Goal: Task Accomplishment & Management: Complete application form

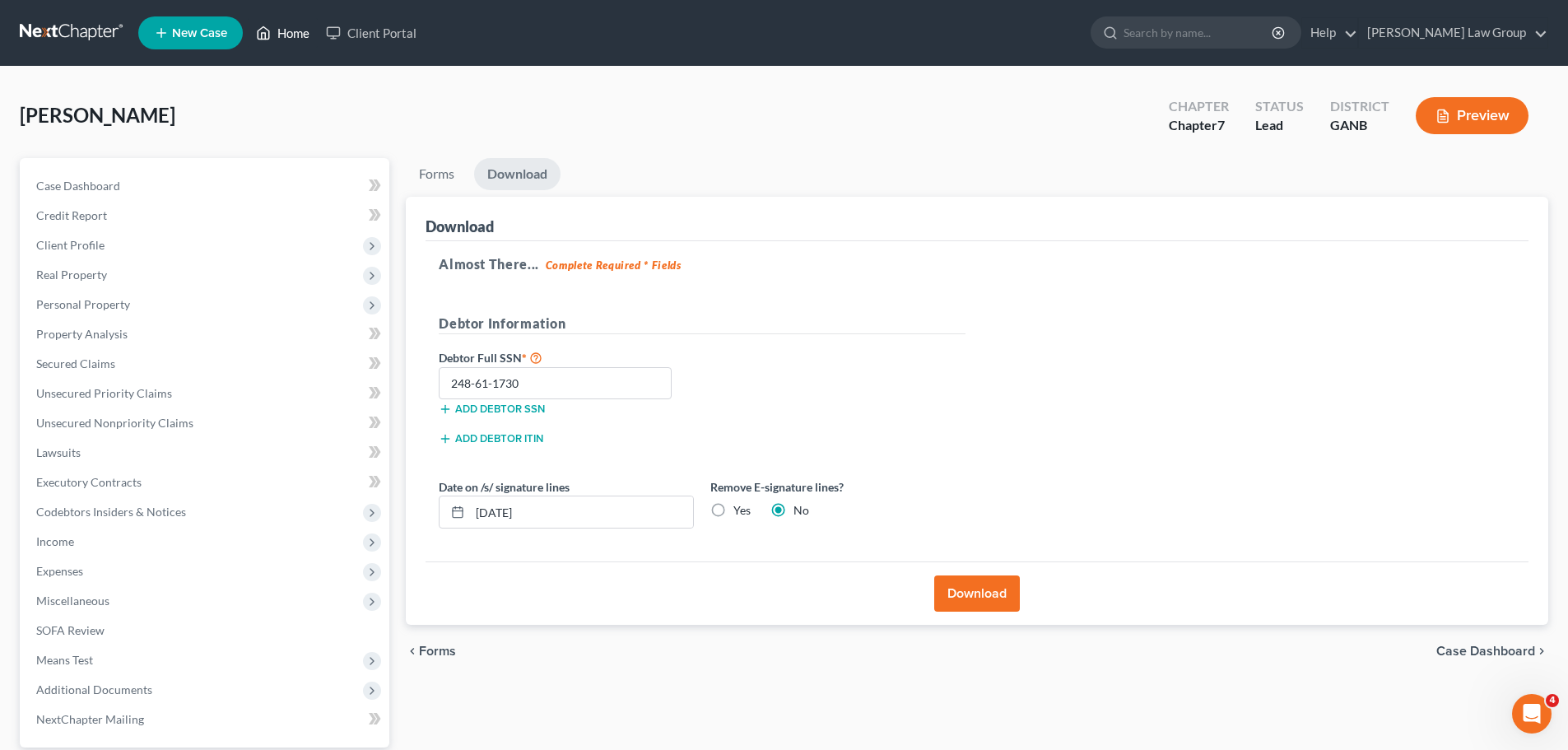
click at [281, 30] on link "Home" at bounding box center [283, 33] width 70 height 29
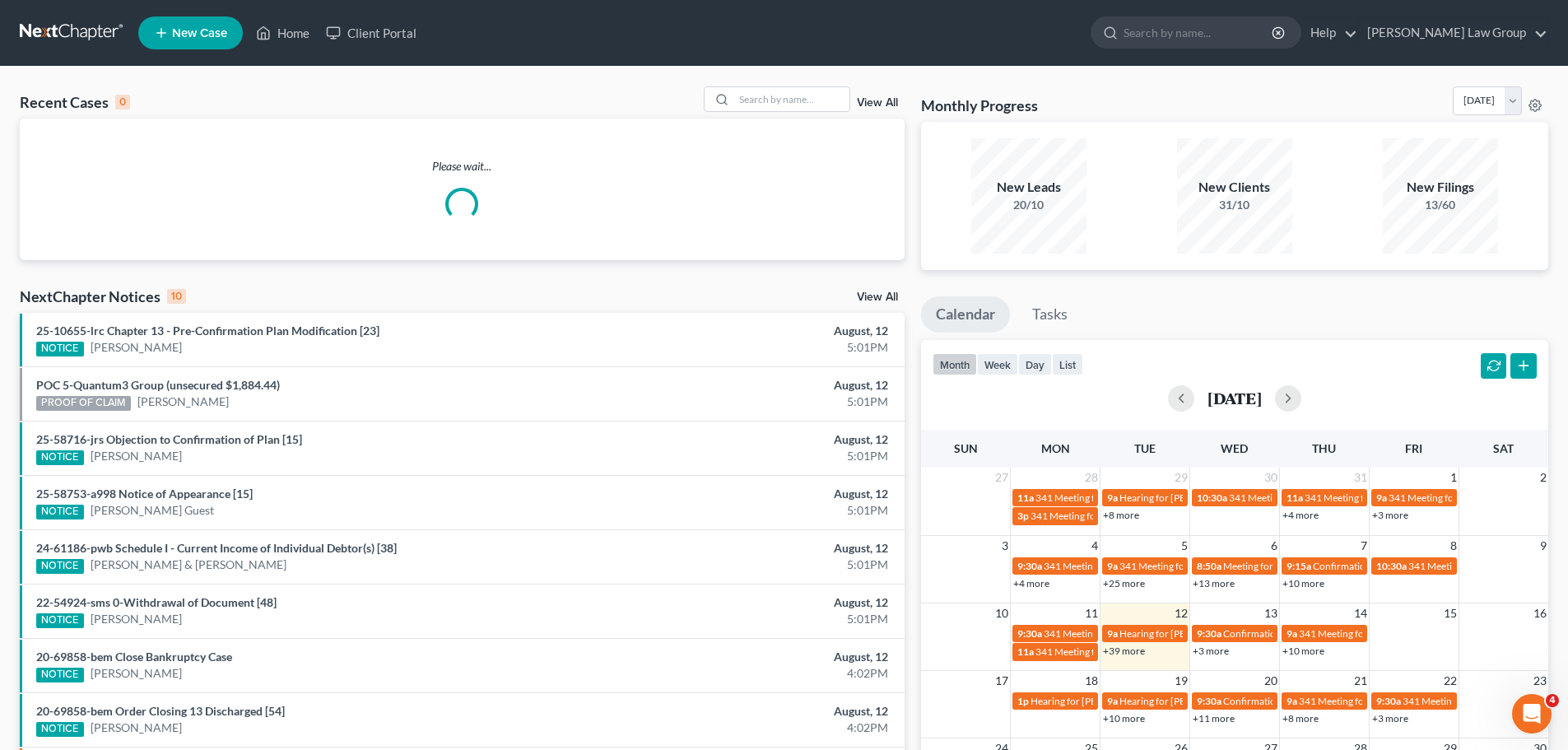
click at [728, 82] on div "Recent Cases 0 View All Please wait... NextChapter Notices 10 View All 25-10655…" at bounding box center [784, 493] width 1568 height 854
click at [775, 92] on input "search" at bounding box center [792, 99] width 115 height 23
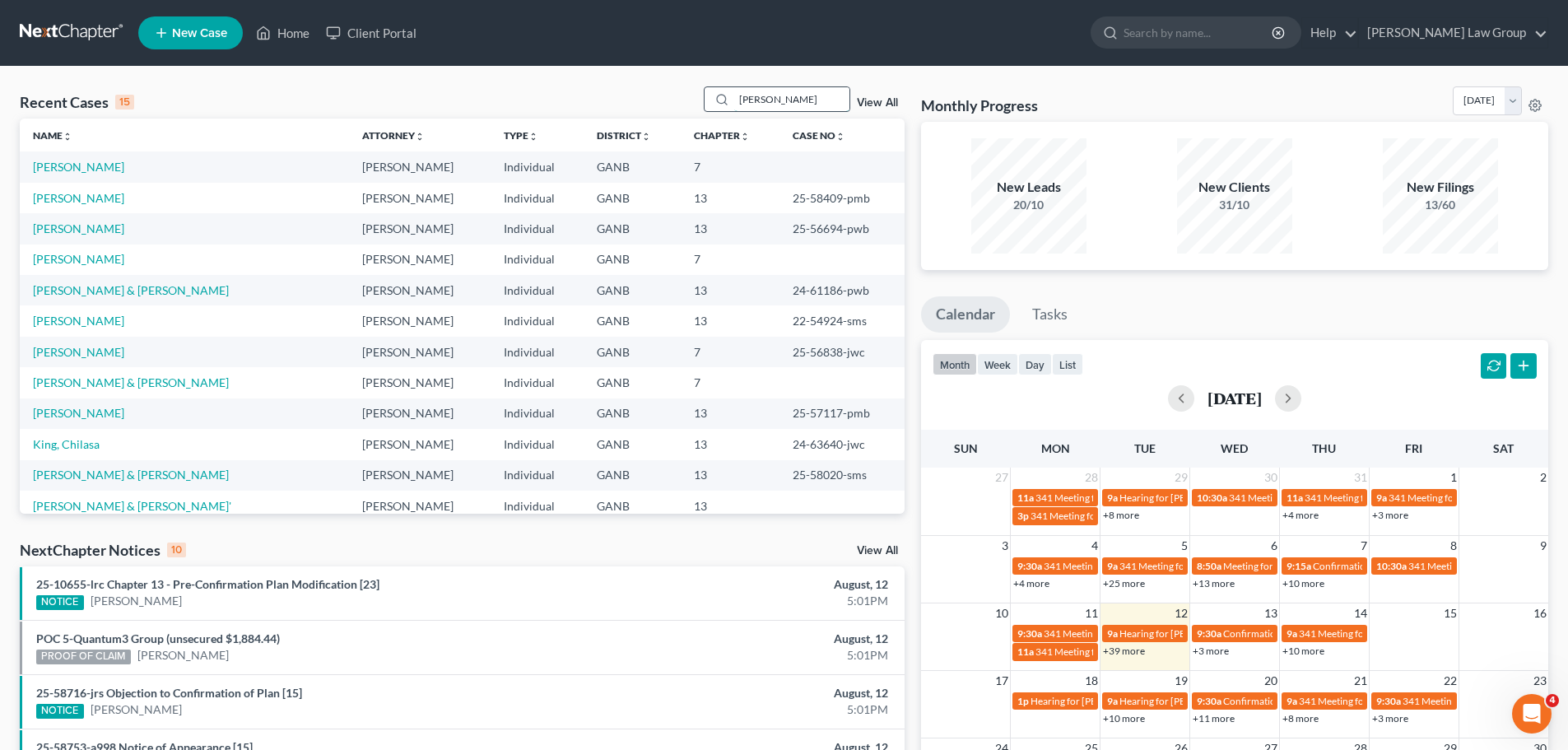
type input "boland"
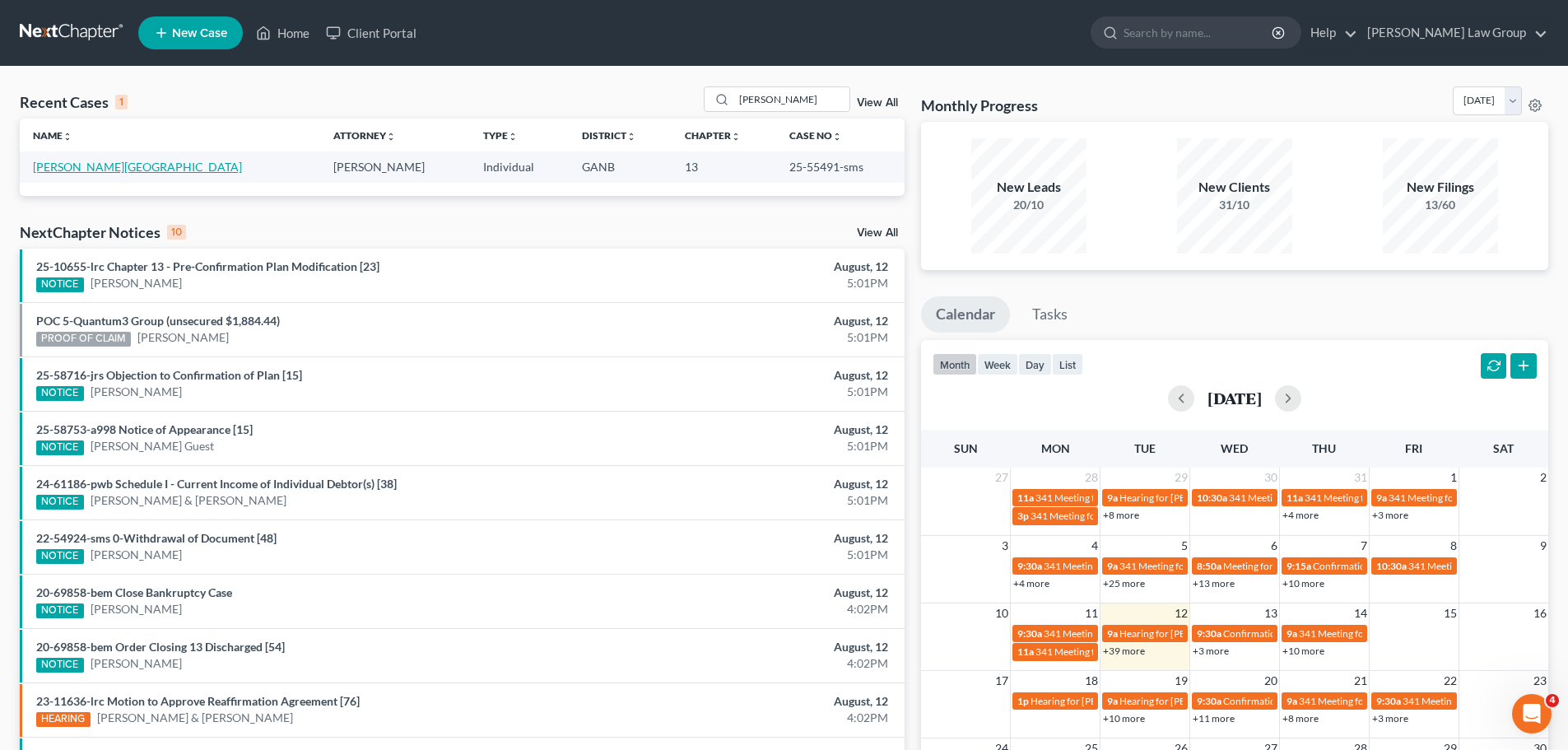
click at [59, 168] on link "[PERSON_NAME][GEOGRAPHIC_DATA]" at bounding box center [138, 167] width 209 height 14
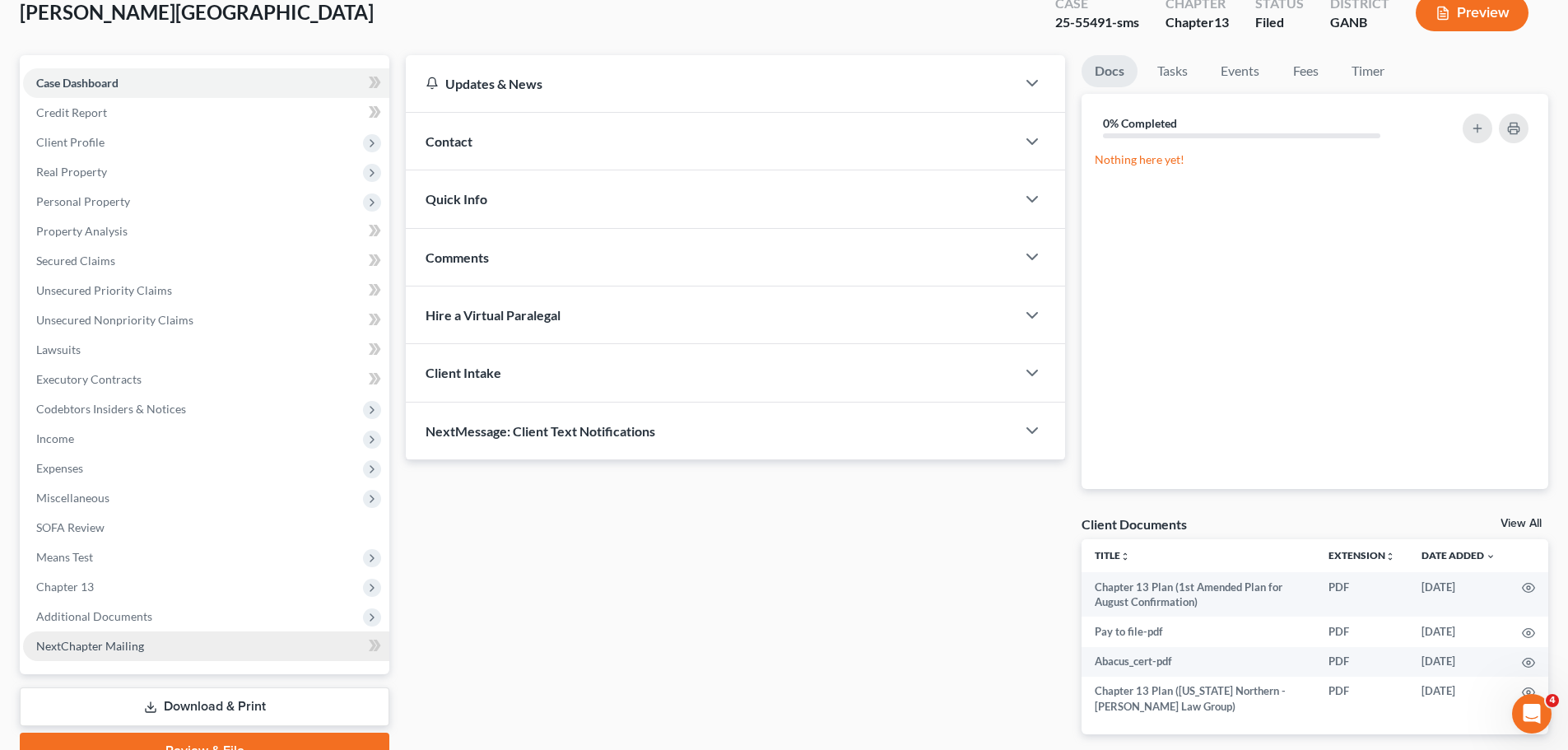
scroll to position [185, 0]
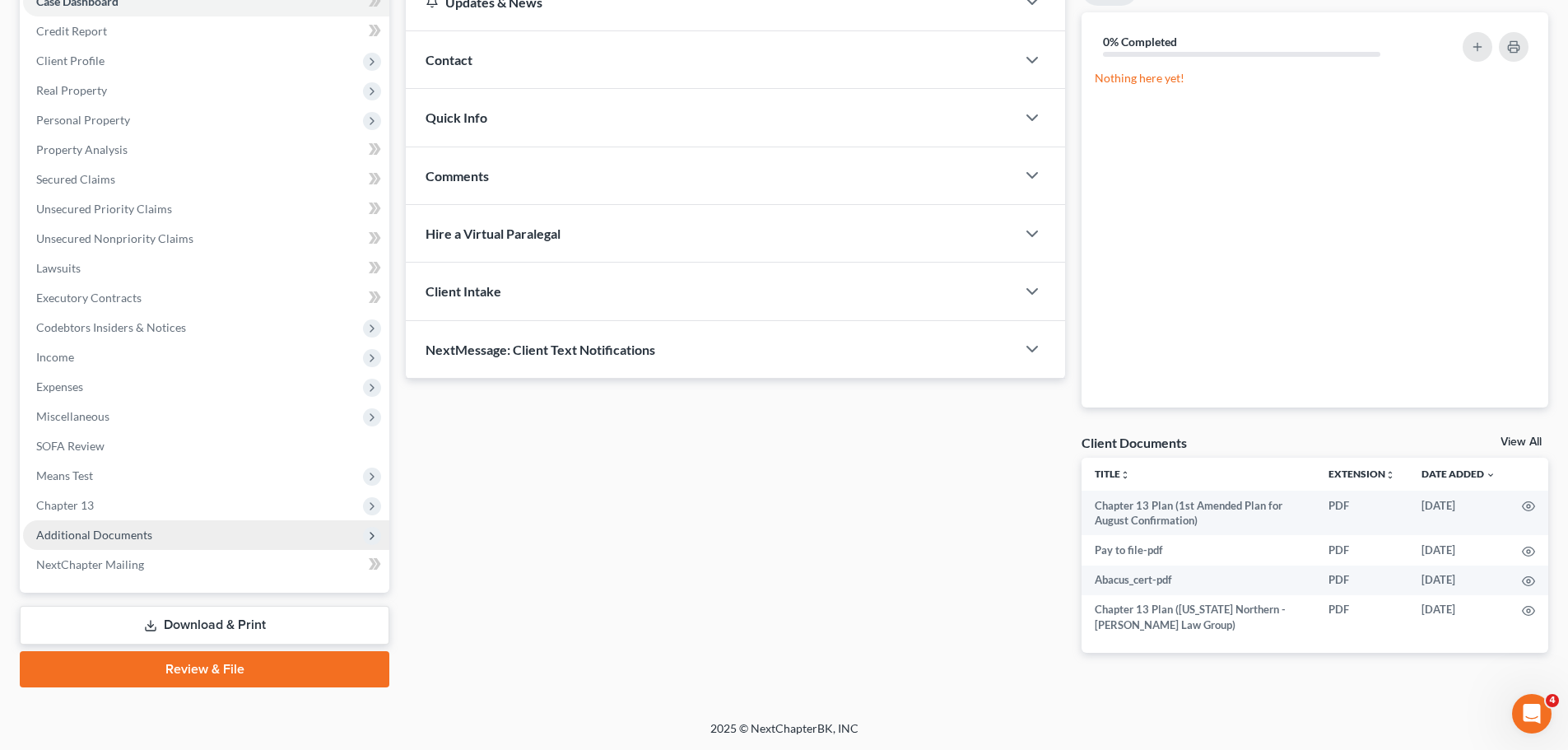
click at [177, 541] on span "Additional Documents" at bounding box center [206, 535] width 366 height 29
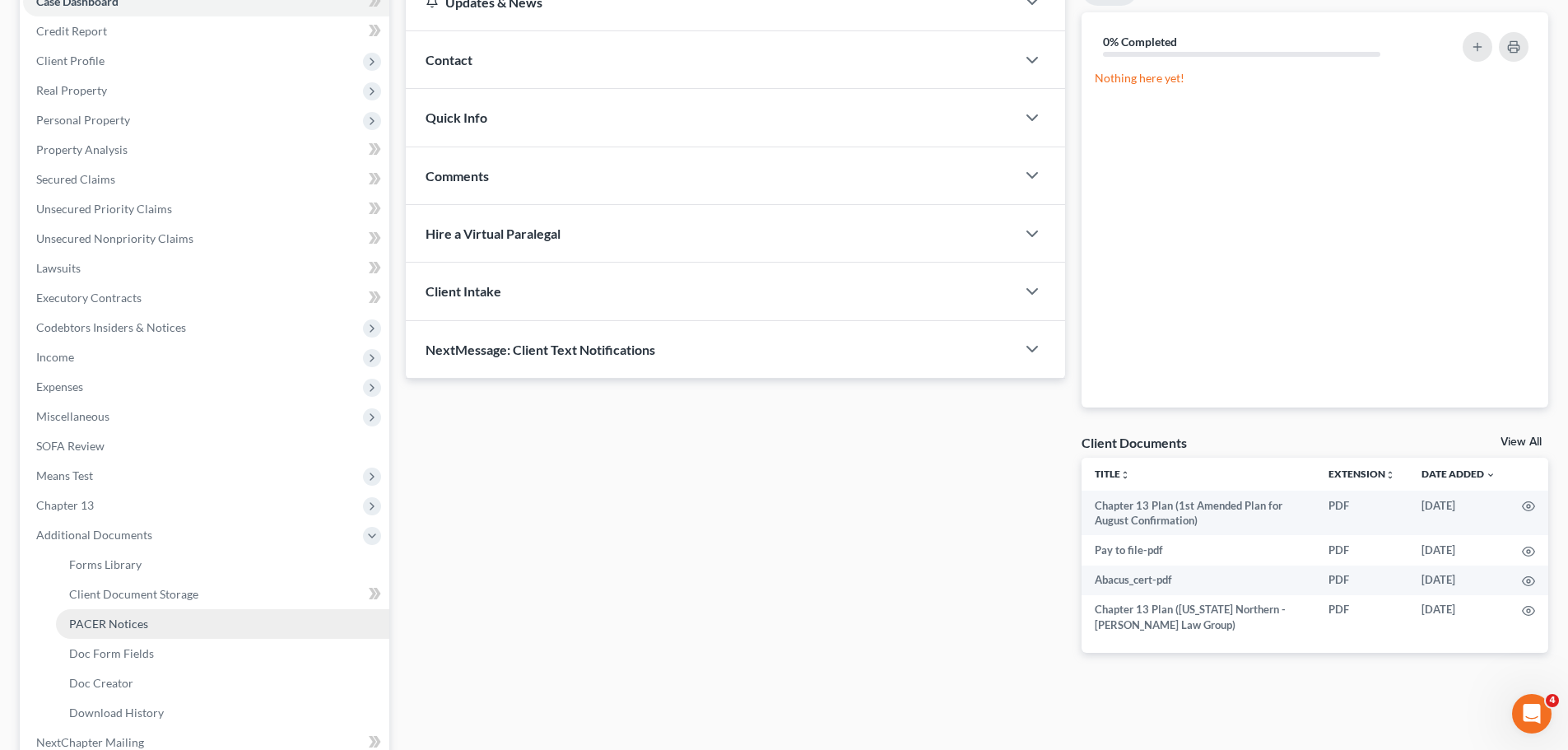
click at [153, 610] on link "PACER Notices" at bounding box center [222, 624] width 333 height 29
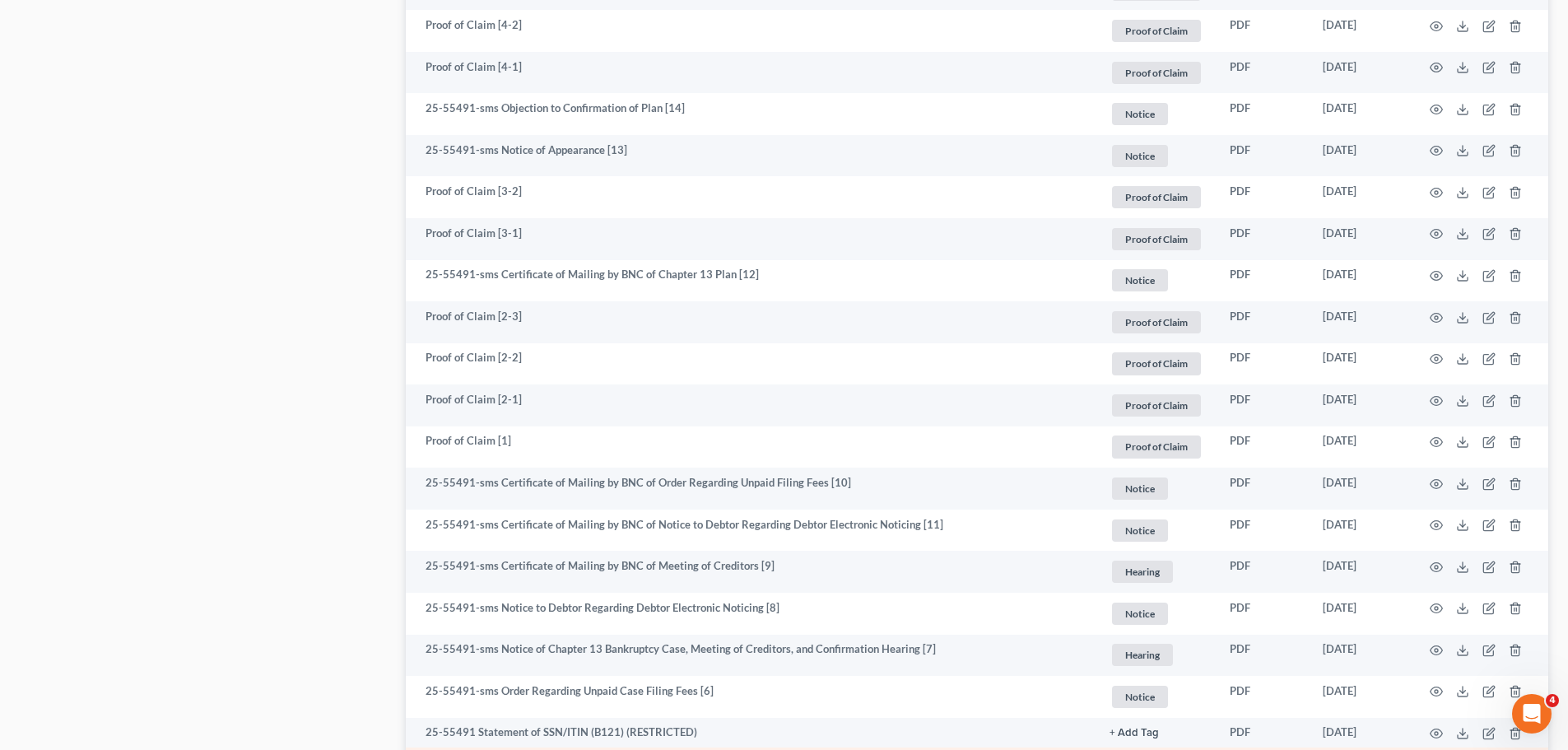
scroll to position [1149, 0]
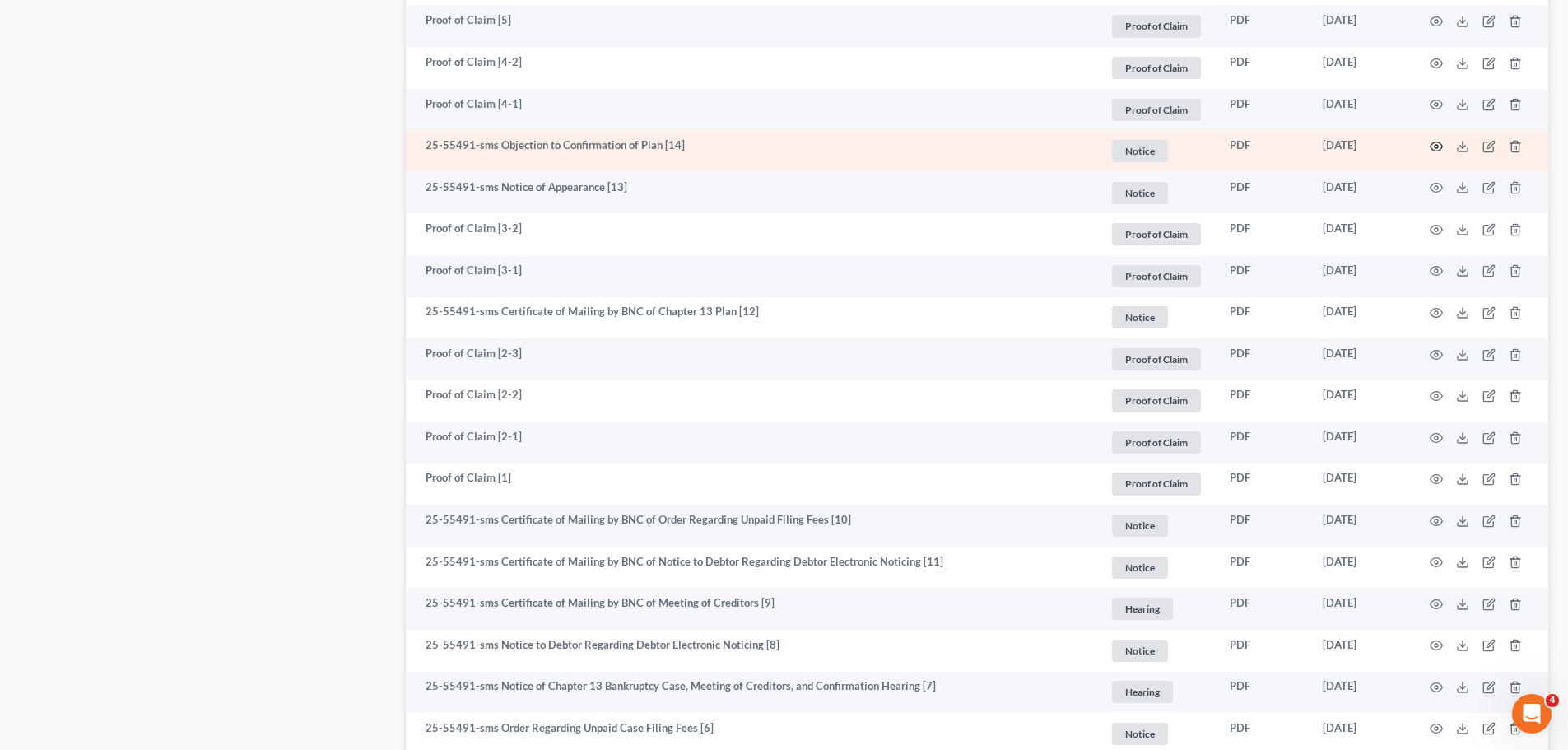
click at [1432, 151] on icon "button" at bounding box center [1435, 146] width 13 height 13
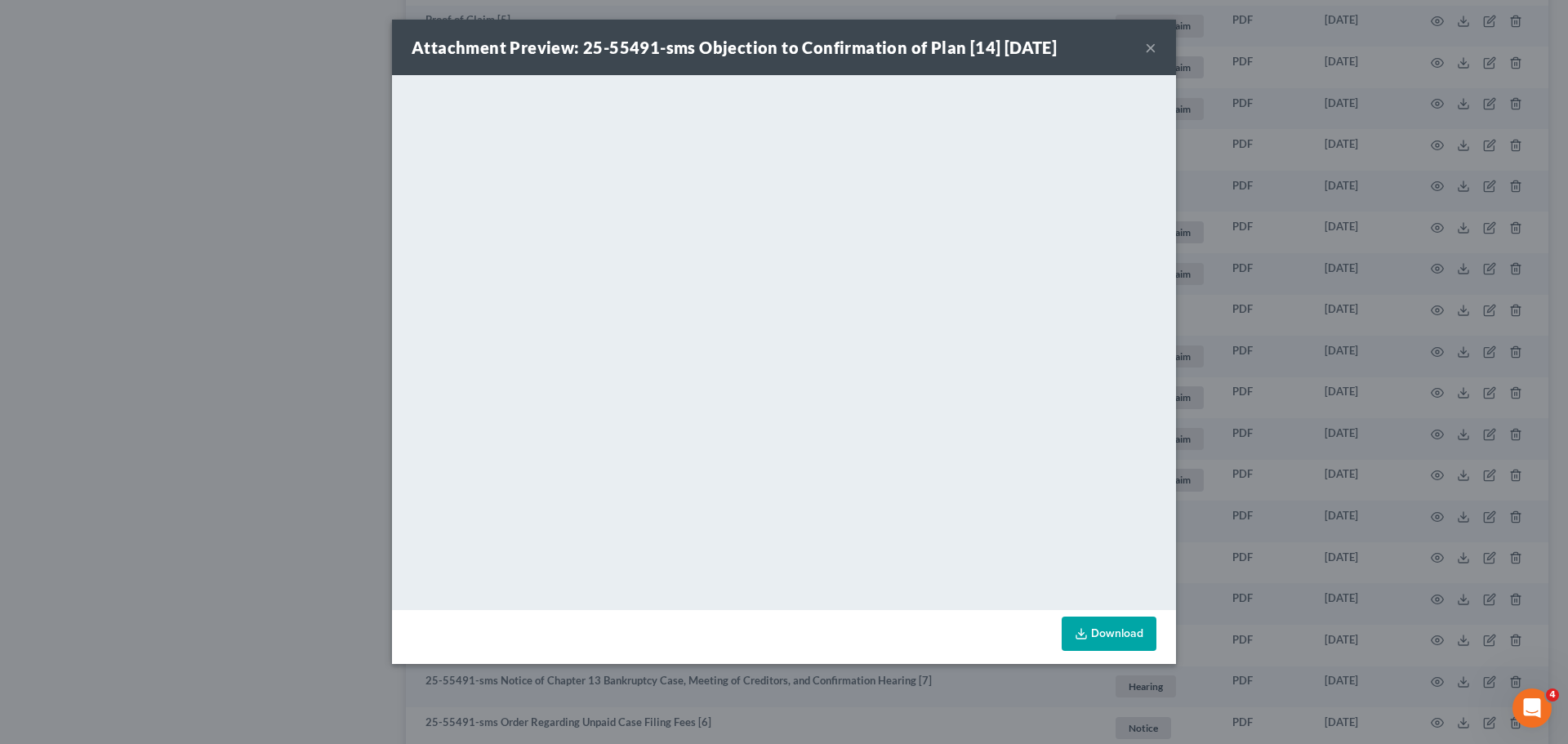
click at [1151, 48] on button "×" at bounding box center [1151, 47] width 12 height 19
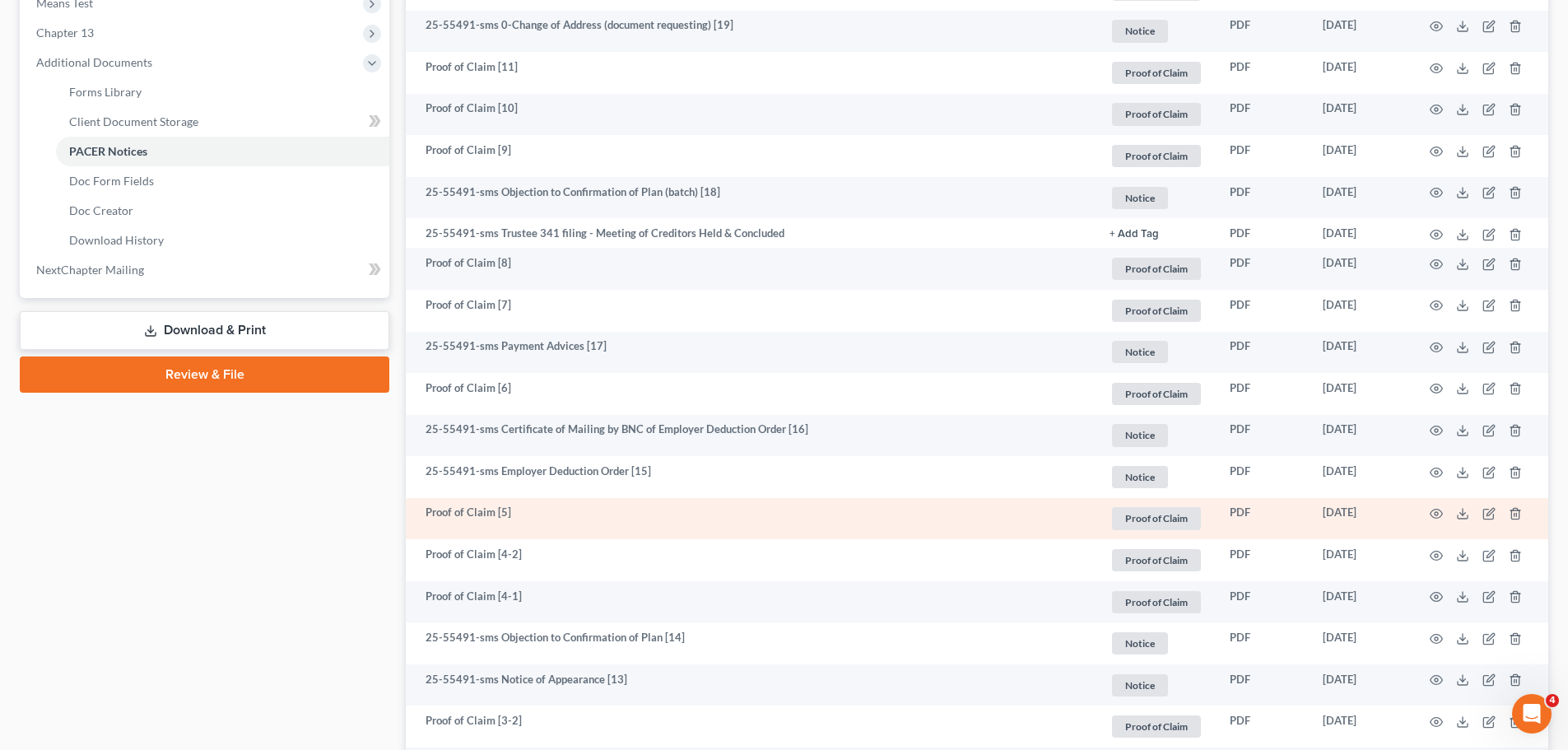
scroll to position [655, 0]
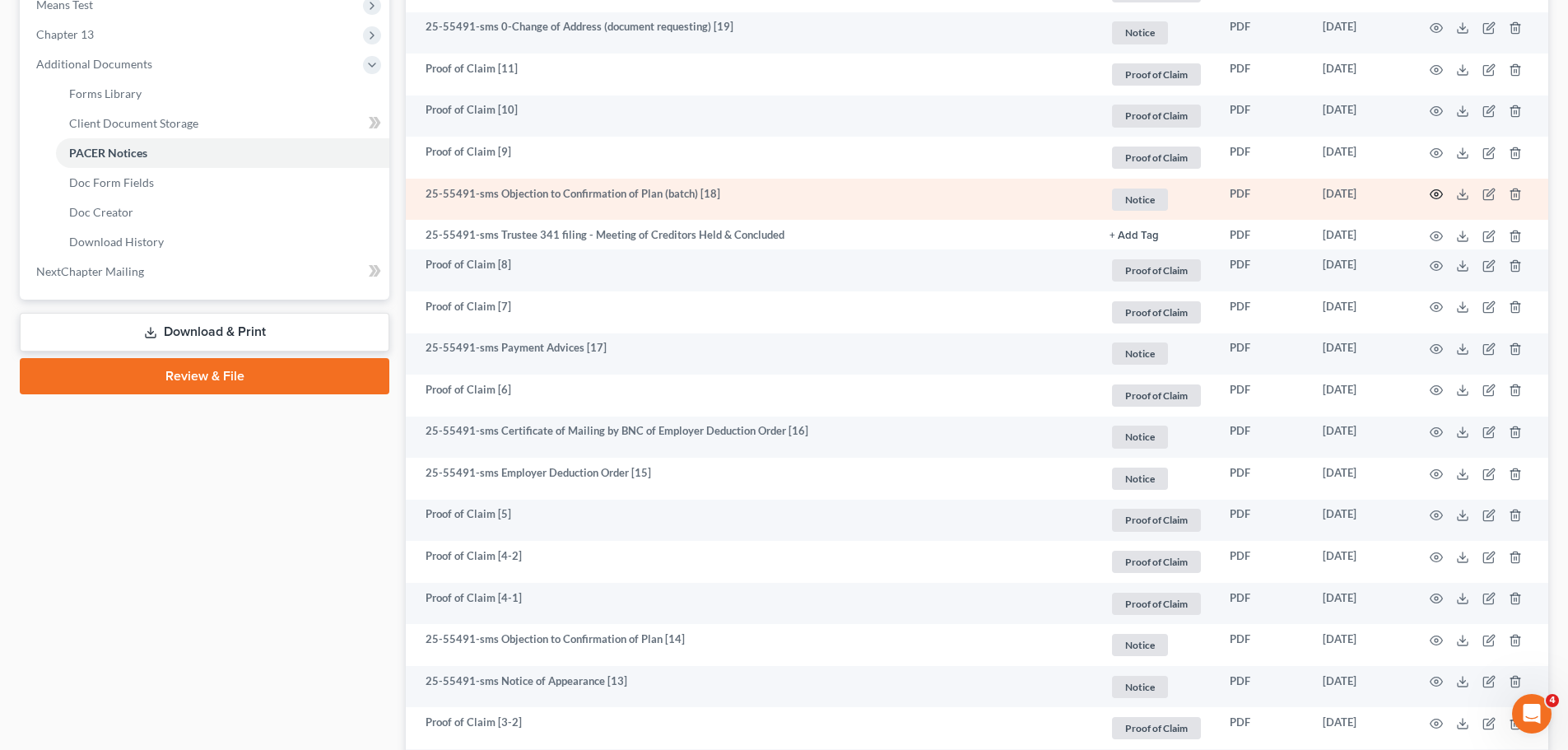
click at [1434, 196] on icon "button" at bounding box center [1435, 193] width 13 height 13
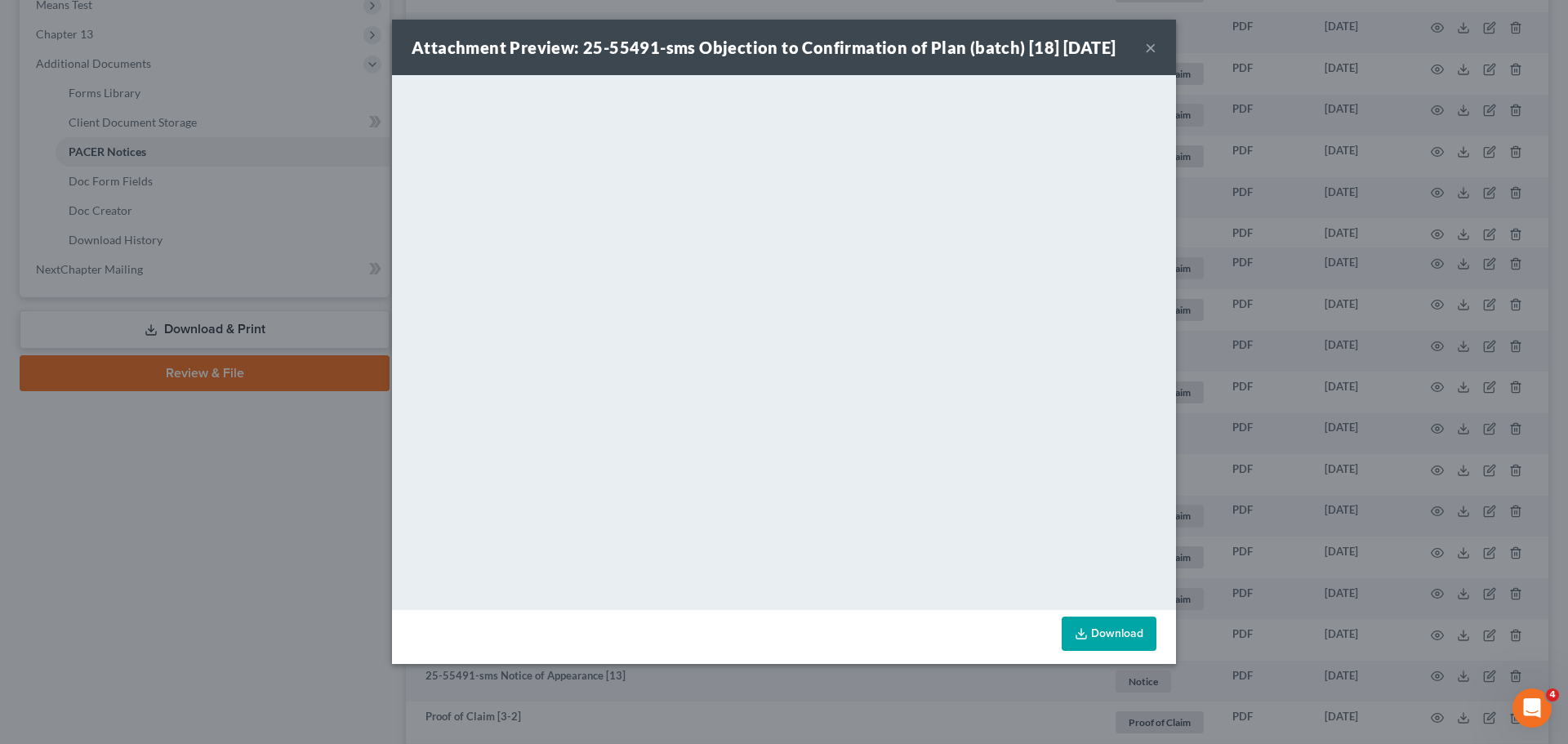
click at [1152, 47] on button "×" at bounding box center [1151, 47] width 12 height 19
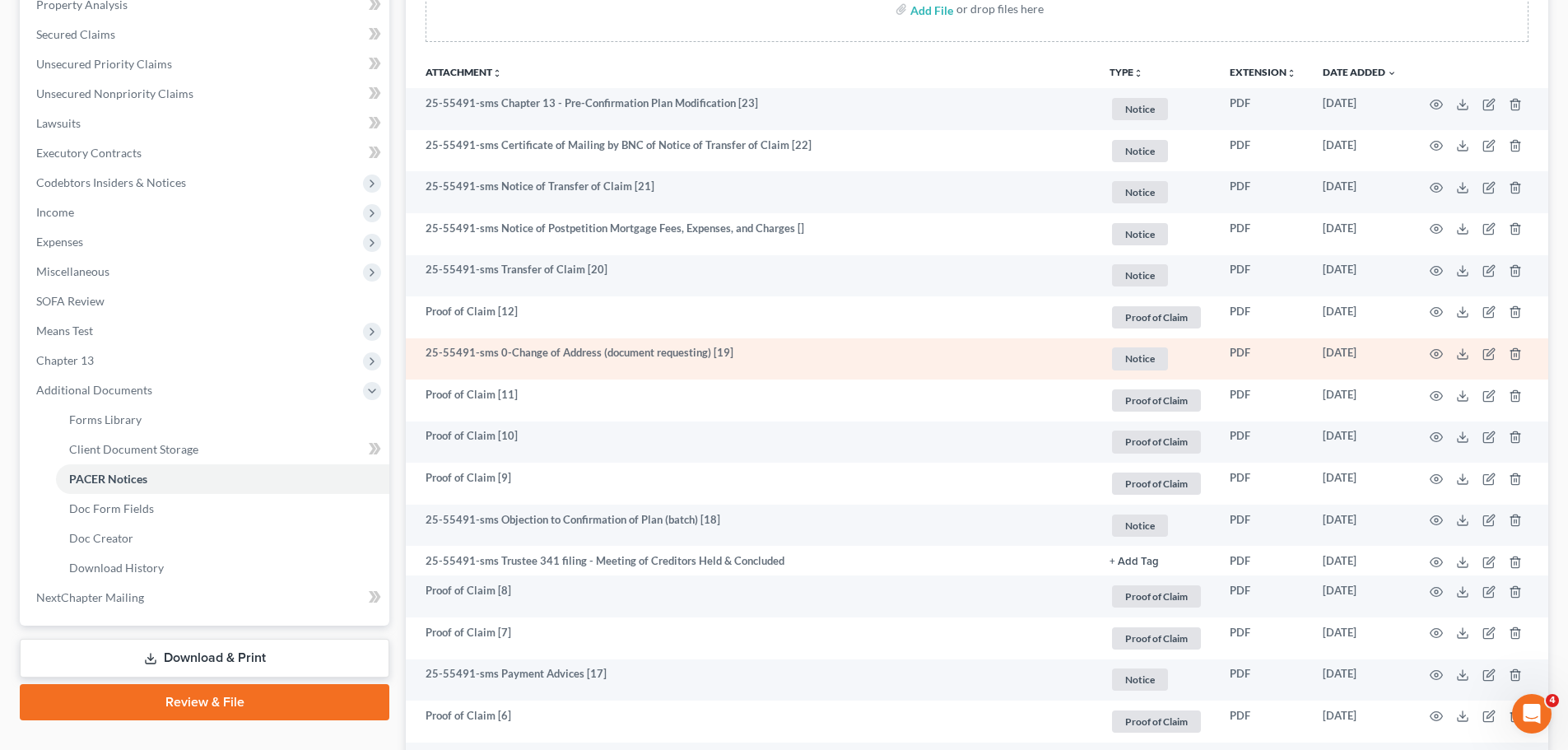
scroll to position [326, 0]
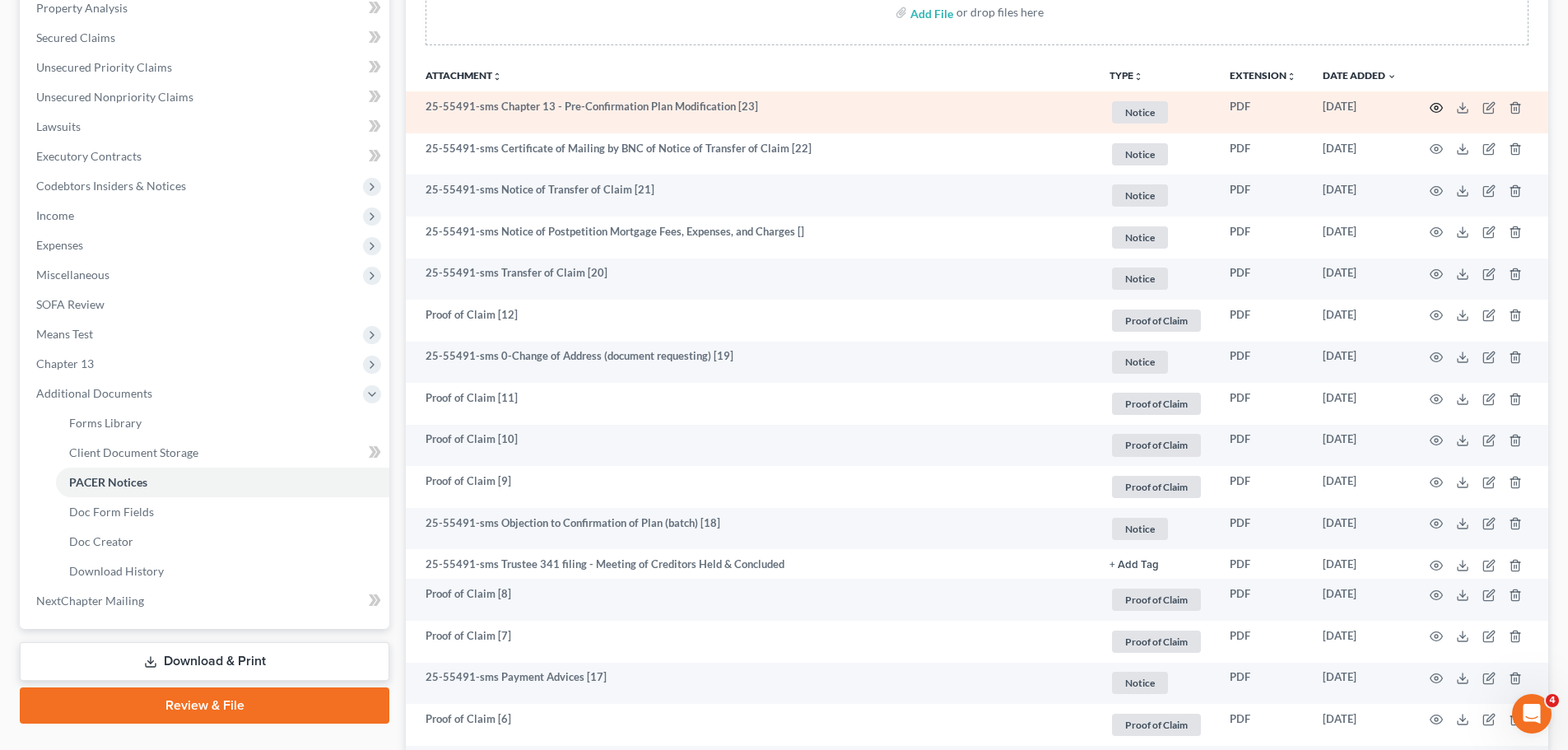
click at [1437, 104] on icon "button" at bounding box center [1436, 106] width 13 height 9
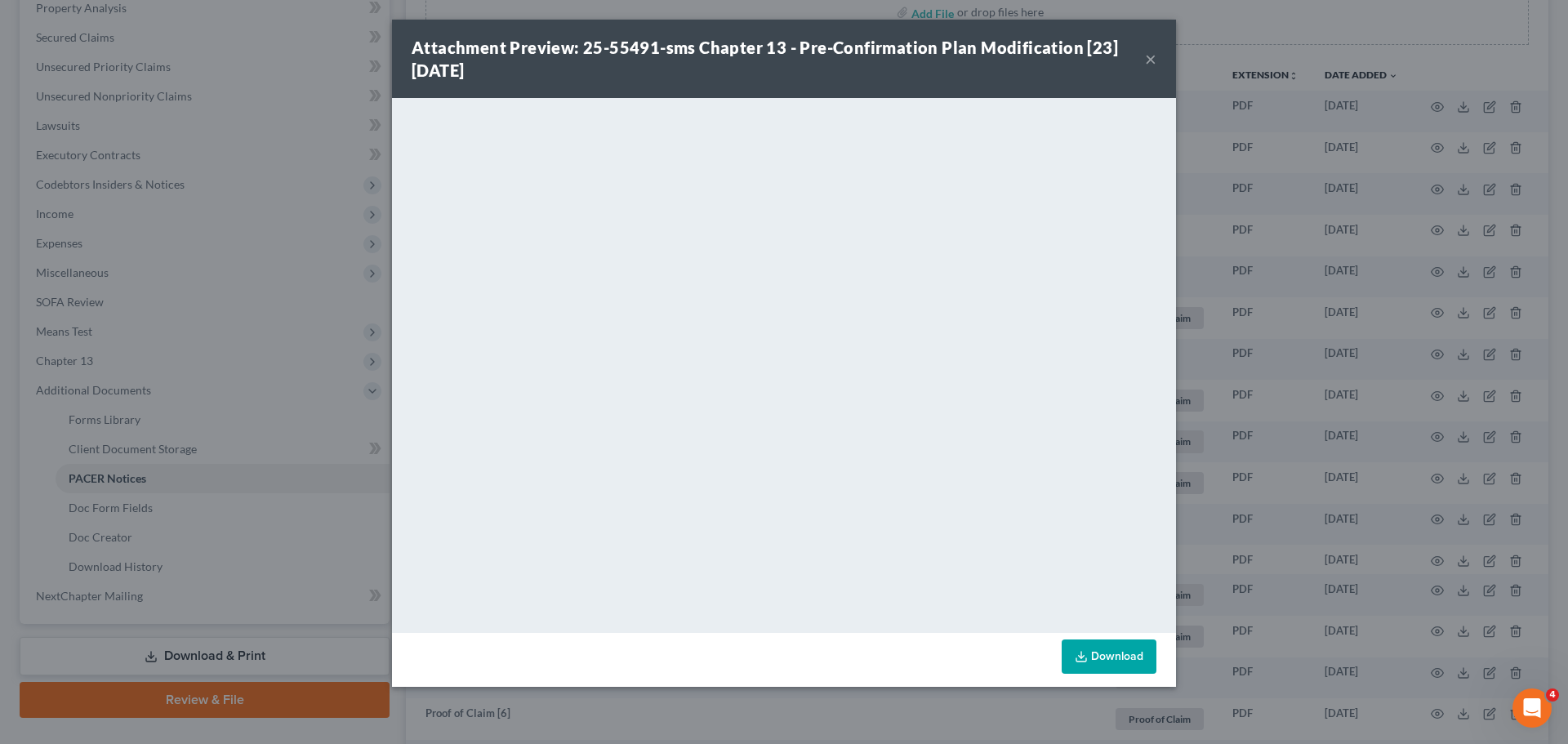
drag, startPoint x: 1150, startPoint y: 46, endPoint x: 1510, endPoint y: 83, distance: 361.9
click at [1150, 46] on div "Attachment Preview: 25-55491-sms Chapter 13 - Pre-Confirmation Plan Modificatio…" at bounding box center [784, 58] width 784 height 78
drag, startPoint x: 1158, startPoint y: 60, endPoint x: 1148, endPoint y: 60, distance: 10.0
click at [1158, 60] on div "Attachment Preview: 25-55491-sms Chapter 13 - Pre-Confirmation Plan Modificatio…" at bounding box center [784, 58] width 784 height 78
click at [1144, 58] on div "Attachment Preview: 25-55491-sms Chapter 13 - Pre-Confirmation Plan Modificatio…" at bounding box center [778, 58] width 734 height 46
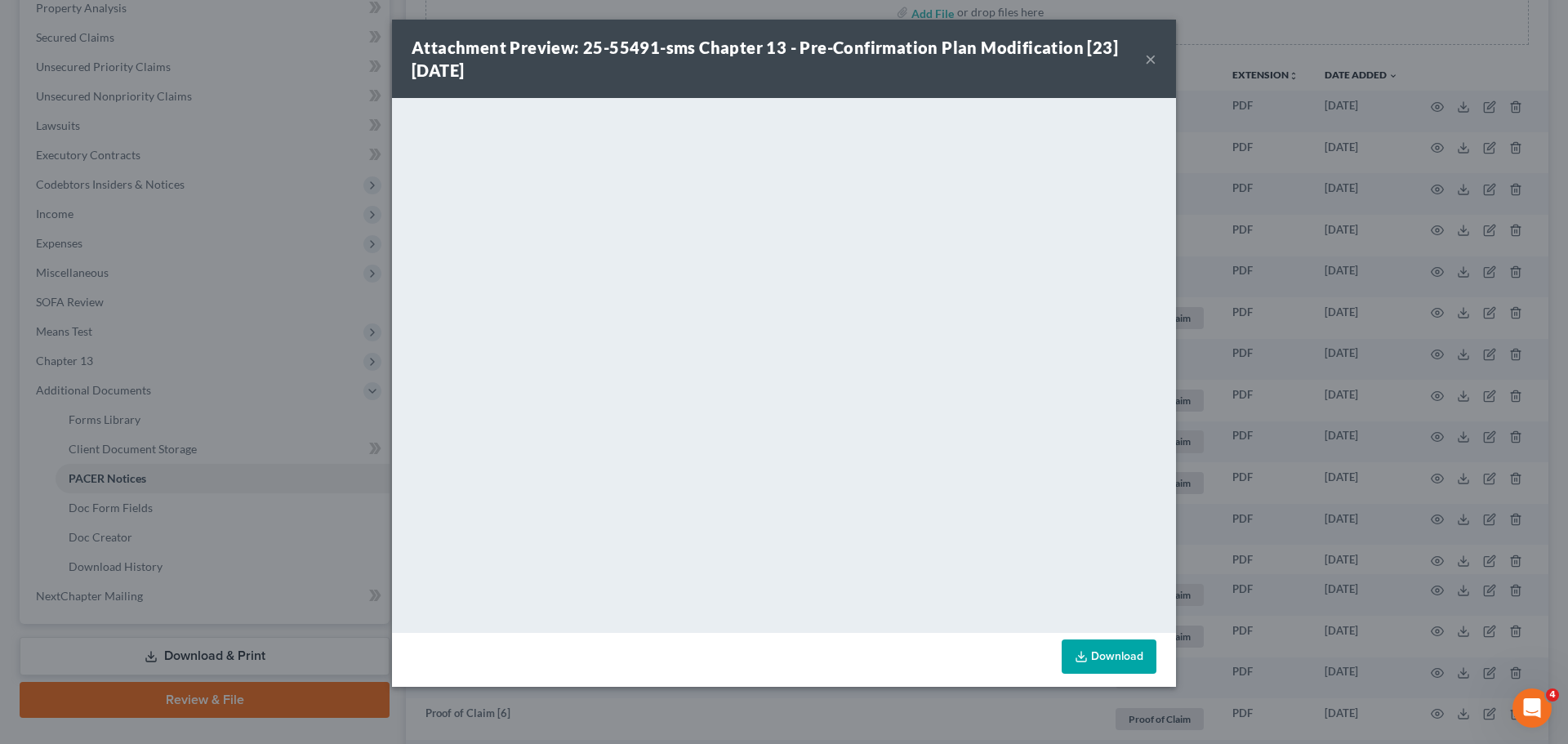
click at [1148, 54] on button "×" at bounding box center [1151, 59] width 12 height 19
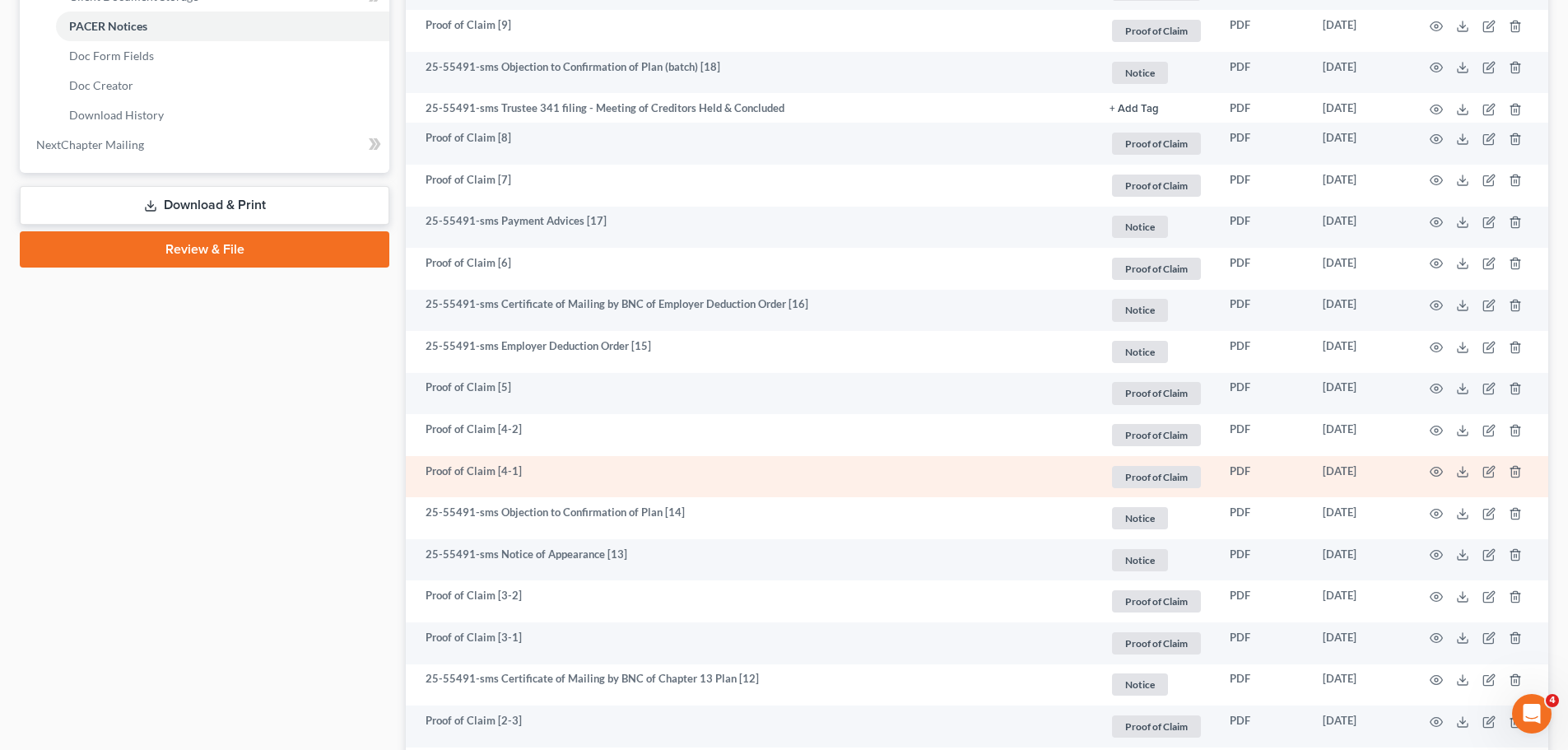
scroll to position [819, 0]
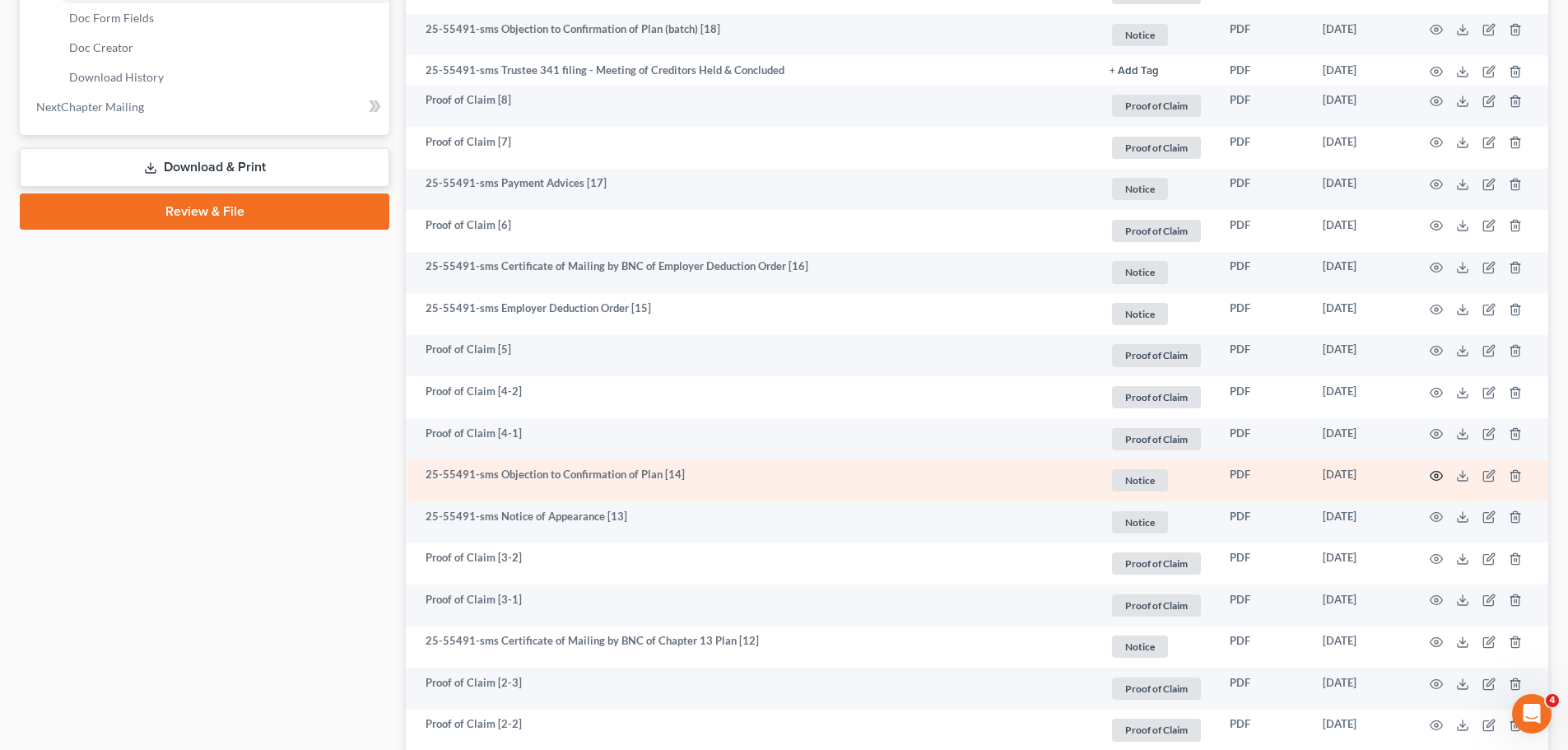
click at [1433, 471] on icon "button" at bounding box center [1435, 475] width 13 height 13
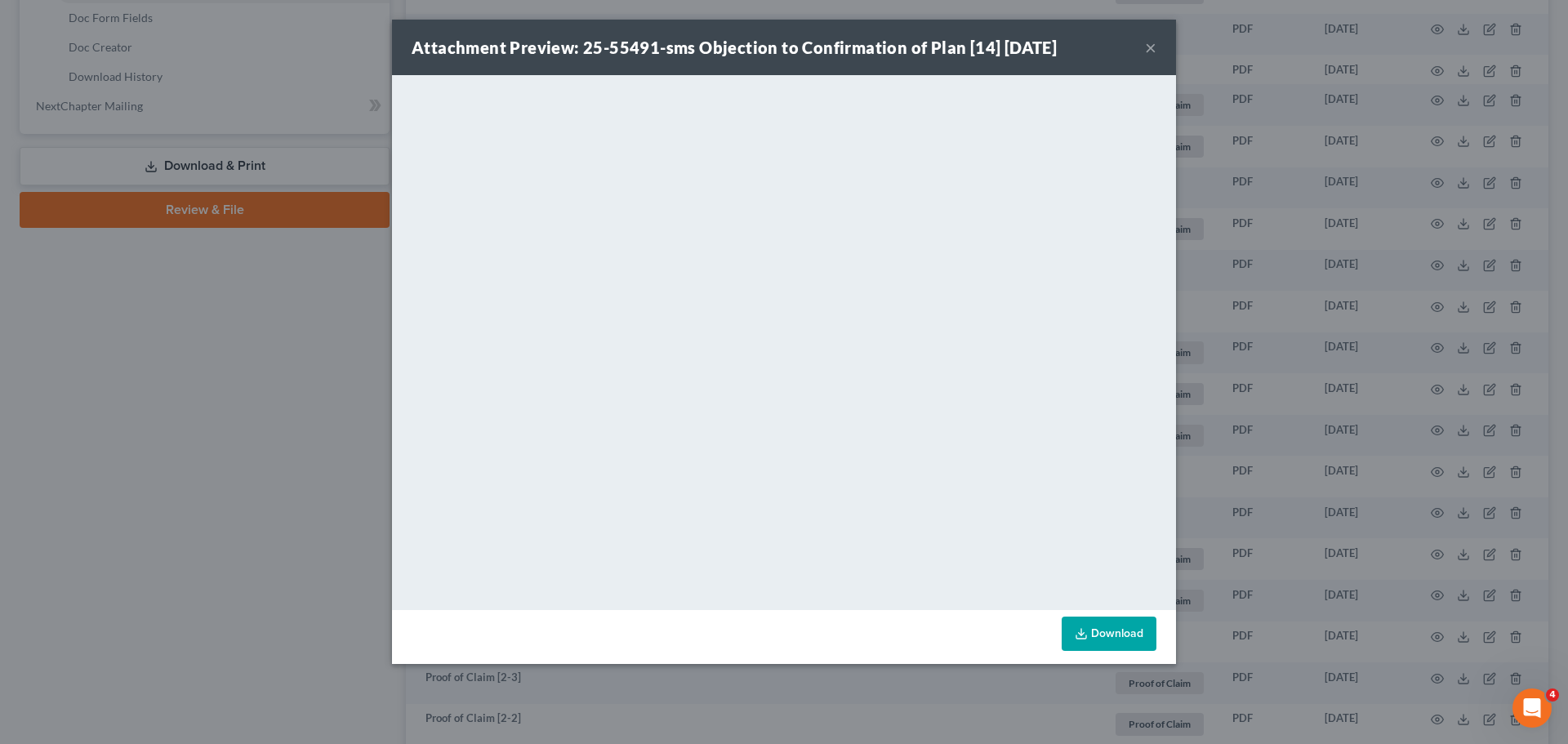
click at [1149, 45] on button "×" at bounding box center [1151, 47] width 12 height 19
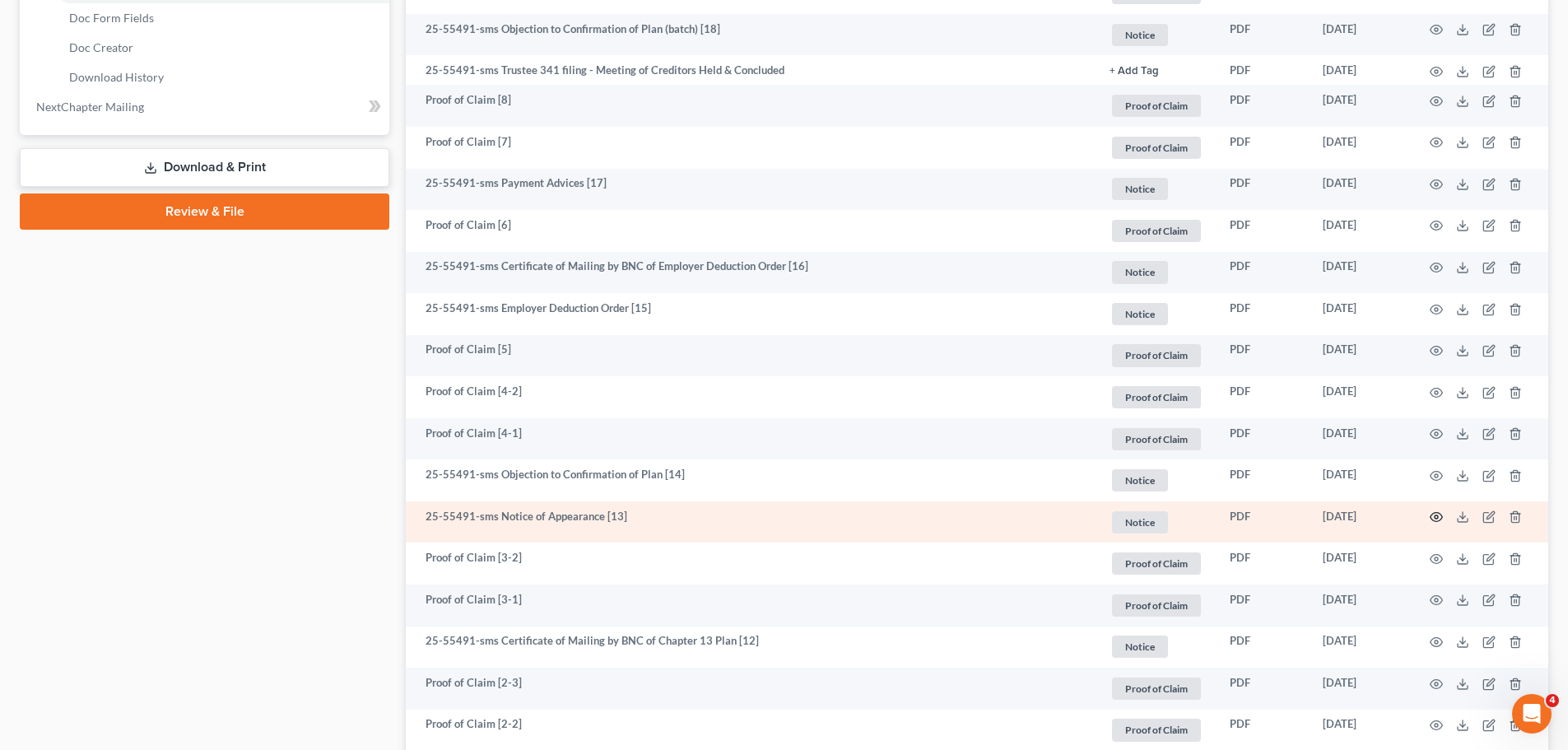
click at [1436, 515] on icon "button" at bounding box center [1435, 517] width 13 height 13
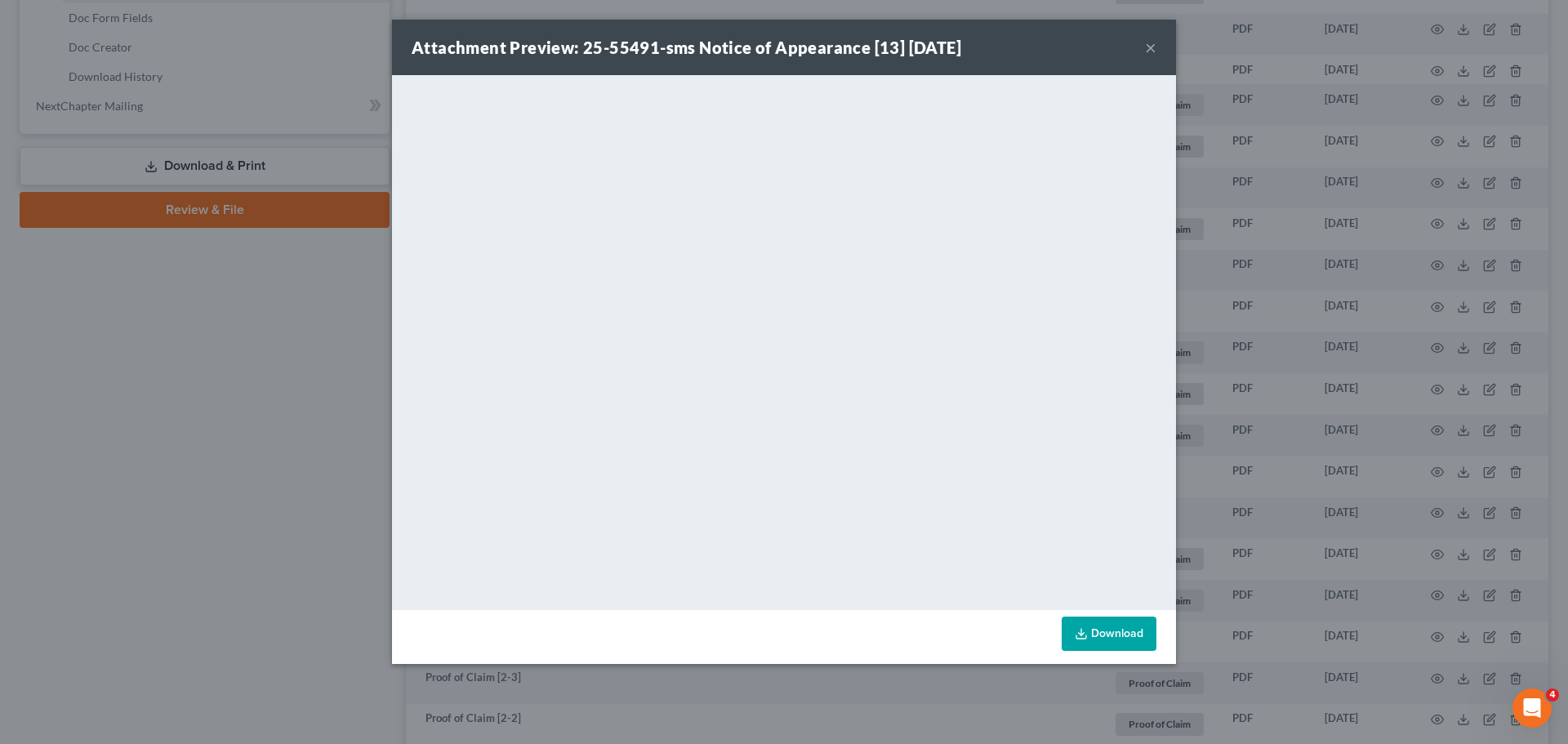
click at [1153, 48] on button "×" at bounding box center [1151, 47] width 12 height 19
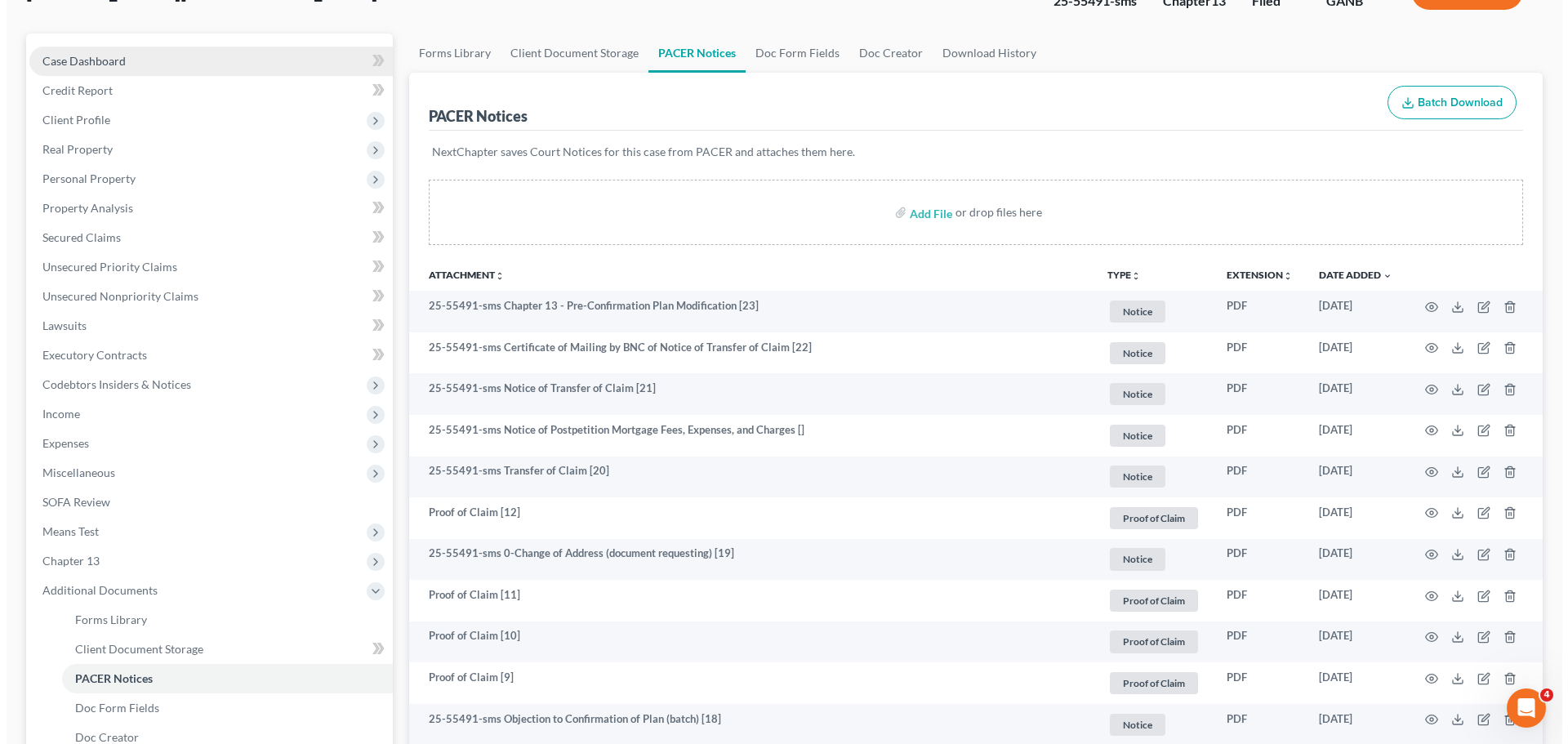
scroll to position [0, 0]
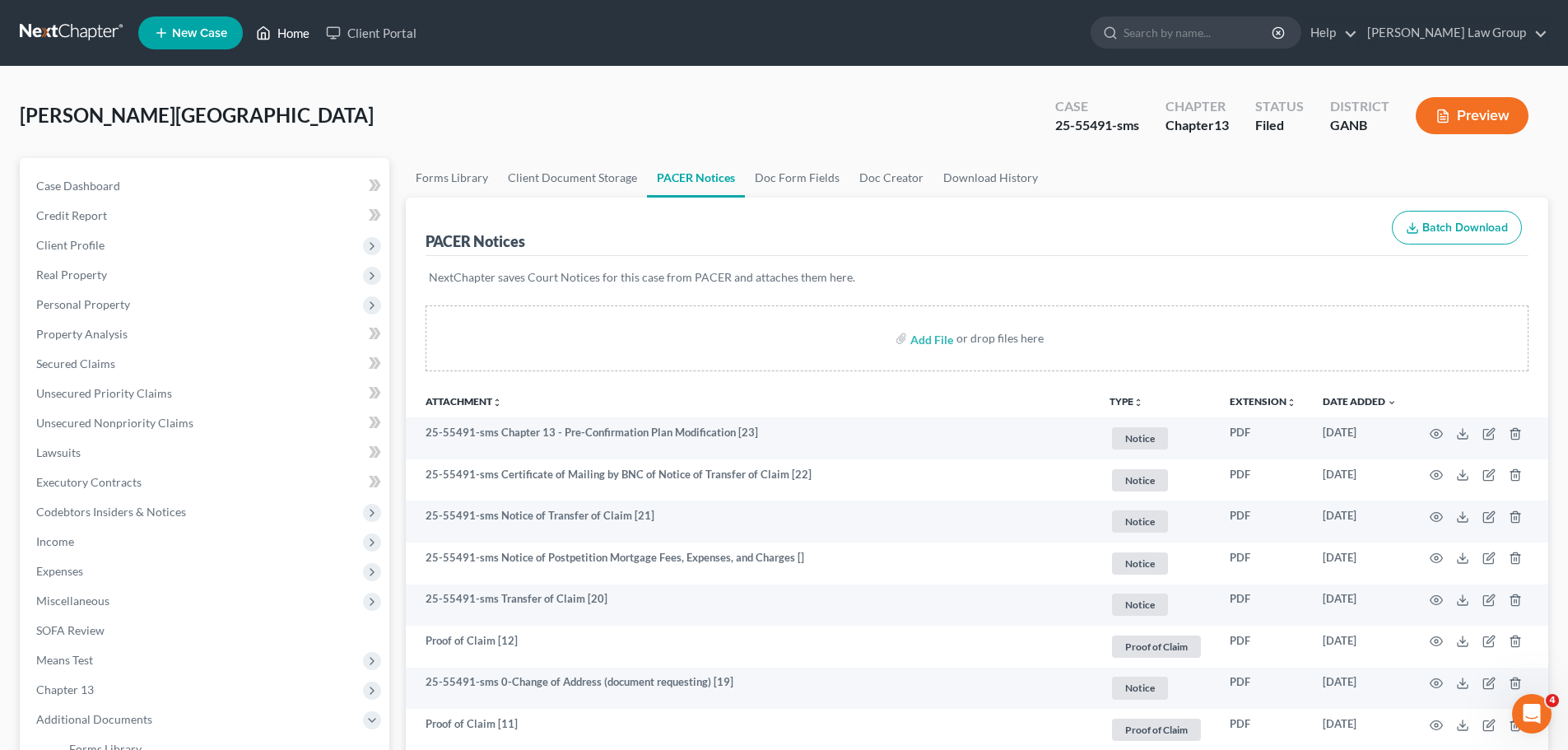
drag, startPoint x: 284, startPoint y: 34, endPoint x: 689, endPoint y: 111, distance: 412.3
click at [284, 34] on link "Home" at bounding box center [283, 33] width 70 height 29
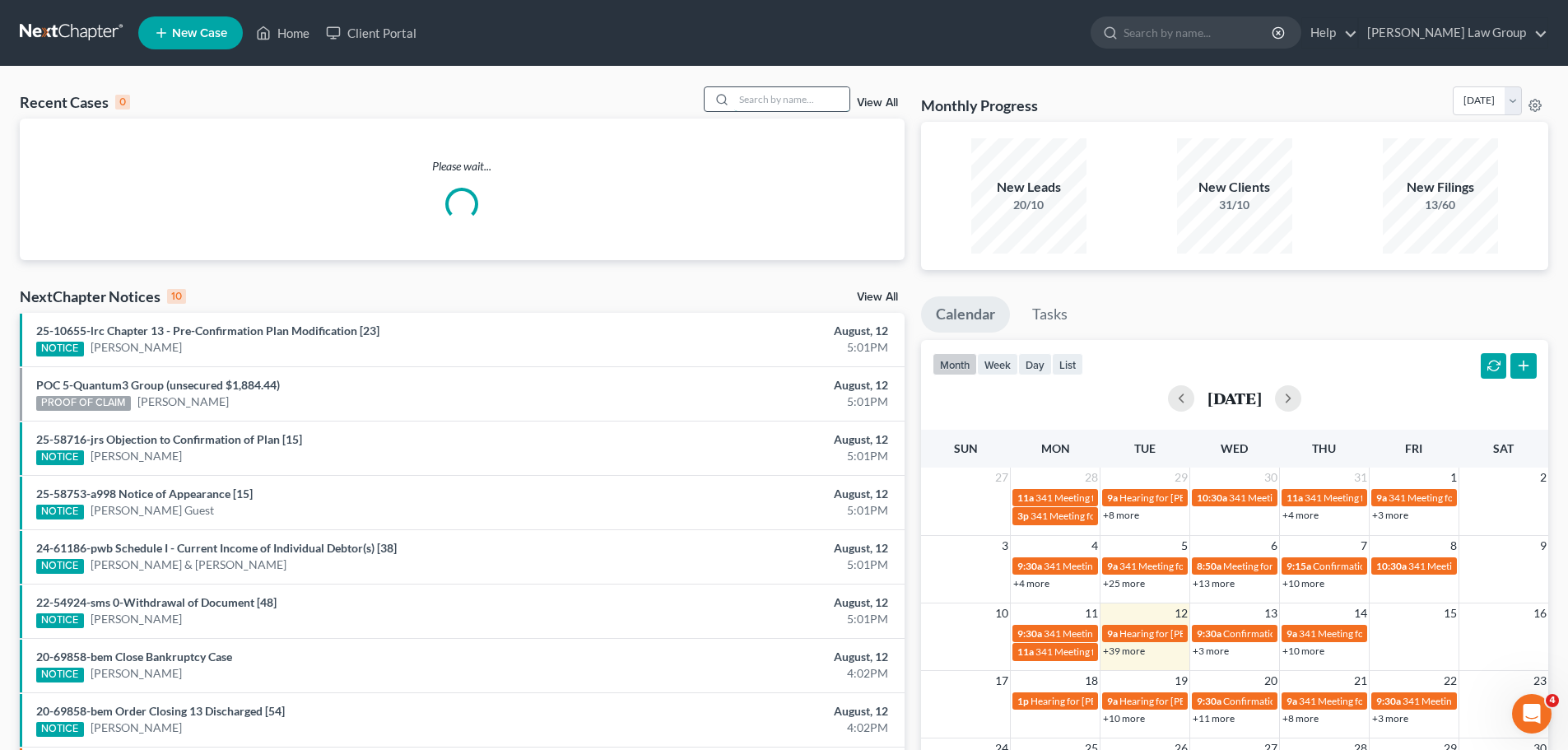
click at [784, 103] on input "search" at bounding box center [792, 99] width 115 height 23
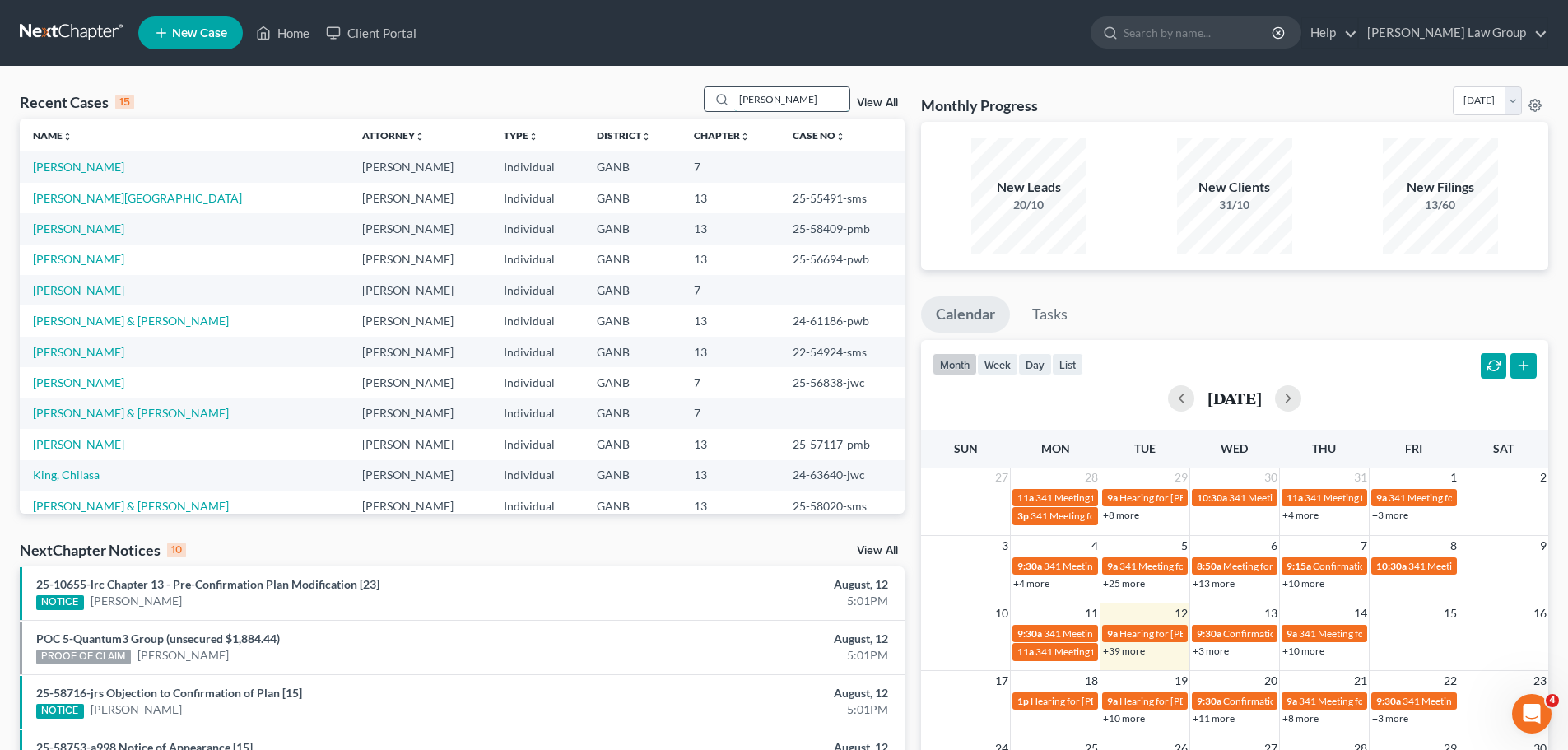
type input "cruz"
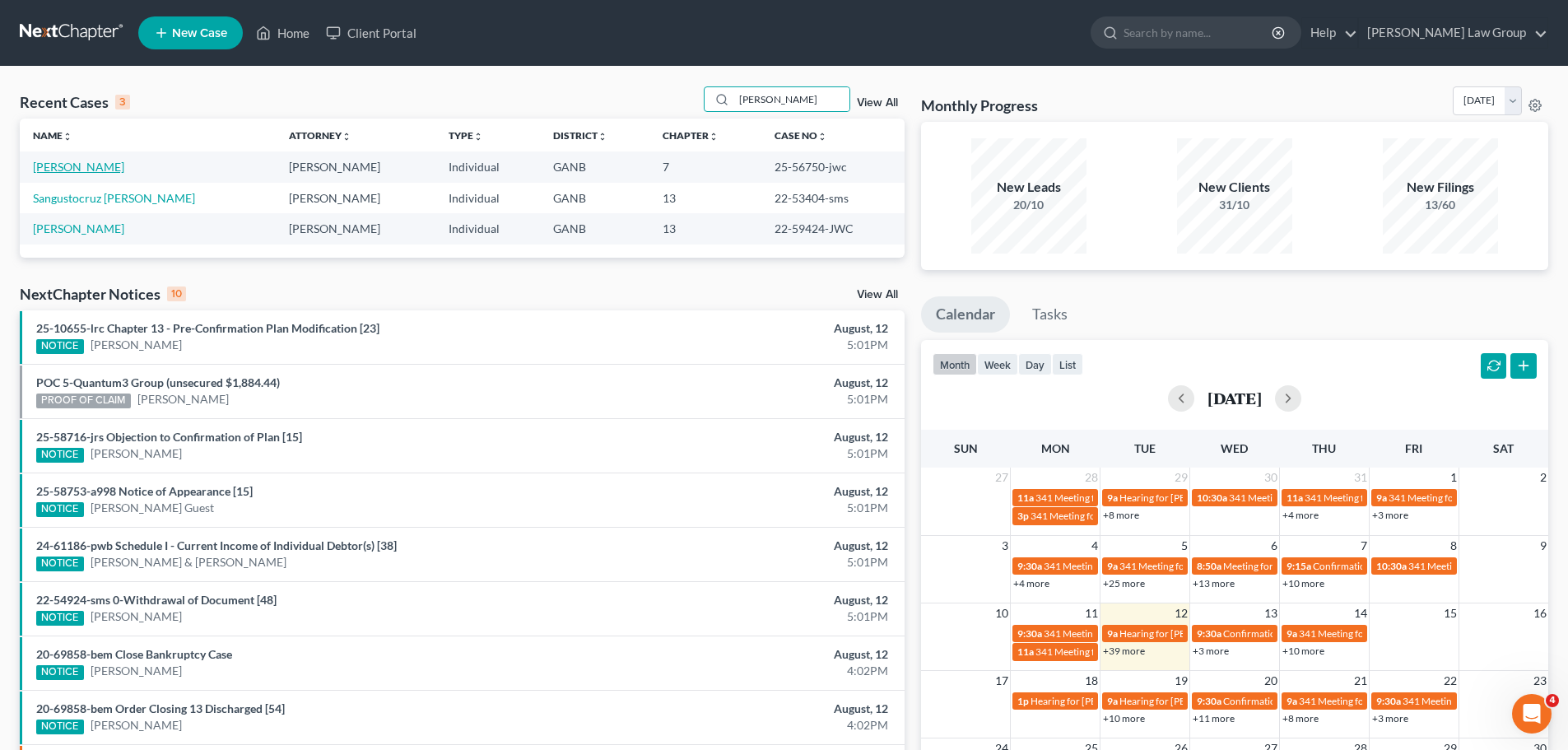
click at [77, 167] on link "[PERSON_NAME]" at bounding box center [79, 167] width 92 height 14
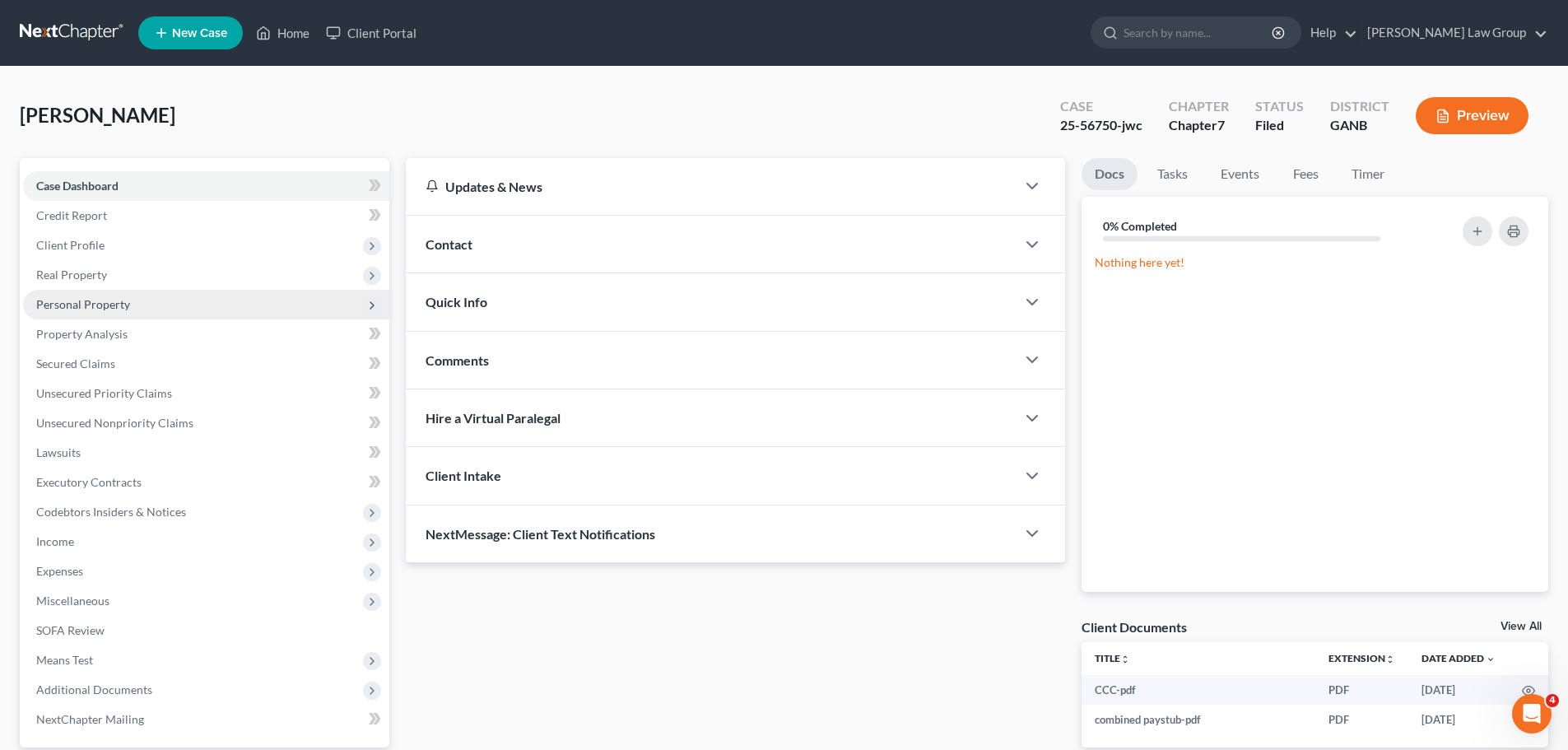
click at [80, 297] on span "Personal Property" at bounding box center [83, 304] width 94 height 14
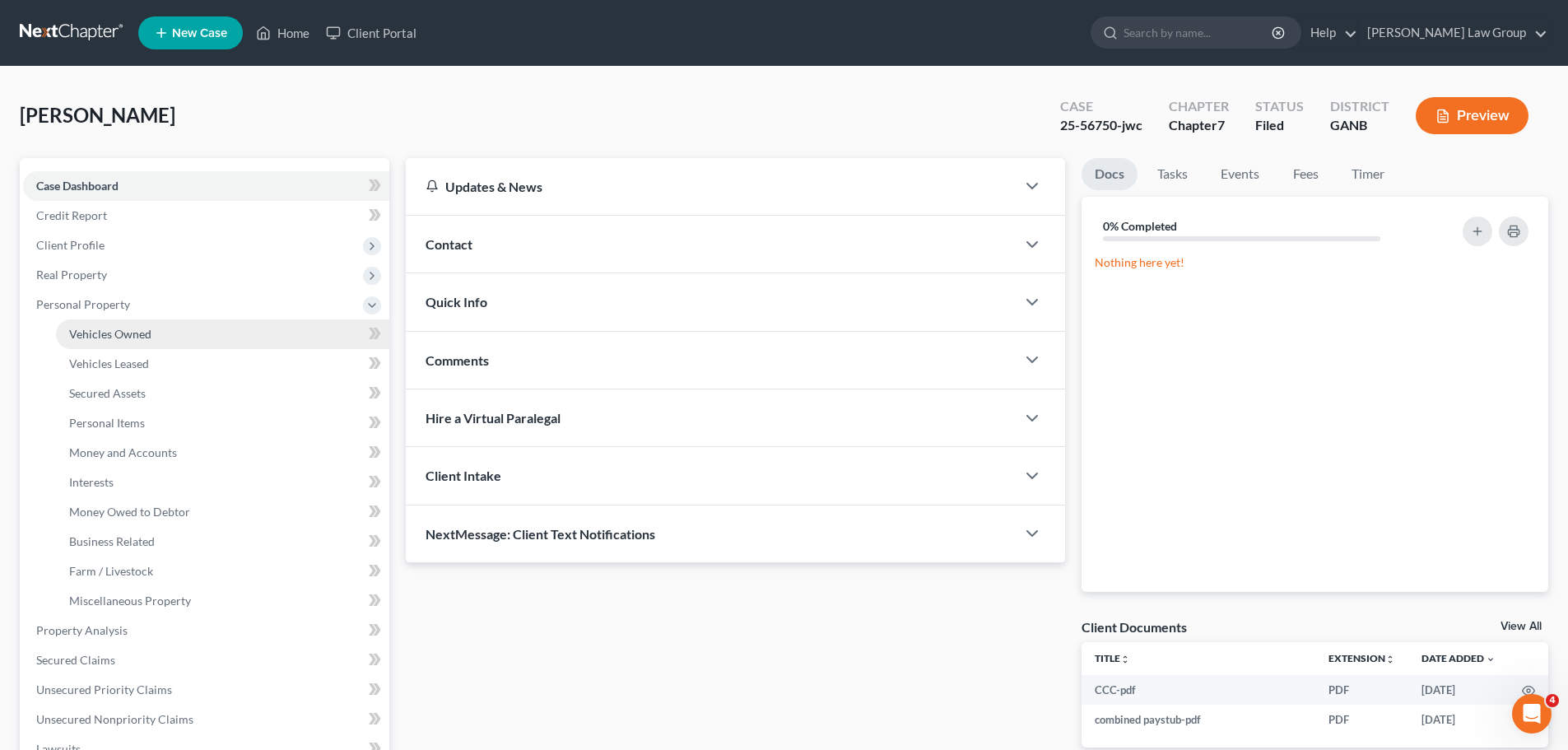
click at [118, 338] on span "Vehicles Owned" at bounding box center [110, 334] width 82 height 14
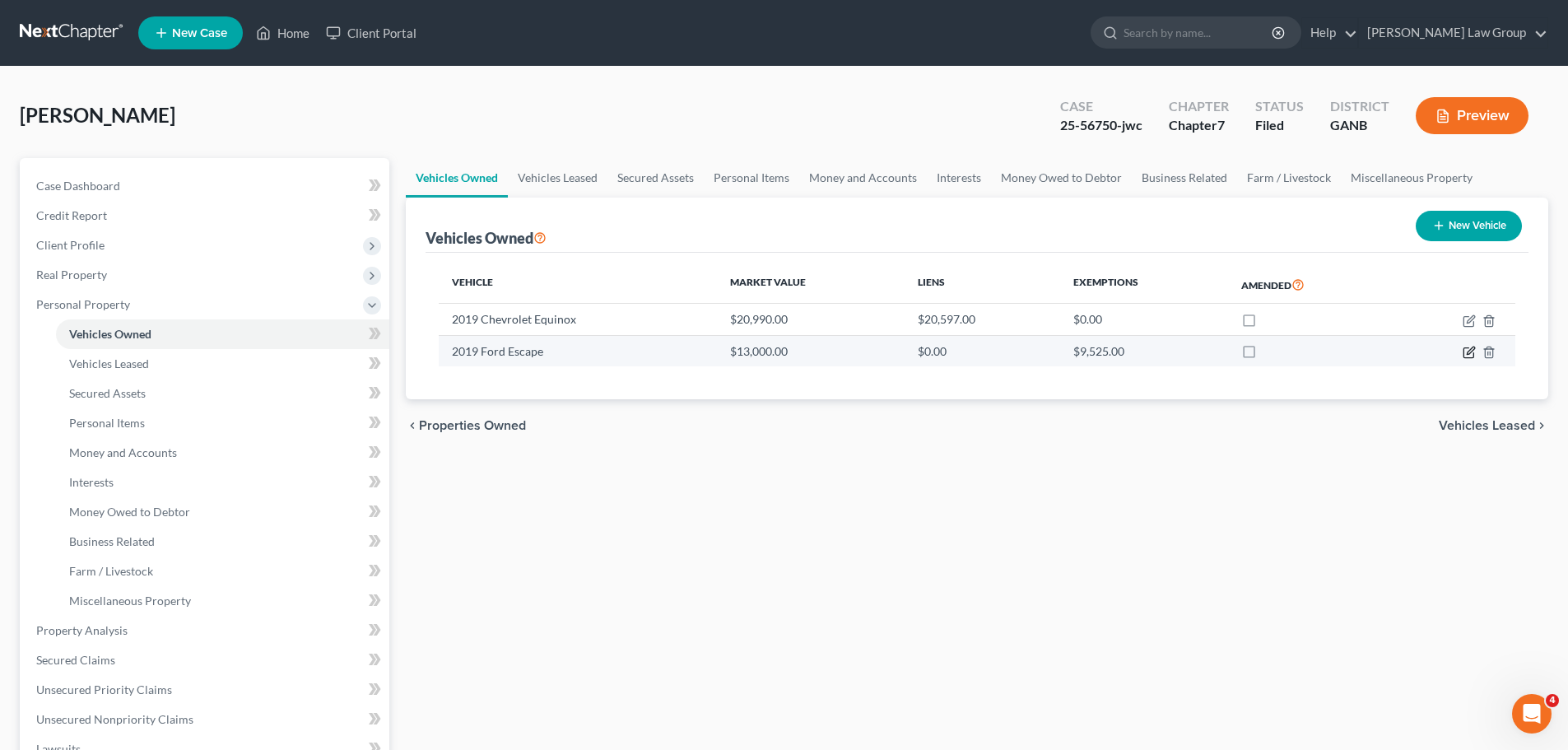
click at [1467, 354] on icon "button" at bounding box center [1470, 351] width 8 height 8
select select "0"
select select "7"
select select "2"
select select "0"
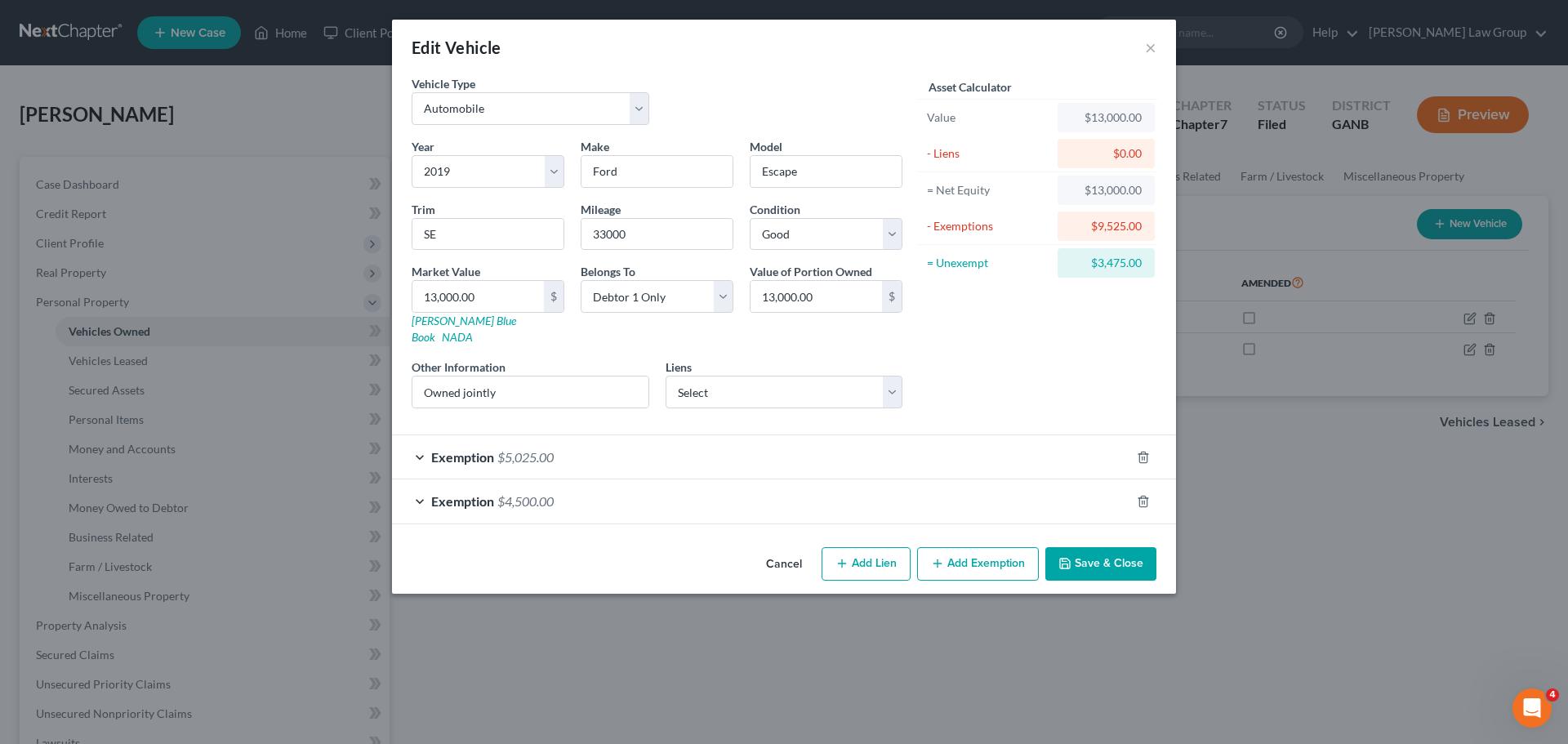
click at [443, 493] on span "Exemption" at bounding box center [462, 501] width 63 height 16
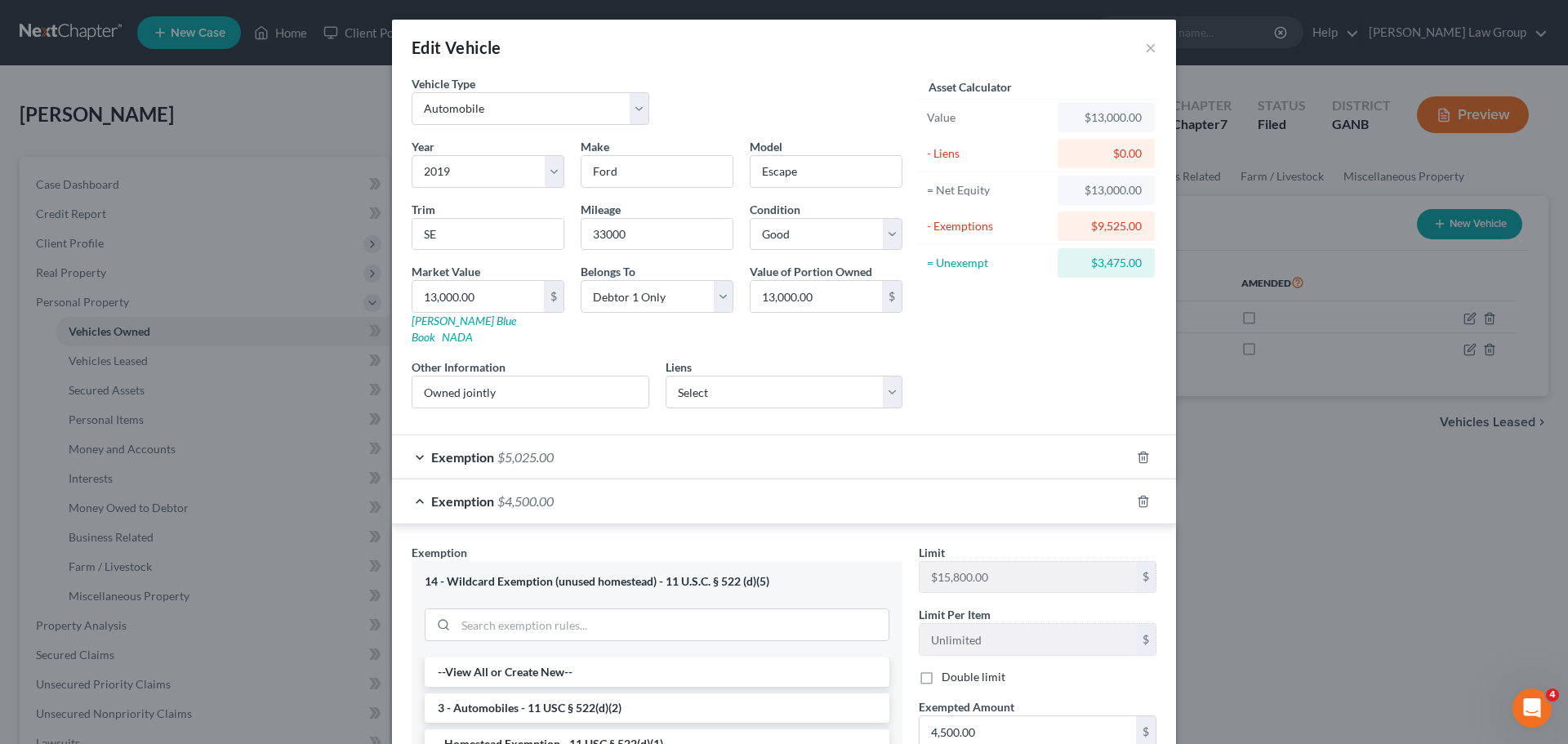
click at [443, 493] on span "Exemption" at bounding box center [462, 501] width 63 height 16
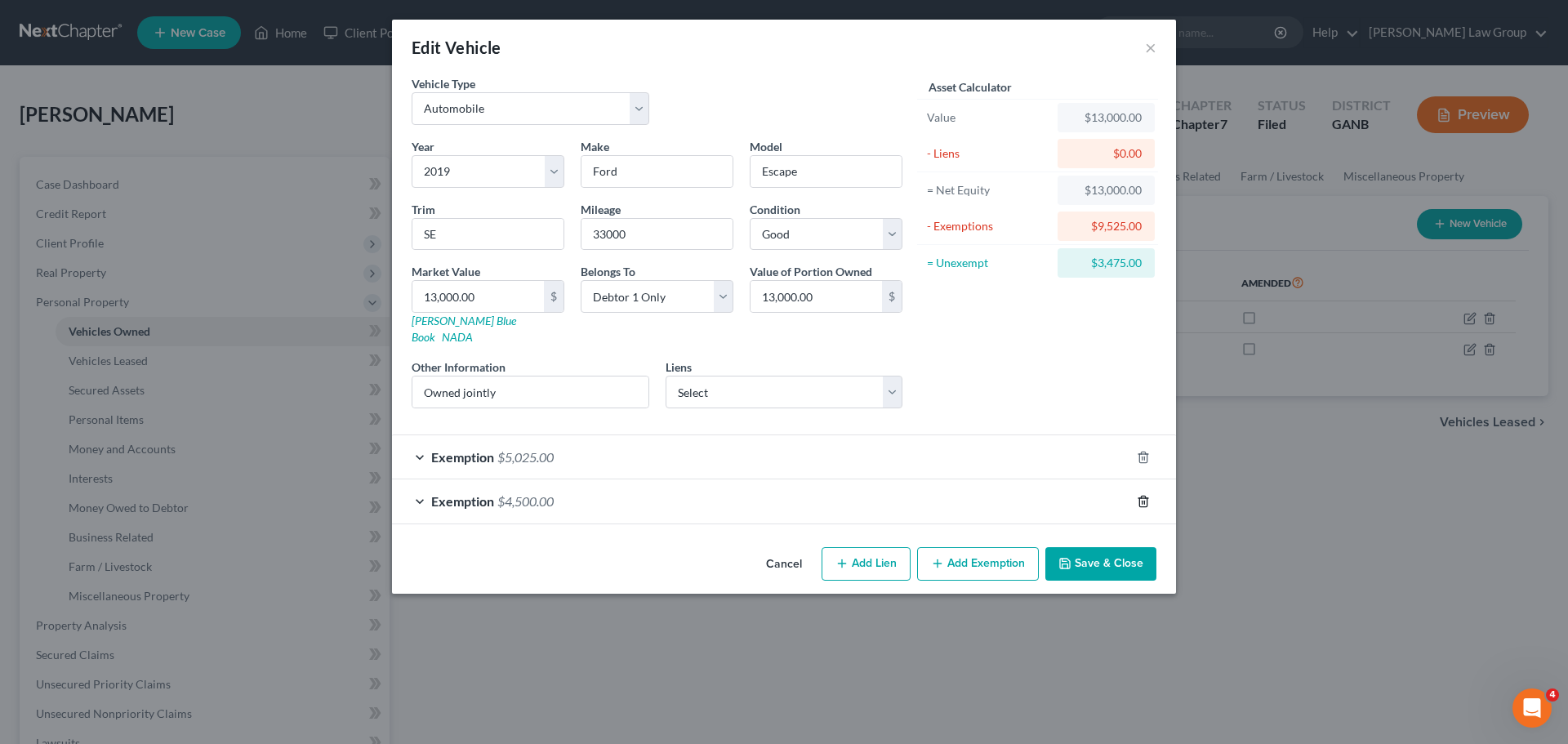
click at [1145, 495] on icon "button" at bounding box center [1143, 501] width 13 height 13
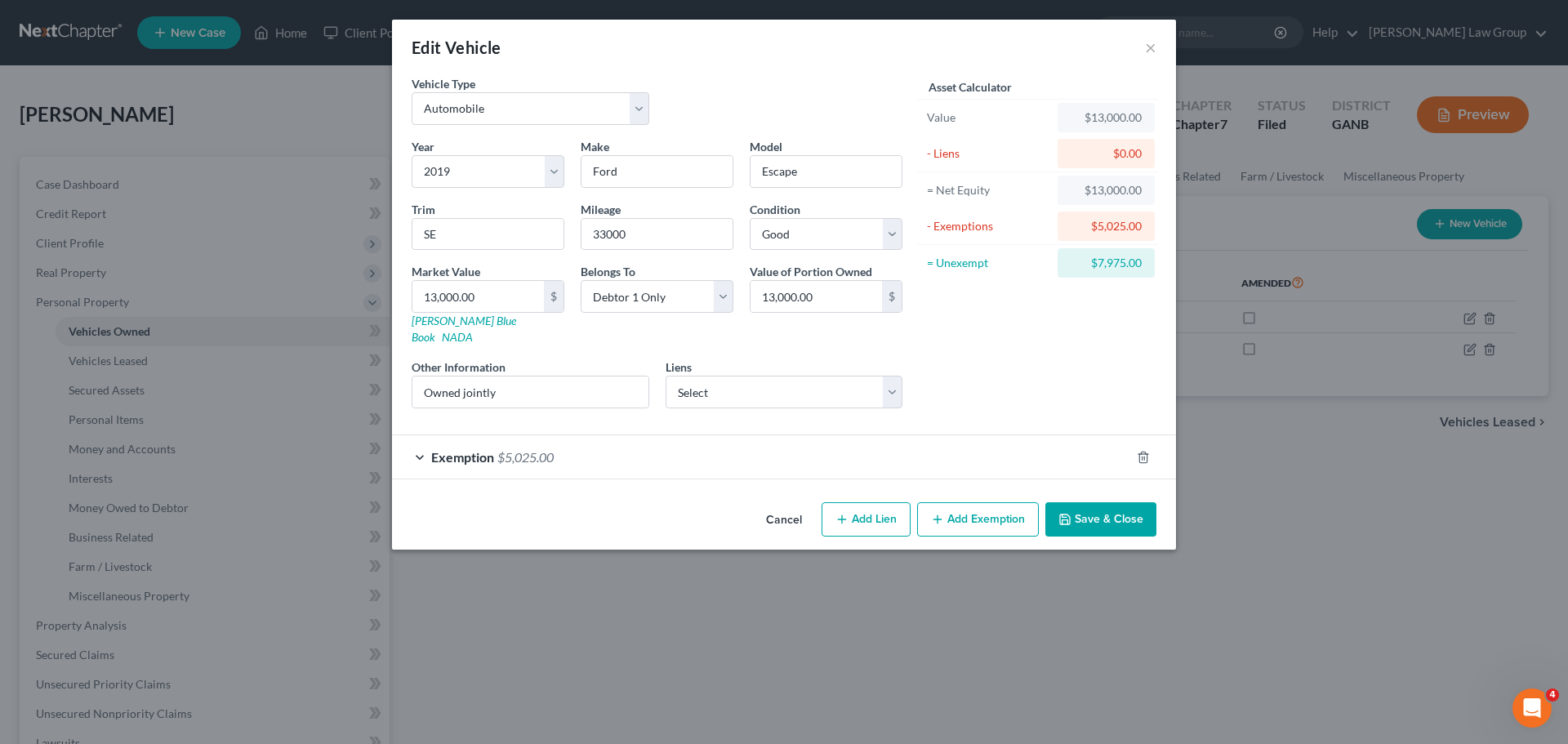
click at [970, 506] on button "Add Exemption" at bounding box center [978, 518] width 122 height 34
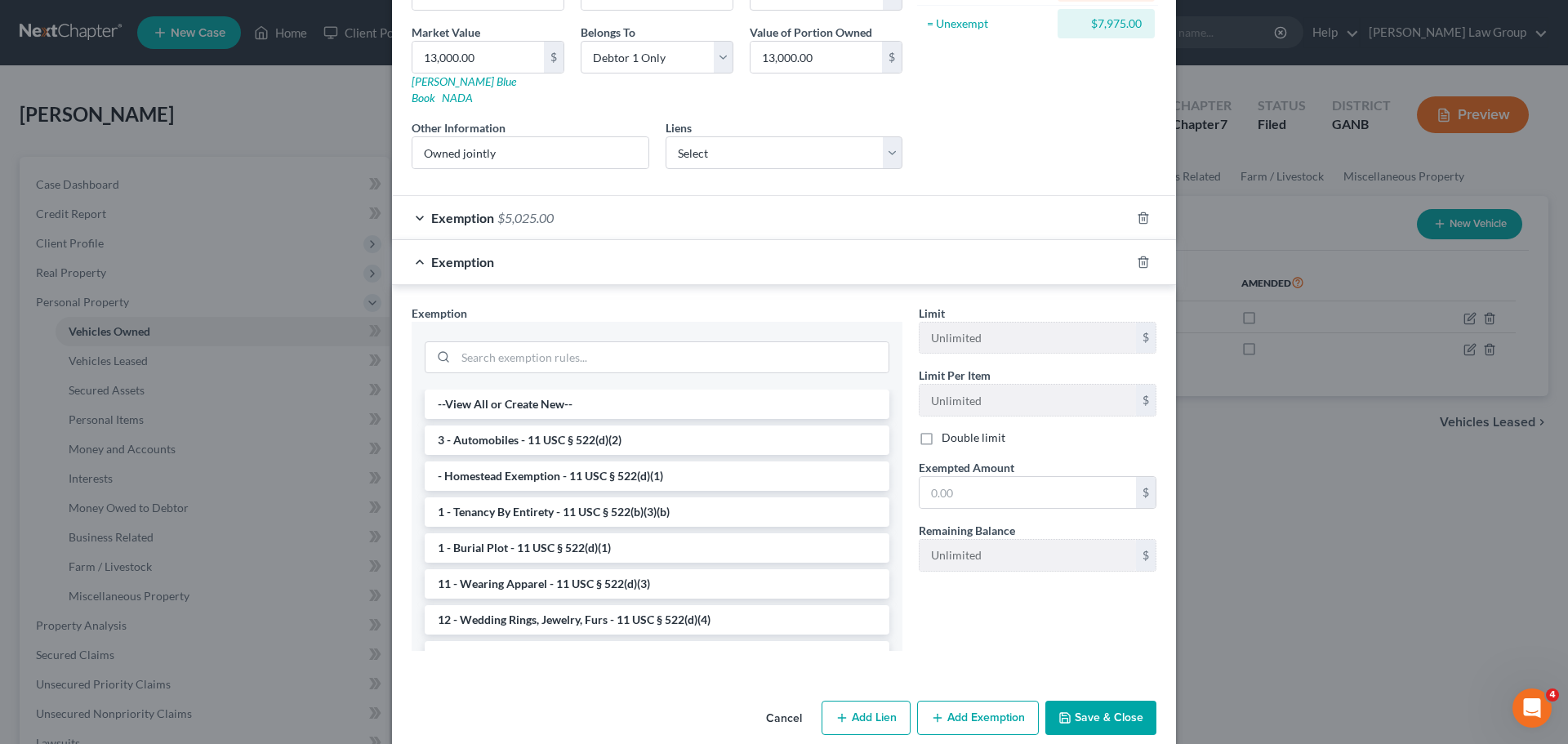
scroll to position [245, 0]
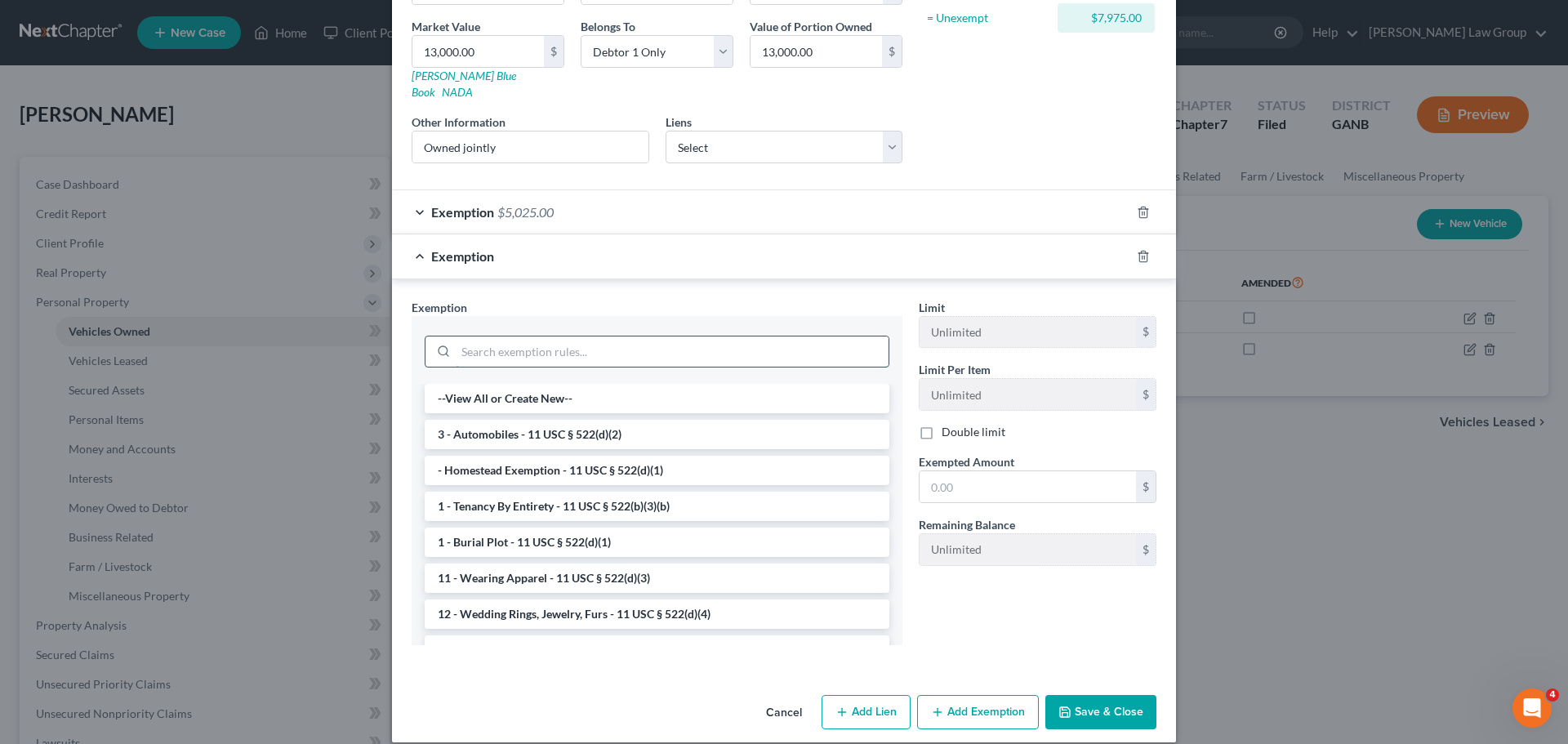
click at [506, 336] on input "search" at bounding box center [672, 352] width 433 height 31
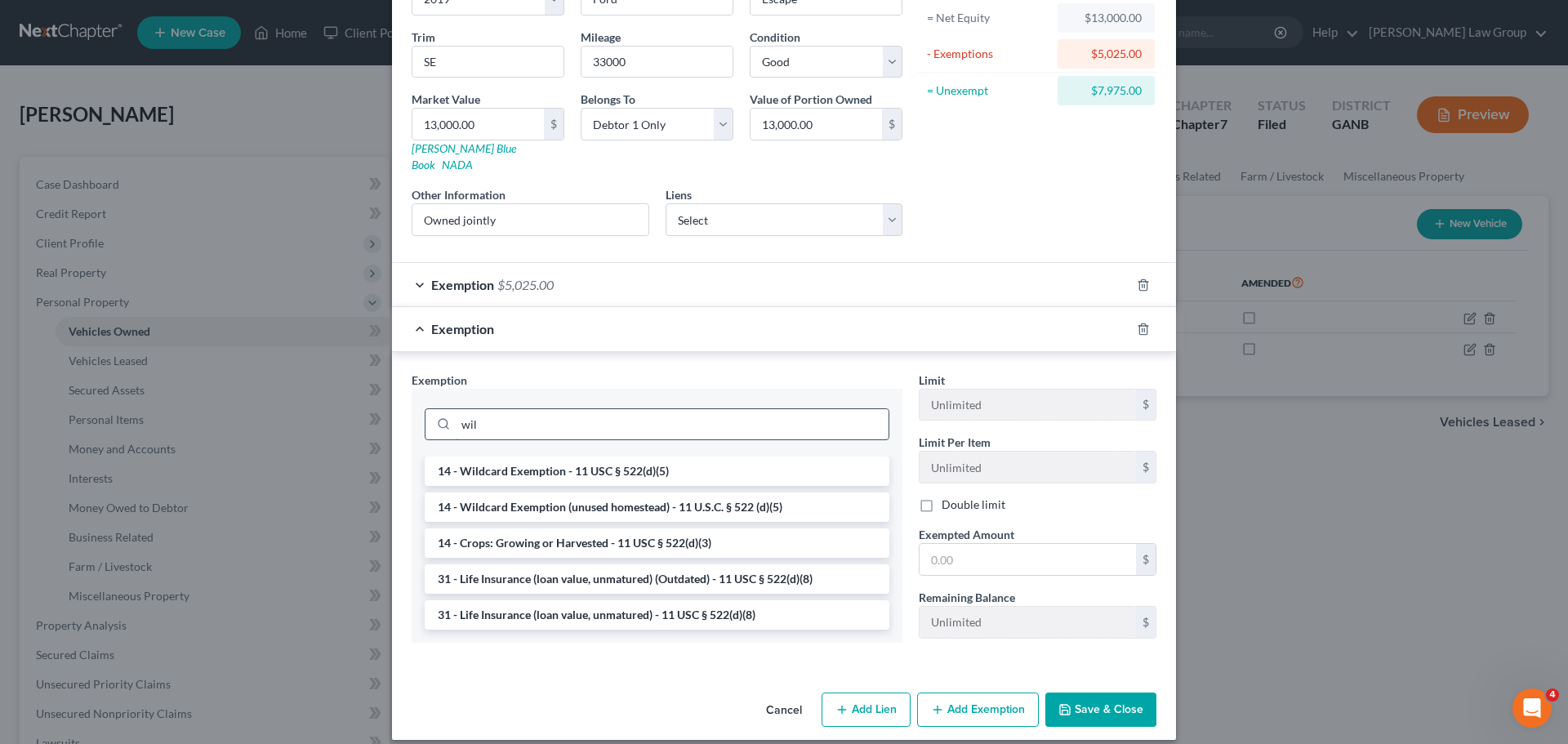
scroll to position [168, 0]
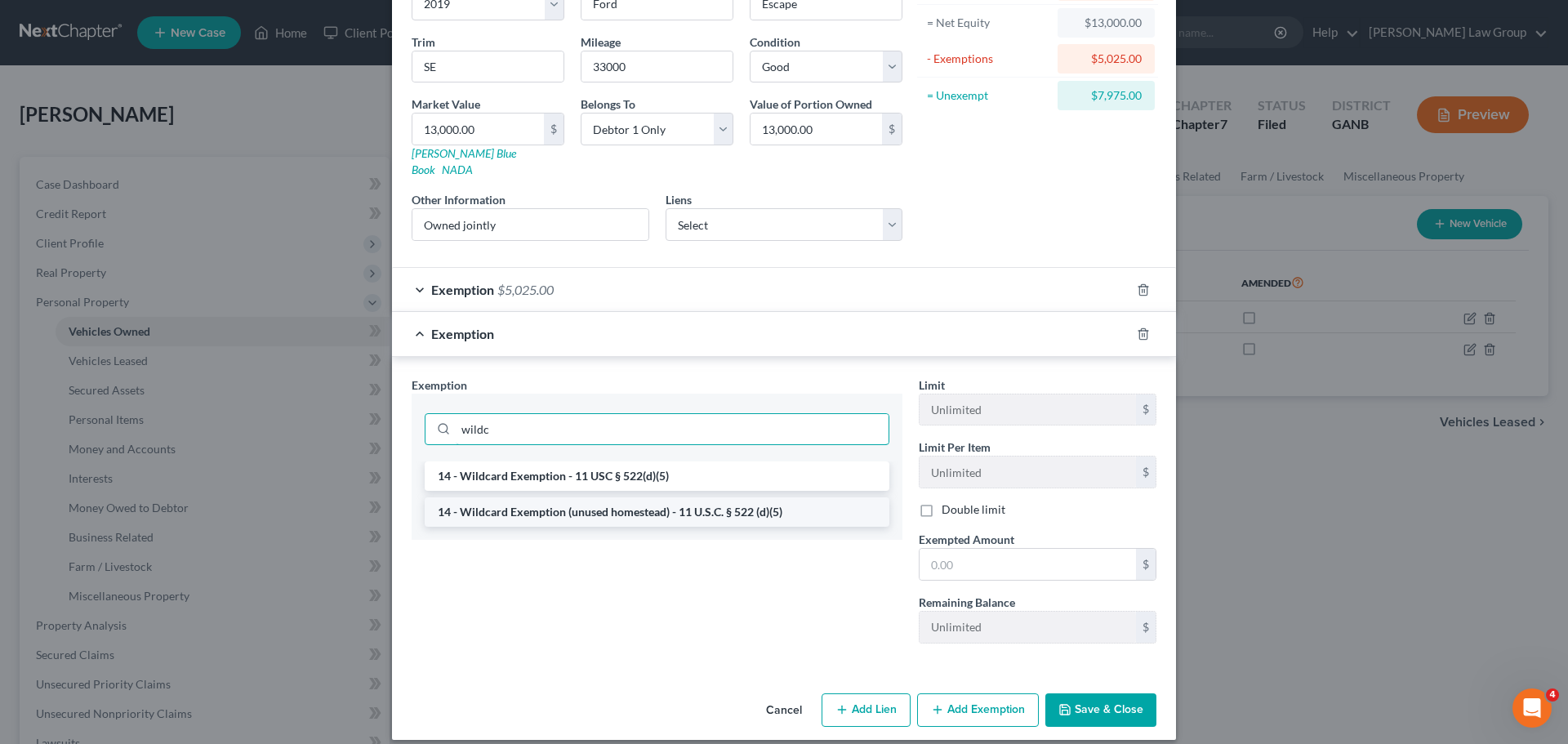
type input "wildc"
click at [546, 497] on li "14 - Wildcard Exemption (unused homestead) - 11 U.S.C. § 522 (d)(5)" at bounding box center [657, 512] width 465 height 29
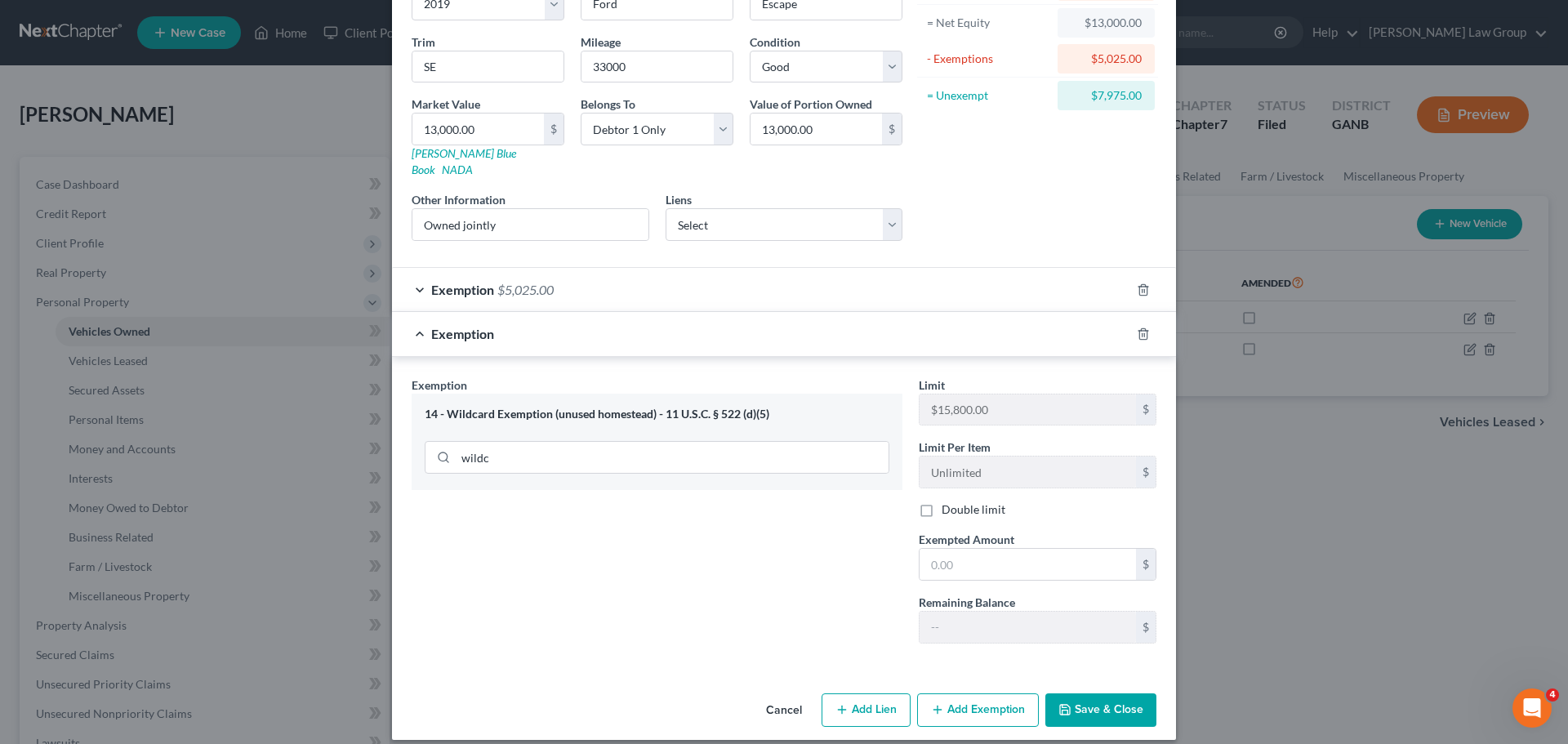
click at [1087, 696] on button "Save & Close" at bounding box center [1101, 710] width 111 height 34
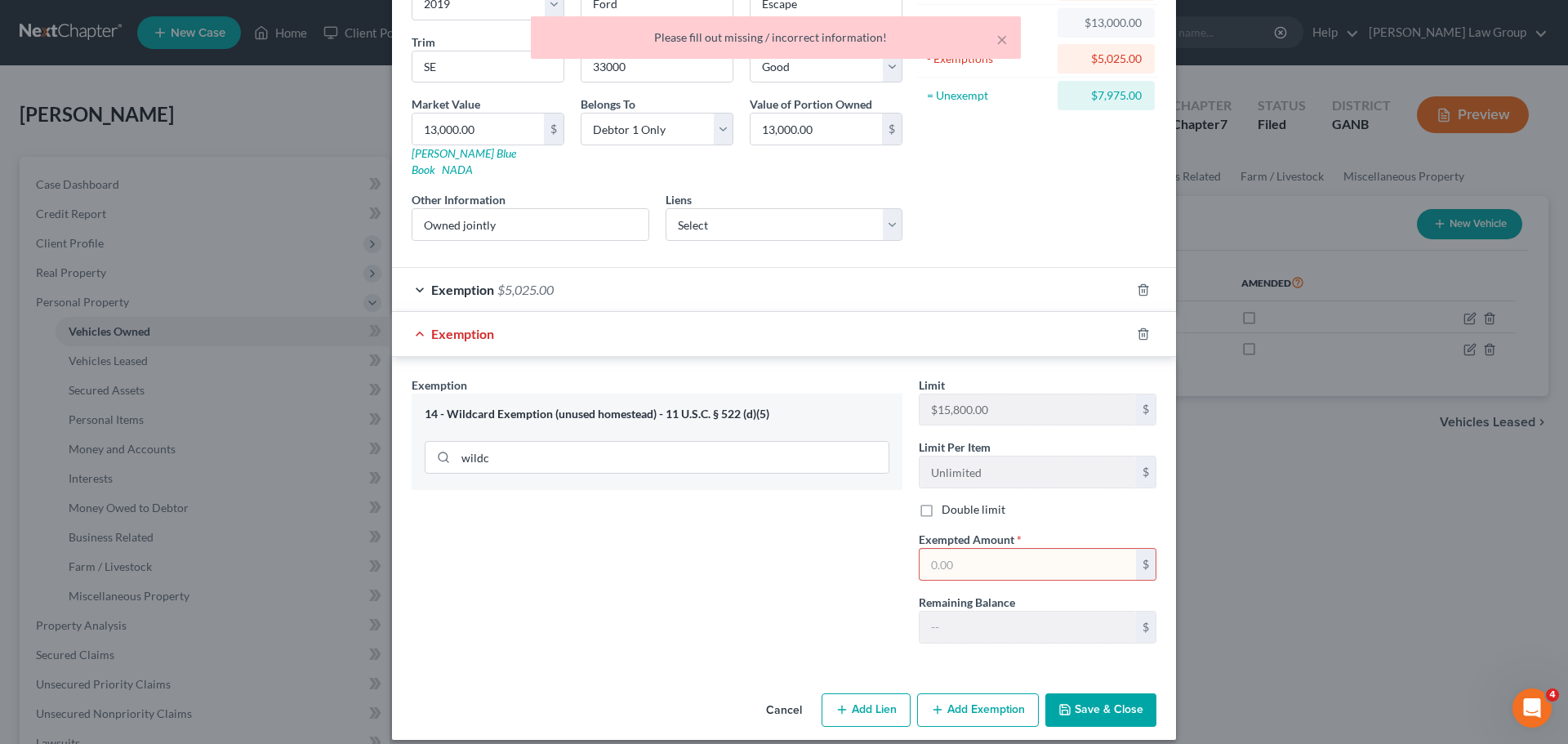
click at [1003, 550] on input "text" at bounding box center [1027, 564] width 216 height 31
type input "7,975"
drag, startPoint x: 1003, startPoint y: 550, endPoint x: 862, endPoint y: 557, distance: 141.2
click at [862, 557] on div "Exemption Set must be selected for CA. Exemption * 14 - Wildcard Exemption (unu…" at bounding box center [784, 517] width 762 height 281
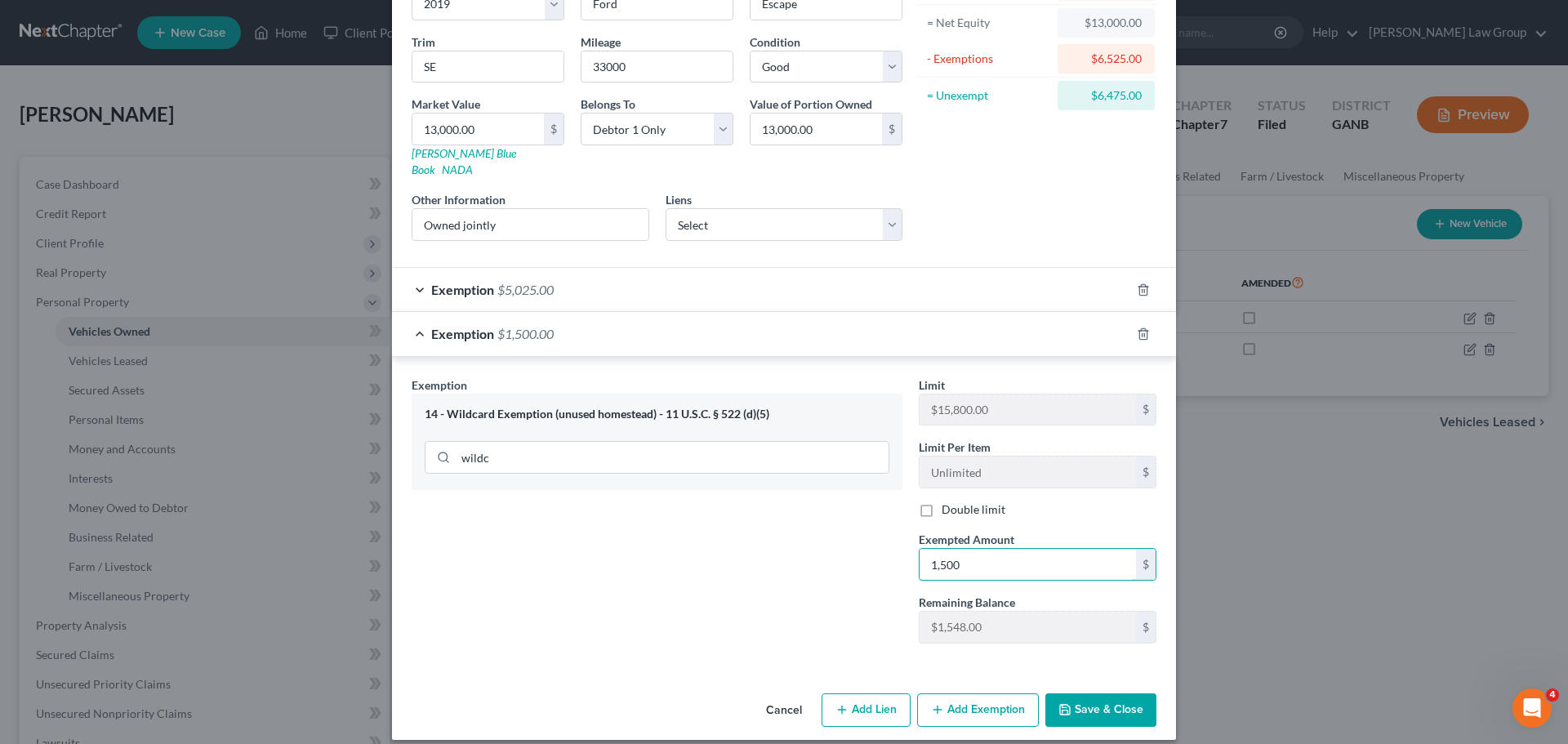
type input "1,500"
click at [1137, 694] on button "Save & Close" at bounding box center [1101, 710] width 111 height 34
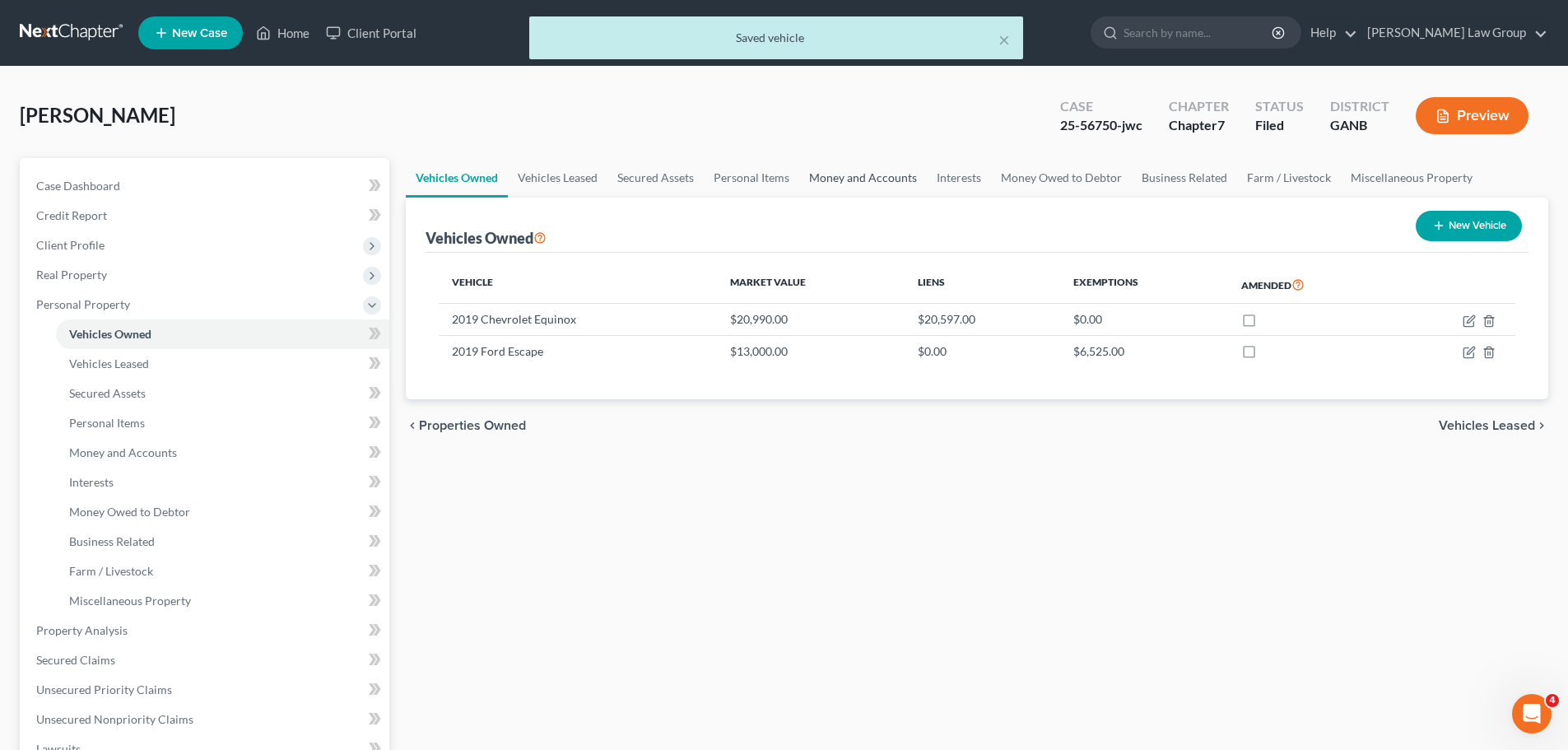
click at [849, 175] on link "Money and Accounts" at bounding box center [862, 178] width 128 height 39
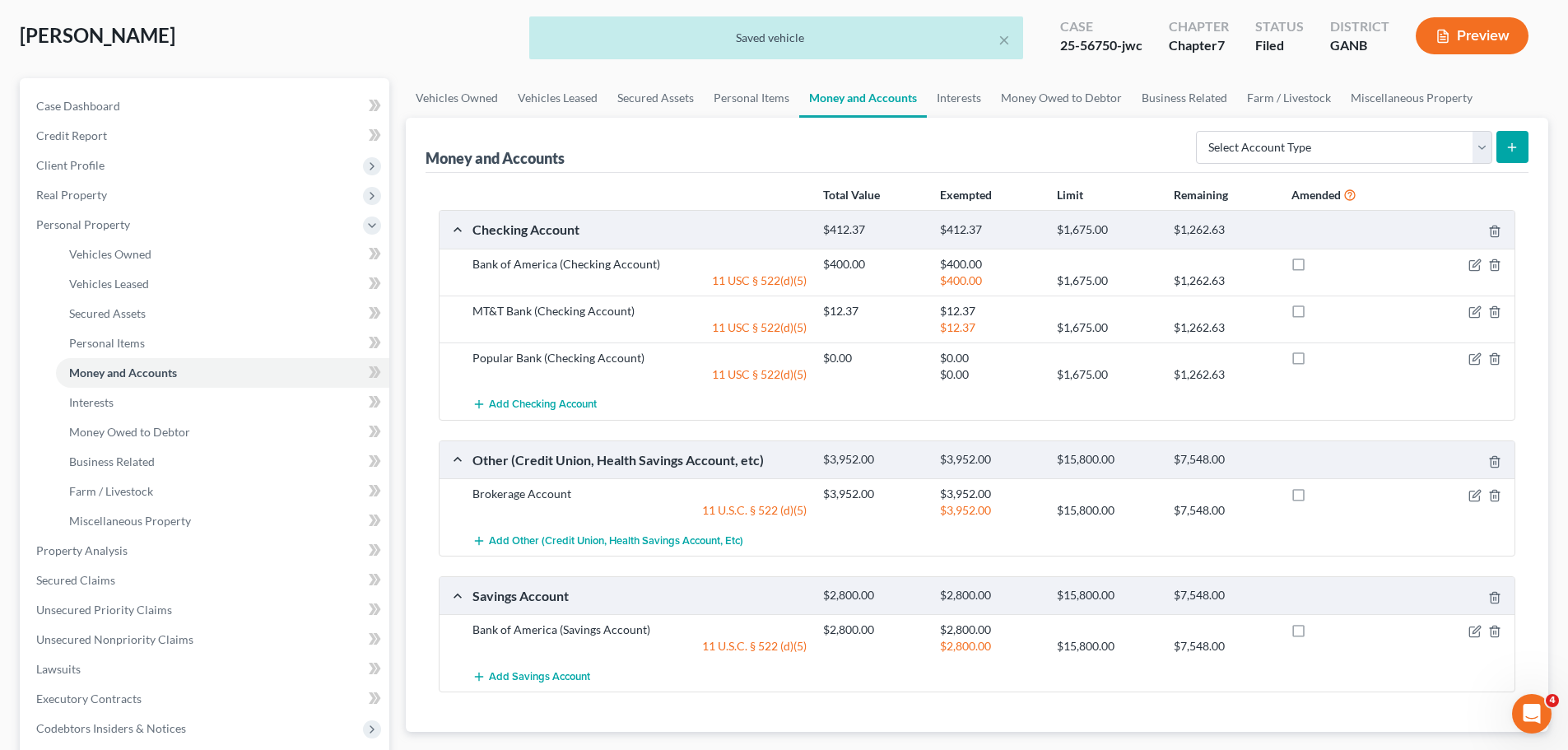
scroll to position [82, 0]
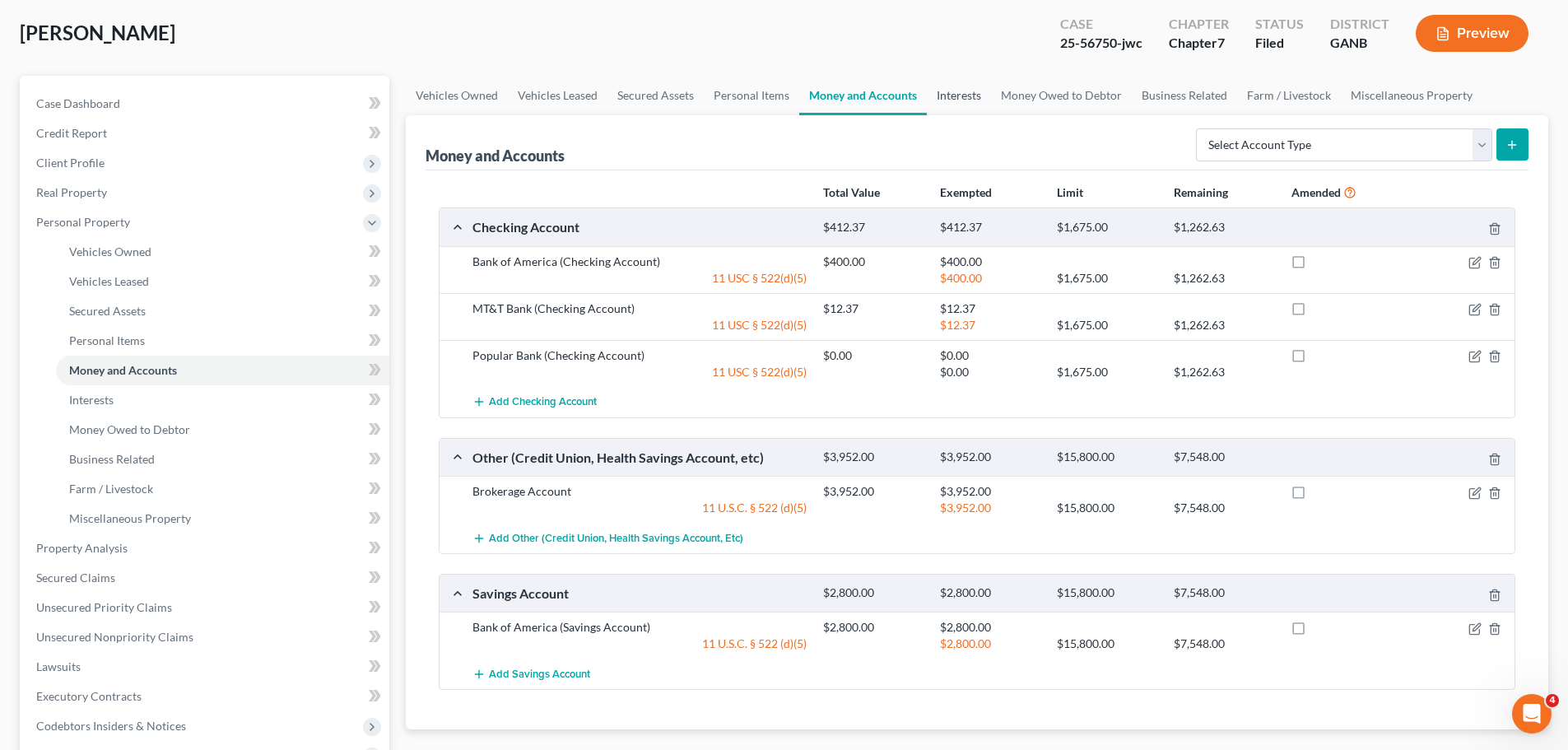
click at [957, 100] on link "Interests" at bounding box center [959, 96] width 64 height 39
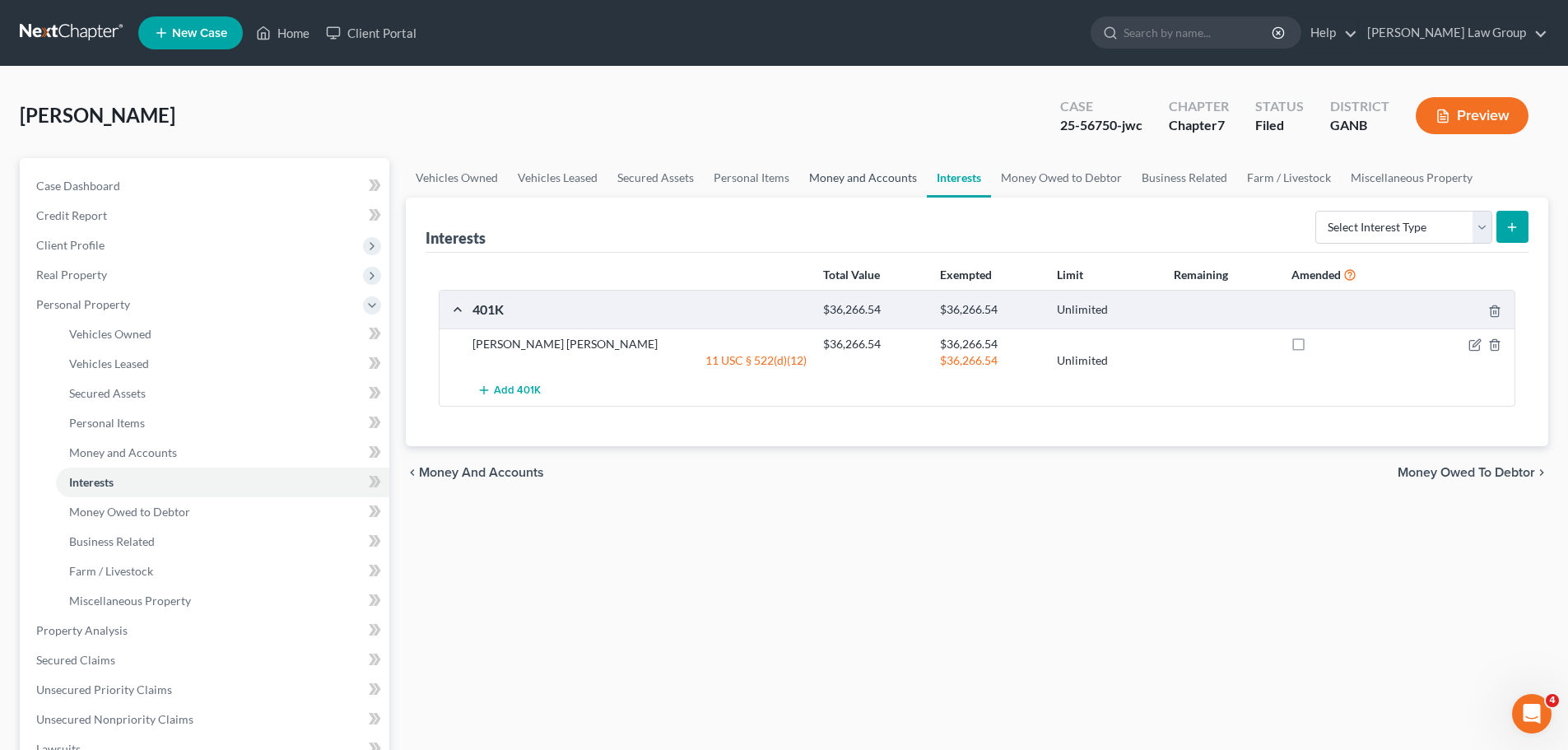
click at [838, 175] on link "Money and Accounts" at bounding box center [862, 178] width 128 height 39
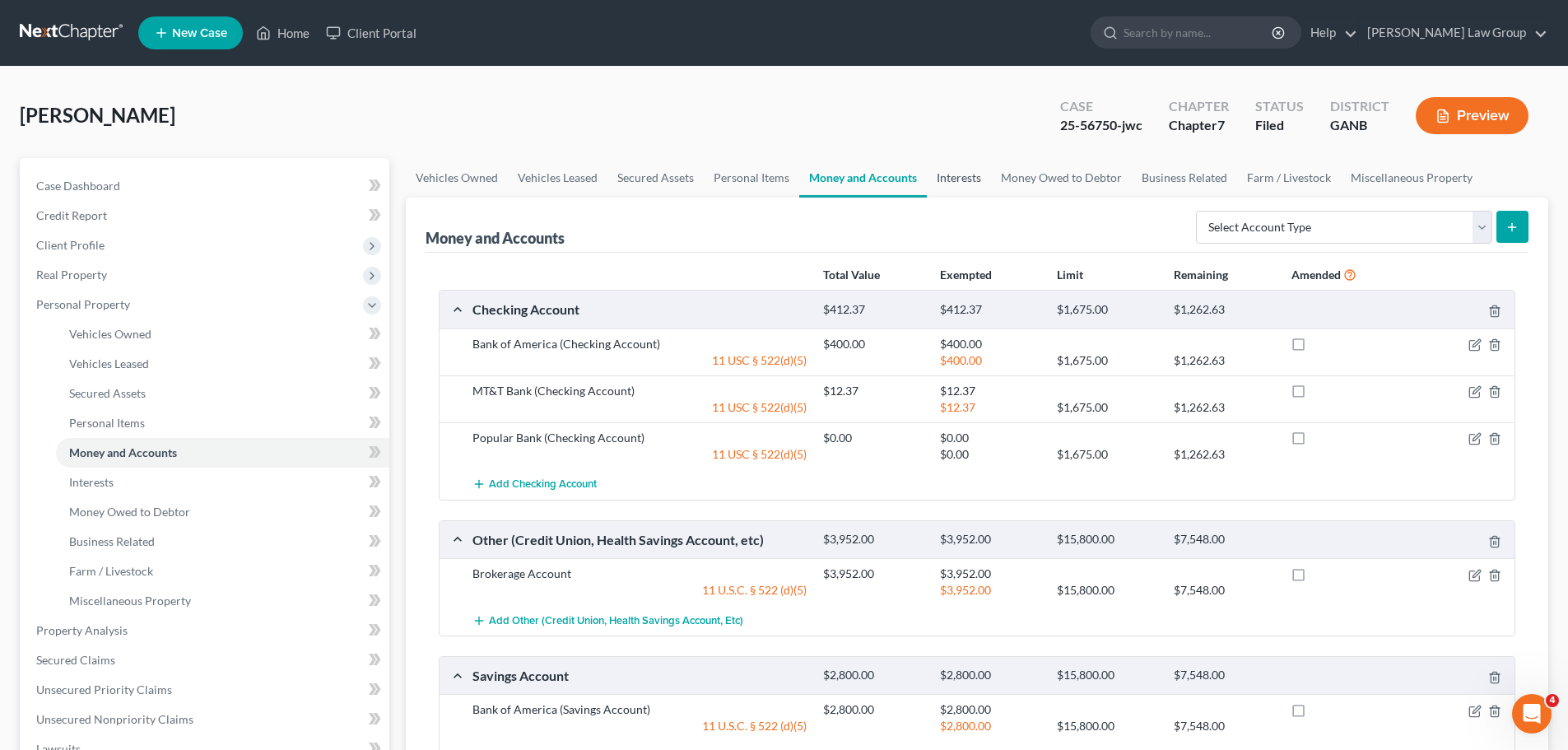
click at [940, 184] on link "Interests" at bounding box center [959, 178] width 64 height 39
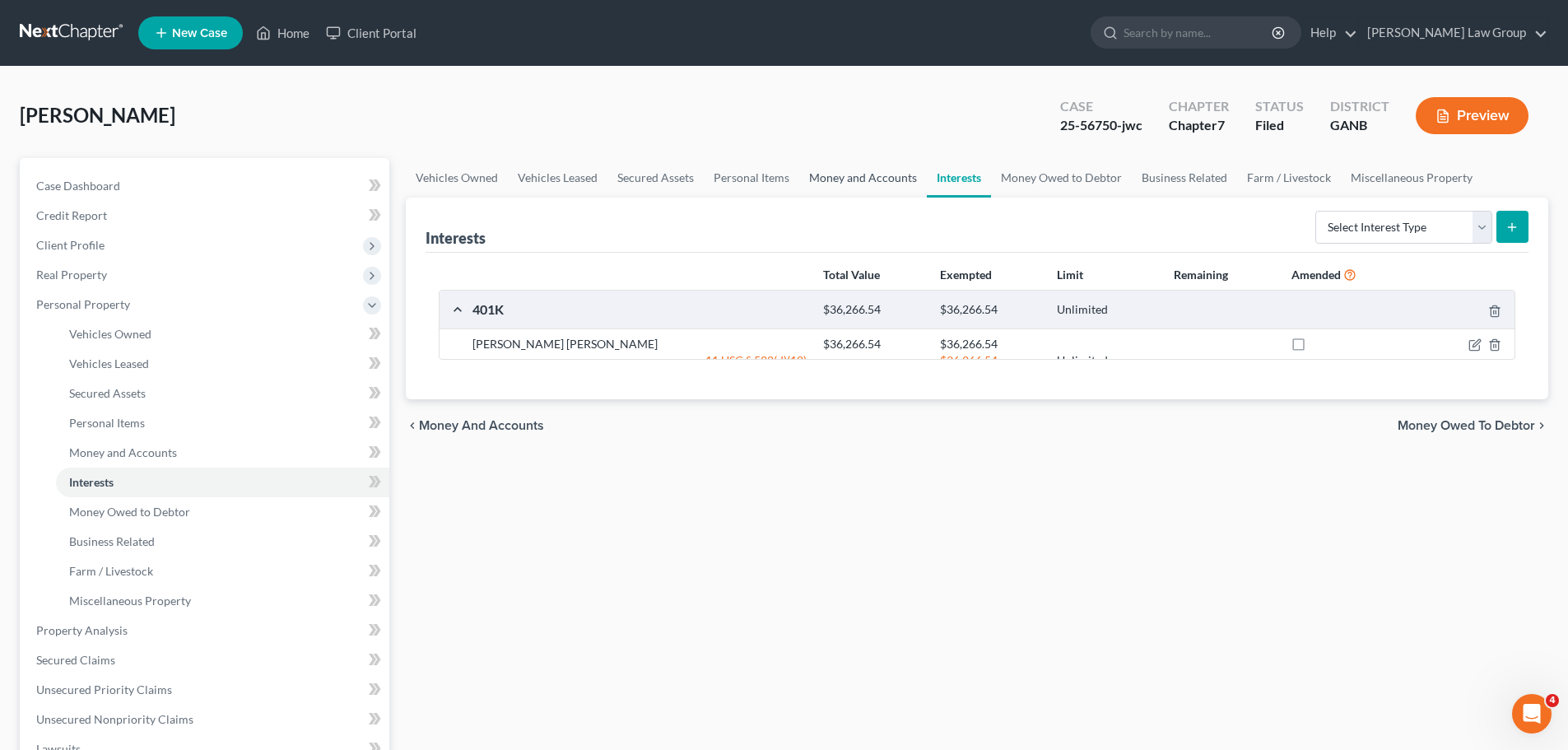
click at [869, 182] on link "Money and Accounts" at bounding box center [862, 178] width 128 height 39
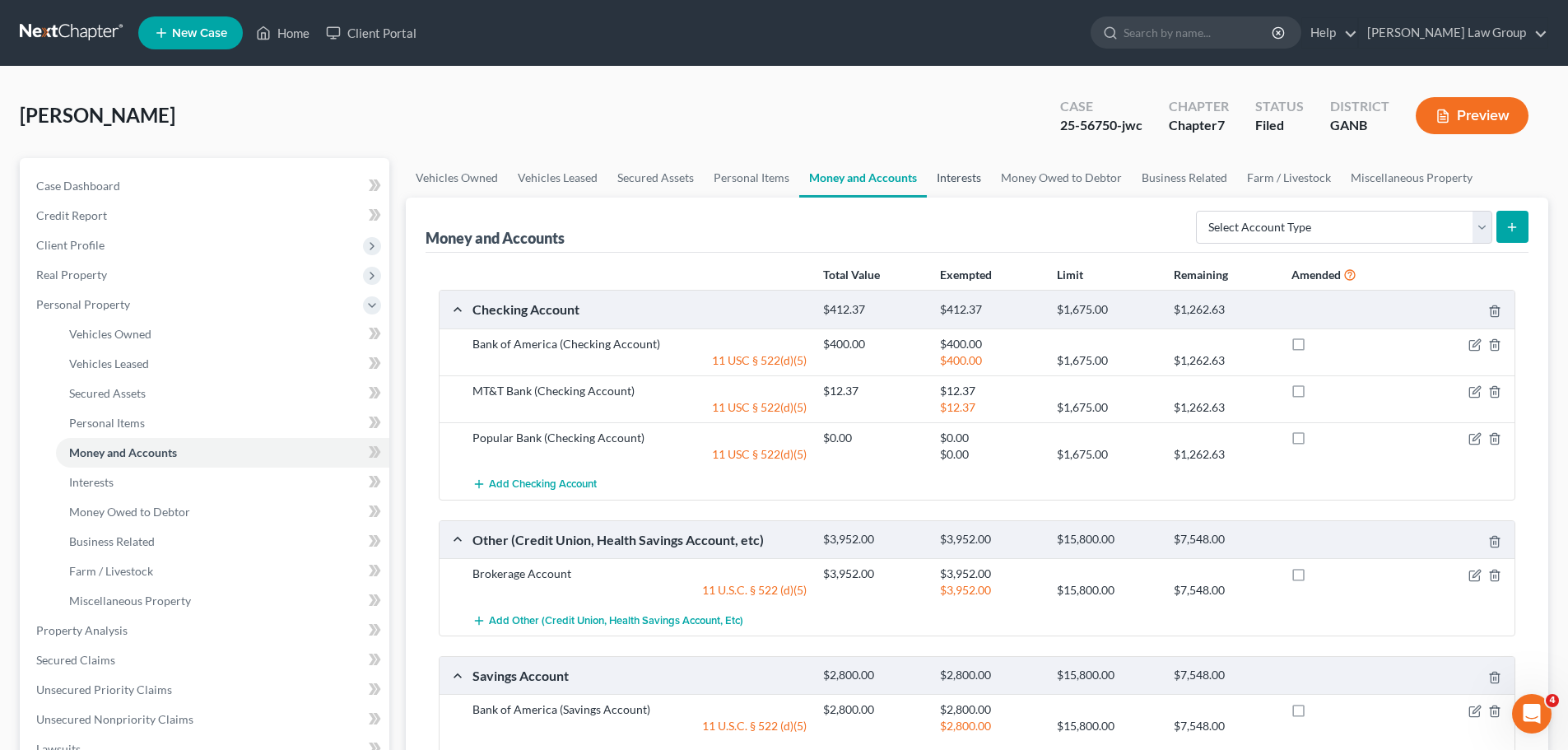
click at [969, 178] on link "Interests" at bounding box center [959, 178] width 64 height 39
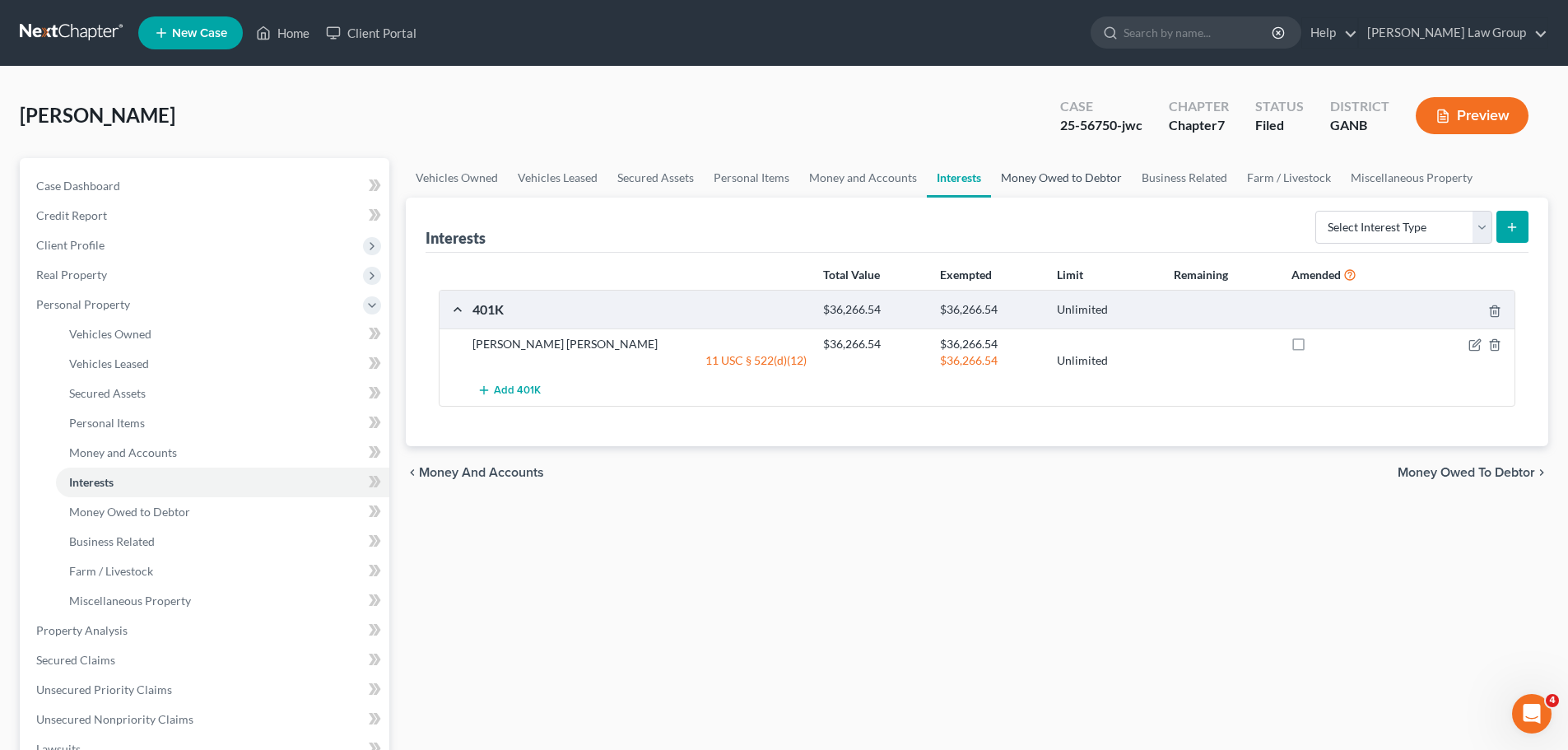
click at [1054, 165] on link "Money Owed to Debtor" at bounding box center [1061, 178] width 141 height 39
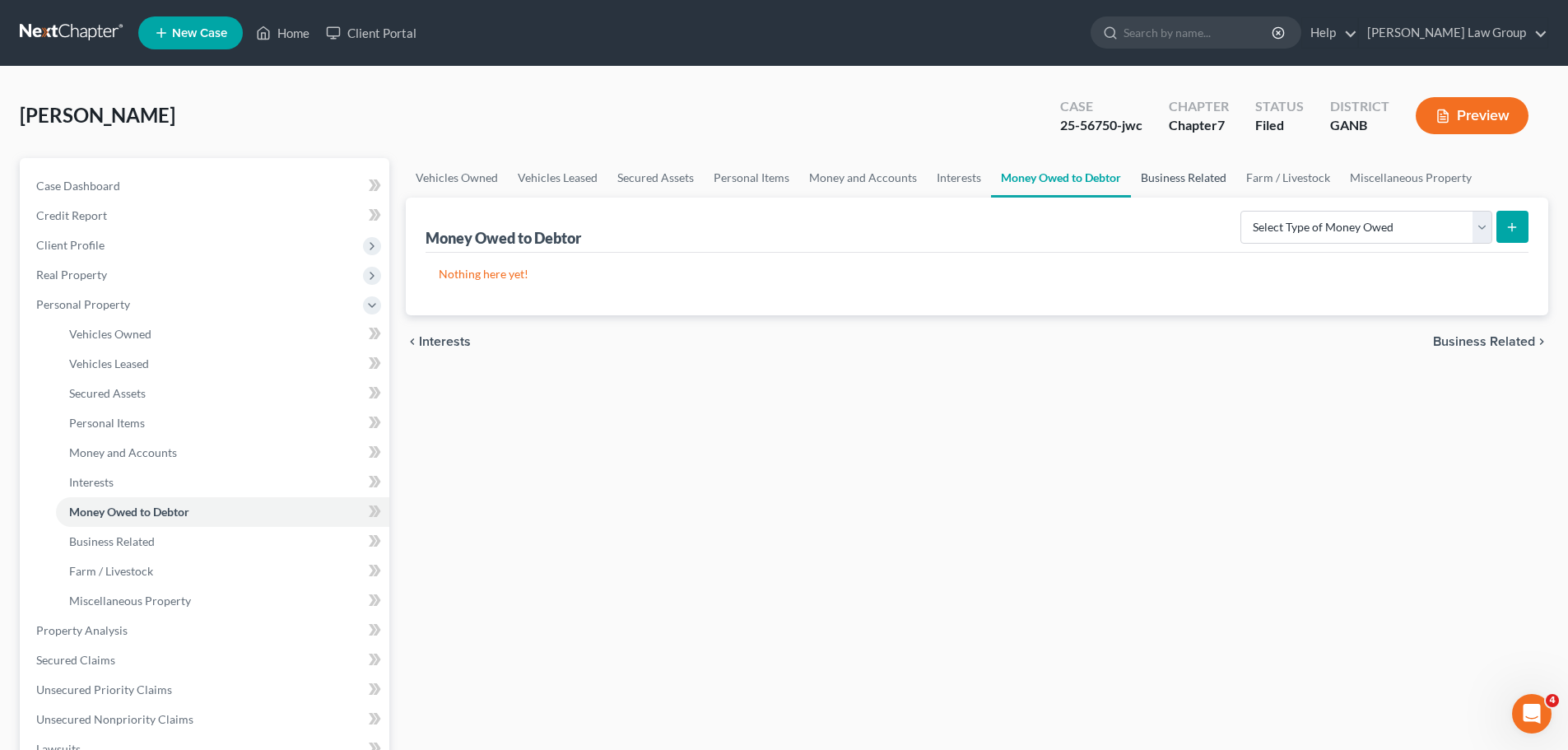
click at [1160, 178] on link "Business Related" at bounding box center [1183, 178] width 105 height 39
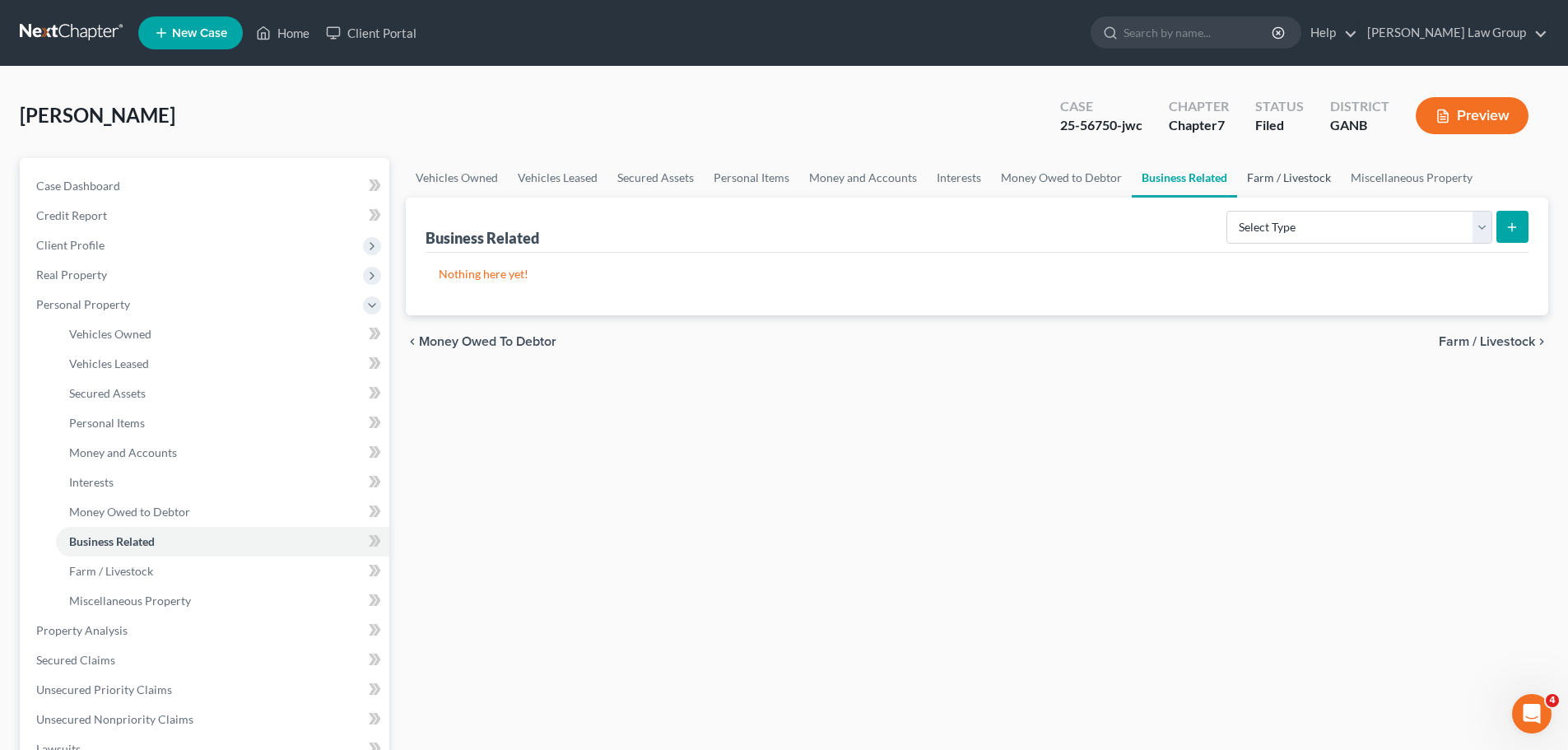
click at [1277, 175] on link "Farm / Livestock" at bounding box center [1289, 178] width 103 height 39
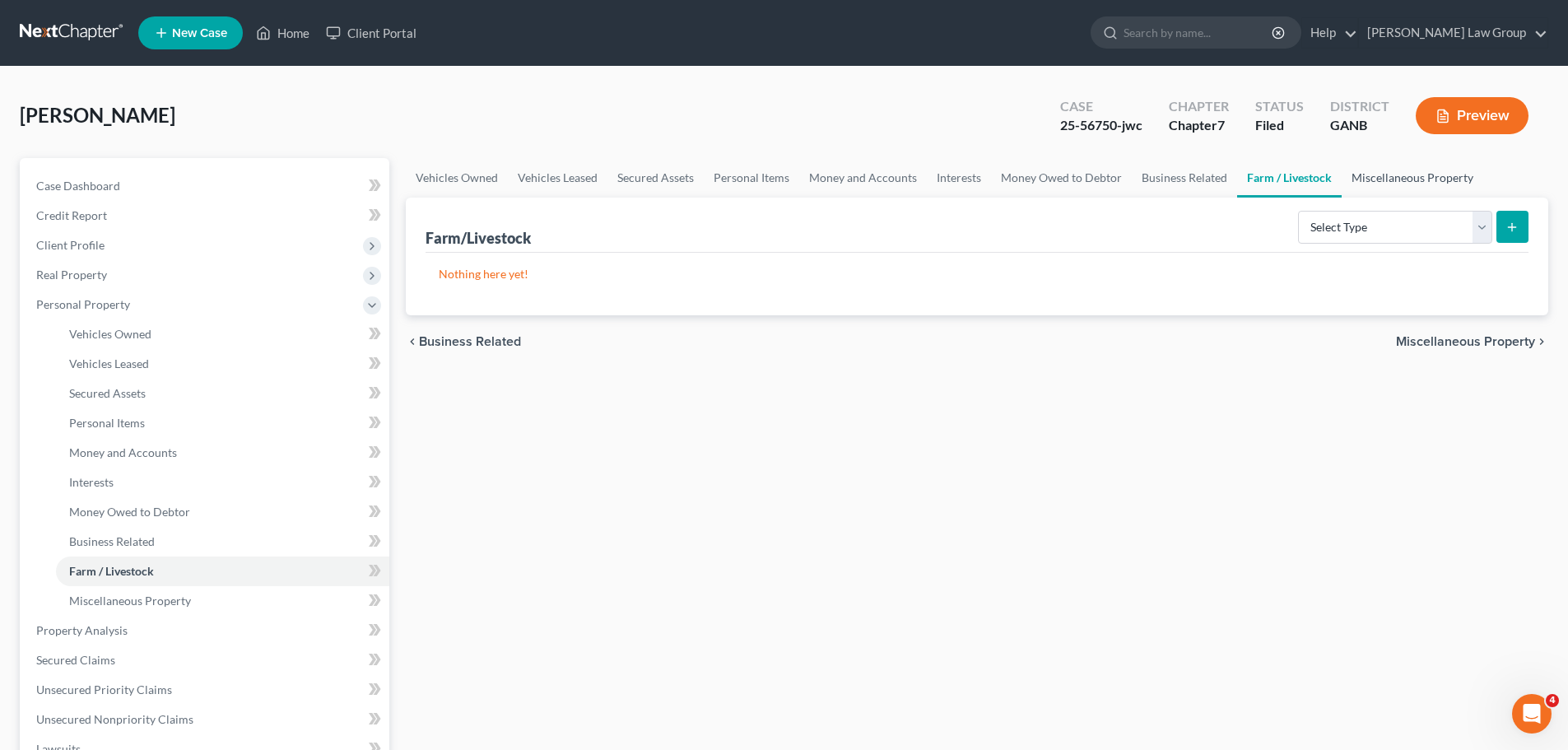
click at [1386, 175] on link "Miscellaneous Property" at bounding box center [1412, 178] width 142 height 39
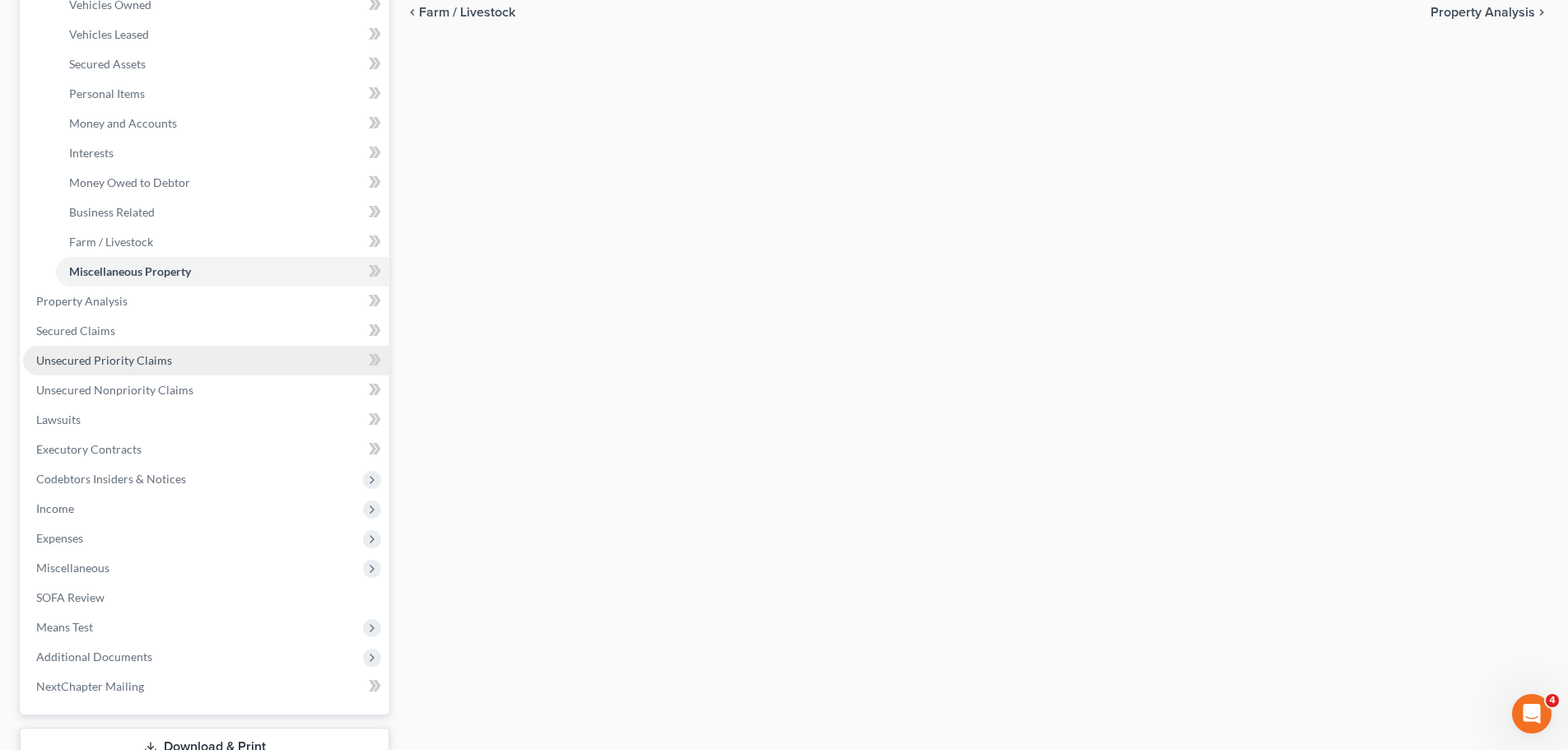
scroll to position [82, 0]
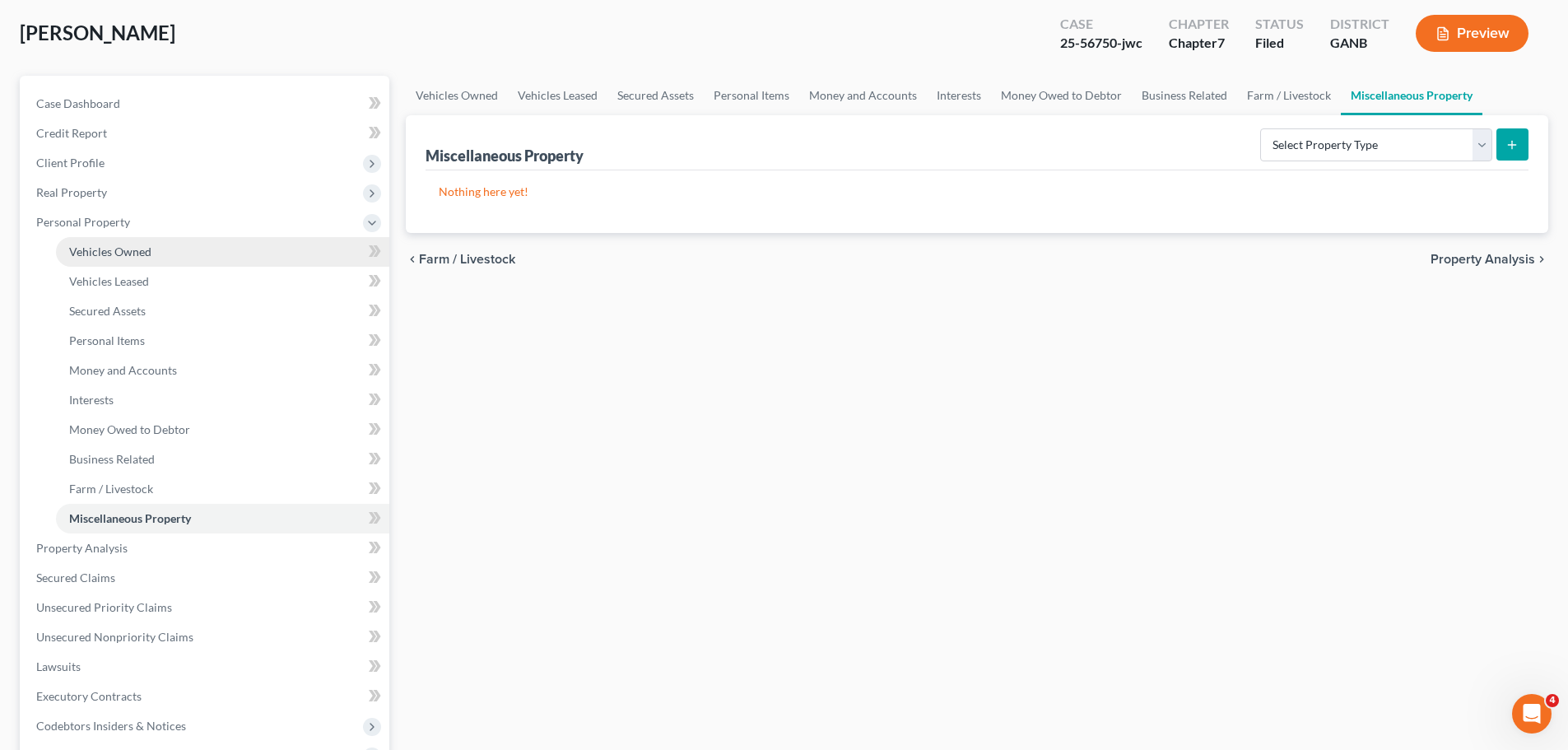
click at [139, 256] on span "Vehicles Owned" at bounding box center [110, 251] width 82 height 14
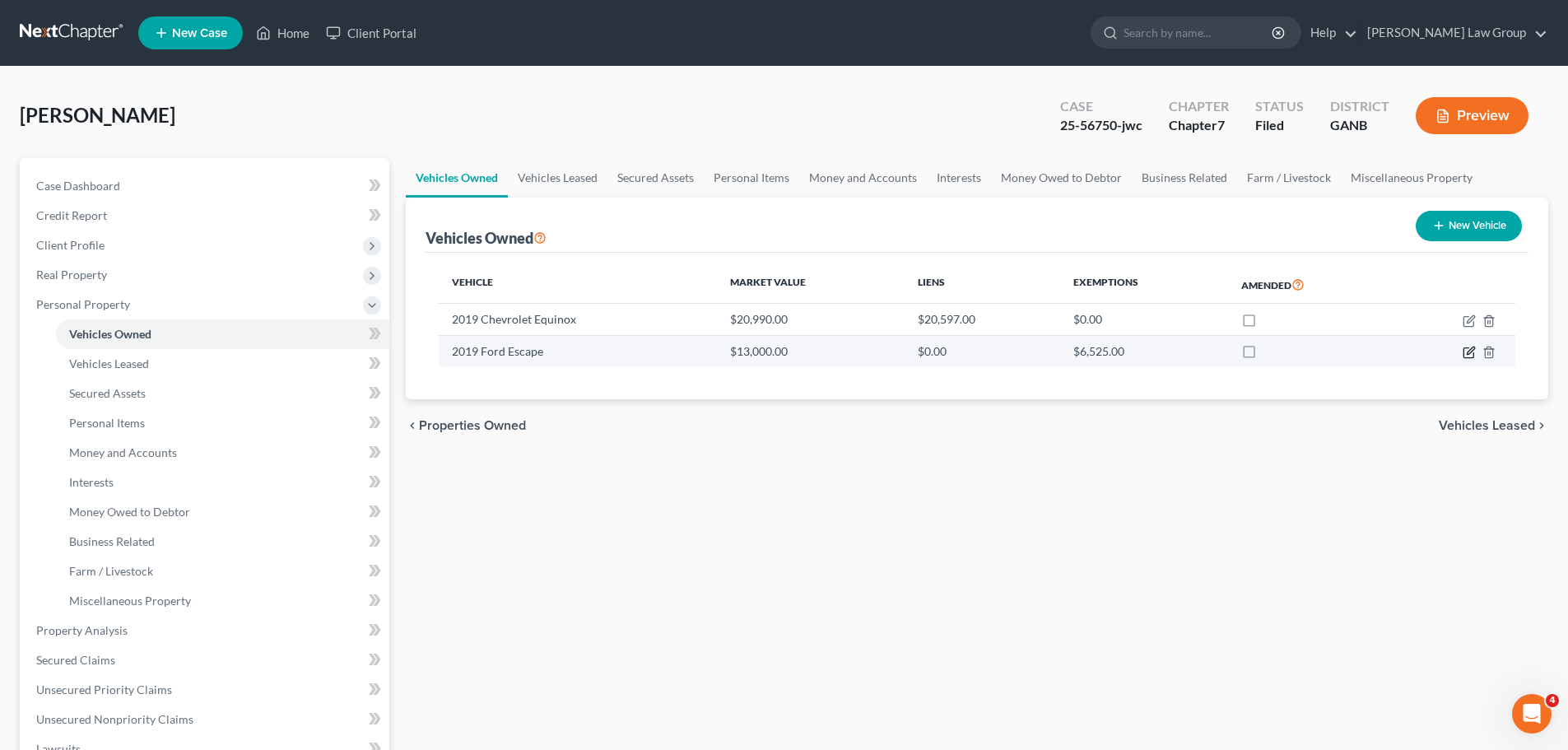
click at [1469, 354] on icon "button" at bounding box center [1470, 351] width 8 height 8
select select "0"
select select "7"
select select "2"
select select "0"
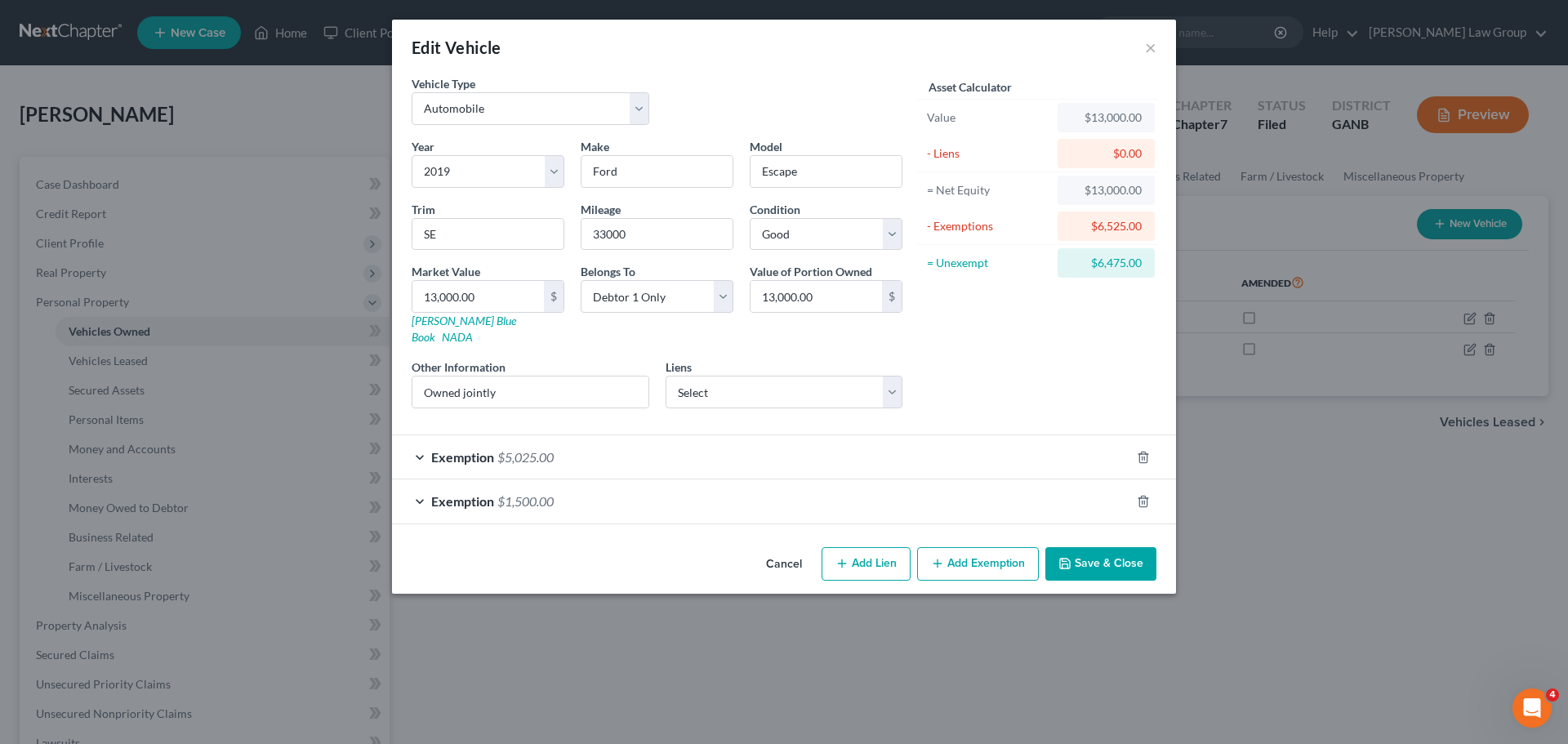
click at [446, 493] on span "Exemption" at bounding box center [462, 501] width 63 height 16
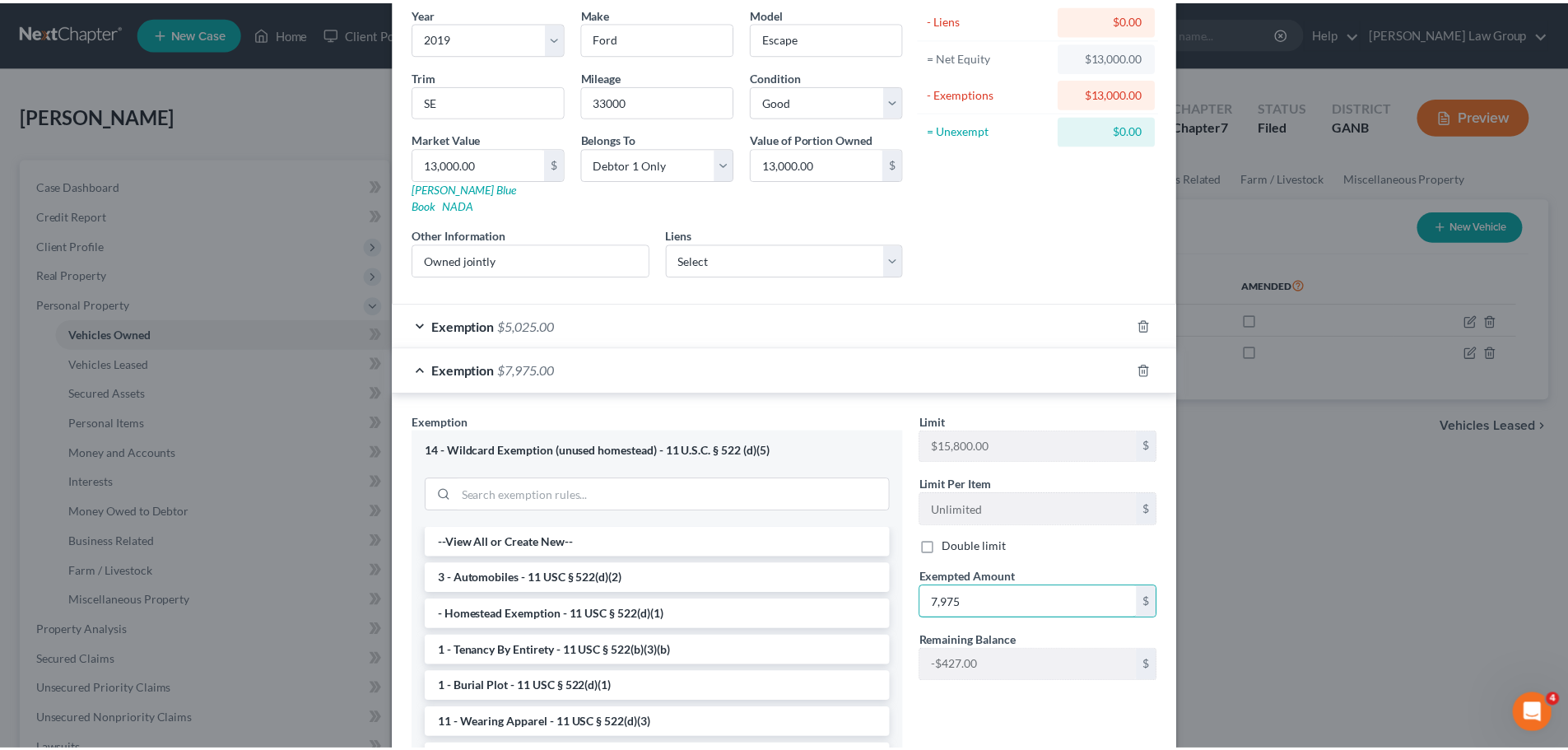
scroll to position [247, 0]
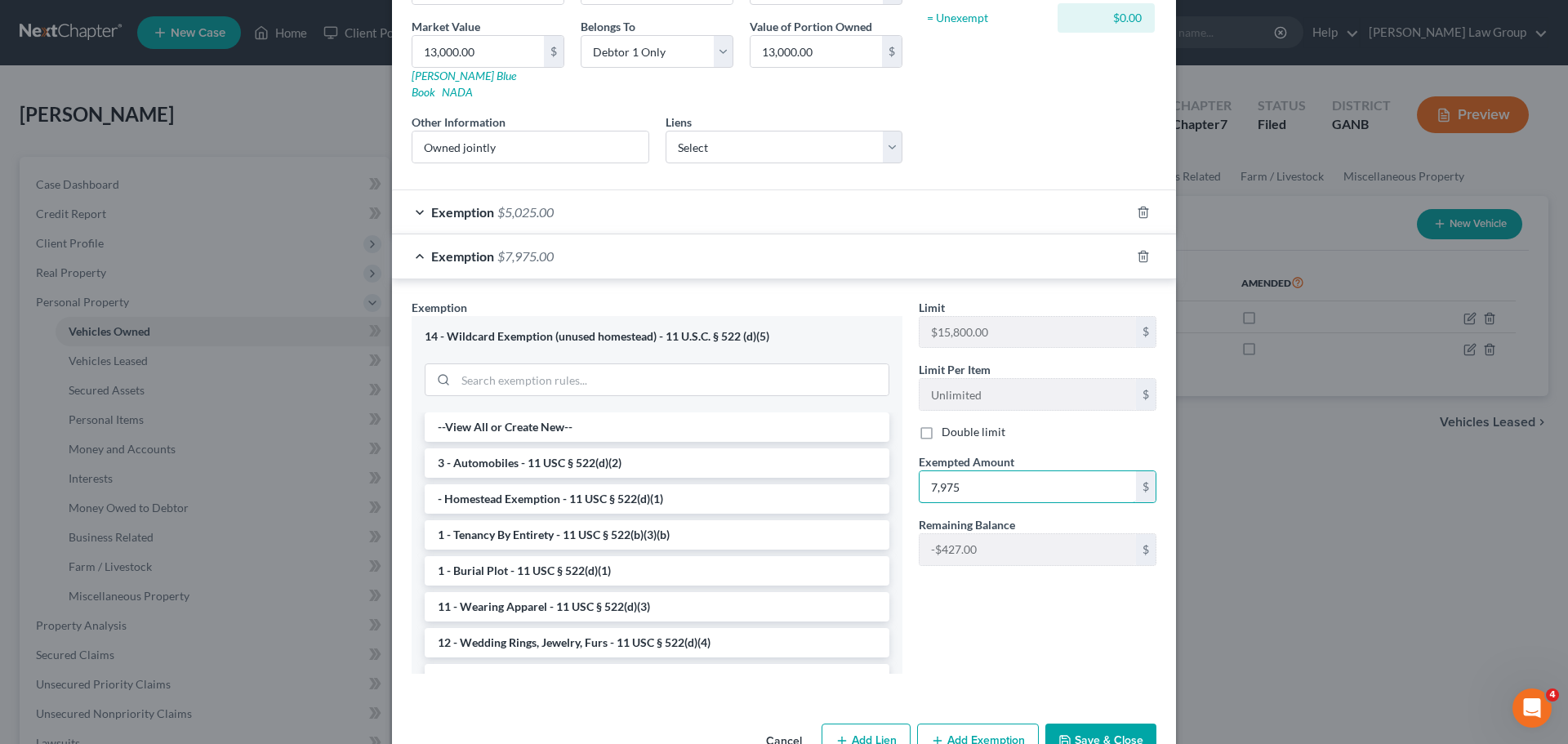
type input "7,975"
click at [1110, 729] on button "Save & Close" at bounding box center [1101, 740] width 111 height 34
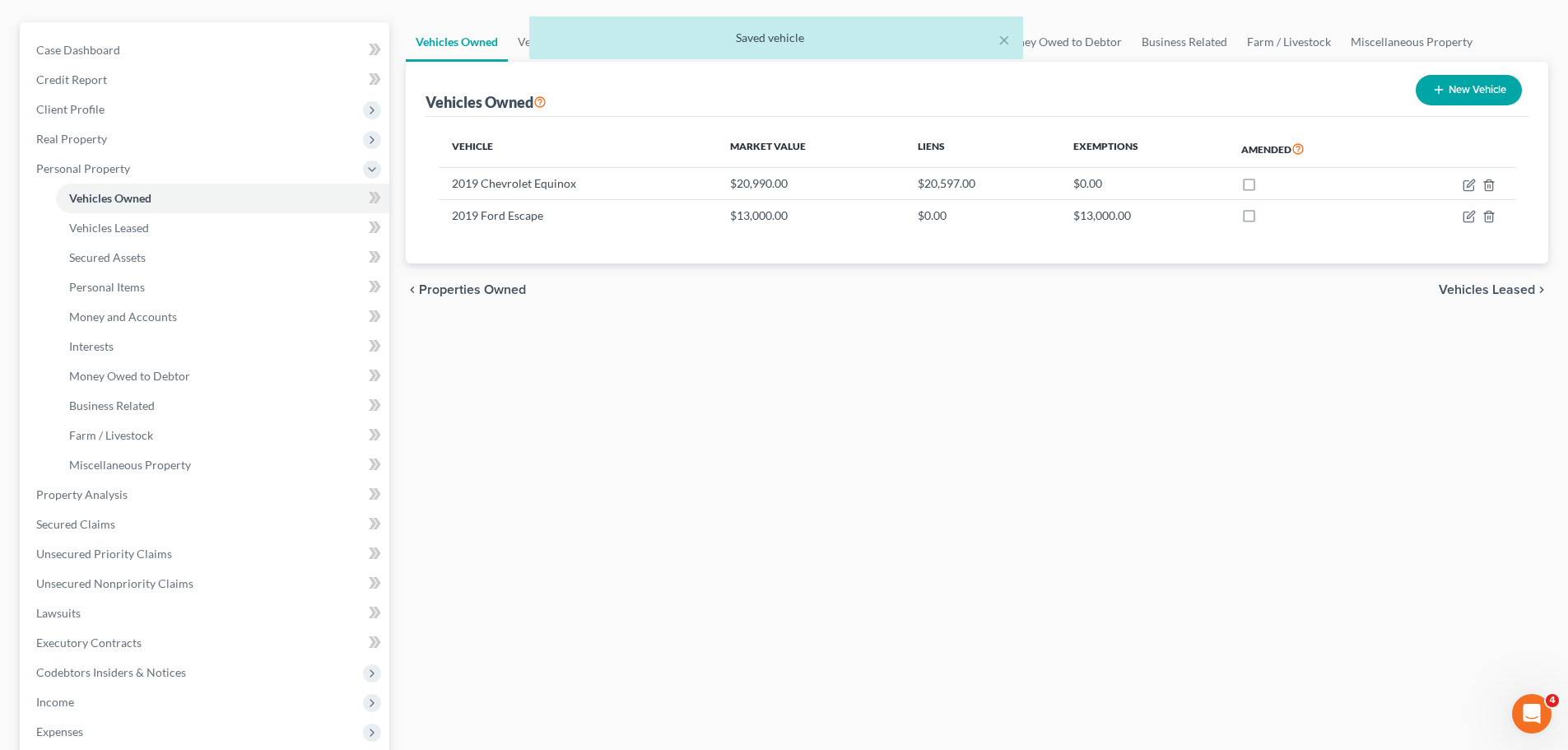
scroll to position [411, 0]
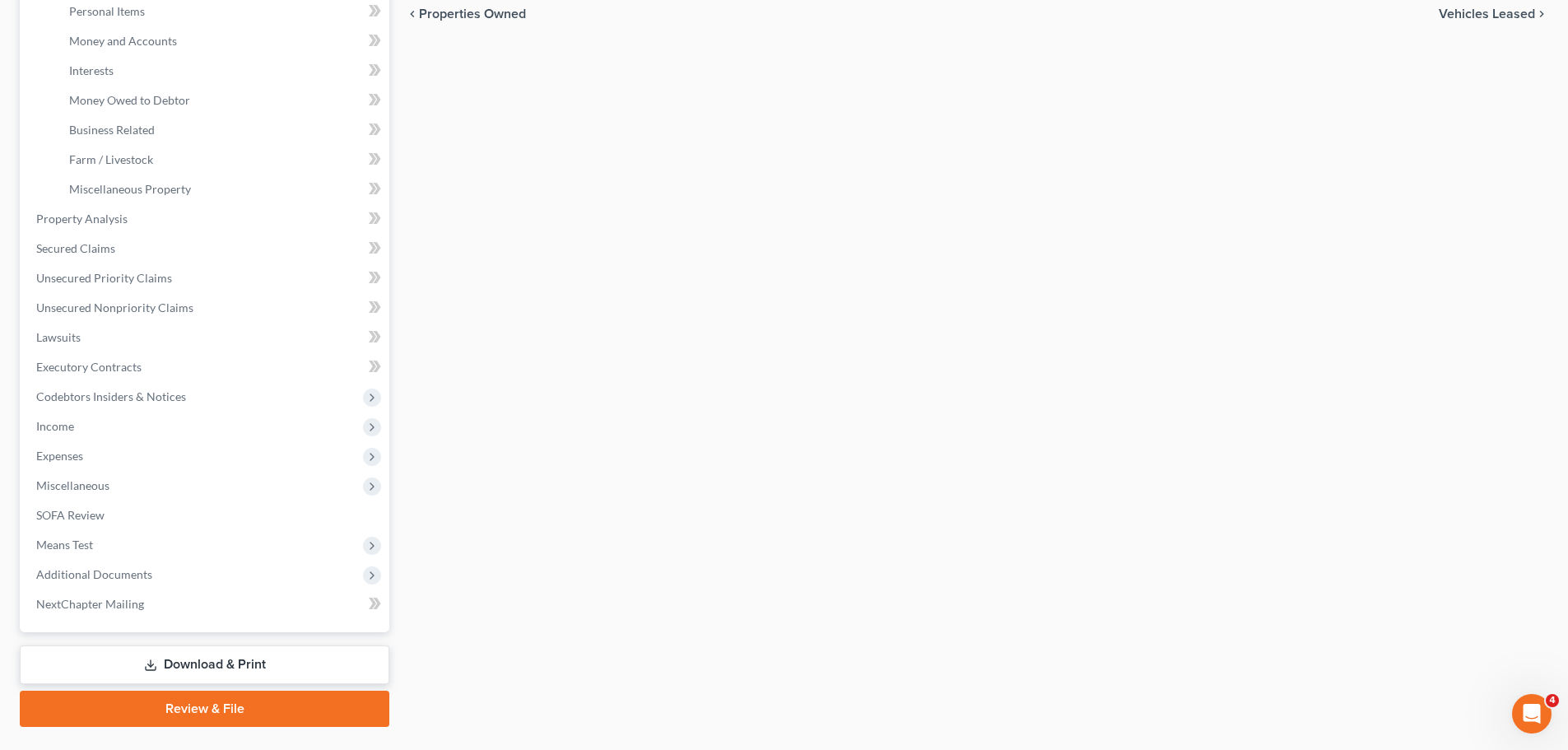
click at [256, 656] on link "Download & Print" at bounding box center [204, 665] width 369 height 39
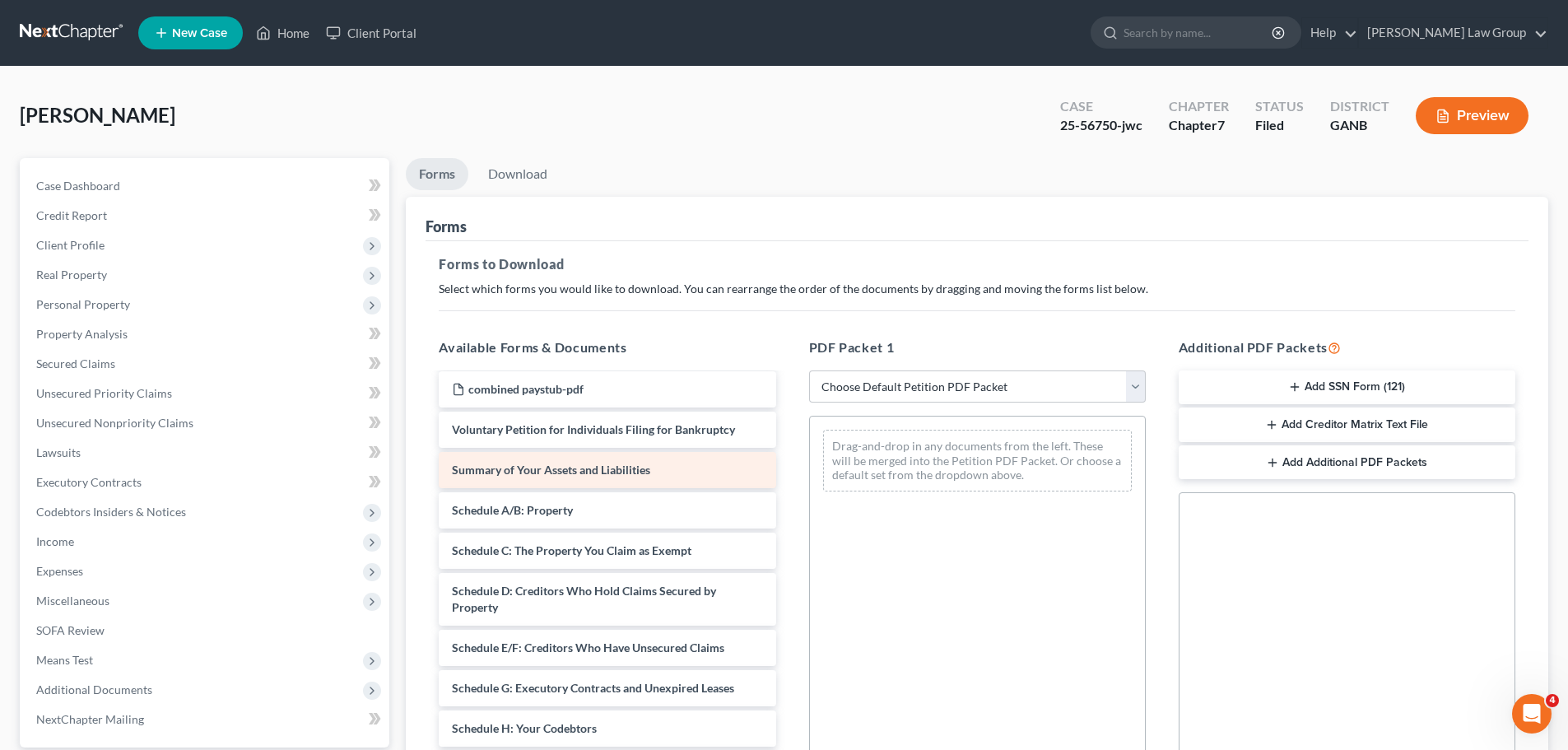
scroll to position [82, 0]
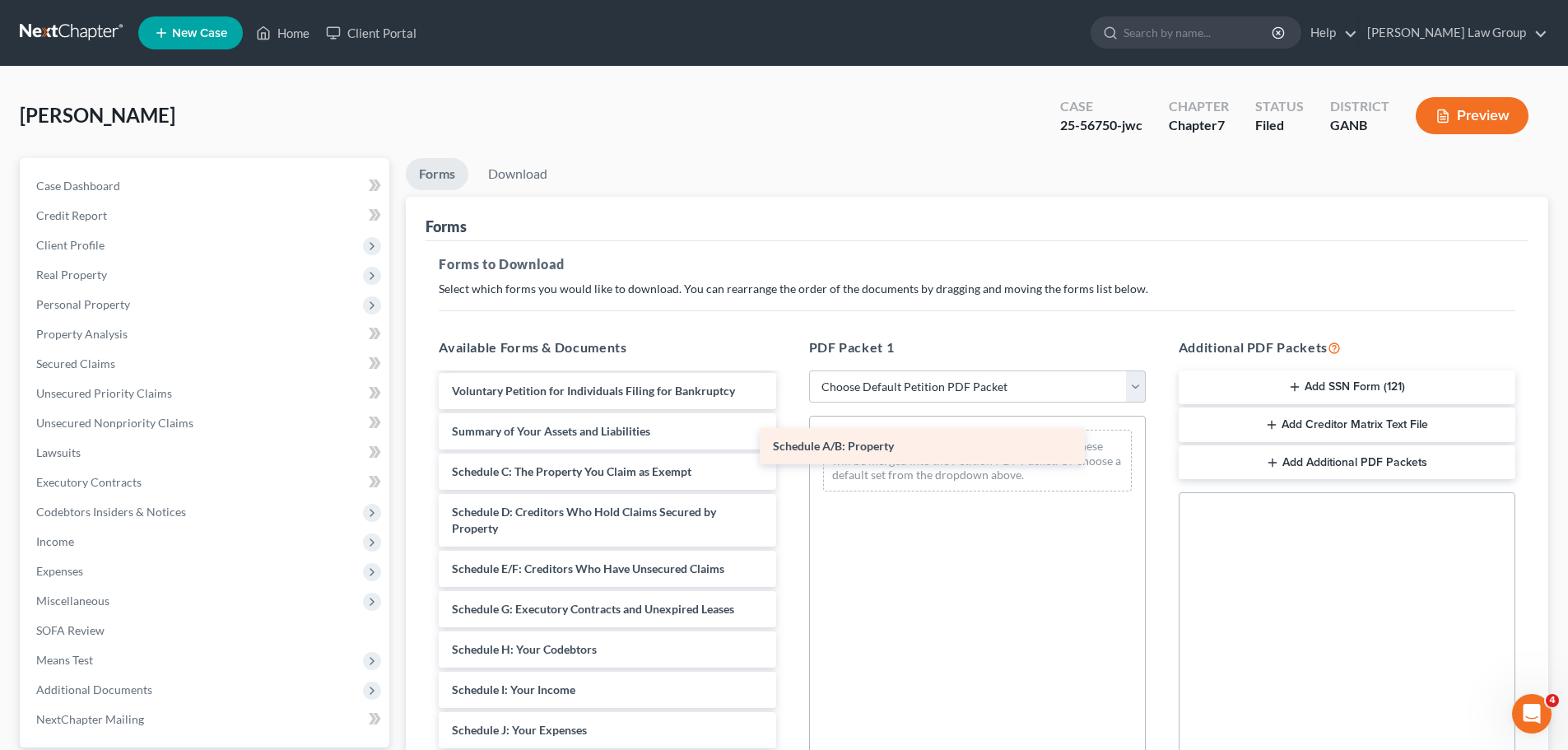
drag, startPoint x: 592, startPoint y: 476, endPoint x: 943, endPoint y: 449, distance: 352.0
click at [788, 449] on div "Schedule A/B: Property CCC-pdf combined paystub-pdf Voluntary Petition for Indi…" at bounding box center [607, 706] width 363 height 828
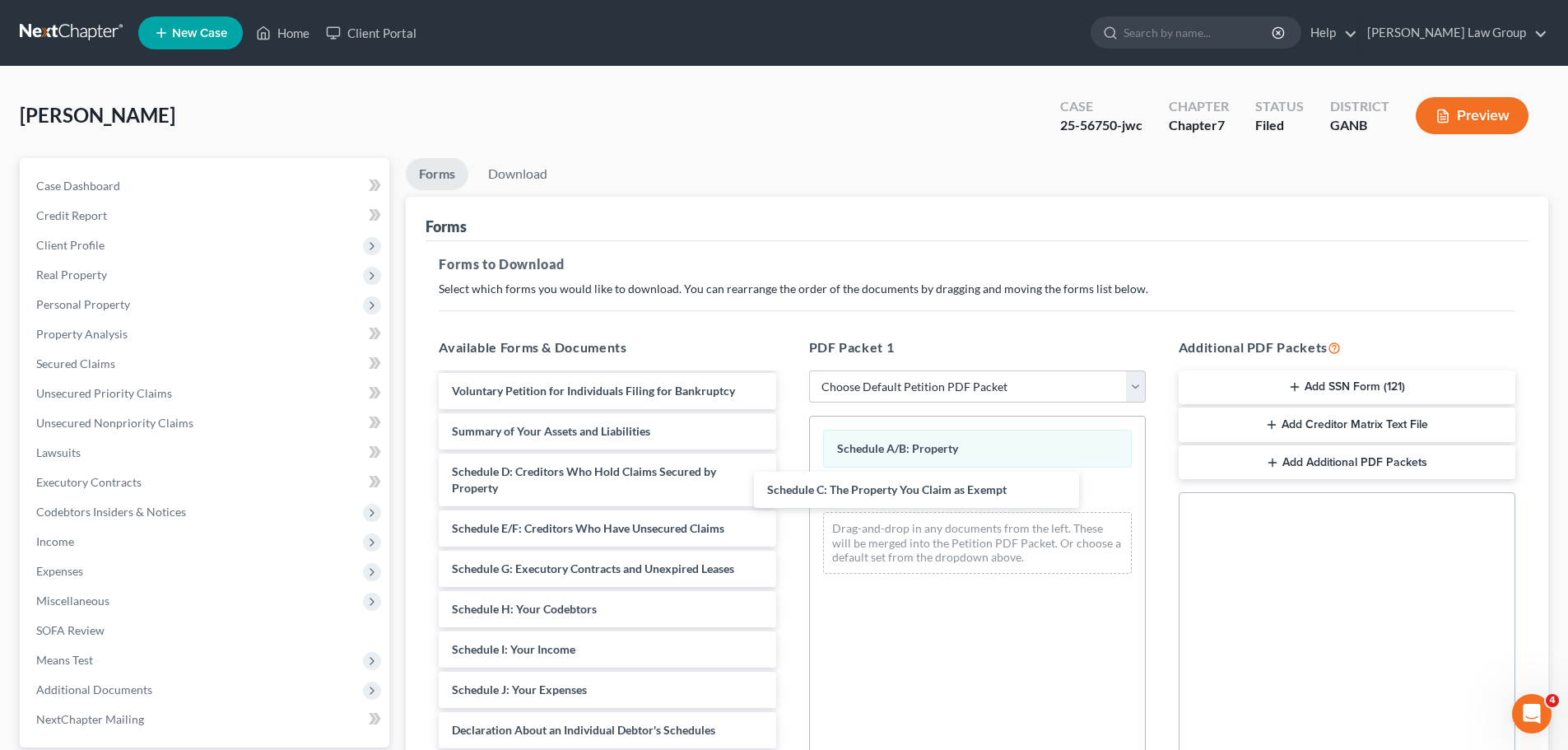
drag, startPoint x: 605, startPoint y: 476, endPoint x: 620, endPoint y: 473, distance: 15.3
click at [788, 494] on div "Schedule C: The Property You Claim as Exempt CCC-pdf combined paystub-pdf Volun…" at bounding box center [607, 686] width 363 height 788
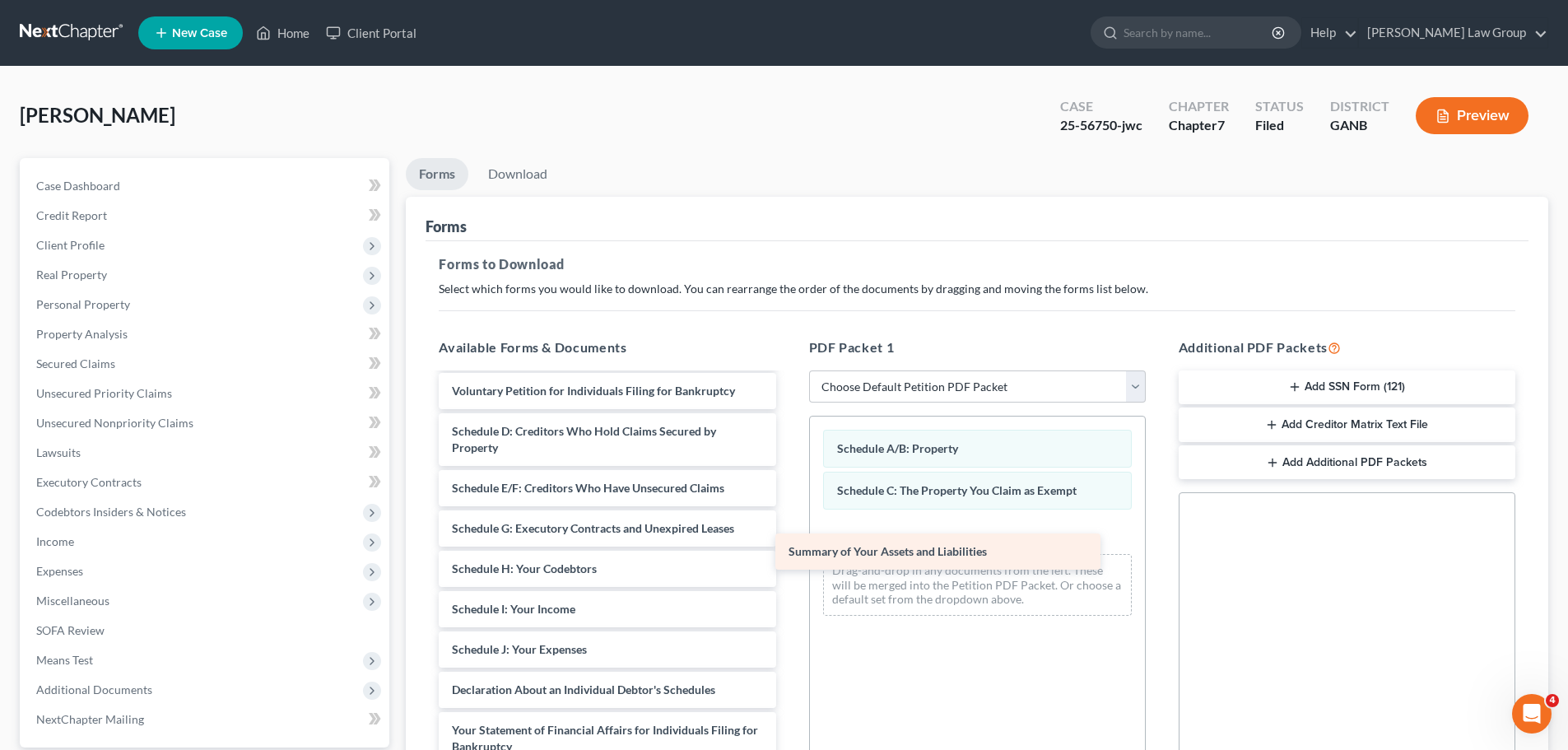
drag, startPoint x: 557, startPoint y: 433, endPoint x: 892, endPoint y: 553, distance: 355.8
click at [788, 553] on div "Summary of Your Assets and Liabilities CCC-pdf combined paystub-pdf Voluntary P…" at bounding box center [607, 665] width 363 height 747
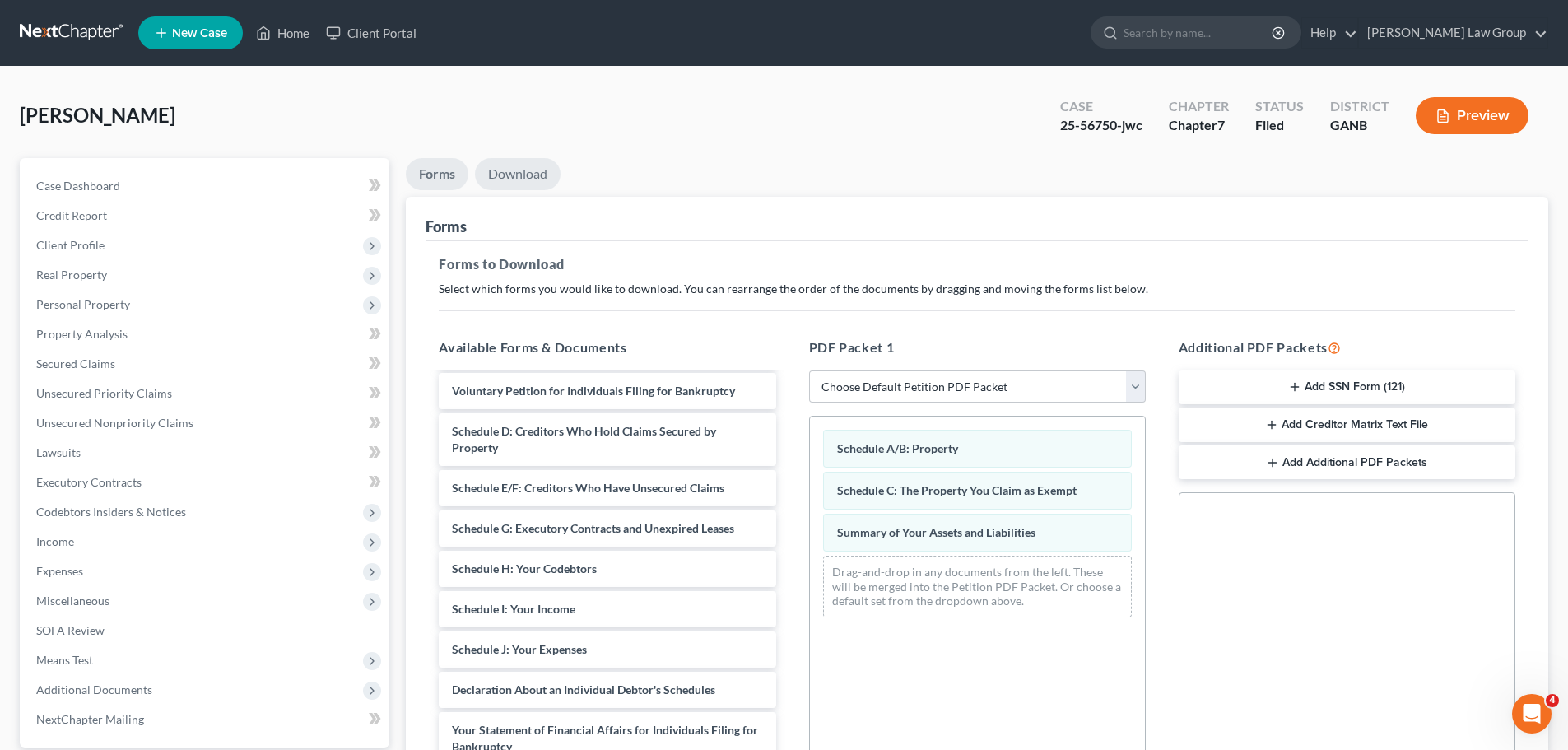
click at [522, 176] on link "Download" at bounding box center [517, 174] width 86 height 32
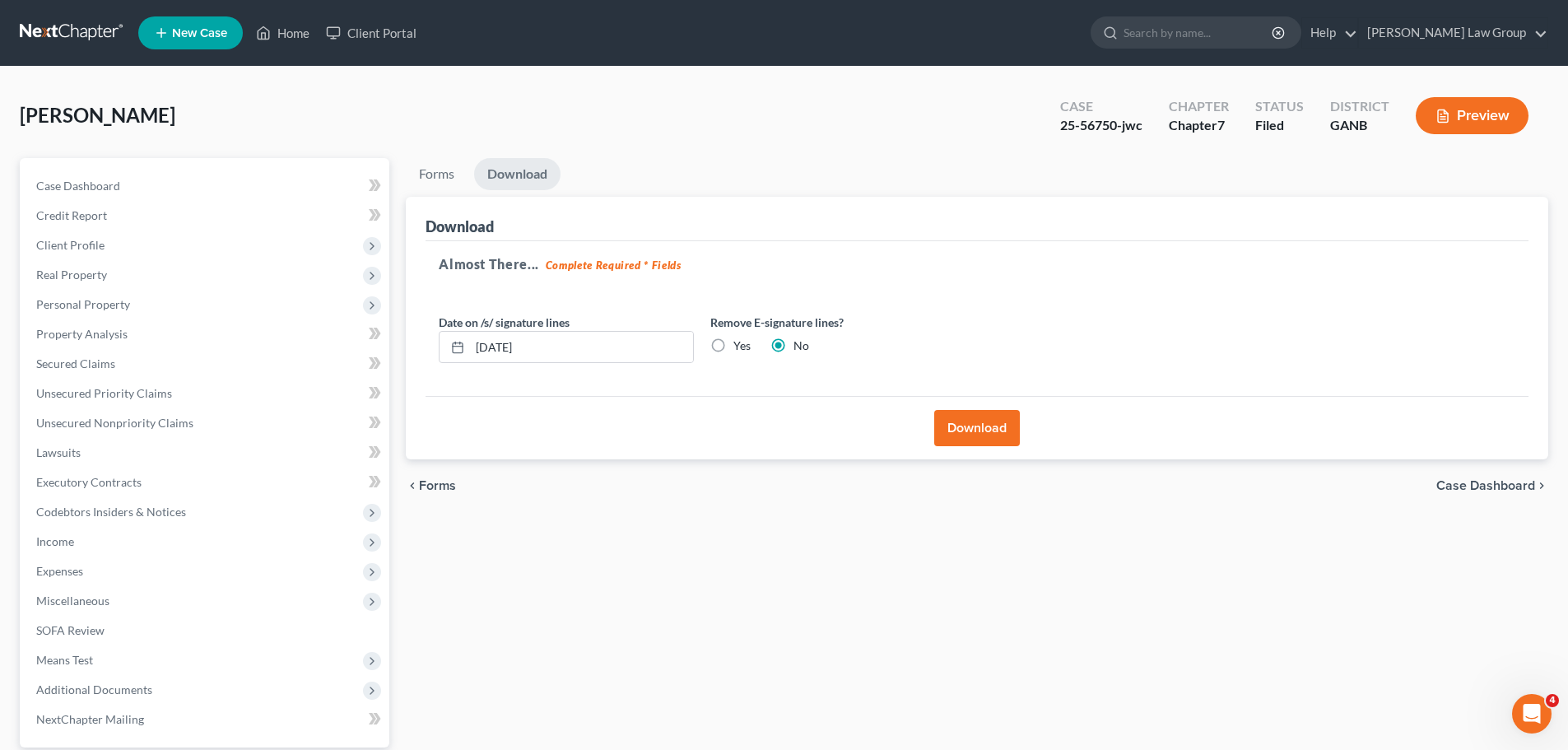
click at [1001, 417] on button "Download" at bounding box center [977, 428] width 86 height 36
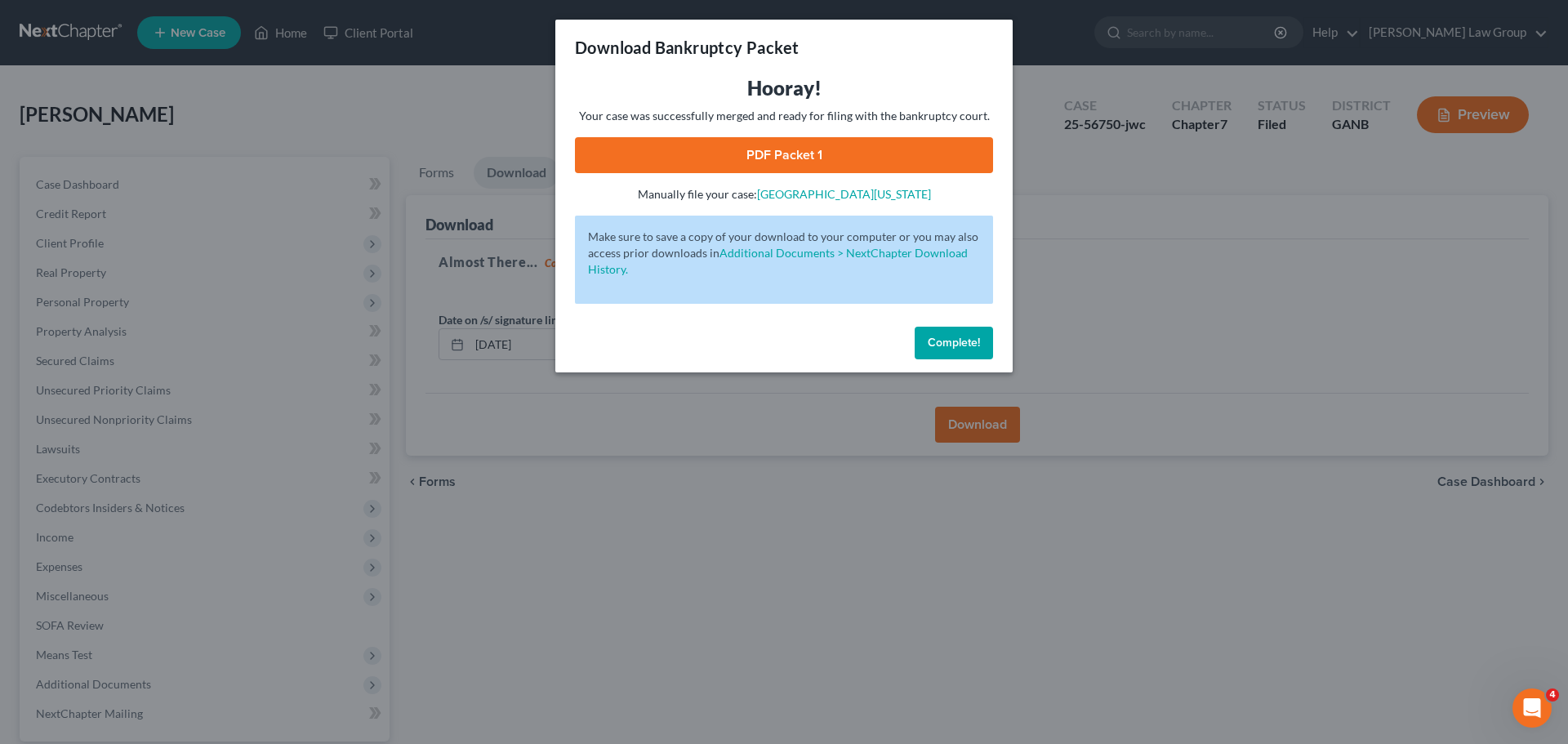
click at [796, 170] on link "PDF Packet 1" at bounding box center [784, 155] width 419 height 36
click at [968, 354] on button "Complete!" at bounding box center [954, 343] width 78 height 33
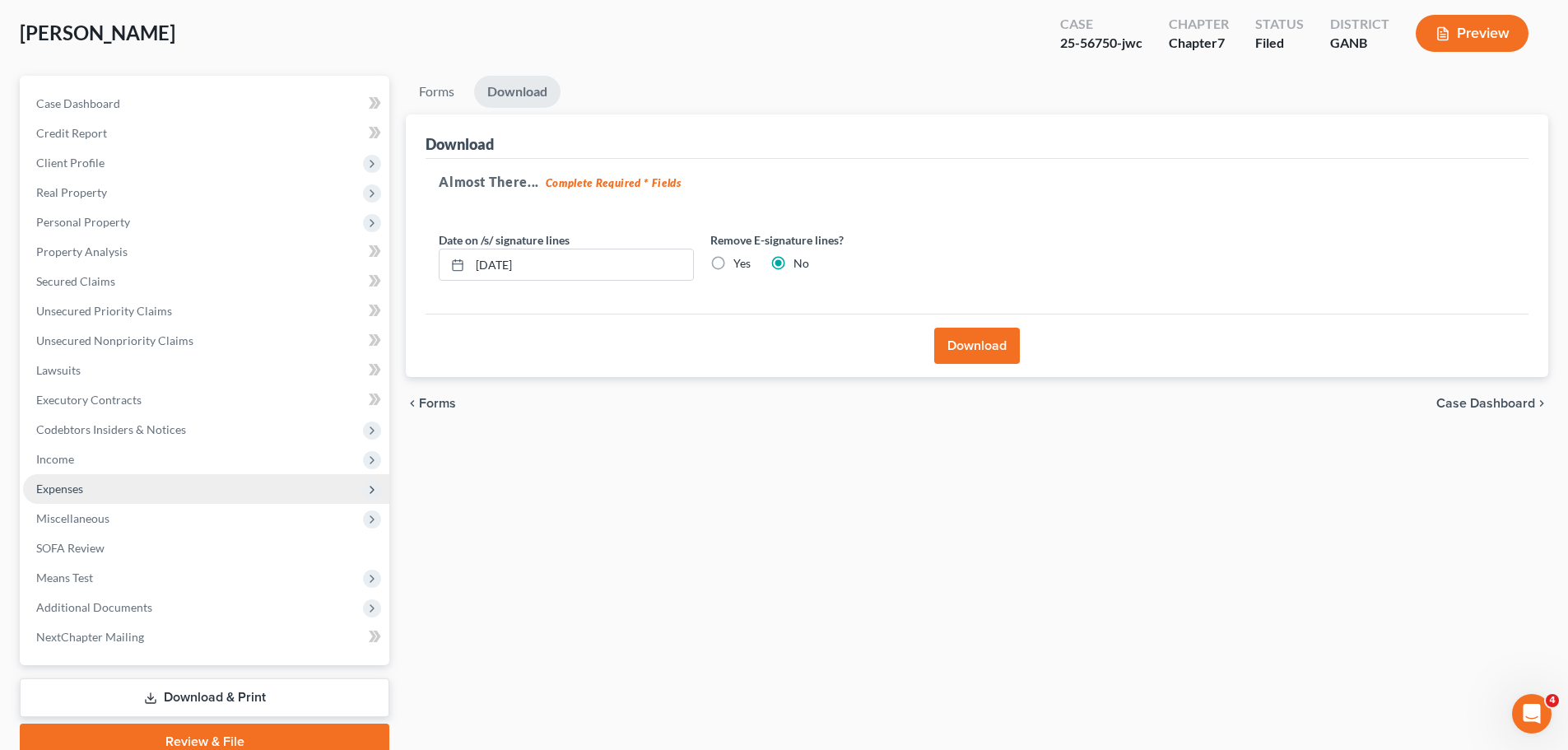
scroll to position [154, 0]
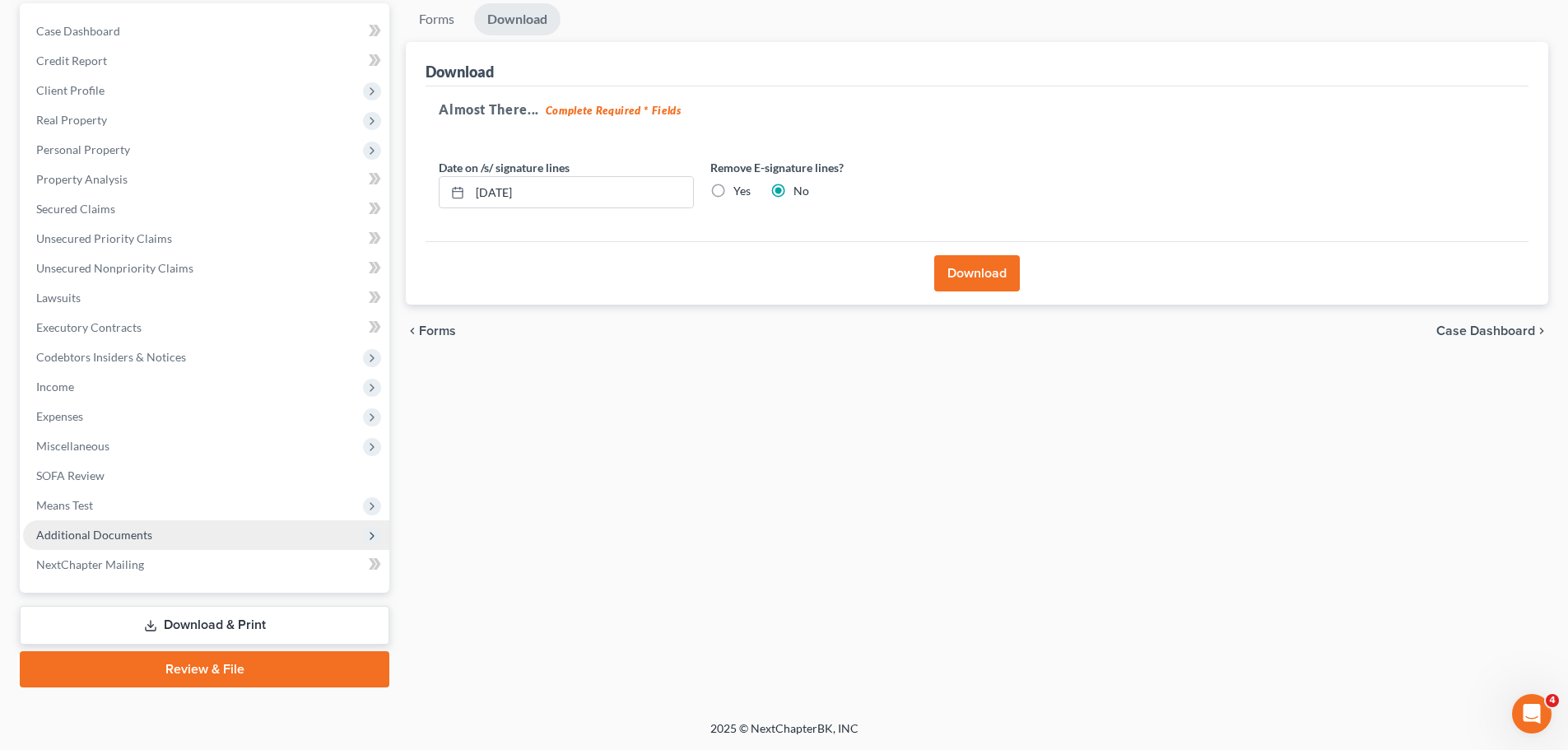
click at [320, 533] on span "Additional Documents" at bounding box center [206, 535] width 366 height 29
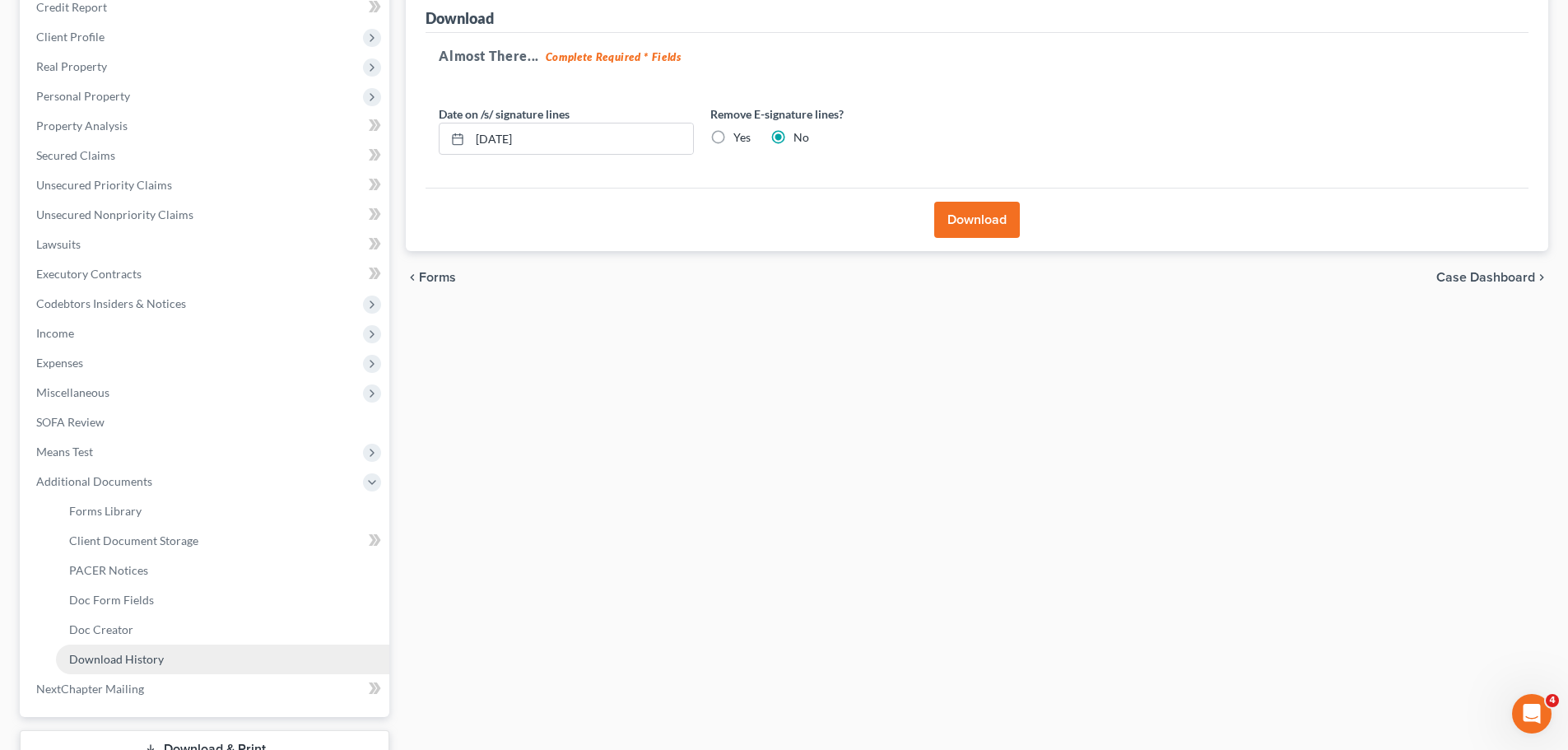
scroll to position [237, 0]
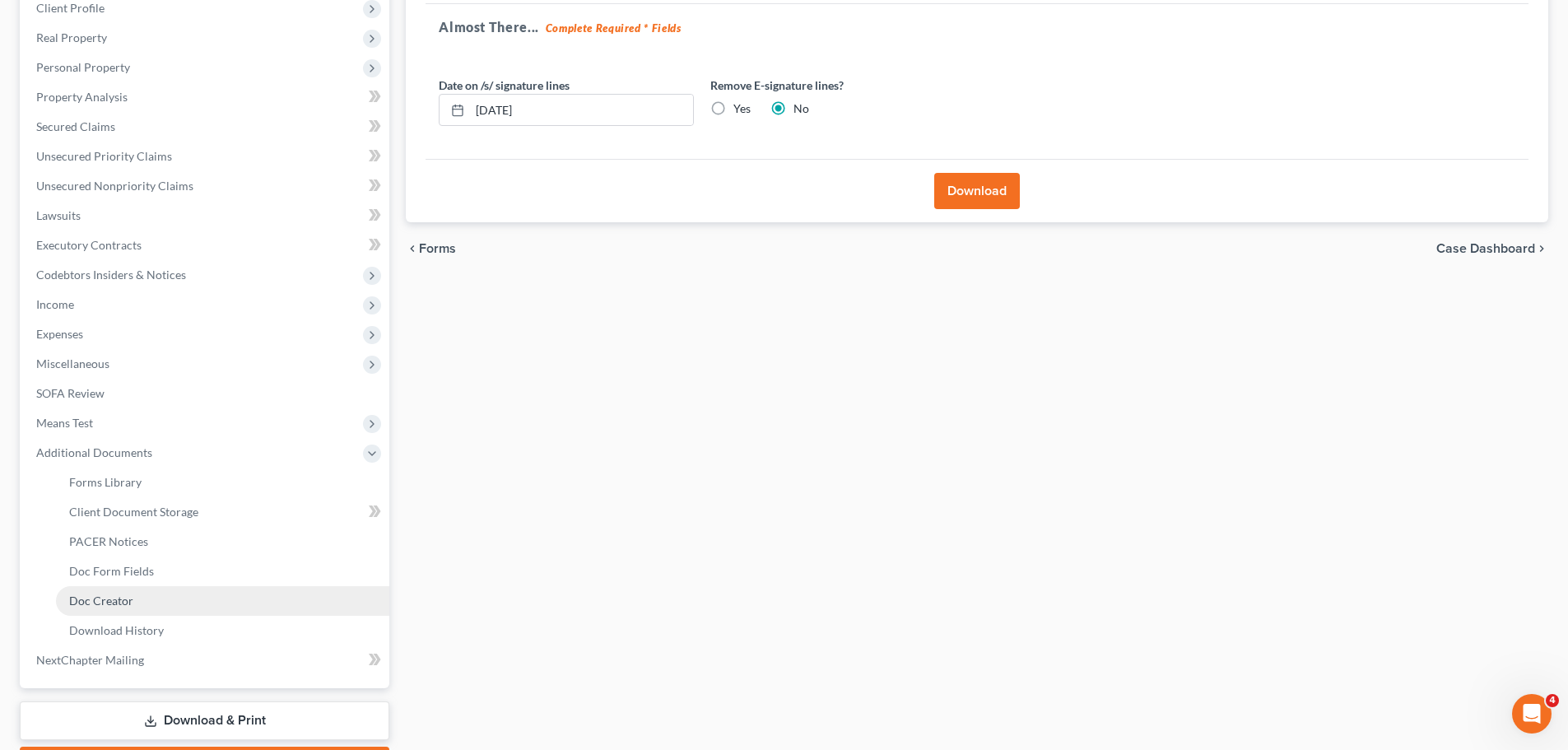
click at [157, 608] on link "Doc Creator" at bounding box center [222, 601] width 333 height 29
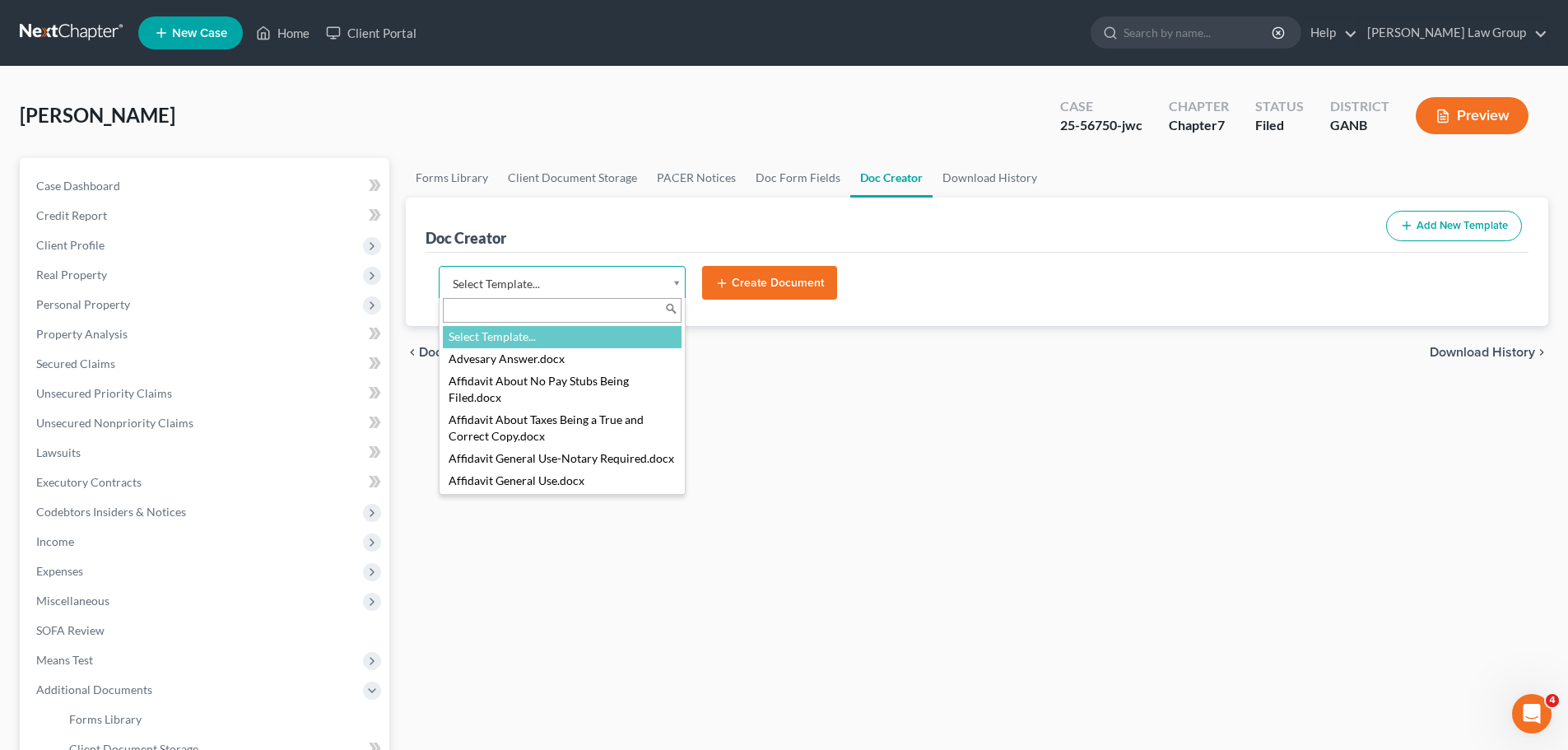
click at [599, 286] on body "Home New Case Client Portal Saedi Law Group lsaedi@saedilawgroup.com My Account…" at bounding box center [784, 541] width 1568 height 1082
click at [475, 302] on input "text" at bounding box center [561, 310] width 238 height 24
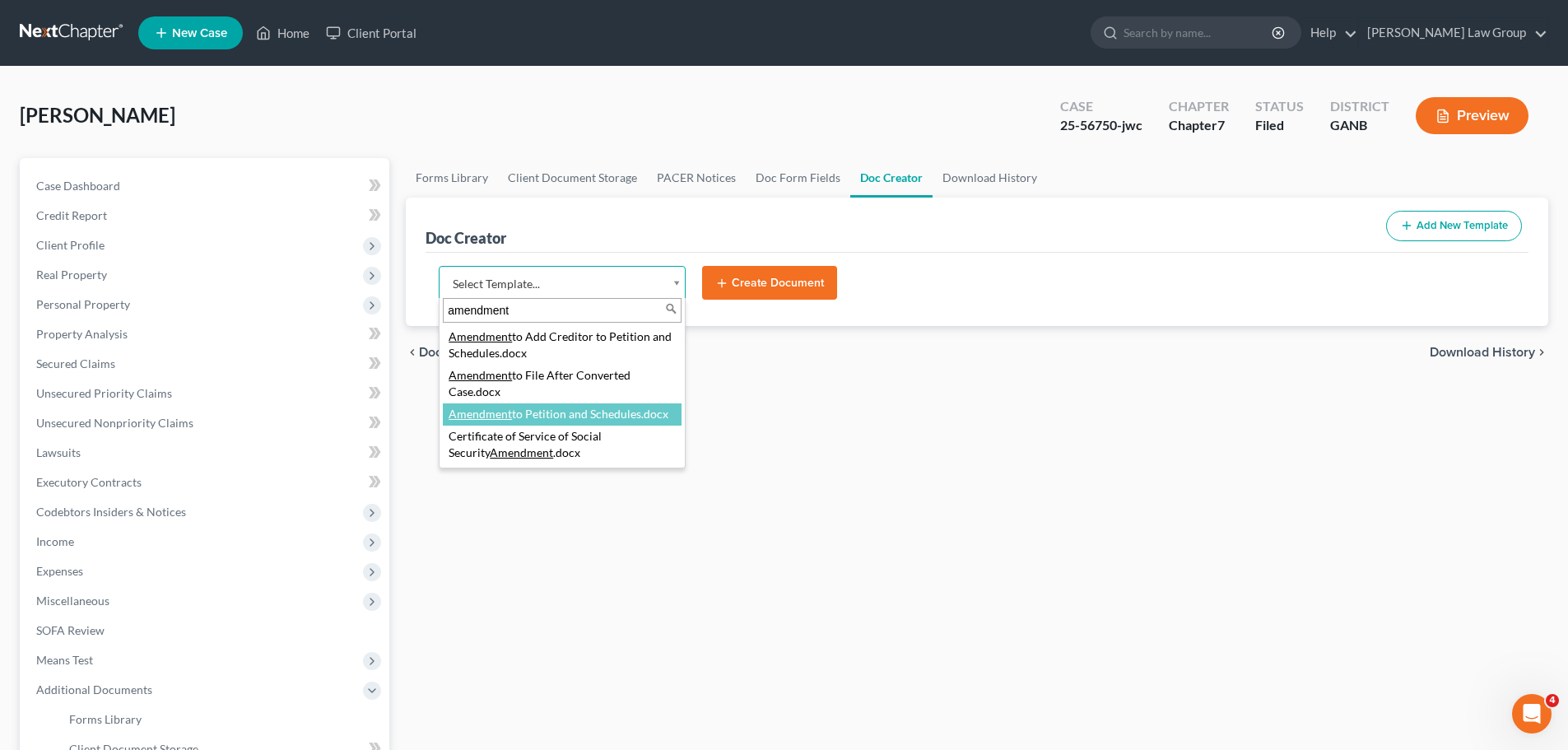
type input "amendment"
select select "110999"
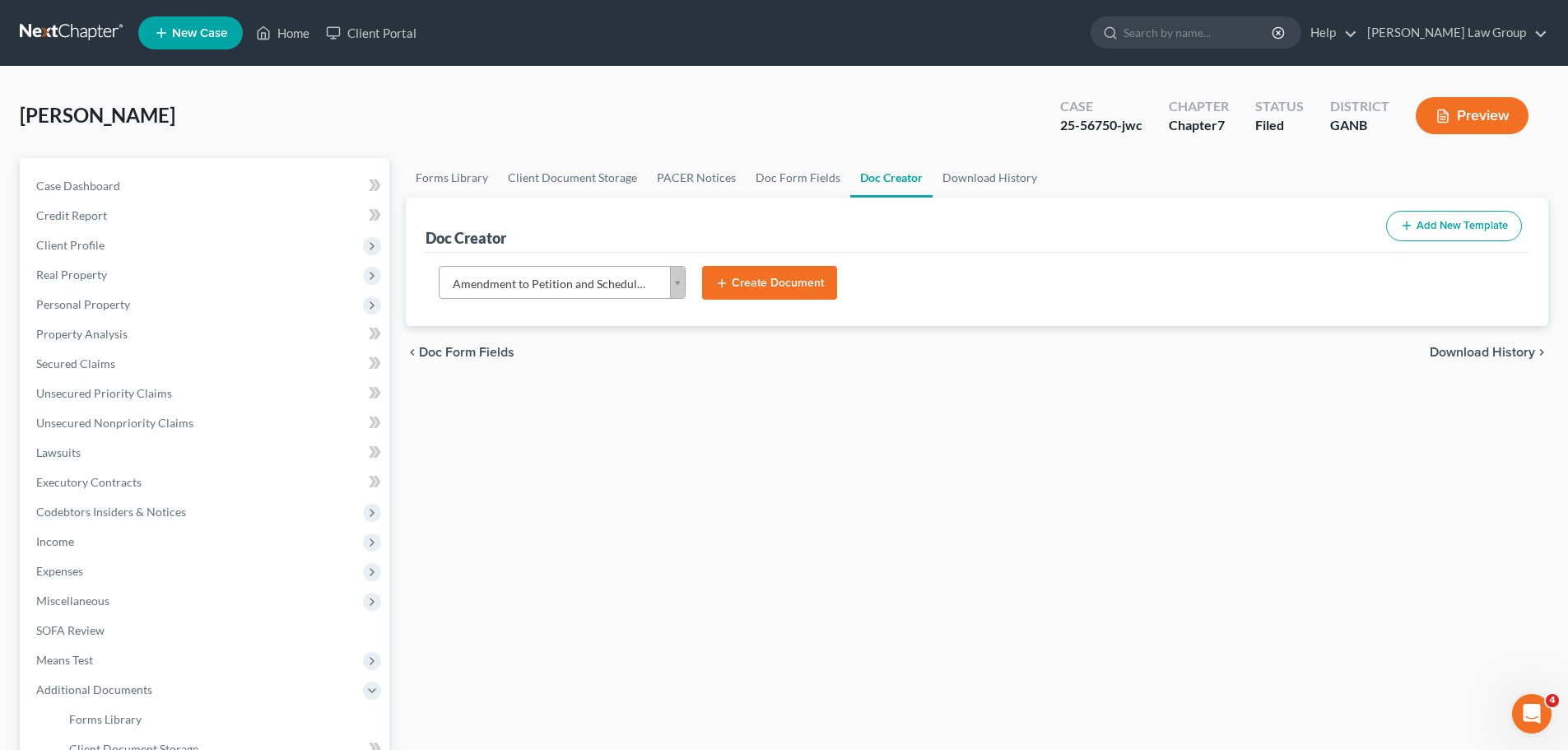
click at [763, 277] on button "Create Document" at bounding box center [769, 282] width 135 height 34
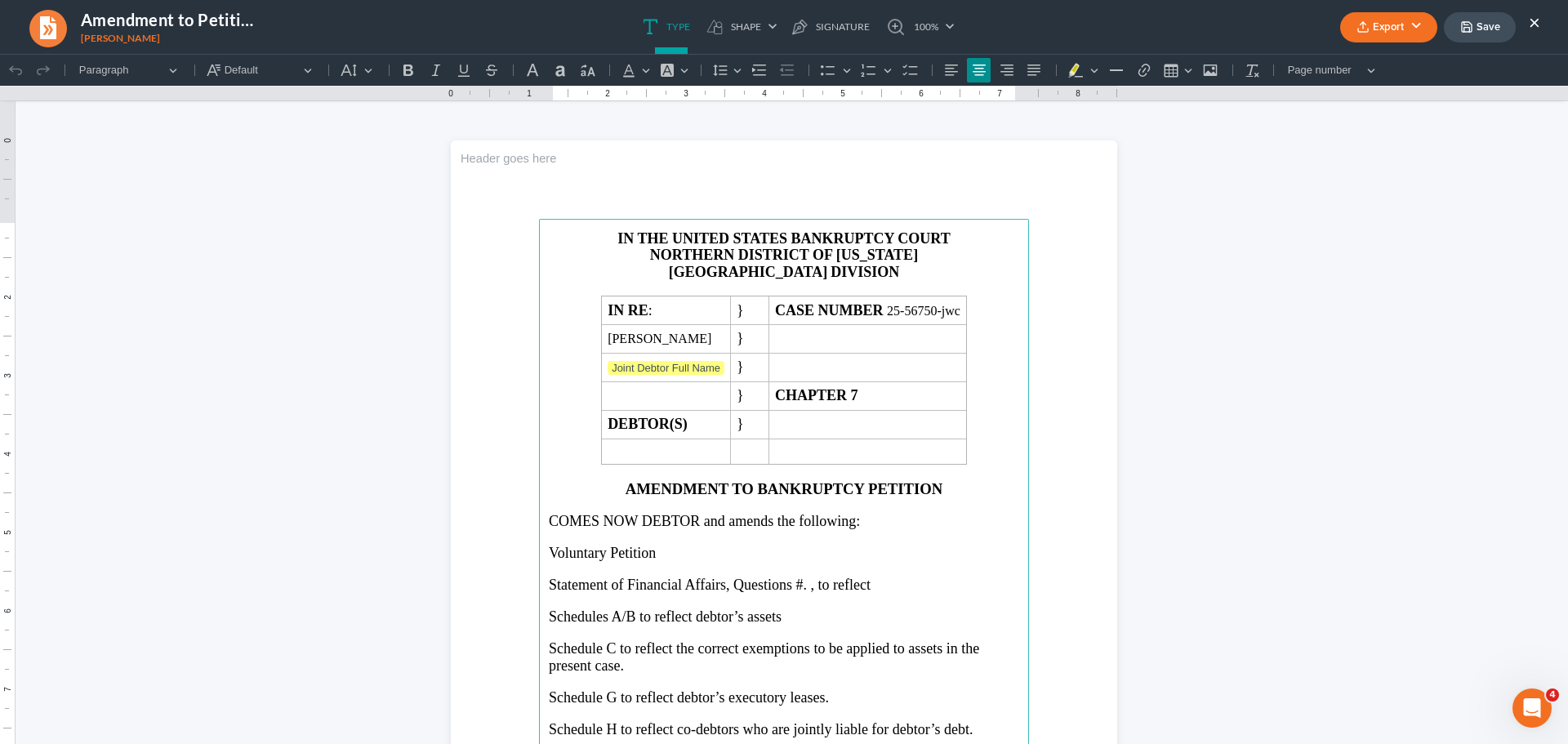
click at [1397, 19] on button "Export" at bounding box center [1389, 27] width 97 height 30
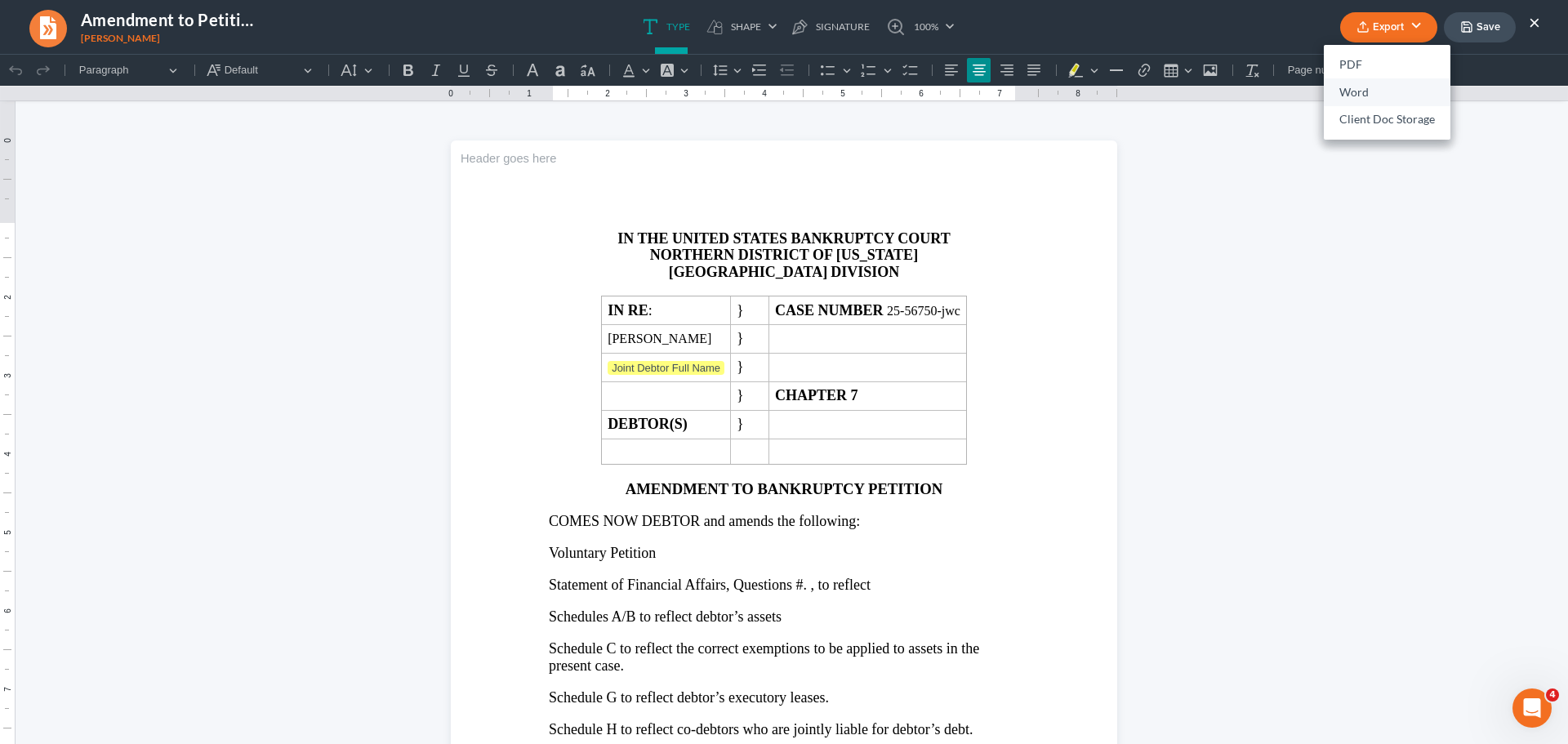
click at [1374, 83] on link "Word" at bounding box center [1387, 92] width 127 height 28
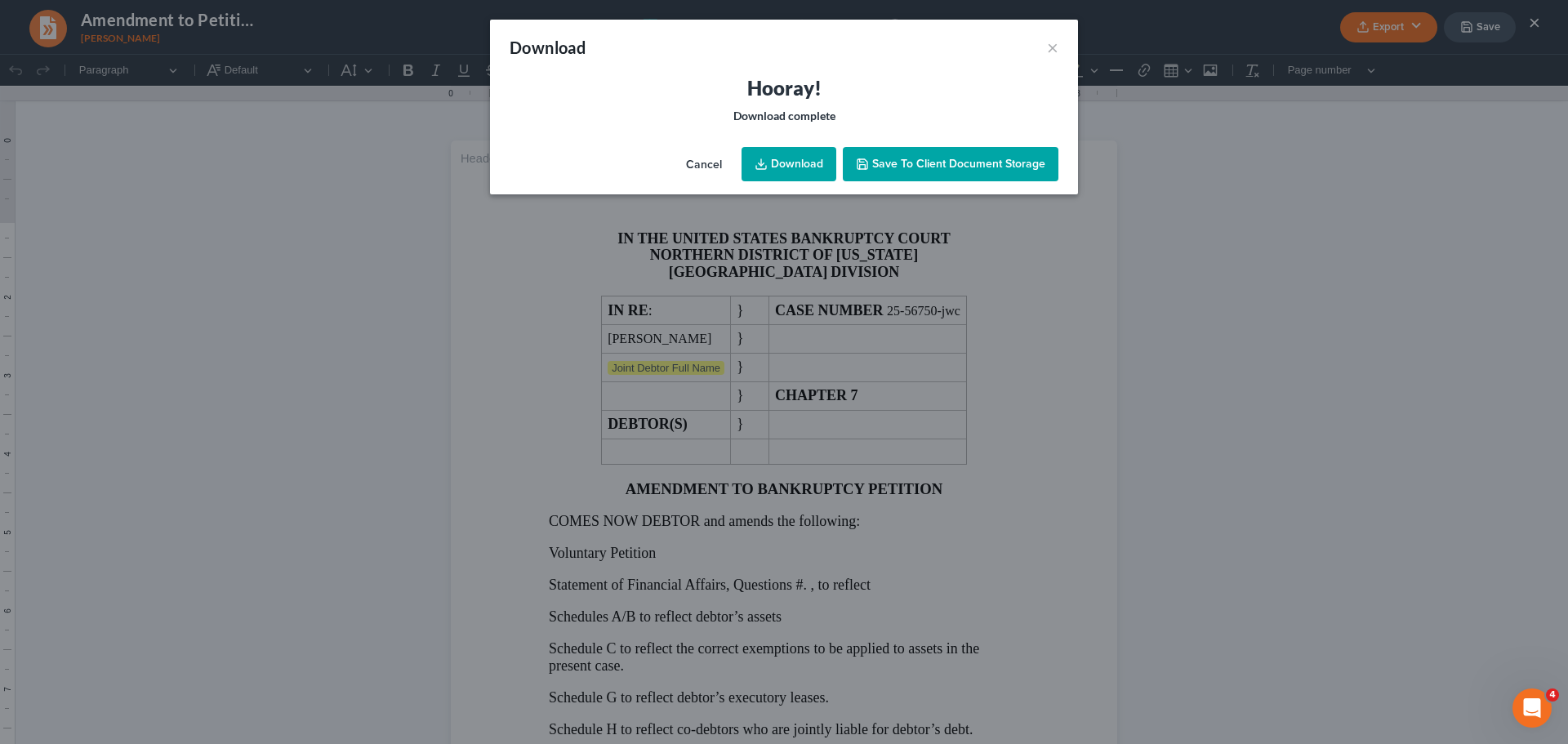
click at [802, 161] on link "Download" at bounding box center [789, 164] width 95 height 34
drag, startPoint x: 1054, startPoint y: 44, endPoint x: 1140, endPoint y: 52, distance: 86.4
click at [1054, 44] on button "×" at bounding box center [1052, 47] width 12 height 19
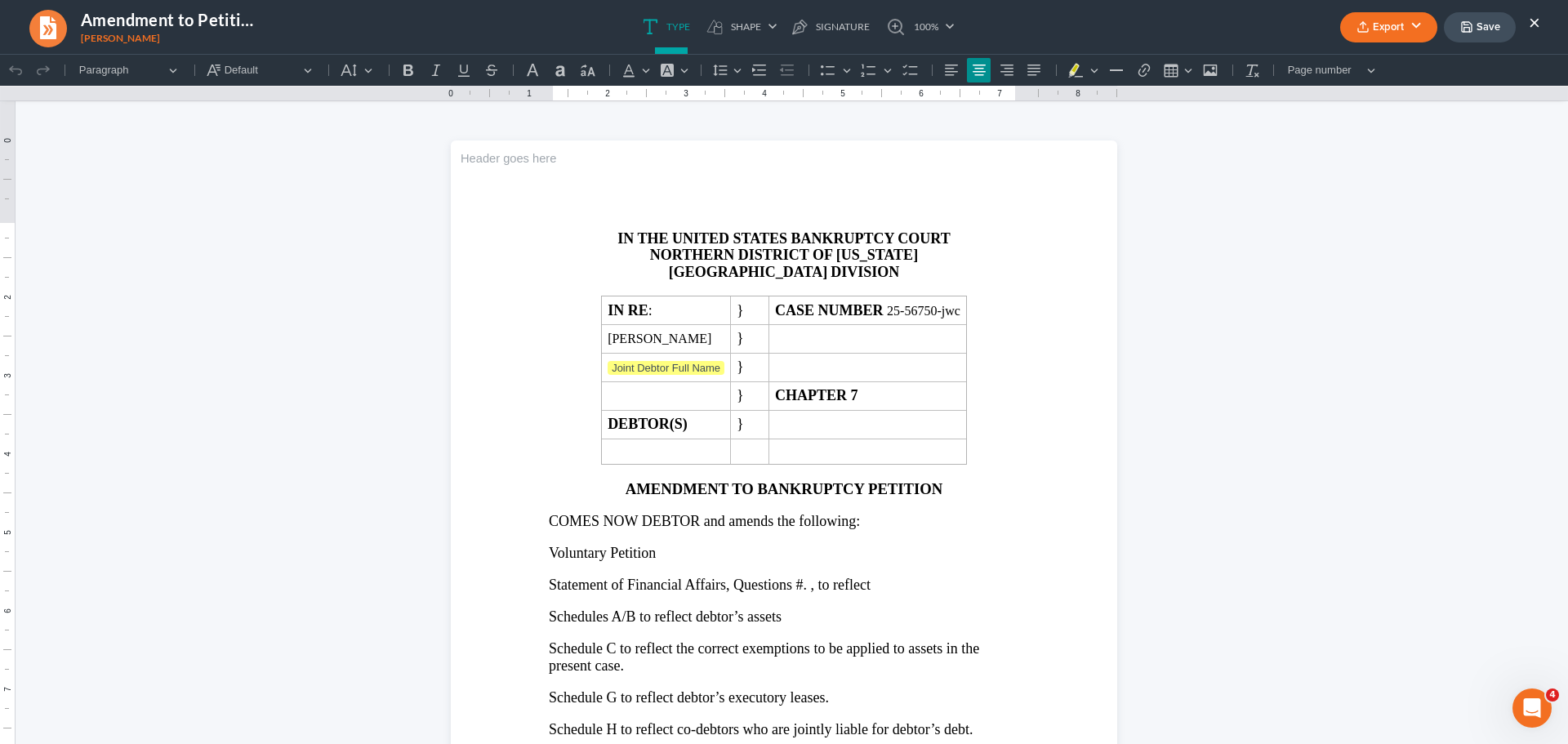
click at [1536, 26] on button "×" at bounding box center [1535, 22] width 12 height 19
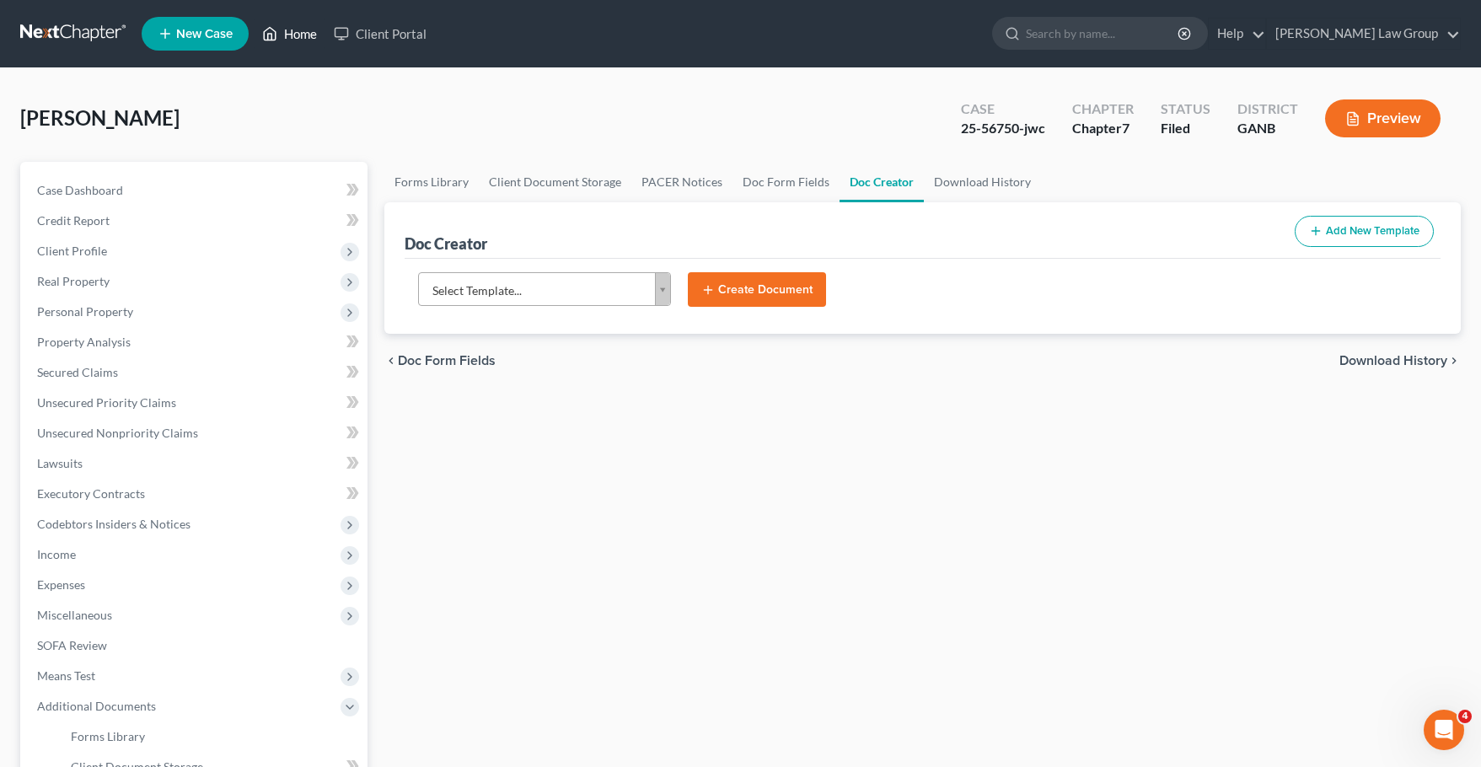
click at [305, 45] on link "Home" at bounding box center [290, 34] width 72 height 30
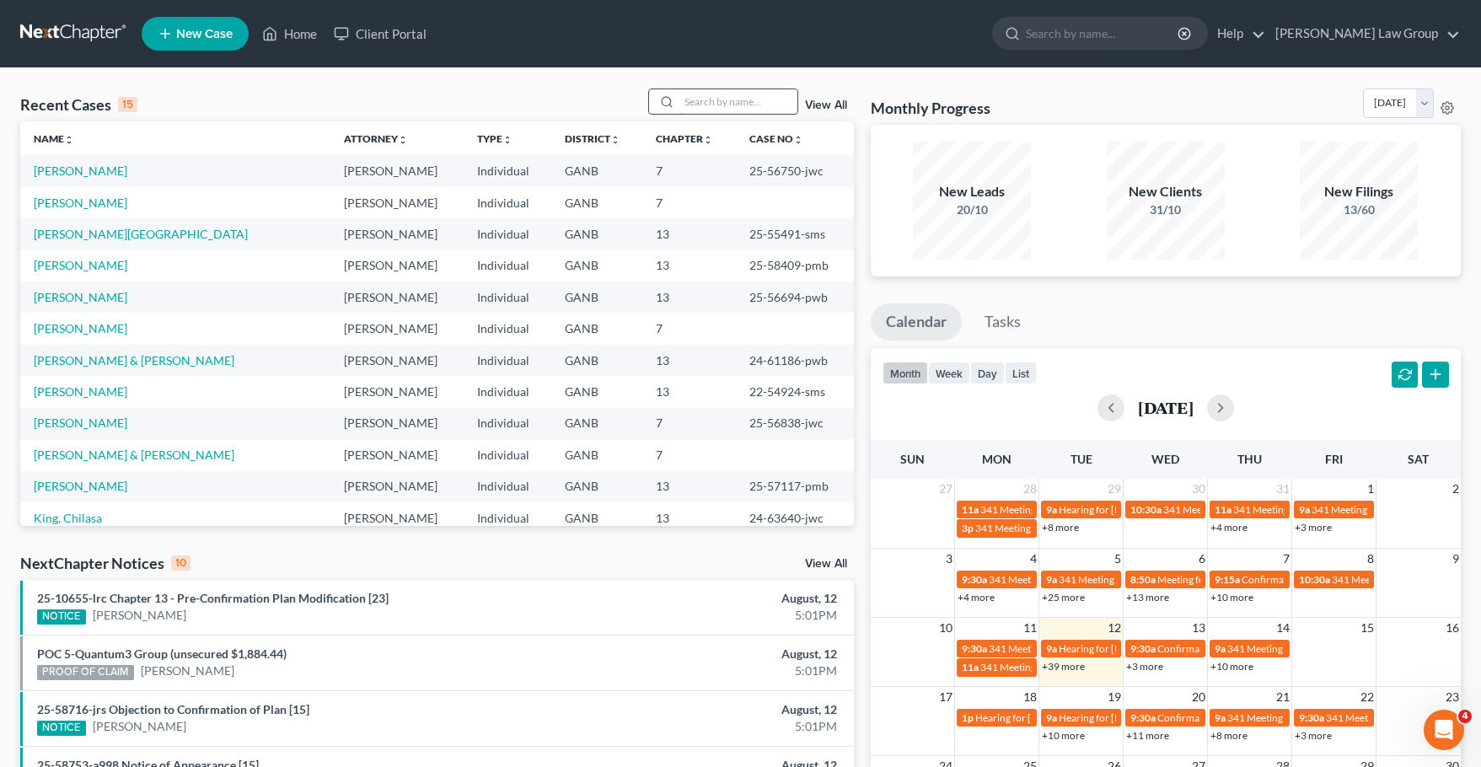
click at [715, 107] on input "search" at bounding box center [738, 101] width 118 height 24
type input "katrice"
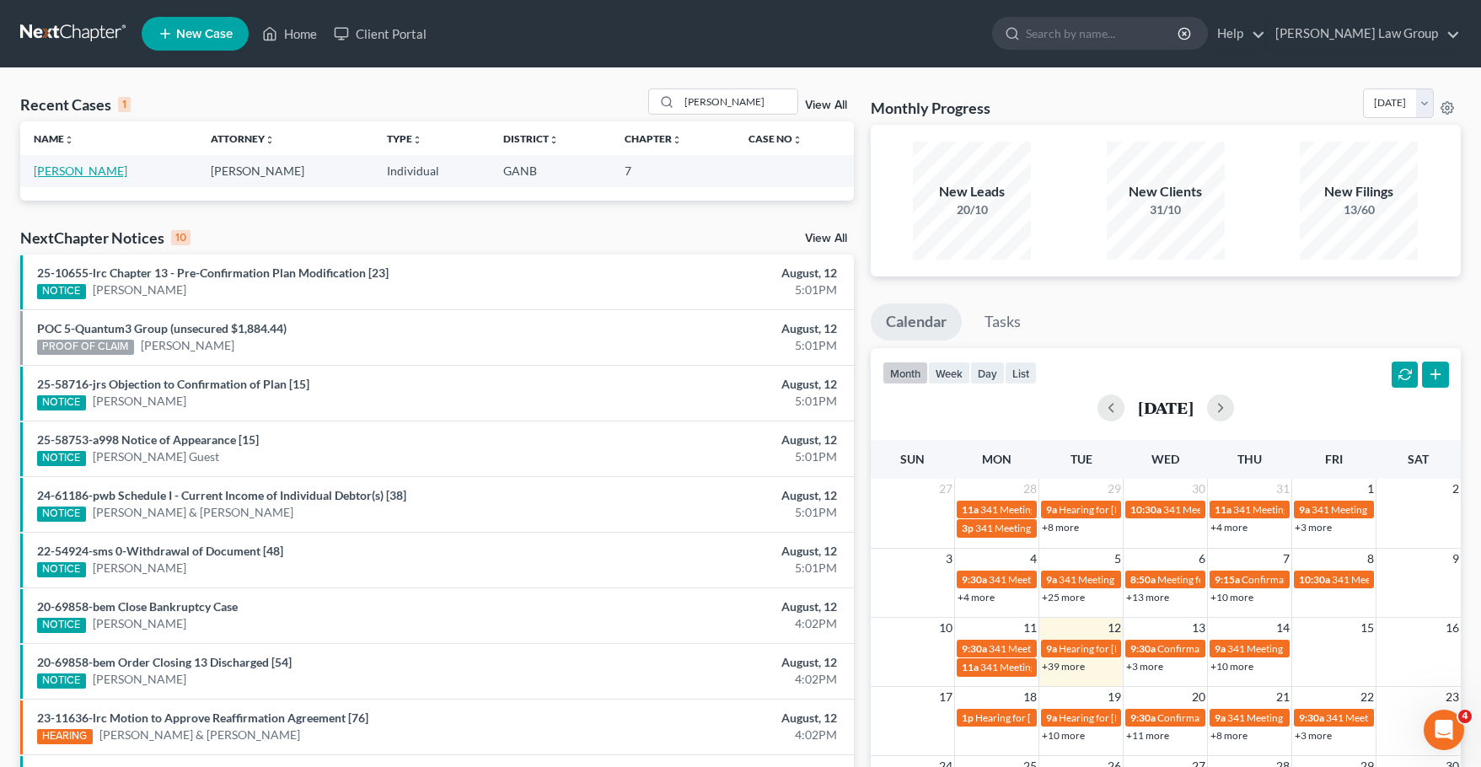
click at [72, 170] on link "[PERSON_NAME]" at bounding box center [81, 171] width 94 height 14
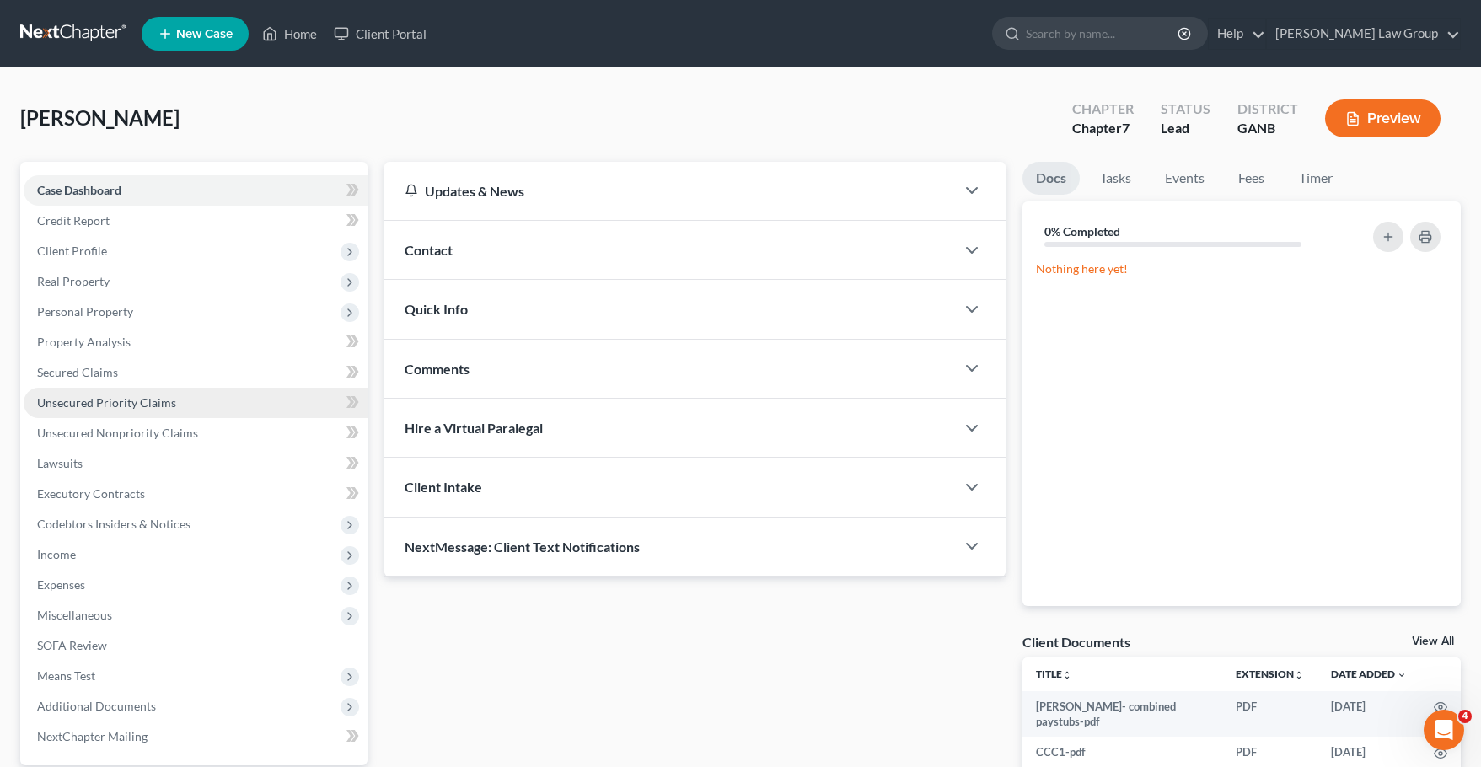
click at [185, 394] on link "Unsecured Priority Claims" at bounding box center [196, 403] width 344 height 30
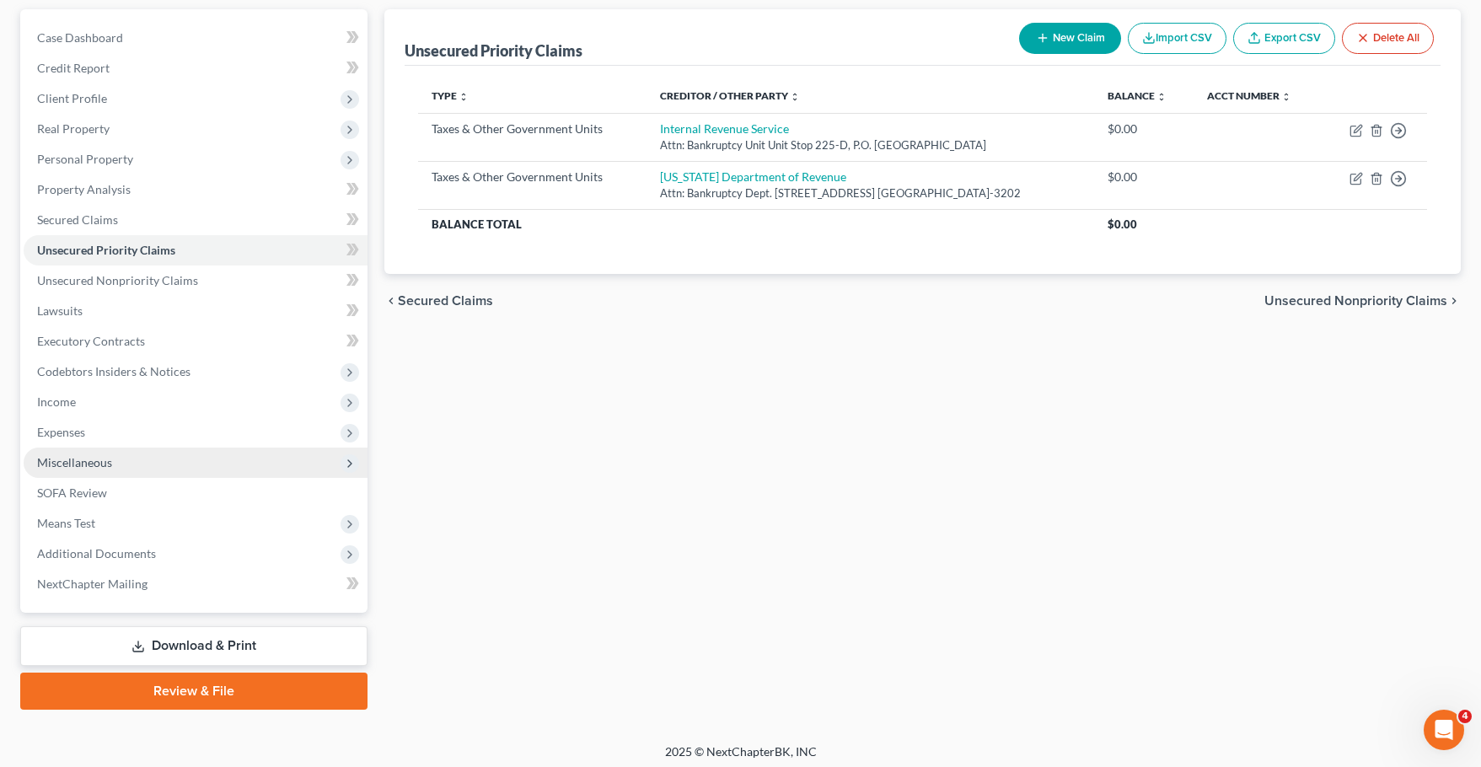
scroll to position [159, 0]
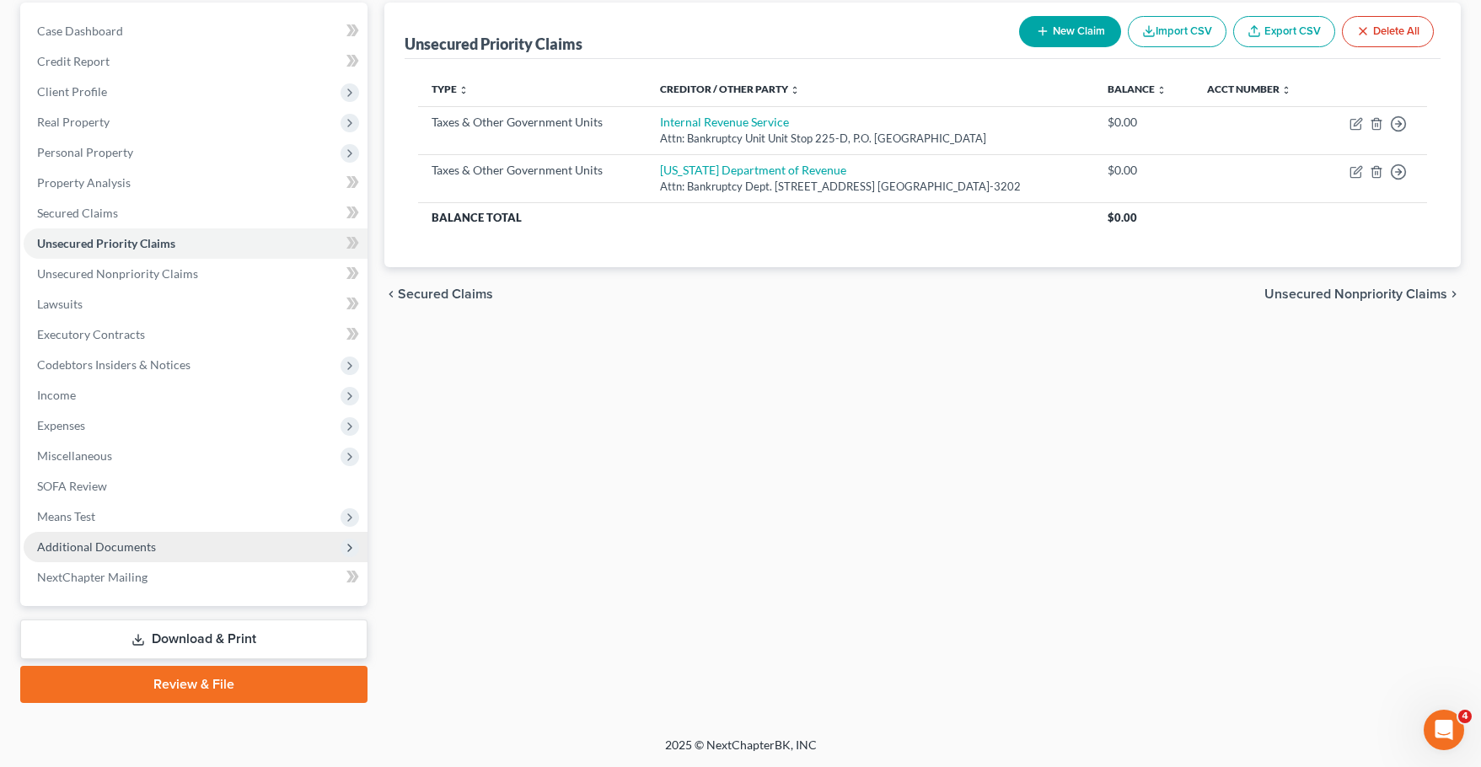
drag, startPoint x: 142, startPoint y: 544, endPoint x: 227, endPoint y: 550, distance: 85.3
click at [141, 544] on span "Additional Documents" at bounding box center [96, 546] width 119 height 14
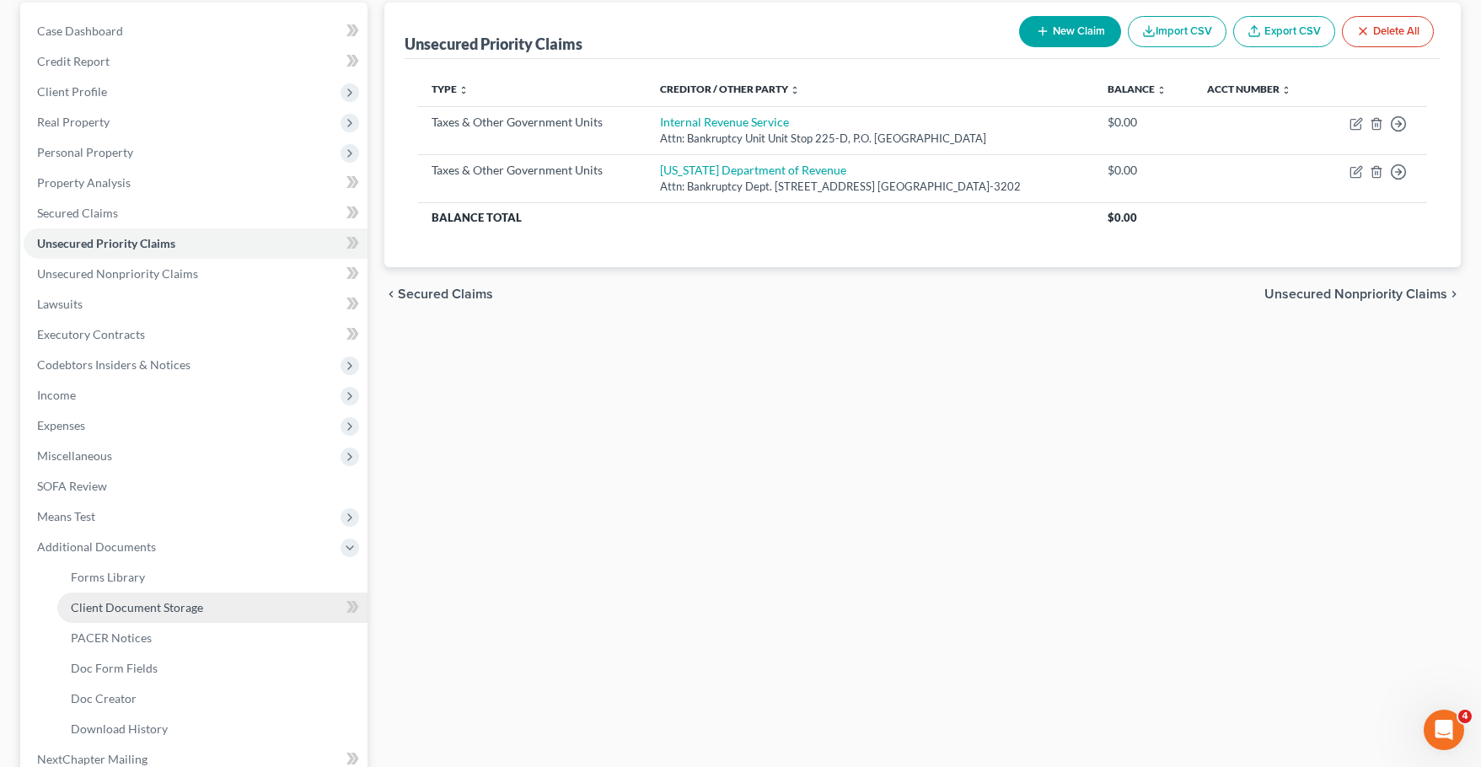
click at [206, 614] on link "Client Document Storage" at bounding box center [212, 608] width 310 height 30
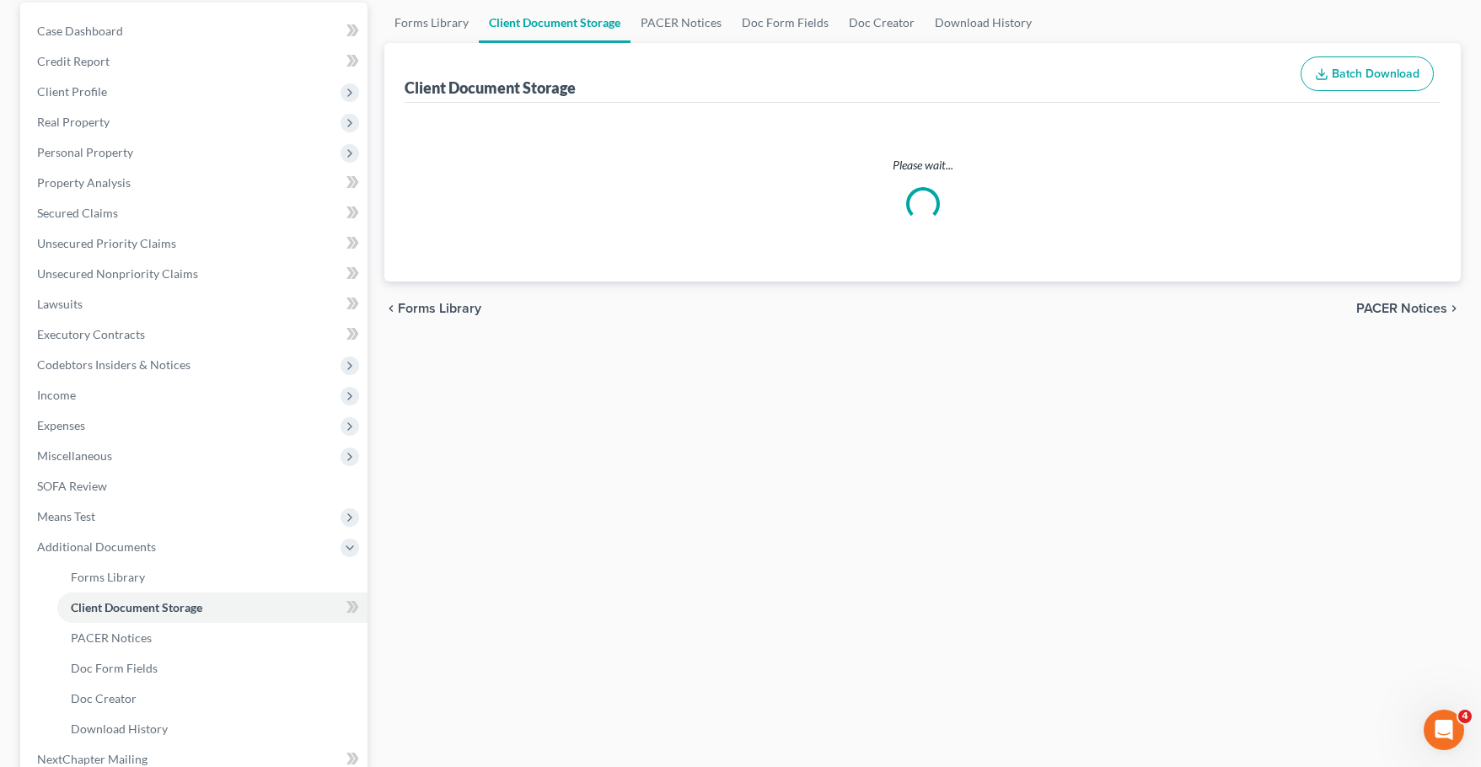
select select "5"
select select "35"
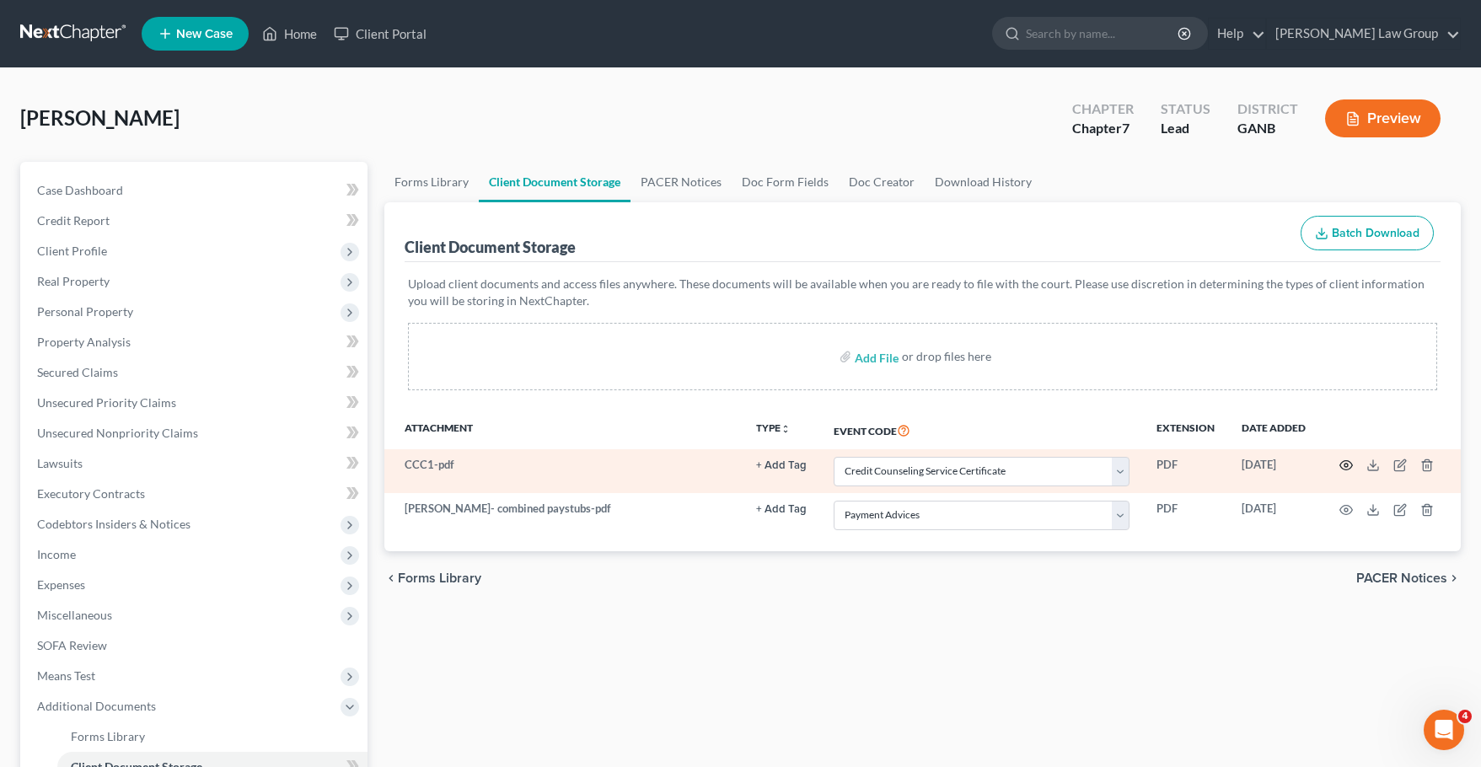
click at [1344, 465] on circle "button" at bounding box center [1345, 465] width 3 height 3
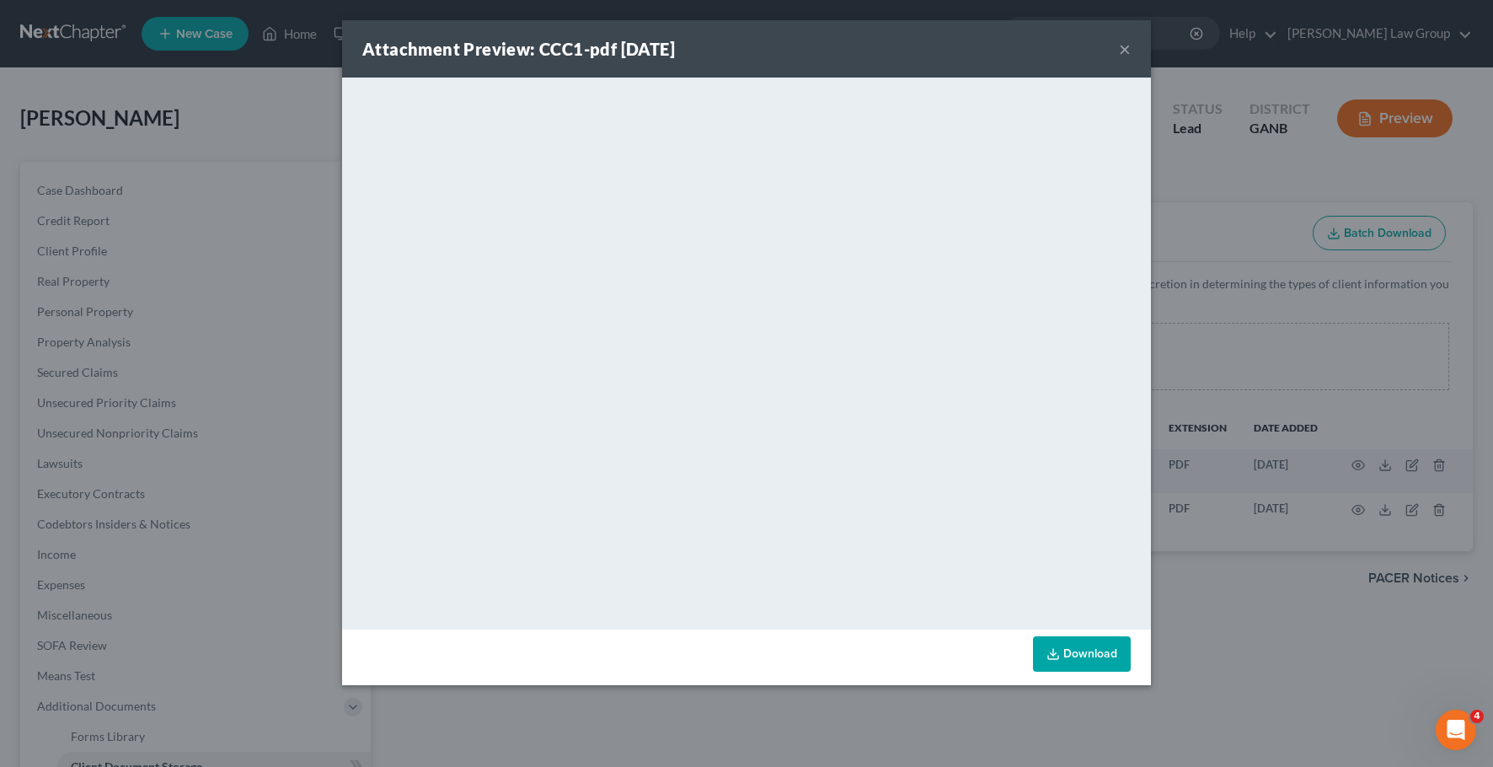
click at [1123, 40] on button "×" at bounding box center [1125, 49] width 12 height 20
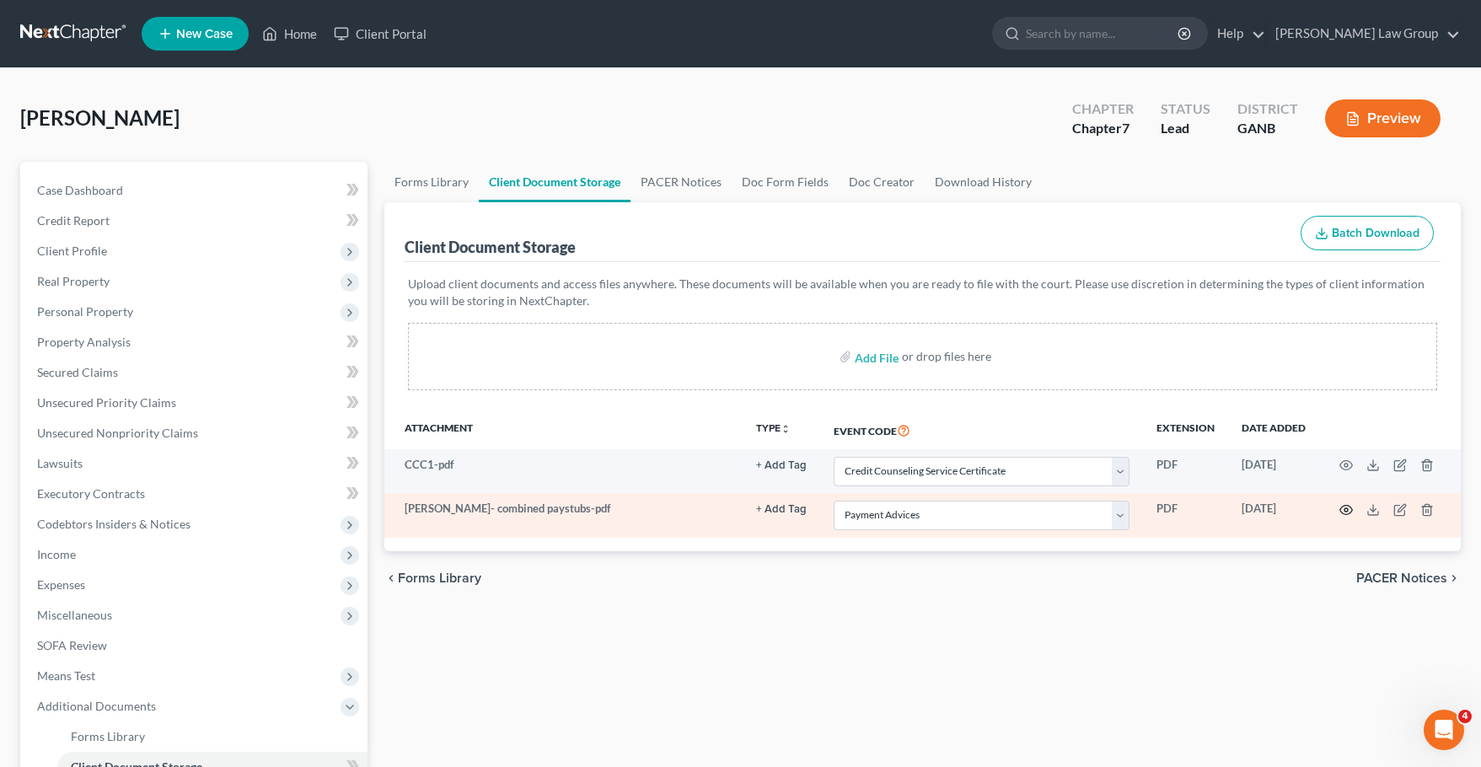
click at [1347, 510] on icon "button" at bounding box center [1345, 509] width 13 height 13
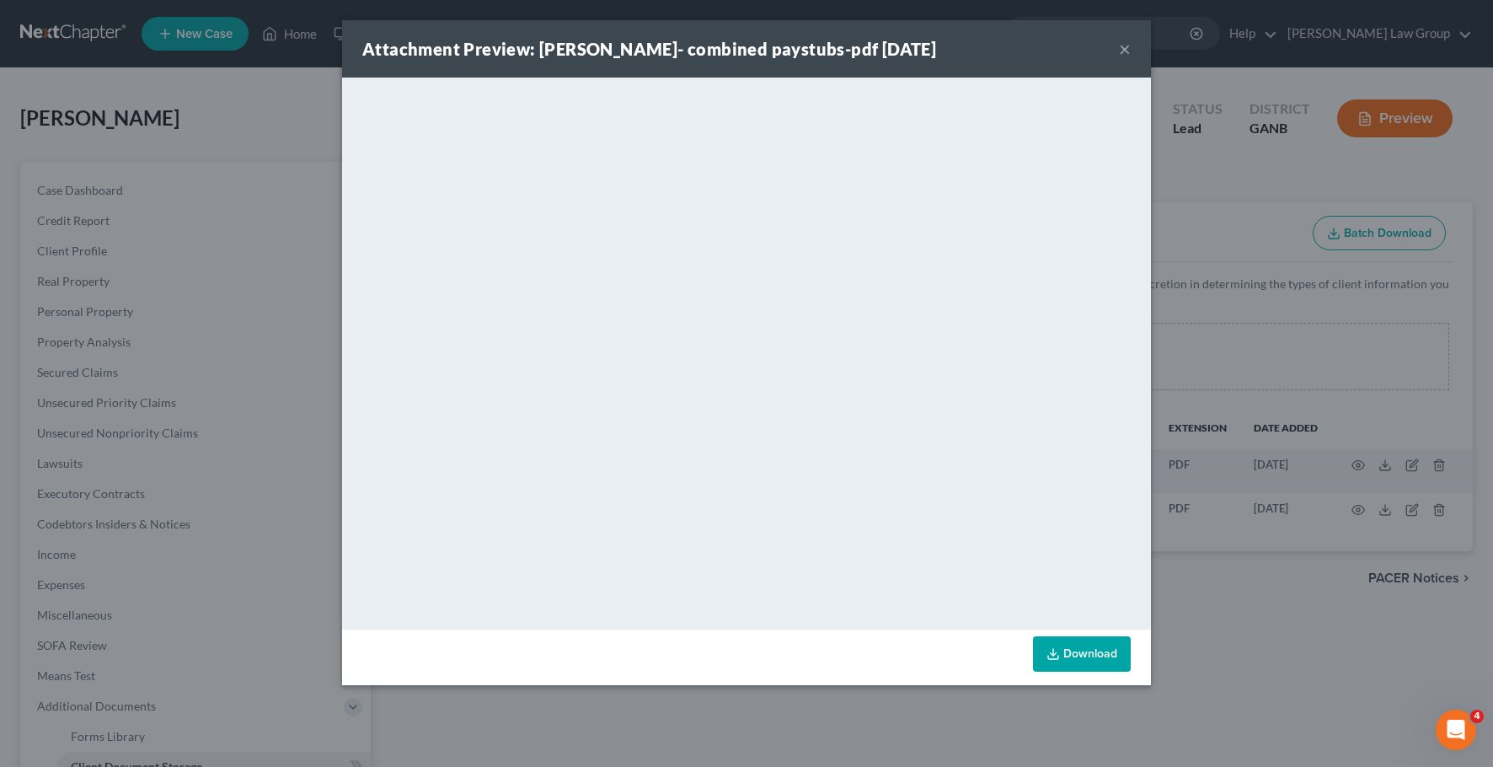
click at [1129, 50] on button "×" at bounding box center [1125, 49] width 12 height 20
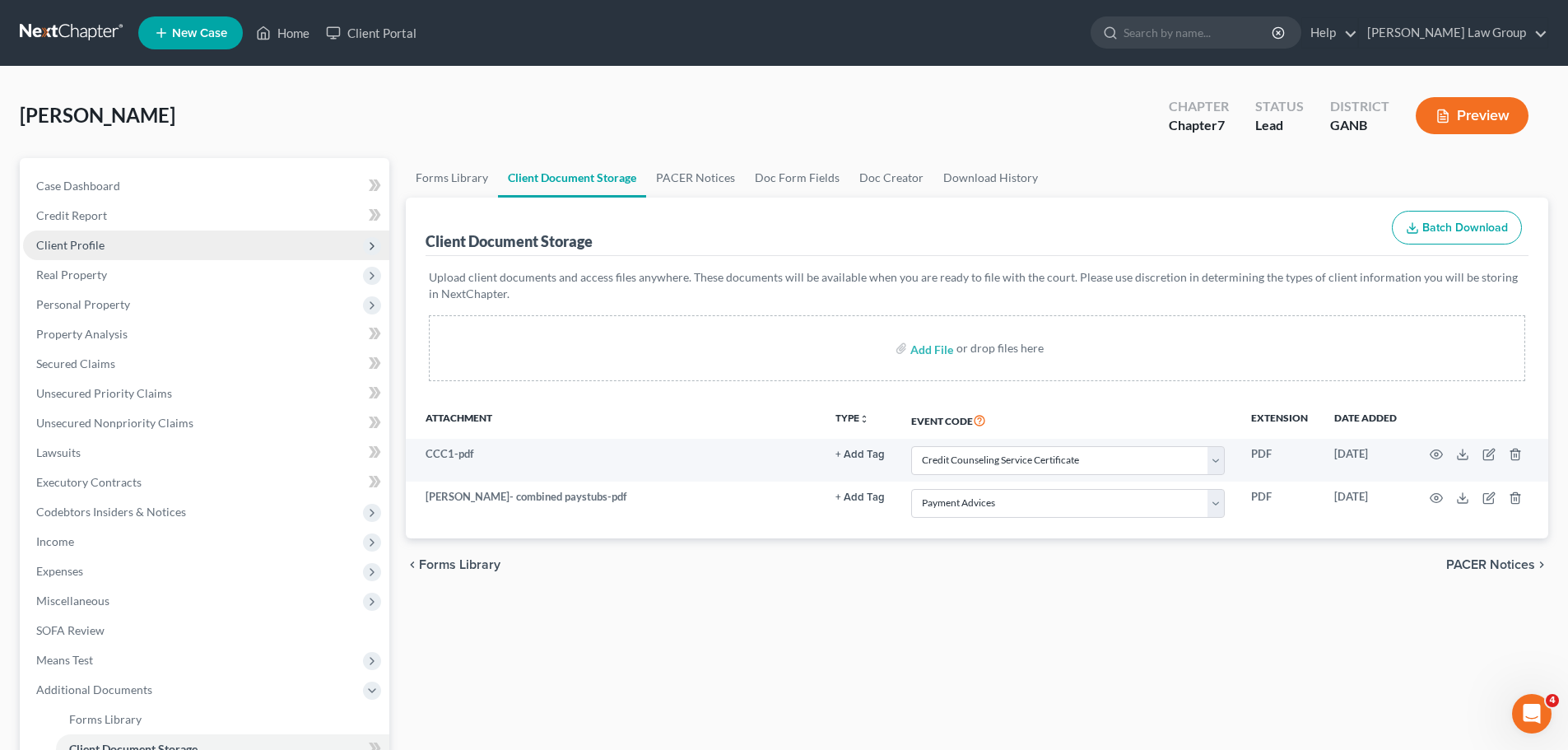
click at [104, 243] on span "Client Profile" at bounding box center [206, 245] width 366 height 29
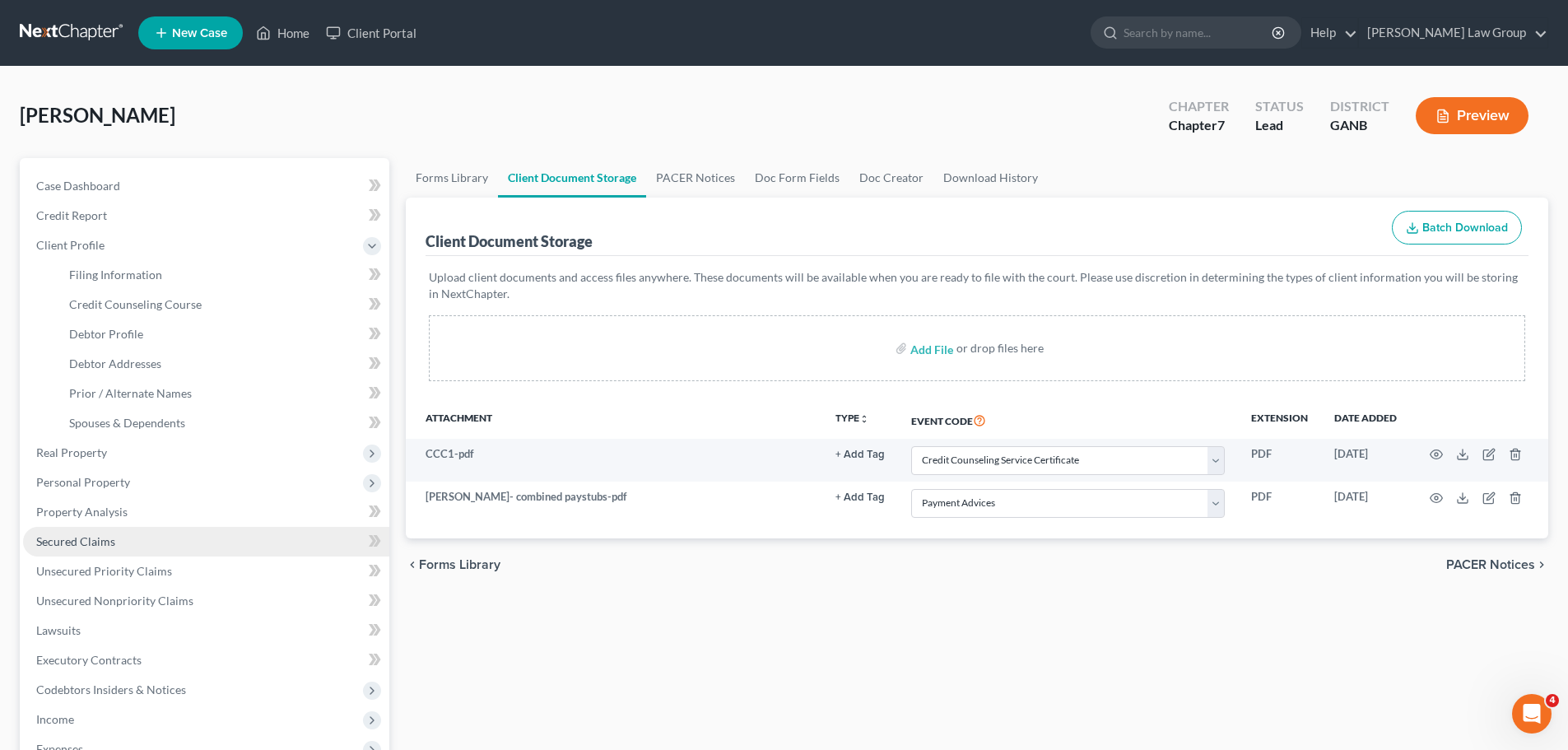
click at [62, 539] on span "Secured Claims" at bounding box center [75, 541] width 79 height 14
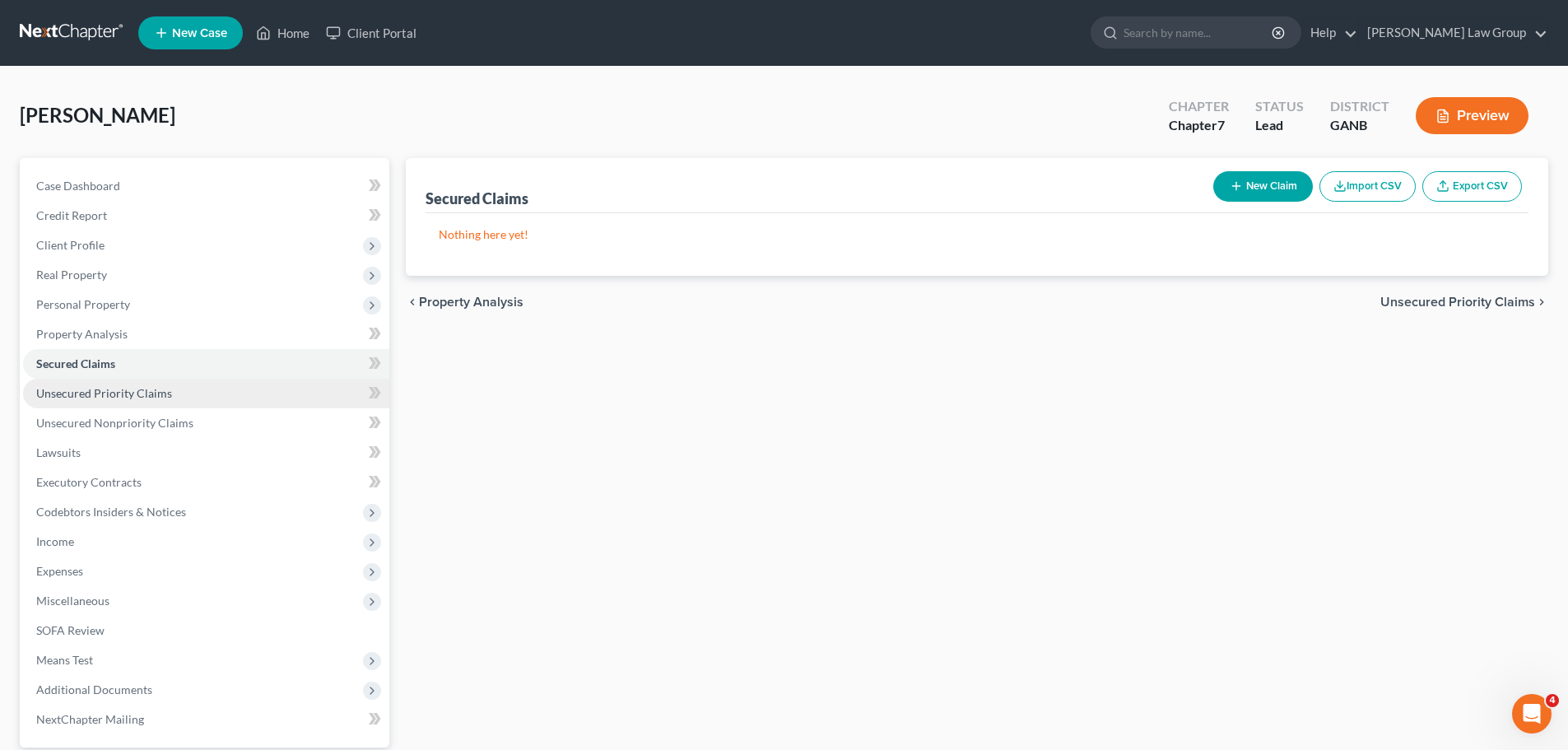
click at [134, 390] on span "Unsecured Priority Claims" at bounding box center [103, 393] width 136 height 14
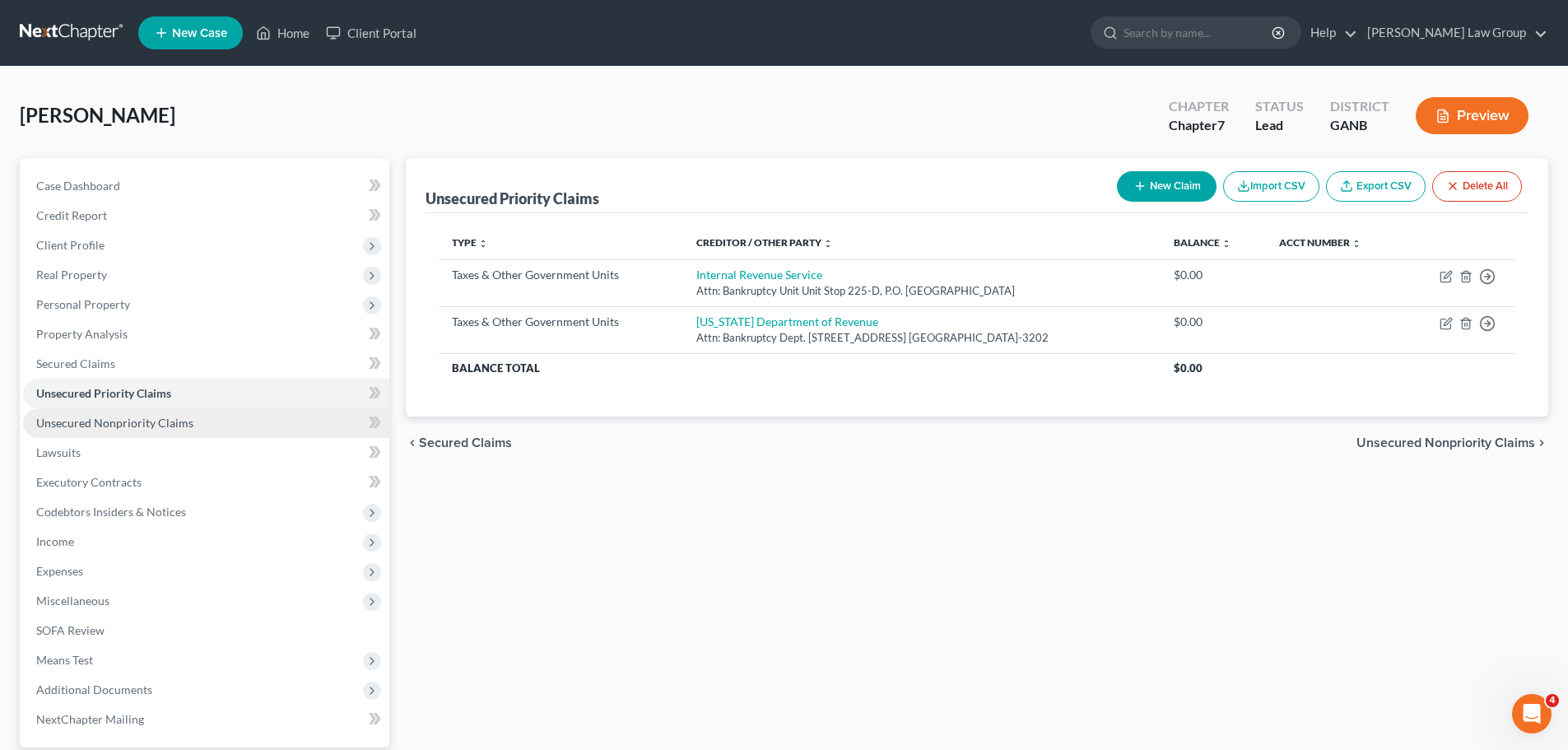
click at [154, 418] on span "Unsecured Nonpriority Claims" at bounding box center [114, 423] width 157 height 14
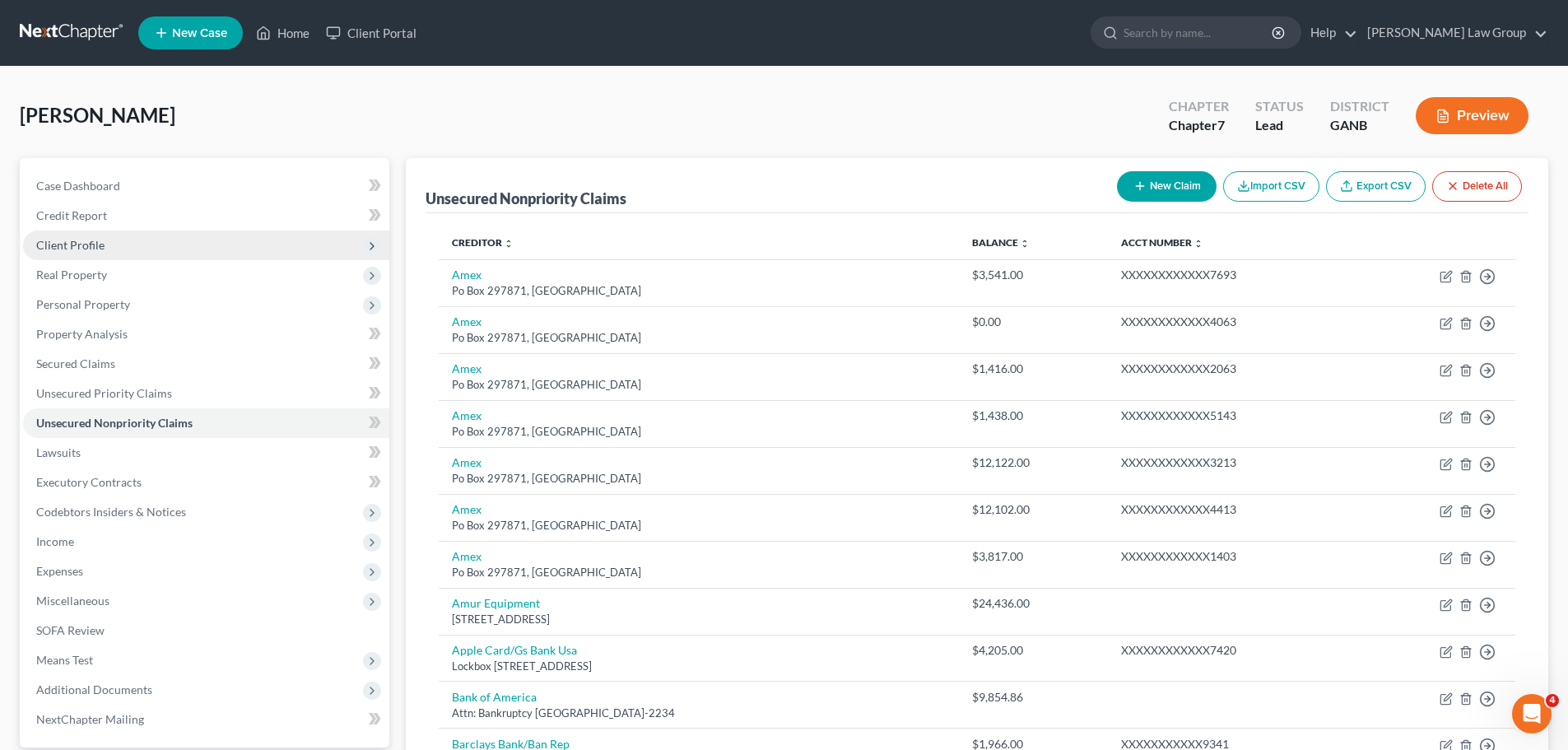
click at [136, 245] on span "Client Profile" at bounding box center [206, 245] width 366 height 29
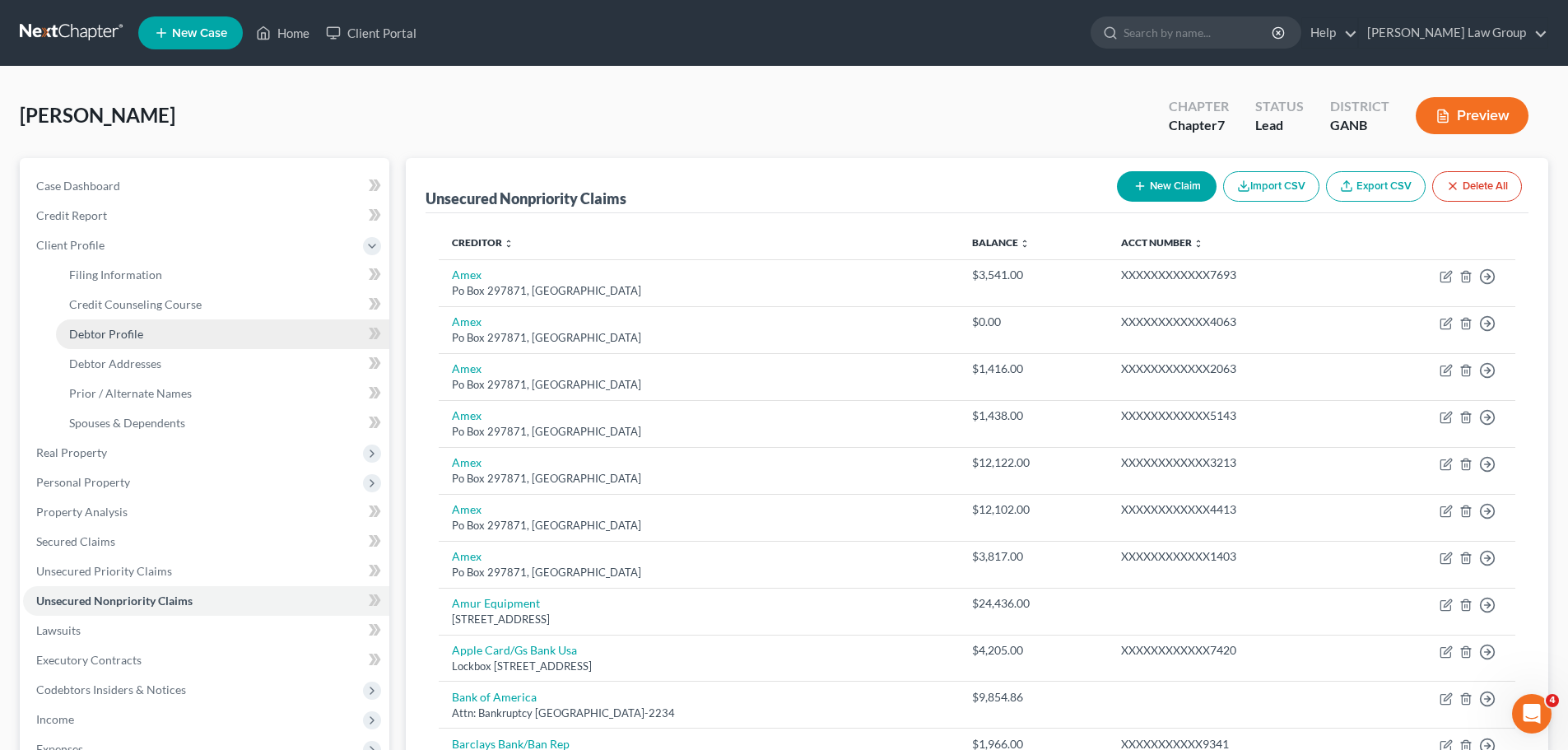
click at [139, 341] on link "Debtor Profile" at bounding box center [222, 334] width 333 height 29
select select "0"
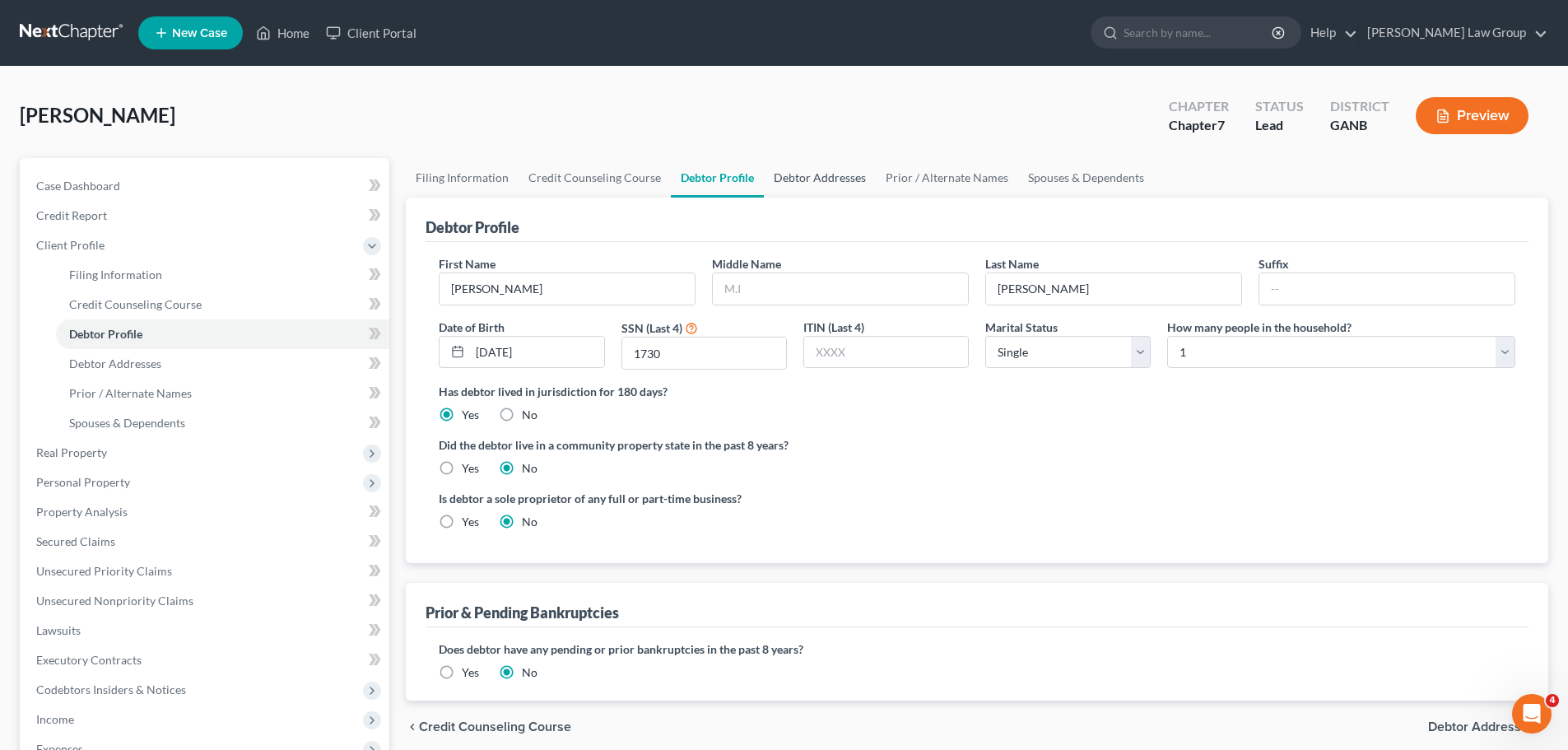
click at [808, 186] on link "Debtor Addresses" at bounding box center [819, 178] width 112 height 39
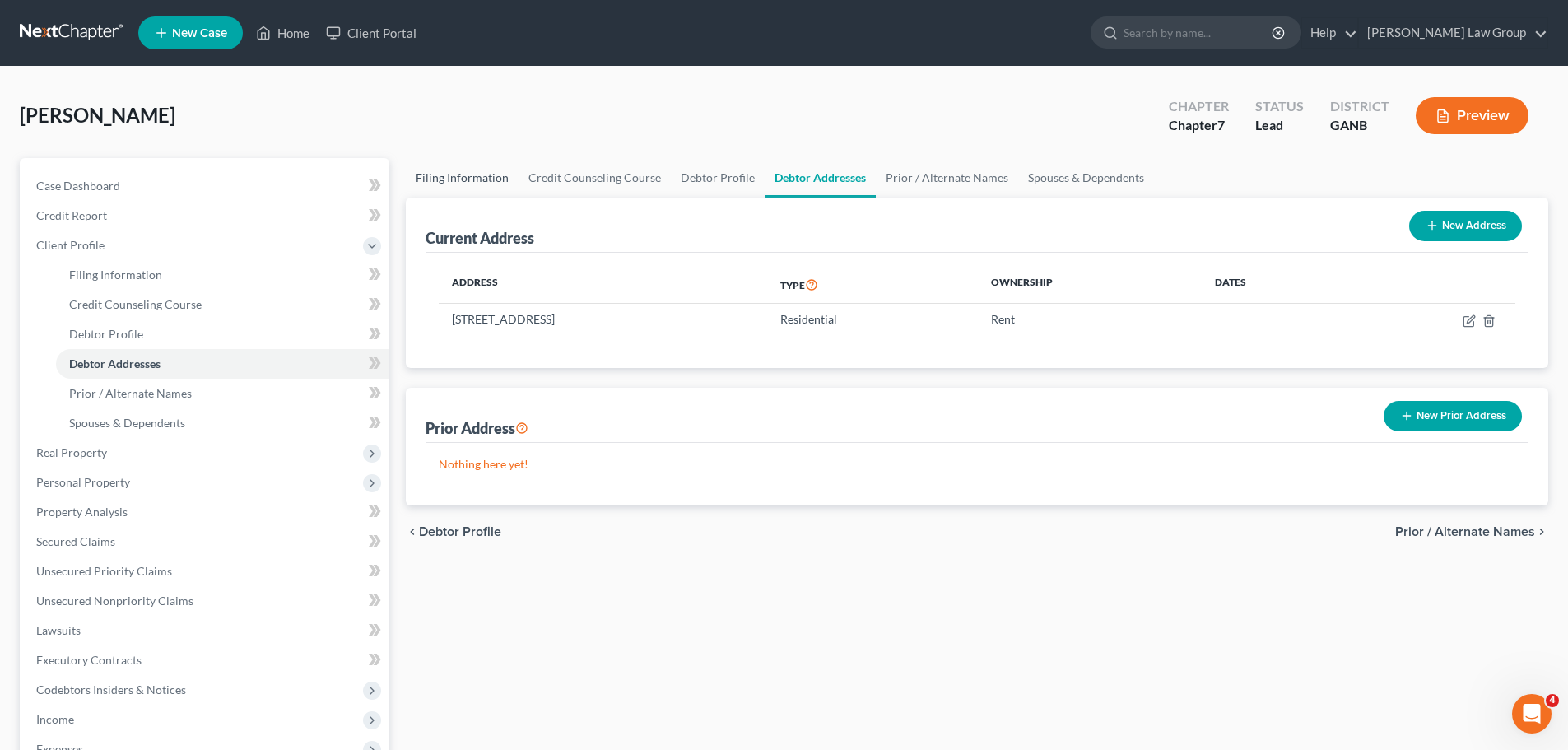
click at [451, 176] on link "Filing Information" at bounding box center [462, 178] width 112 height 39
select select "1"
select select "0"
select select "19"
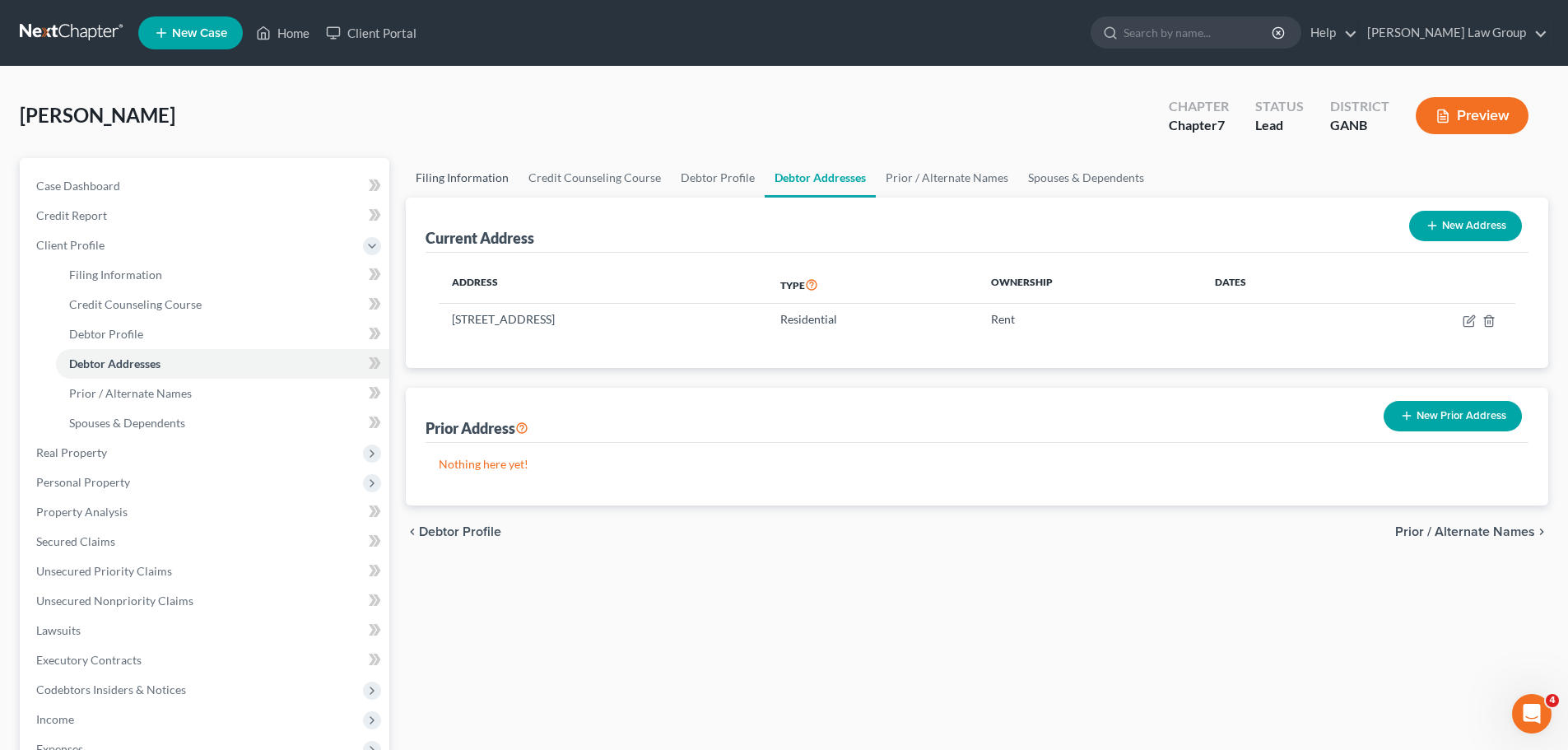
select select "0"
select select "10"
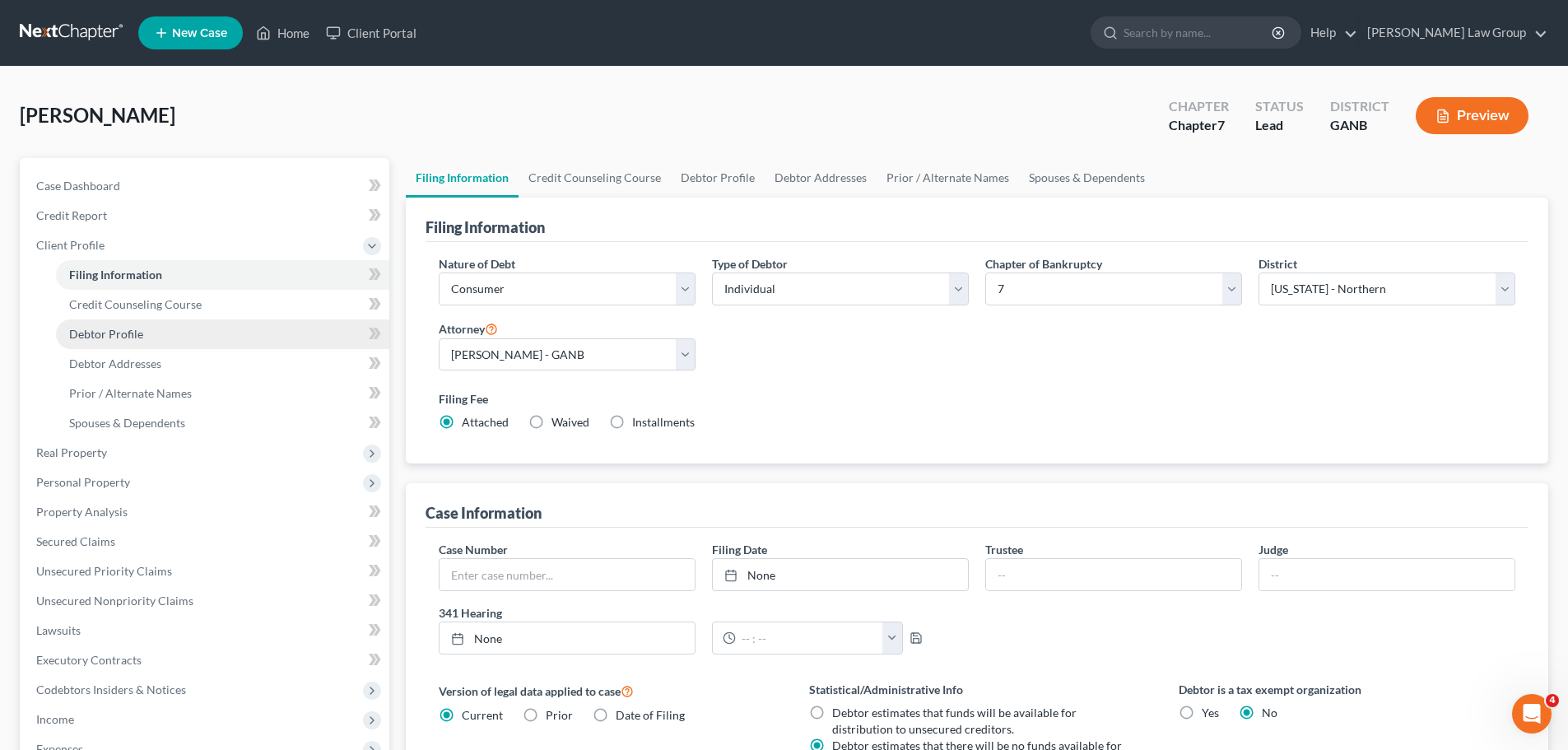
click at [165, 339] on link "Debtor Profile" at bounding box center [222, 334] width 333 height 29
select select "0"
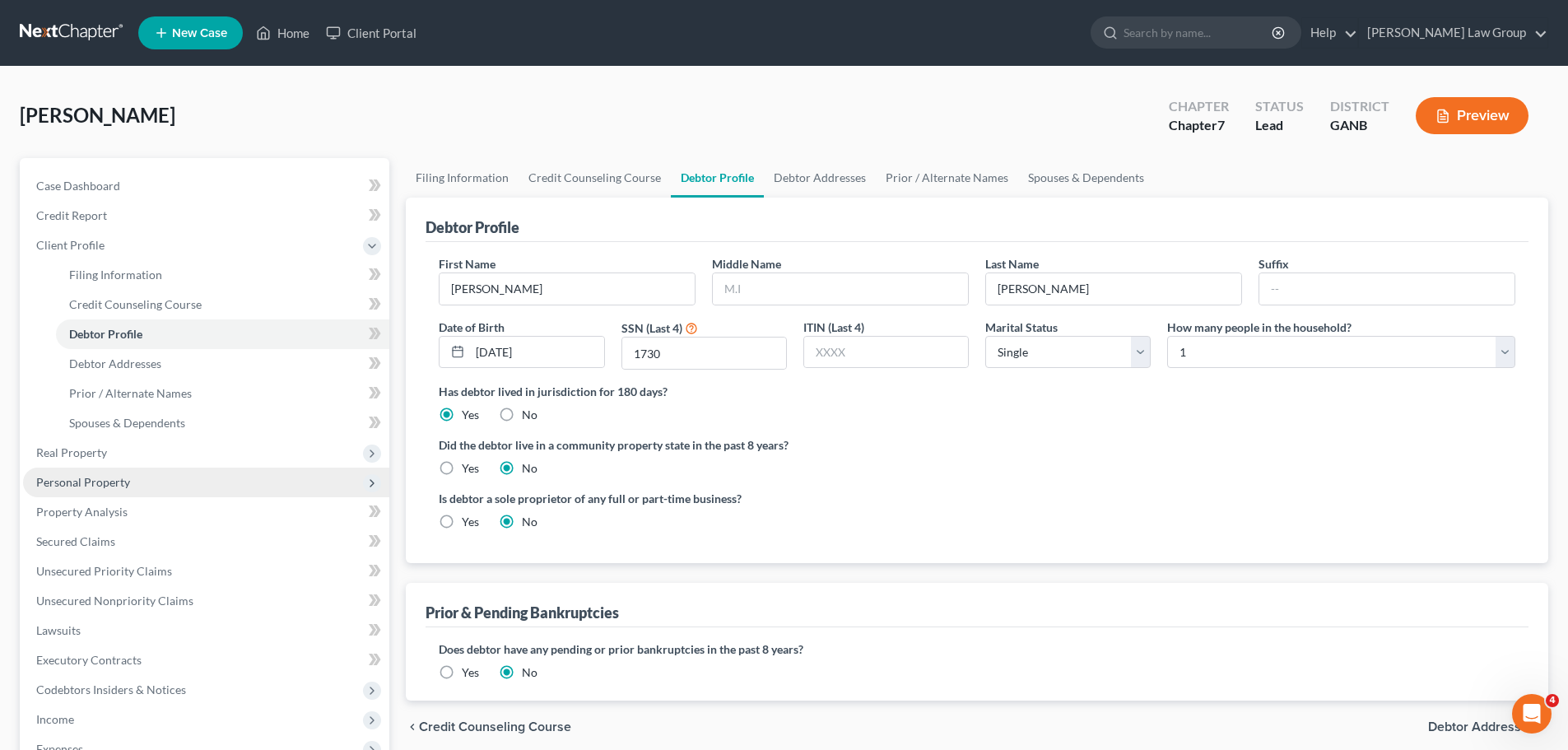
scroll to position [332, 0]
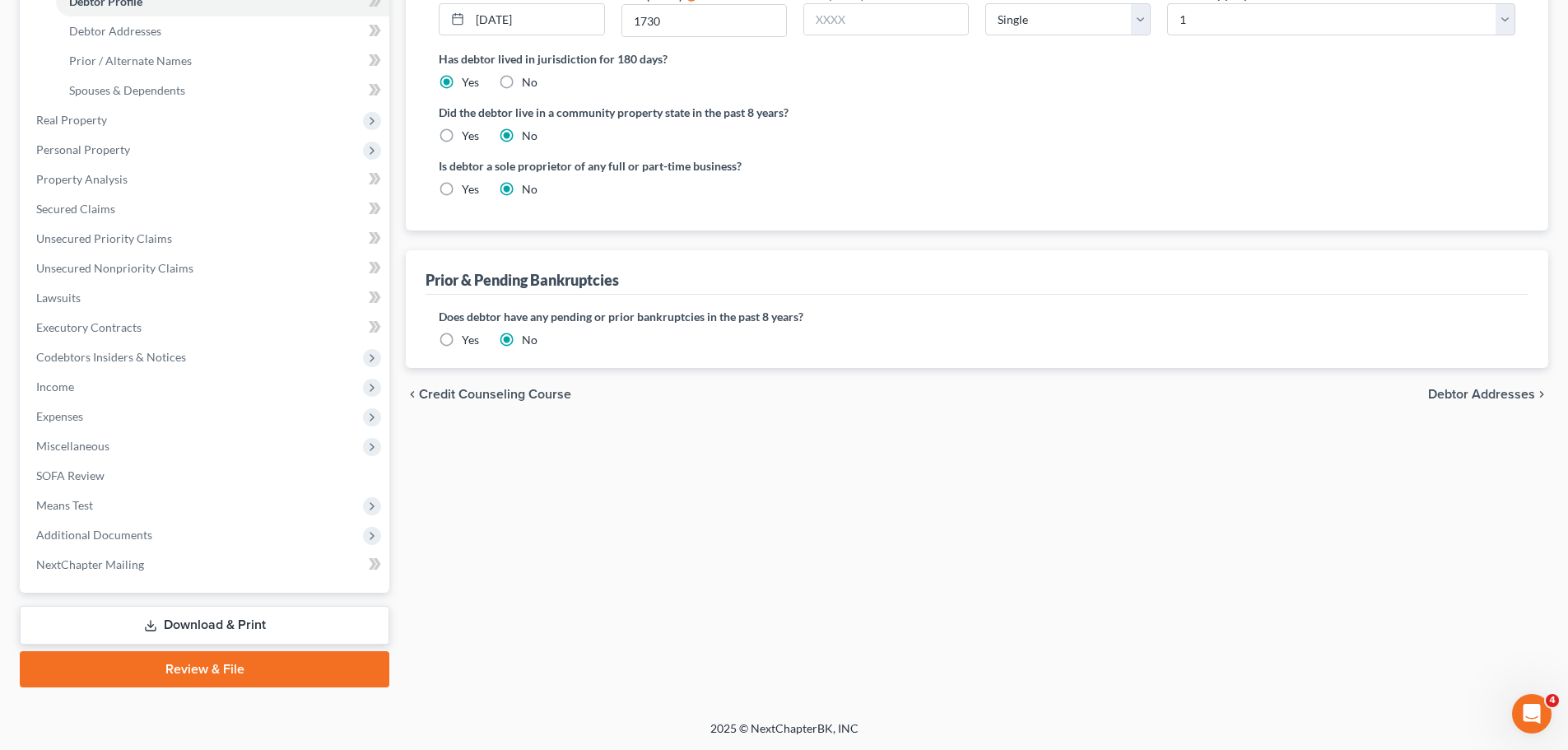
click at [145, 672] on link "Review & File" at bounding box center [204, 669] width 369 height 36
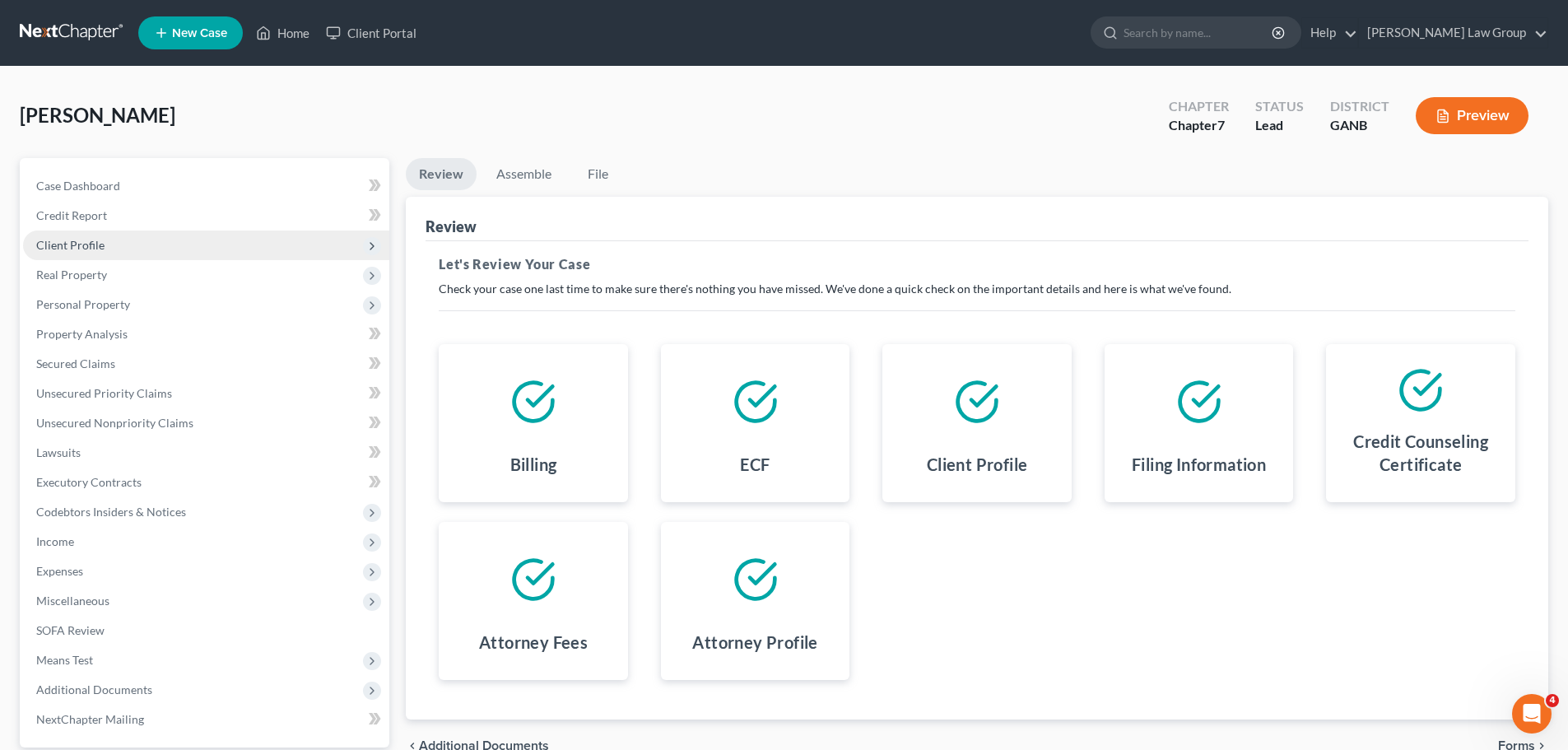
click at [105, 251] on span "Client Profile" at bounding box center [206, 245] width 366 height 29
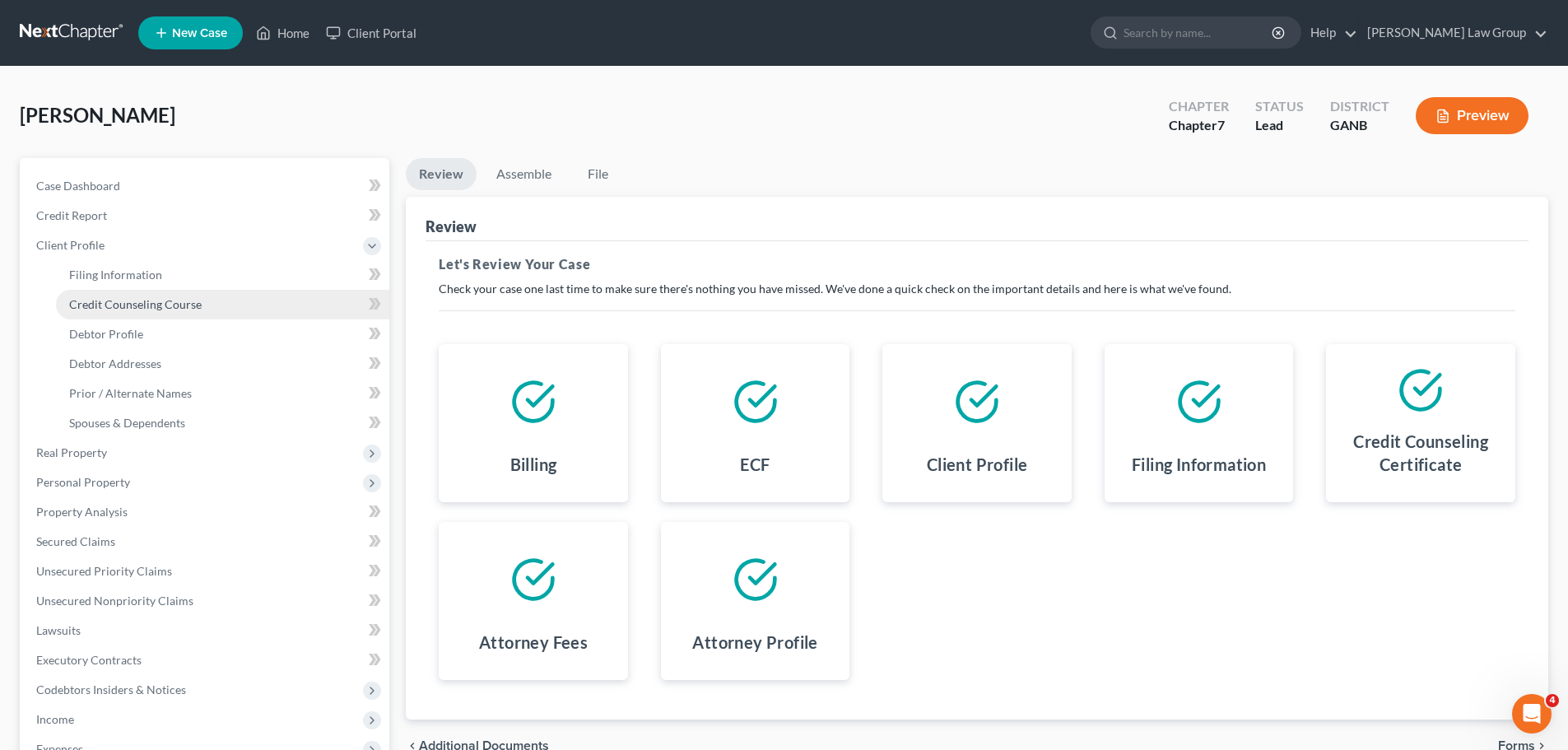
click at [141, 317] on link "Credit Counseling Course" at bounding box center [222, 305] width 333 height 29
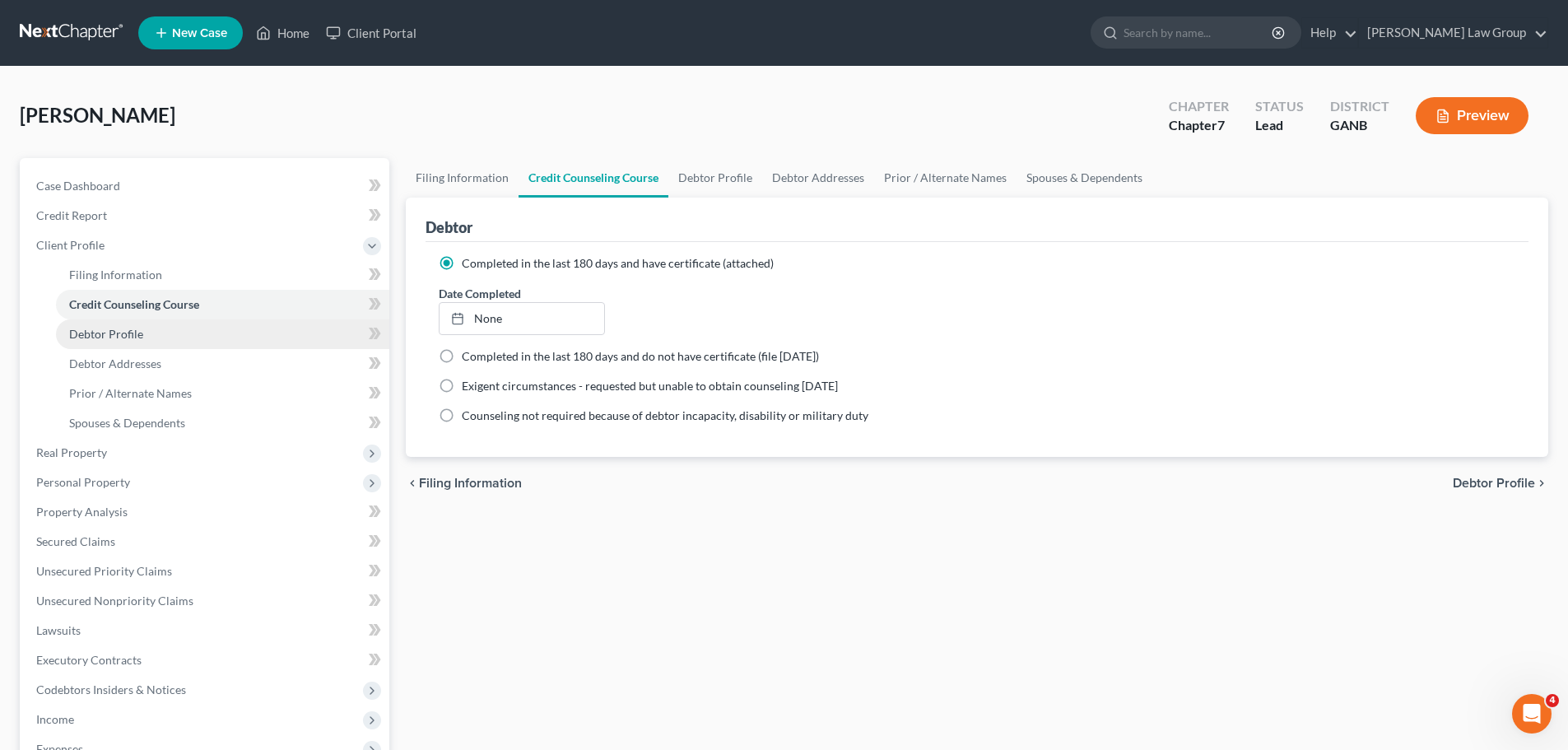
click at [139, 343] on link "Debtor Profile" at bounding box center [222, 334] width 333 height 29
select select "0"
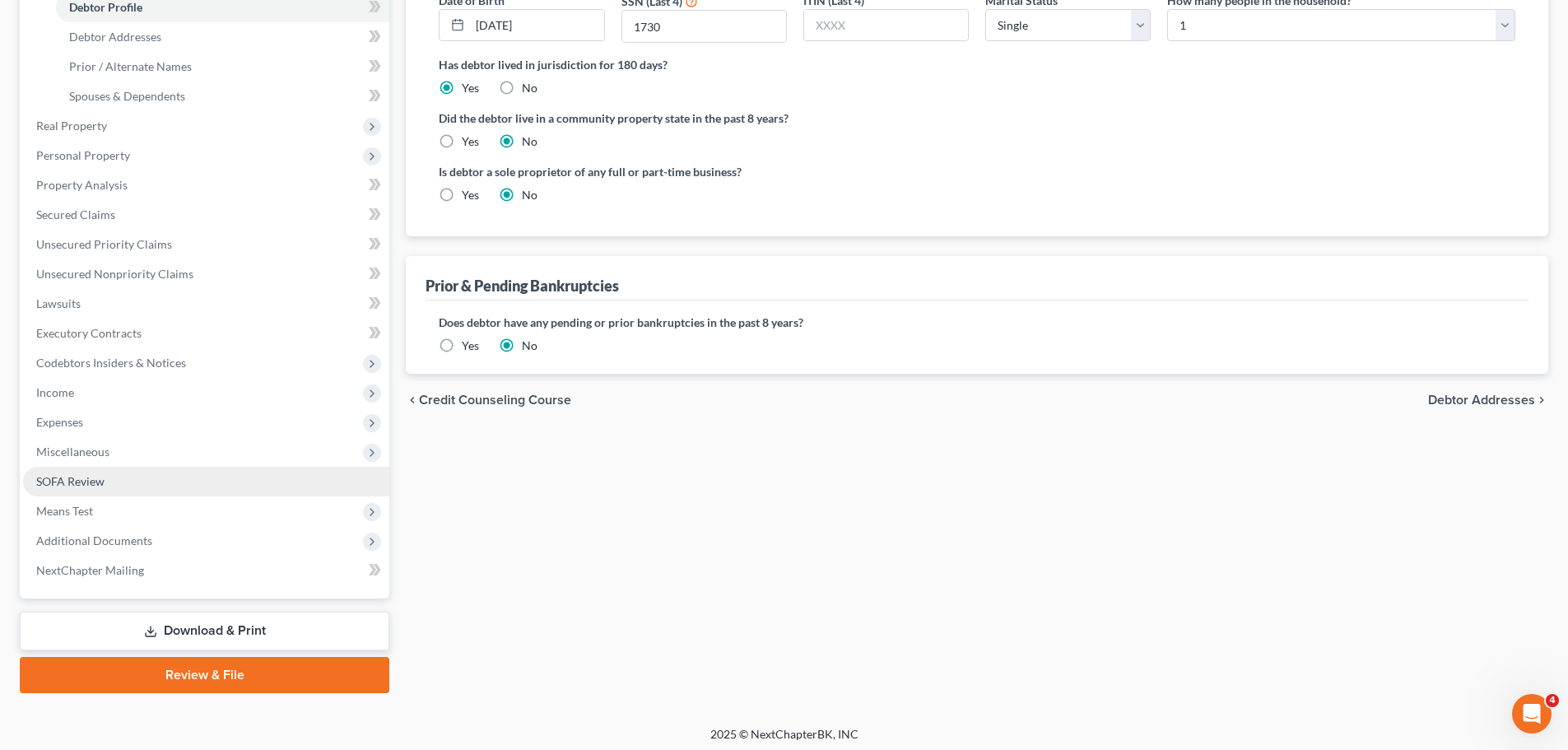
scroll to position [332, 0]
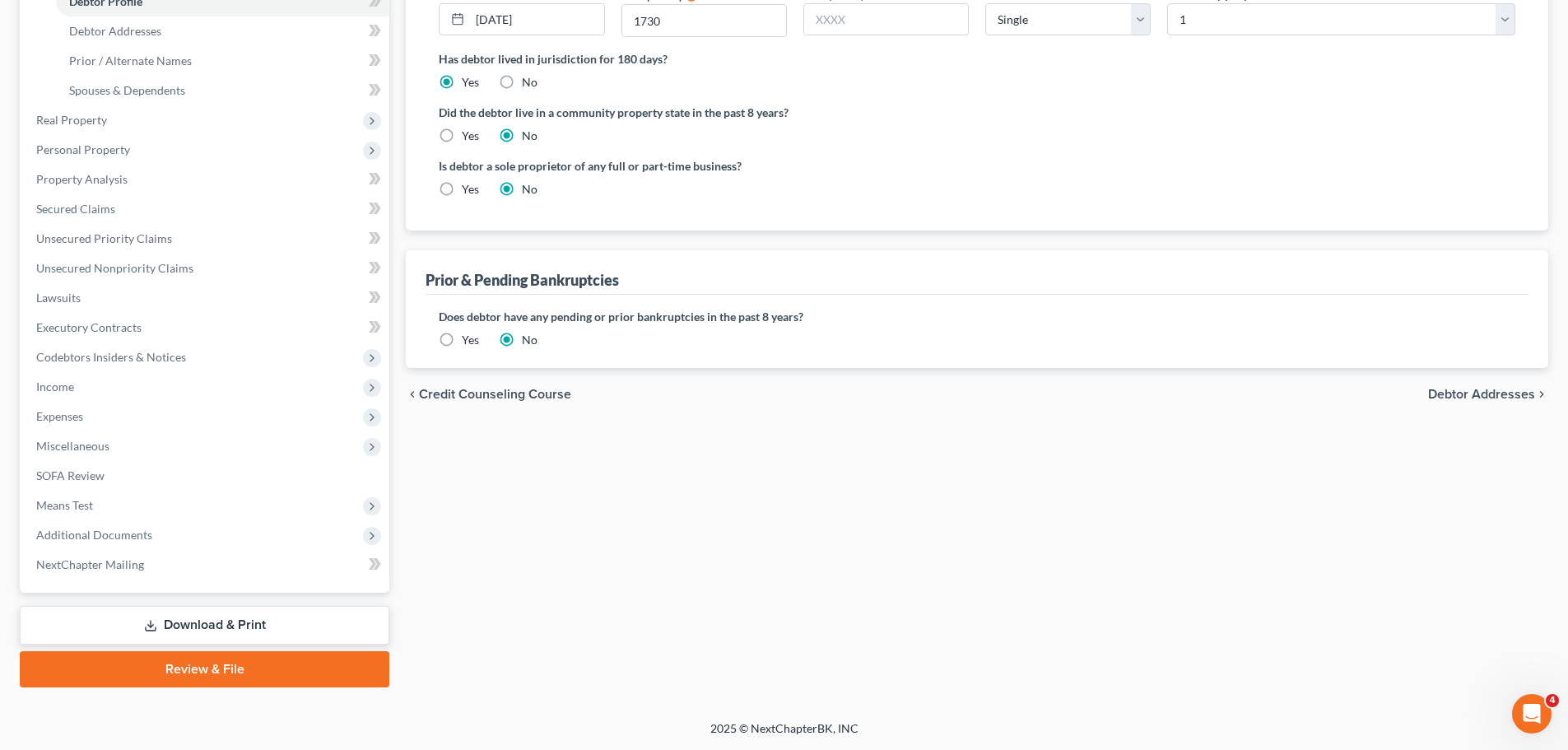
click at [170, 669] on link "Review & File" at bounding box center [204, 669] width 369 height 36
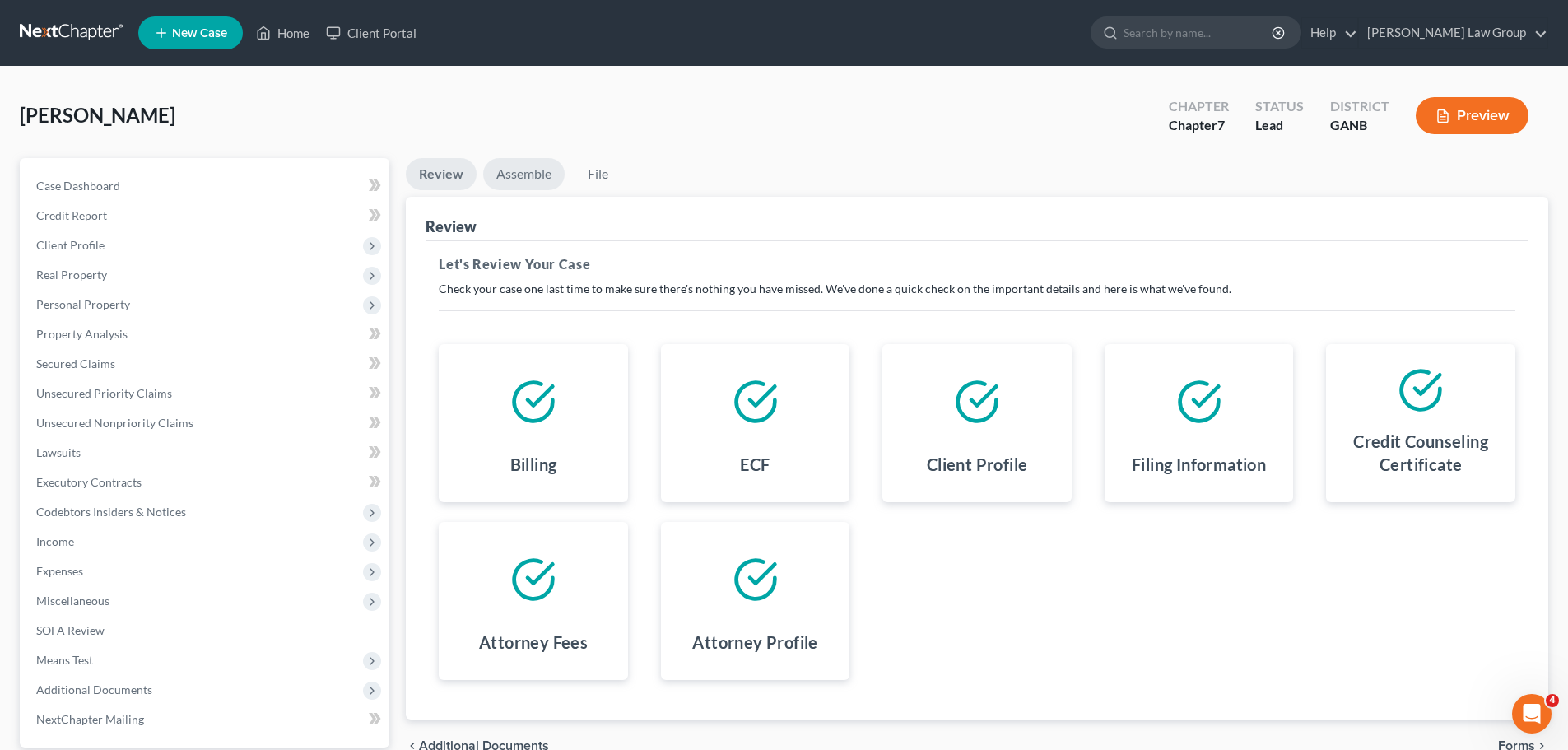
click at [523, 175] on link "Assemble" at bounding box center [523, 174] width 81 height 32
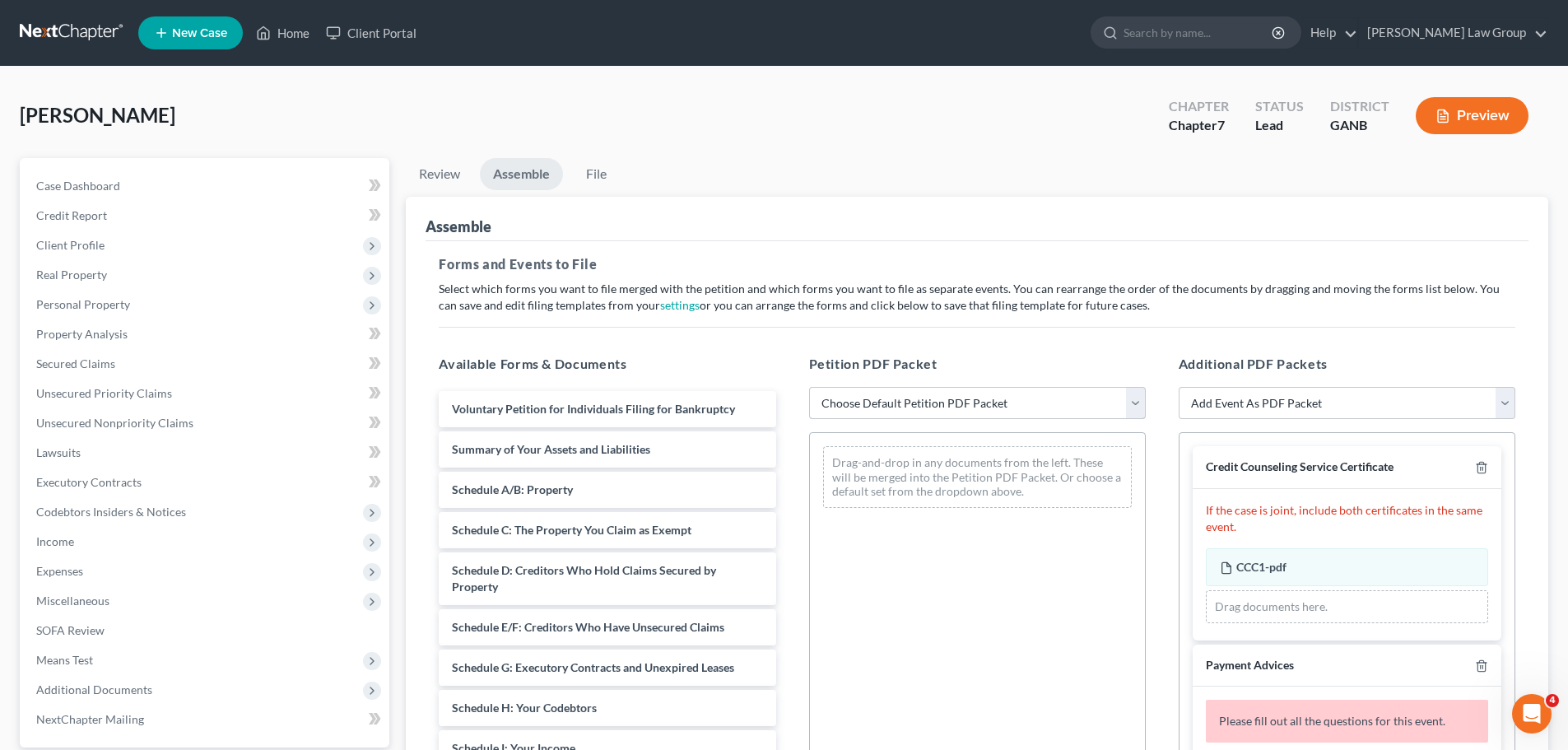
drag, startPoint x: 921, startPoint y: 403, endPoint x: 917, endPoint y: 418, distance: 15.5
click at [921, 403] on select "Choose Default Petition PDF Packet Complete Bankruptcy Petition (all forms and …" at bounding box center [976, 403] width 337 height 33
click at [808, 387] on select "Choose Default Petition PDF Packet Complete Bankruptcy Petition (all forms and …" at bounding box center [976, 403] width 337 height 33
drag, startPoint x: 902, startPoint y: 396, endPoint x: 884, endPoint y: 418, distance: 28.4
click at [902, 396] on select "Choose Default Petition PDF Packet Complete Bankruptcy Petition (all forms and …" at bounding box center [976, 403] width 337 height 33
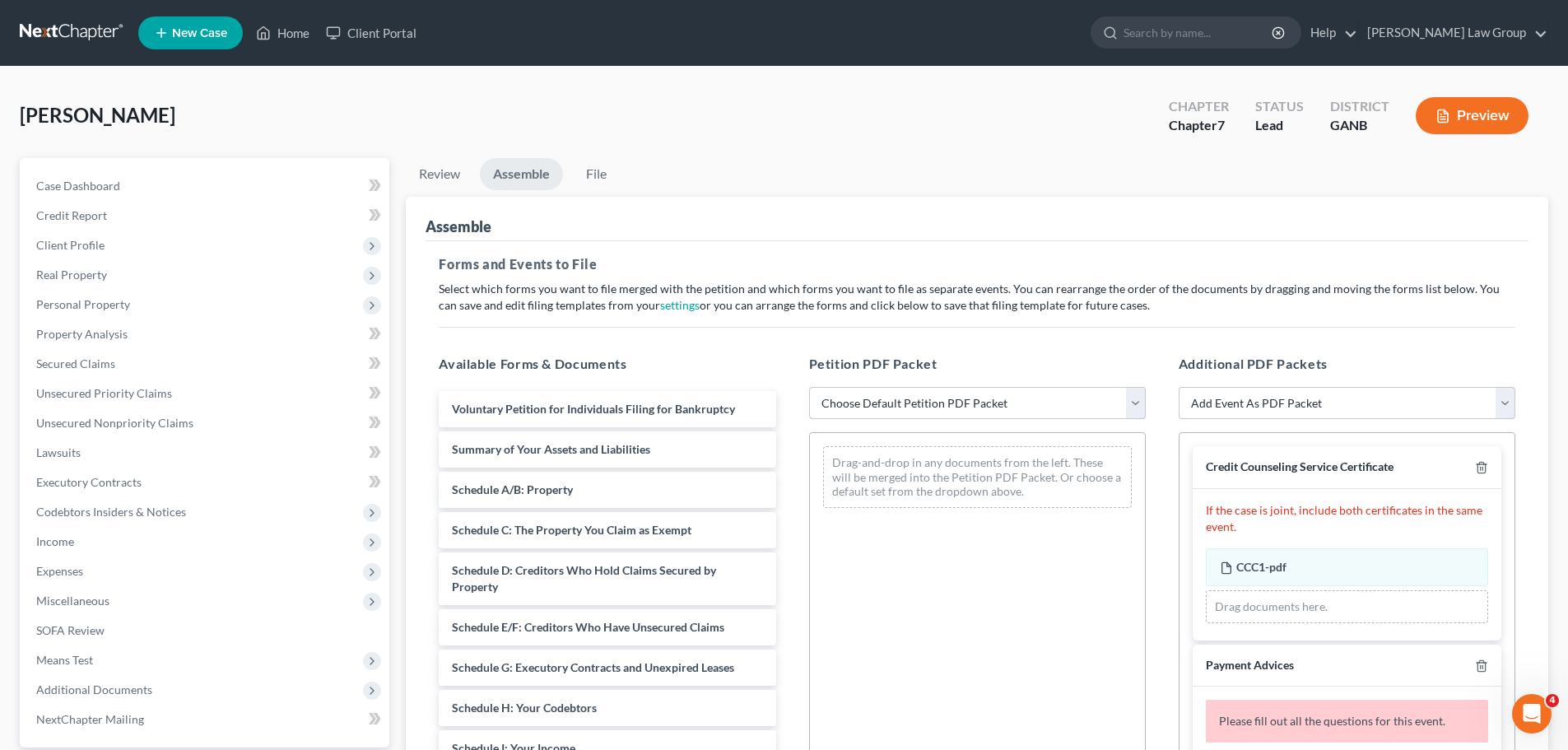
select select "0"
click at [808, 387] on select "Choose Default Petition PDF Packet Complete Bankruptcy Petition (all forms and …" at bounding box center [976, 403] width 337 height 33
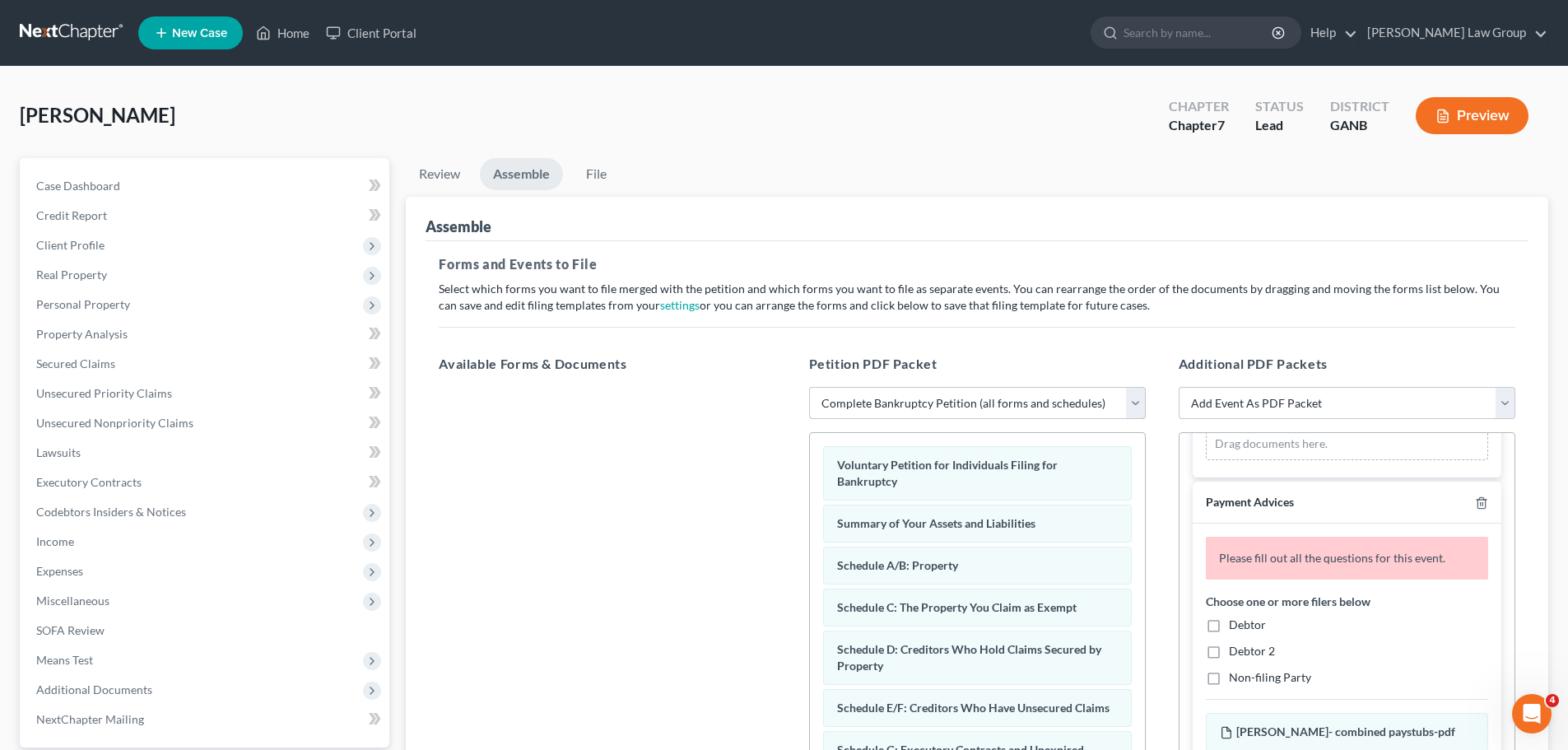
scroll to position [165, 0]
click at [1228, 630] on label "Debtor" at bounding box center [1247, 623] width 37 height 17
click at [1235, 626] on input "Debtor" at bounding box center [1240, 620] width 11 height 11
checkbox input "true"
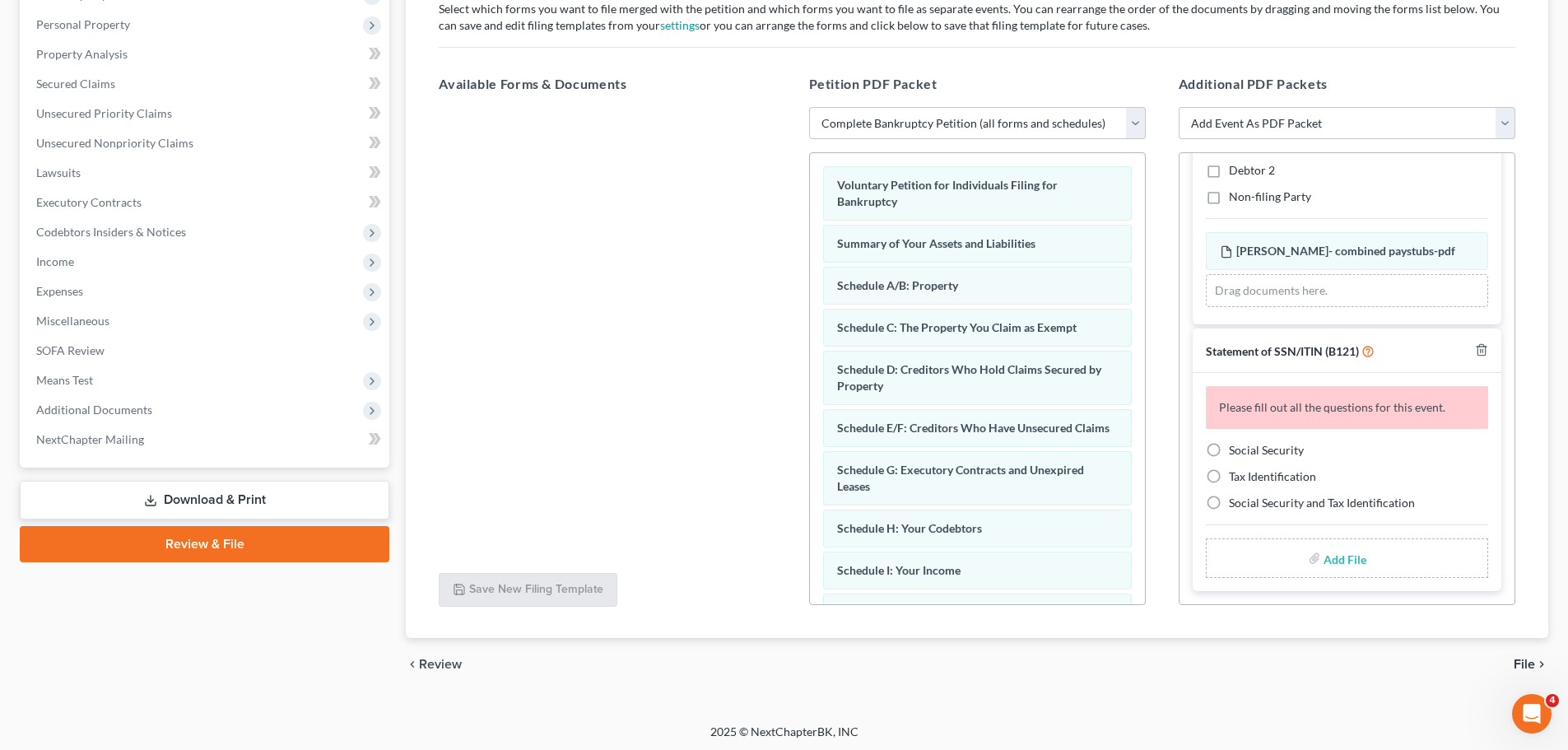
scroll to position [283, 0]
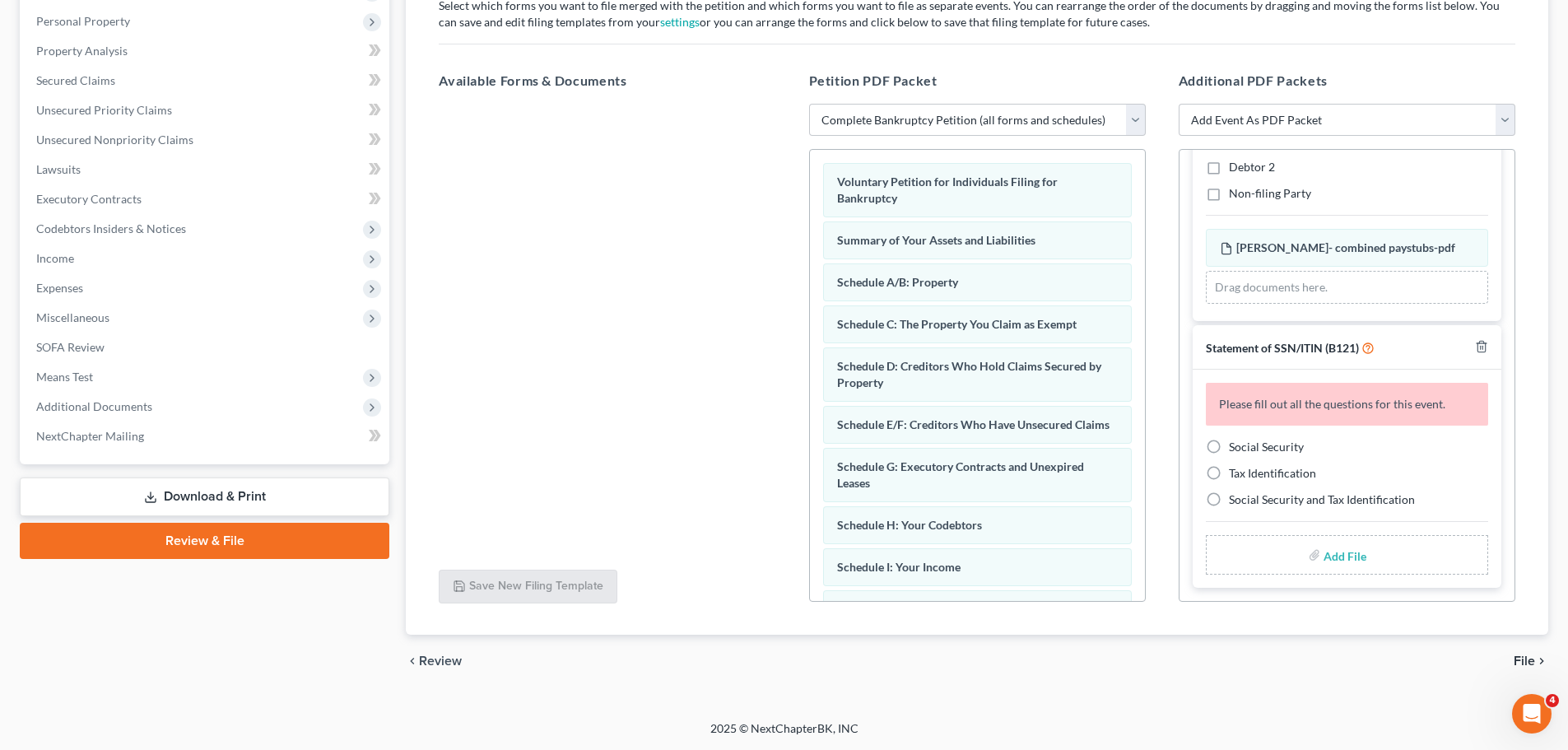
click at [1228, 455] on label "Social Security" at bounding box center [1265, 446] width 75 height 17
click at [1235, 449] on input "Social Security" at bounding box center [1240, 443] width 11 height 11
radio input "true"
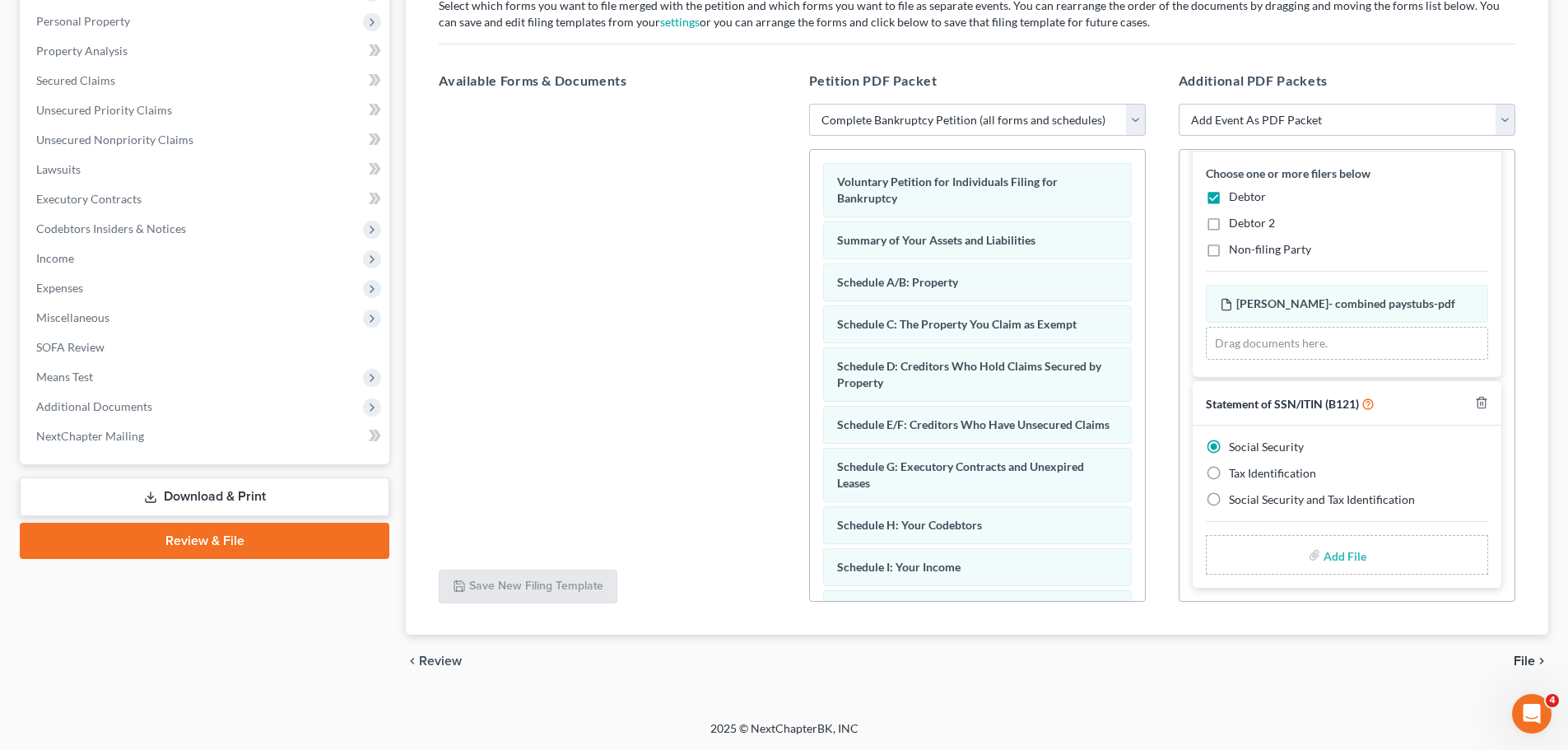
click at [1316, 560] on div "Add File" at bounding box center [1346, 555] width 282 height 39
click at [1333, 553] on input "file" at bounding box center [1342, 555] width 39 height 29
type input "C:\fakepath\SSN to file in case [PERSON_NAME].pdf"
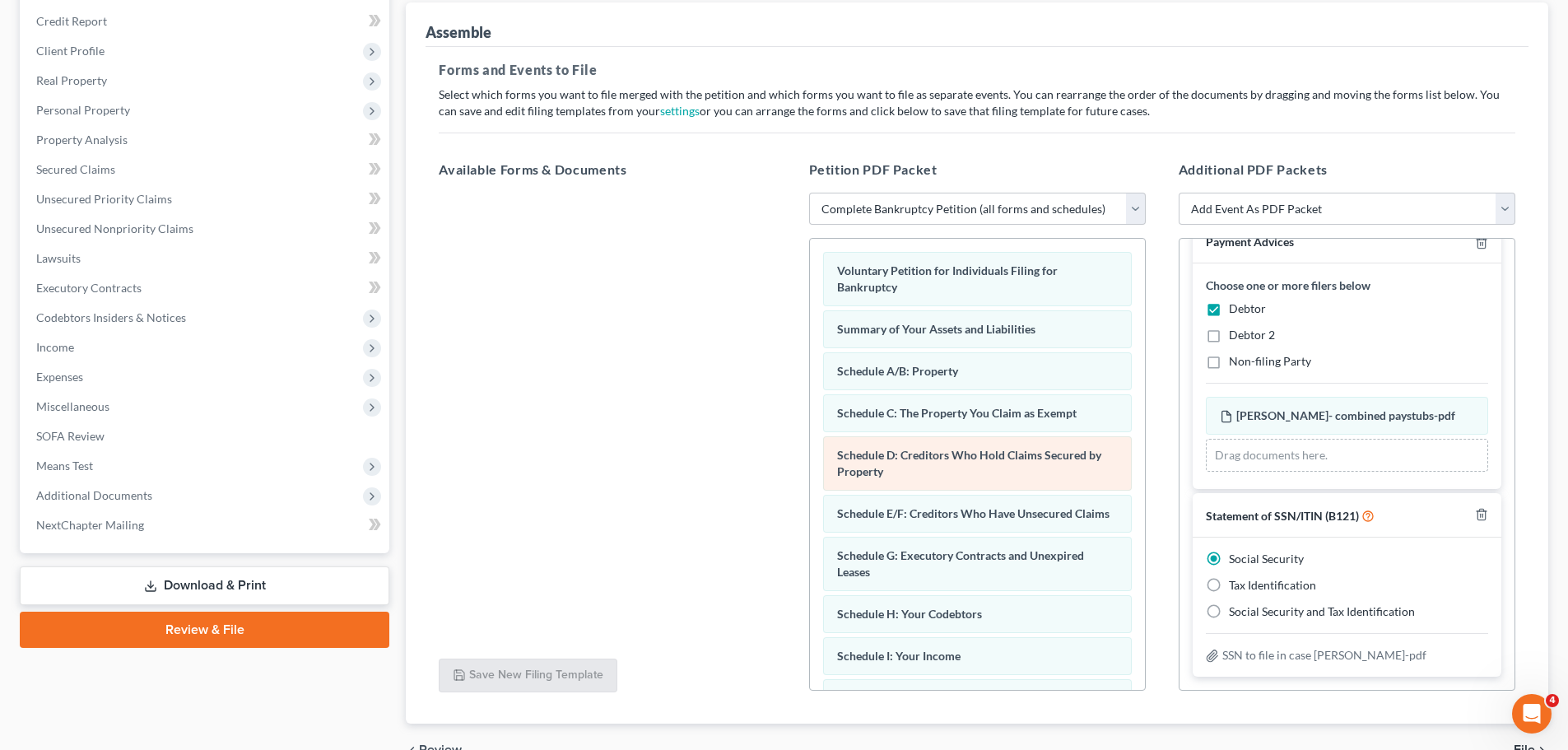
scroll to position [0, 0]
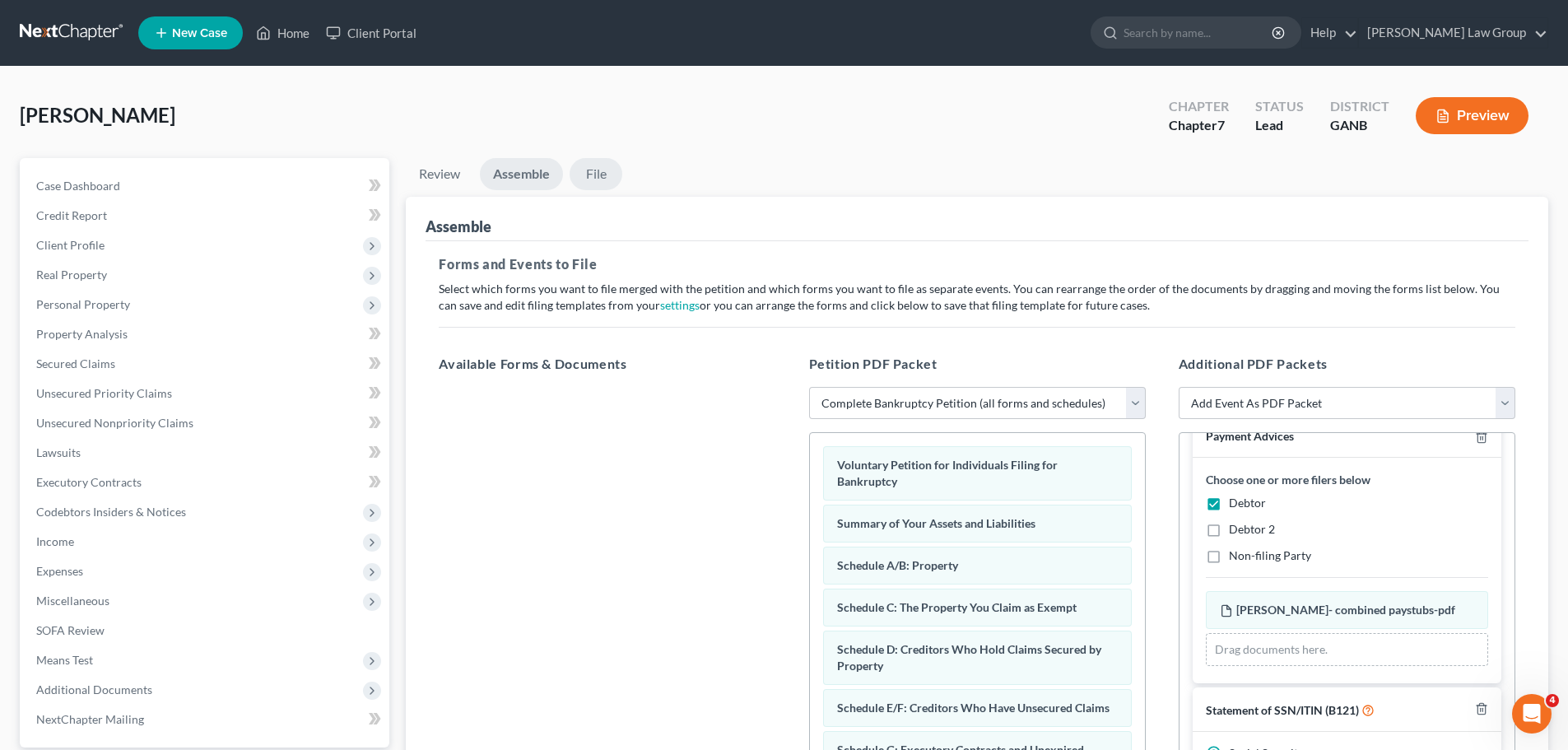
click at [610, 162] on link "File" at bounding box center [596, 174] width 53 height 32
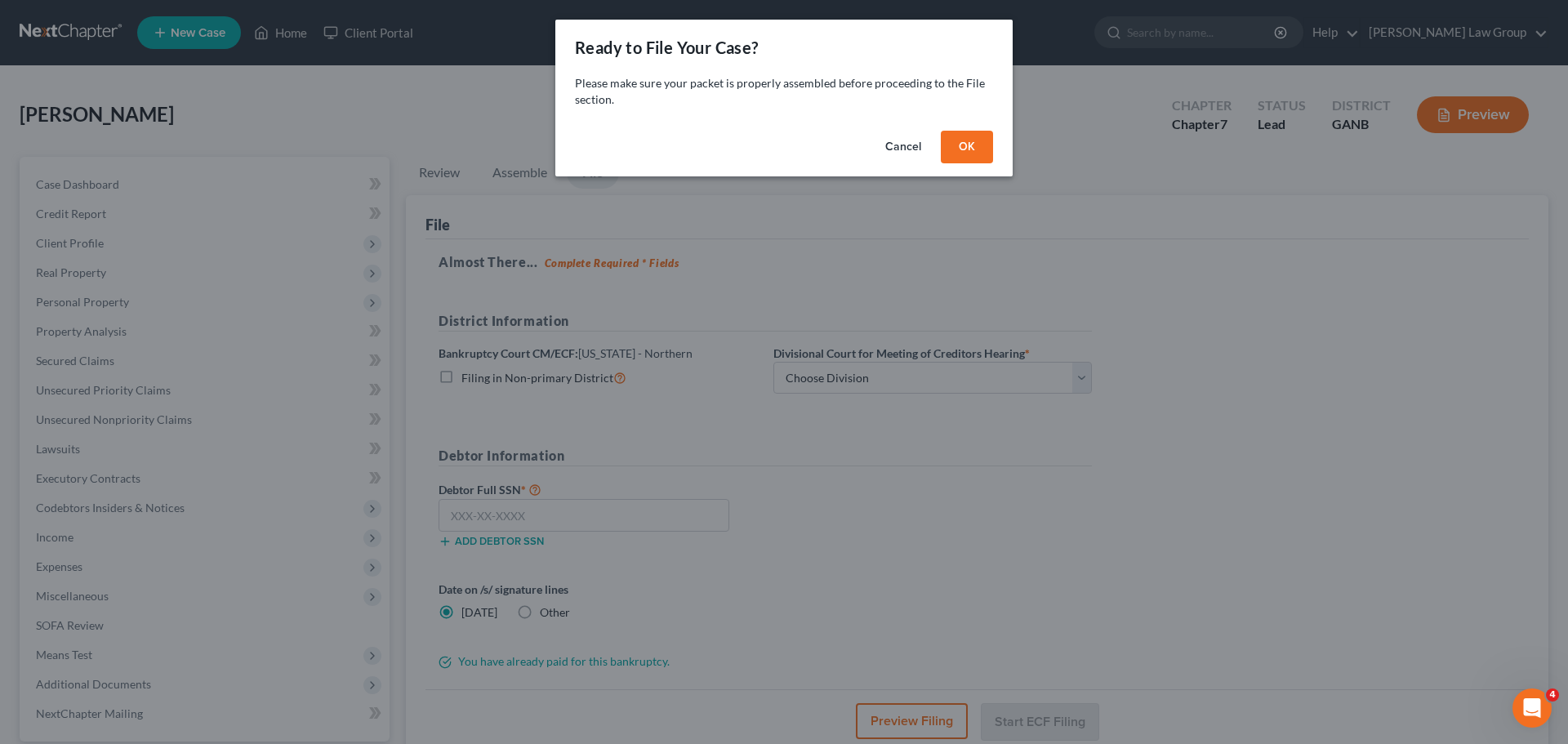
click at [967, 140] on button "OK" at bounding box center [967, 147] width 52 height 33
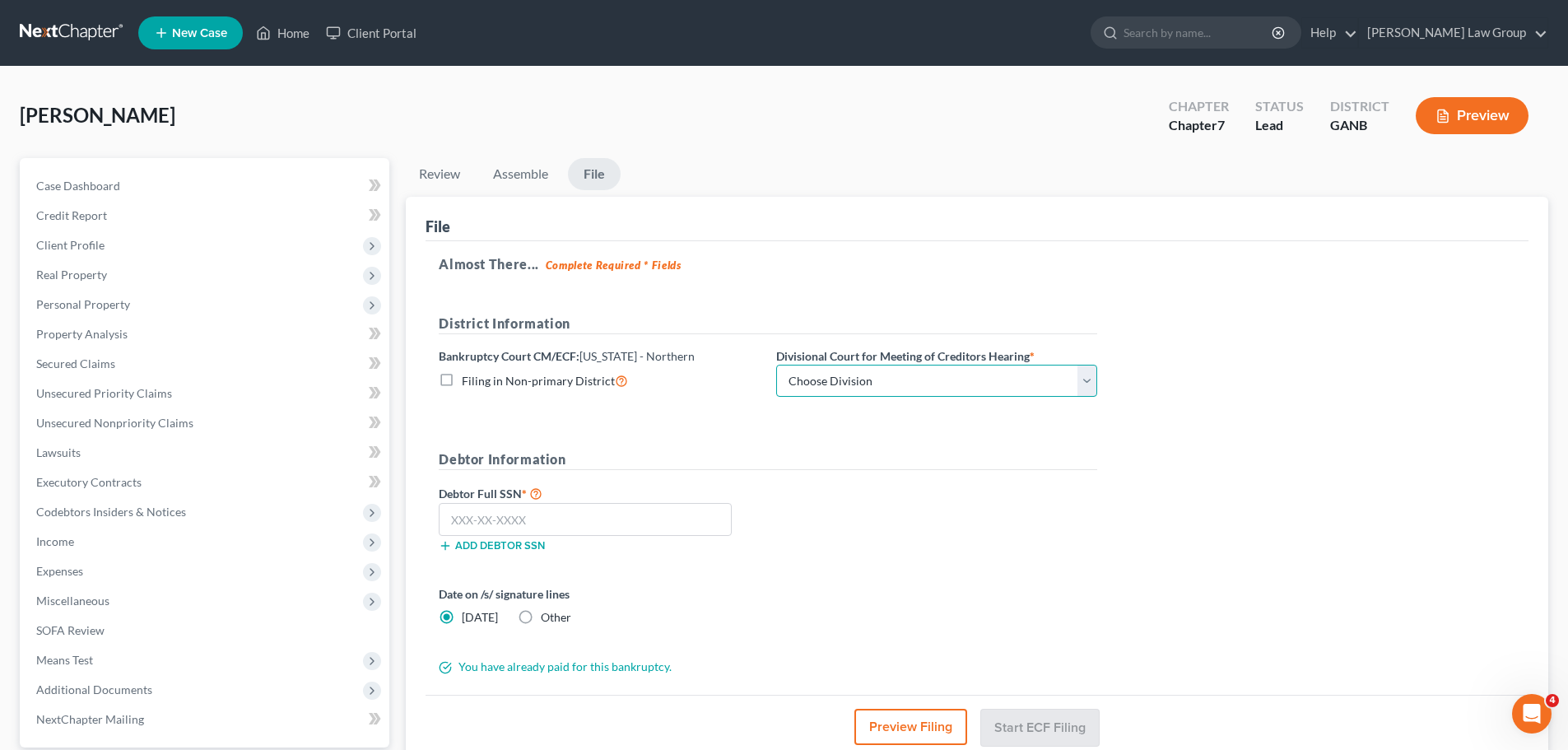
drag, startPoint x: 835, startPoint y: 380, endPoint x: 835, endPoint y: 396, distance: 16.0
click at [835, 380] on select "Choose Division [GEOGRAPHIC_DATA] [GEOGRAPHIC_DATA] [GEOGRAPHIC_DATA] [GEOGRAPH…" at bounding box center [936, 381] width 321 height 33
select select "0"
click at [776, 364] on select "Choose Division [GEOGRAPHIC_DATA] [GEOGRAPHIC_DATA] [GEOGRAPHIC_DATA] [GEOGRAPH…" at bounding box center [936, 381] width 321 height 33
drag, startPoint x: 601, startPoint y: 521, endPoint x: 1011, endPoint y: 506, distance: 410.3
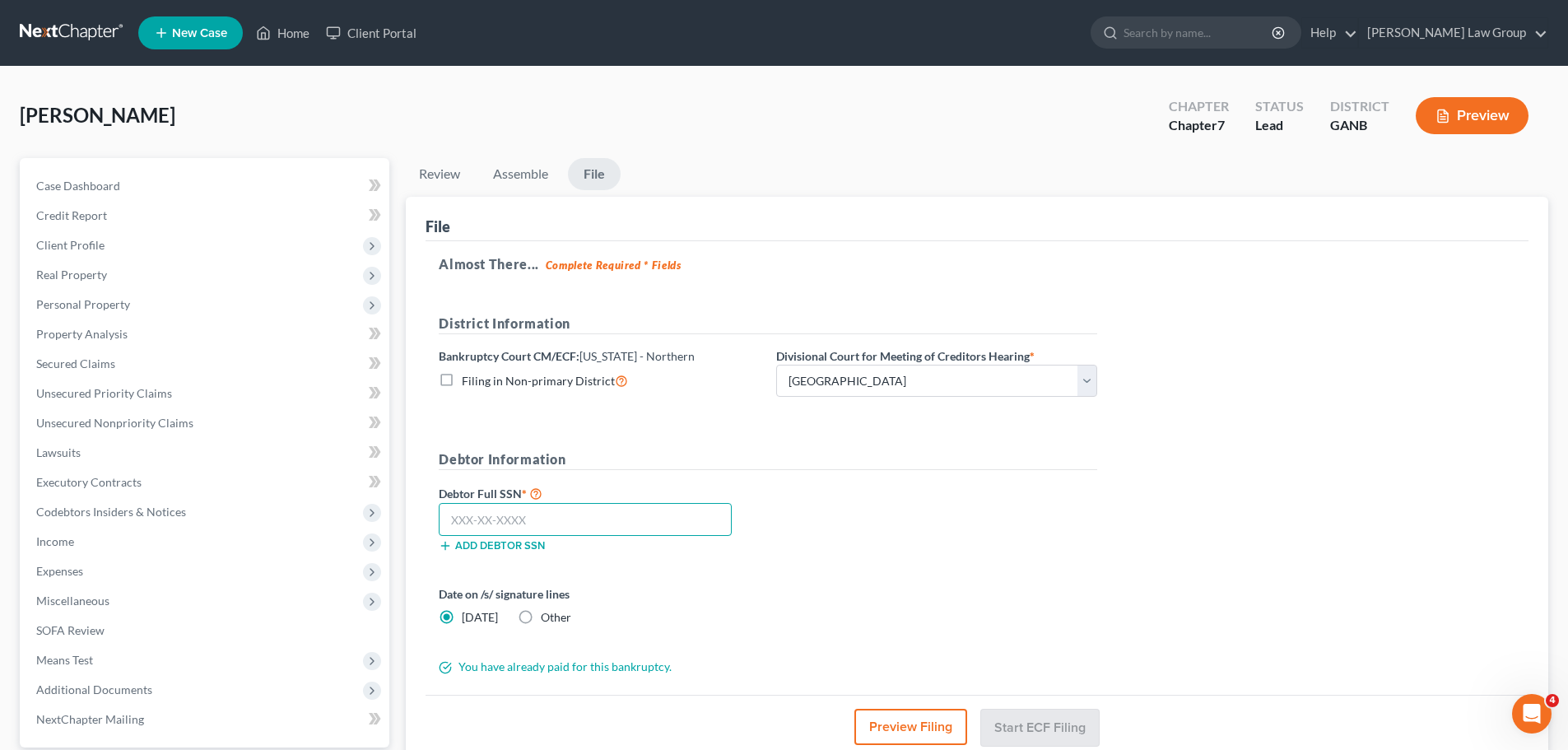
click at [601, 521] on input "text" at bounding box center [585, 520] width 293 height 33
paste input "248-61-1730"
type input "248-61-1730"
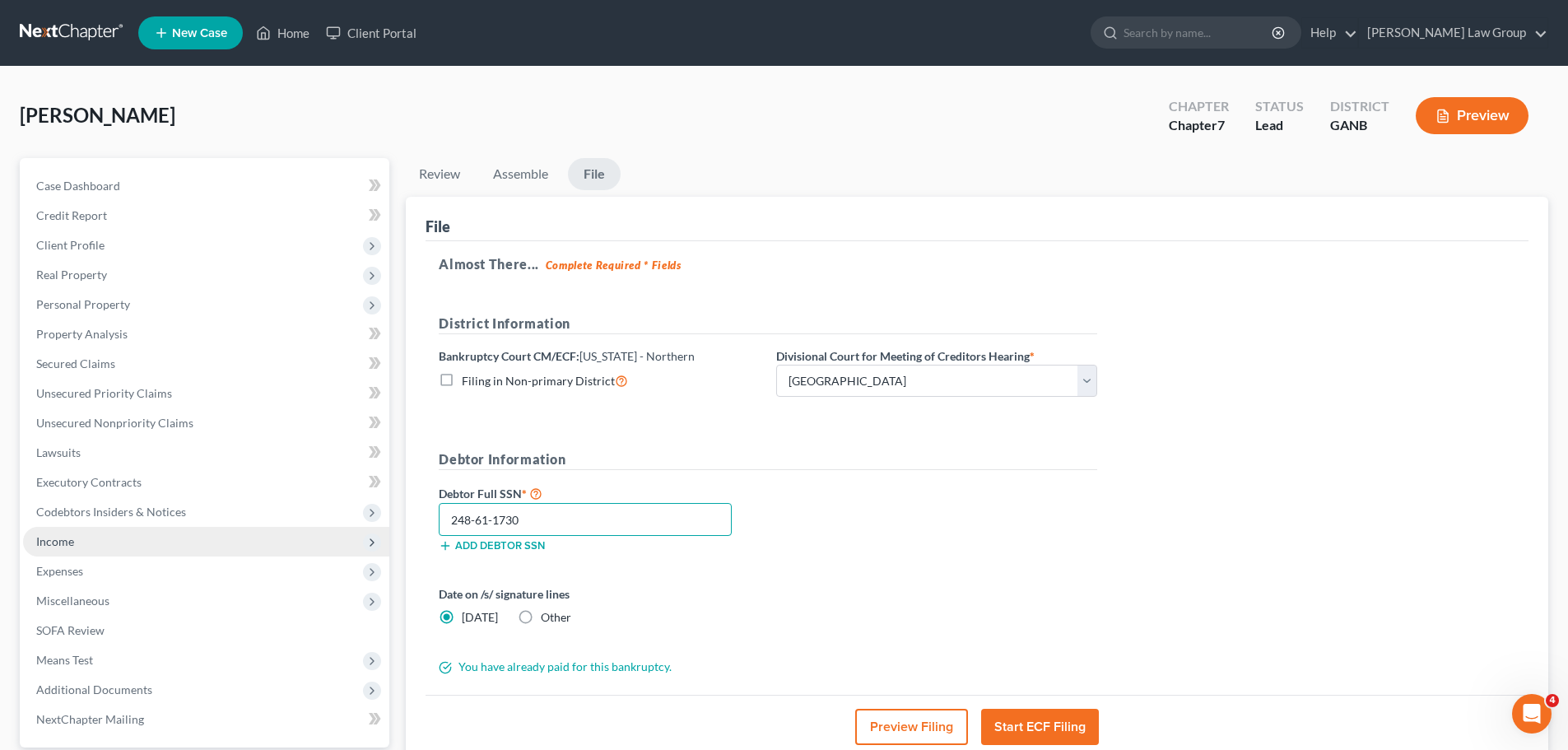
drag, startPoint x: 547, startPoint y: 519, endPoint x: 371, endPoint y: 526, distance: 176.1
click at [371, 526] on div "Petition Navigation Case Dashboard Payments Invoices Payments Payments Credit R…" at bounding box center [784, 500] width 1545 height 684
click at [875, 553] on div "Debtor Full SSN * 248-61-1730 Add debtor SSN" at bounding box center [767, 524] width 675 height 82
click at [543, 537] on div "Add debtor SSN" at bounding box center [599, 544] width 338 height 17
drag, startPoint x: 581, startPoint y: 521, endPoint x: 632, endPoint y: 521, distance: 51.0
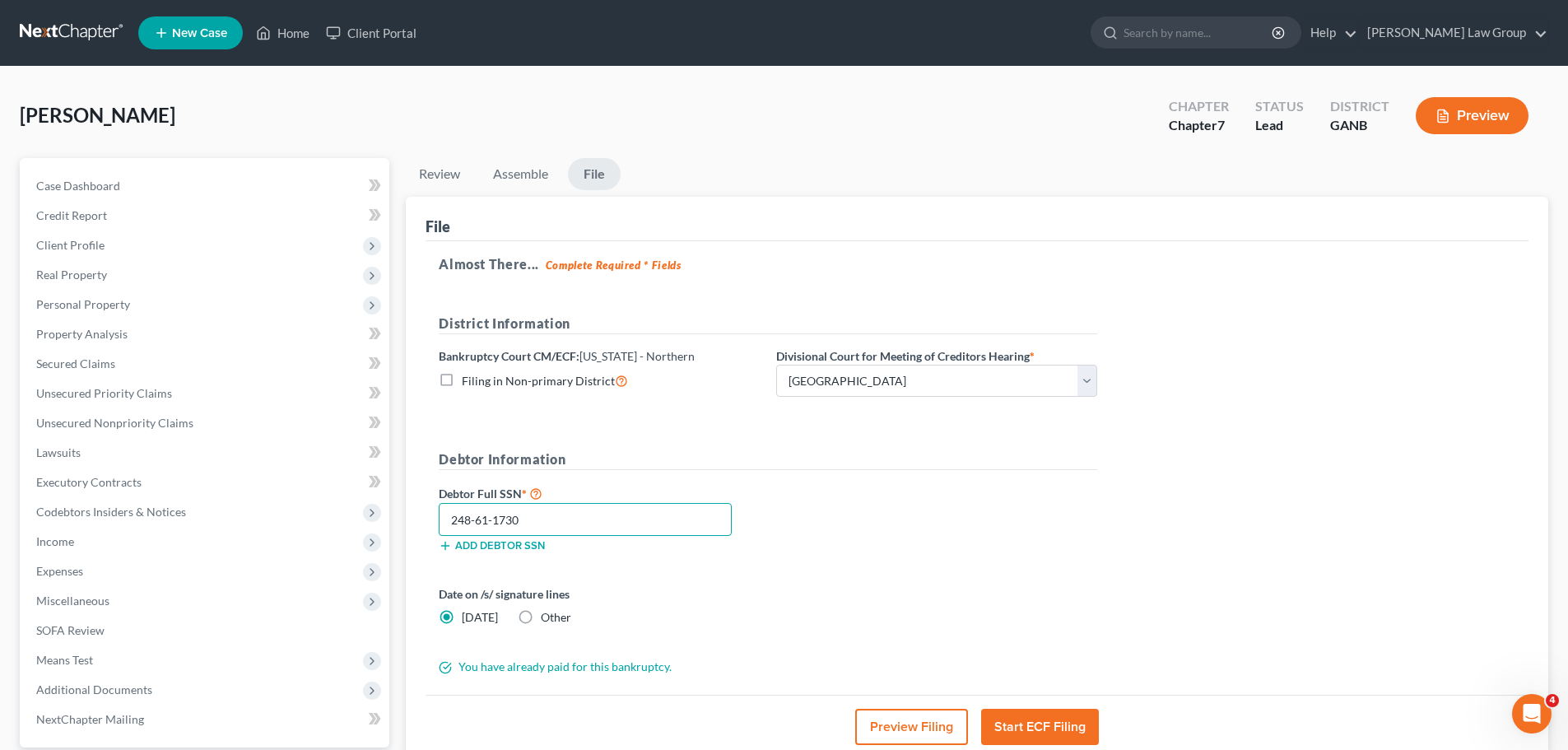
click at [580, 521] on input "248-61-1730" at bounding box center [585, 520] width 293 height 33
drag, startPoint x: 632, startPoint y: 521, endPoint x: 351, endPoint y: 534, distance: 281.3
click at [351, 534] on div "Petition Navigation Case Dashboard Payments Invoices Payments Payments Credit R…" at bounding box center [784, 500] width 1545 height 684
click at [927, 520] on div "Debtor Full SSN * Add debtor SSN" at bounding box center [767, 524] width 675 height 82
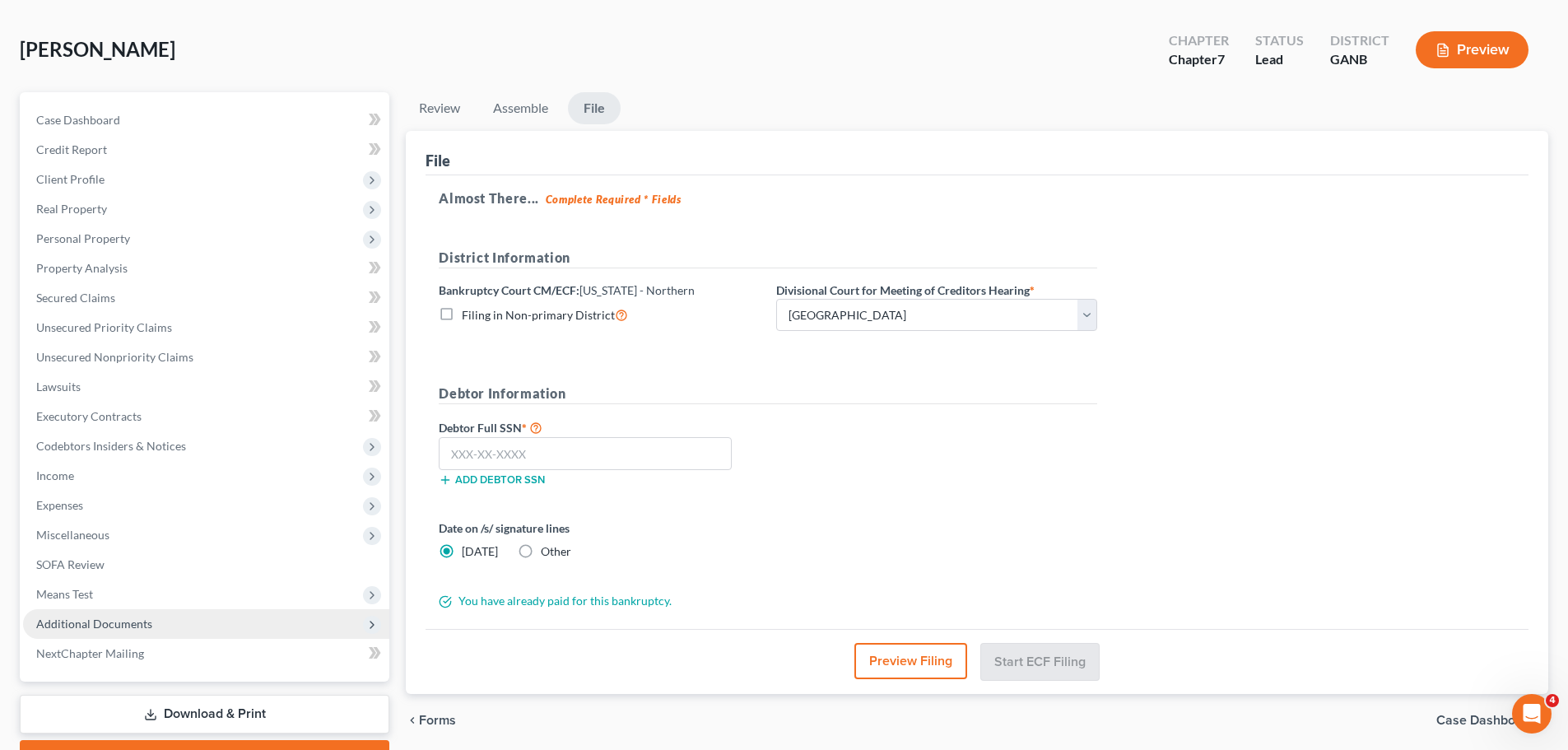
scroll to position [154, 0]
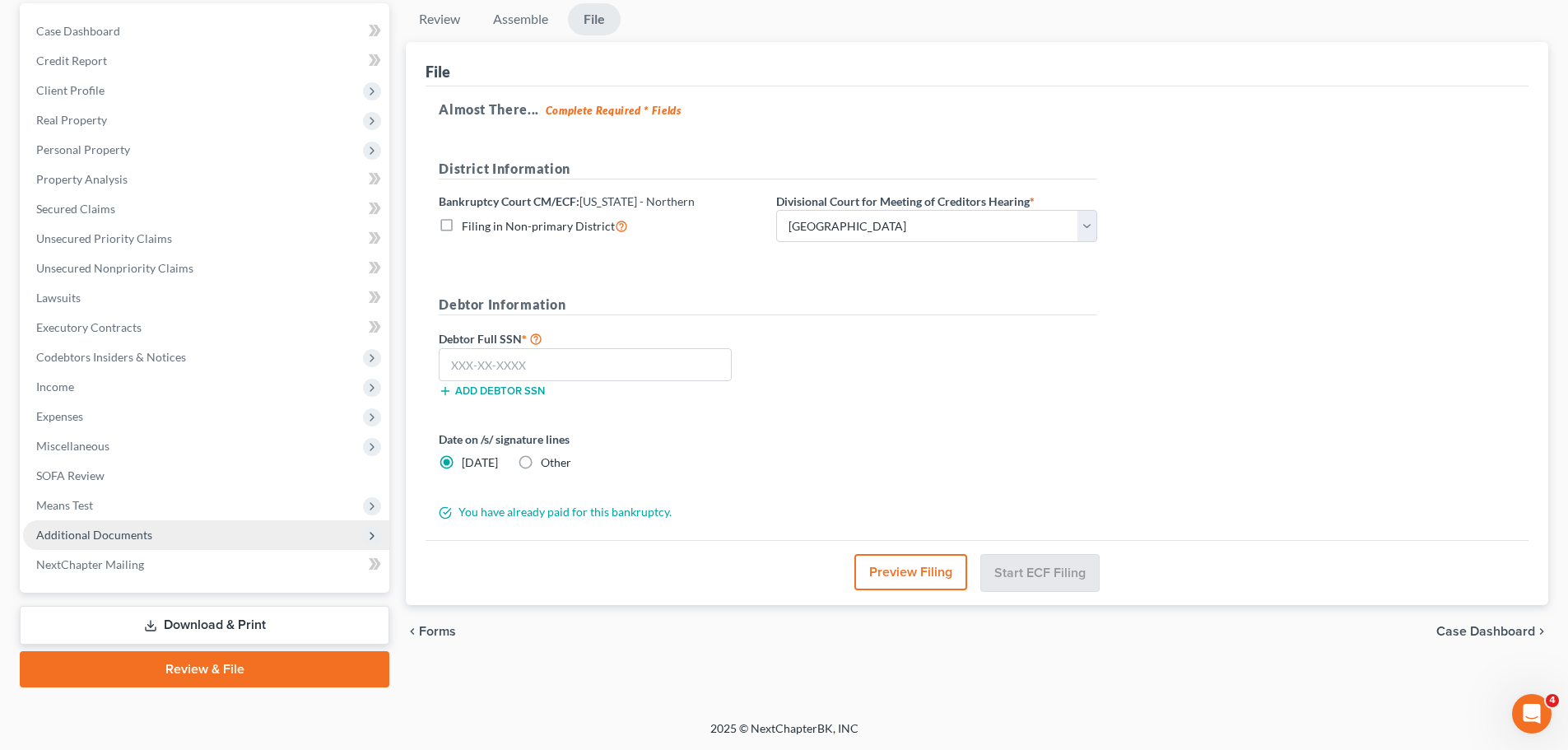
click at [86, 535] on span "Additional Documents" at bounding box center [94, 534] width 116 height 14
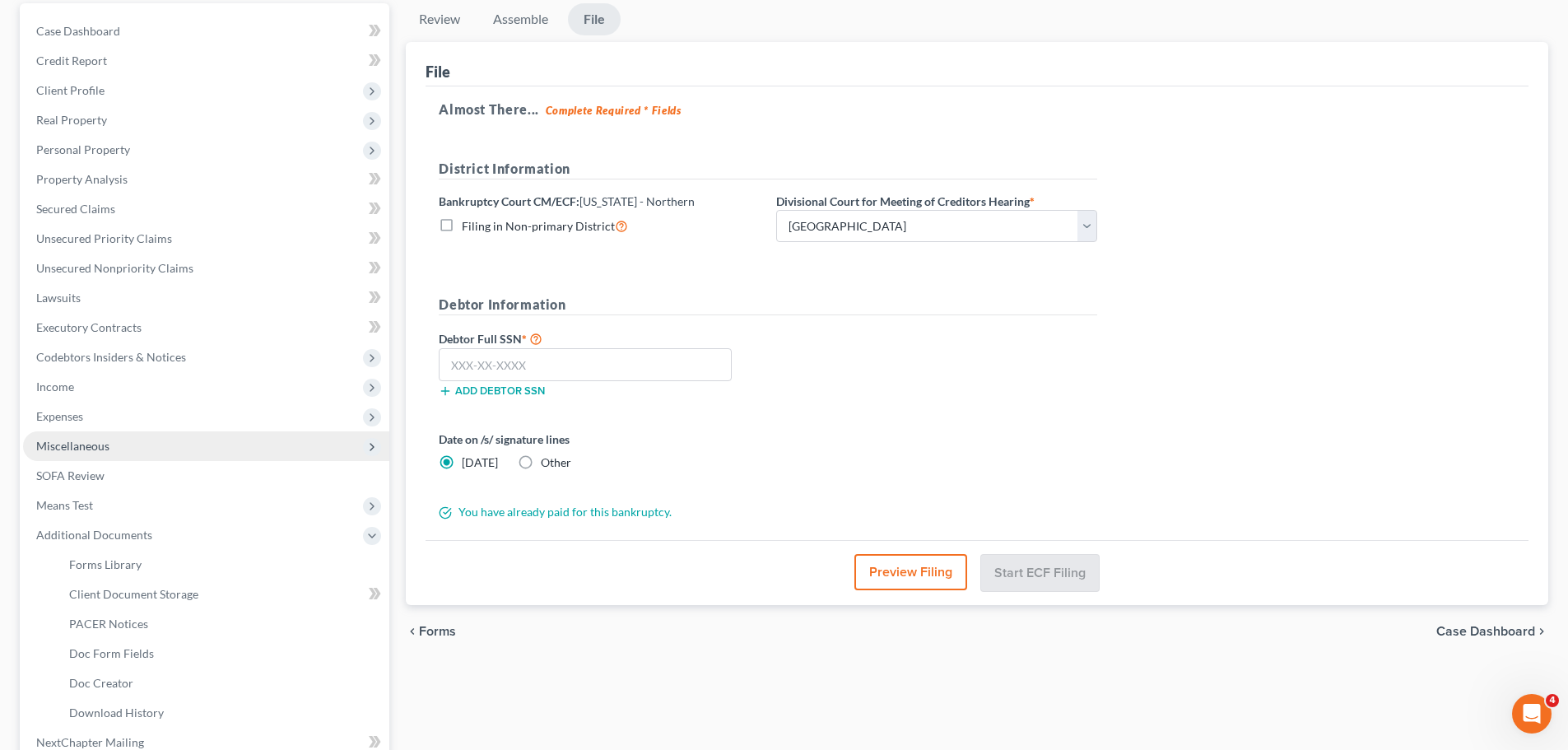
click at [107, 447] on span "Miscellaneous" at bounding box center [72, 445] width 73 height 14
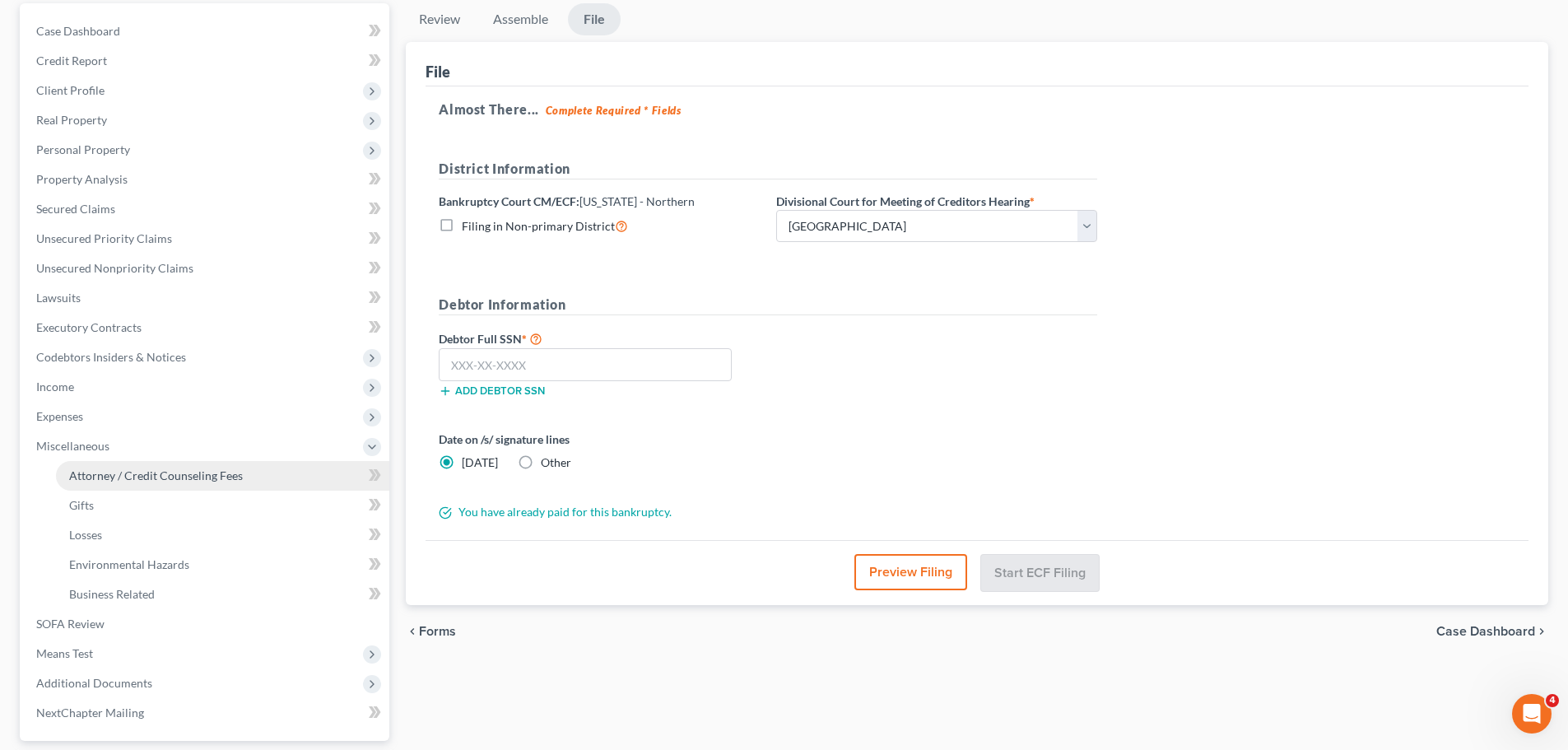
click at [185, 470] on span "Attorney / Credit Counseling Fees" at bounding box center [156, 476] width 174 height 14
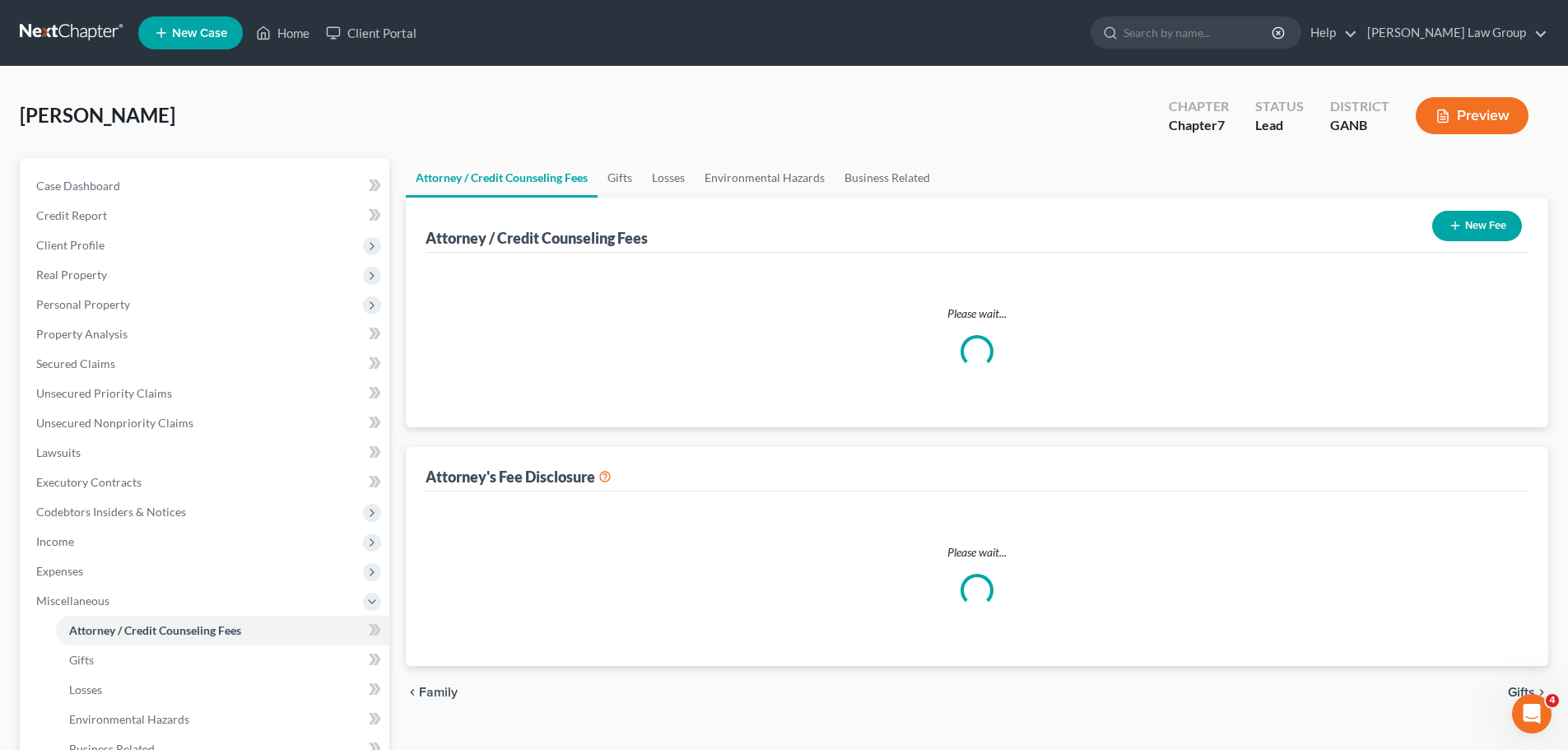
select select "0"
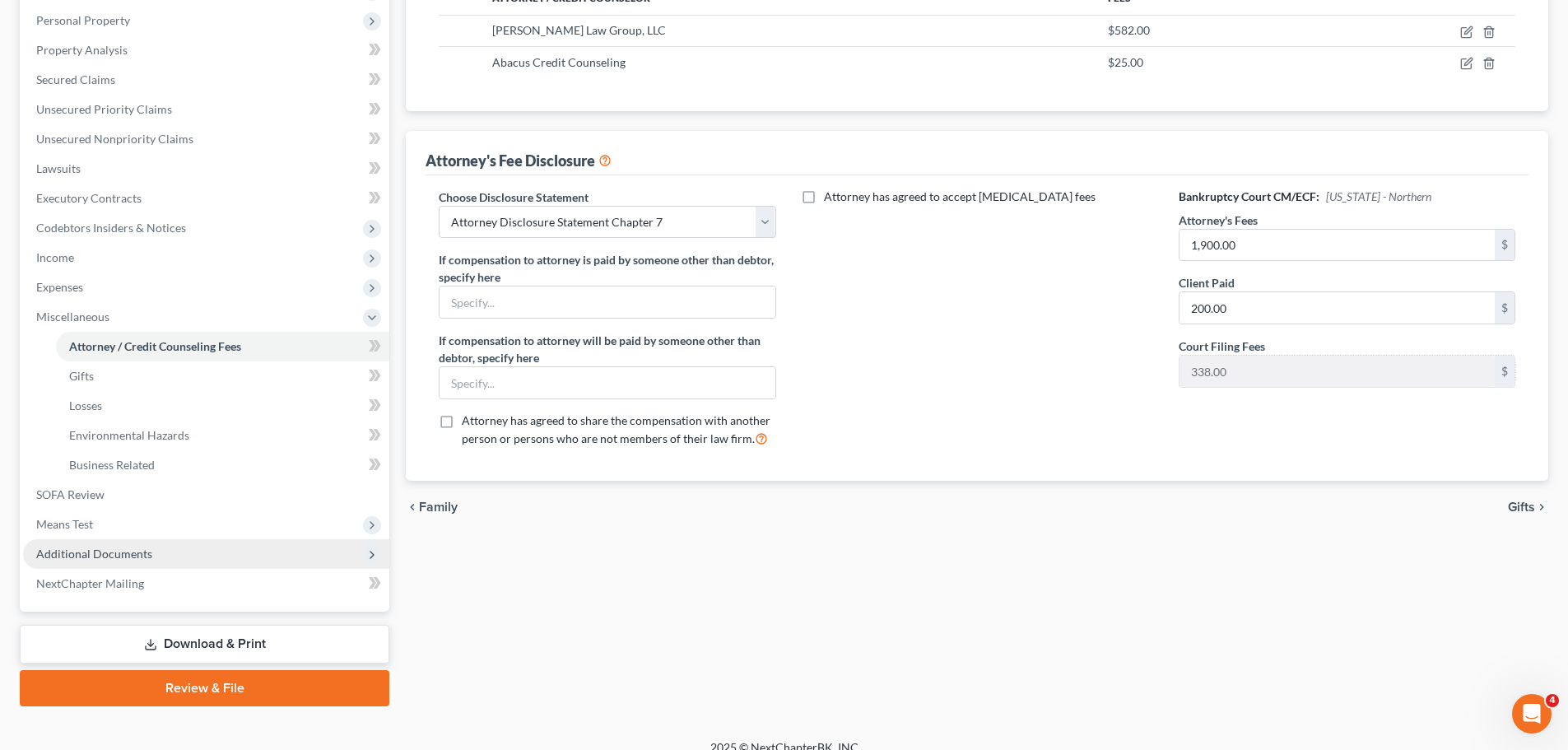
scroll to position [303, 0]
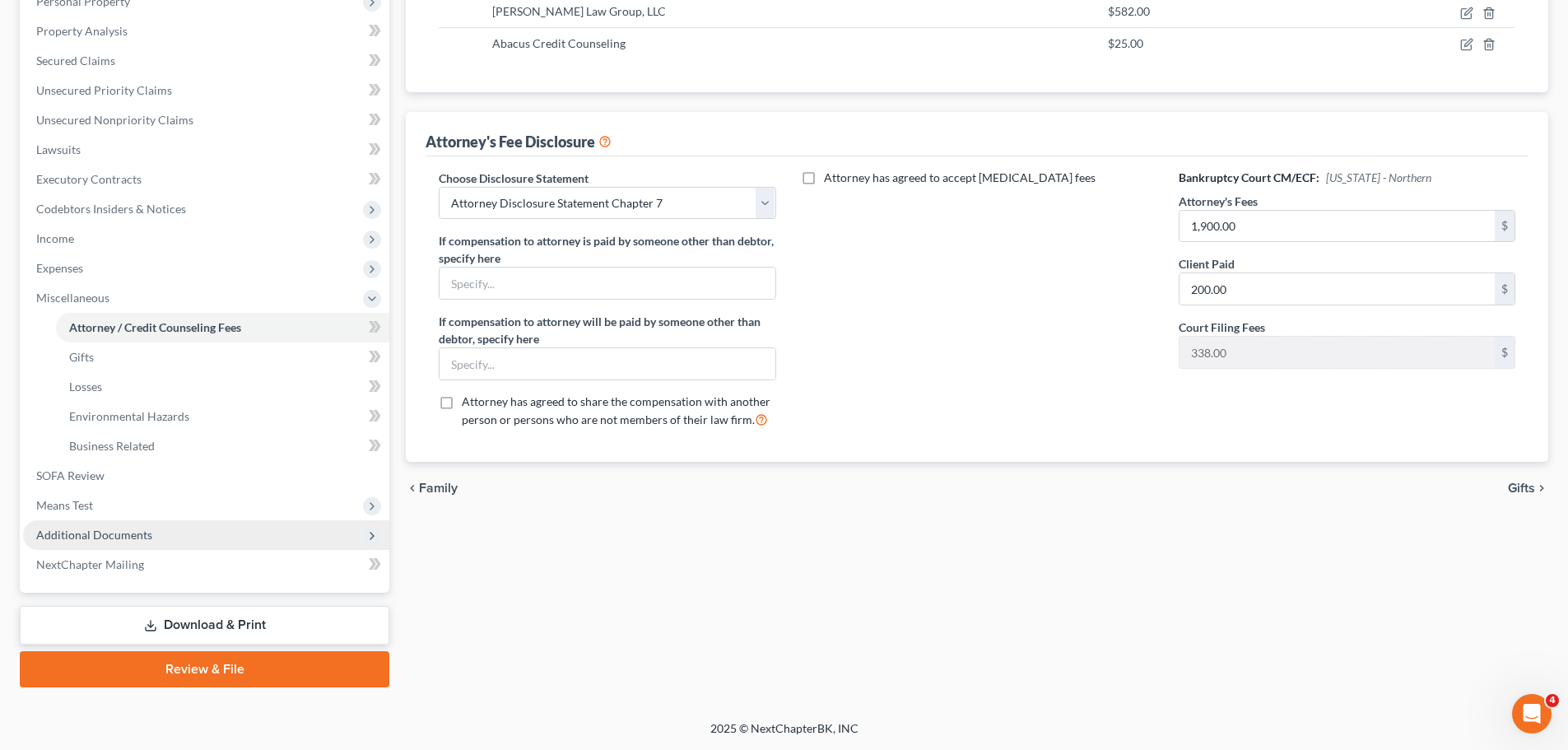
click at [126, 536] on span "Additional Documents" at bounding box center [94, 534] width 116 height 14
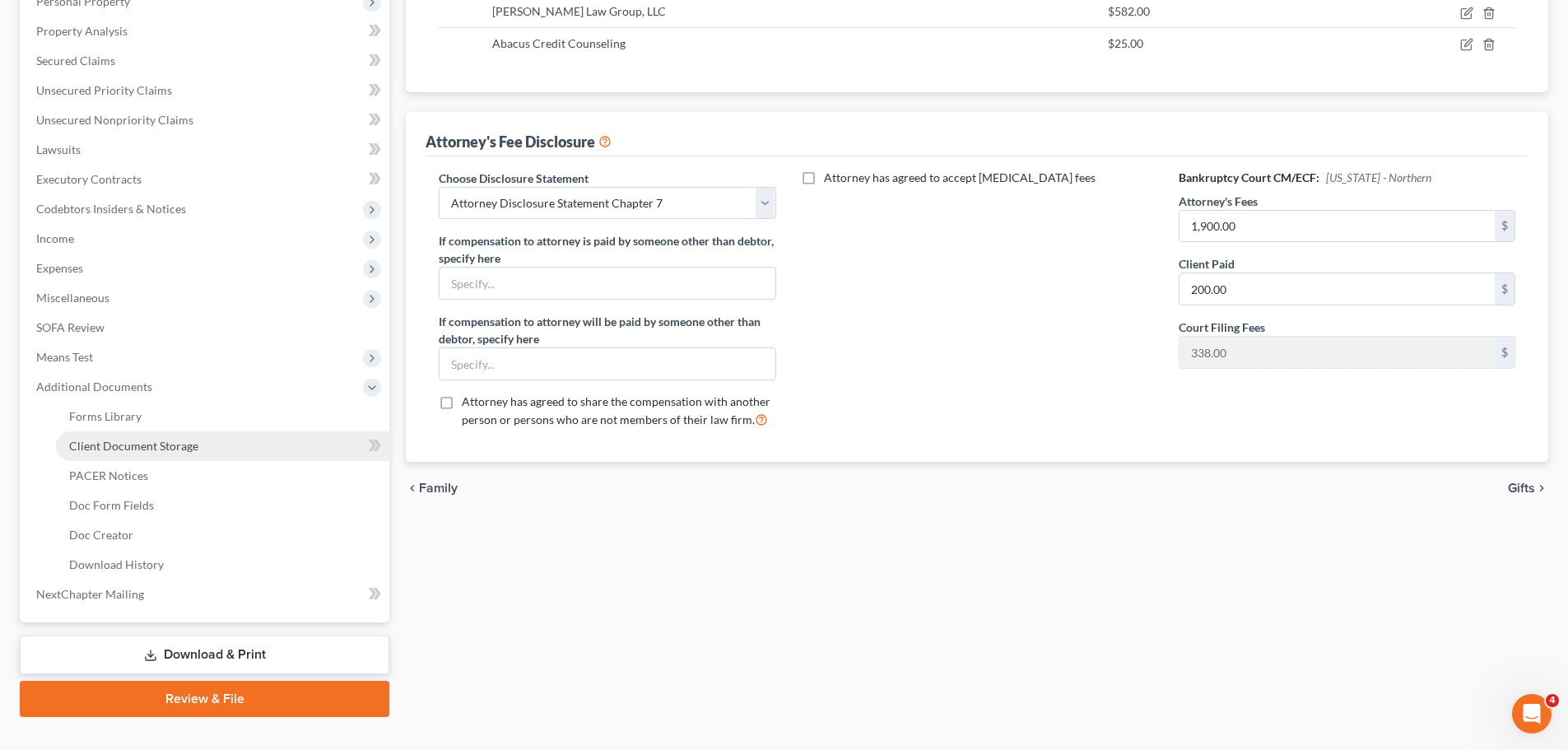
click at [191, 451] on span "Client Document Storage" at bounding box center [134, 445] width 129 height 14
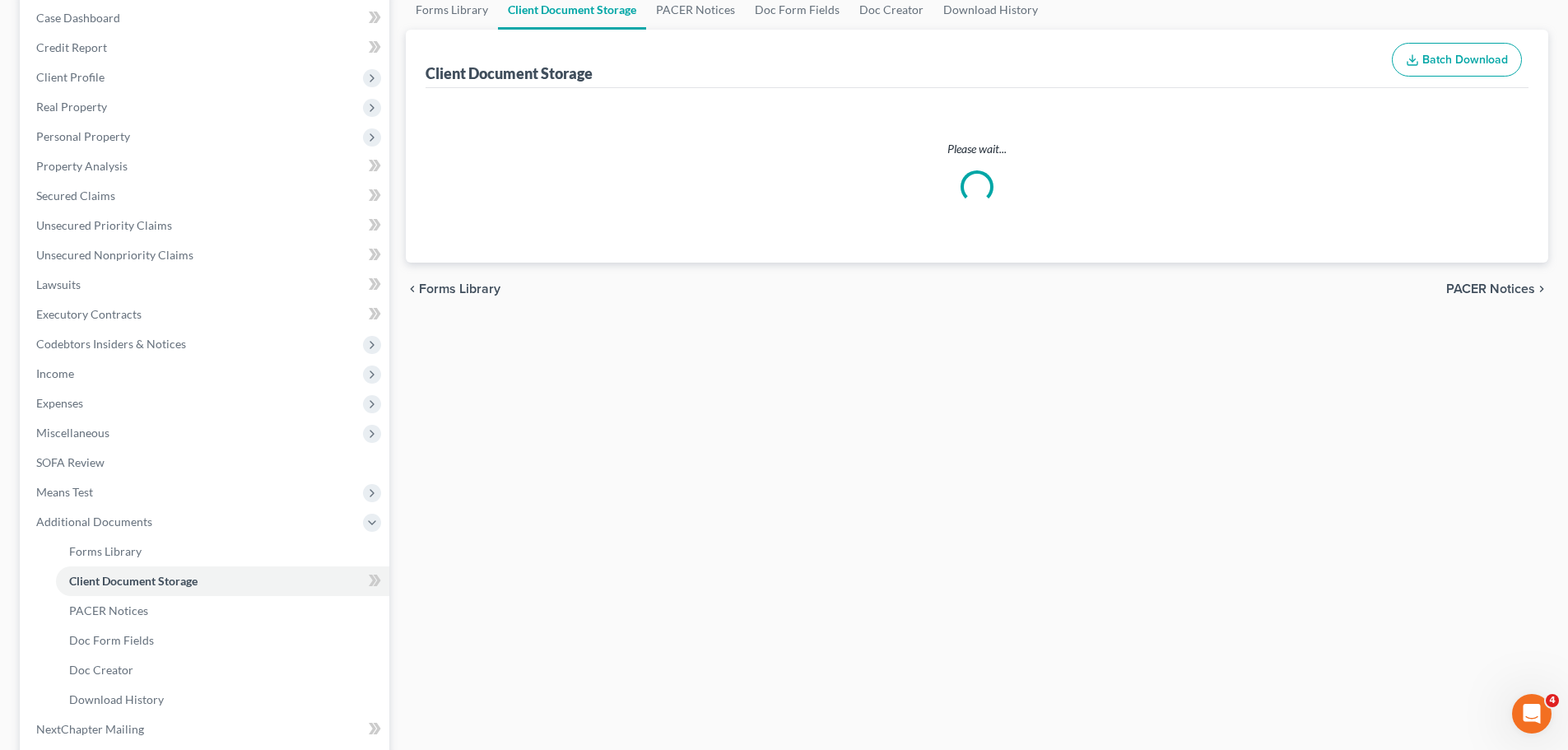
select select "5"
select select "35"
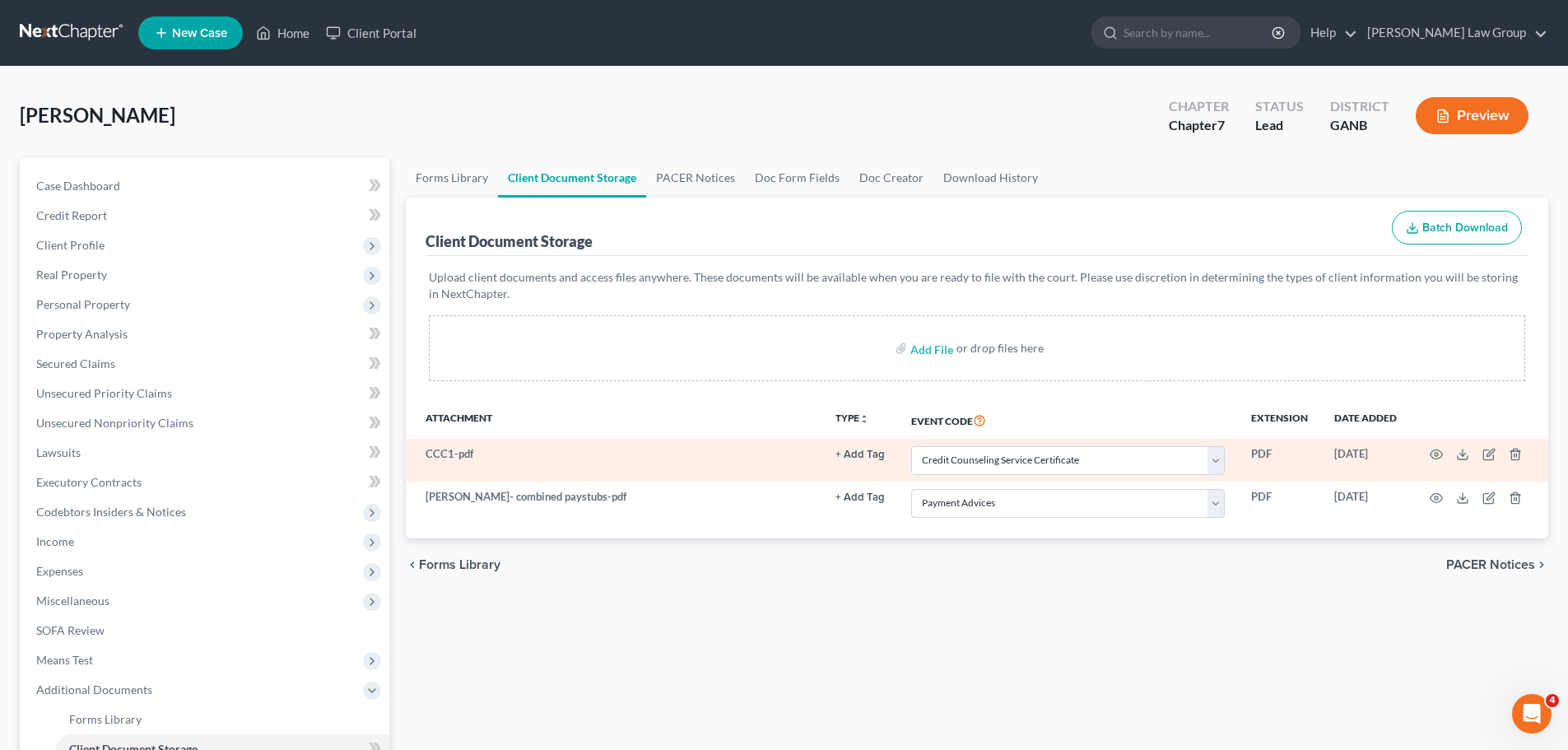
click at [1435, 447] on td at bounding box center [1479, 460] width 139 height 43
click at [1432, 448] on icon "button" at bounding box center [1435, 453] width 13 height 13
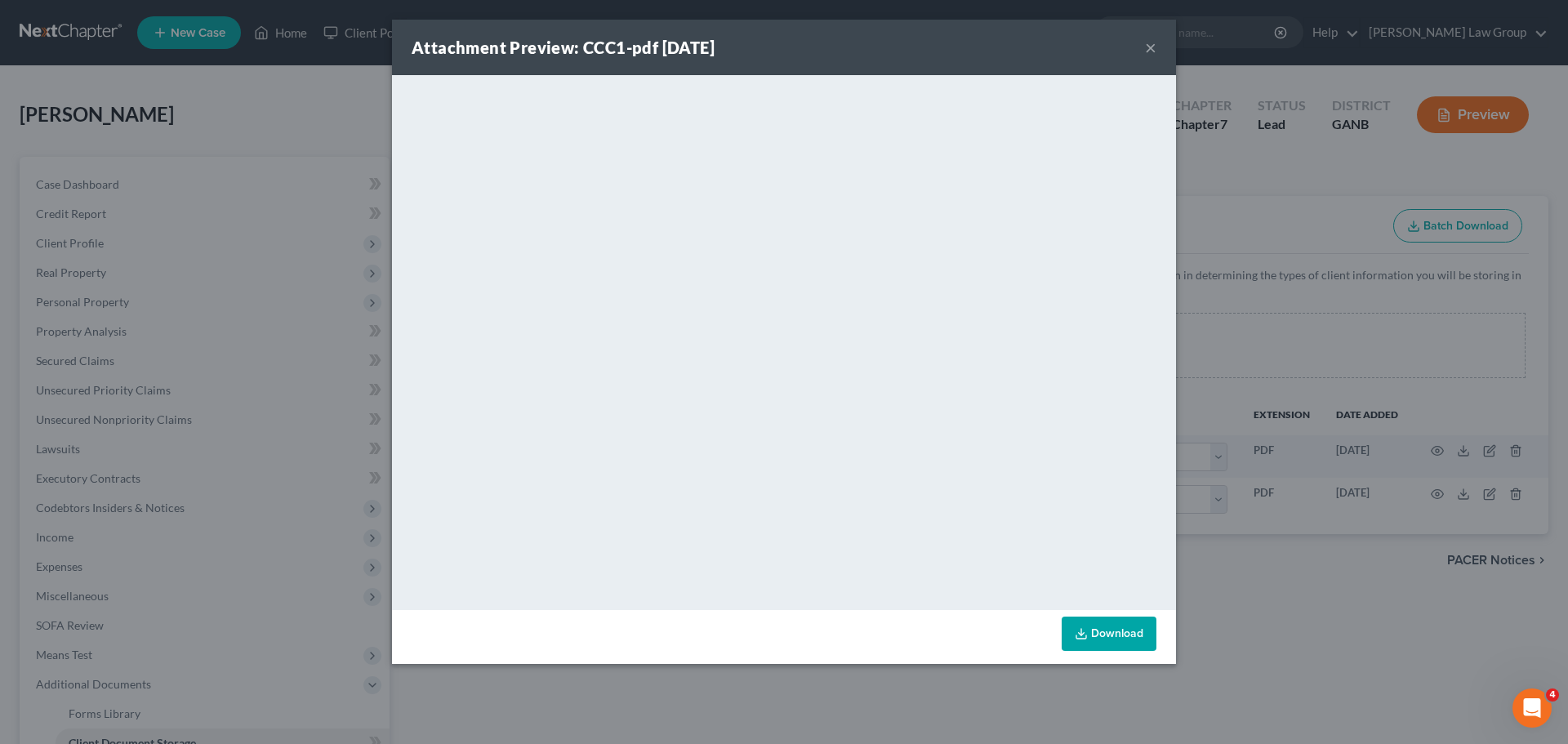
click at [1149, 46] on button "×" at bounding box center [1151, 47] width 12 height 19
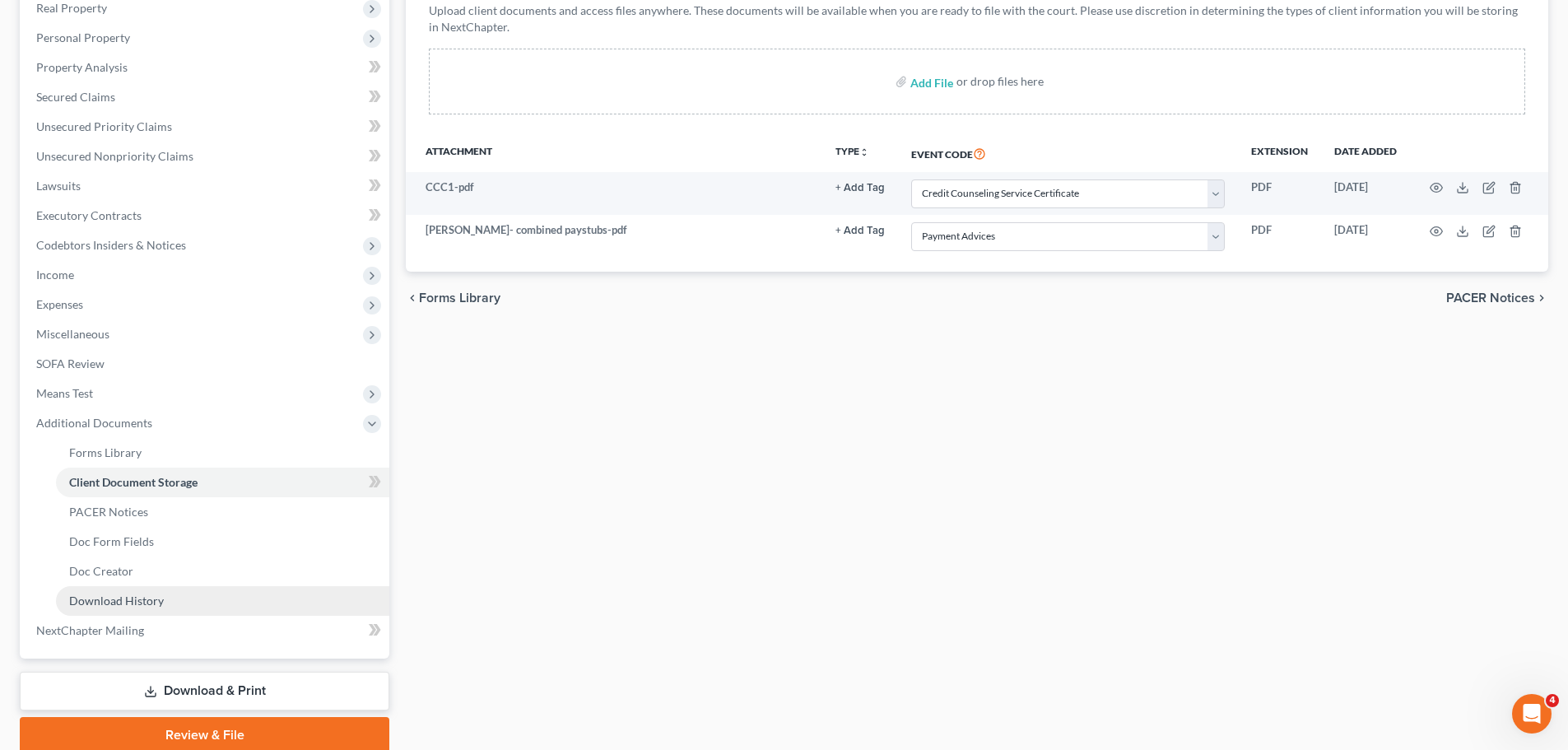
scroll to position [329, 0]
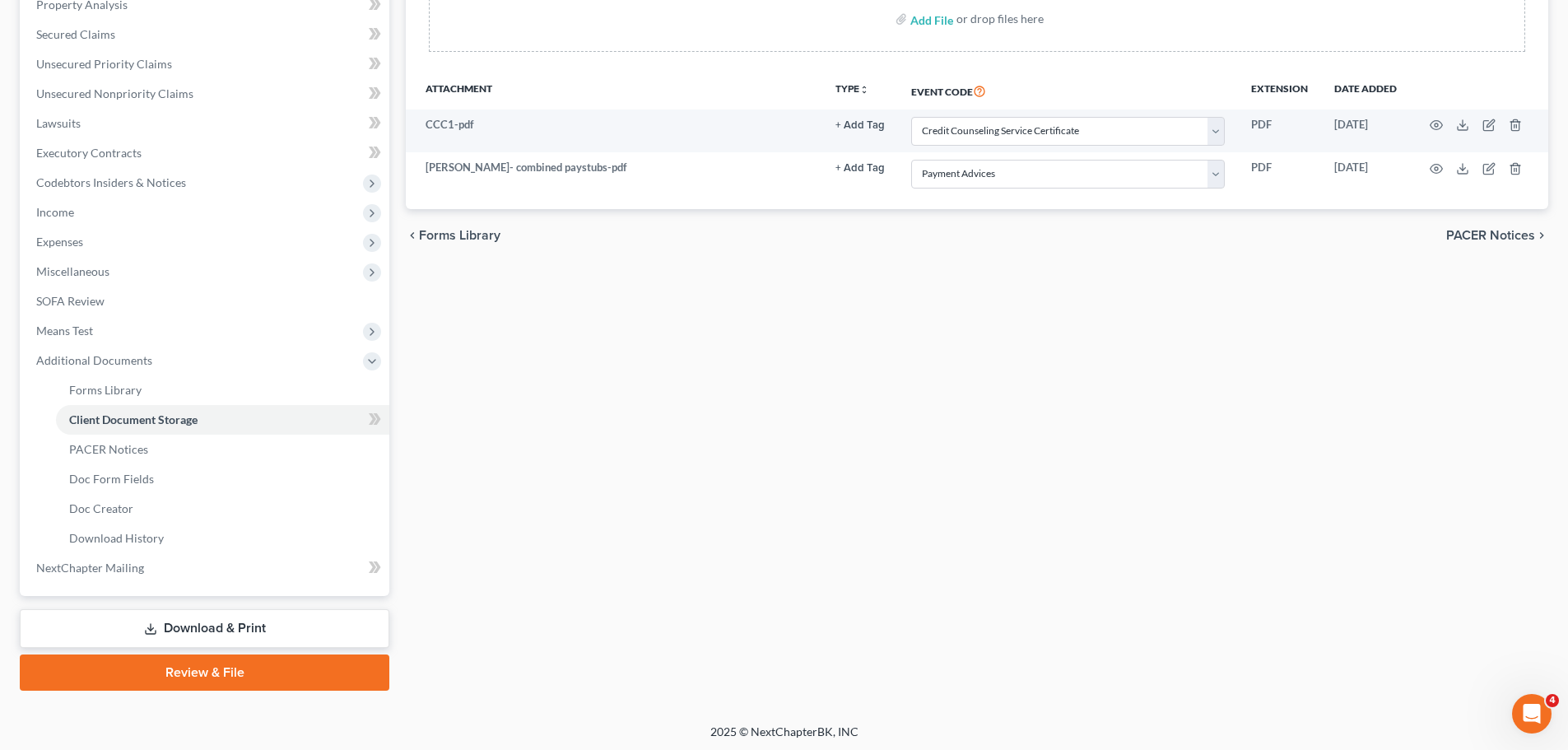
click at [127, 654] on link "Review & File" at bounding box center [204, 672] width 369 height 36
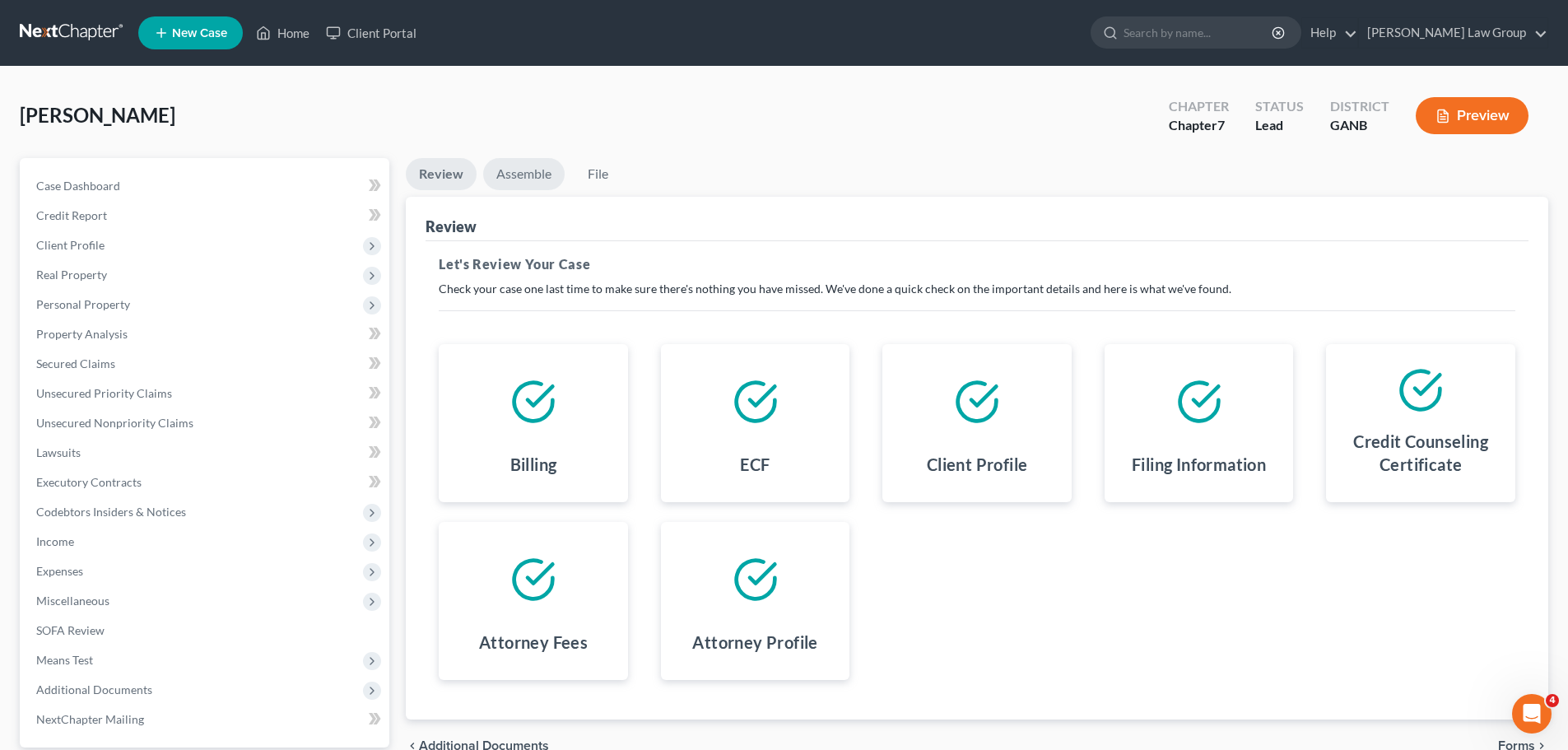
click at [531, 167] on link "Assemble" at bounding box center [523, 174] width 81 height 32
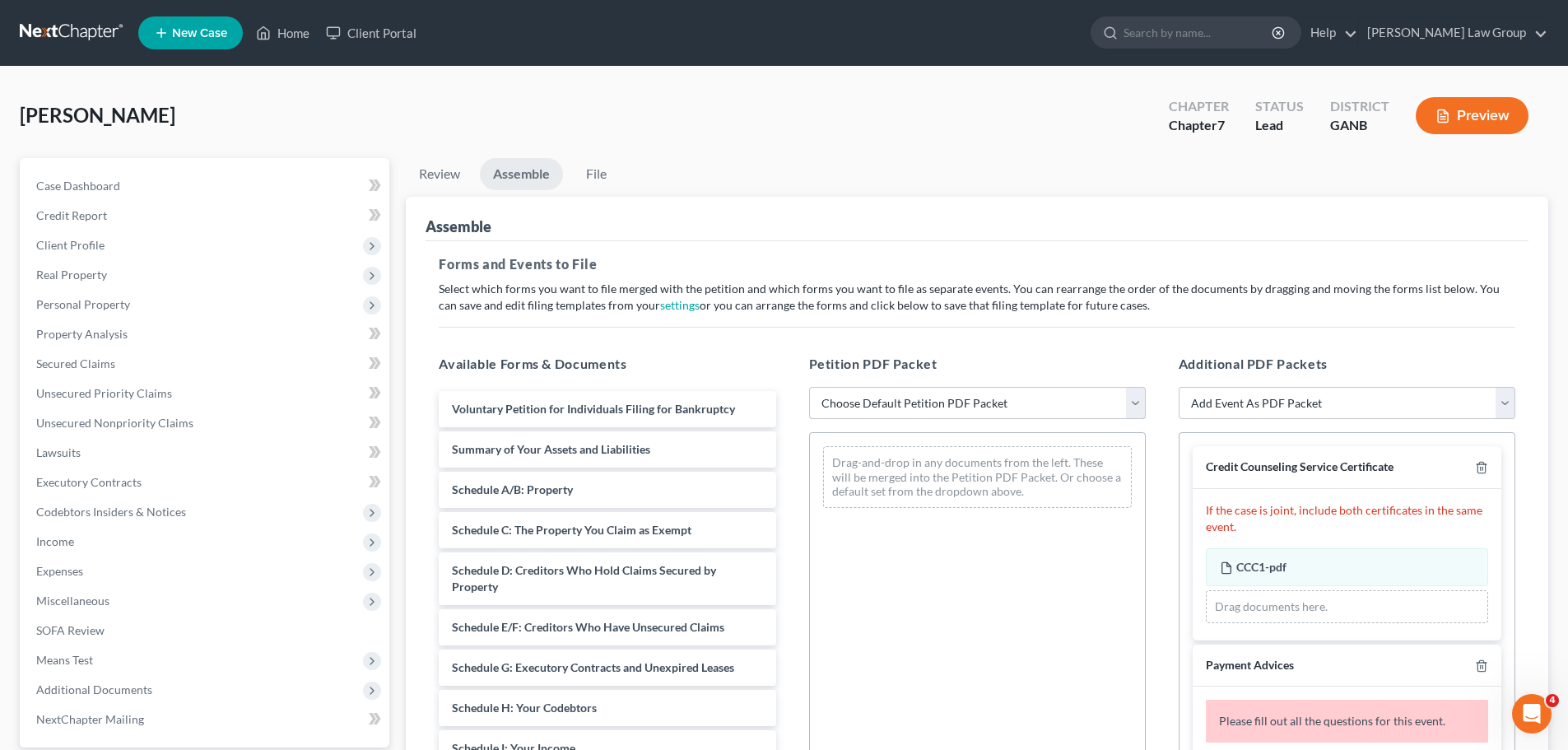
drag, startPoint x: 919, startPoint y: 396, endPoint x: 918, endPoint y: 417, distance: 21.0
click at [919, 396] on select "Choose Default Petition PDF Packet Complete Bankruptcy Petition (all forms and …" at bounding box center [976, 403] width 337 height 33
select select "0"
click at [808, 387] on select "Choose Default Petition PDF Packet Complete Bankruptcy Petition (all forms and …" at bounding box center [976, 403] width 337 height 33
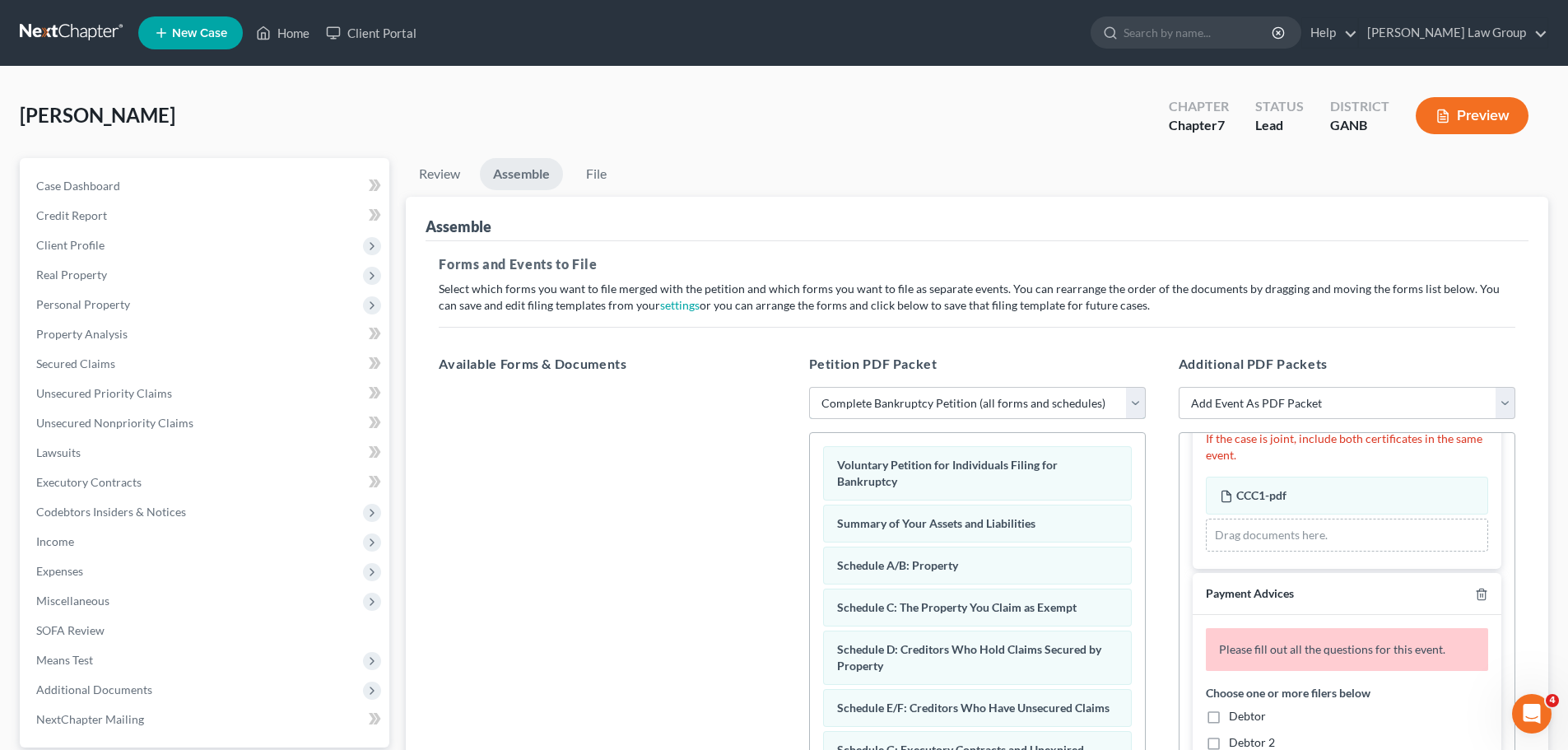
scroll to position [165, 0]
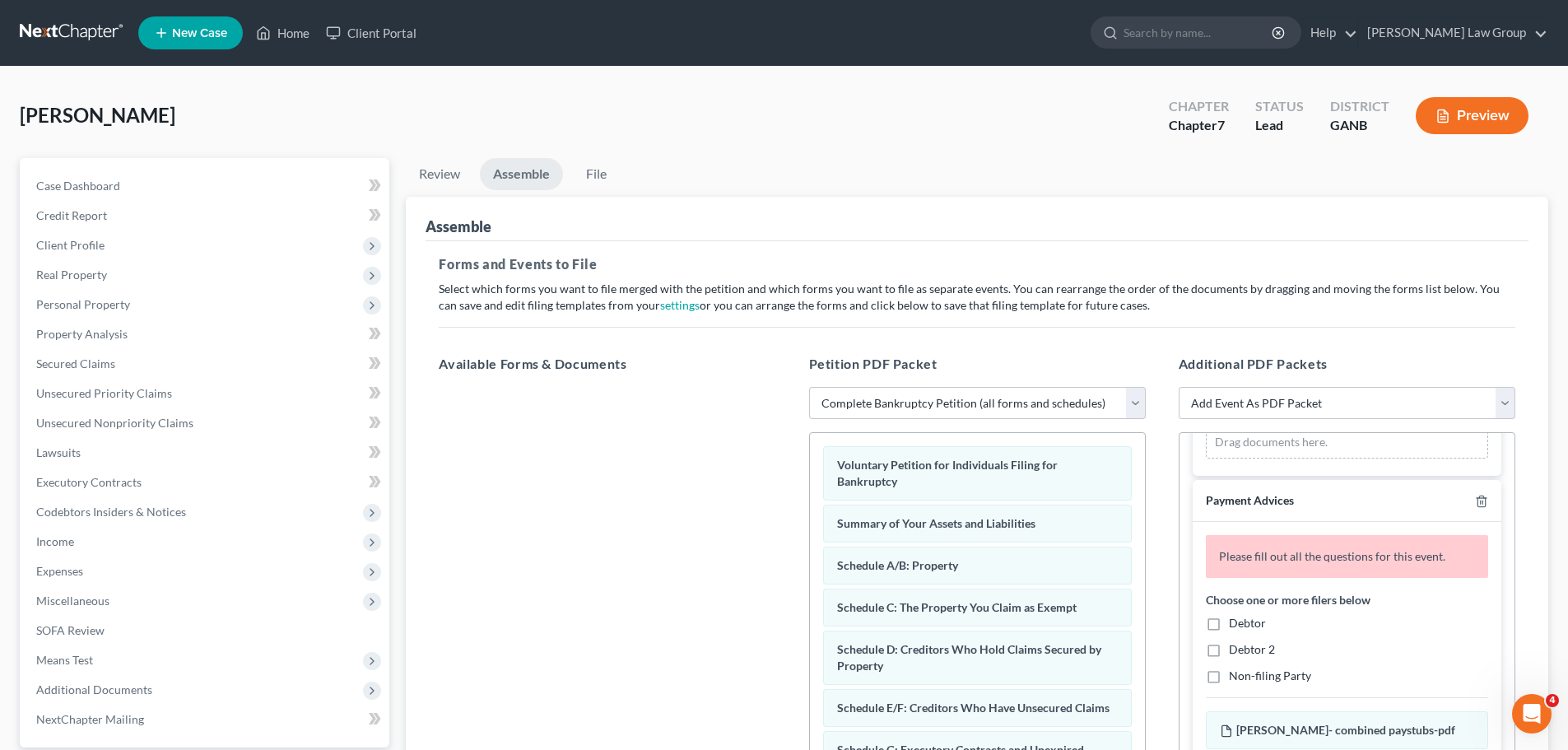
click at [1228, 619] on label "Debtor" at bounding box center [1247, 623] width 37 height 17
click at [1235, 619] on input "Debtor" at bounding box center [1240, 620] width 11 height 11
checkbox input "true"
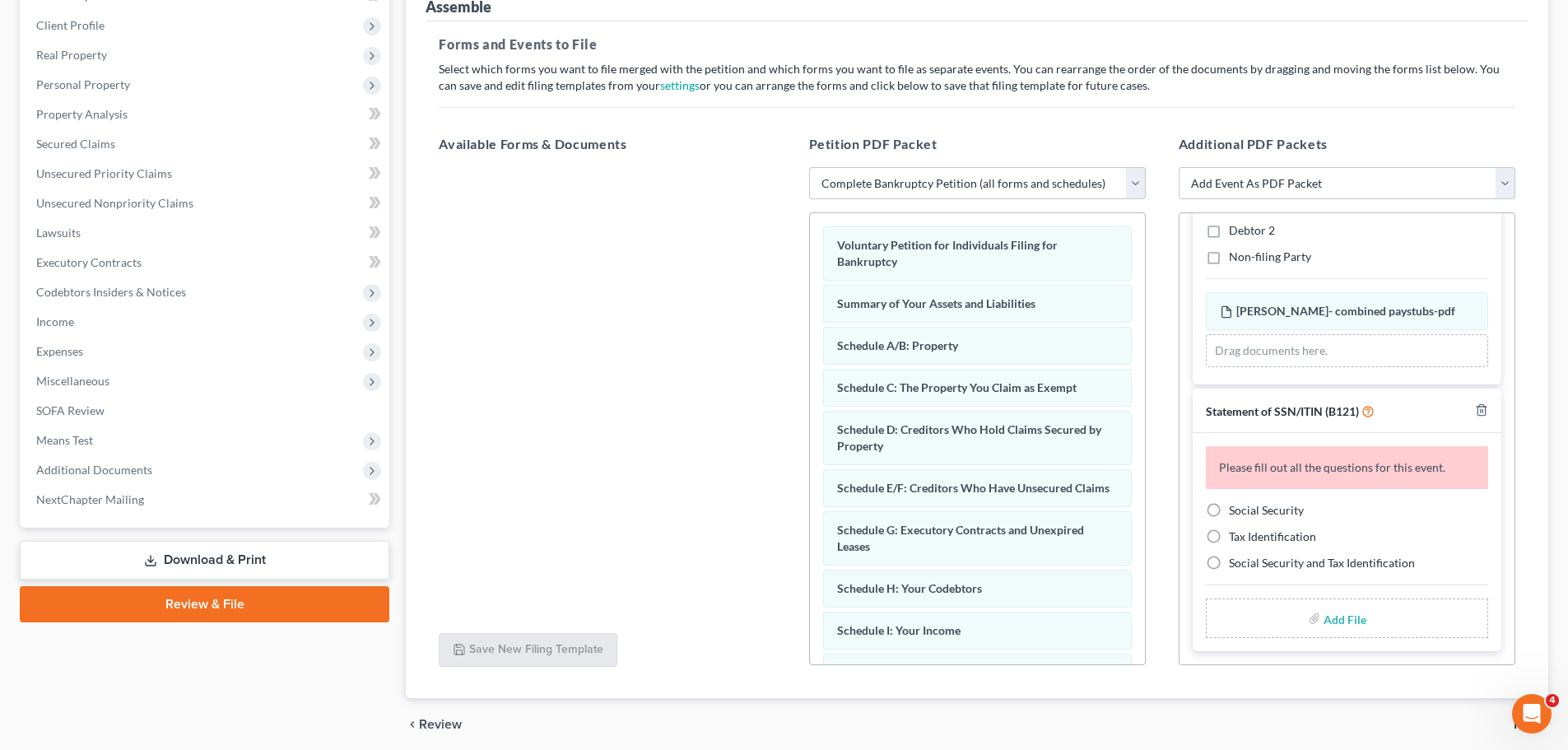
scroll to position [247, 0]
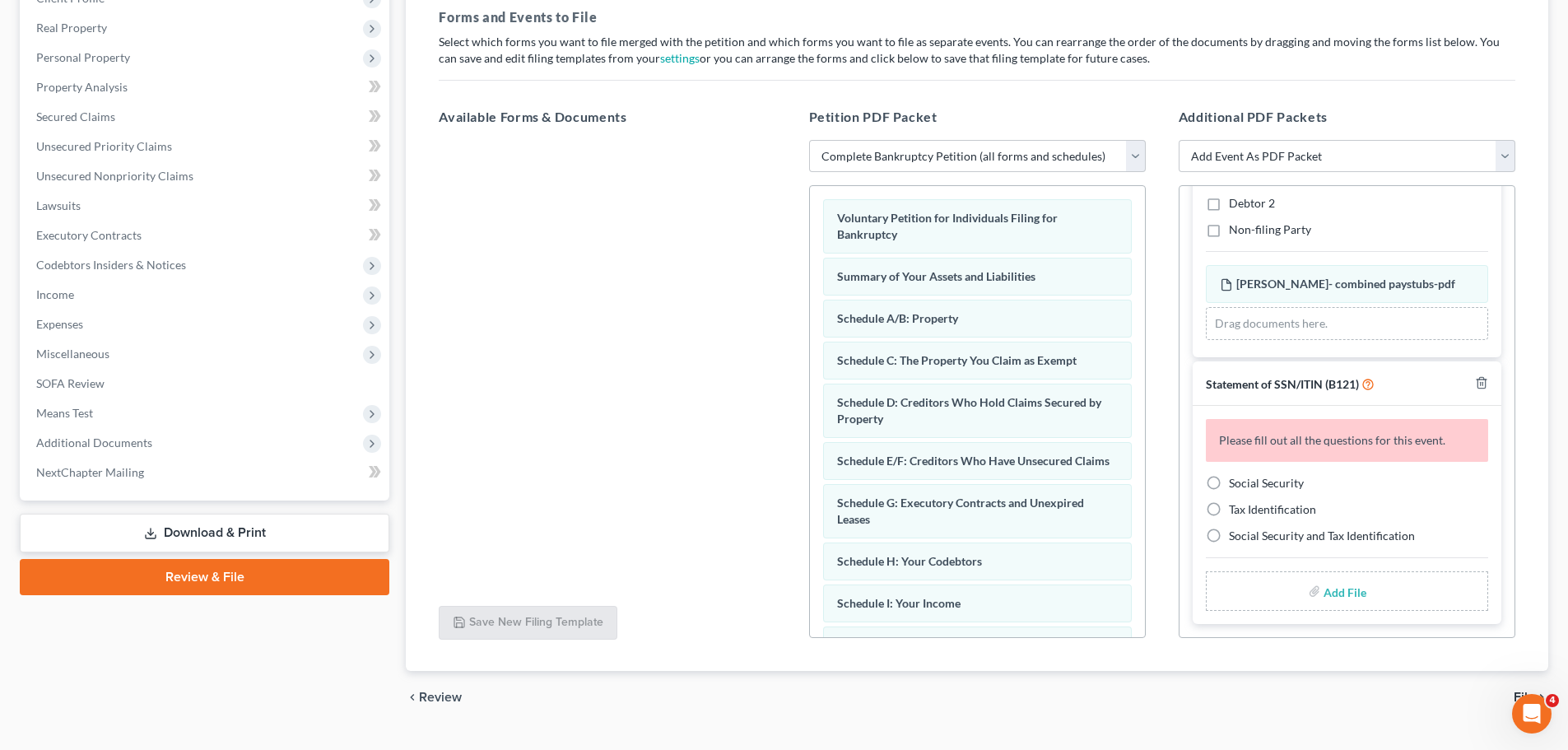
click at [1228, 480] on label "Social Security" at bounding box center [1265, 482] width 75 height 17
click at [1235, 480] on input "Social Security" at bounding box center [1240, 479] width 11 height 11
radio input "true"
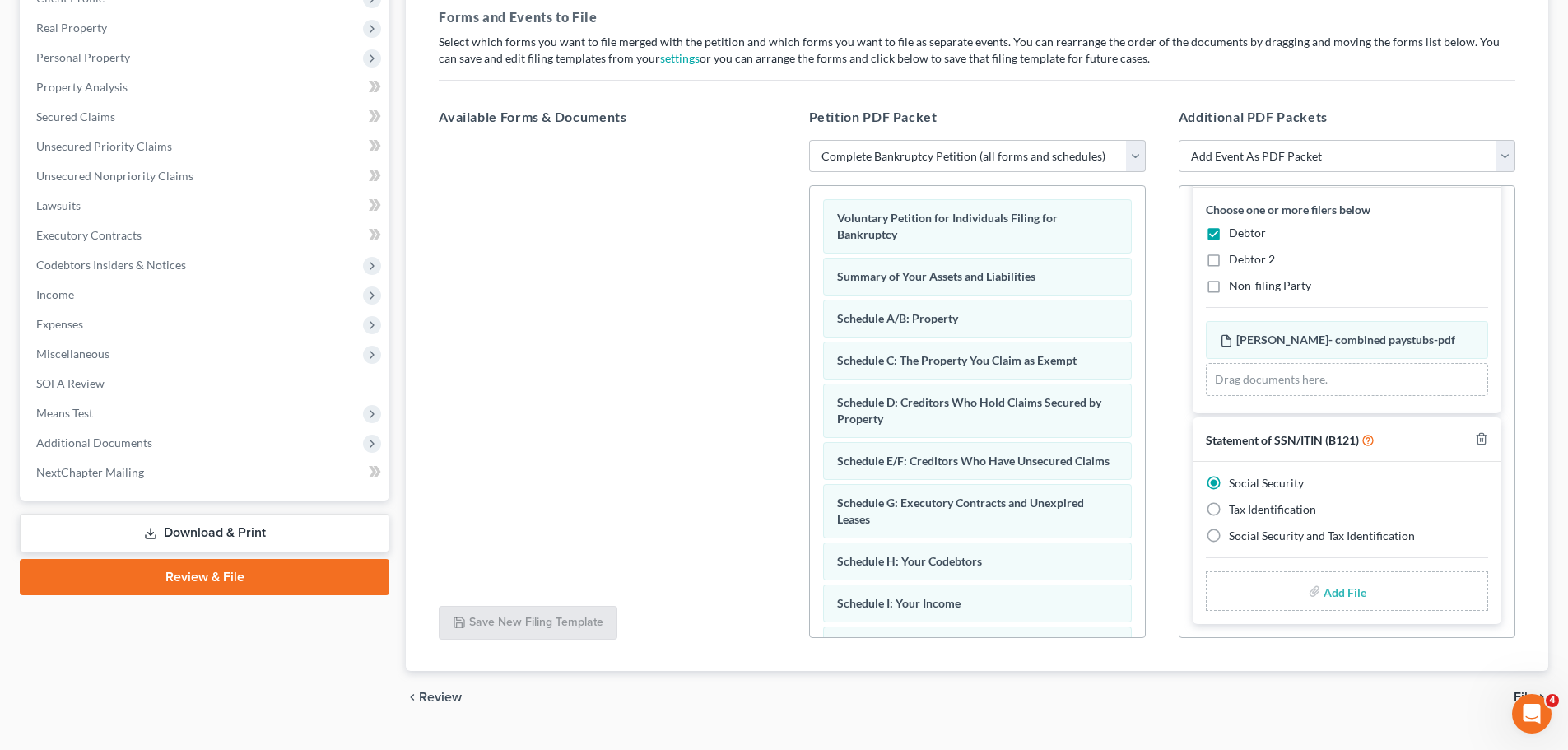
scroll to position [252, 0]
click at [1333, 598] on input "file" at bounding box center [1342, 591] width 39 height 29
type input "C:\fakepath\SSN to file in case [PERSON_NAME].pdf"
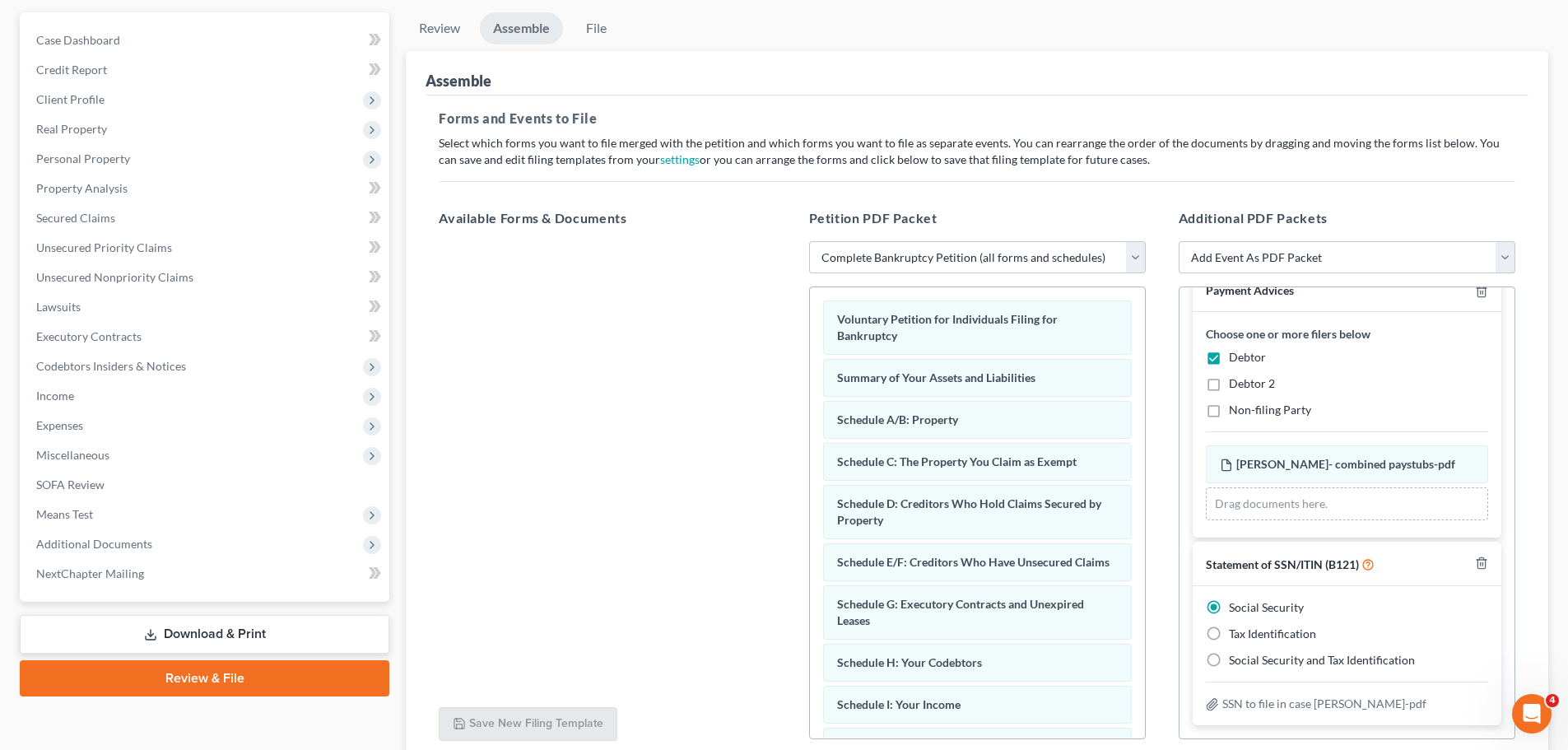
scroll to position [0, 0]
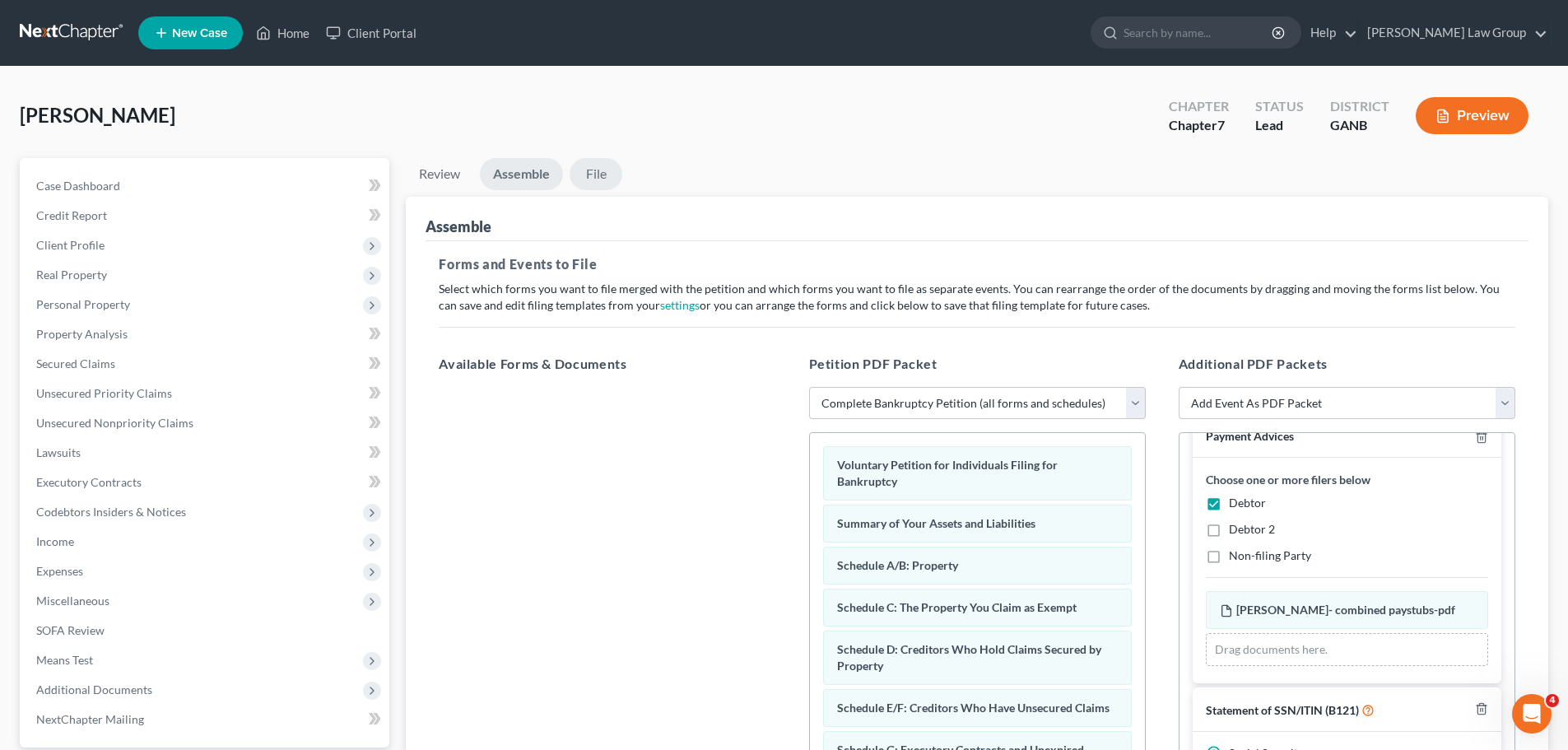
click at [600, 176] on link "File" at bounding box center [596, 174] width 53 height 32
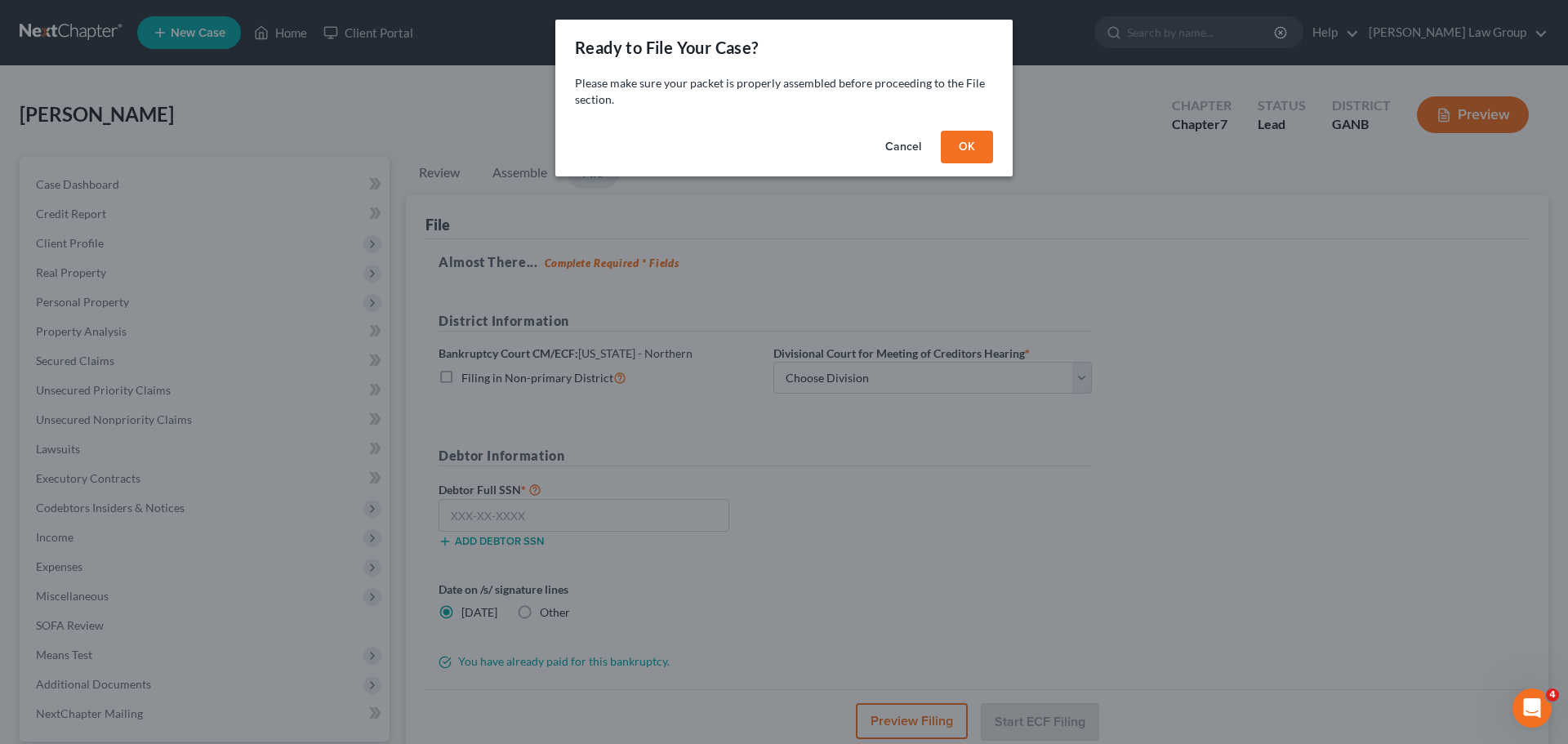
click at [975, 138] on button "OK" at bounding box center [967, 147] width 52 height 33
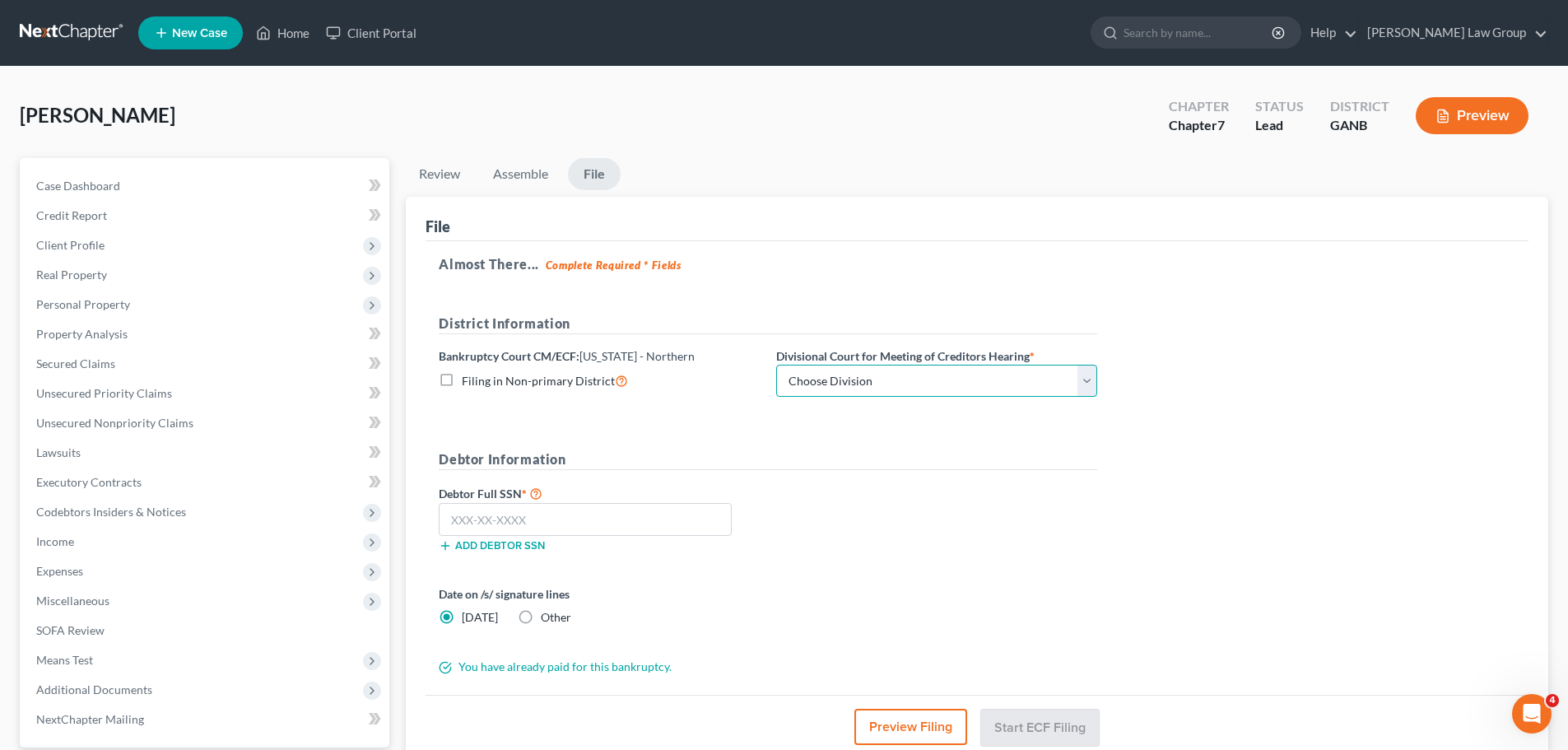
click at [857, 383] on select "Choose Division [GEOGRAPHIC_DATA] [GEOGRAPHIC_DATA] [GEOGRAPHIC_DATA] [GEOGRAPH…" at bounding box center [936, 381] width 321 height 33
select select "0"
click at [776, 364] on select "Choose Division [GEOGRAPHIC_DATA] [GEOGRAPHIC_DATA] [GEOGRAPHIC_DATA] [GEOGRAPH…" at bounding box center [936, 381] width 321 height 33
drag, startPoint x: 599, startPoint y: 525, endPoint x: 680, endPoint y: 506, distance: 83.2
click at [599, 526] on input "text" at bounding box center [585, 520] width 293 height 33
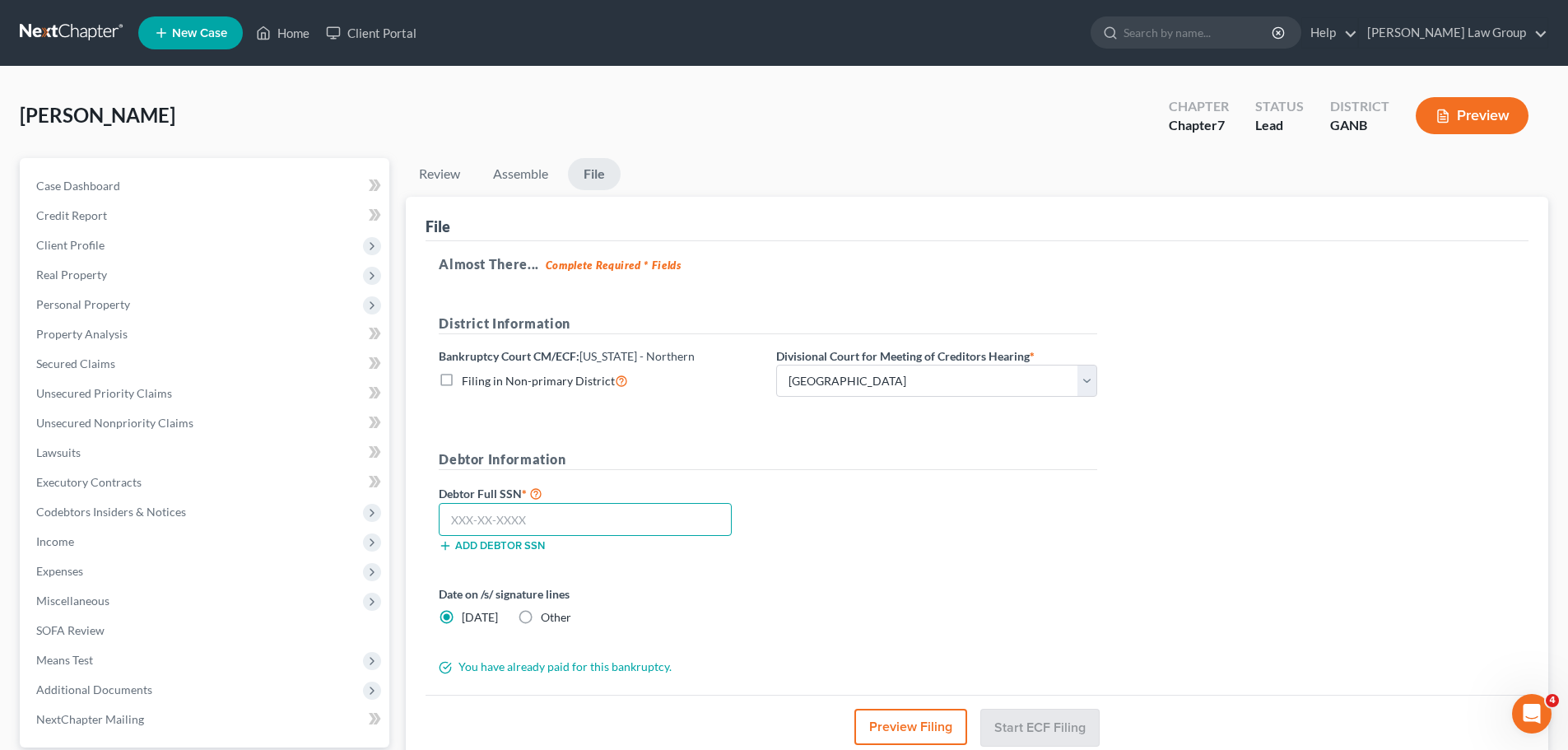
paste input "248-61-1730"
type input "248-61-1730"
click at [1128, 553] on div "Almost There... Complete Required * Fields District Information Bankruptcy Cour…" at bounding box center [976, 468] width 1102 height 454
click at [1052, 720] on button "Start ECF Filing" at bounding box center [1040, 727] width 118 height 36
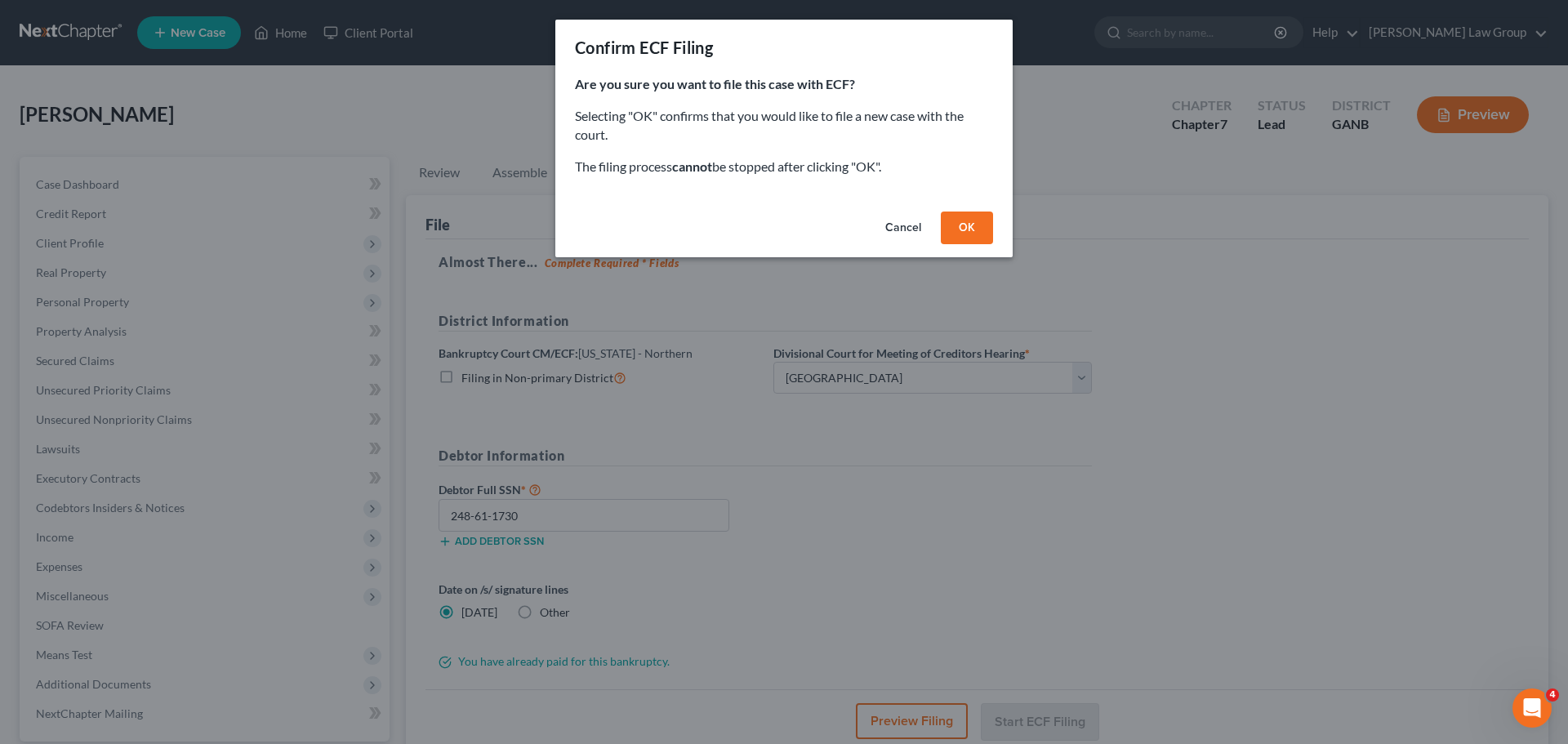
click at [969, 226] on button "OK" at bounding box center [967, 228] width 52 height 33
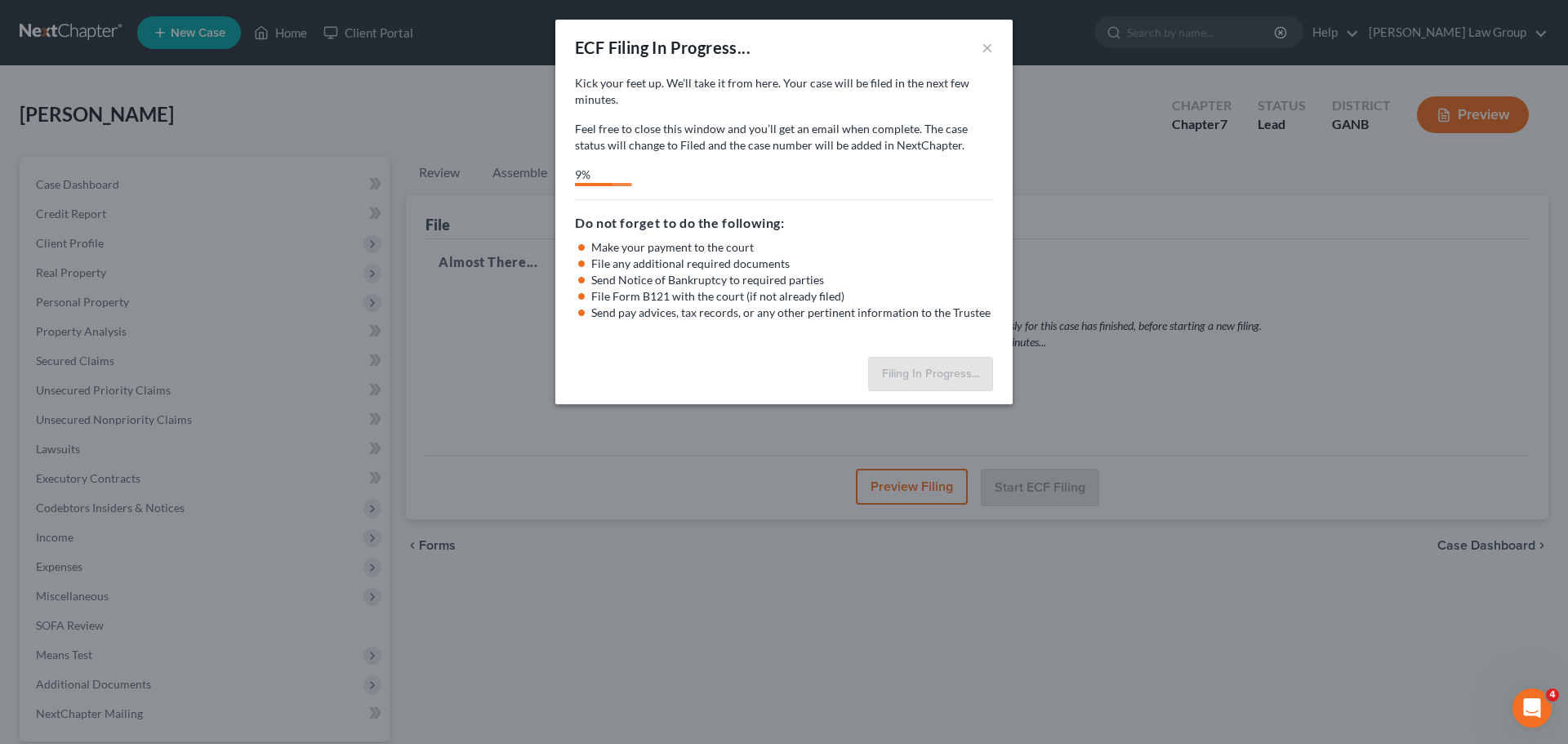
select select "0"
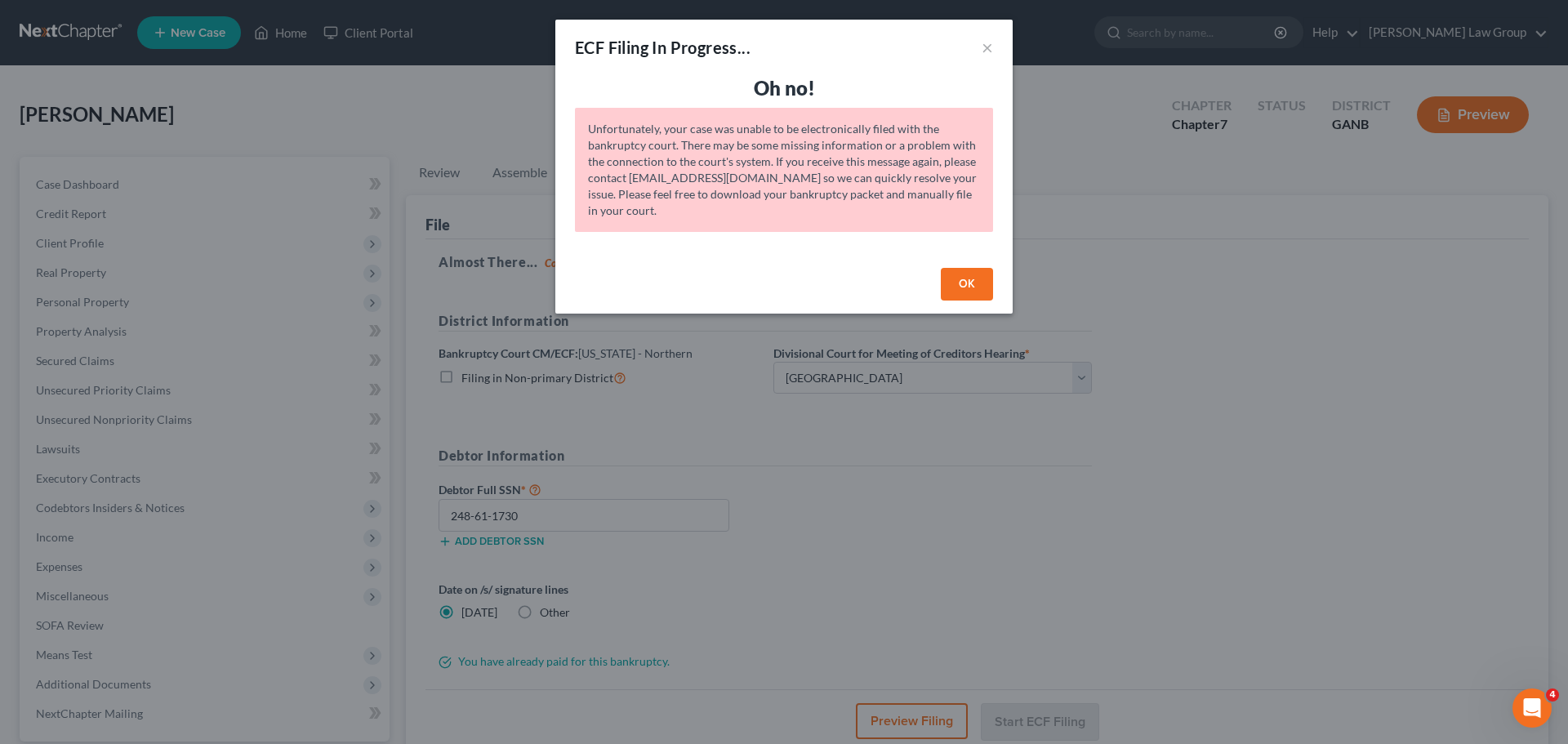
click at [977, 288] on button "OK" at bounding box center [967, 284] width 52 height 33
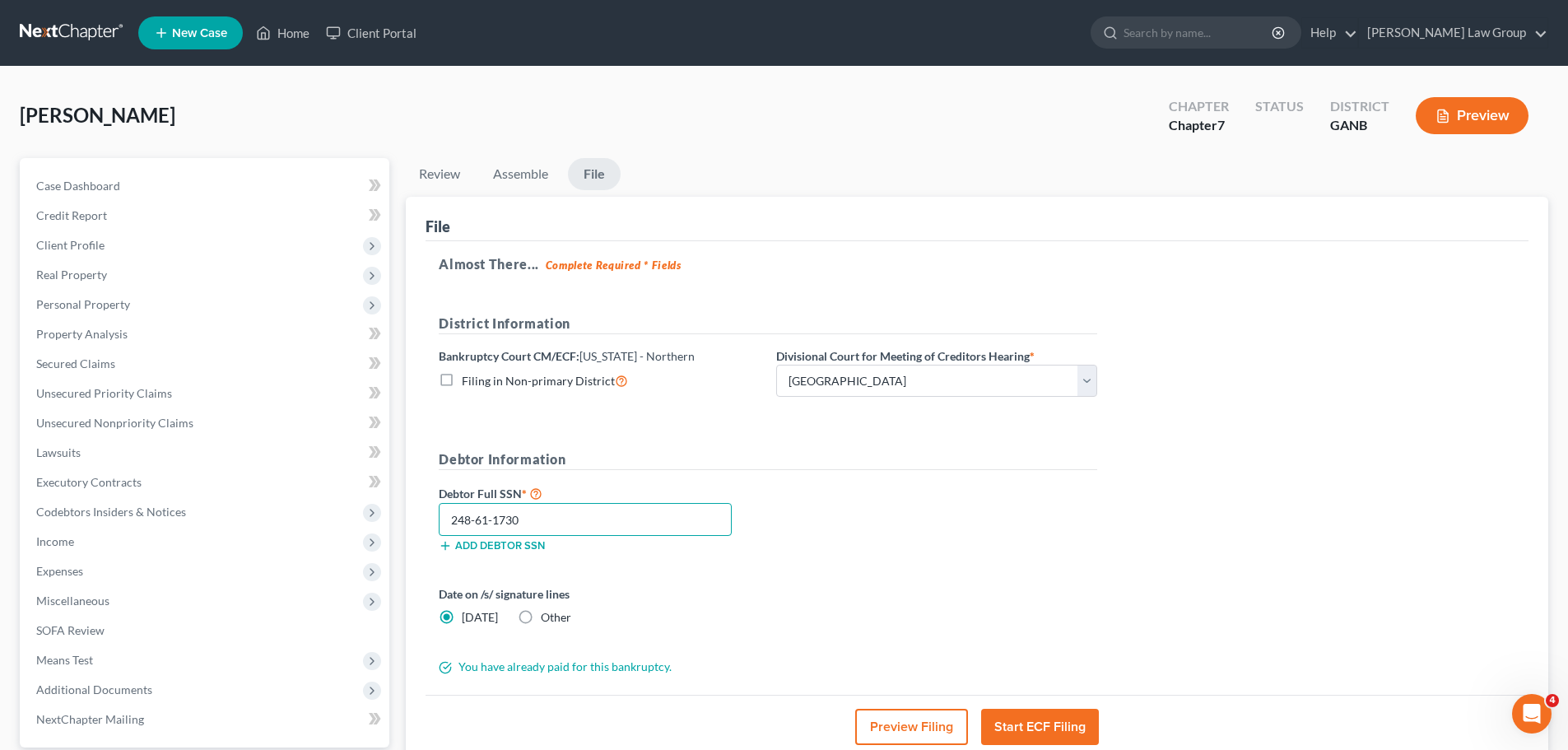
click at [538, 525] on input "248-61-1730" at bounding box center [585, 520] width 293 height 33
drag, startPoint x: 588, startPoint y: 523, endPoint x: 313, endPoint y: 500, distance: 276.0
click at [313, 500] on div "Petition Navigation Case Dashboard Payments Invoices Payments Payments Credit R…" at bounding box center [784, 500] width 1545 height 684
click at [1122, 547] on div "Almost There... Complete Required * Fields District Information Bankruptcy Cour…" at bounding box center [976, 468] width 1102 height 454
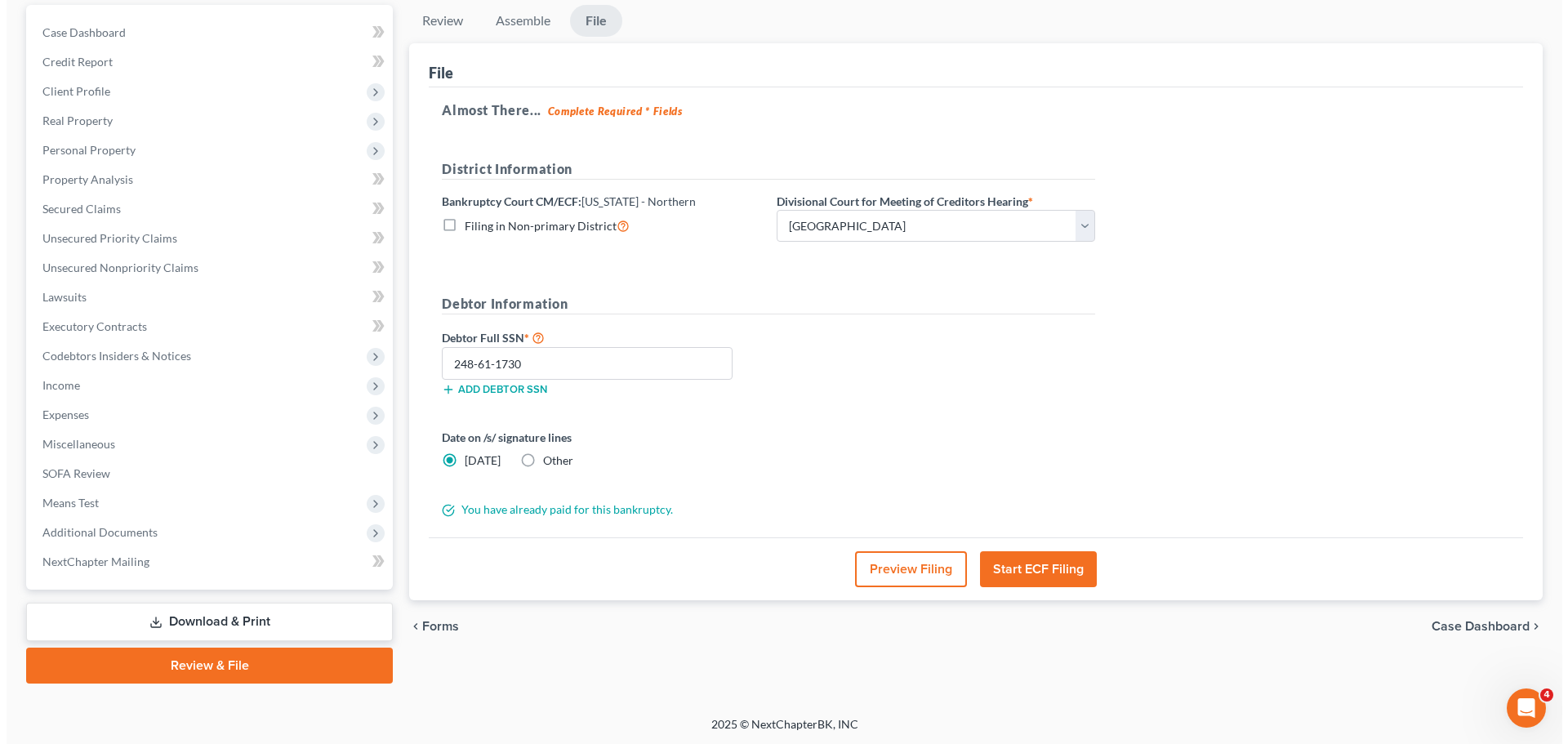
scroll to position [153, 0]
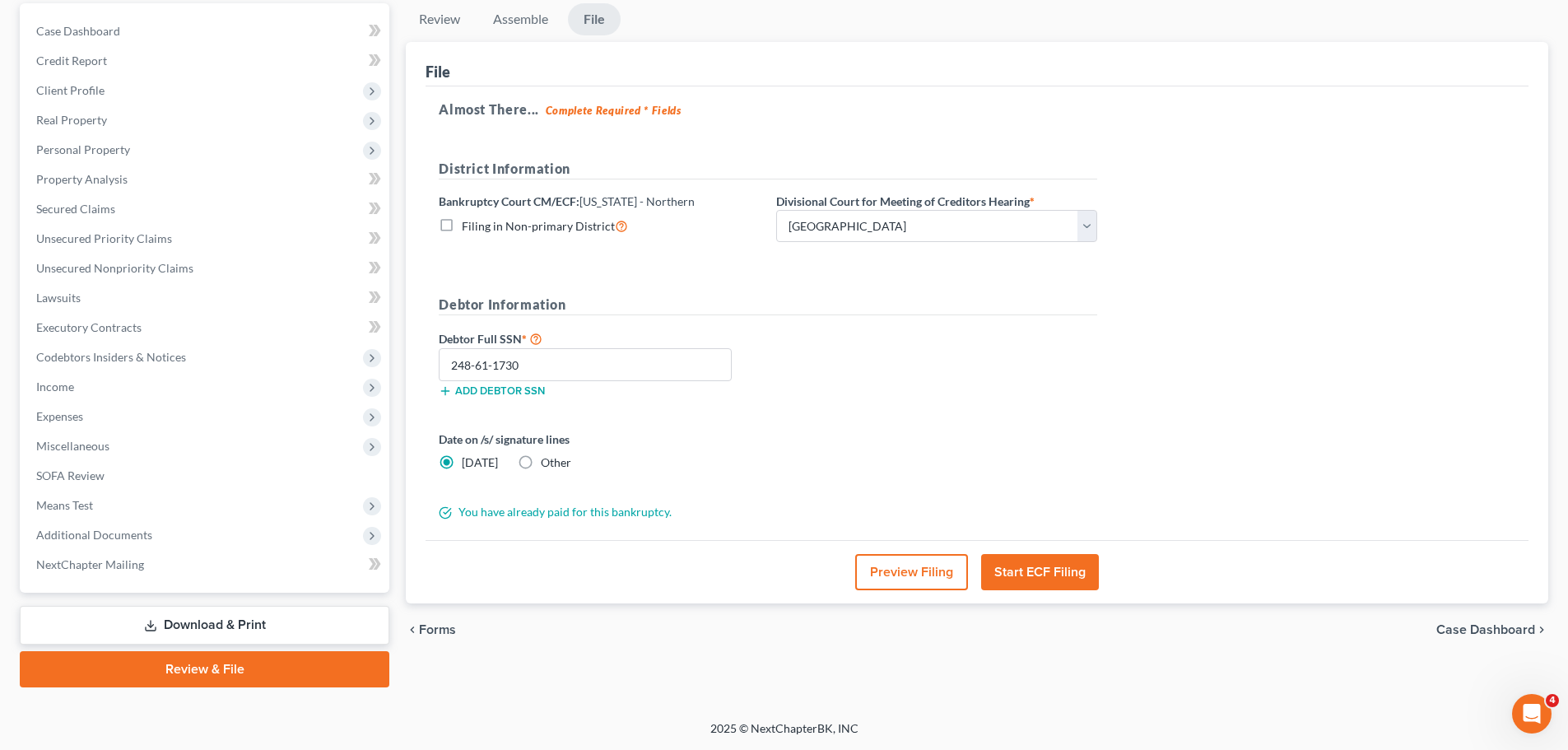
click at [1033, 576] on button "Start ECF Filing" at bounding box center [1040, 571] width 118 height 36
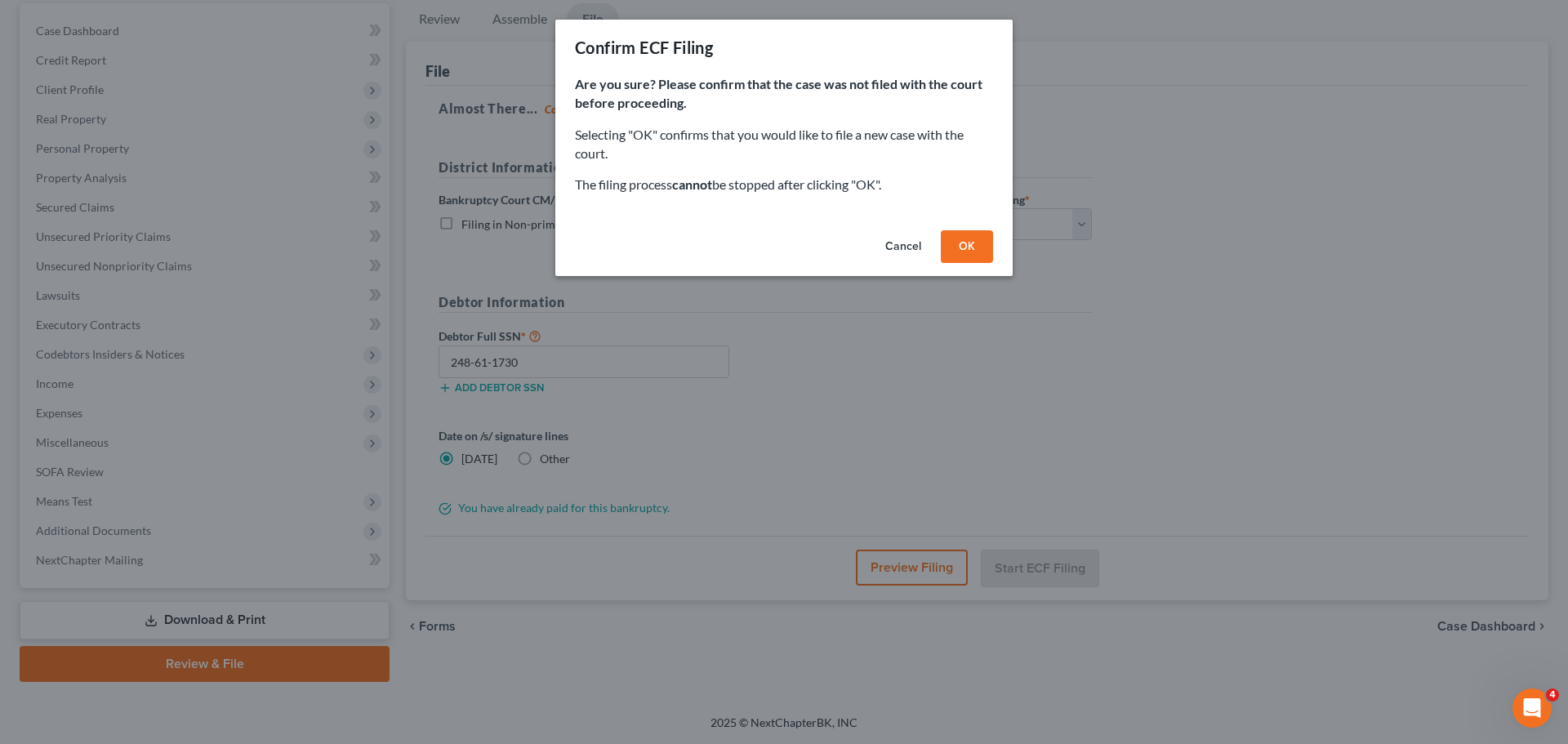
click at [959, 234] on button "OK" at bounding box center [967, 247] width 52 height 33
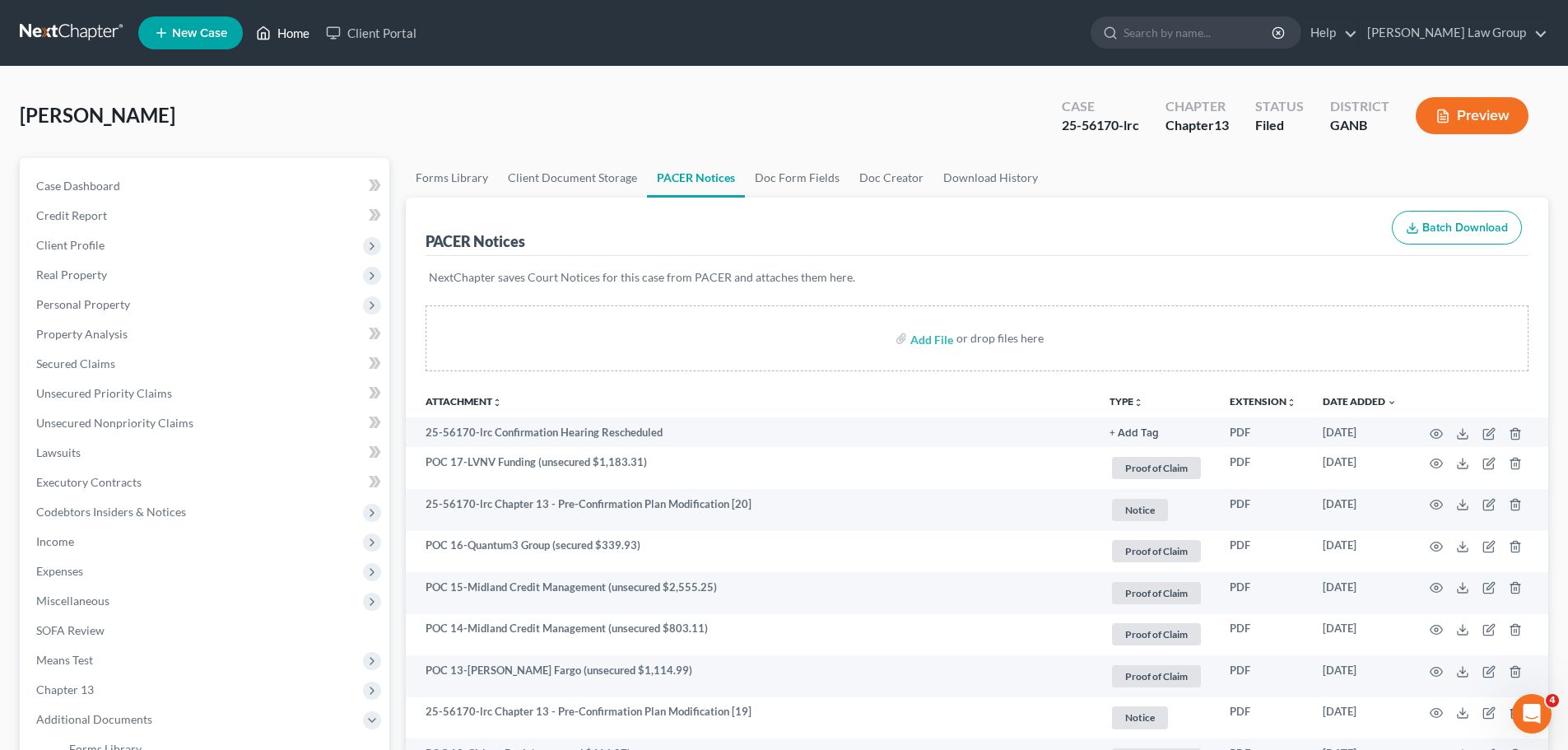
click at [294, 32] on link "Home" at bounding box center [283, 33] width 70 height 29
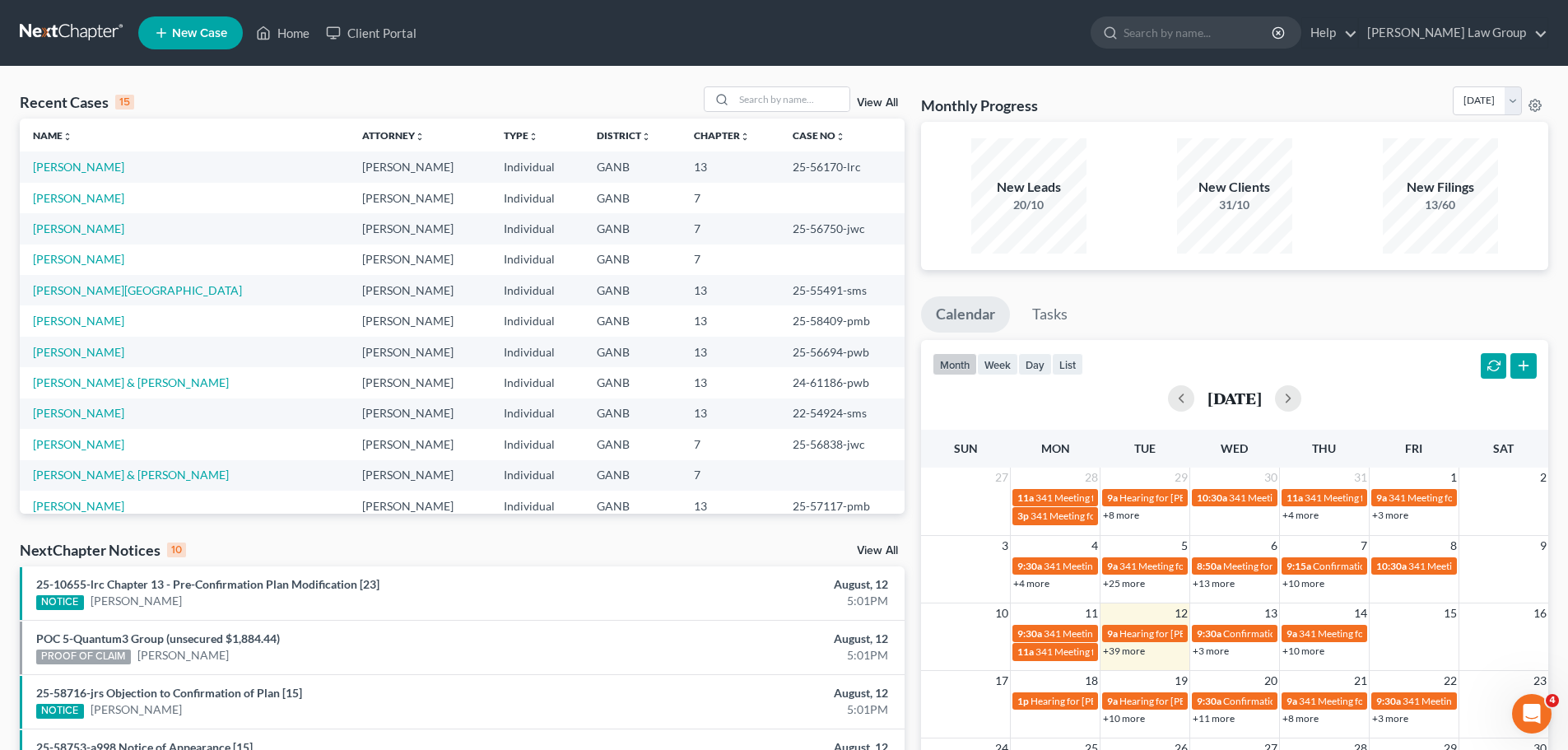
click at [75, 188] on td "[PERSON_NAME]" at bounding box center [184, 197] width 329 height 30
click at [73, 196] on link "[PERSON_NAME]" at bounding box center [79, 198] width 92 height 14
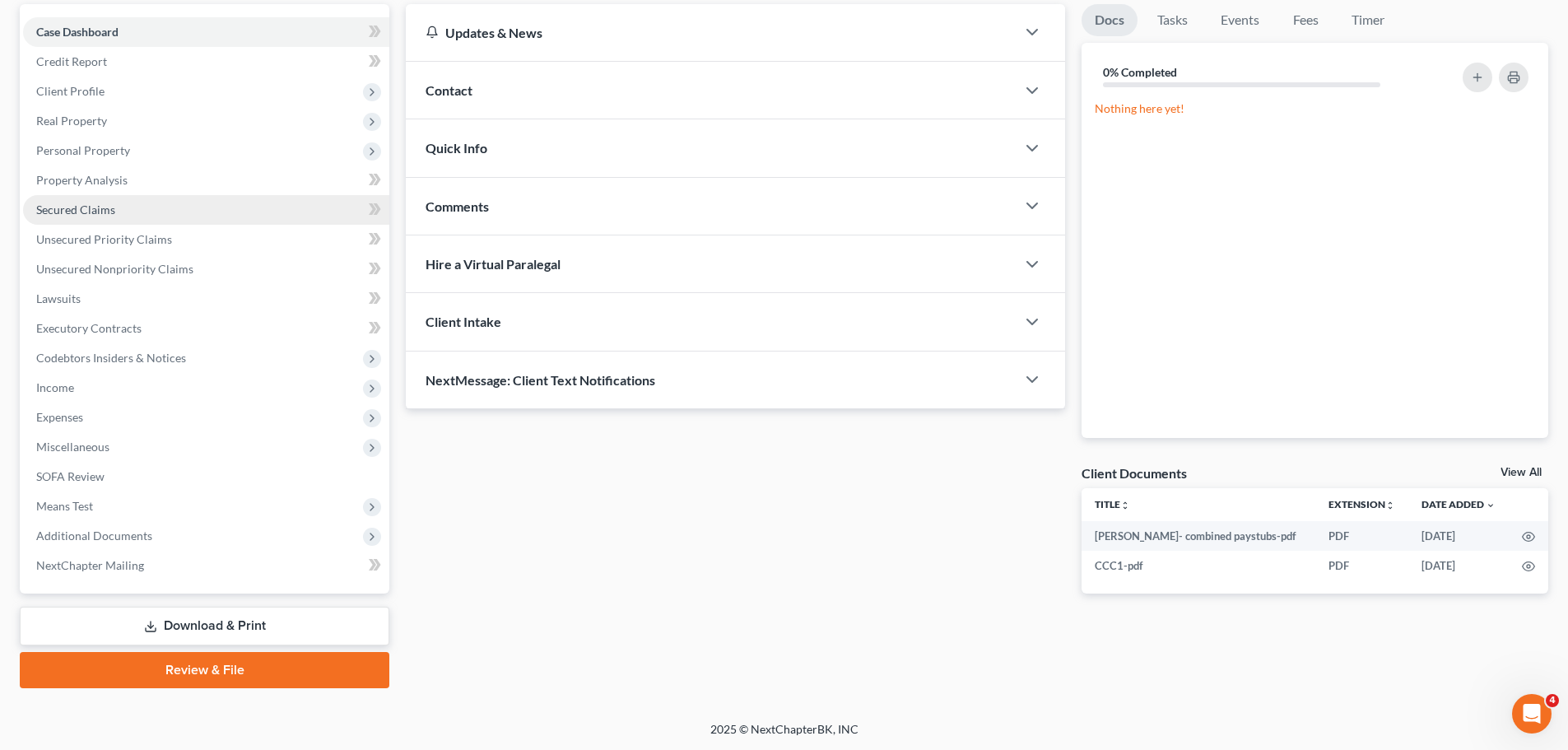
scroll to position [154, 0]
click at [241, 669] on link "Review & File" at bounding box center [204, 669] width 369 height 36
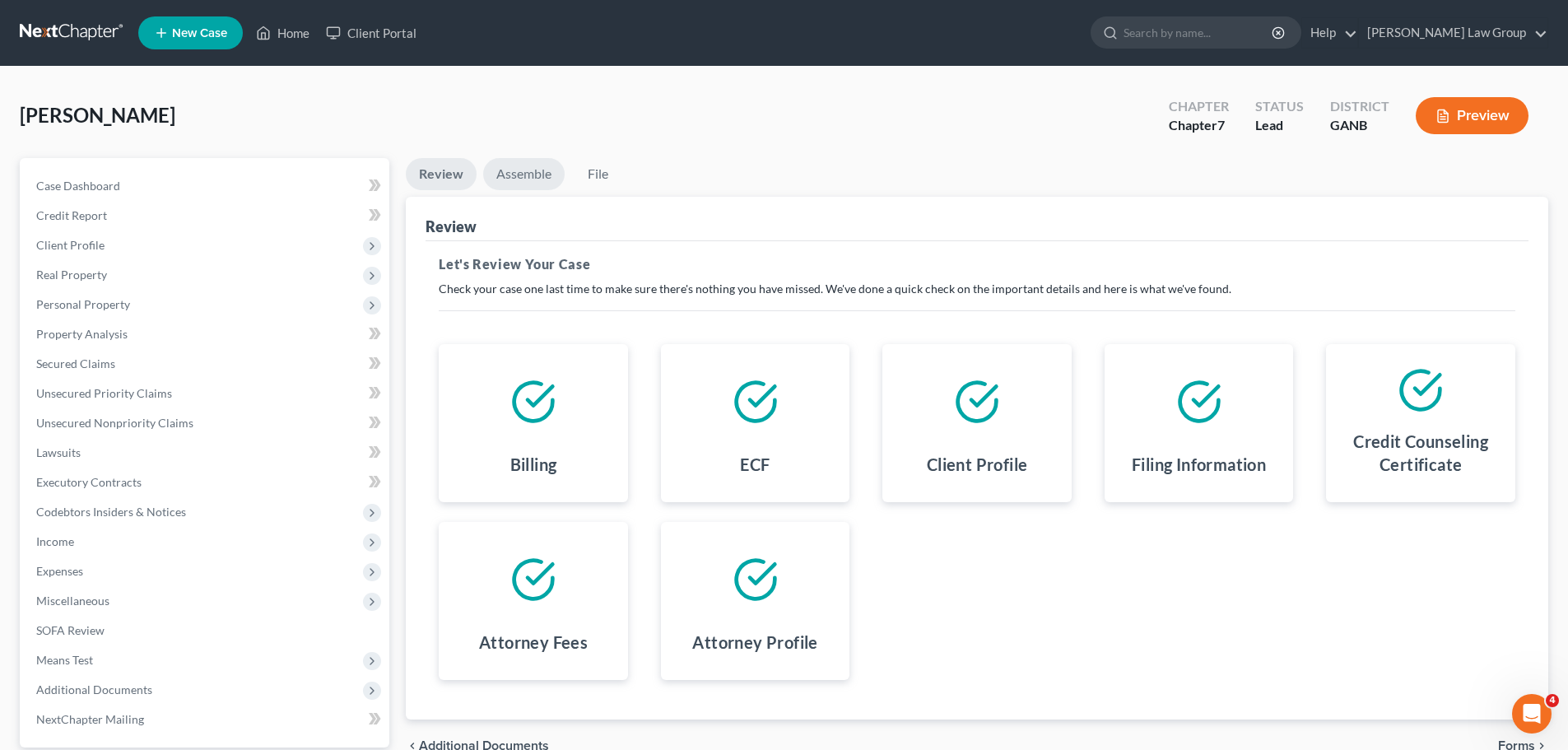
click at [514, 162] on link "Assemble" at bounding box center [523, 174] width 81 height 32
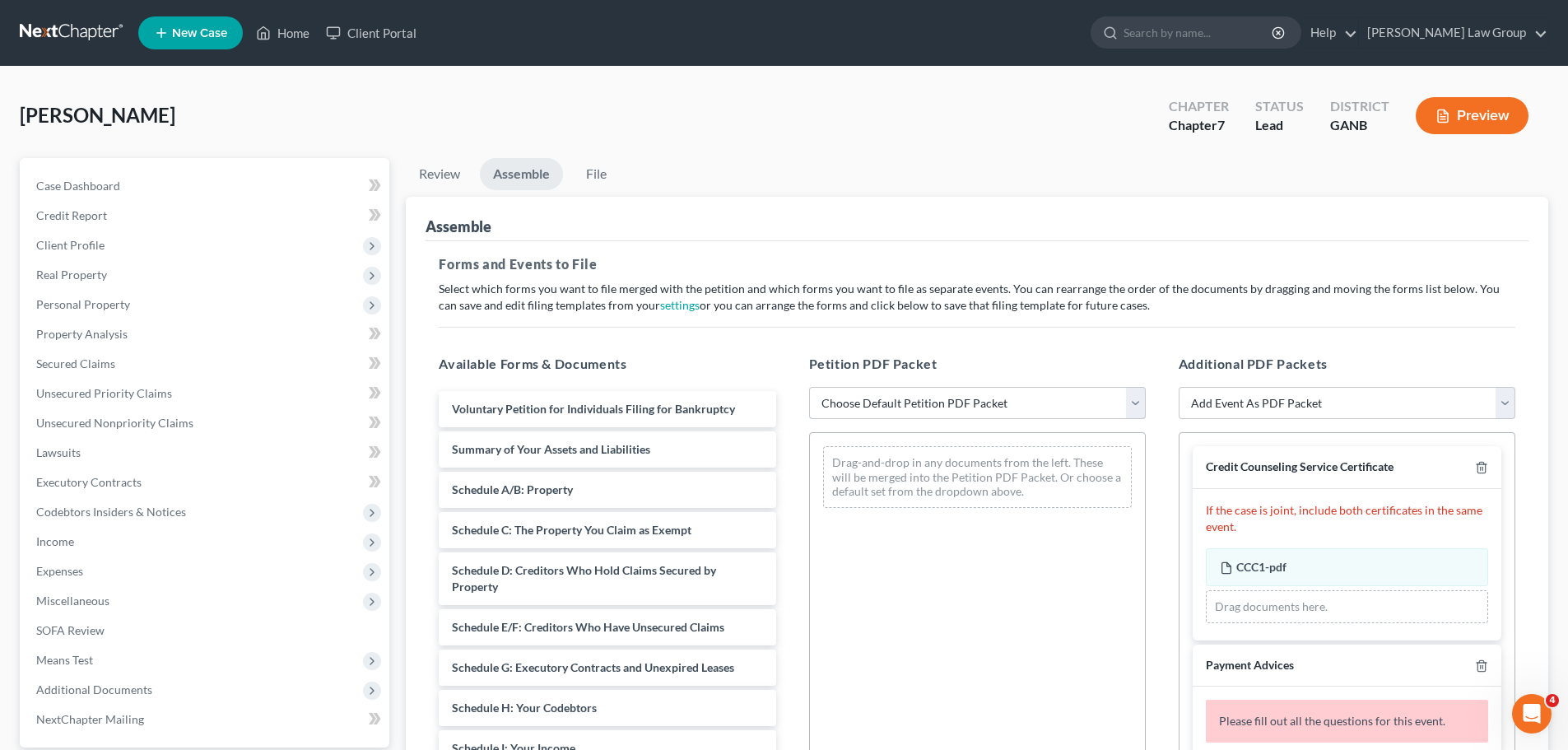
click at [885, 400] on select "Choose Default Petition PDF Packet Complete Bankruptcy Petition (all forms and …" at bounding box center [976, 403] width 337 height 33
select select "0"
click at [808, 387] on select "Choose Default Petition PDF Packet Complete Bankruptcy Petition (all forms and …" at bounding box center [976, 403] width 337 height 33
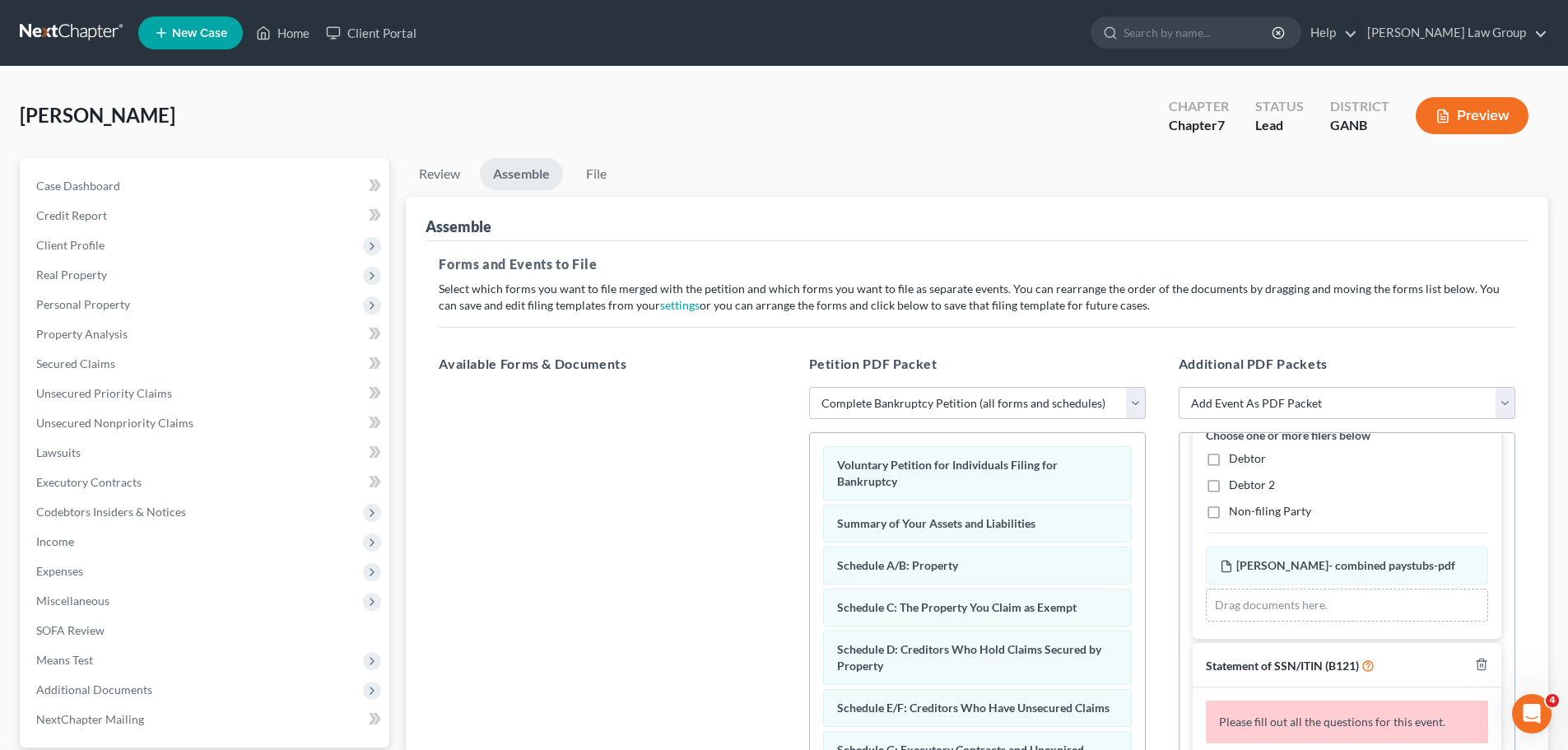
click at [1228, 453] on label "Debtor" at bounding box center [1247, 458] width 37 height 17
click at [1235, 453] on input "Debtor" at bounding box center [1240, 455] width 11 height 11
checkbox input "true"
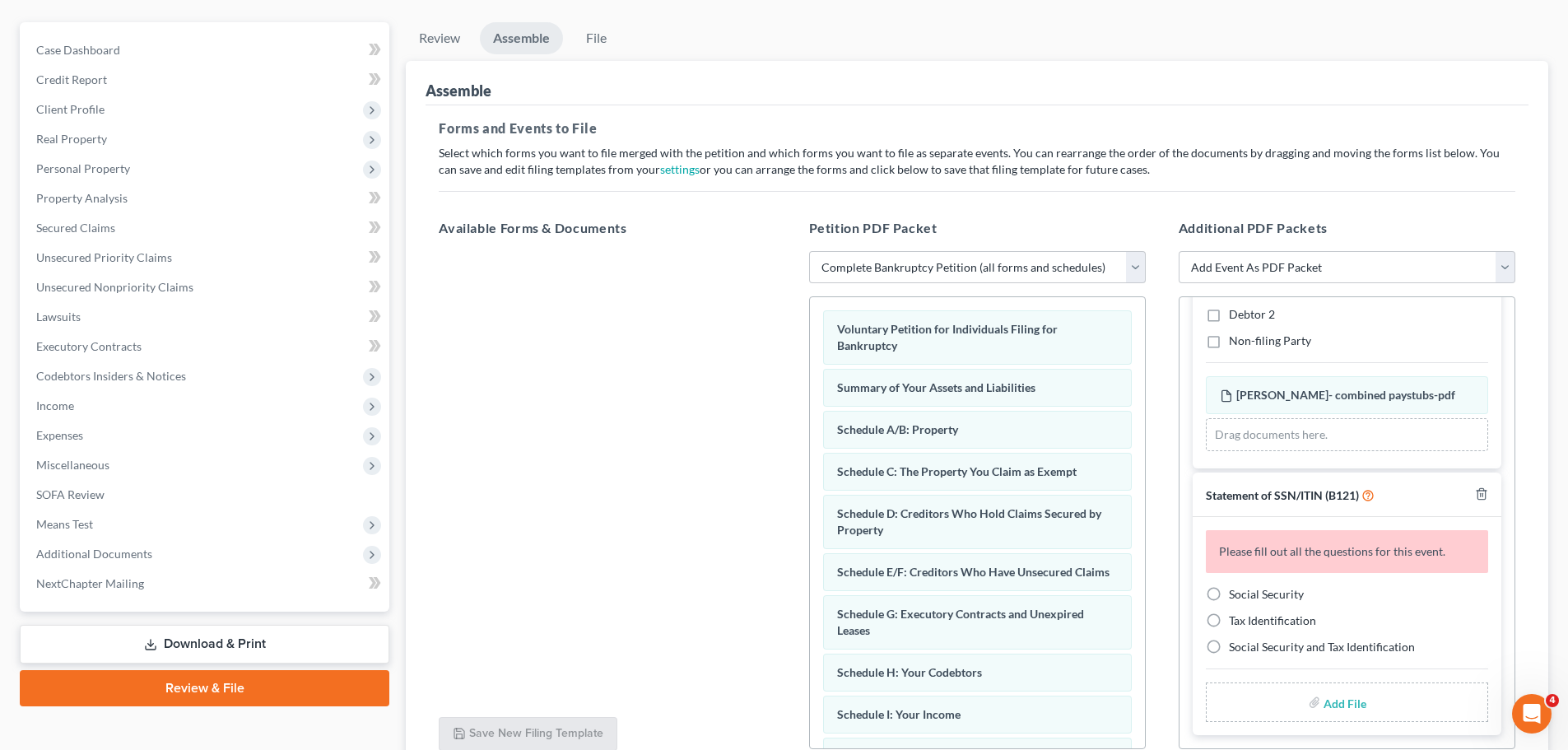
scroll to position [165, 0]
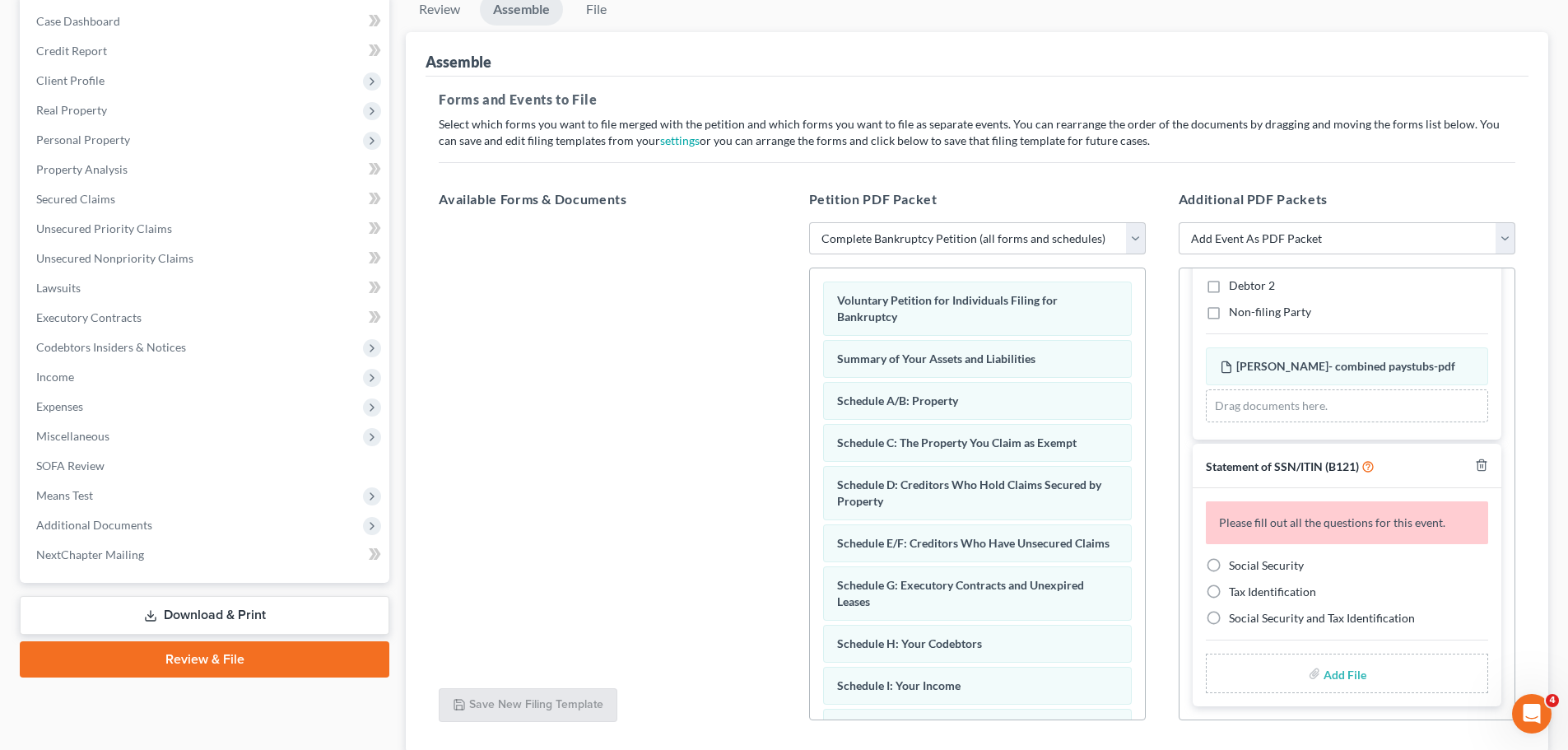
click at [1228, 558] on label "Social Security" at bounding box center [1265, 565] width 75 height 17
click at [1235, 558] on input "Social Security" at bounding box center [1240, 562] width 11 height 11
radio input "true"
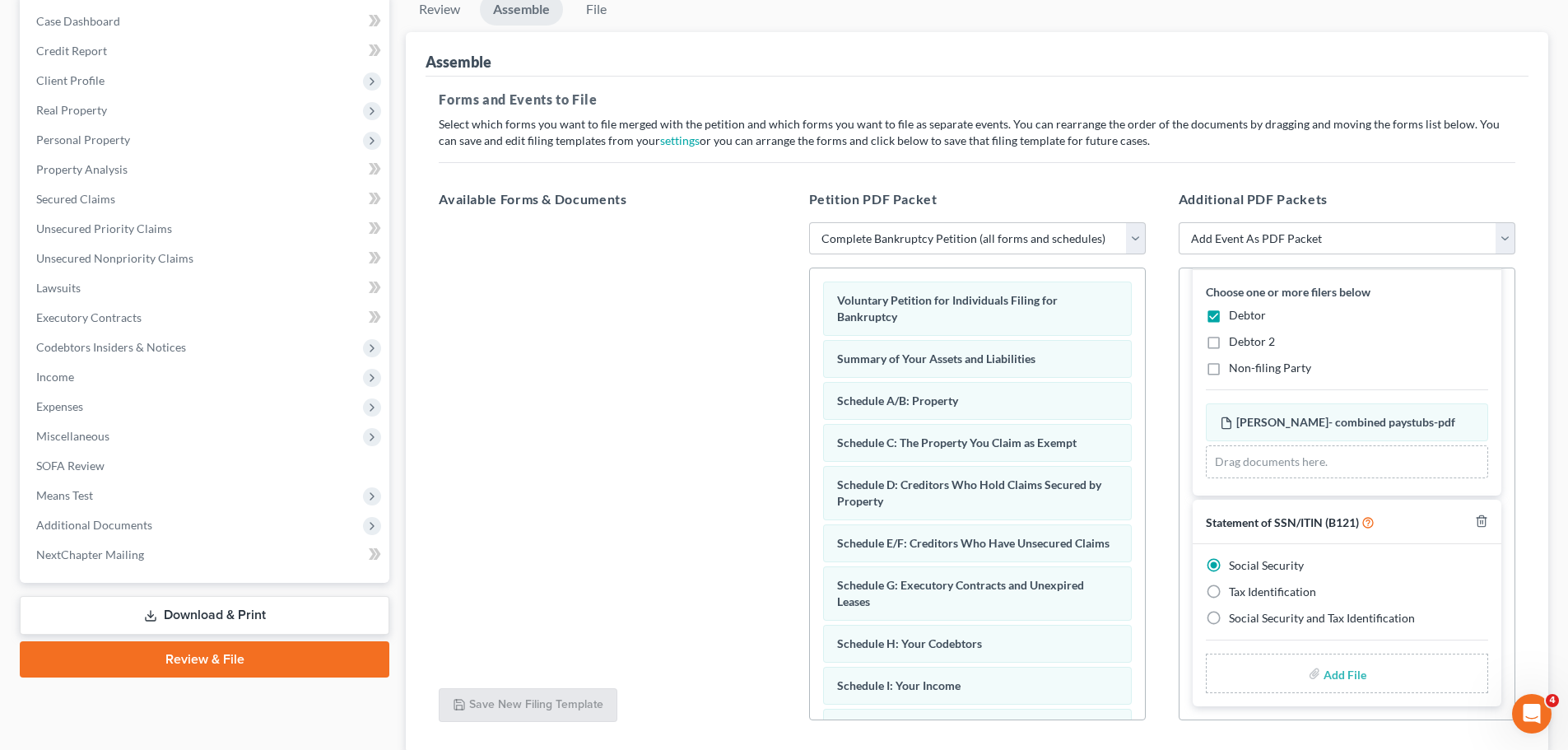
click at [1335, 673] on input "file" at bounding box center [1342, 673] width 39 height 29
type input "C:\fakepath\SSN to file in case [PERSON_NAME].pdf"
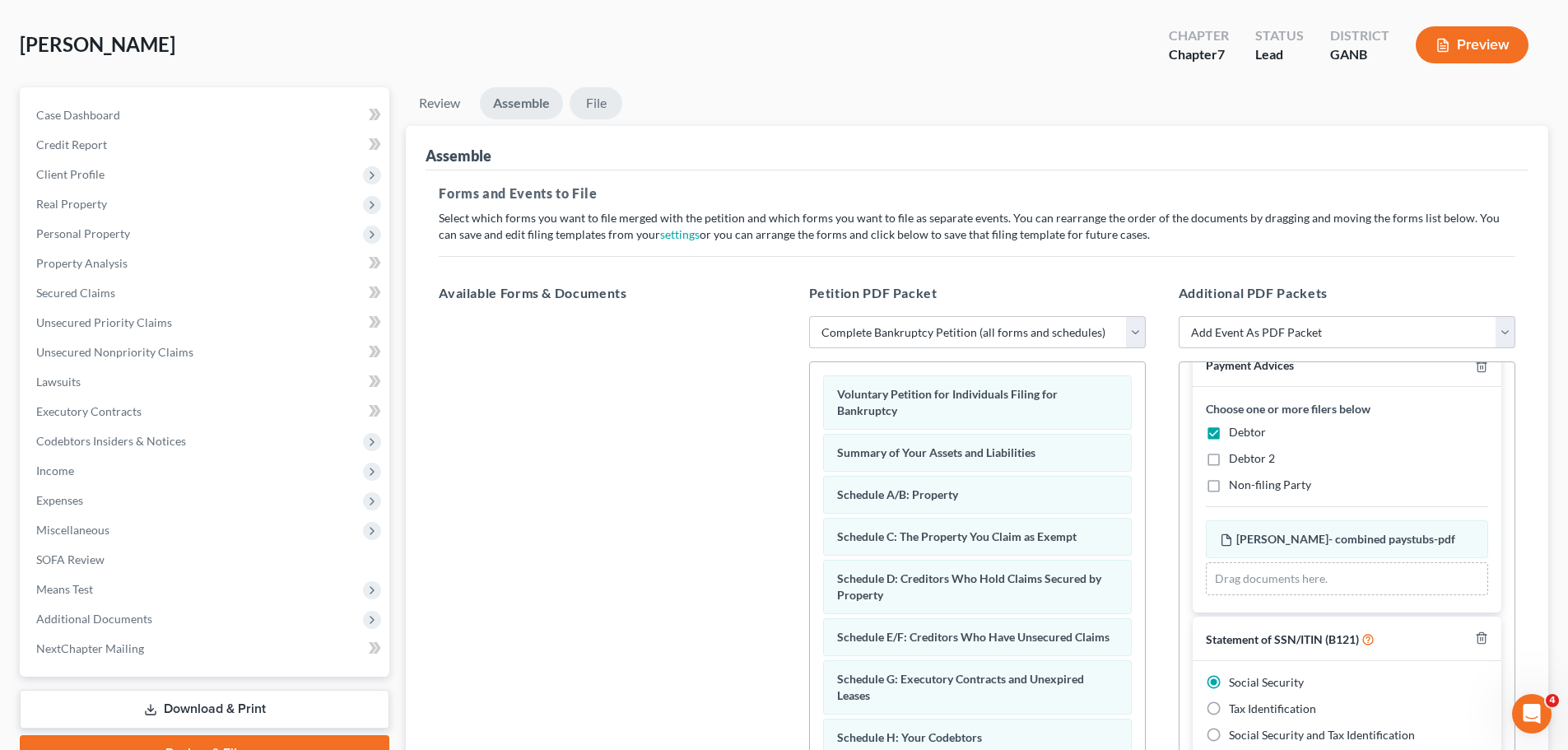
scroll to position [0, 0]
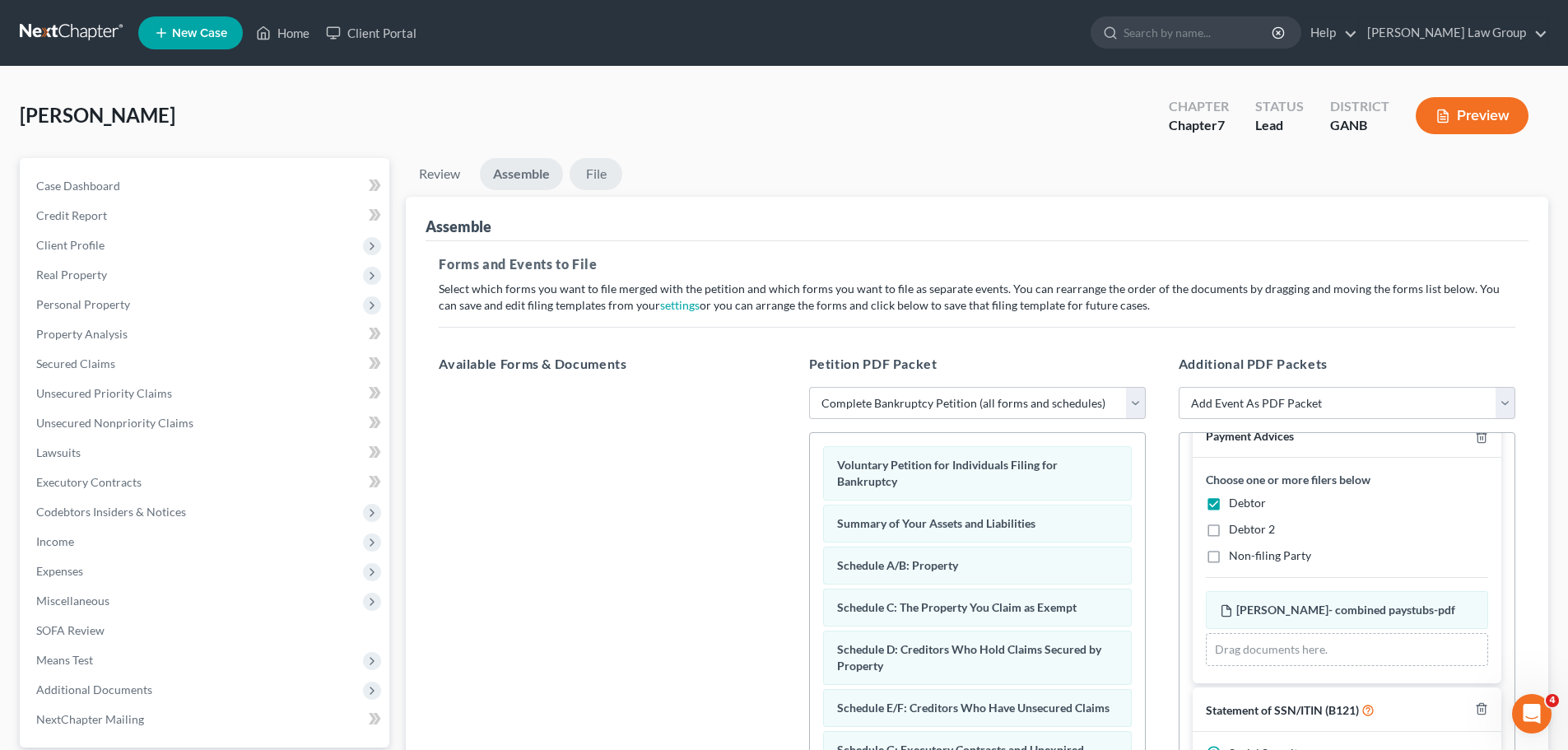
click at [580, 172] on link "File" at bounding box center [596, 174] width 53 height 32
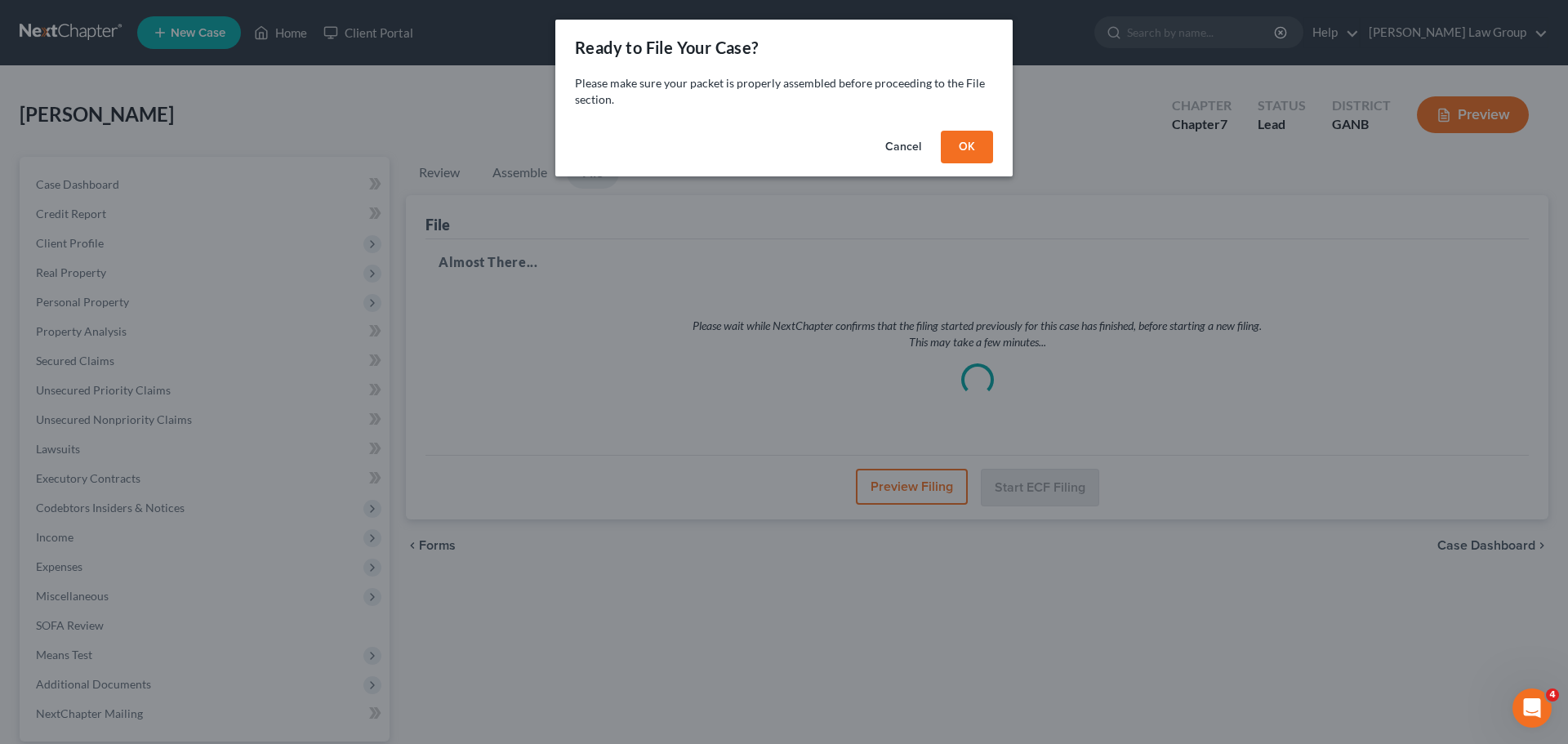
click at [942, 122] on div "Please make sure your packet is properly assembled before proceeding to the Fil…" at bounding box center [784, 100] width 457 height 49
click at [981, 153] on button "OK" at bounding box center [967, 147] width 52 height 33
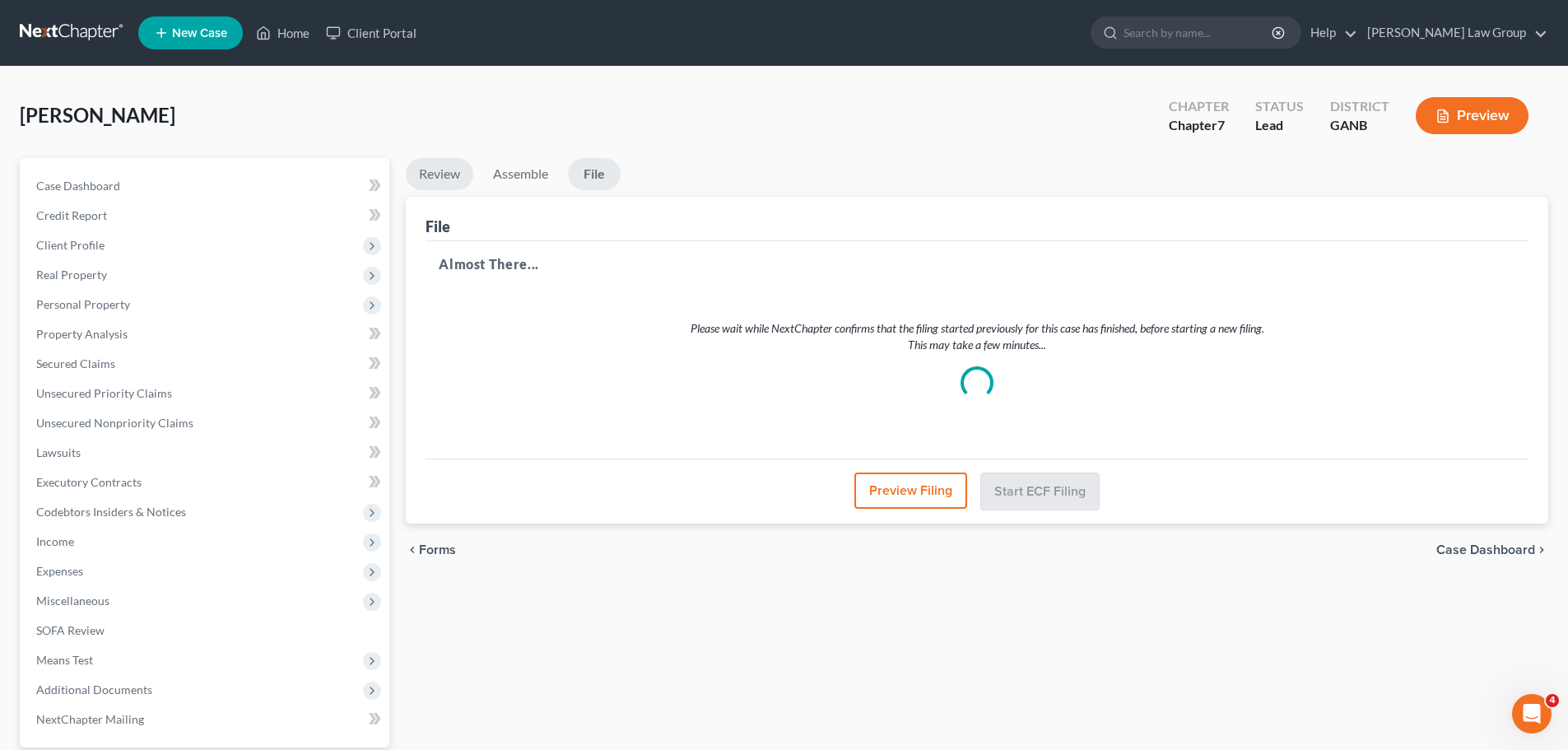
click at [434, 172] on link "Review" at bounding box center [439, 174] width 67 height 32
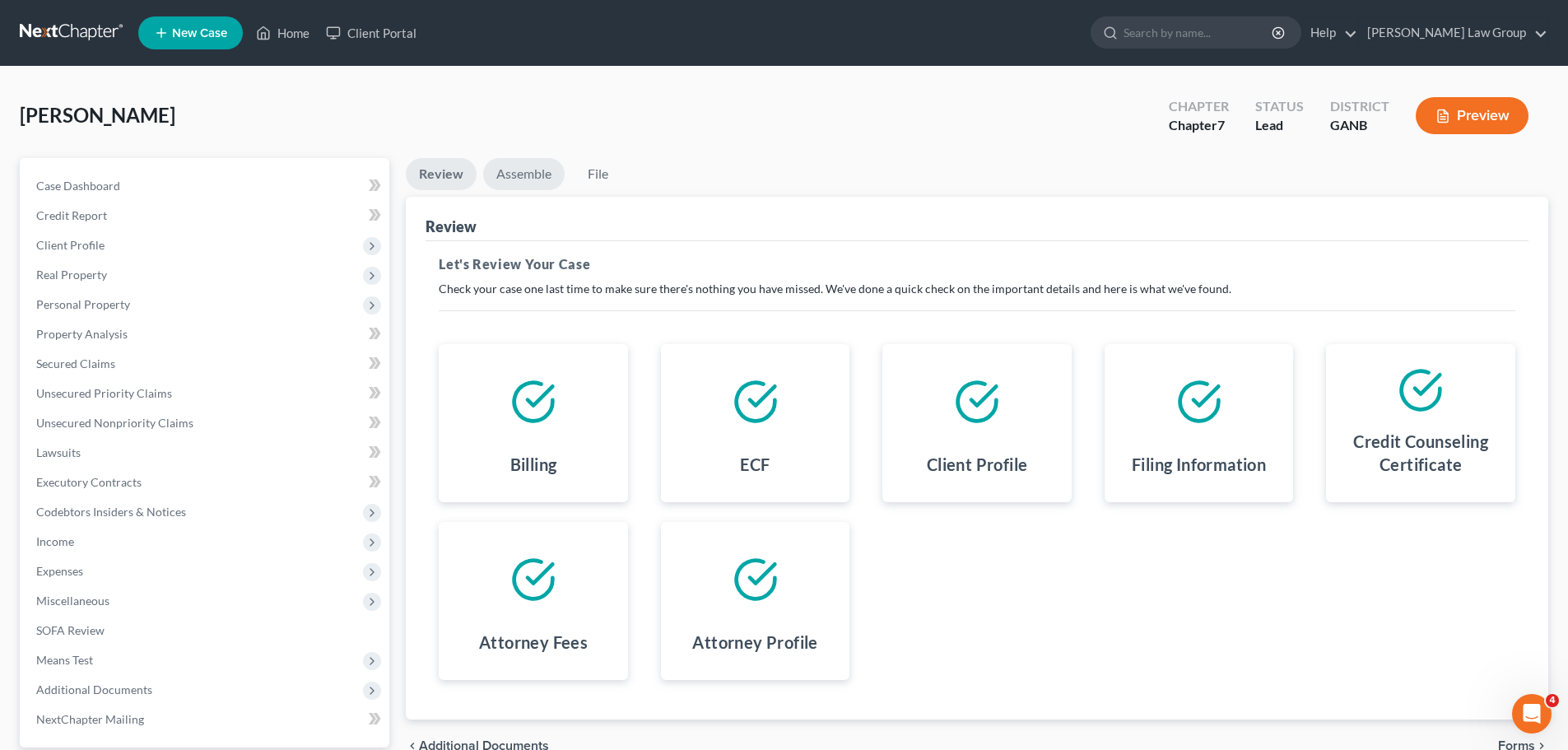
click at [522, 181] on link "Assemble" at bounding box center [523, 174] width 81 height 32
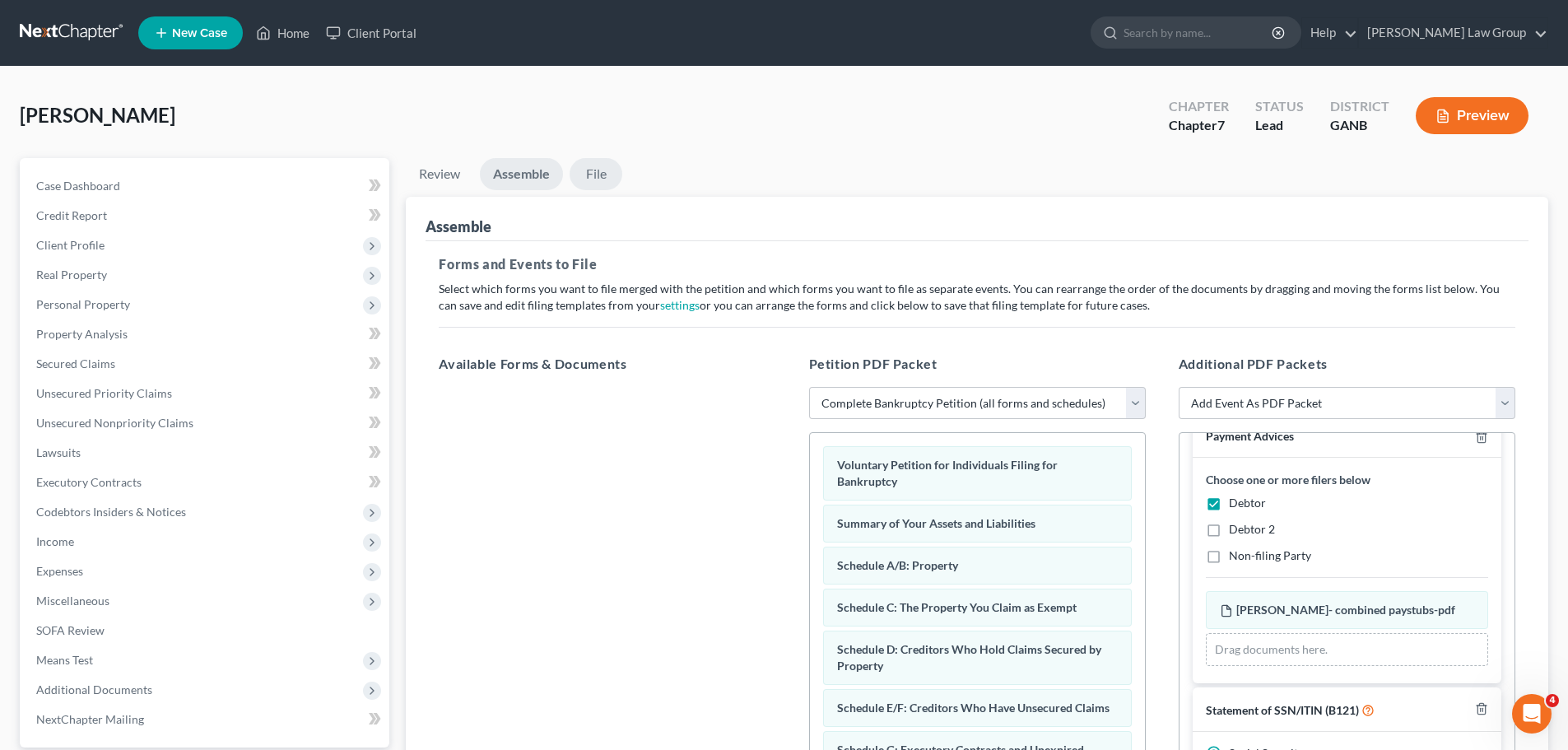
click at [603, 180] on link "File" at bounding box center [596, 174] width 53 height 32
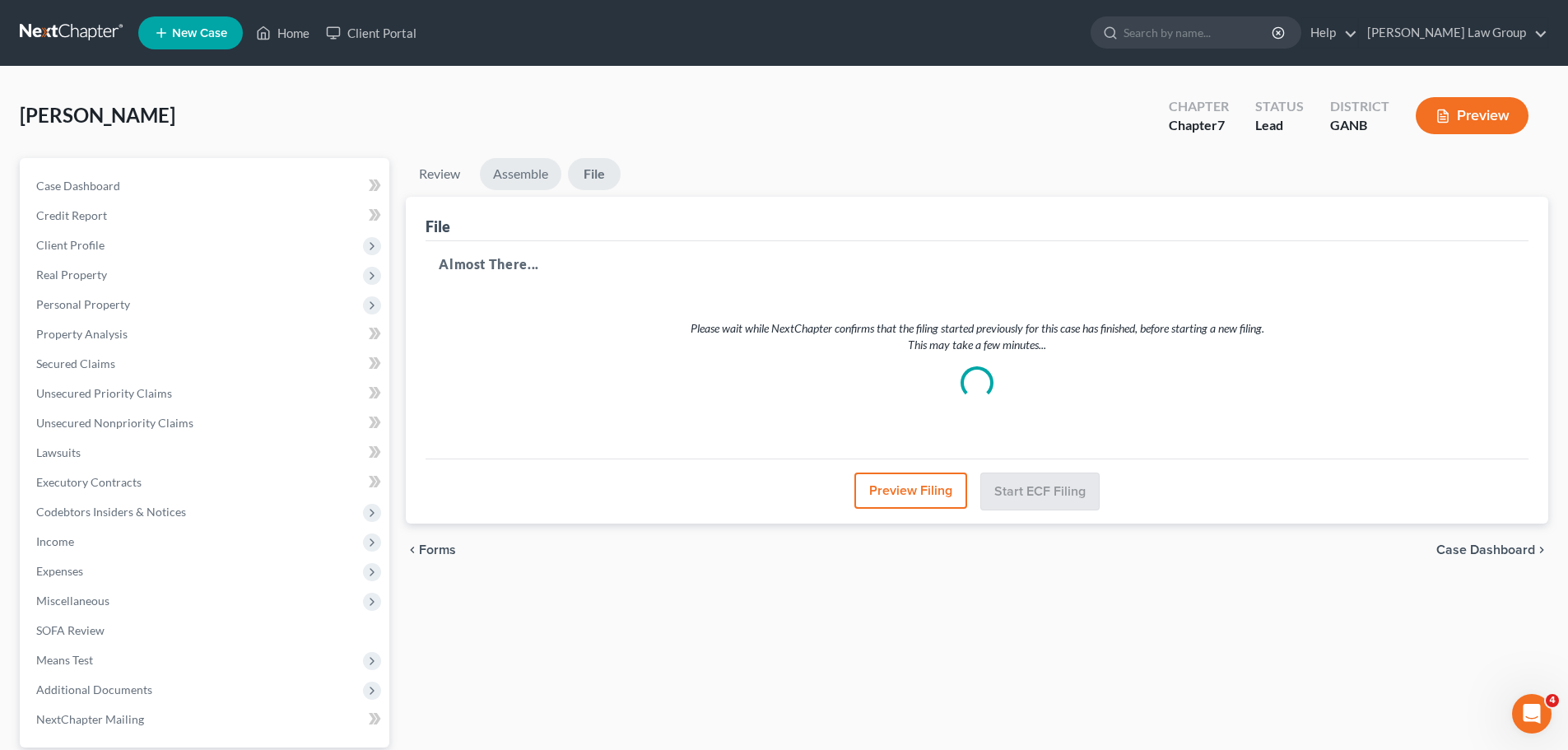
click at [517, 180] on link "Assemble" at bounding box center [519, 174] width 81 height 32
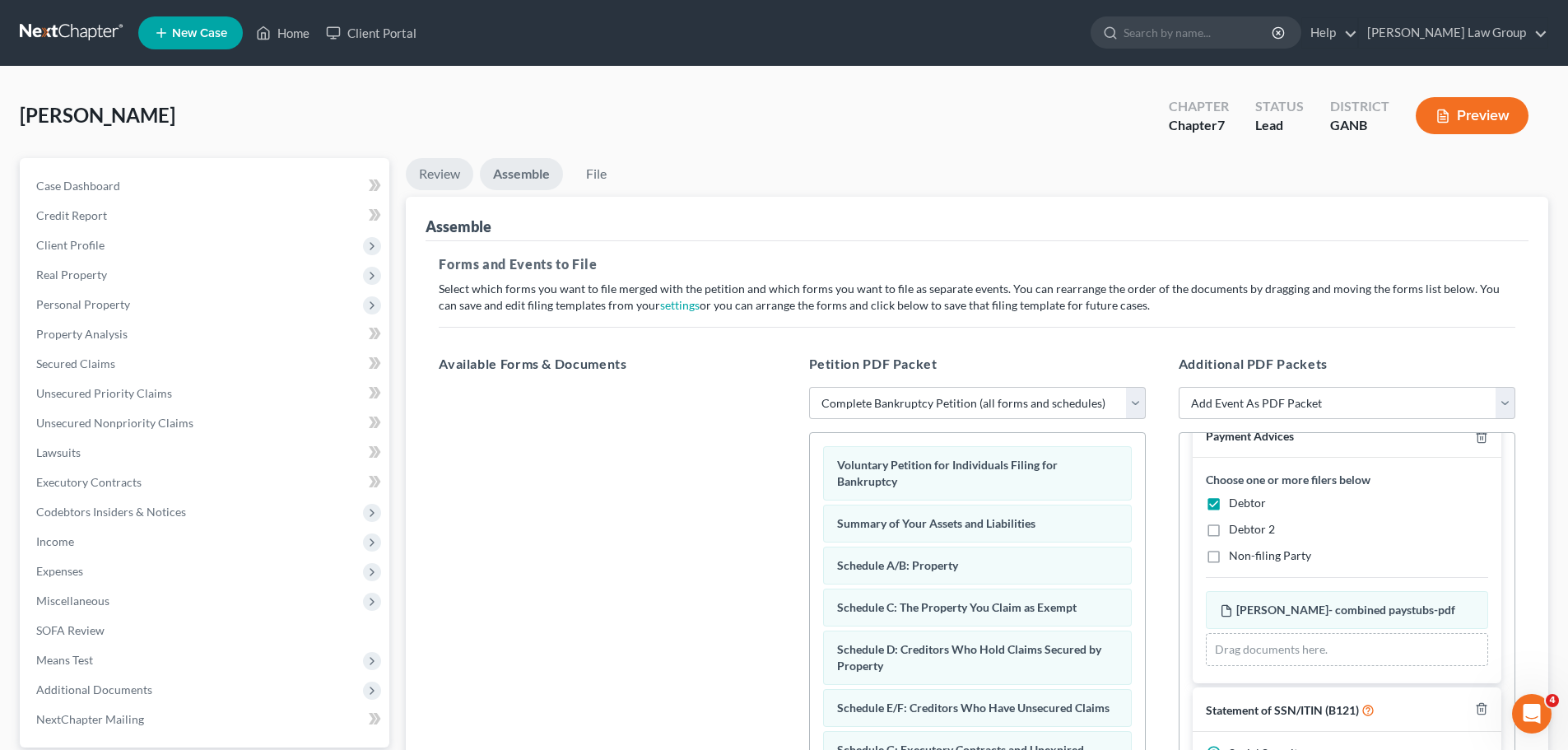
click at [446, 176] on link "Review" at bounding box center [439, 174] width 67 height 32
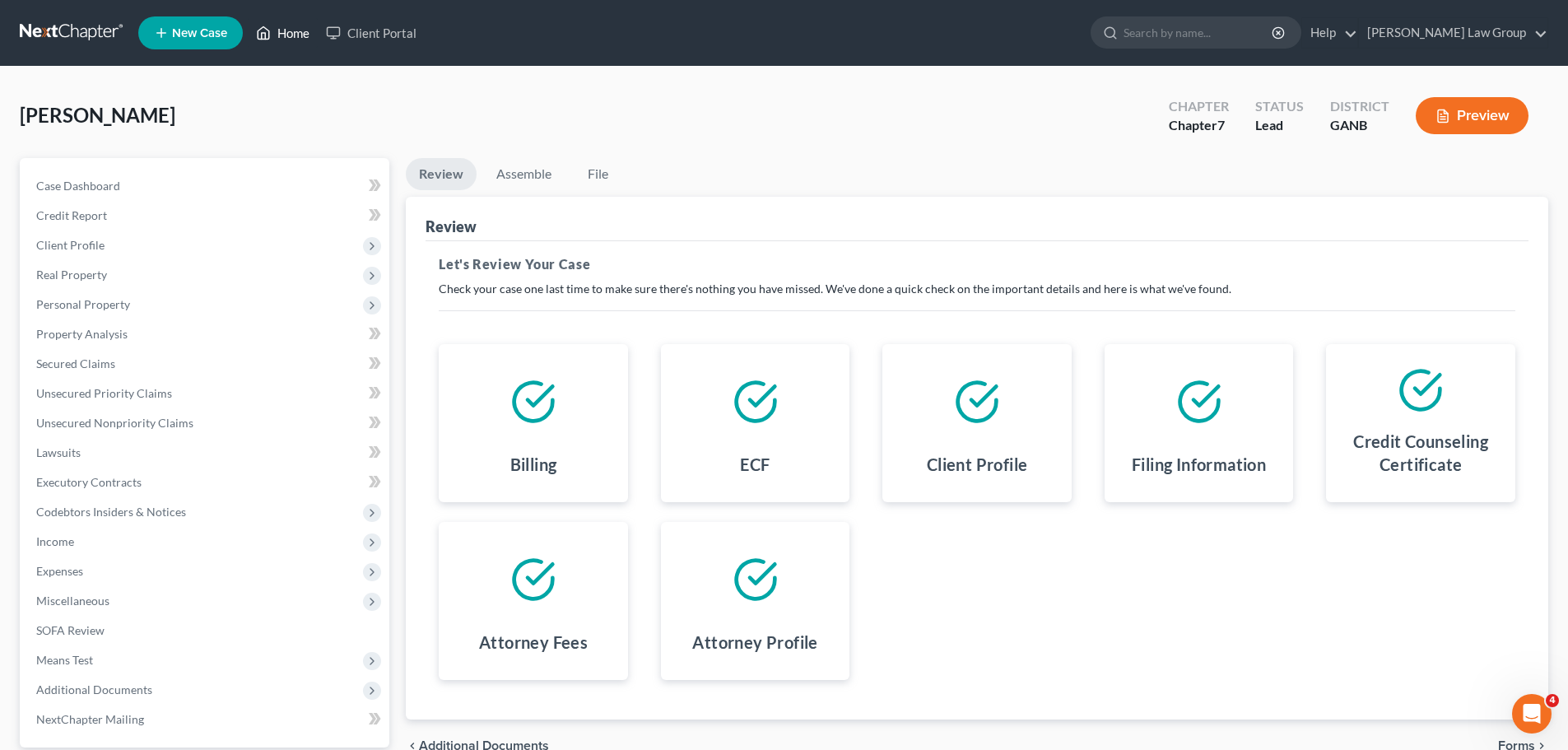
click at [285, 34] on link "Home" at bounding box center [283, 33] width 70 height 29
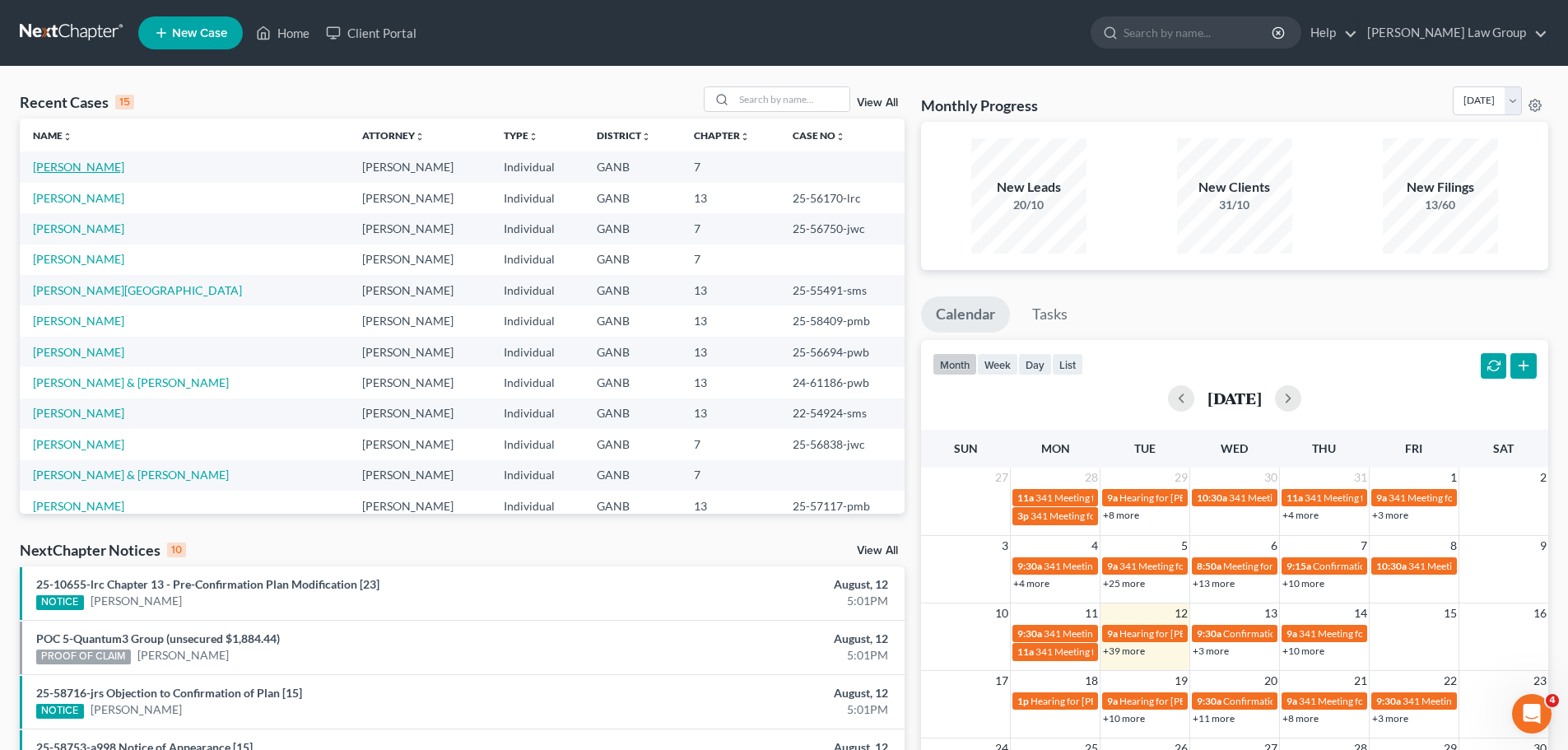
click at [92, 167] on link "[PERSON_NAME]" at bounding box center [79, 167] width 92 height 14
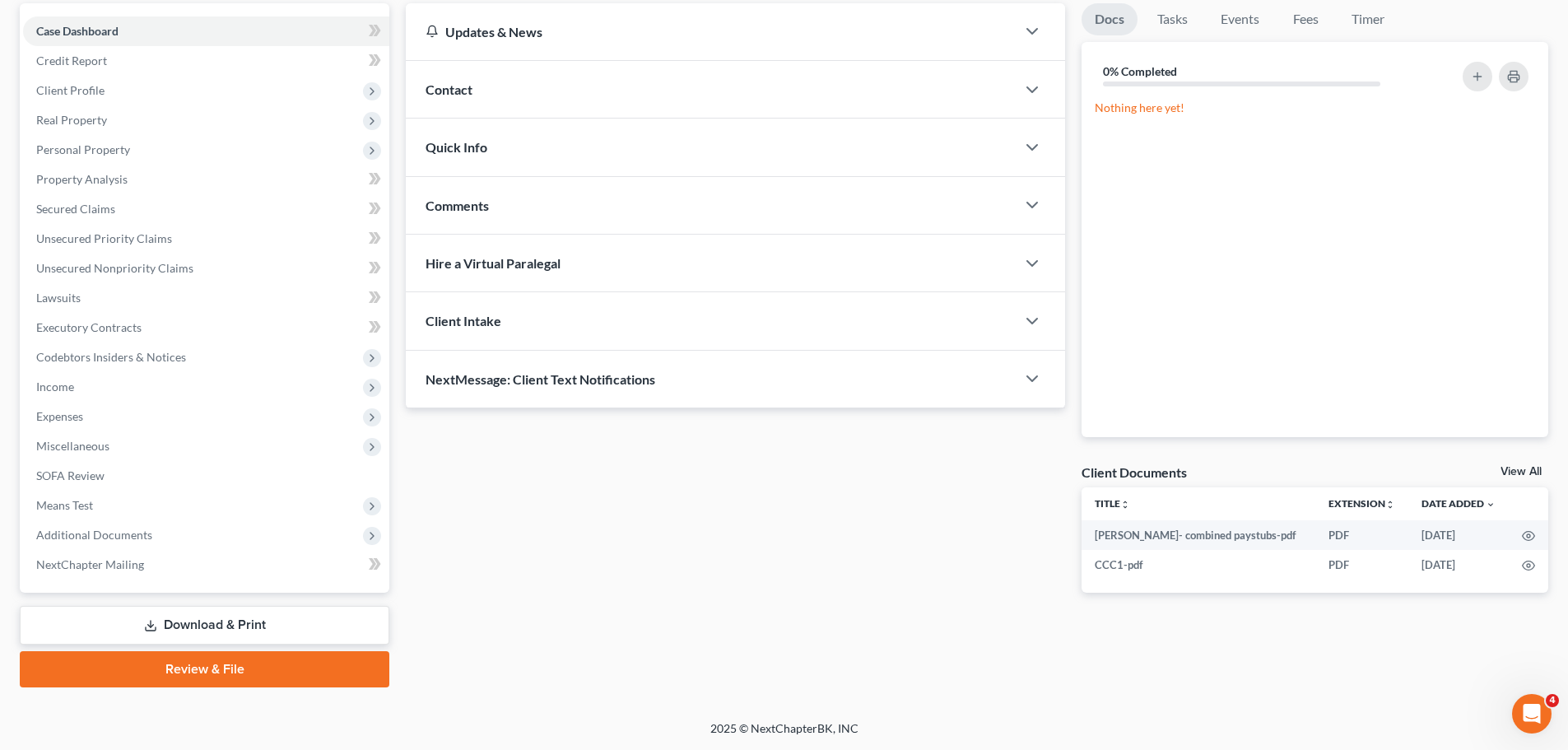
click at [171, 662] on link "Review & File" at bounding box center [204, 669] width 369 height 36
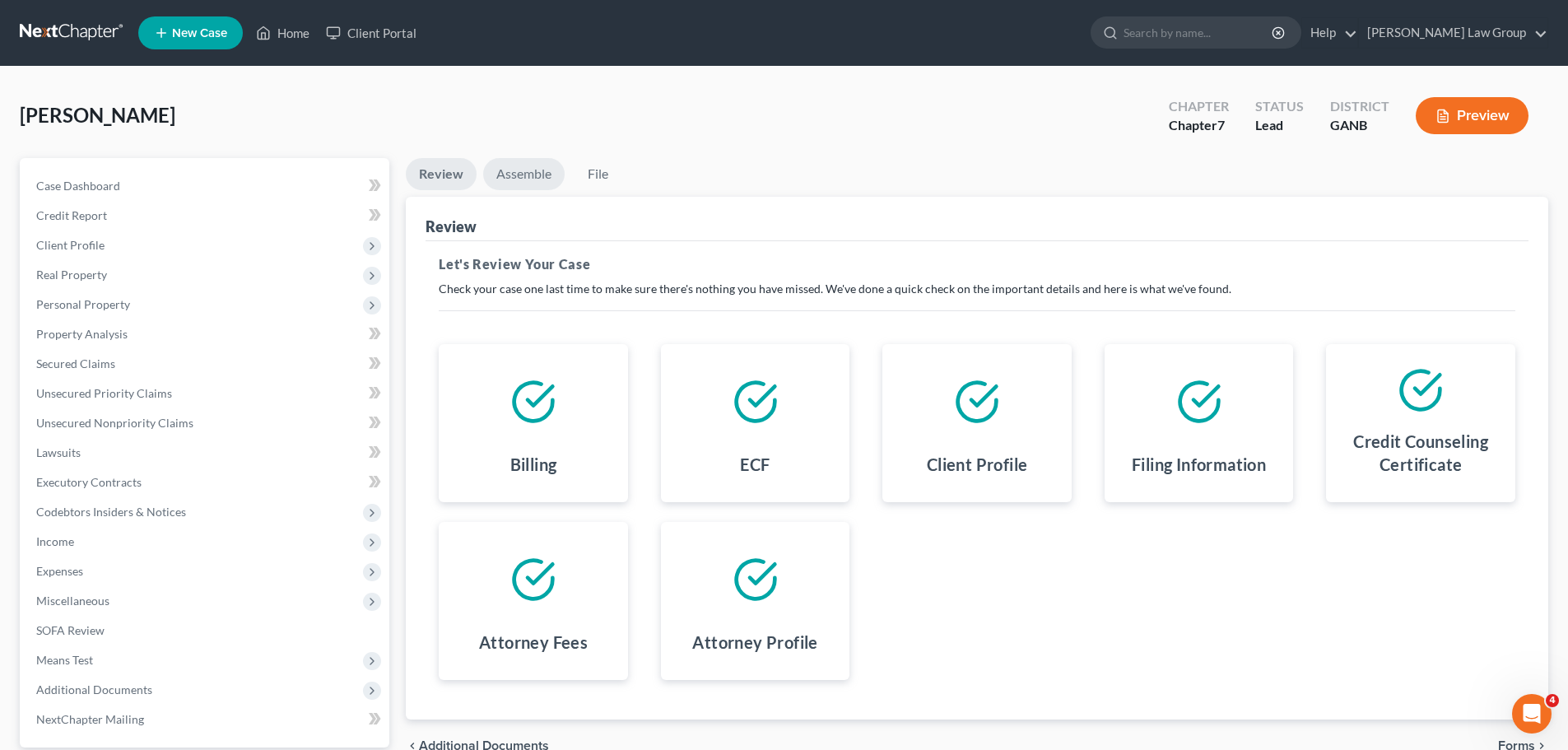
click at [524, 162] on link "Assemble" at bounding box center [523, 174] width 81 height 32
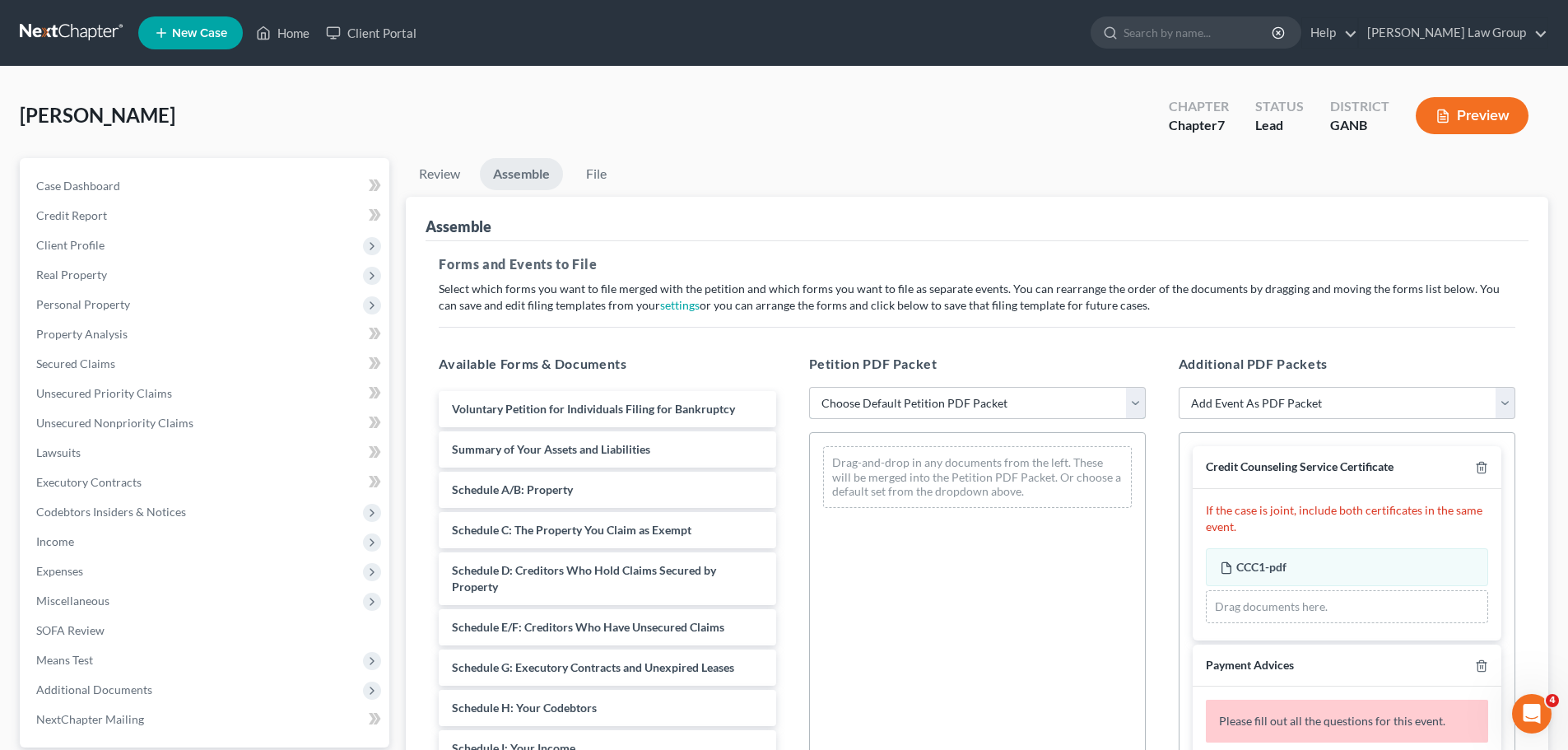
click at [914, 408] on select "Choose Default Petition PDF Packet Complete Bankruptcy Petition (all forms and …" at bounding box center [976, 403] width 337 height 33
select select "0"
click at [808, 387] on select "Choose Default Petition PDF Packet Complete Bankruptcy Petition (all forms and …" at bounding box center [976, 403] width 337 height 33
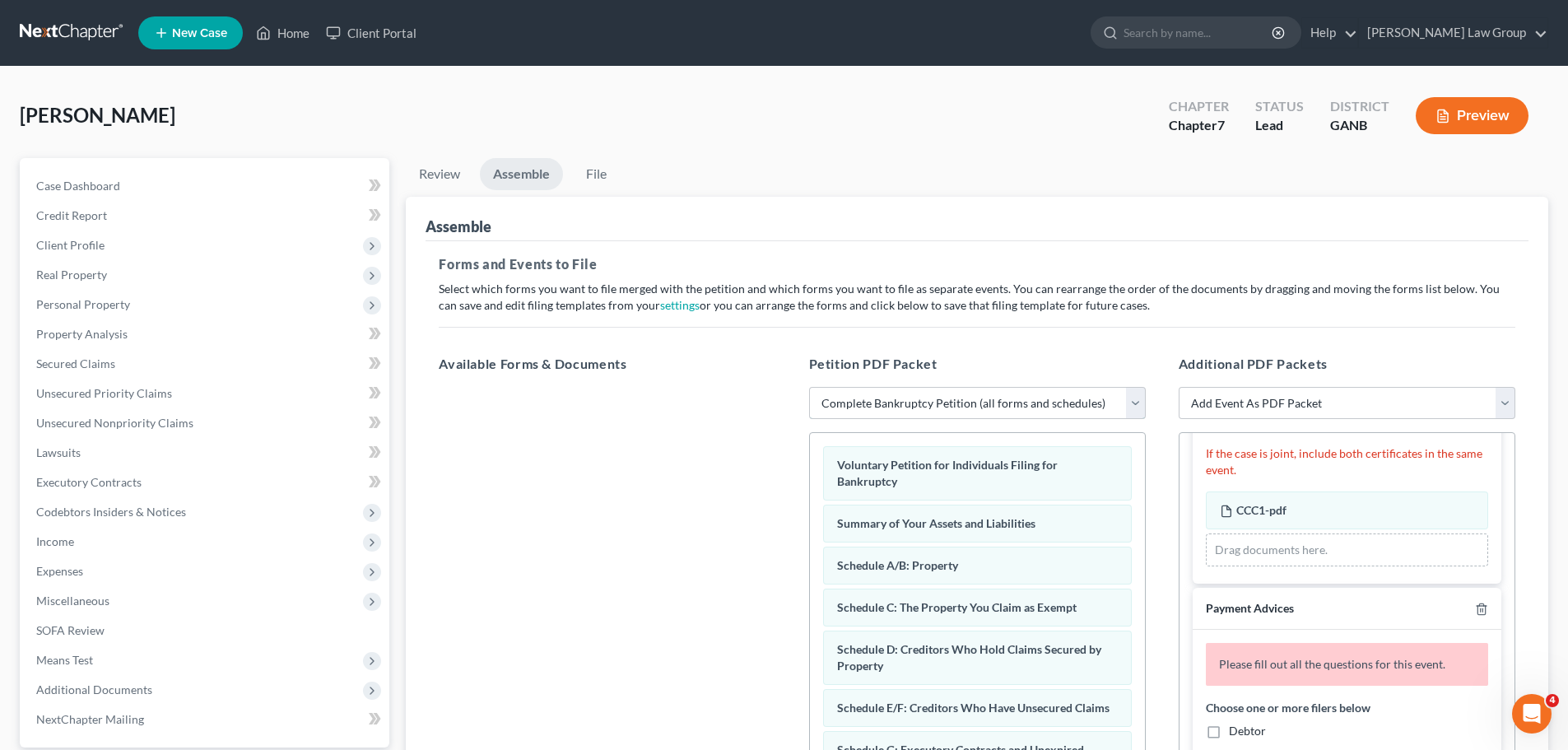
scroll to position [165, 0]
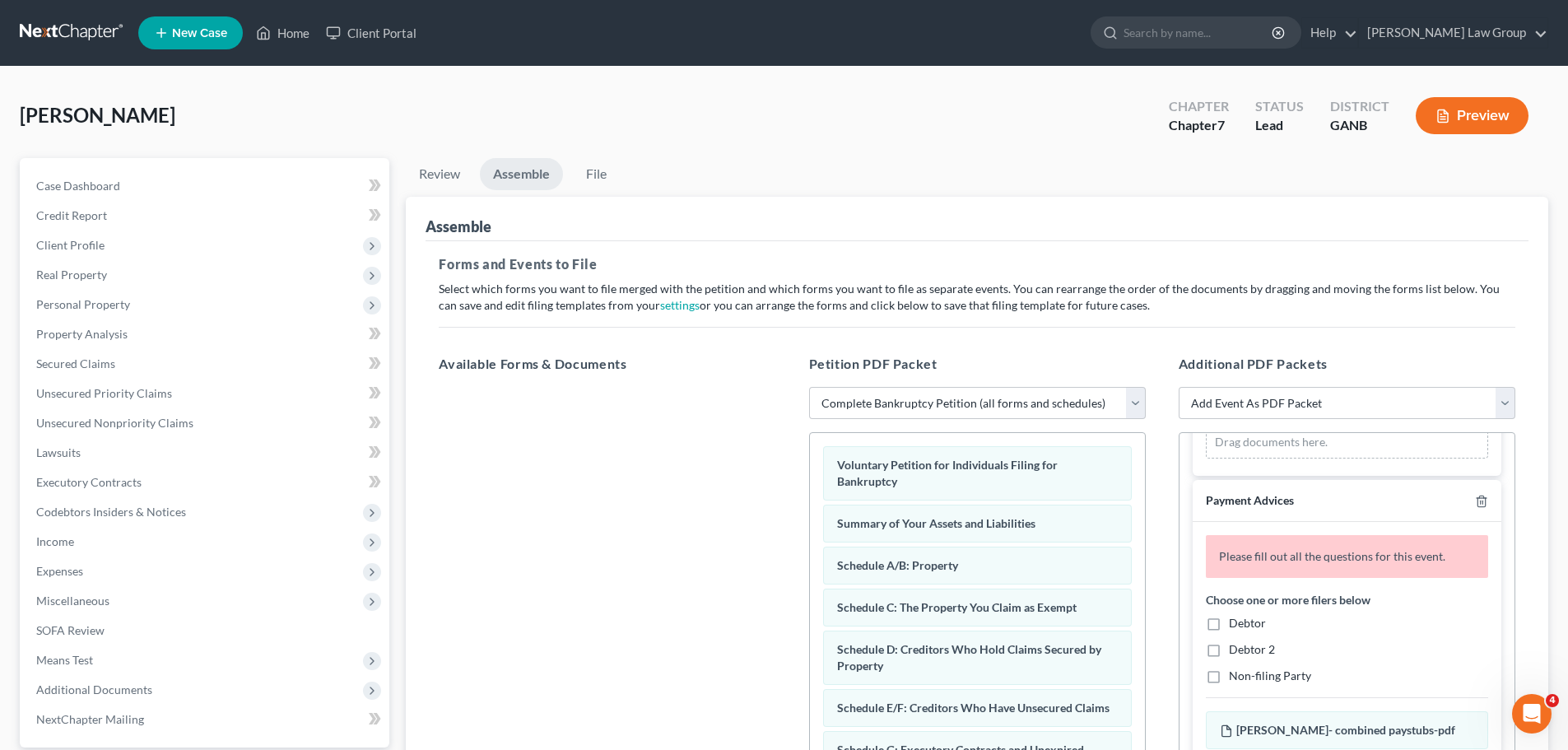
click at [1228, 627] on label "Debtor" at bounding box center [1247, 623] width 37 height 17
click at [1235, 626] on input "Debtor" at bounding box center [1240, 620] width 11 height 11
checkbox input "true"
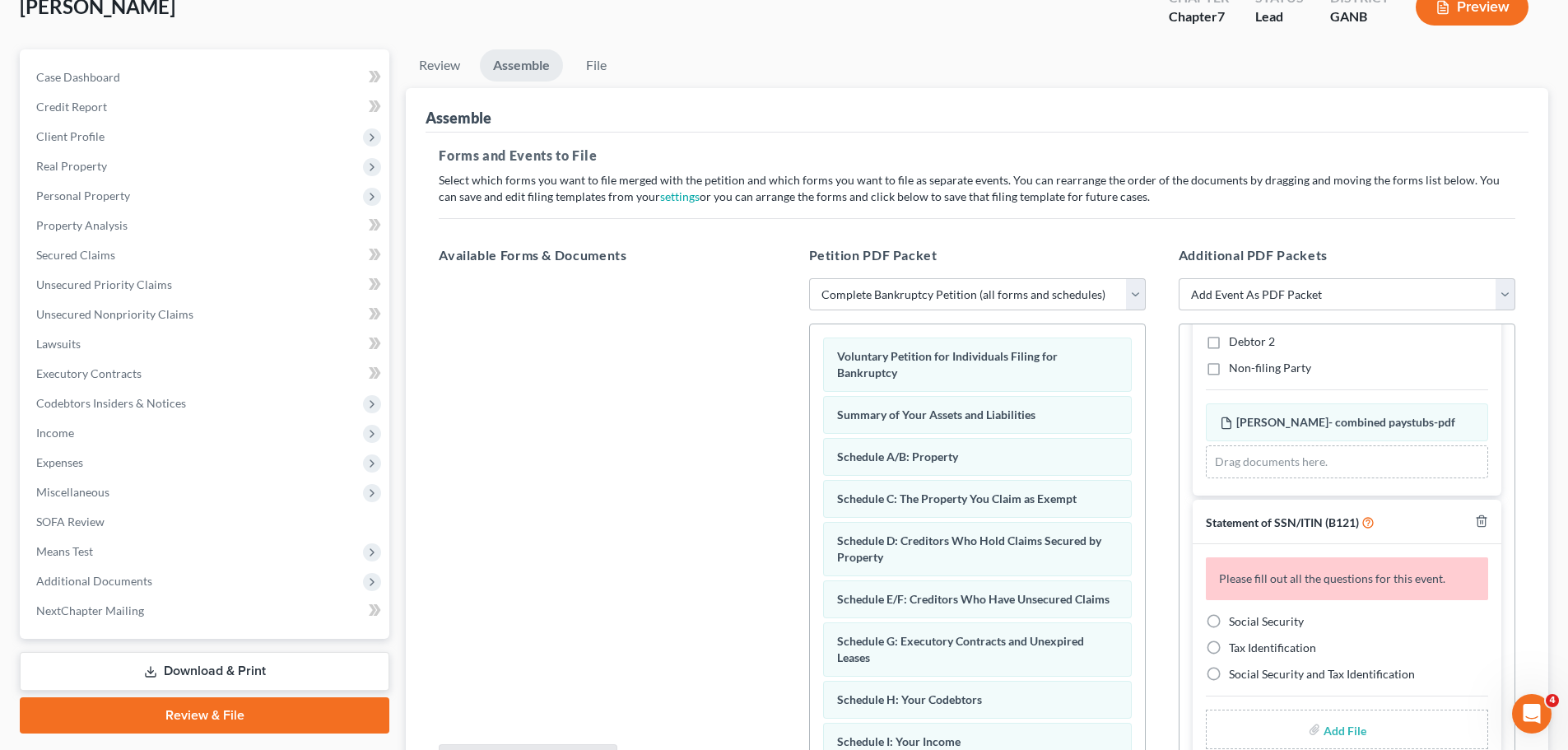
scroll to position [247, 0]
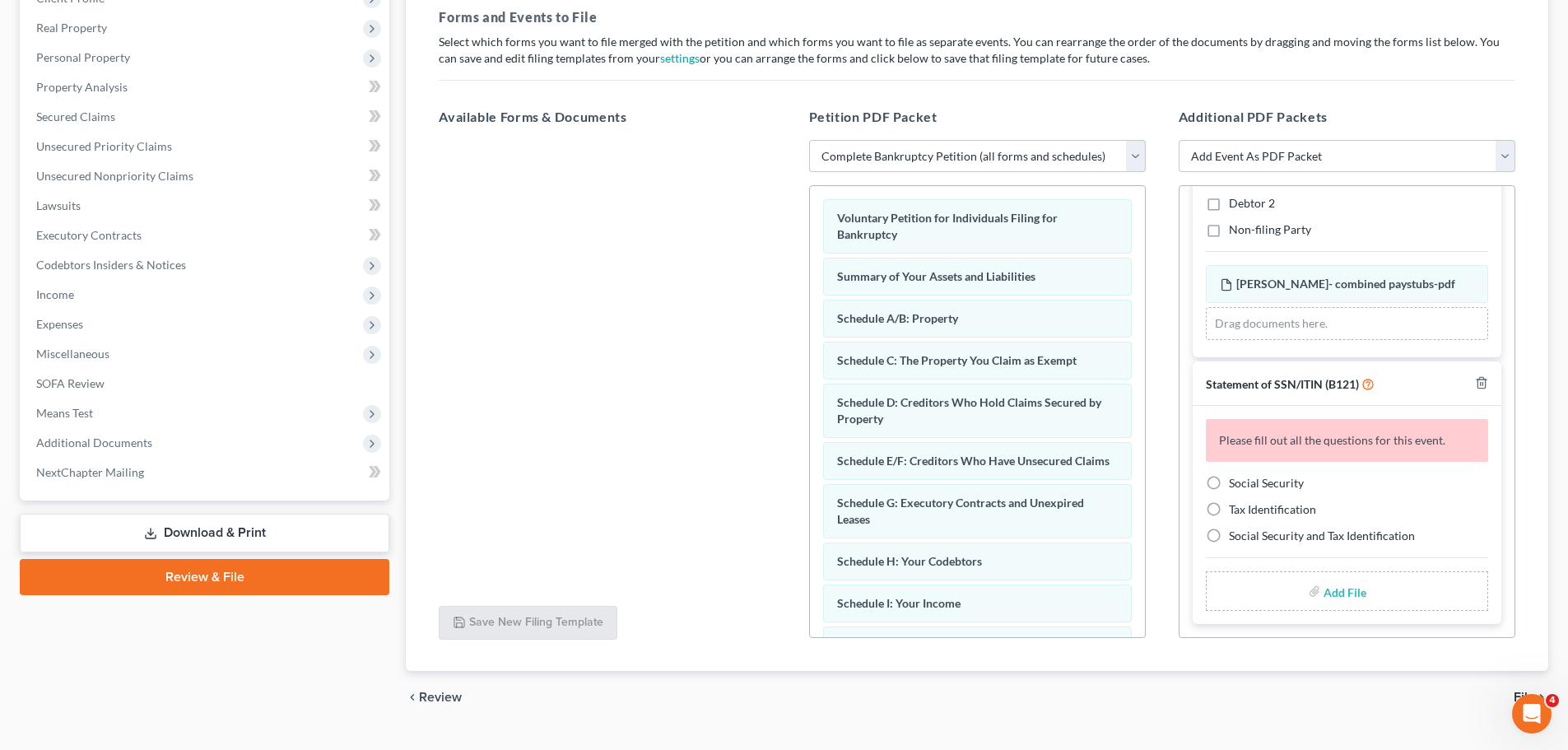
click at [1228, 478] on label "Social Security" at bounding box center [1265, 482] width 75 height 17
click at [1235, 478] on input "Social Security" at bounding box center [1240, 479] width 11 height 11
radio input "true"
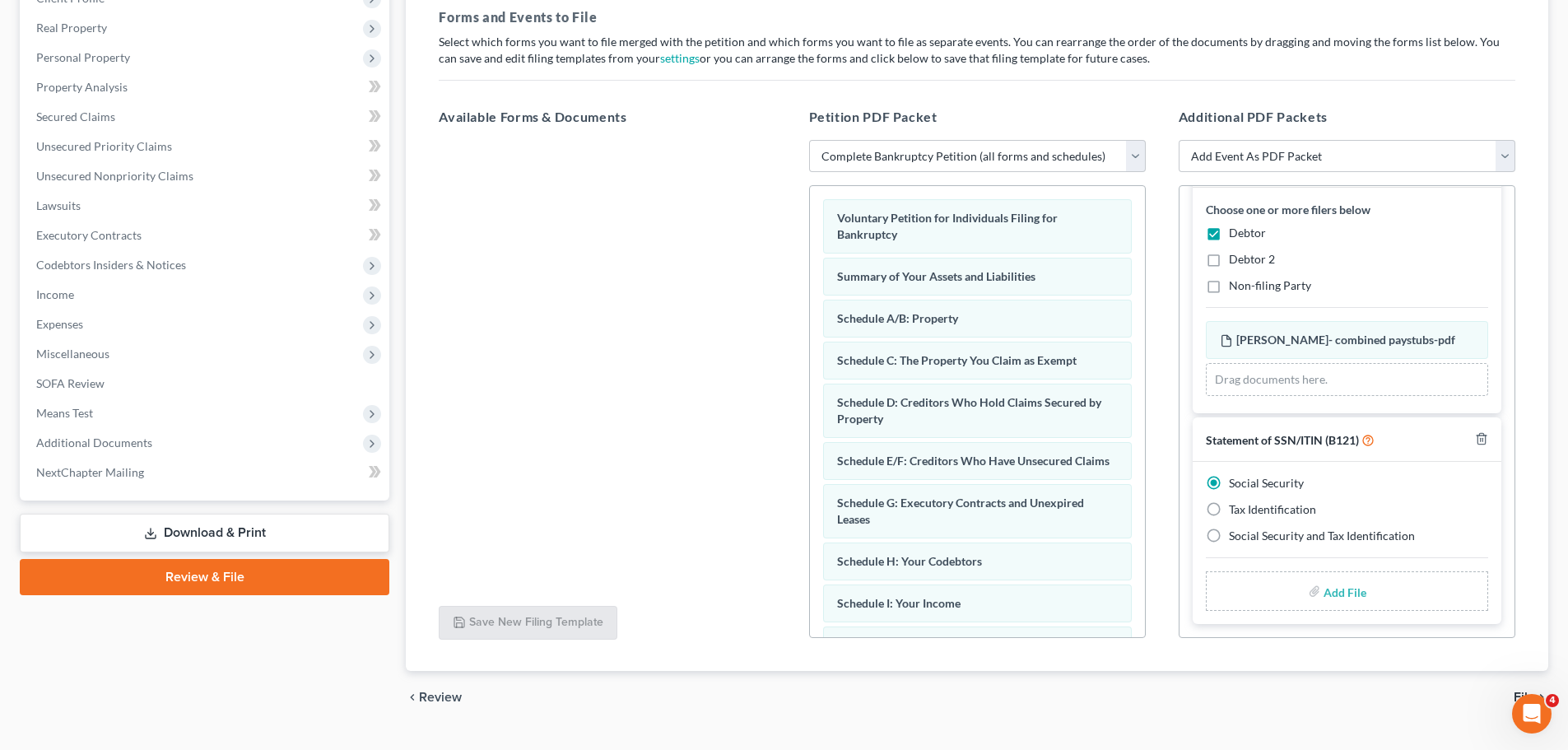
scroll to position [252, 0]
click at [1328, 595] on input "file" at bounding box center [1342, 591] width 39 height 29
type input "C:\fakepath\SSN to file in case [PERSON_NAME].pdf"
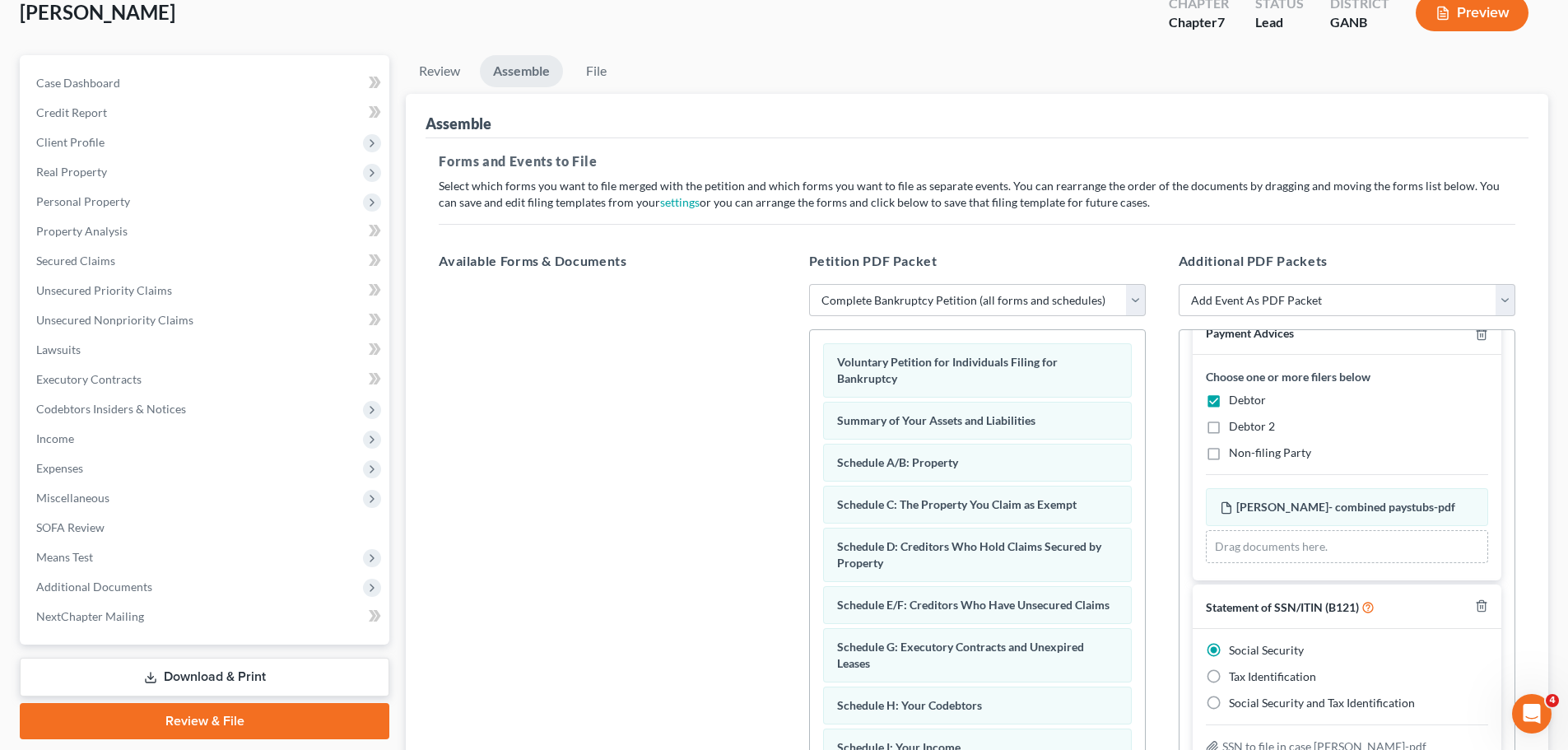
scroll to position [0, 0]
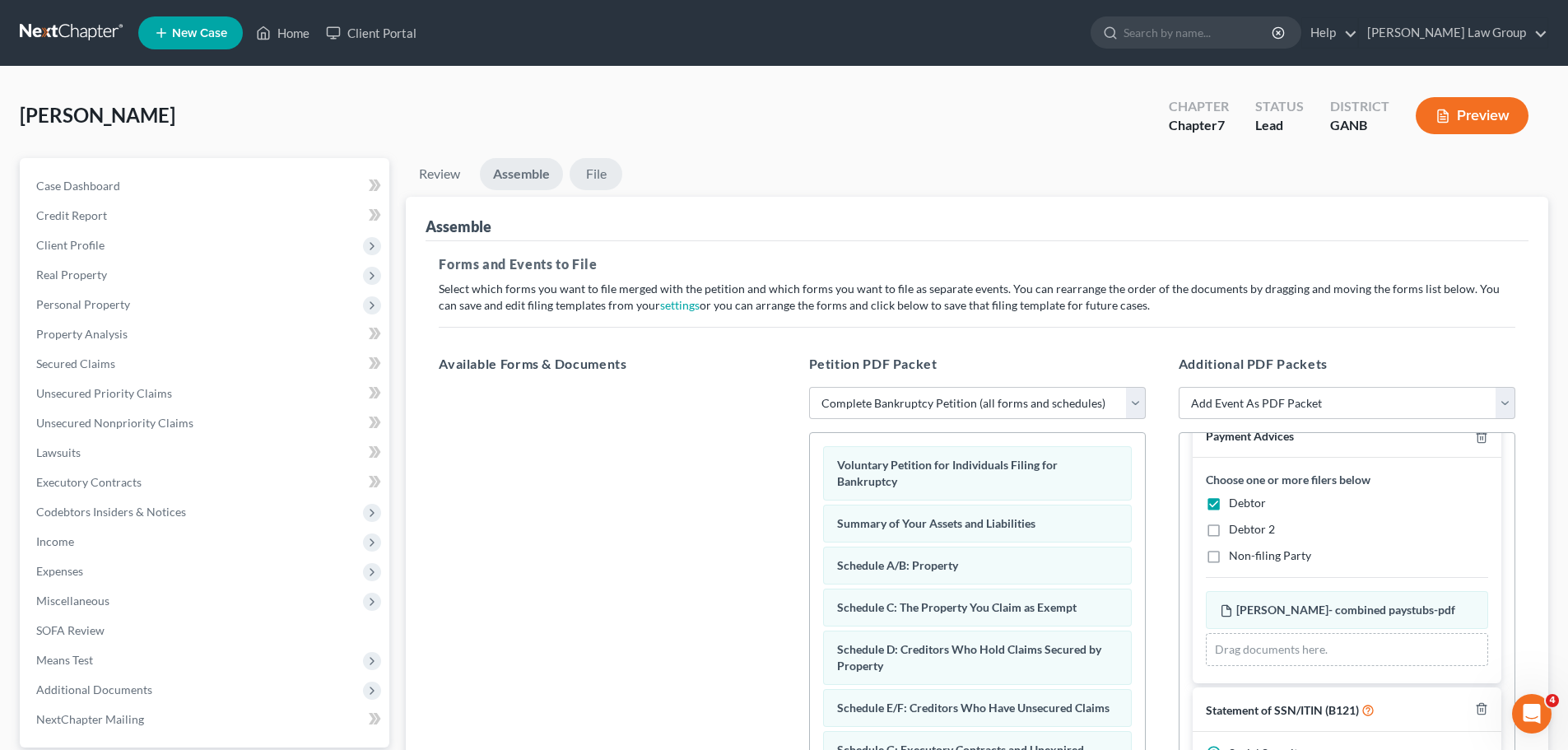
click at [615, 165] on link "File" at bounding box center [596, 174] width 53 height 32
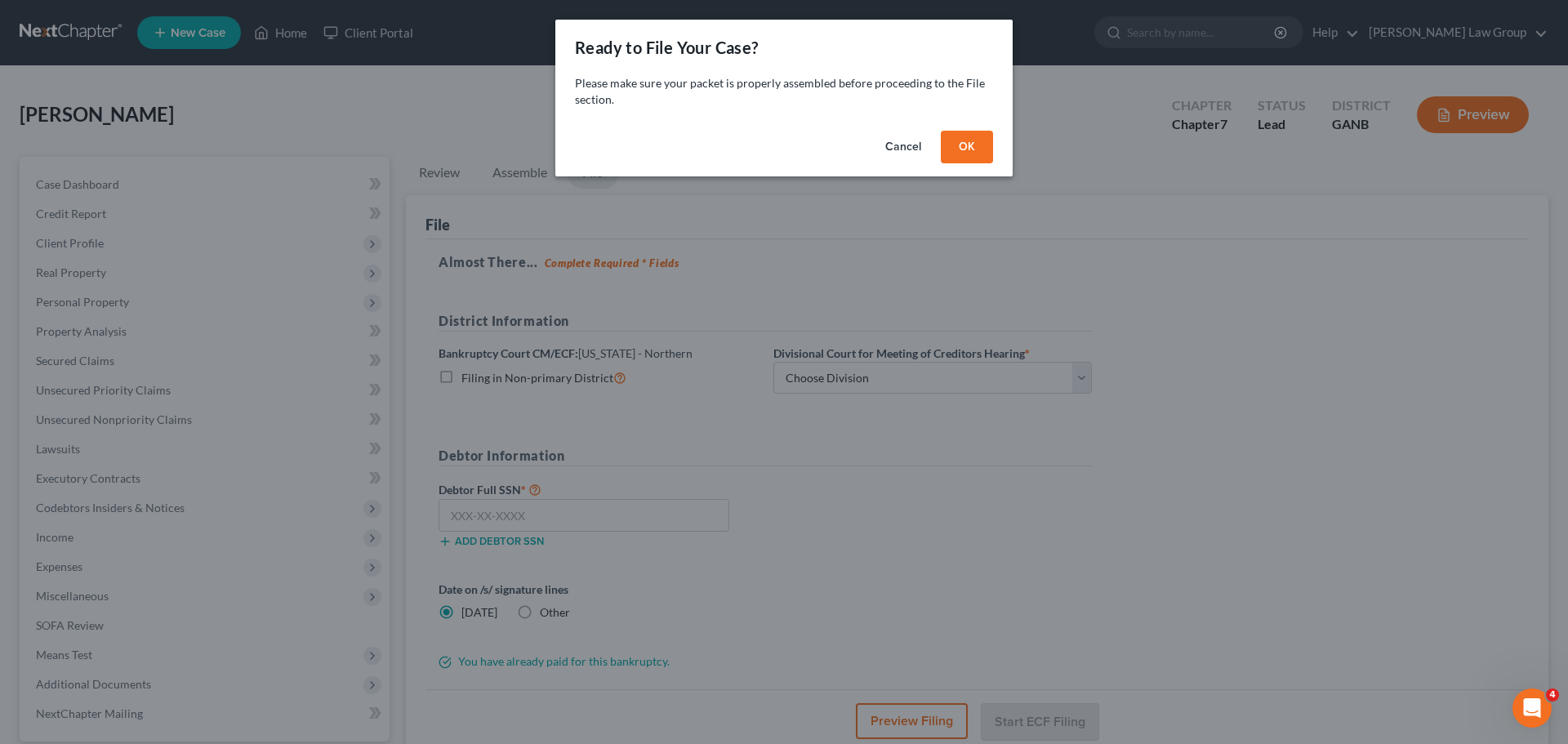
drag, startPoint x: 942, startPoint y: 140, endPoint x: 1000, endPoint y: 144, distance: 58.1
click at [951, 140] on button "OK" at bounding box center [967, 147] width 52 height 33
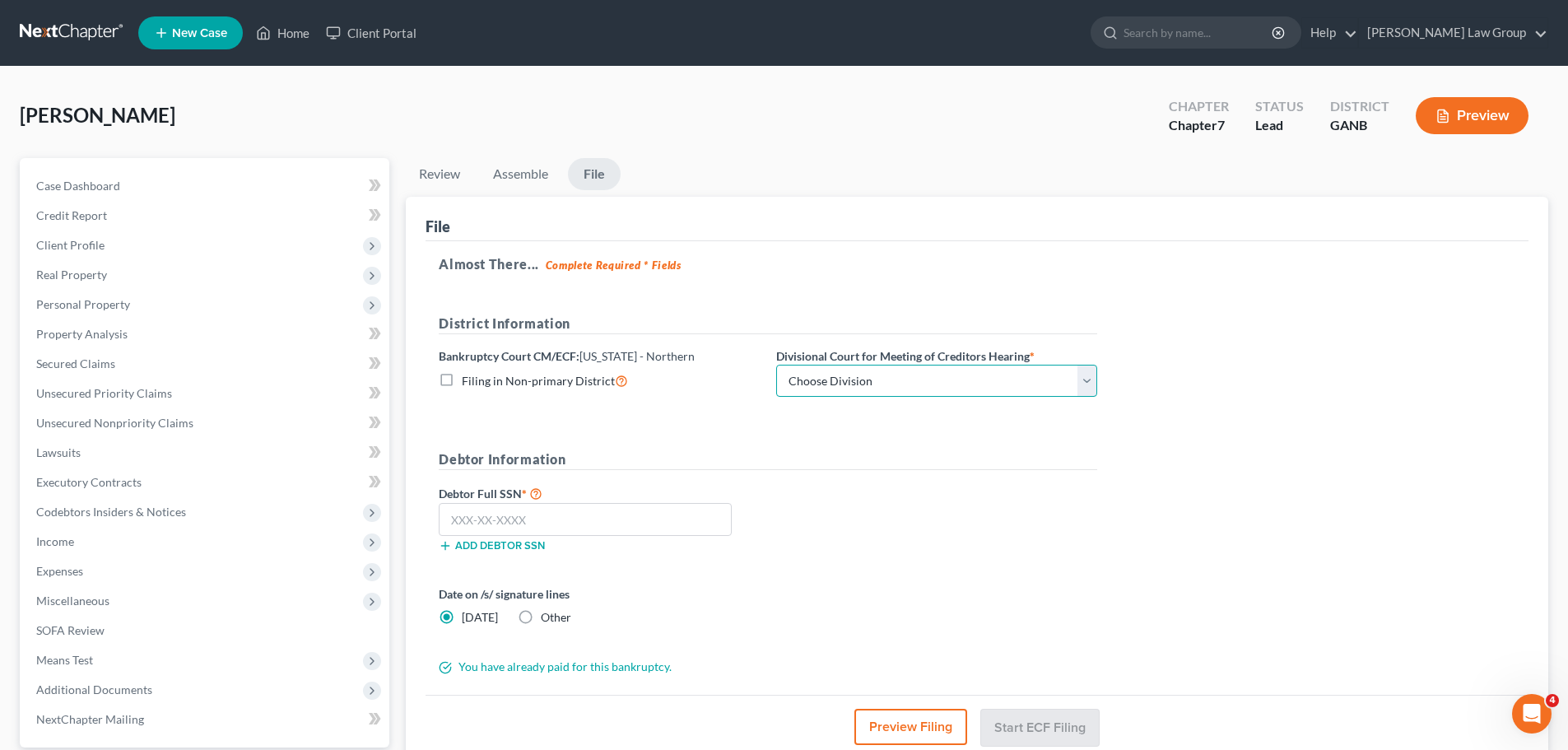
click at [830, 387] on select "Choose Division [GEOGRAPHIC_DATA] [GEOGRAPHIC_DATA] [GEOGRAPHIC_DATA] [GEOGRAPH…" at bounding box center [936, 381] width 321 height 33
select select "0"
click at [776, 364] on select "Choose Division [GEOGRAPHIC_DATA] [GEOGRAPHIC_DATA] [GEOGRAPHIC_DATA] [GEOGRAPH…" at bounding box center [936, 381] width 321 height 33
click at [531, 525] on input "text" at bounding box center [585, 520] width 293 height 33
paste input "248-61-1730"
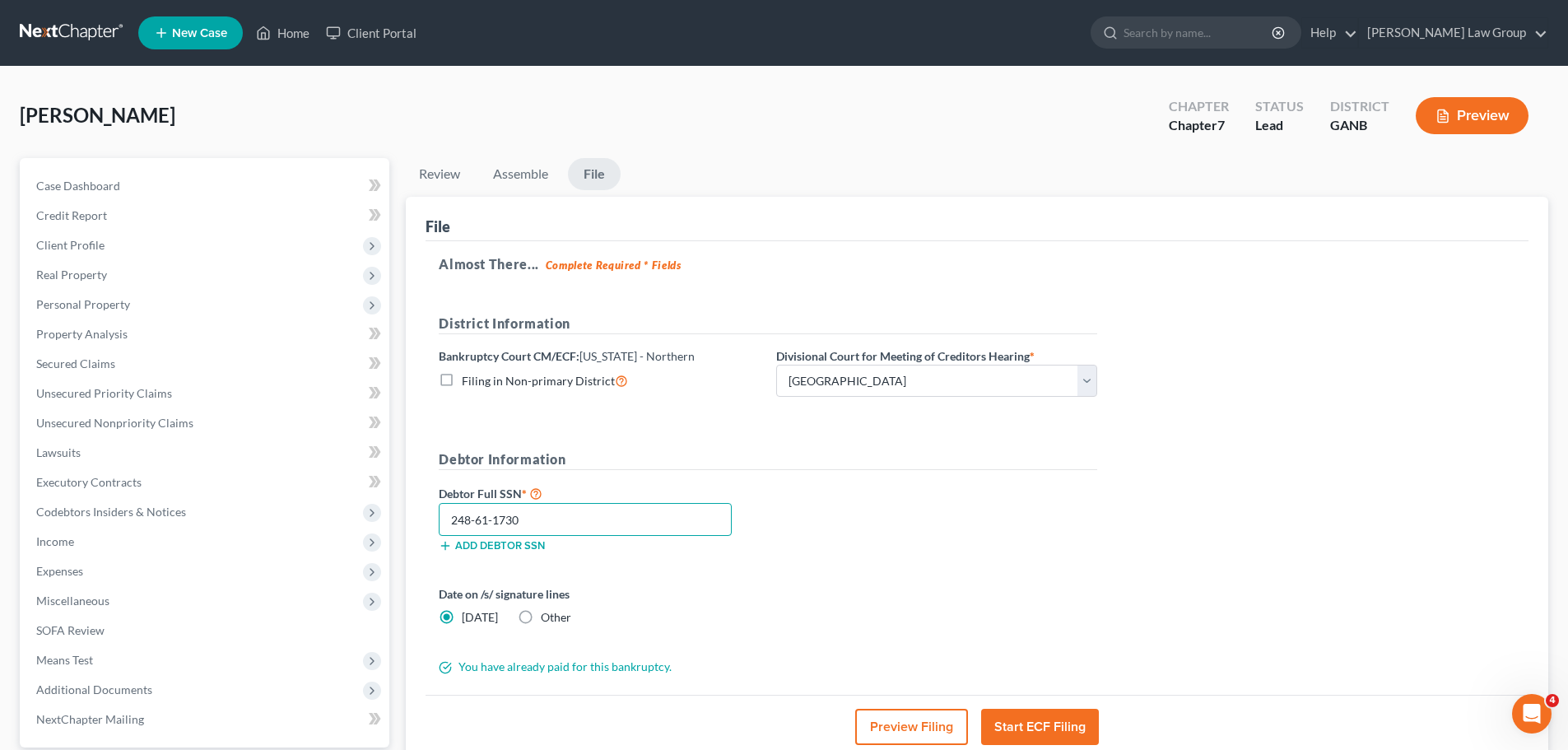
type input "248-61-1730"
click at [919, 528] on div "Debtor Full SSN * 248-61-1730 Add debtor SSN" at bounding box center [767, 524] width 675 height 82
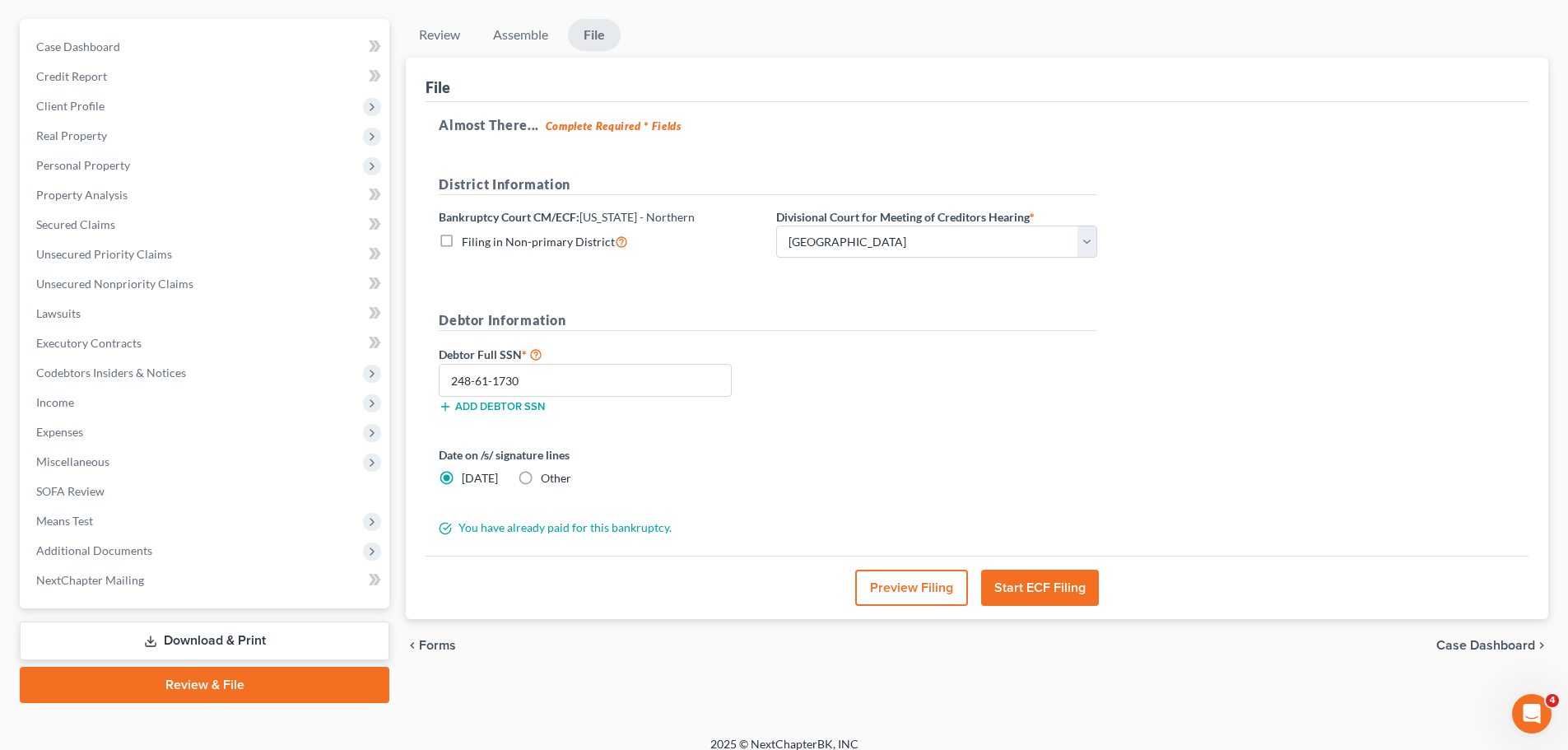
scroll to position [154, 0]
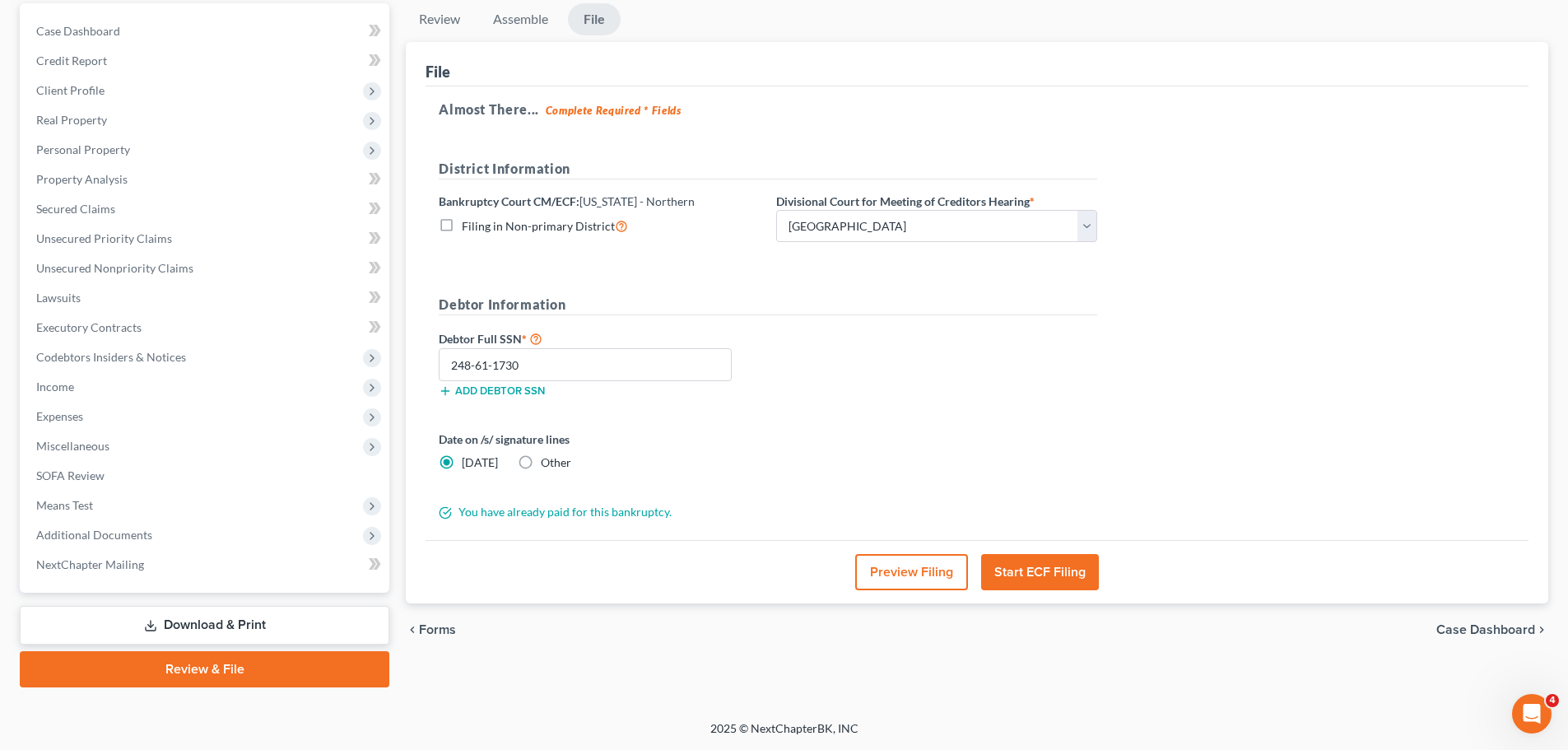
click at [1049, 576] on button "Start ECF Filing" at bounding box center [1040, 571] width 118 height 36
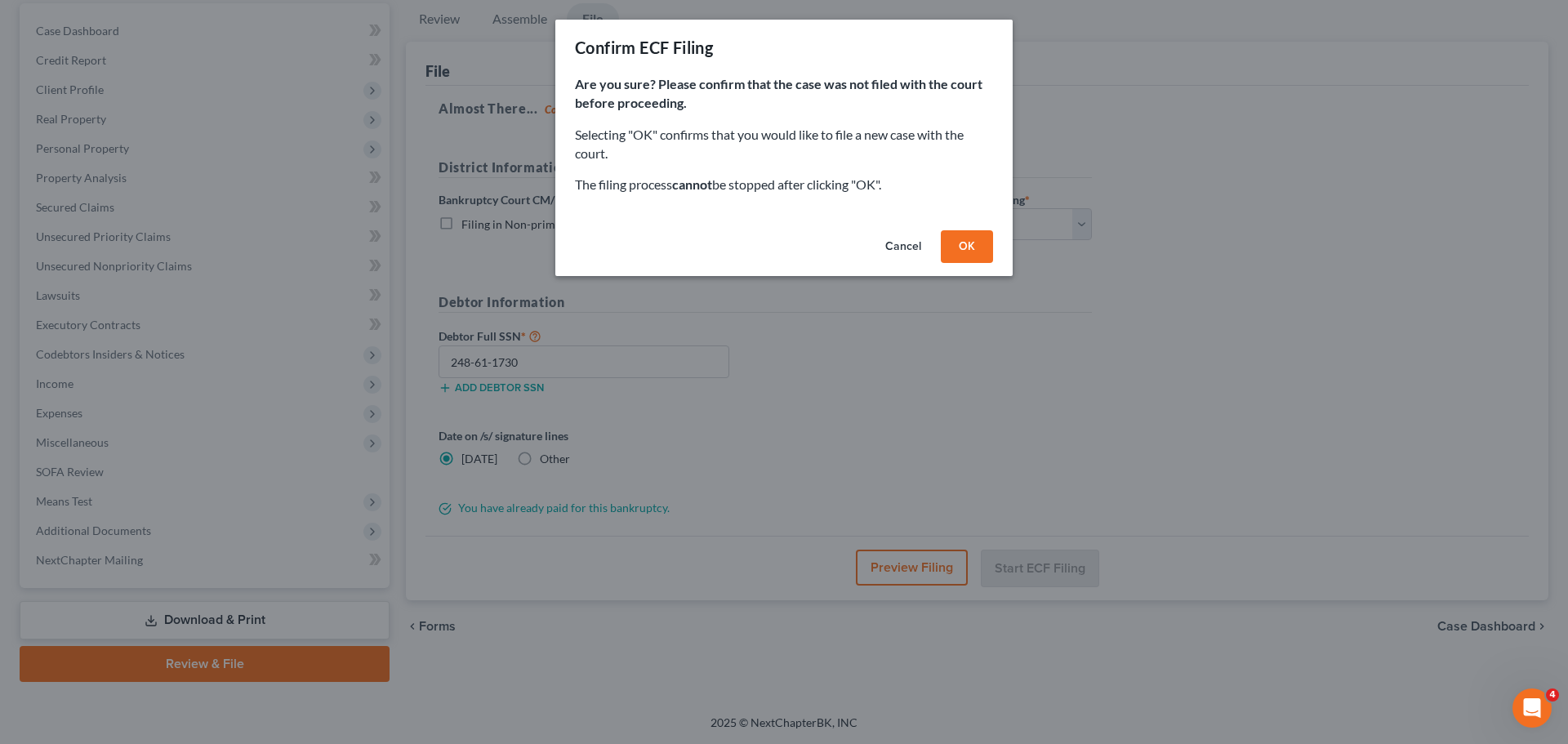
click at [970, 246] on button "OK" at bounding box center [967, 247] width 52 height 33
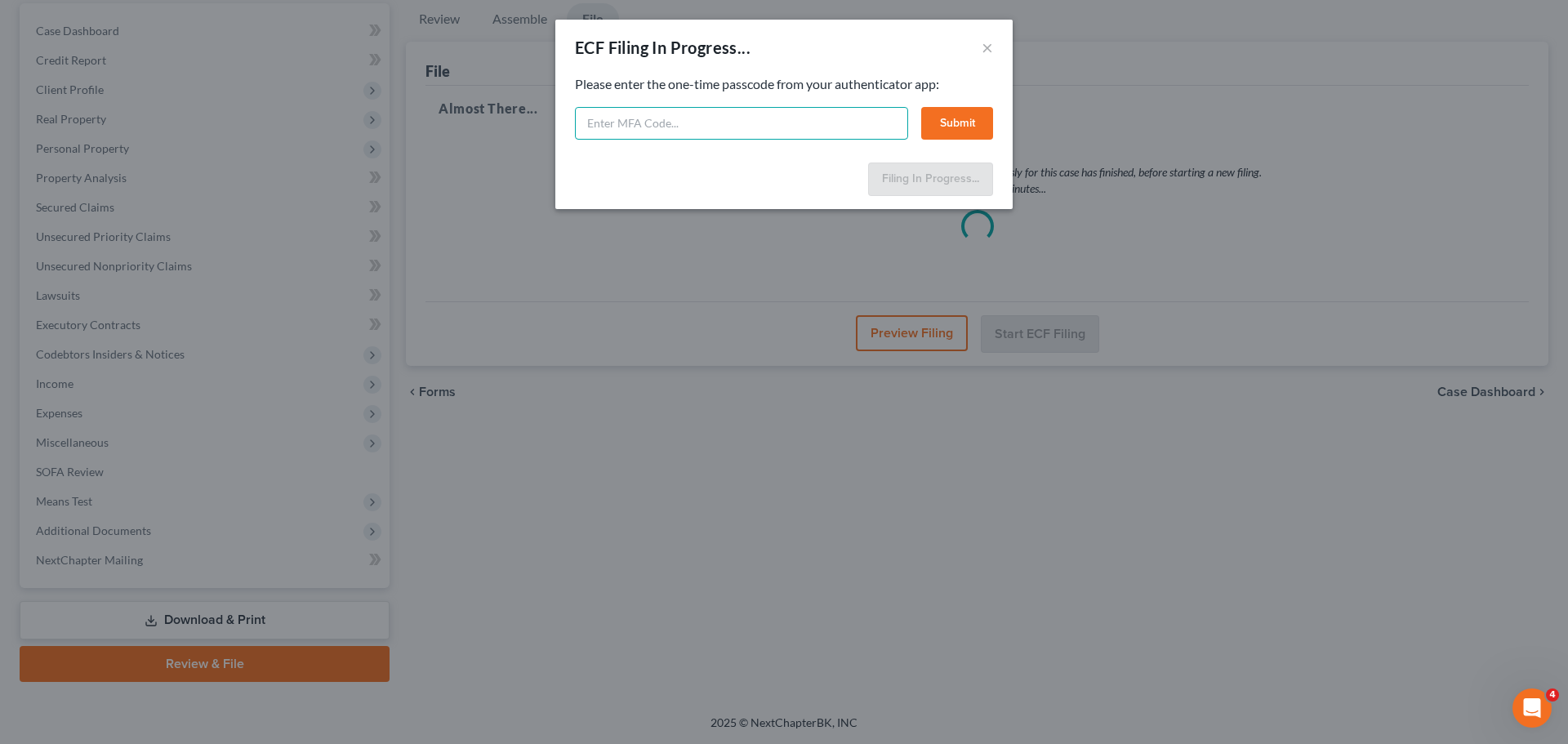
click at [668, 122] on input "text" at bounding box center [741, 123] width 333 height 33
type input "300576"
click at [976, 125] on button "Submit" at bounding box center [957, 123] width 72 height 33
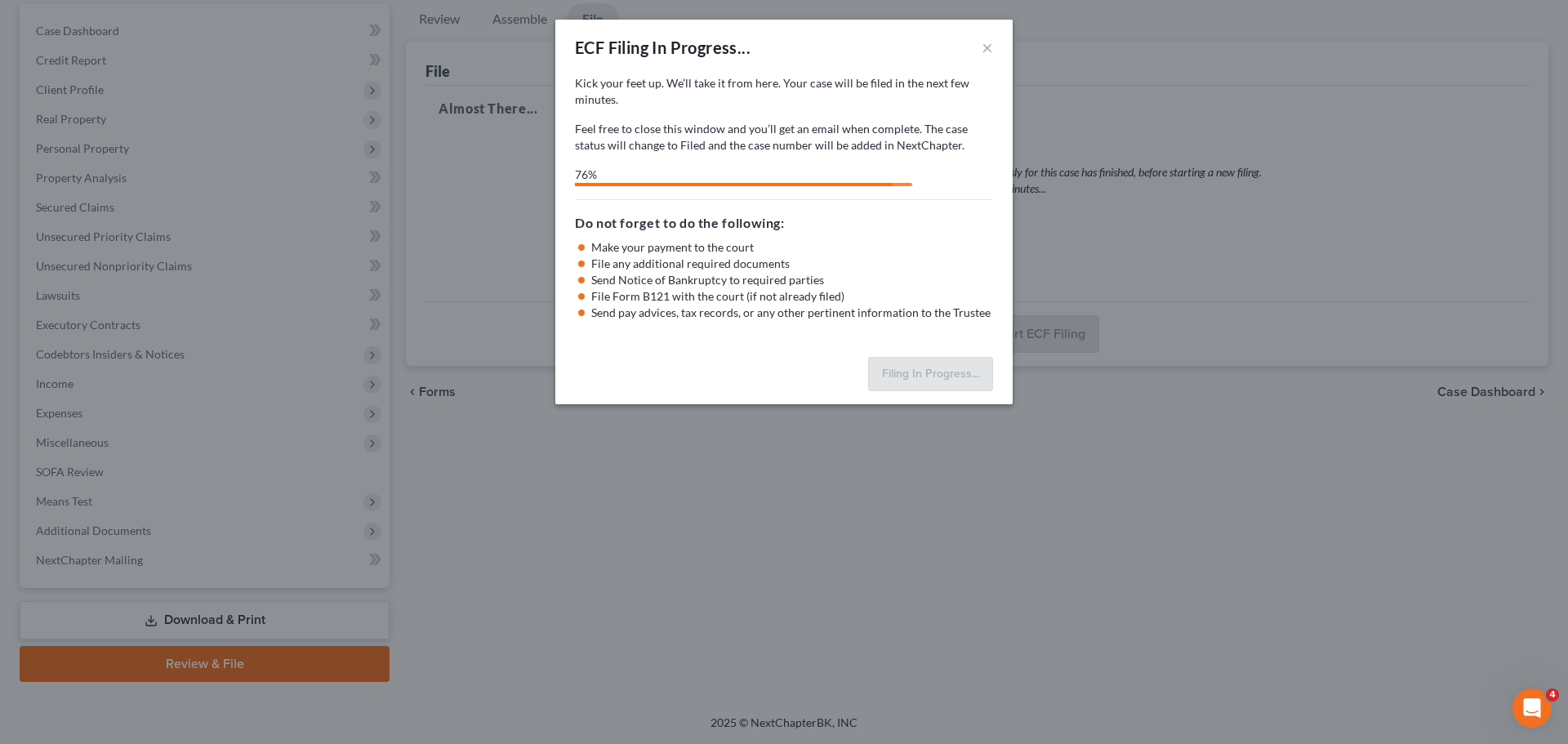
click at [976, 125] on p "Feel free to close this window and you’ll get an email when complete. The case …" at bounding box center [784, 138] width 419 height 33
select select "0"
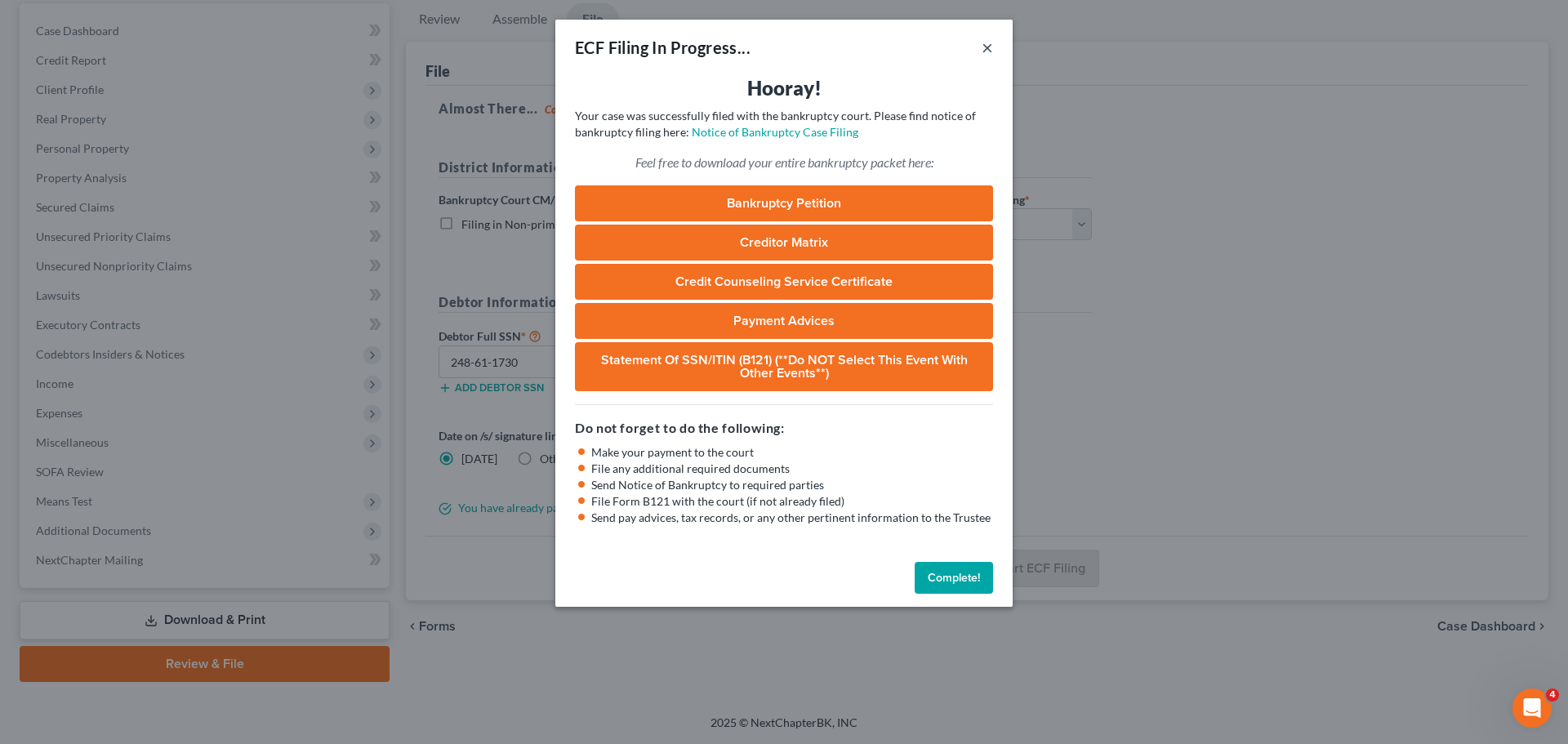
click at [986, 47] on button "×" at bounding box center [988, 47] width 12 height 19
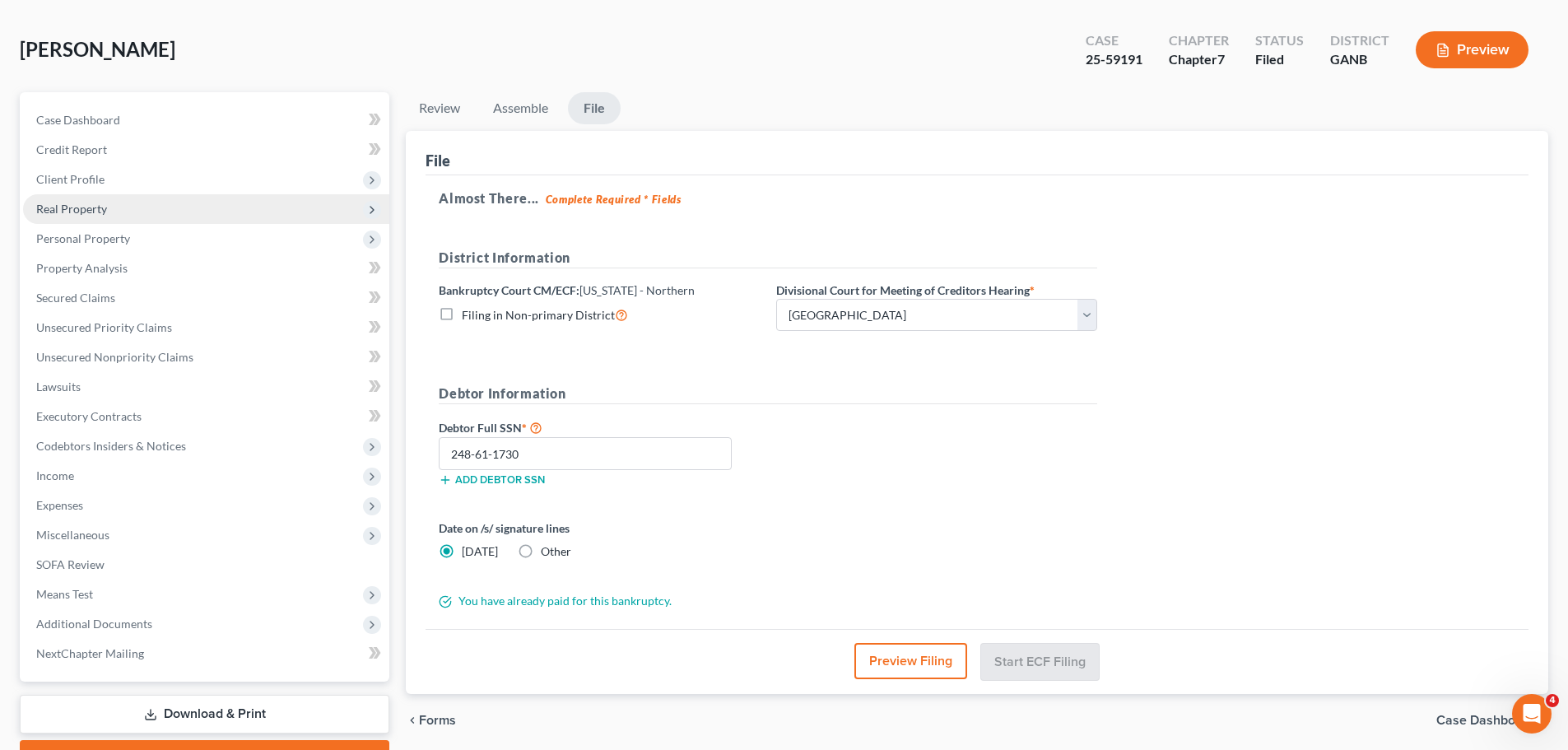
scroll to position [0, 0]
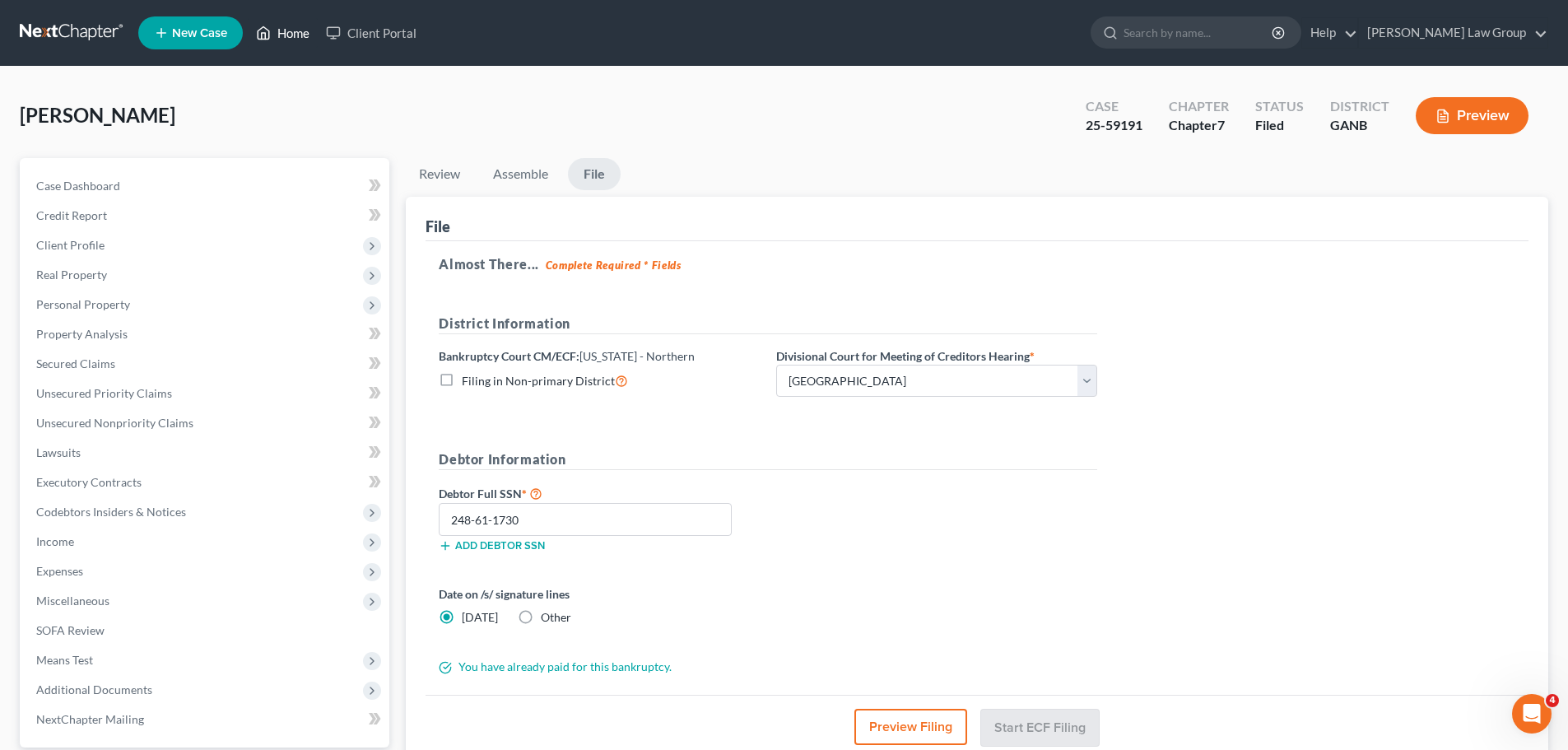
click at [305, 23] on link "Home" at bounding box center [283, 33] width 70 height 29
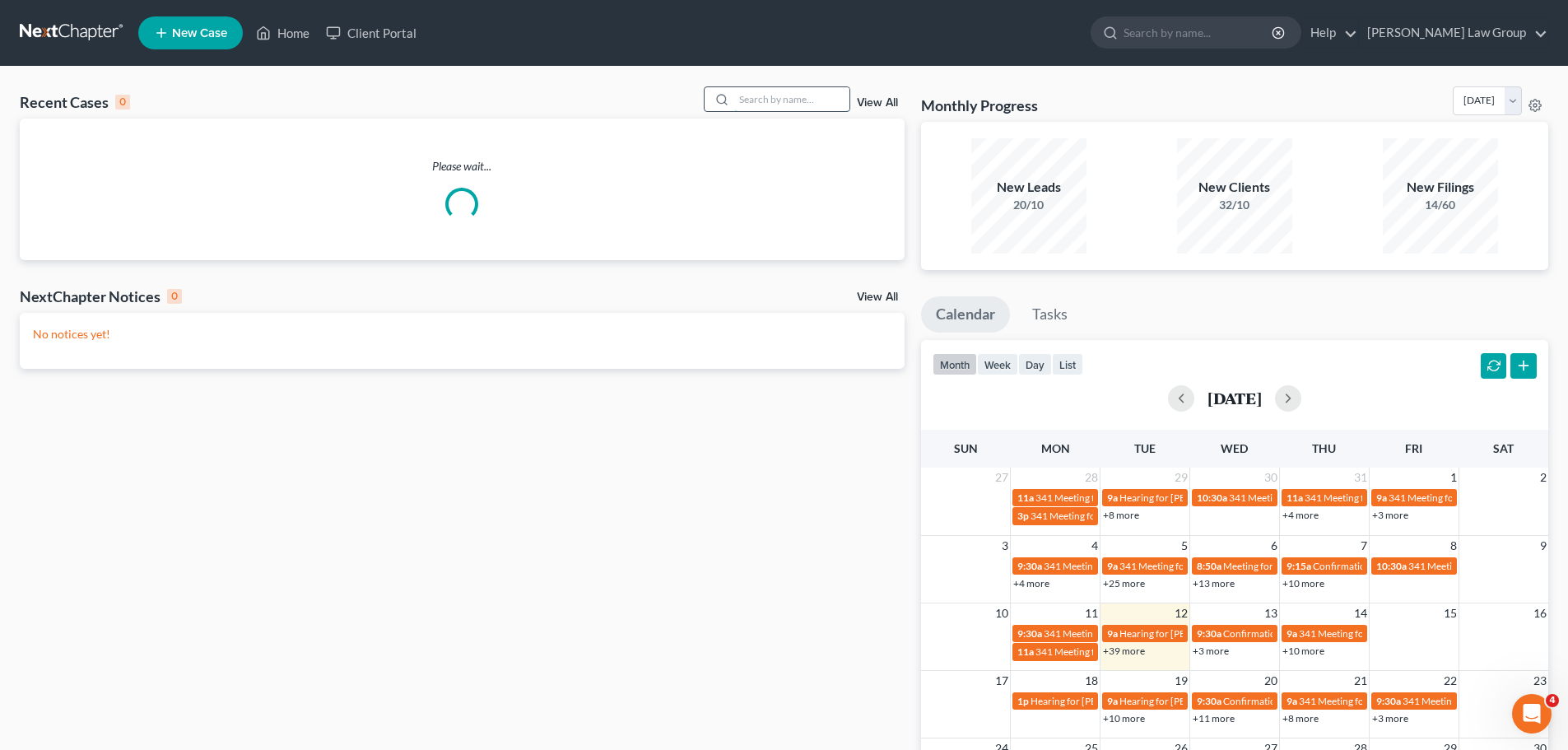
click at [787, 97] on input "search" at bounding box center [792, 99] width 115 height 23
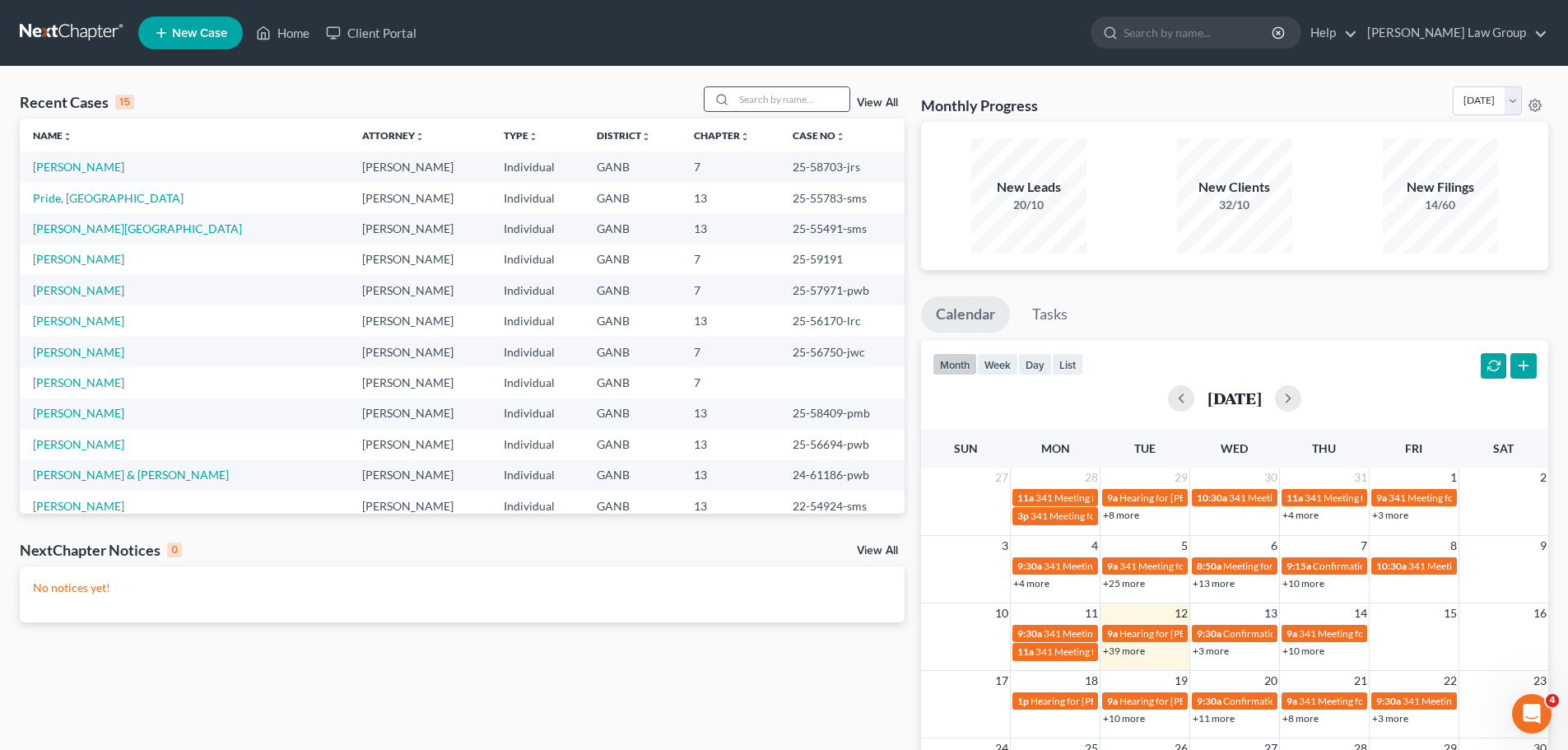
click at [787, 97] on input "search" at bounding box center [792, 99] width 115 height 23
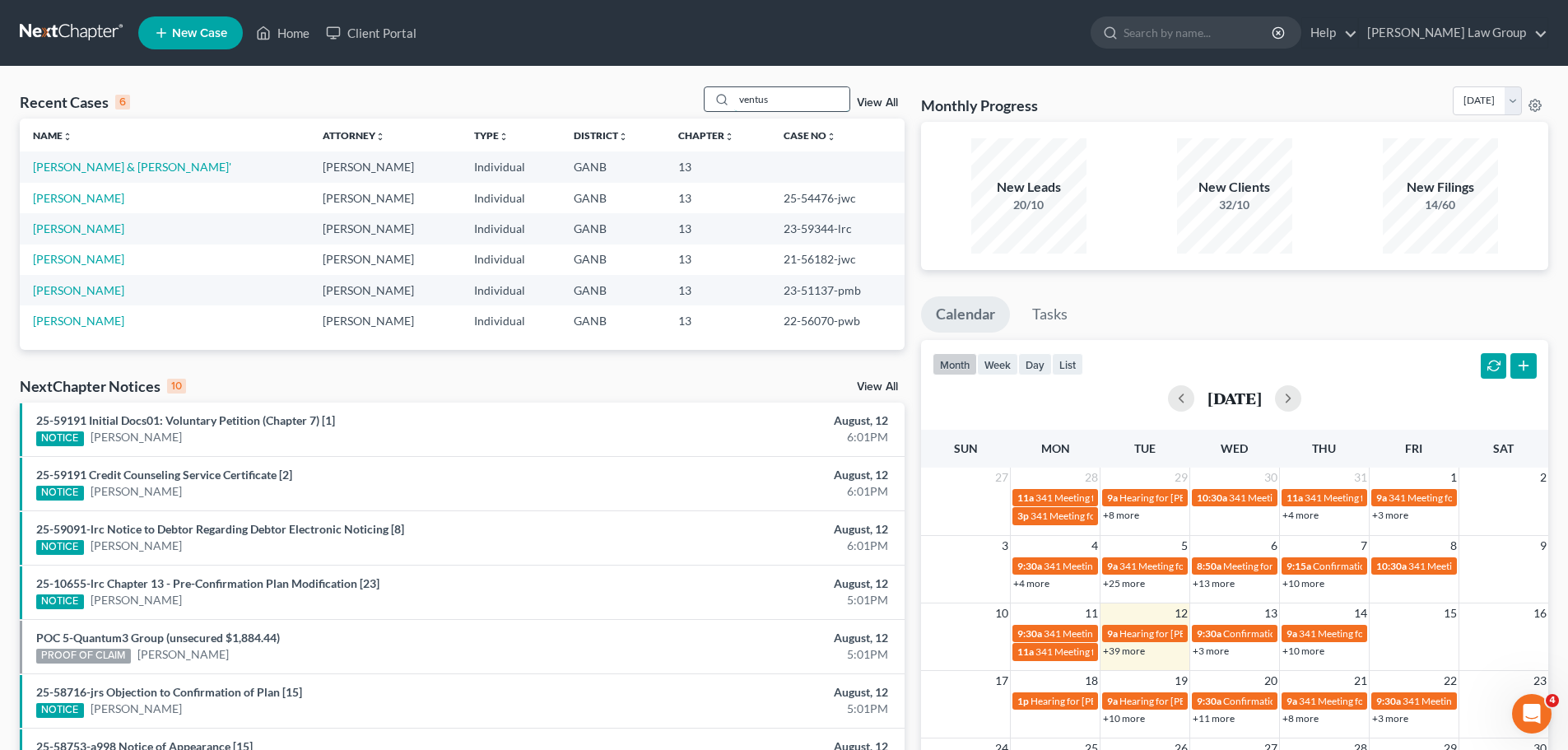
type input "ventus"
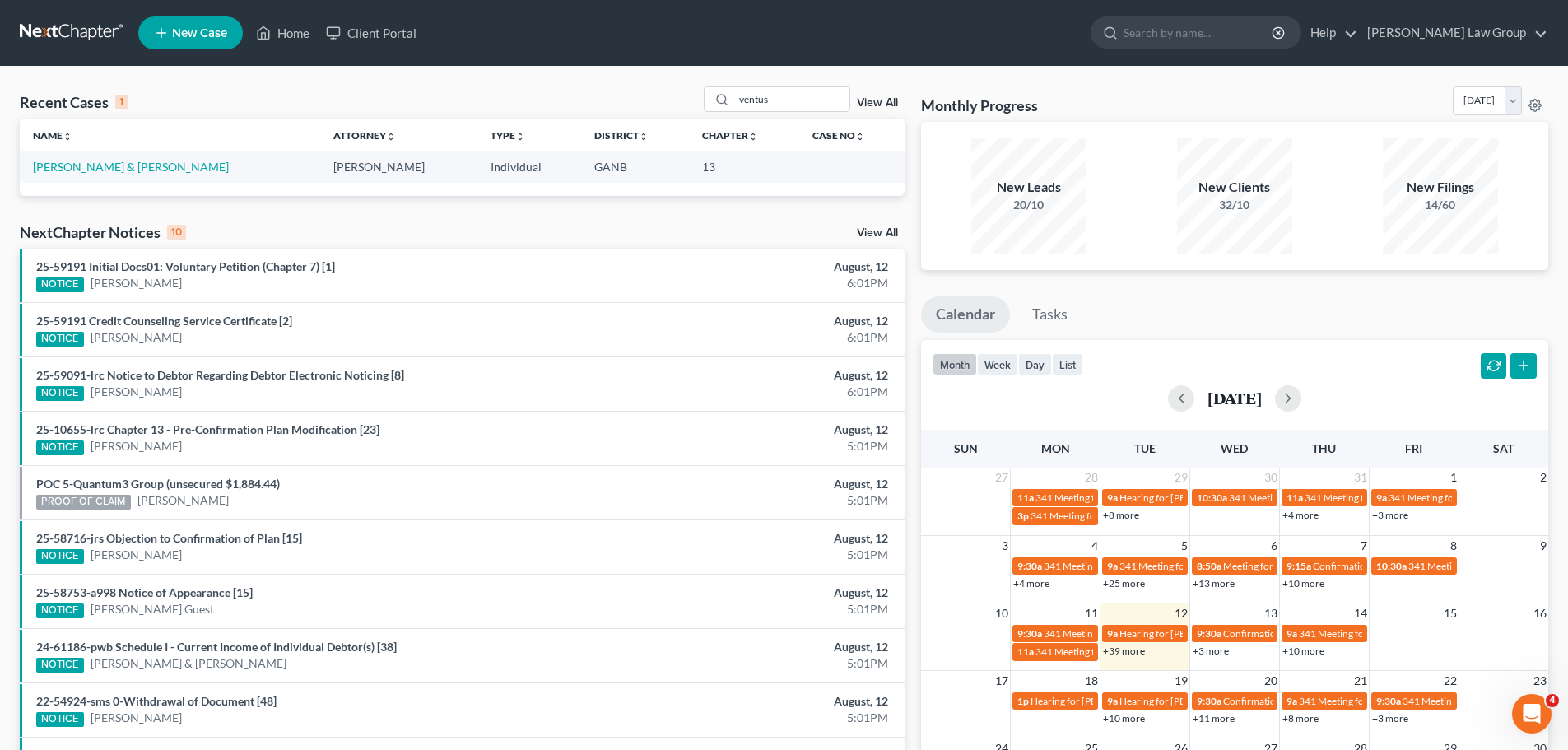
click at [123, 157] on td "[PERSON_NAME] & [PERSON_NAME]'" at bounding box center [170, 166] width 301 height 30
click at [119, 160] on link "[PERSON_NAME] & [PERSON_NAME]'" at bounding box center [132, 167] width 198 height 14
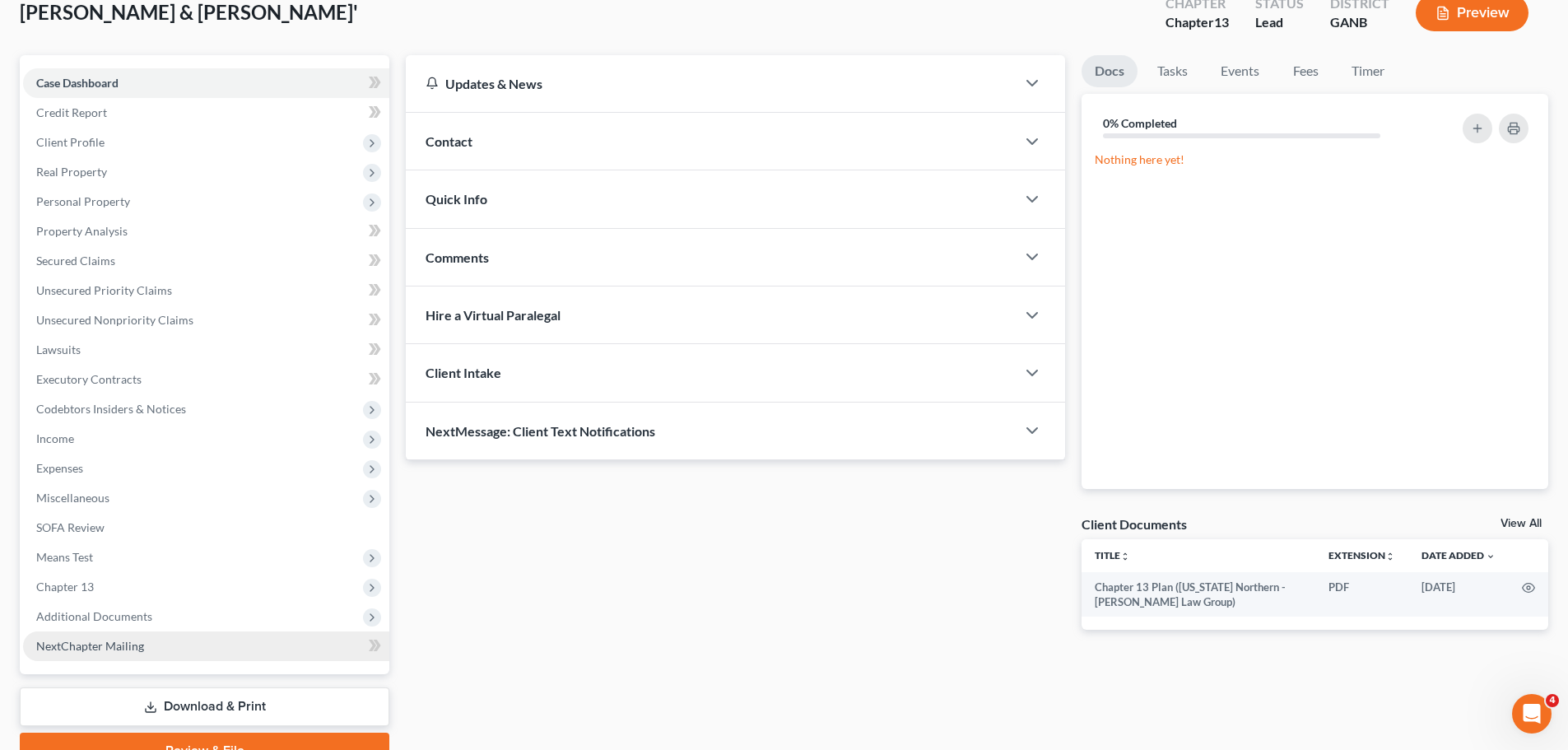
scroll to position [185, 0]
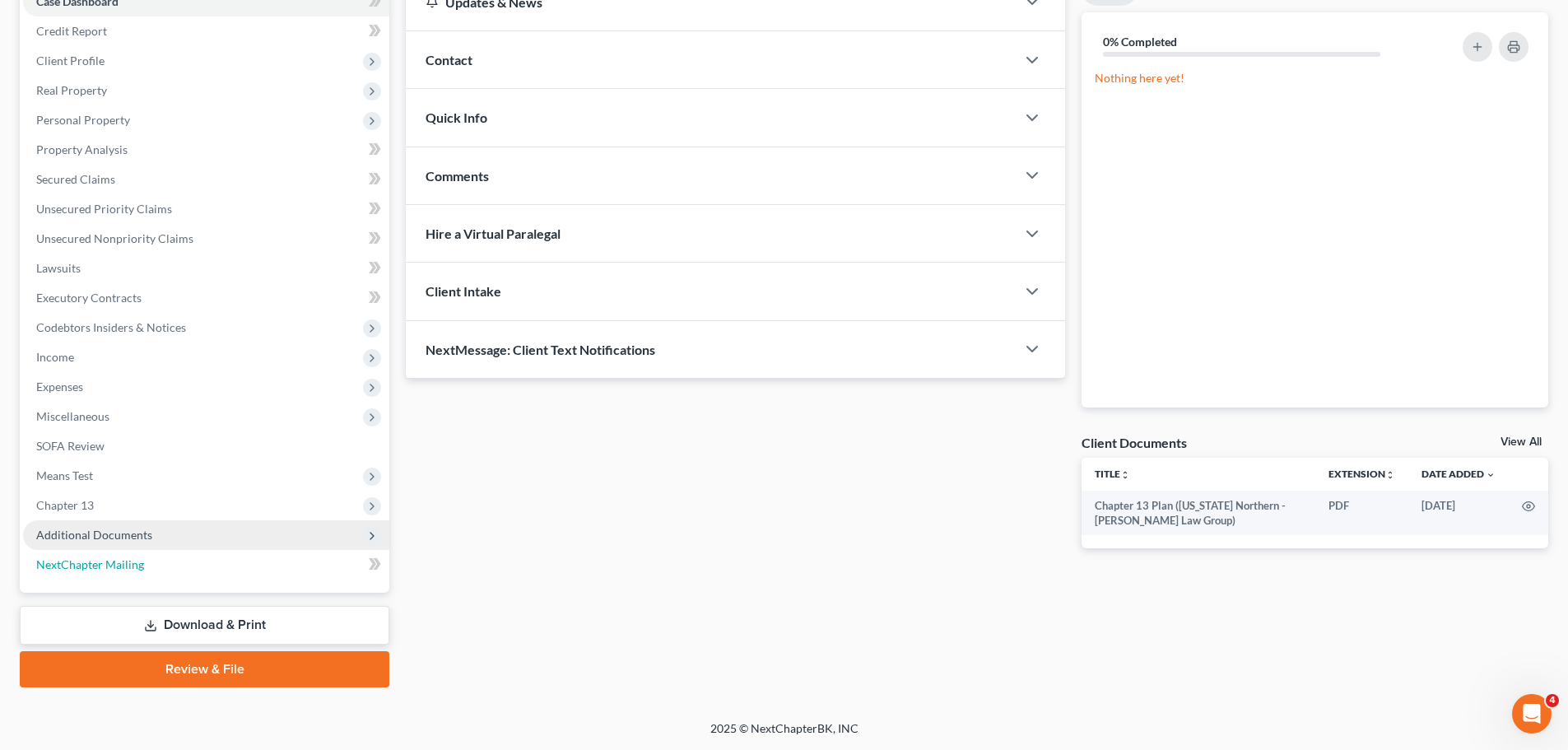
click at [185, 548] on ul "Case Dashboard Payments Invoices Payments Payments Credit Report Client Profile" at bounding box center [206, 283] width 366 height 593
click at [187, 534] on span "Additional Documents" at bounding box center [206, 535] width 366 height 29
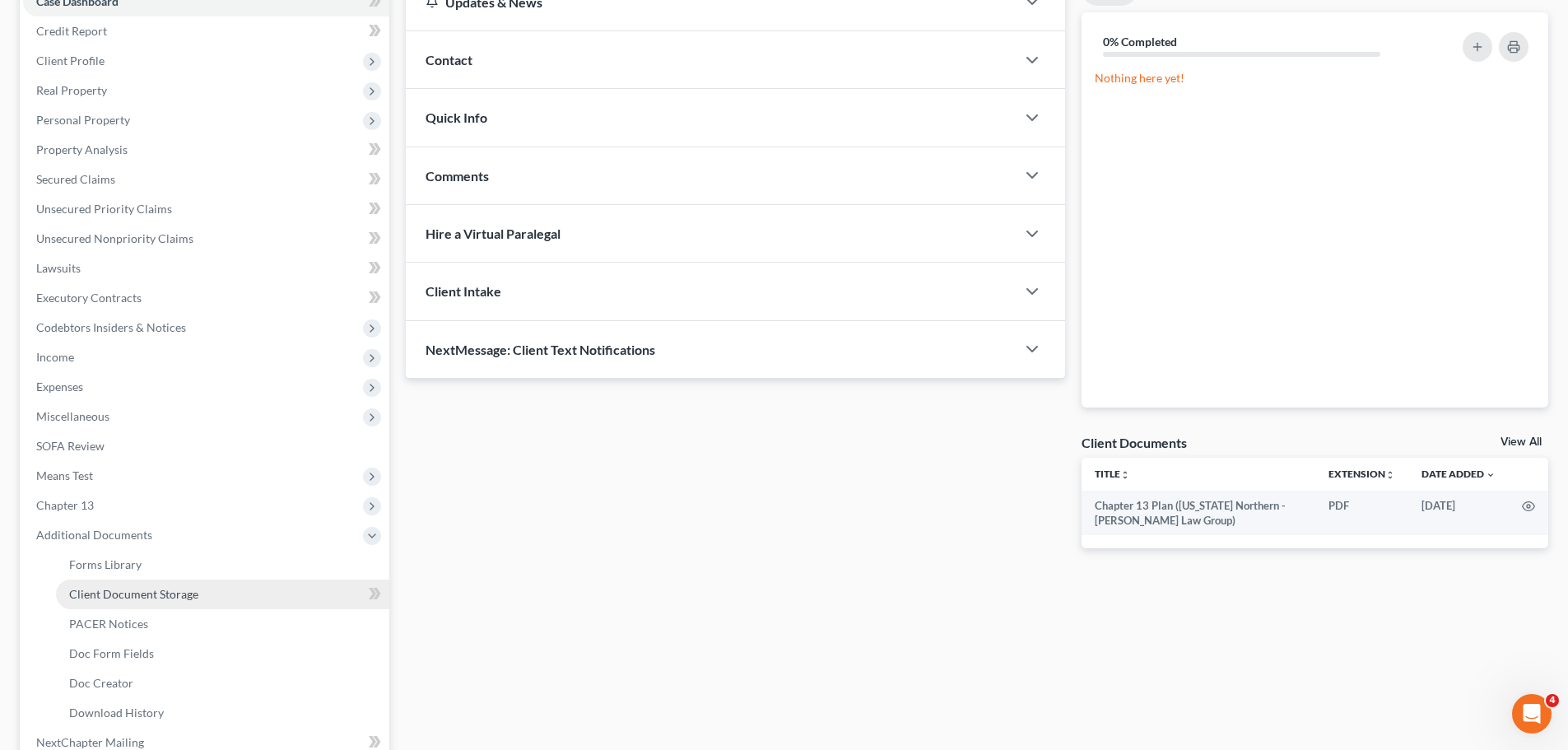
click at [197, 595] on link "Client Document Storage" at bounding box center [222, 594] width 333 height 29
select select "0"
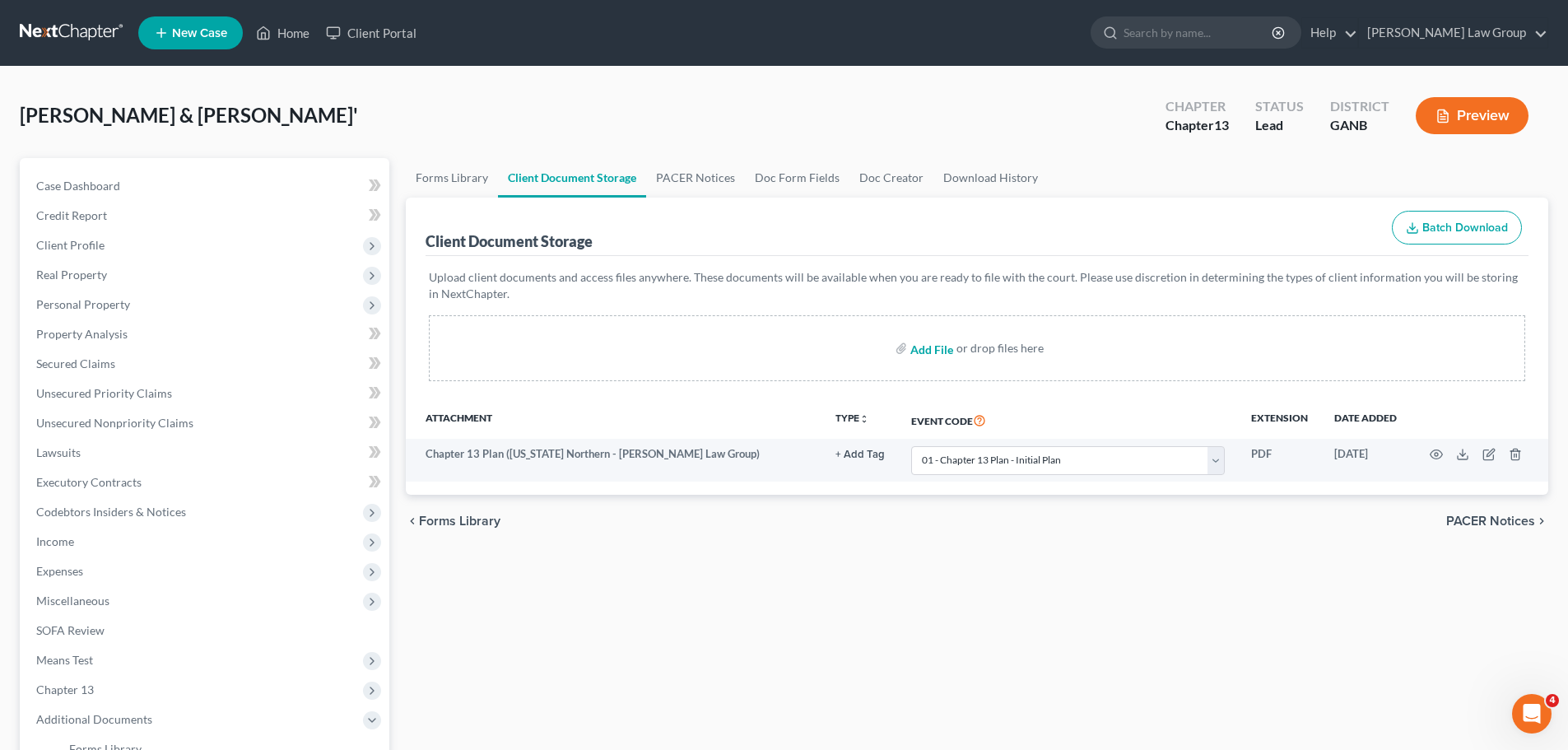
click at [924, 349] on input "file" at bounding box center [929, 348] width 39 height 29
type input "C:\fakepath\CCC1.pdf"
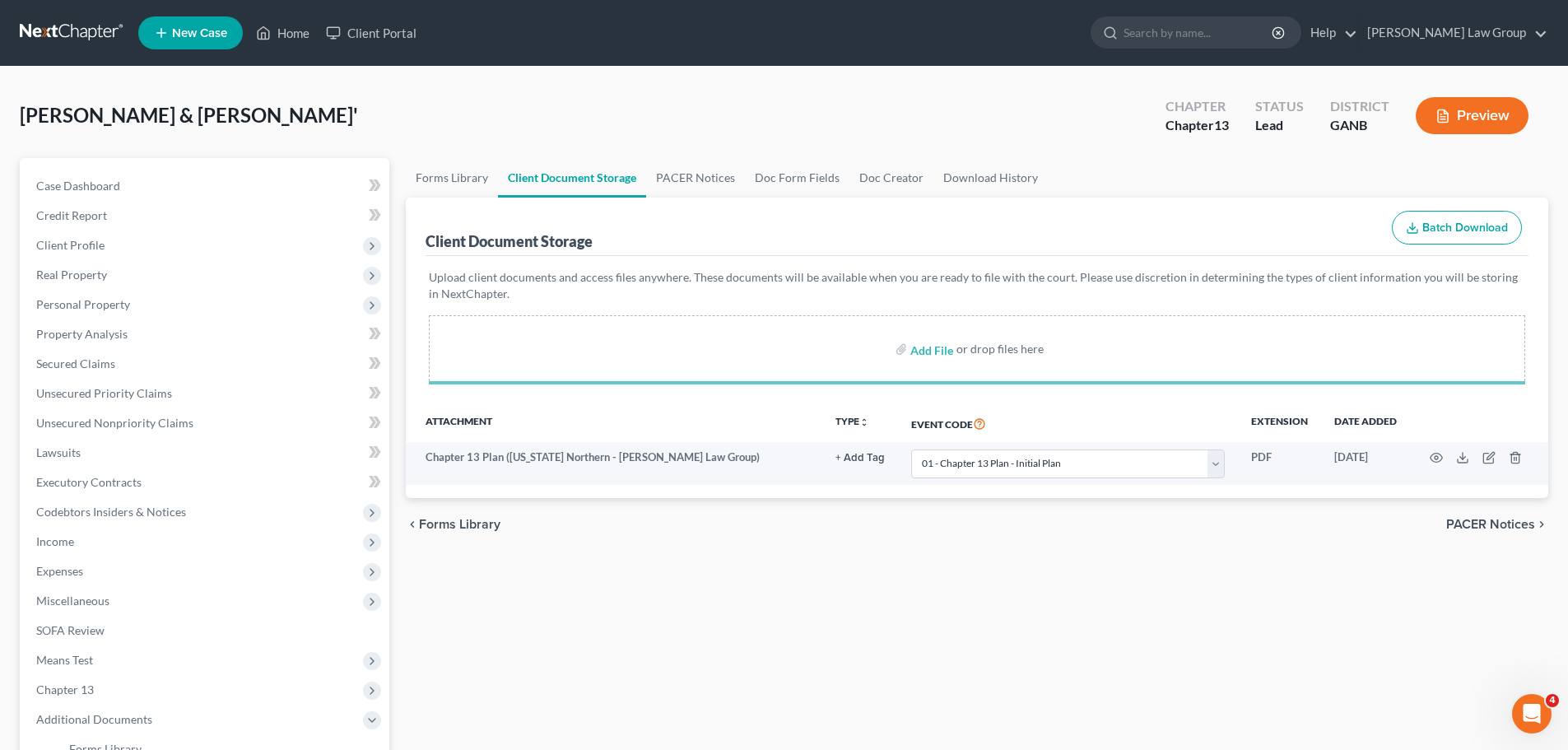
select select "0"
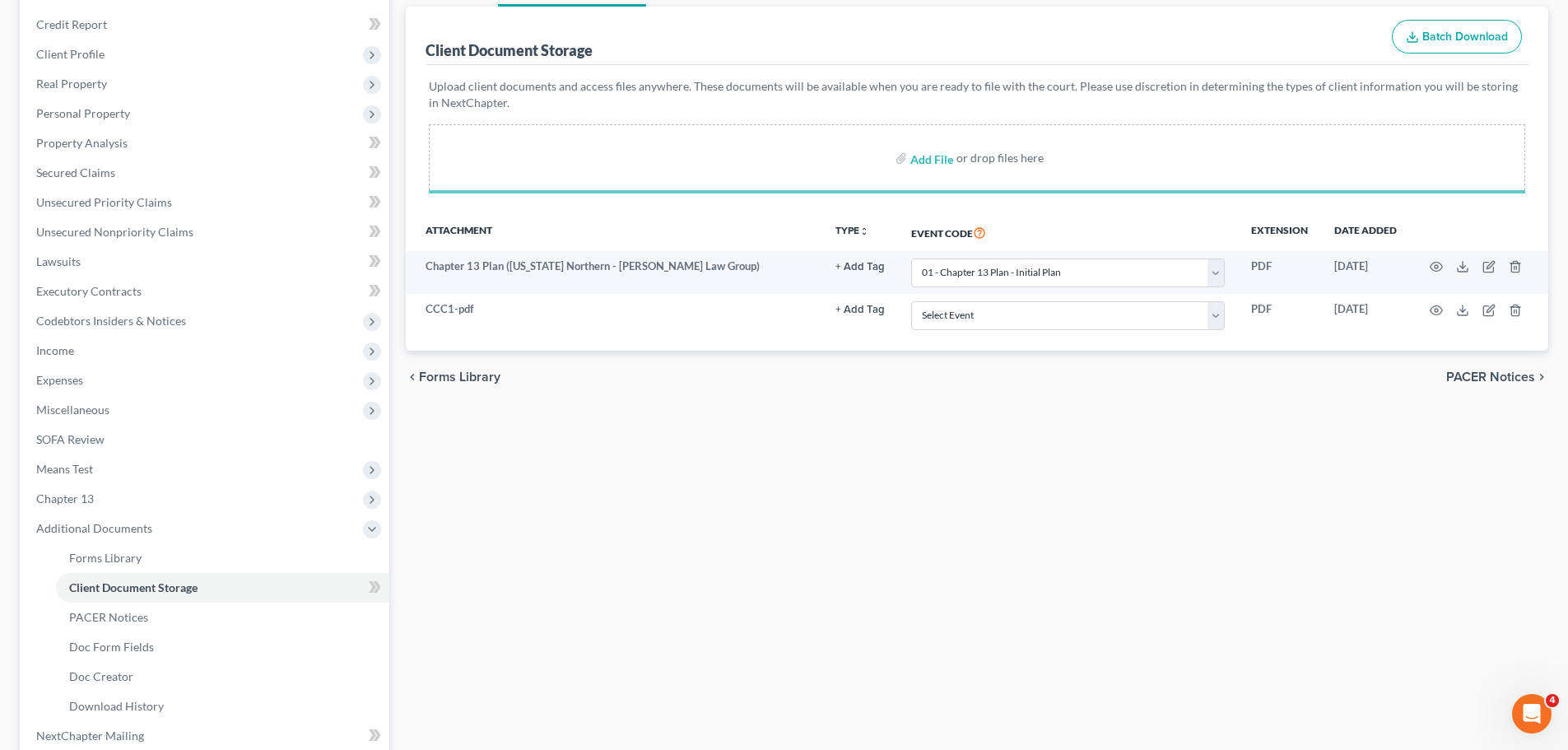
scroll to position [247, 0]
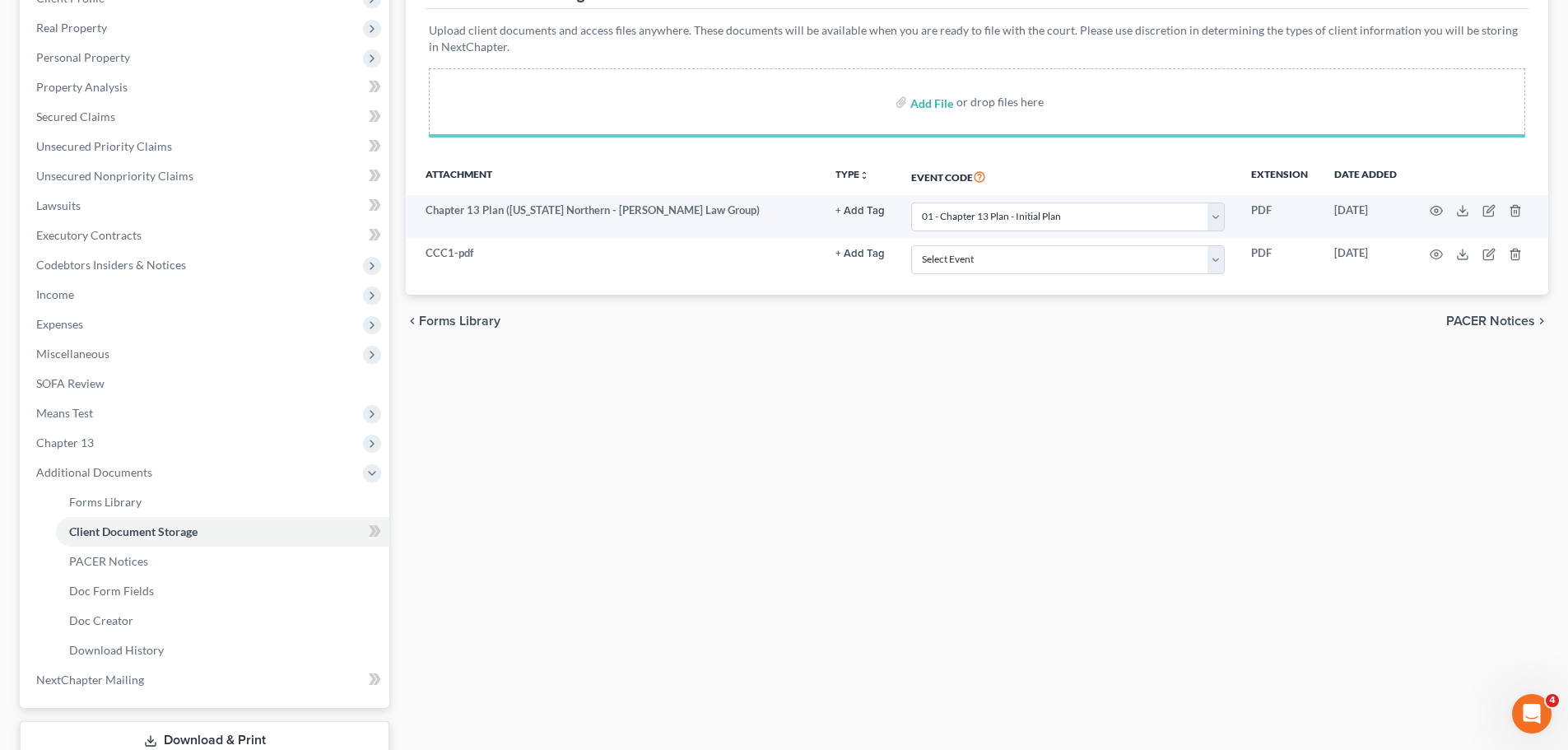
select select "0"
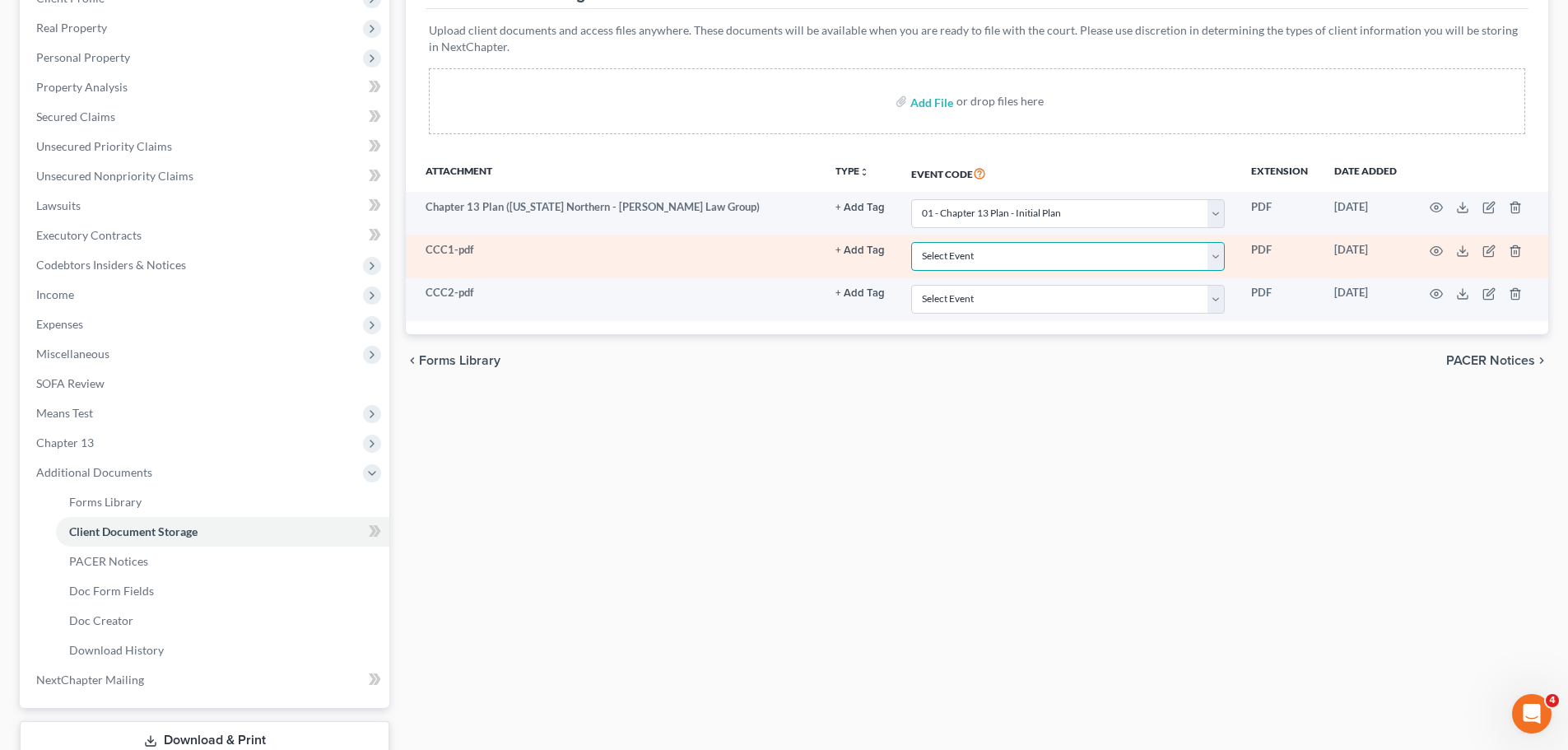
click at [1026, 265] on select "Select Event 01 - Chapter 13 Plan - Initial Plan 02-Application to Pay Filing F…" at bounding box center [1067, 256] width 313 height 28
select select "5"
click at [911, 242] on select "Select Event 01 - Chapter 13 Plan - Initial Plan 02-Application to Pay Filing F…" at bounding box center [1067, 256] width 313 height 28
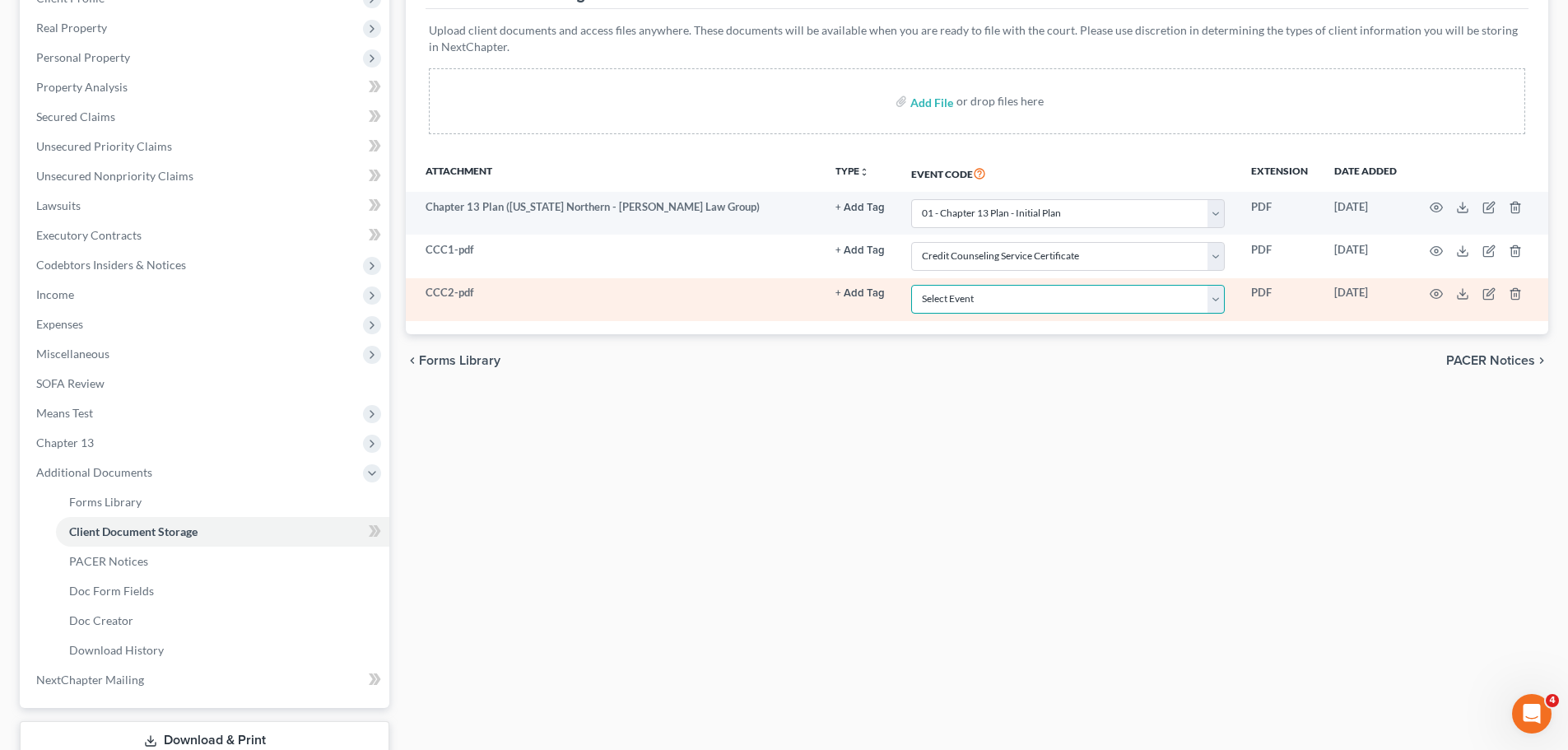
click at [999, 300] on select "Select Event 01 - Chapter 13 Plan - Initial Plan 02-Application to Pay Filing F…" at bounding box center [1067, 299] width 313 height 28
select select "5"
click at [911, 285] on select "Select Event 01 - Chapter 13 Plan - Initial Plan 02-Application to Pay Filing F…" at bounding box center [1067, 299] width 313 height 28
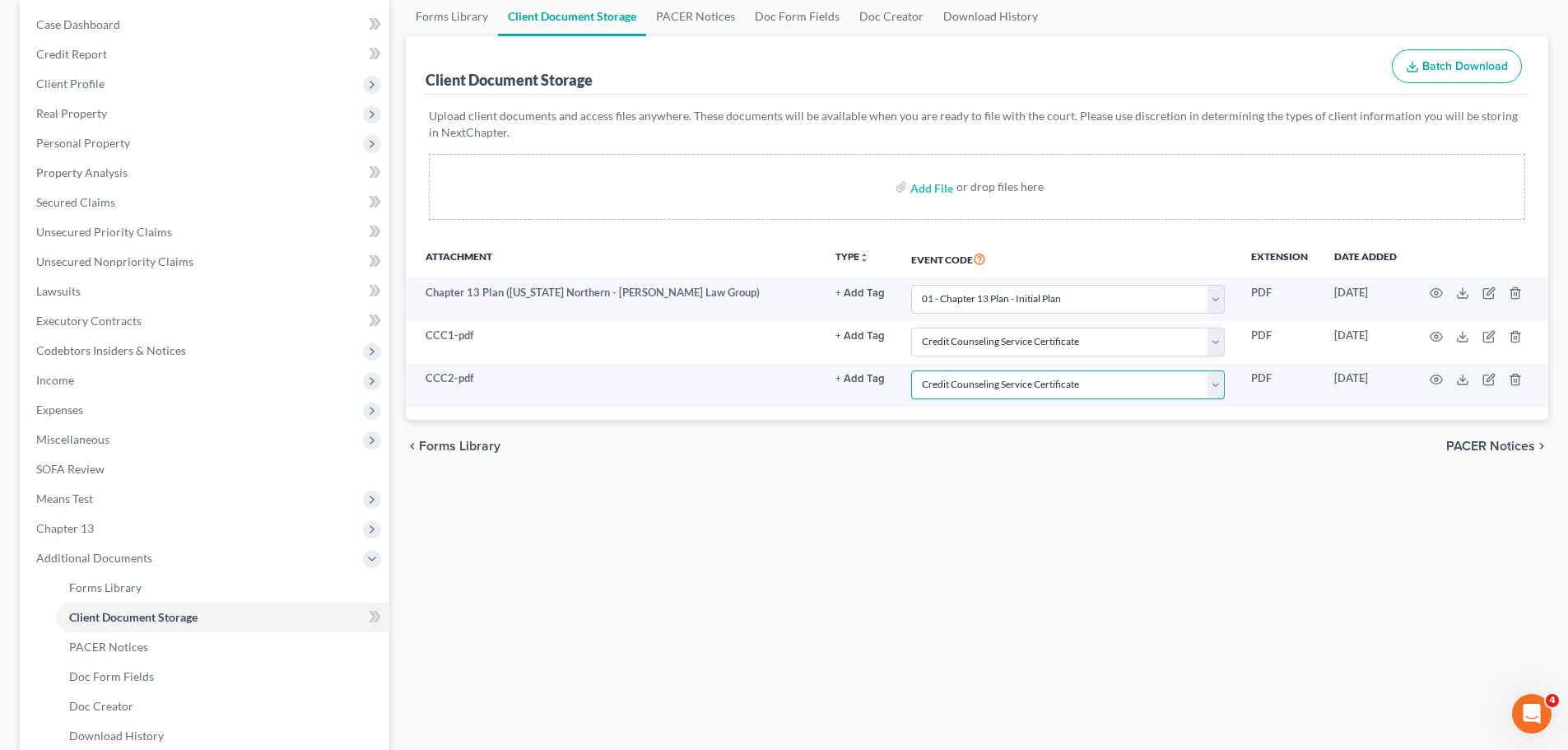
scroll to position [0, 0]
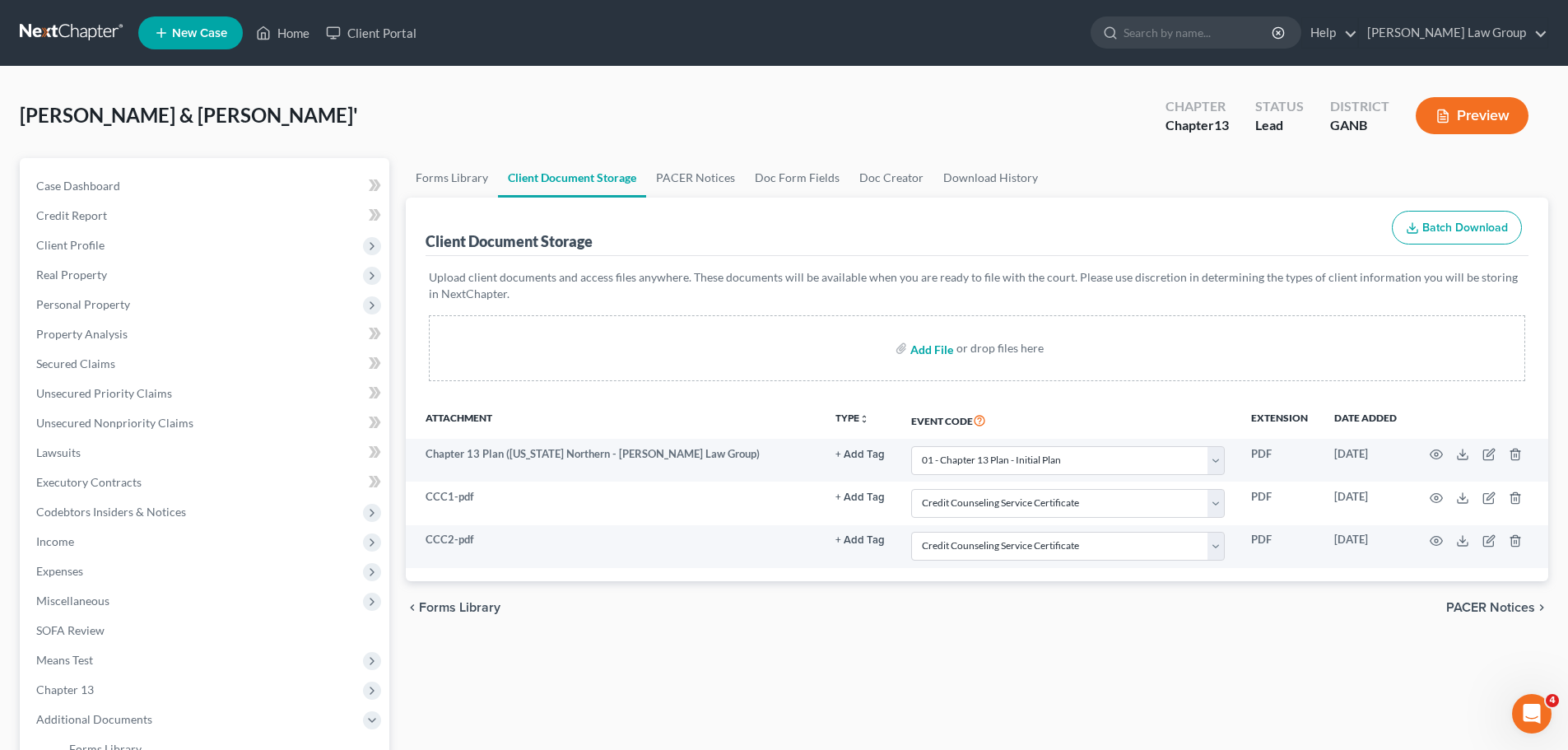
click at [928, 352] on input "file" at bounding box center [929, 348] width 39 height 29
click at [924, 350] on input "file" at bounding box center [929, 348] width 39 height 29
type input "C:\fakepath\PayStubs to File (7).pdf"
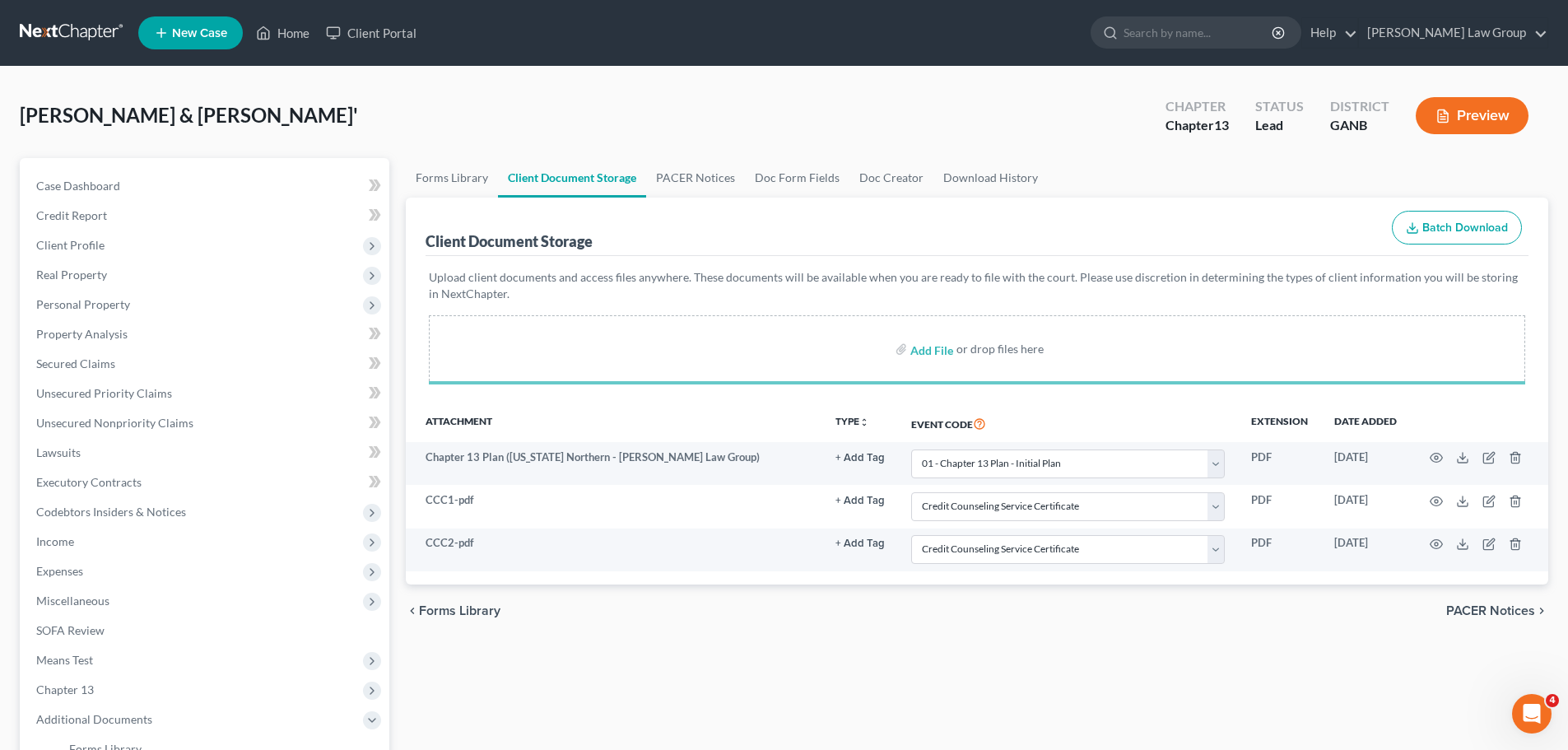
select select "0"
select select "5"
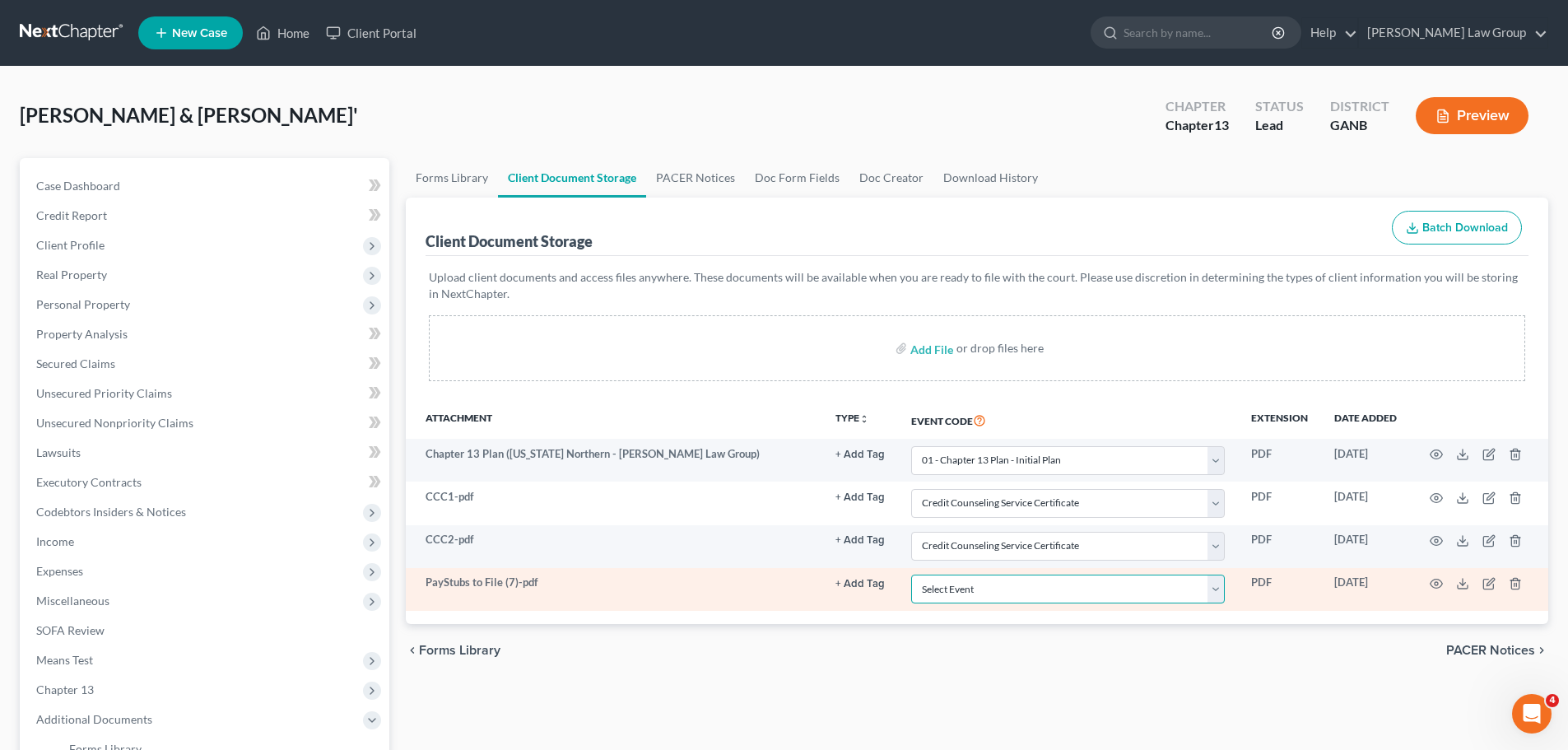
click at [1056, 594] on select "Select Event 01 - Chapter 13 Plan - Initial Plan 02-Application to Pay Filing F…" at bounding box center [1067, 588] width 313 height 28
select select "35"
click at [911, 574] on select "Select Event 01 - Chapter 13 Plan - Initial Plan 02-Application to Pay Filing F…" at bounding box center [1067, 588] width 313 height 28
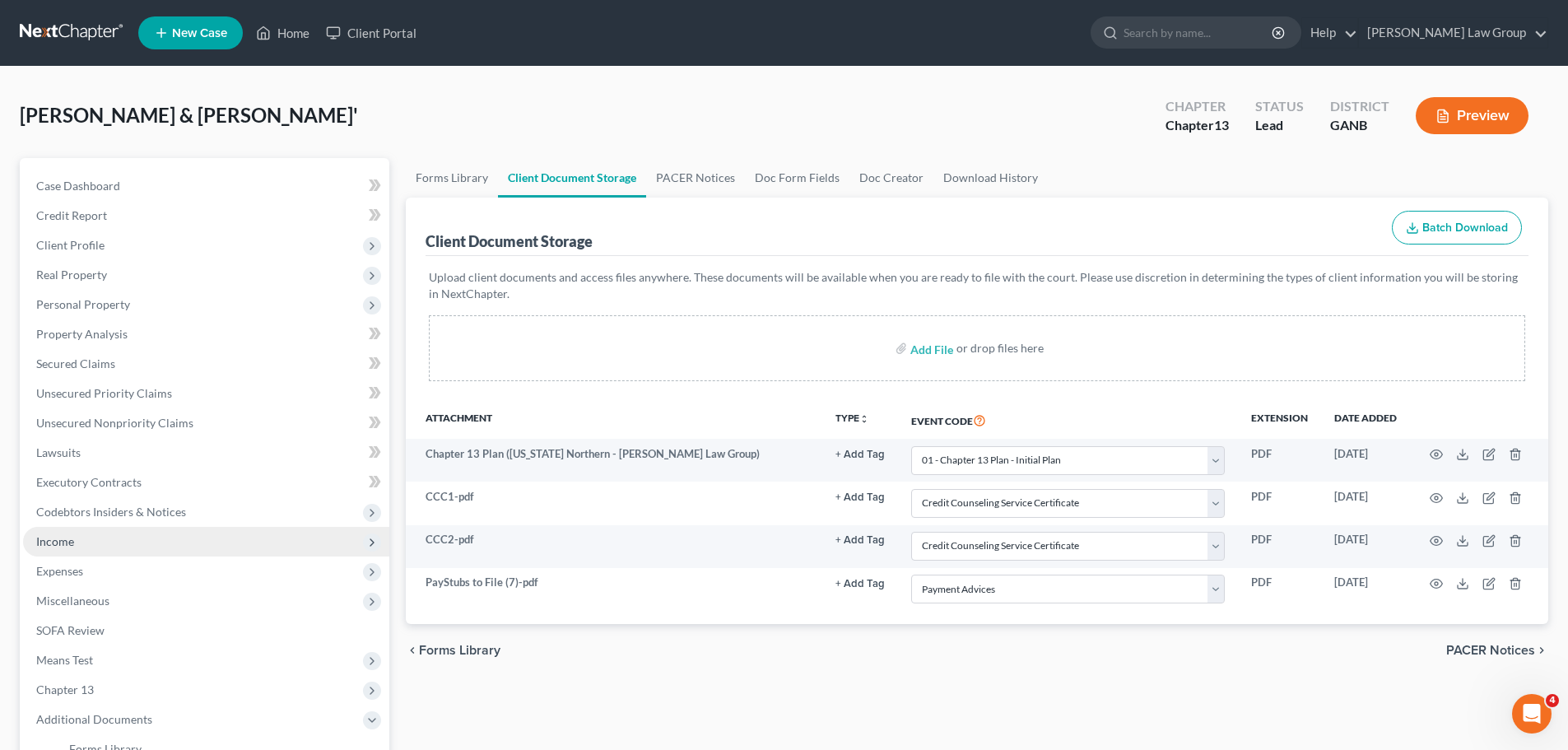
click at [124, 543] on span "Income" at bounding box center [206, 541] width 366 height 29
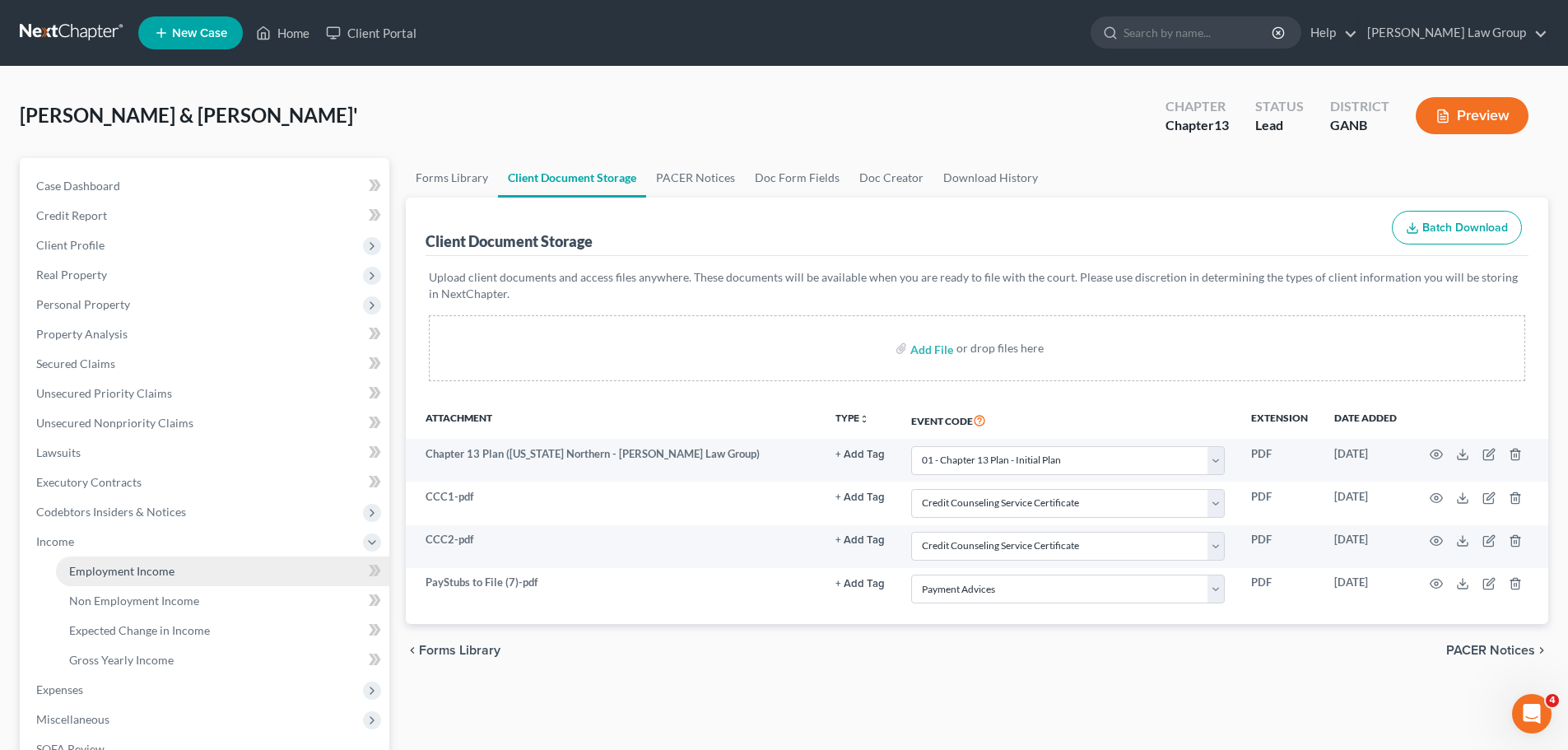
click at [125, 568] on span "Employment Income" at bounding box center [122, 570] width 105 height 14
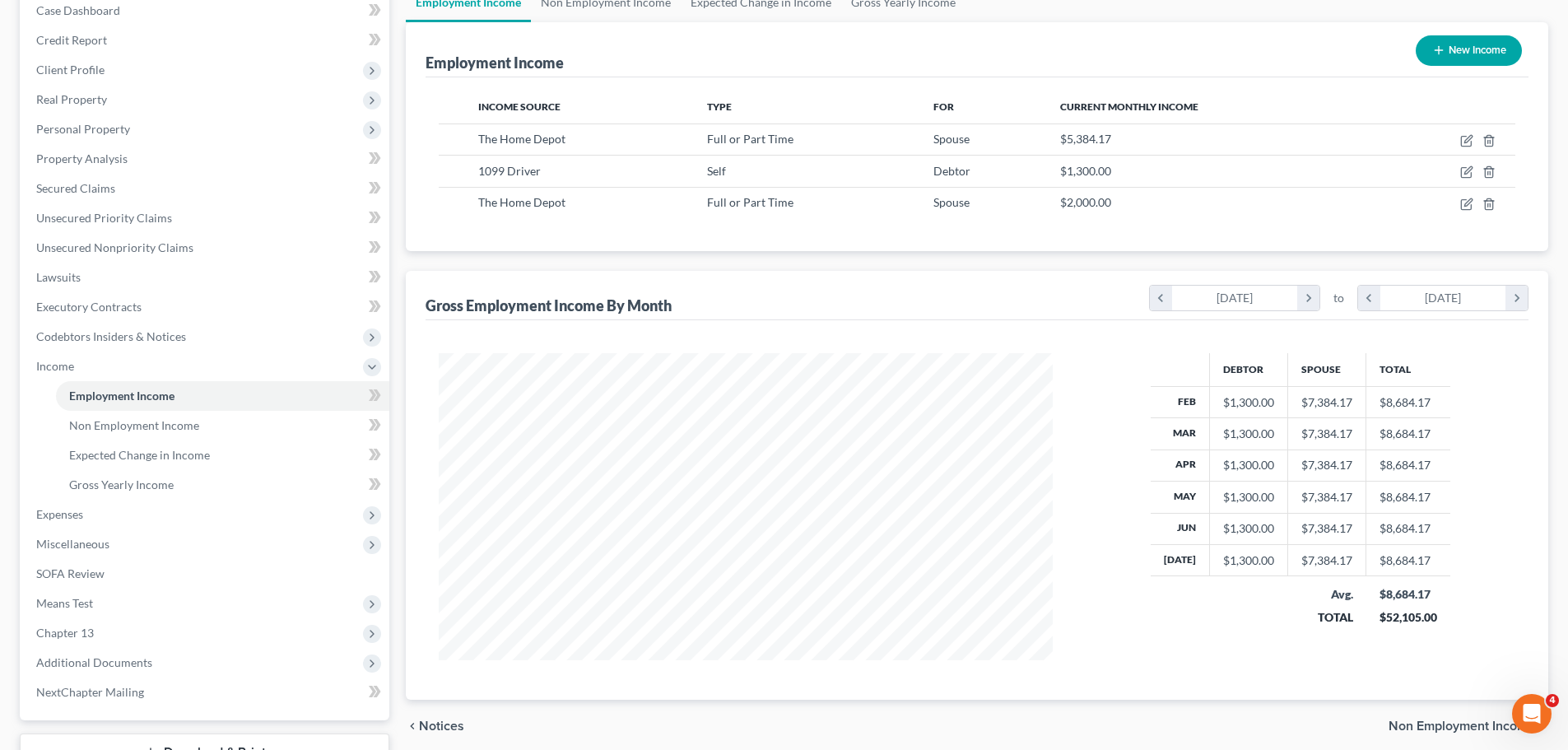
scroll to position [303, 0]
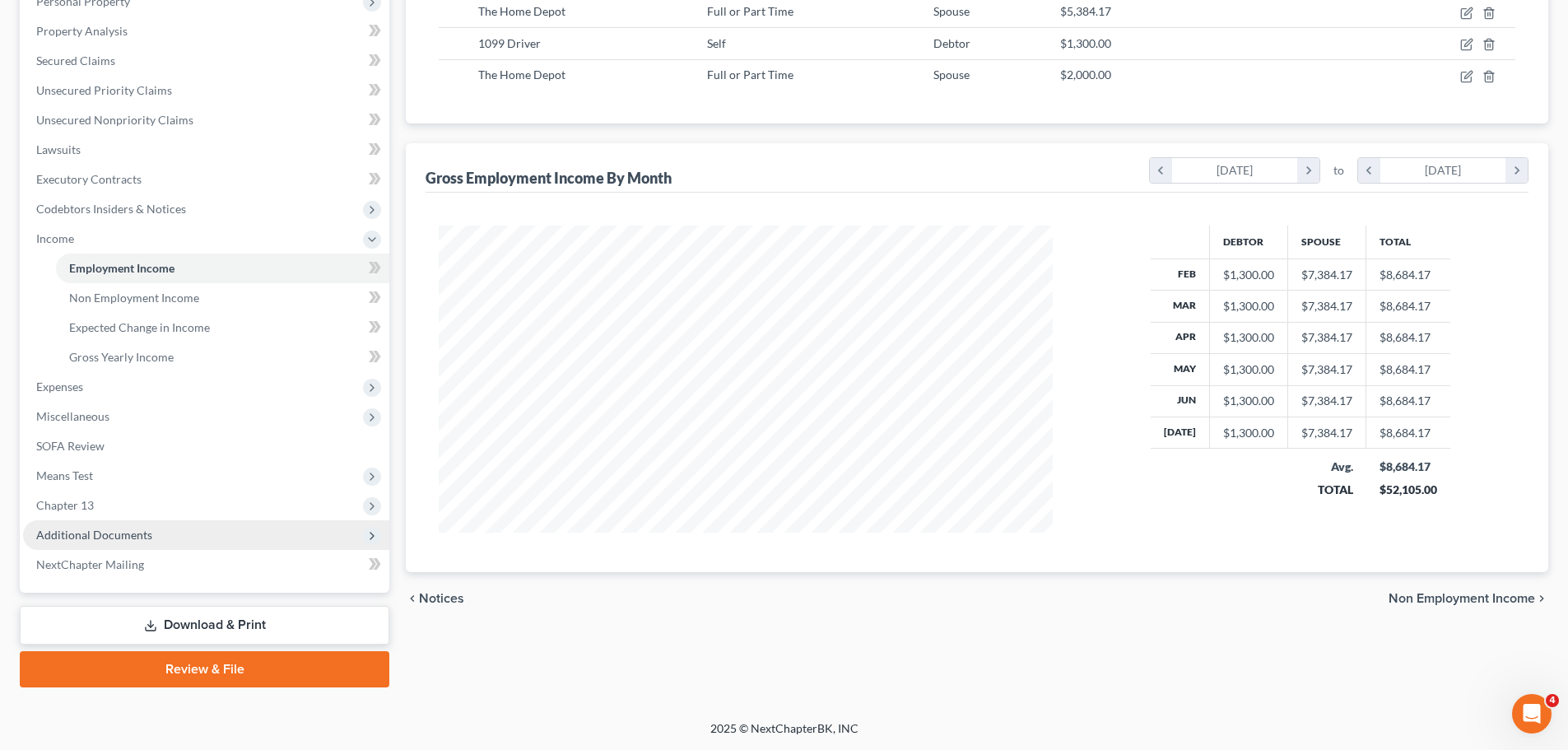
click at [206, 531] on span "Additional Documents" at bounding box center [206, 535] width 366 height 29
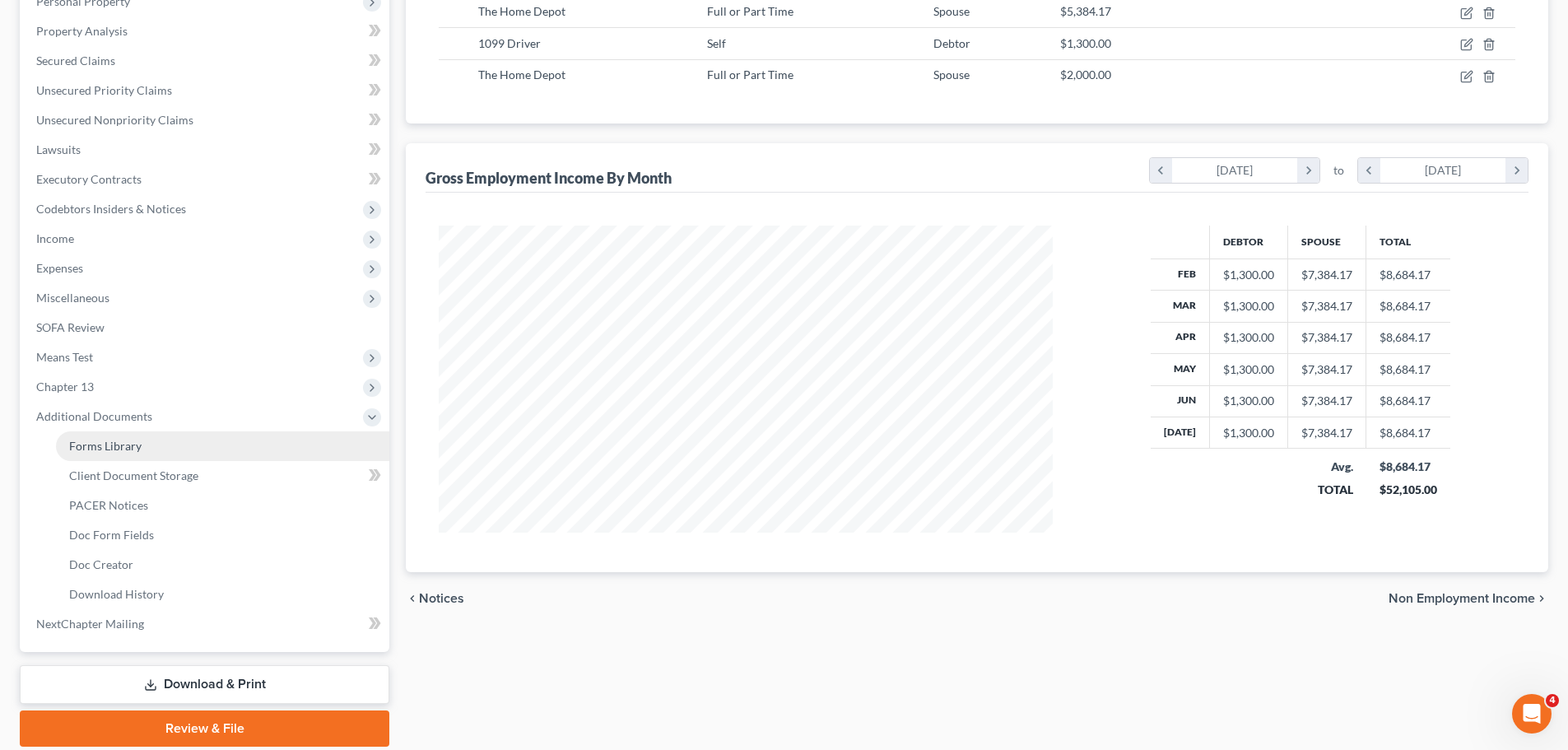
click at [184, 455] on link "Forms Library" at bounding box center [222, 446] width 333 height 29
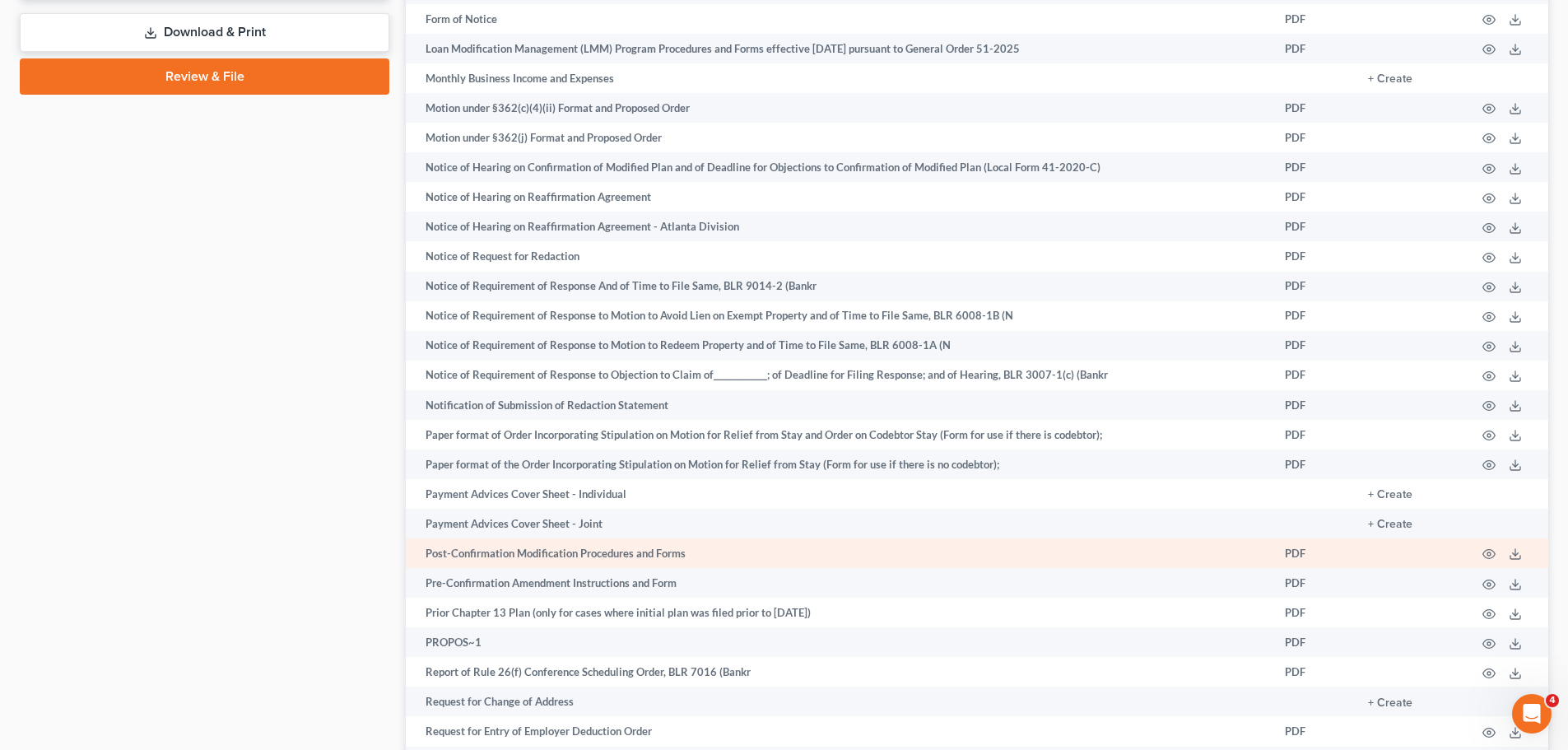
scroll to position [1186, 0]
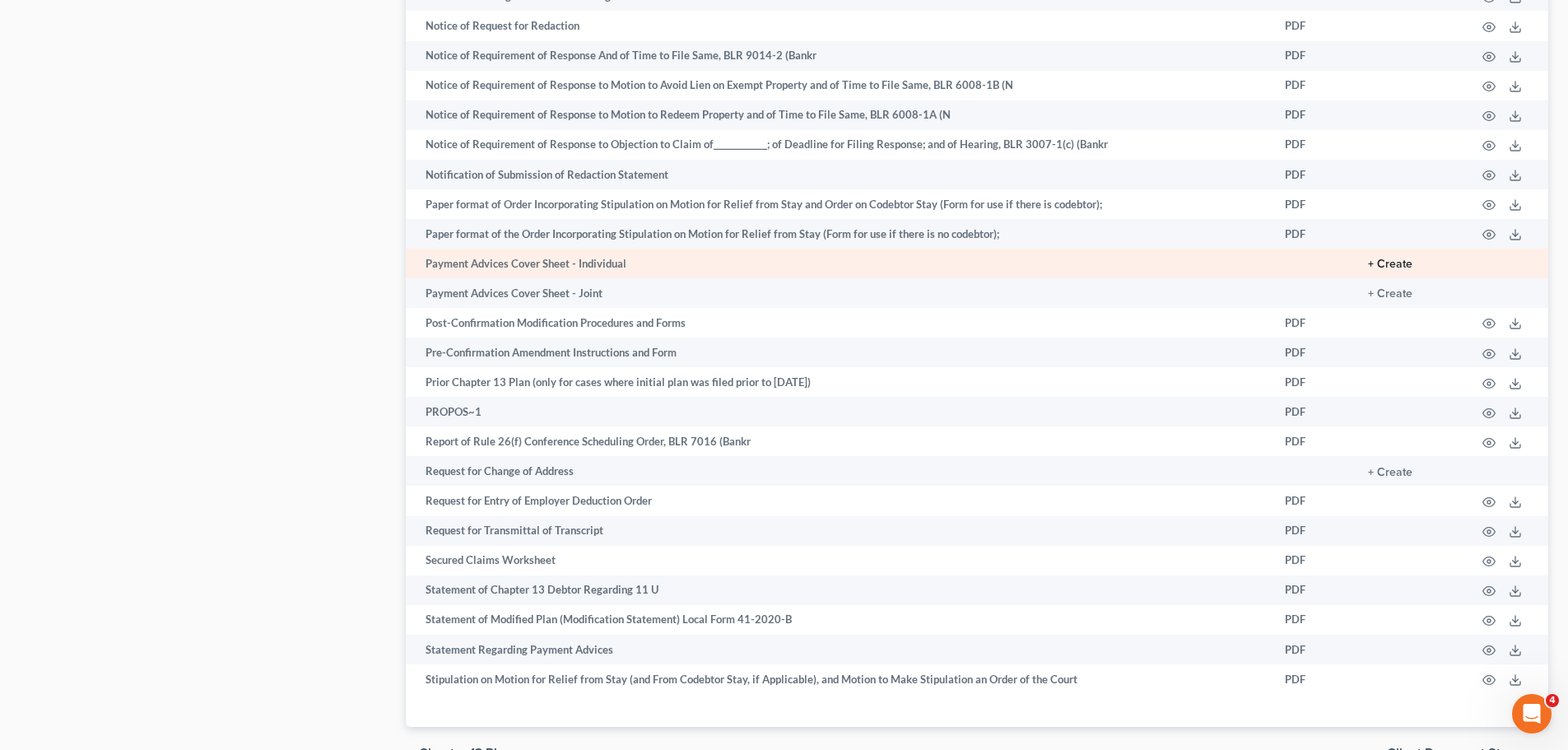
click at [1395, 267] on button "+ Create" at bounding box center [1390, 265] width 45 height 12
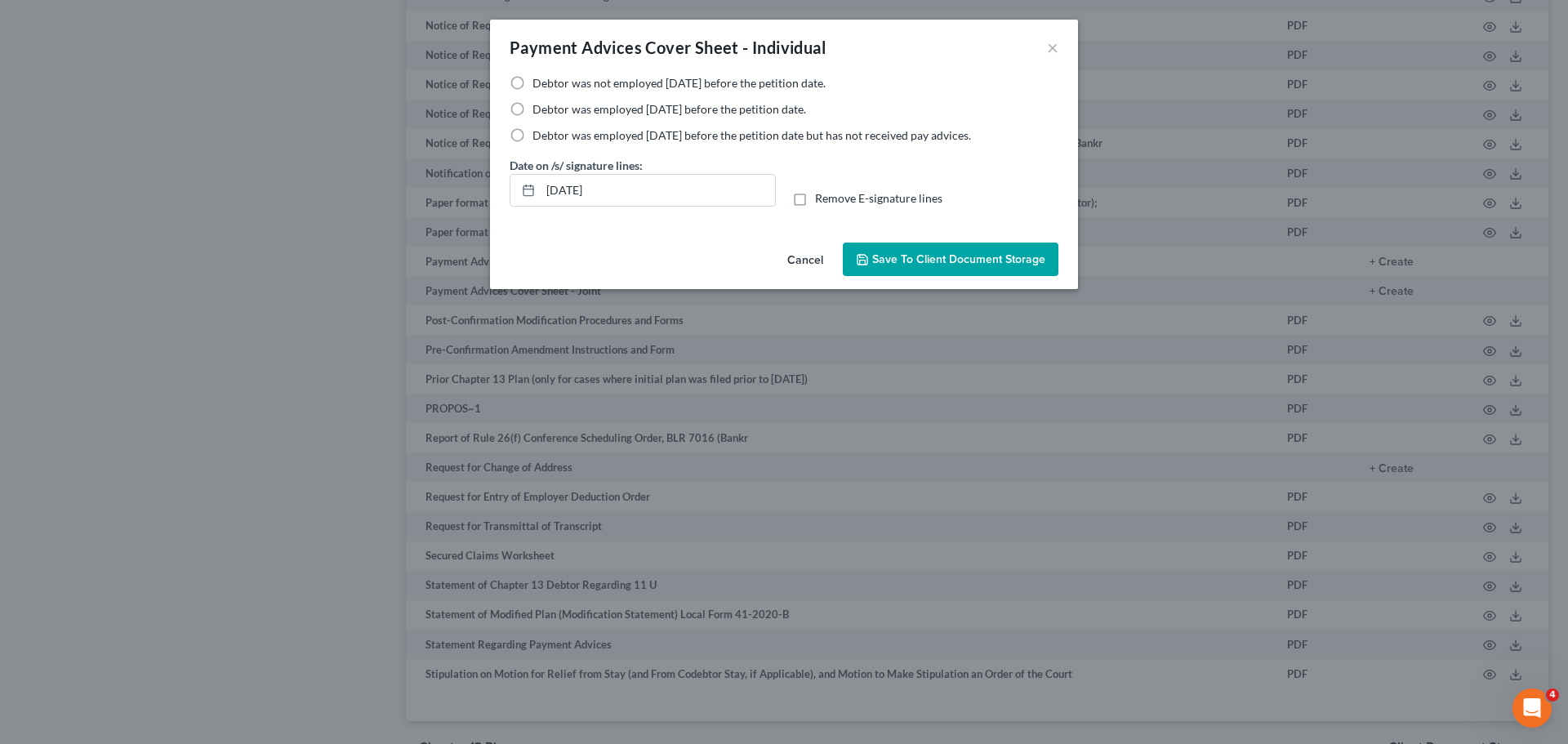
click at [533, 140] on label "Debtor was employed [DATE] before the petition date but has not received pay ad…" at bounding box center [752, 135] width 439 height 16
click at [539, 138] on input "Debtor was employed [DATE] before the petition date but has not received pay ad…" at bounding box center [544, 132] width 11 height 11
radio input "true"
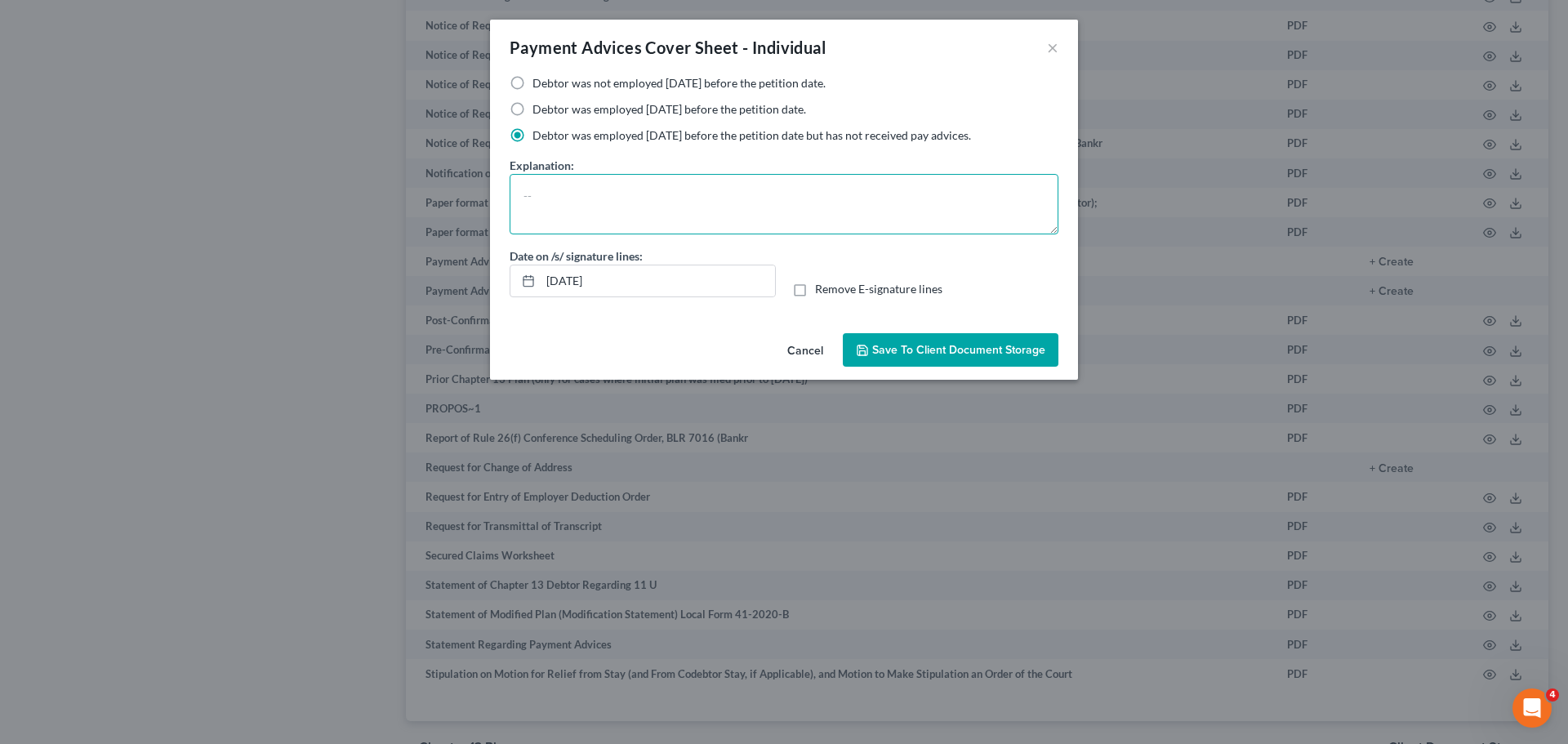
click at [593, 208] on textarea at bounding box center [784, 204] width 549 height 60
type textarea "1099 Driver"
click at [891, 346] on span "Save to Client Document Storage" at bounding box center [958, 350] width 173 height 14
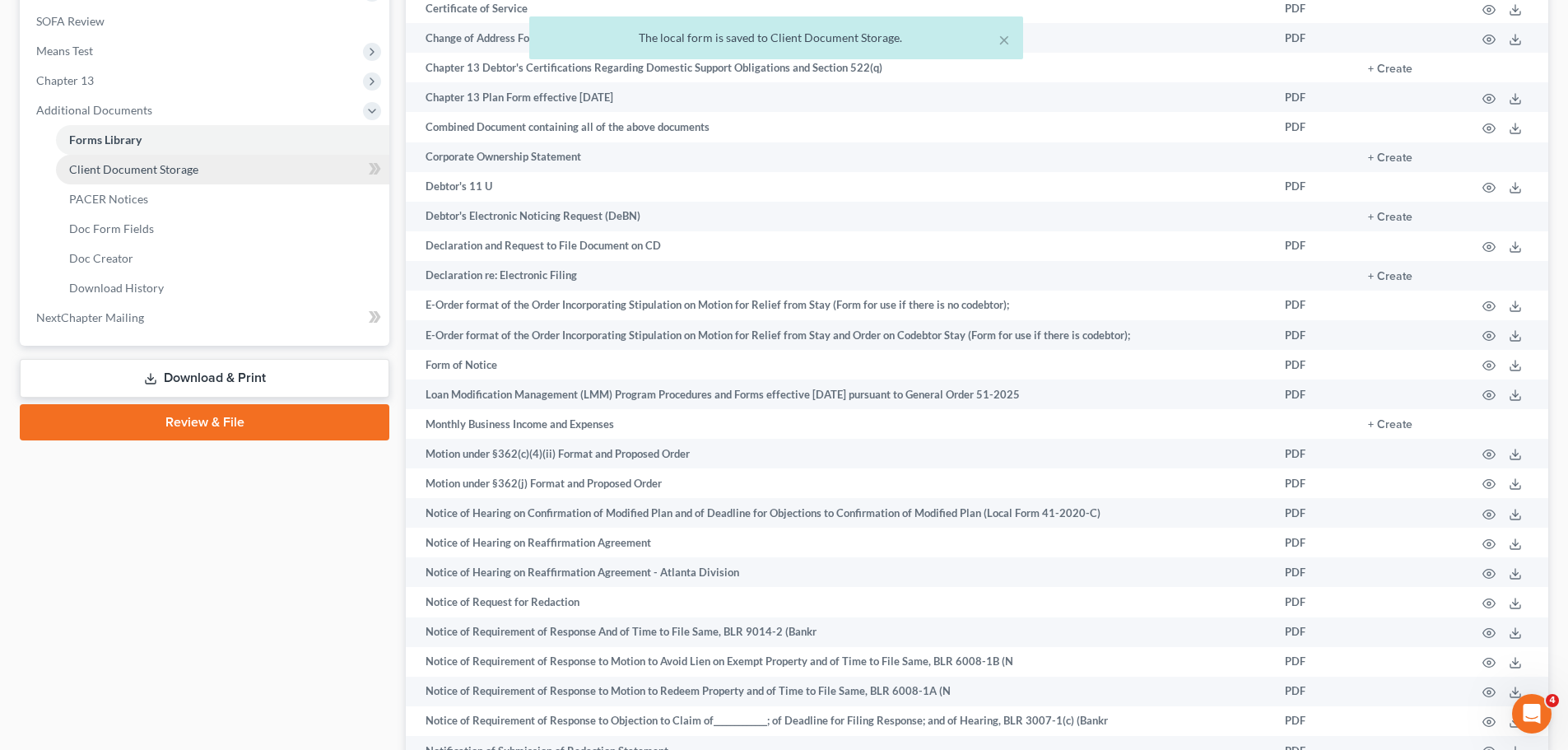
click at [196, 164] on span "Client Document Storage" at bounding box center [134, 169] width 129 height 14
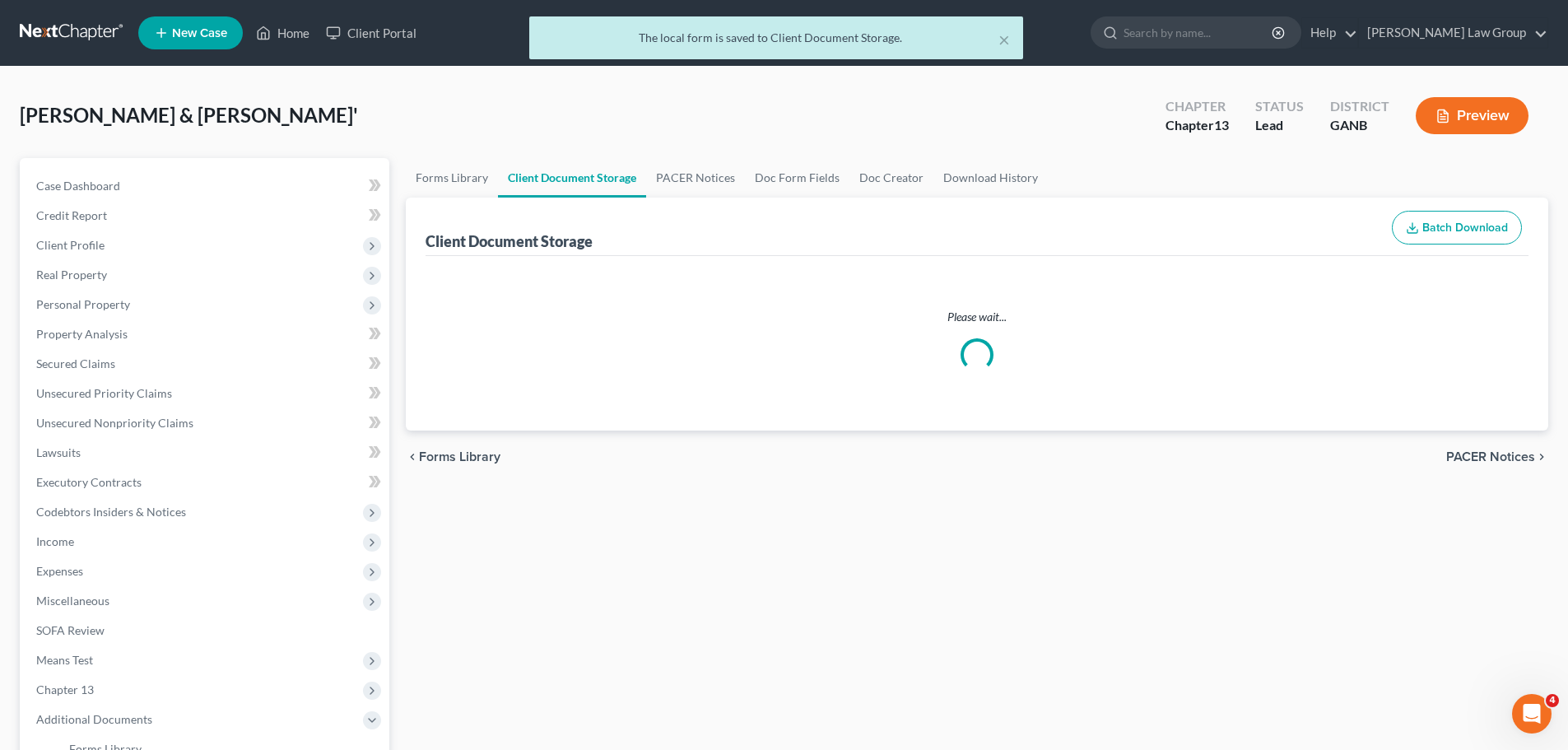
select select "0"
select select "5"
select select "35"
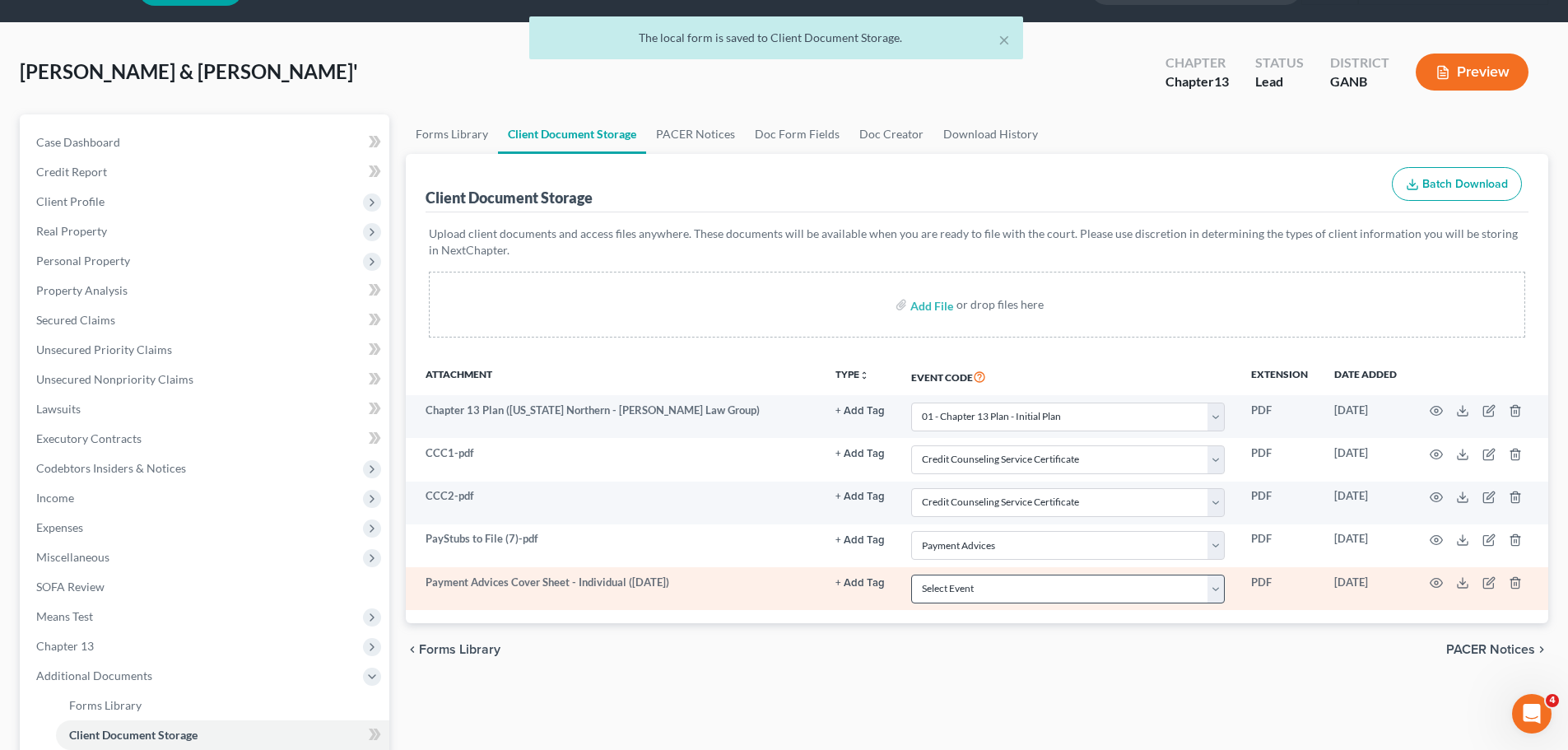
scroll to position [82, 0]
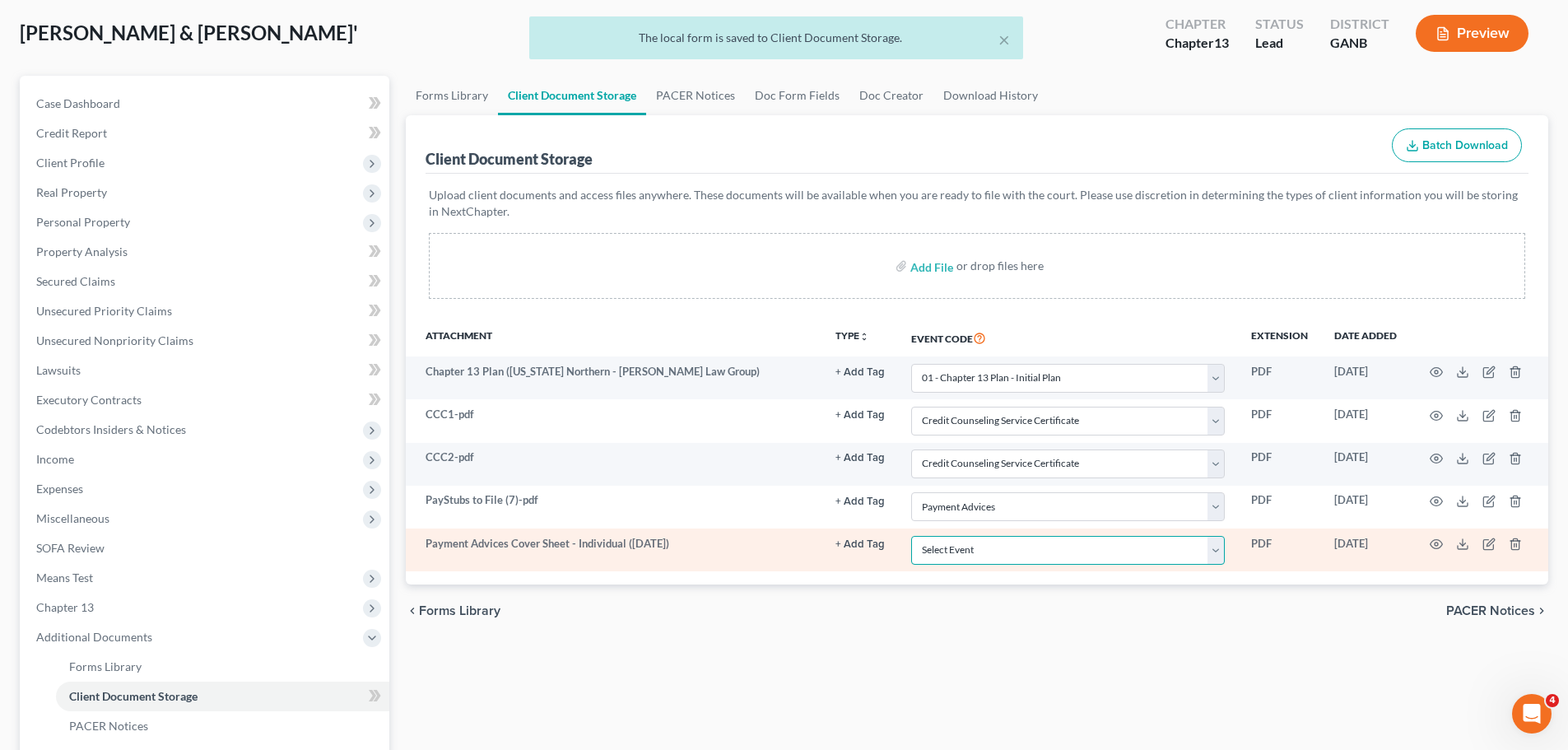
click at [998, 555] on select "Select Event 01 - Chapter 13 Plan - Initial Plan 02-Application to Pay Filing F…" at bounding box center [1067, 550] width 313 height 28
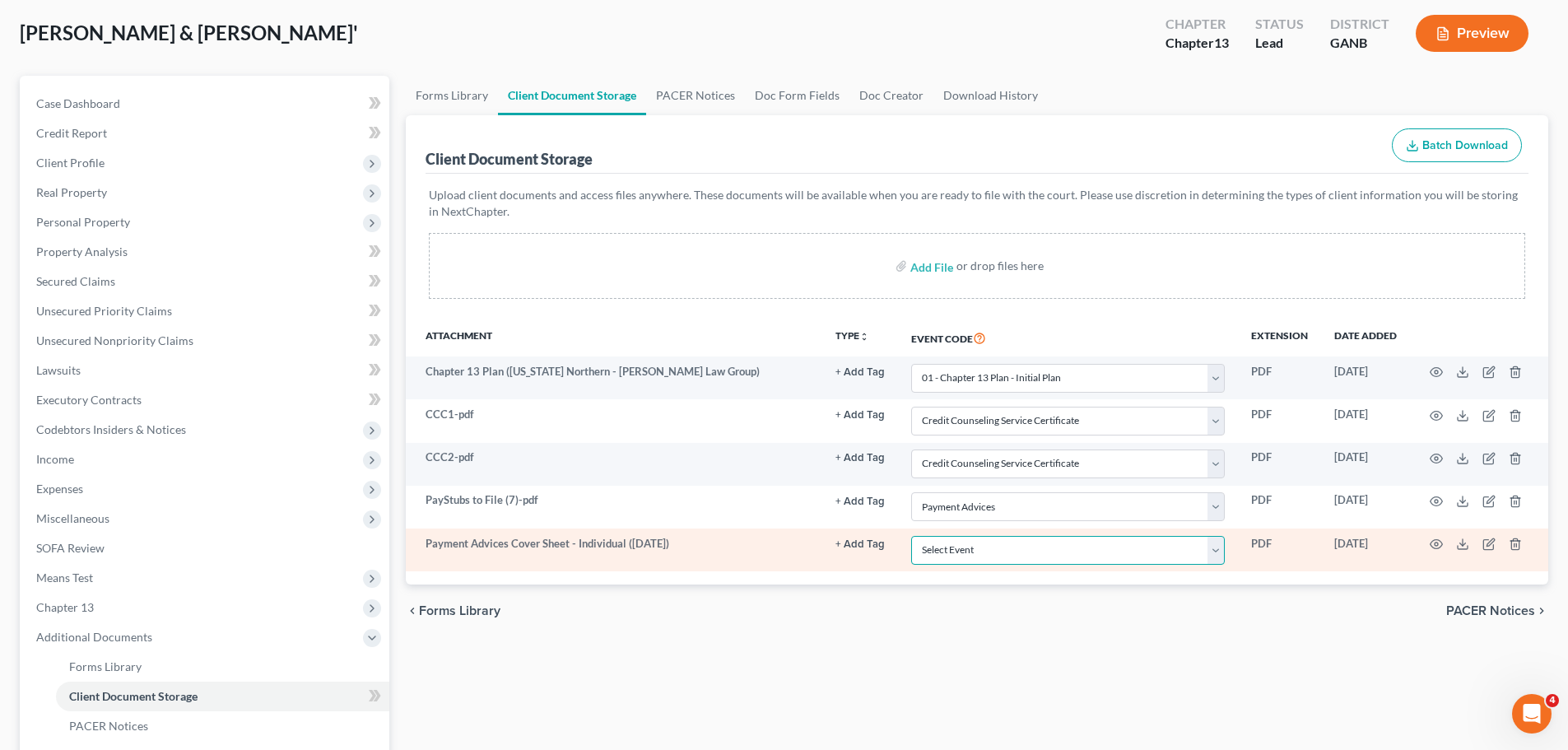
select select "35"
click at [911, 536] on select "Select Event 01 - Chapter 13 Plan - Initial Plan 02-Application to Pay Filing F…" at bounding box center [1067, 550] width 313 height 28
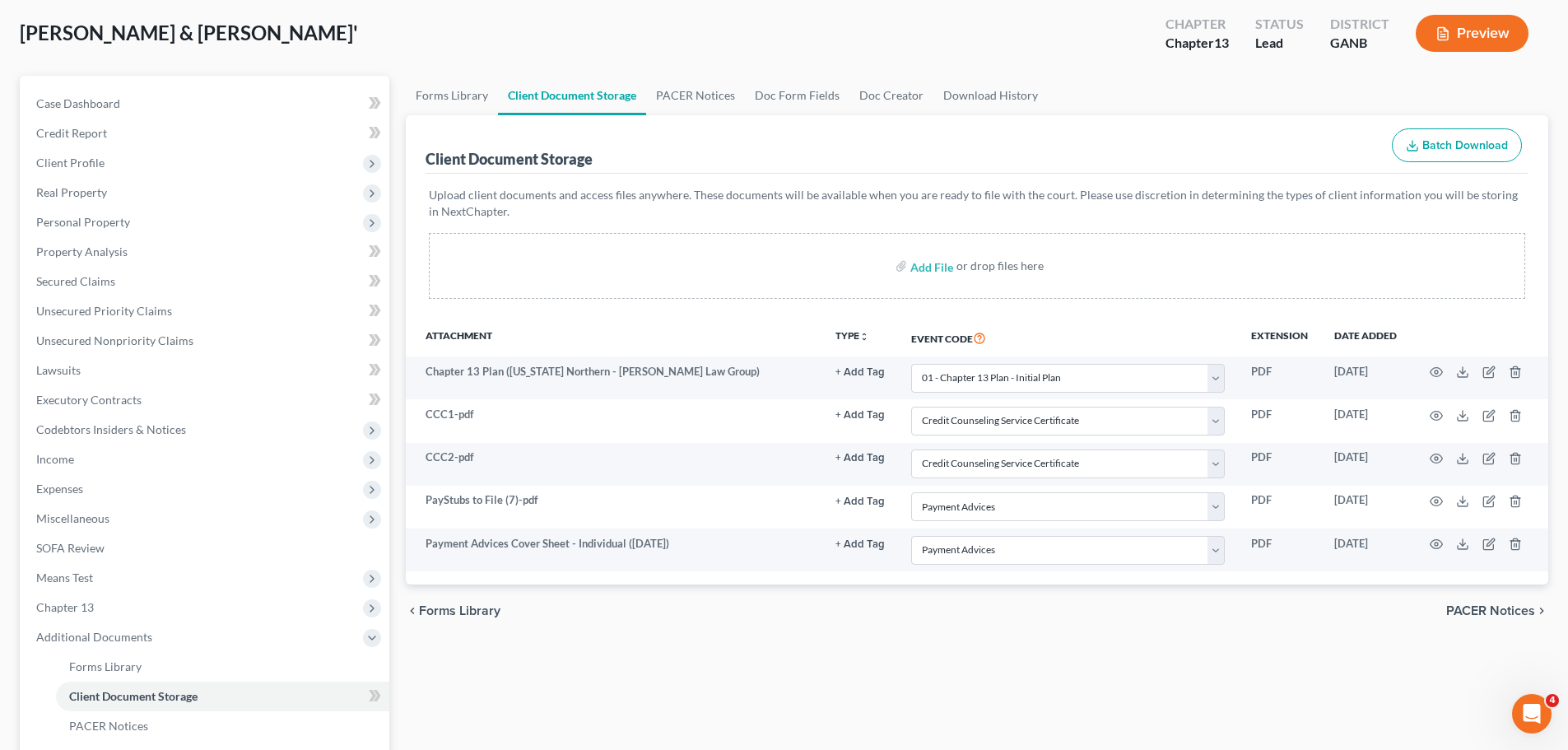
click at [818, 703] on div "Forms Library Client Document Storage PACER Notices Doc Form Fields Doc Creator…" at bounding box center [976, 521] width 1159 height 892
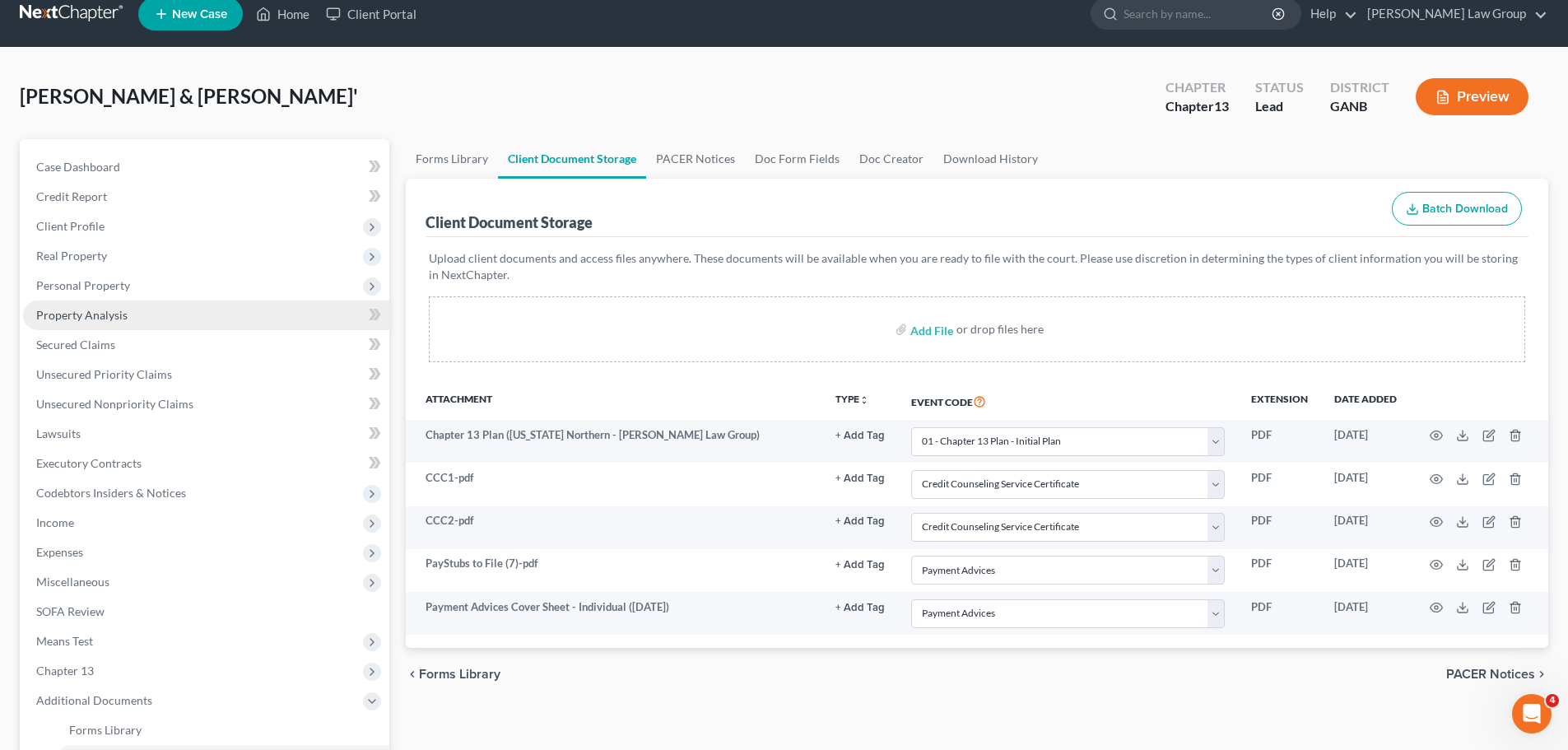
scroll to position [0, 0]
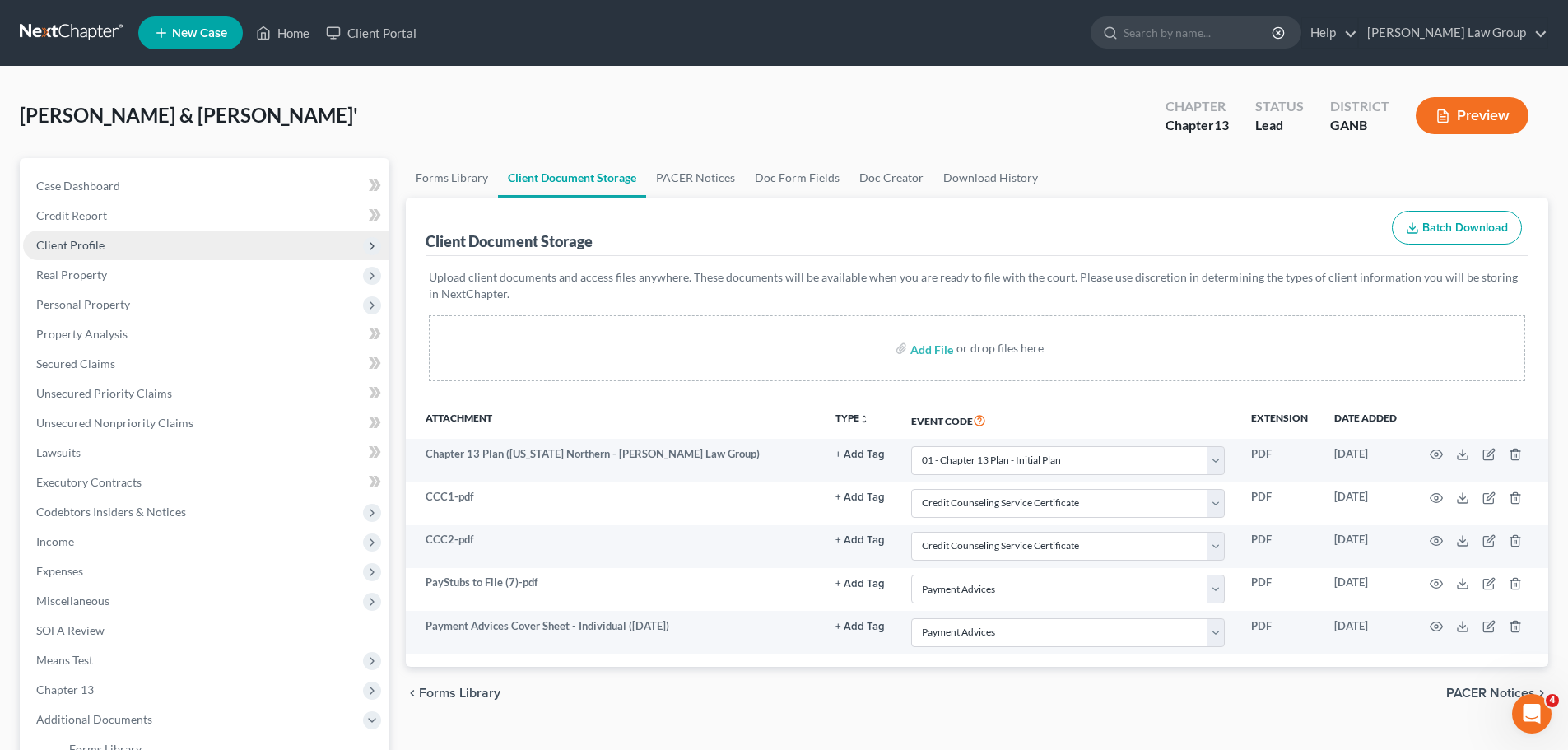
click at [138, 242] on span "Client Profile" at bounding box center [206, 245] width 366 height 29
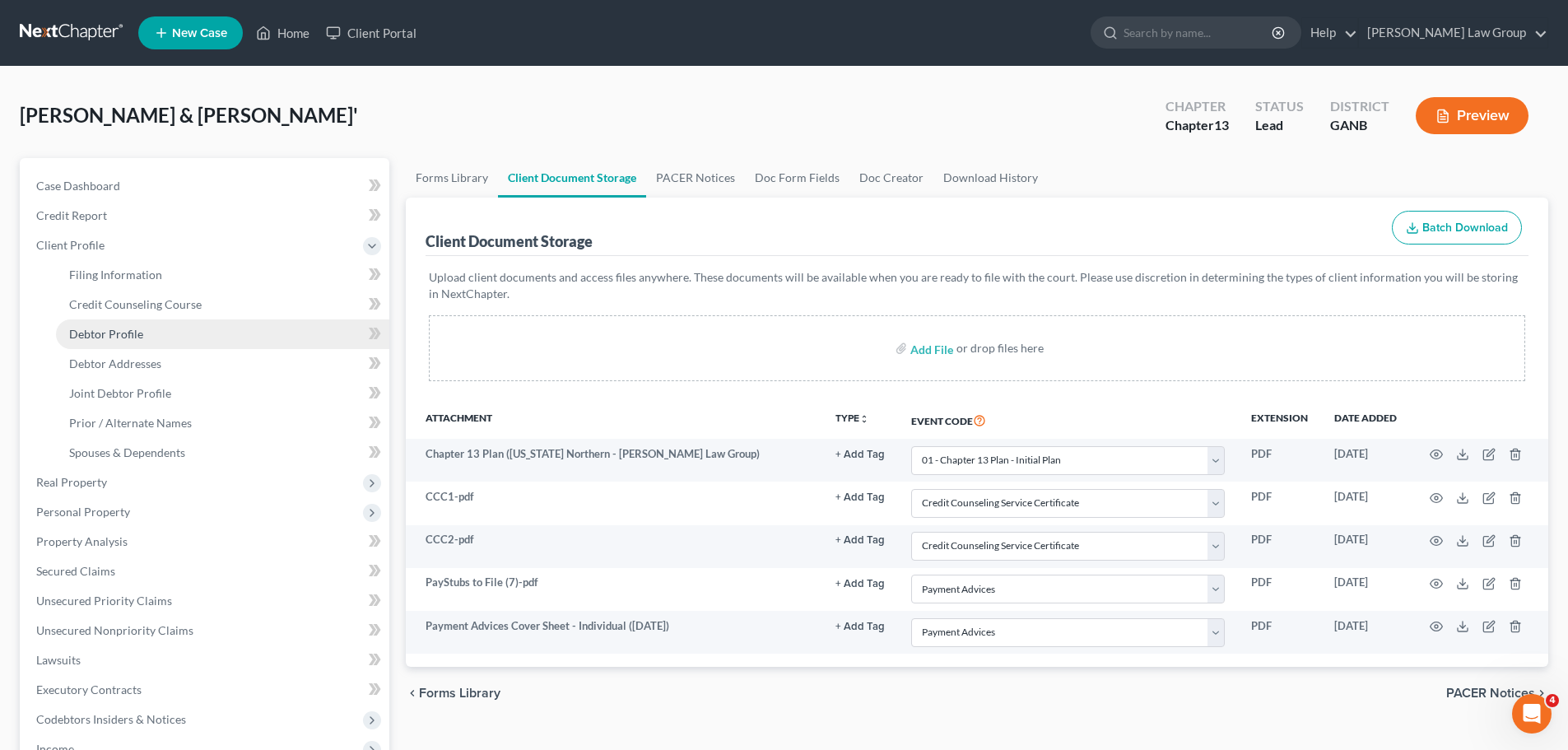
click at [144, 343] on link "Debtor Profile" at bounding box center [222, 334] width 333 height 29
select select "1"
select select "3"
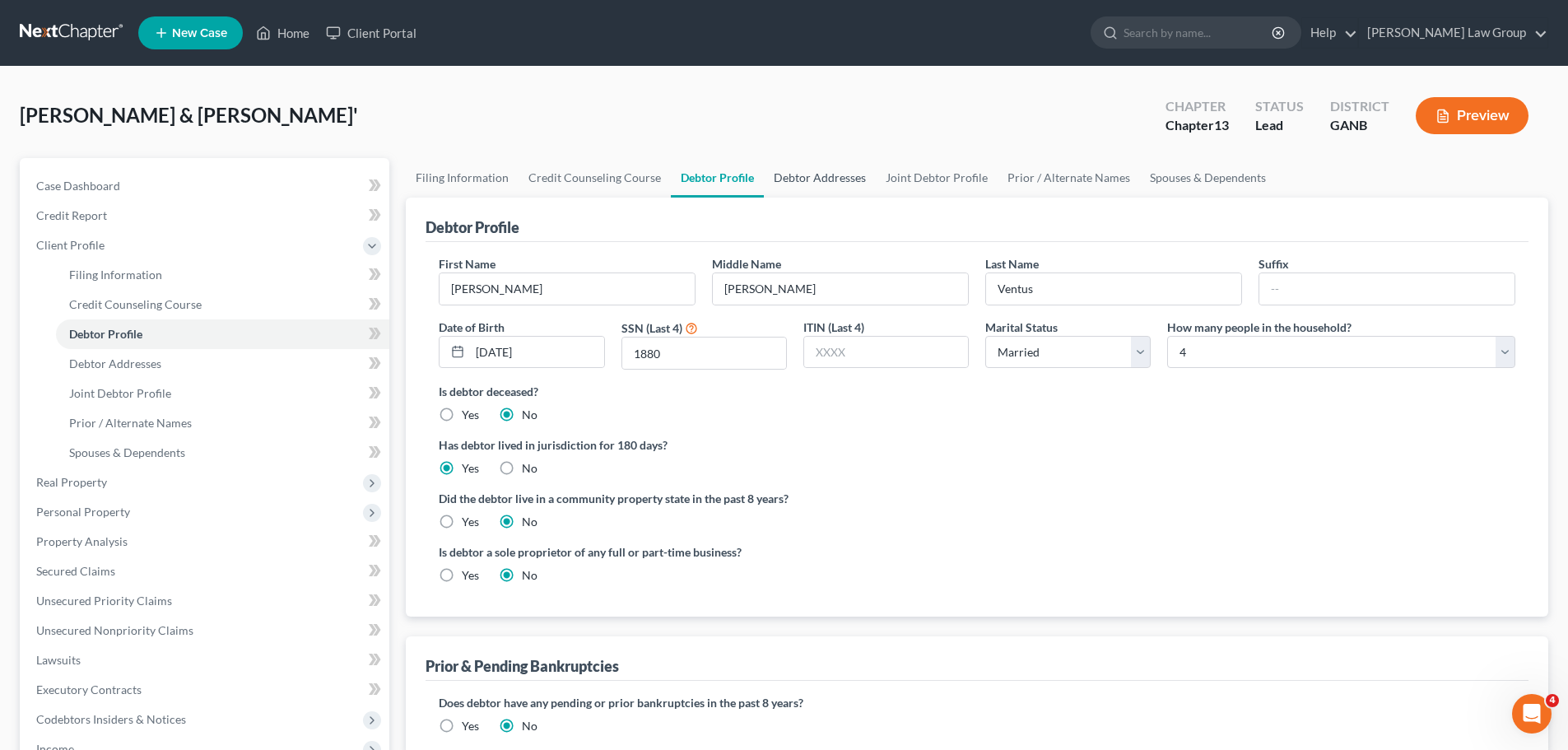
click at [816, 177] on link "Debtor Addresses" at bounding box center [819, 178] width 112 height 39
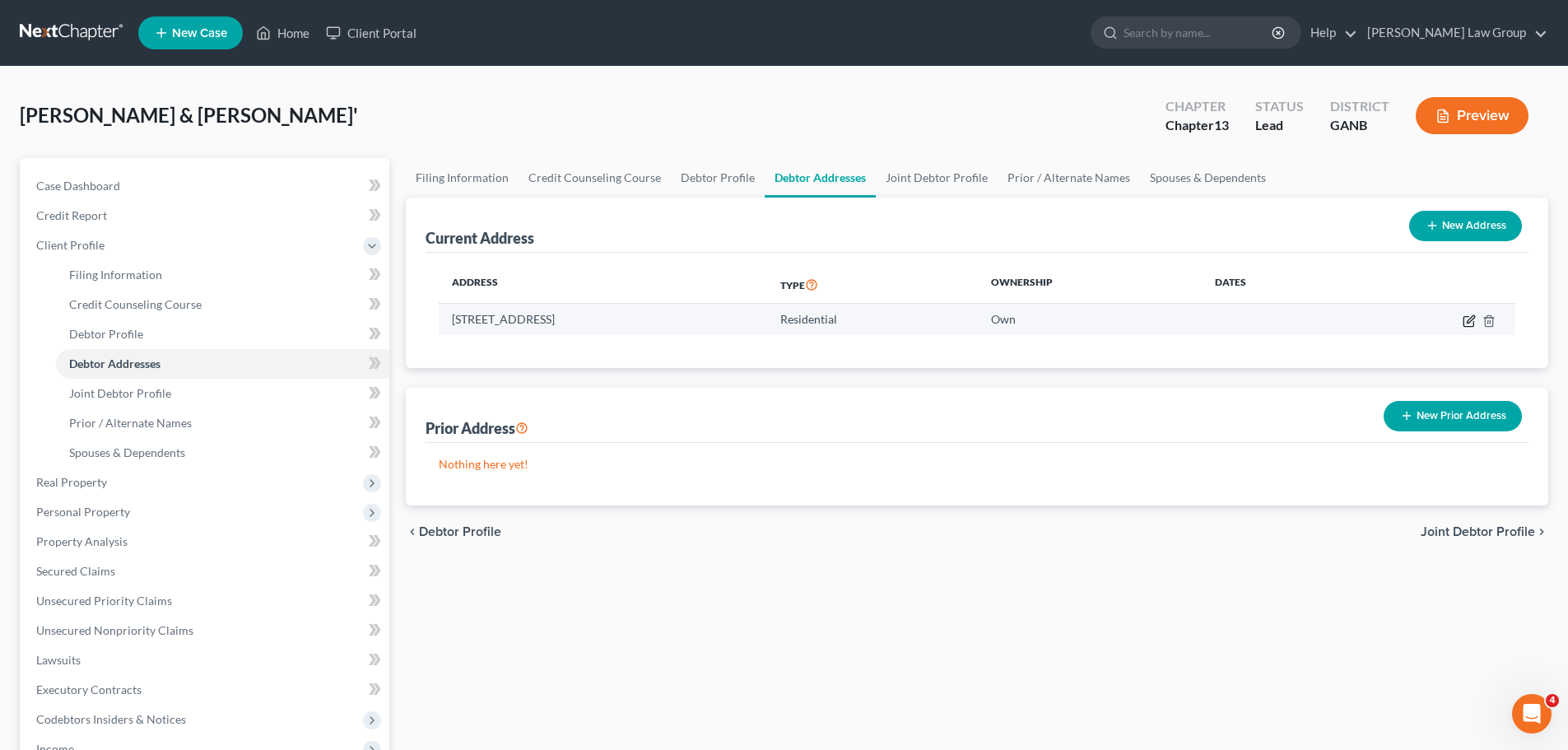
click at [1473, 321] on icon "button" at bounding box center [1468, 320] width 13 height 13
select select "10"
select select "32"
select select "0"
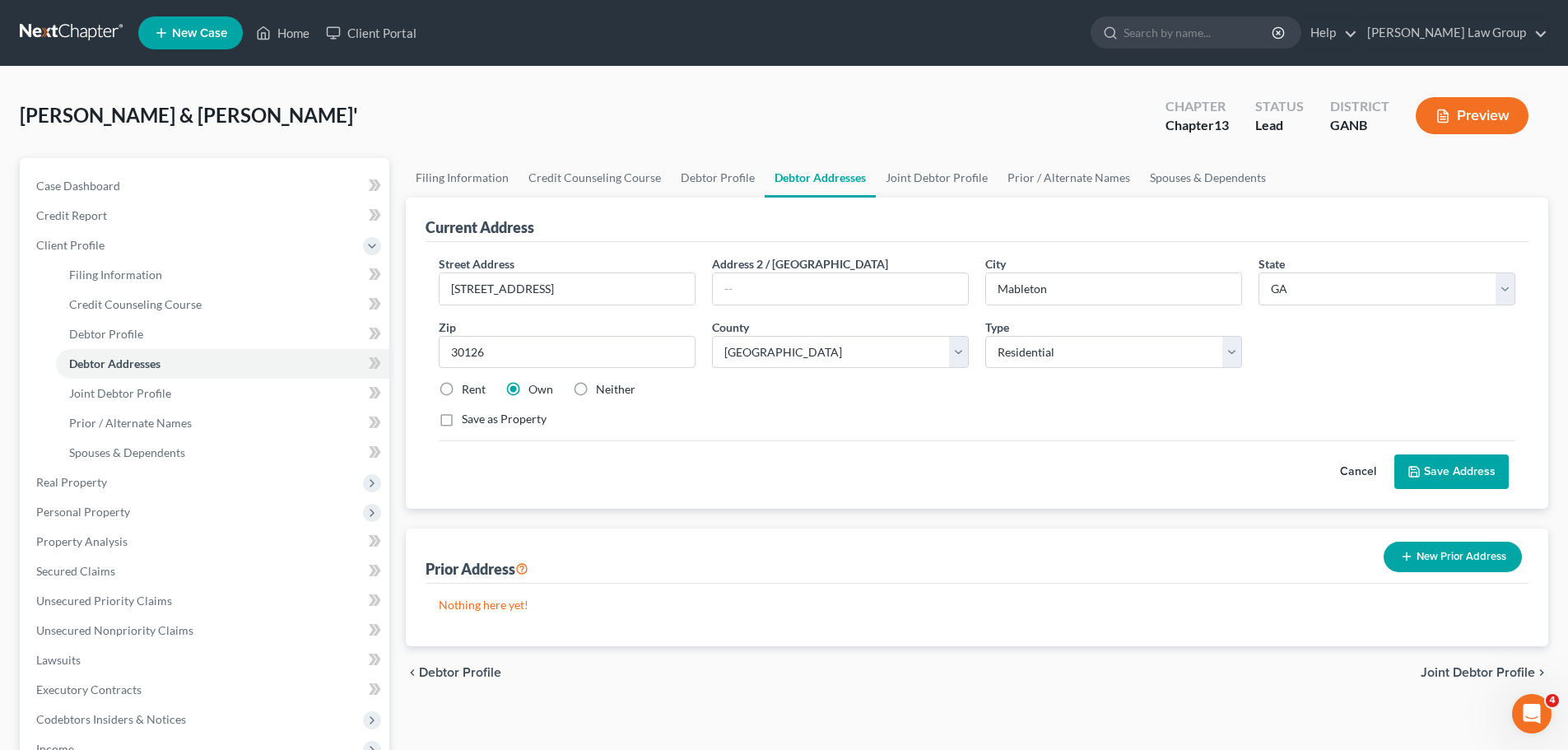
click at [1427, 469] on button "Save Address" at bounding box center [1451, 471] width 114 height 34
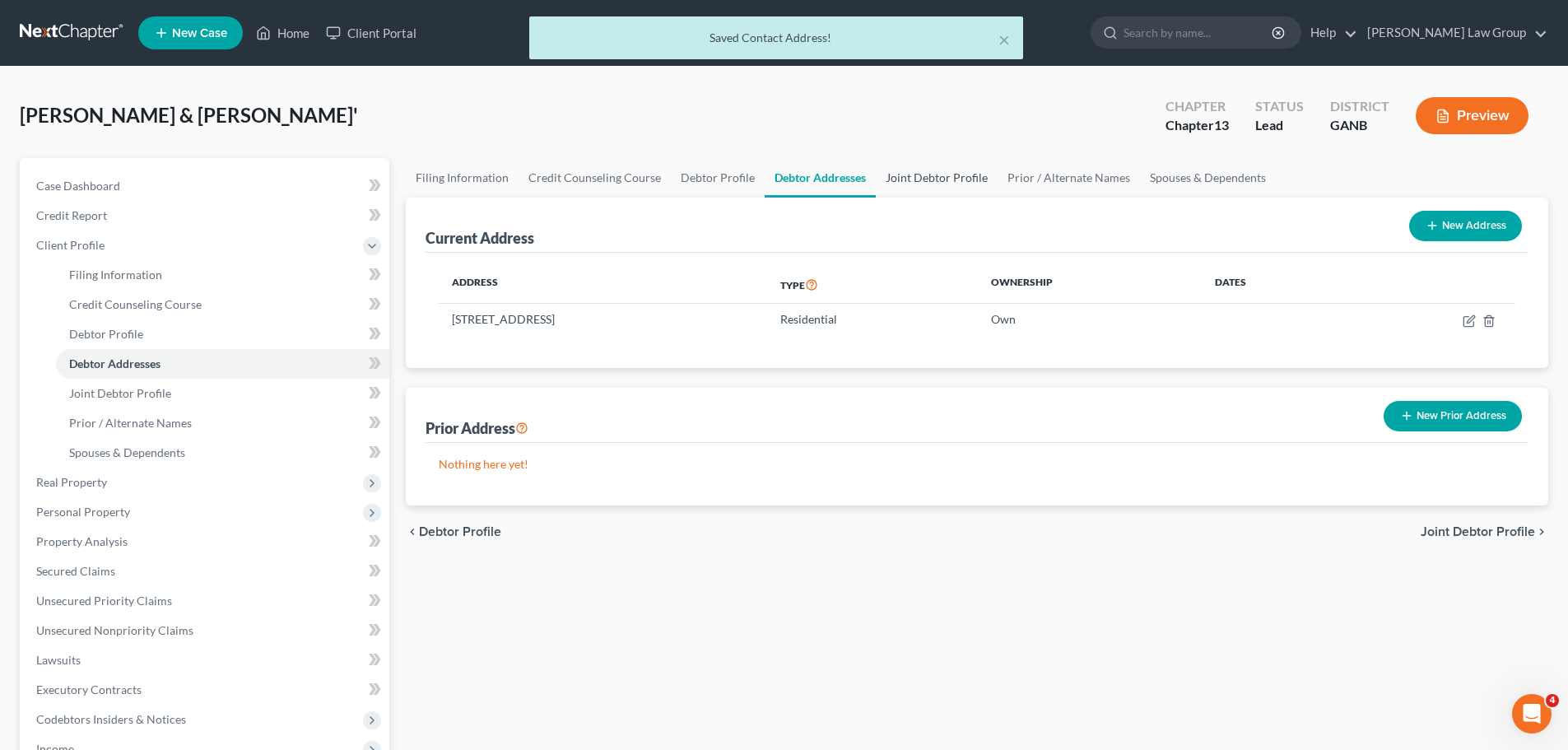
click at [961, 182] on link "Joint Debtor Profile" at bounding box center [936, 178] width 122 height 39
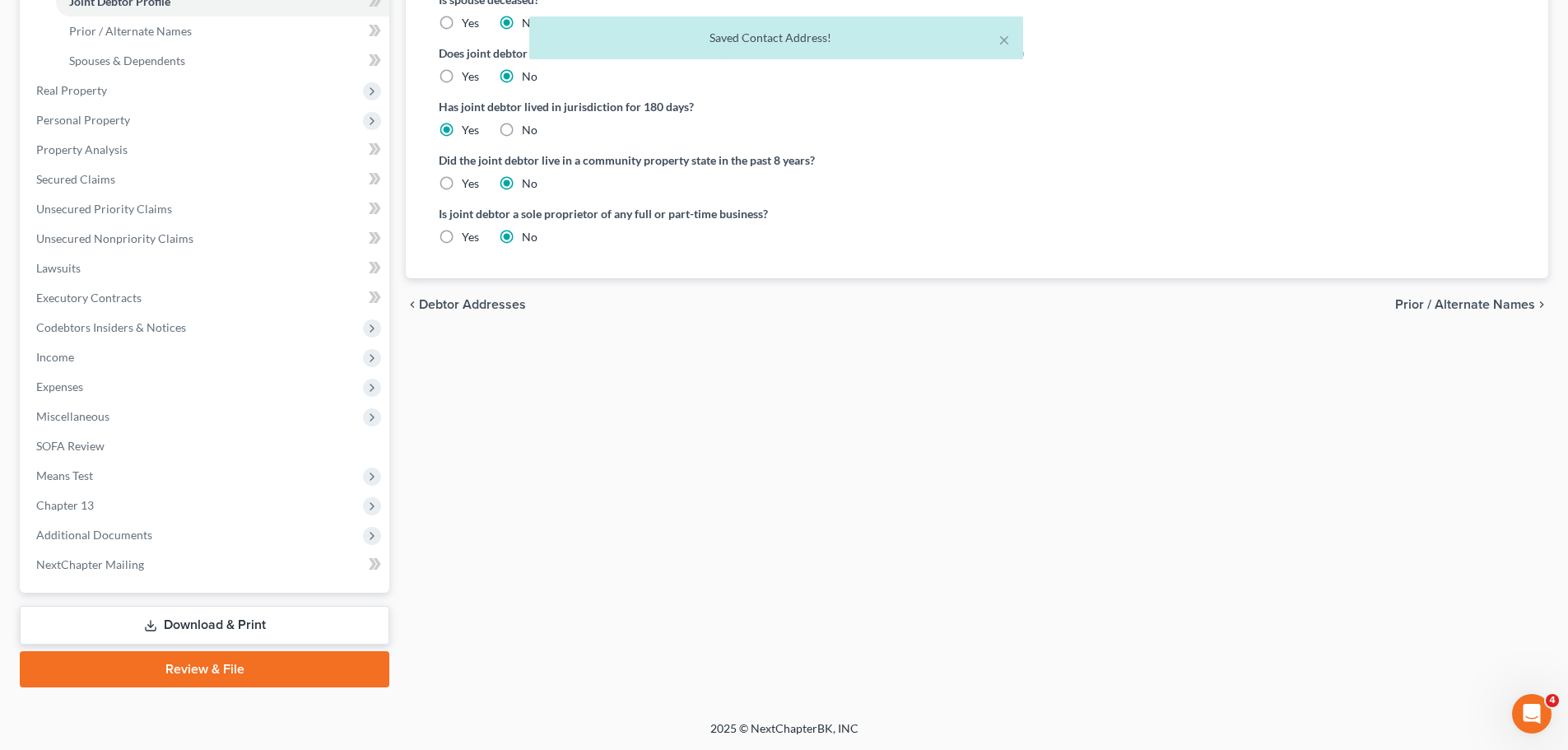
click at [187, 665] on link "Review & File" at bounding box center [204, 669] width 369 height 36
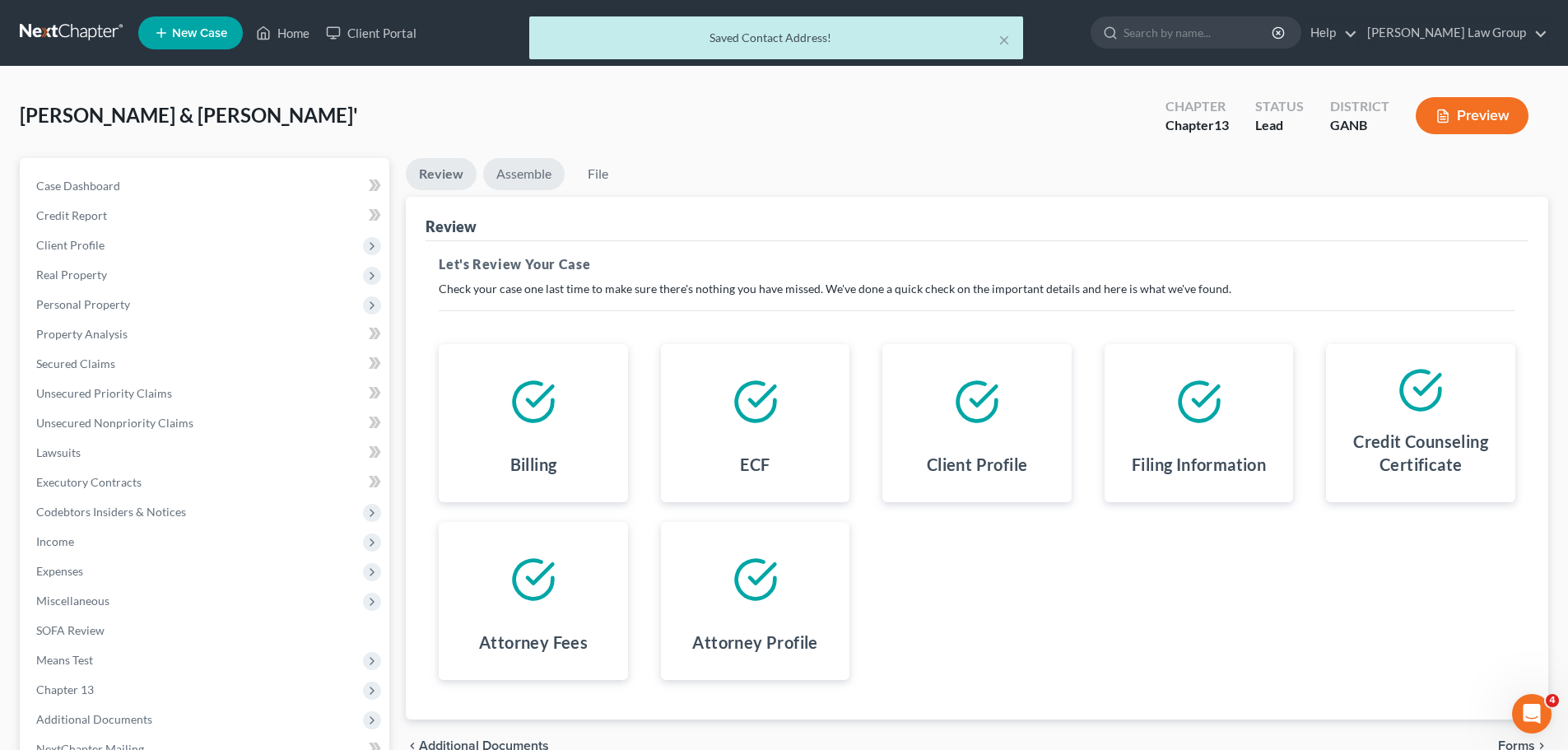
click at [503, 171] on link "Assemble" at bounding box center [523, 174] width 81 height 32
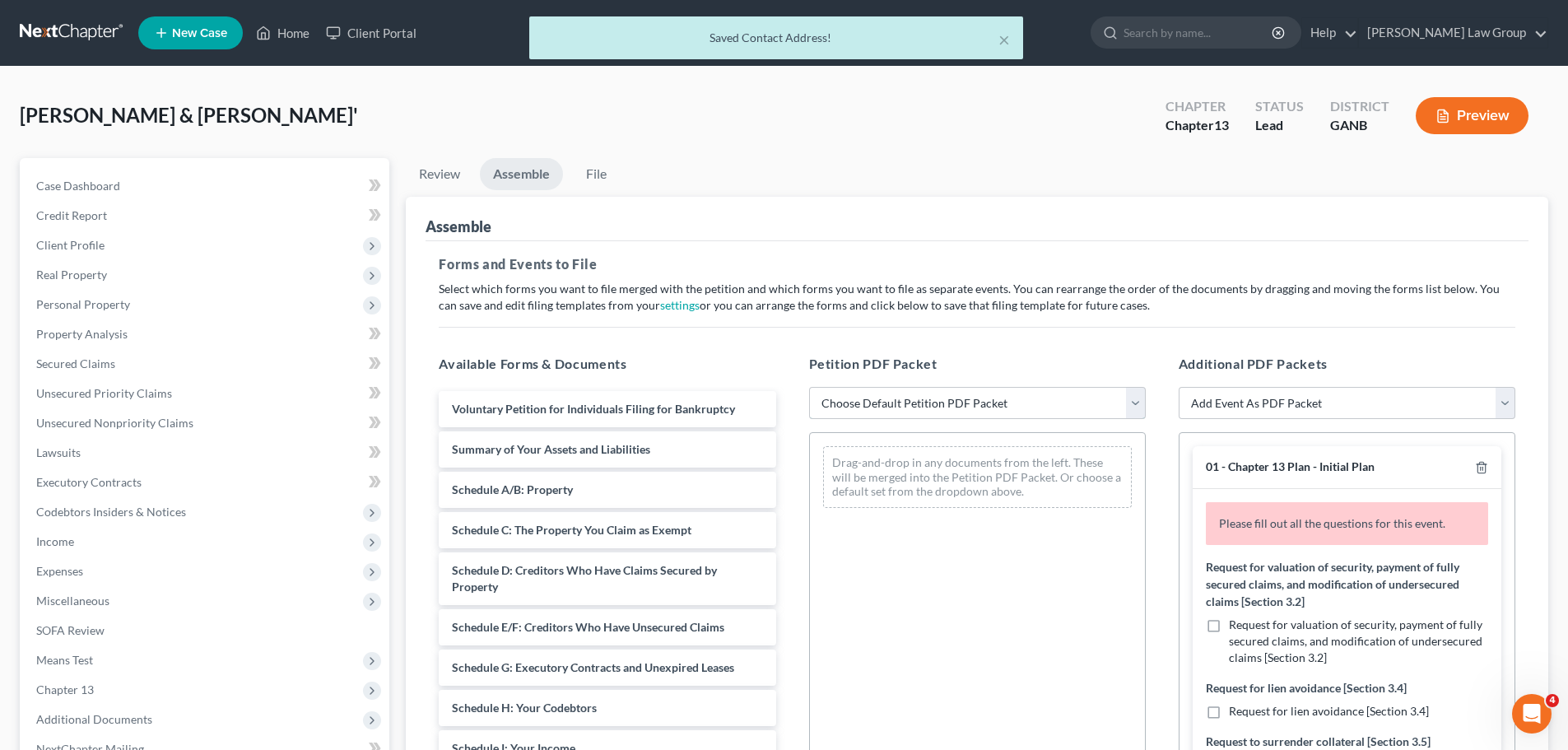
click at [886, 404] on select "Choose Default Petition PDF Packet Complete Bankruptcy Petition (all forms and …" at bounding box center [976, 403] width 337 height 33
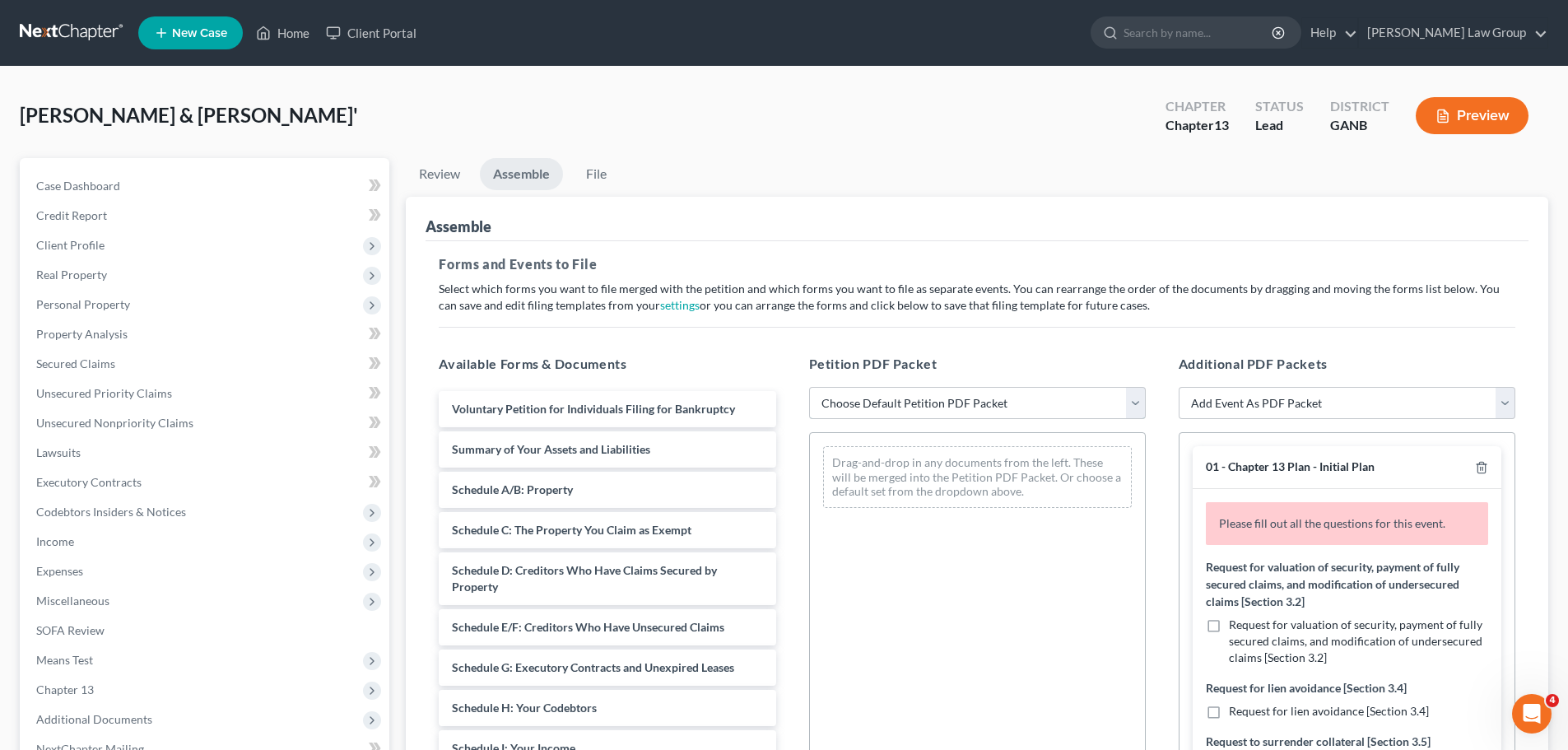
select select "0"
click at [808, 387] on select "Choose Default Petition PDF Packet Complete Bankruptcy Petition (all forms and …" at bounding box center [976, 403] width 337 height 33
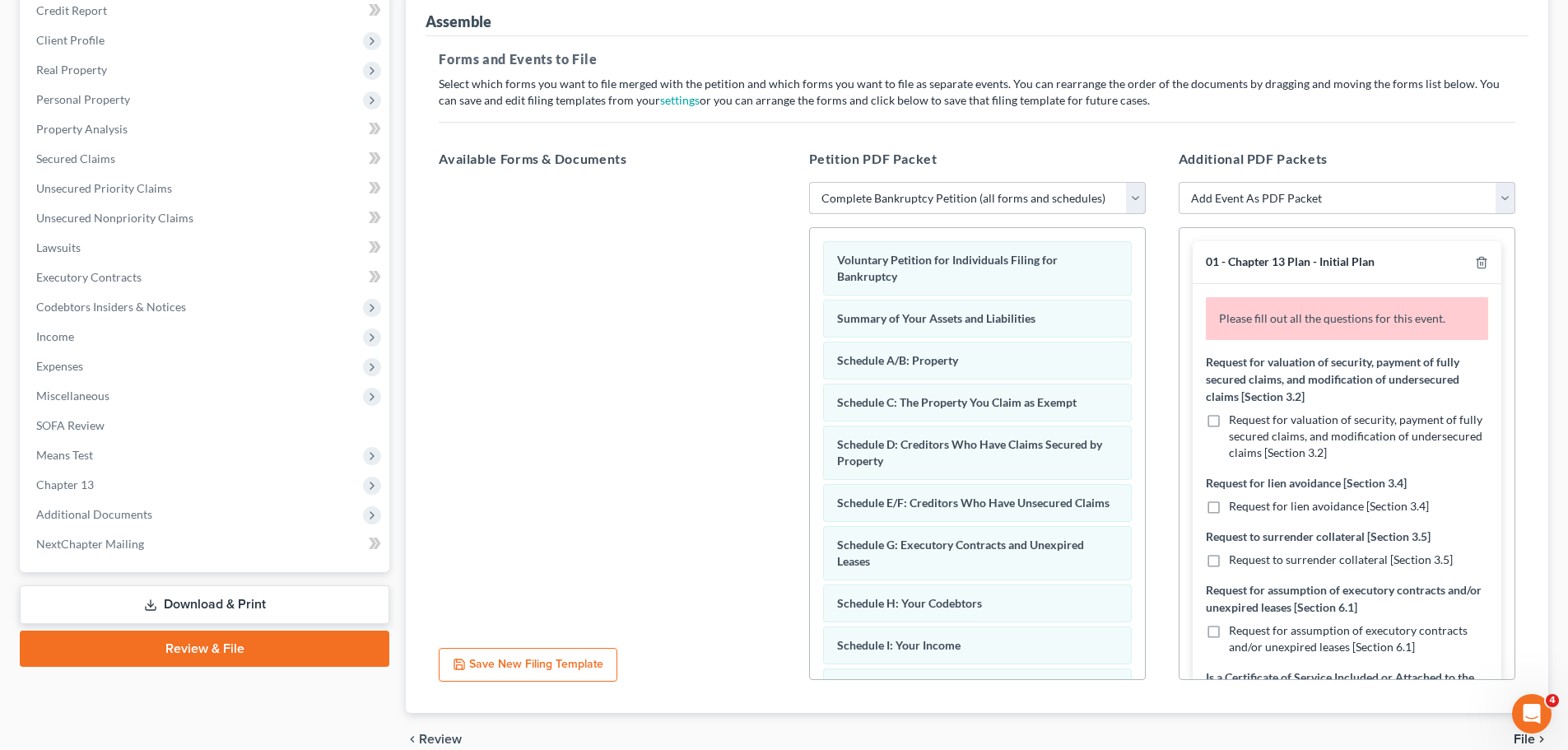
scroll to position [165, 0]
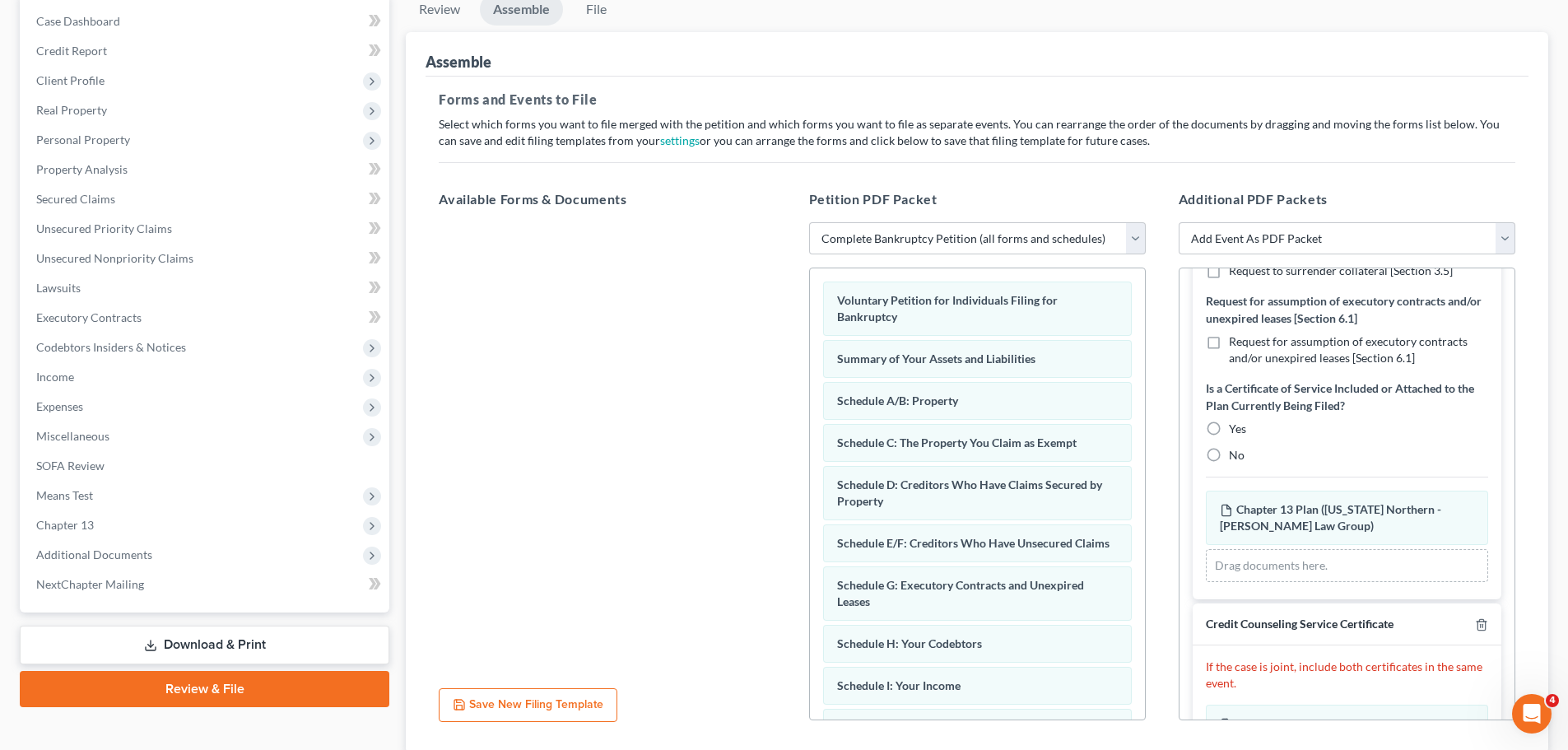
click at [1228, 447] on label "No" at bounding box center [1236, 455] width 16 height 17
click at [1235, 447] on input "No" at bounding box center [1240, 452] width 11 height 11
radio input "true"
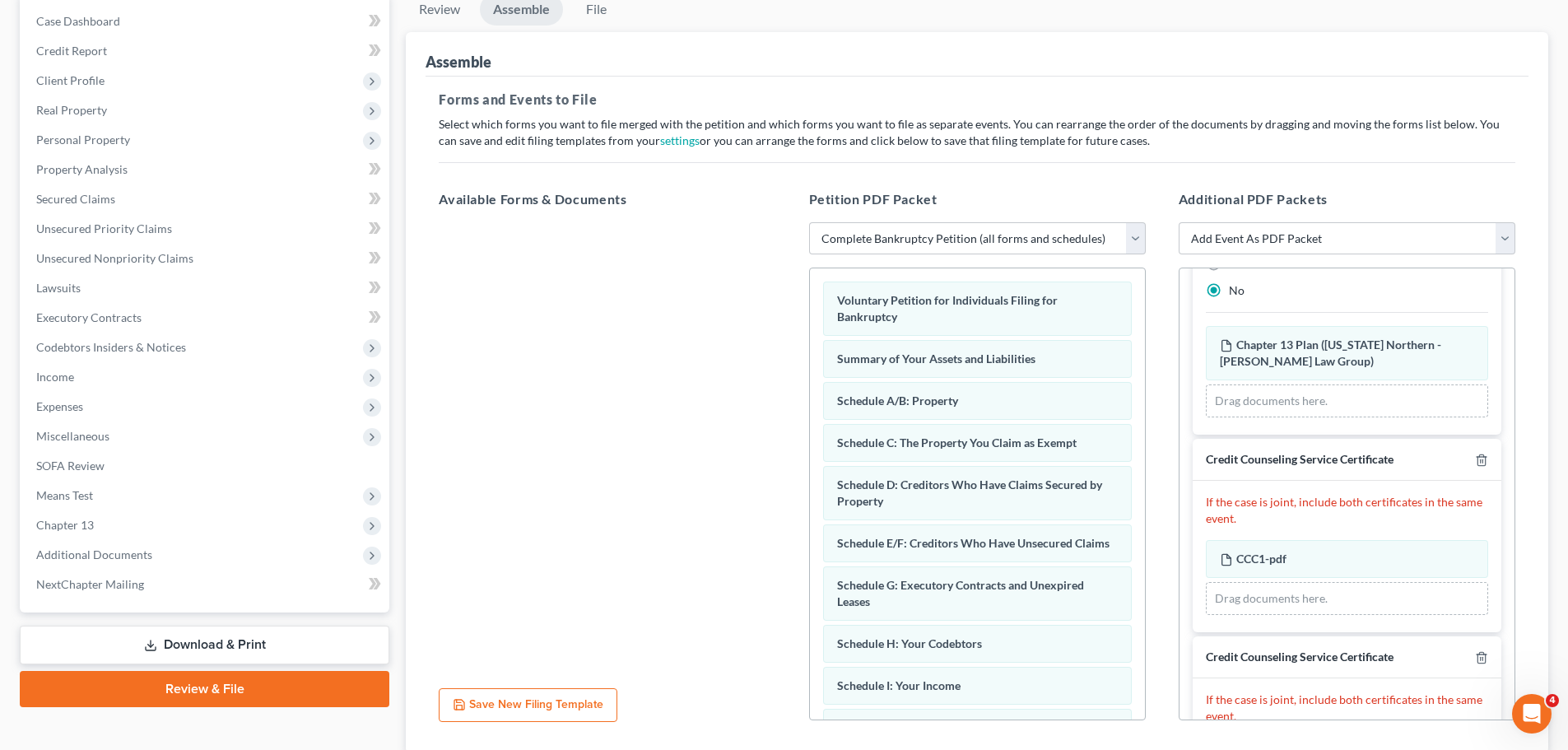
scroll to position [521, 0]
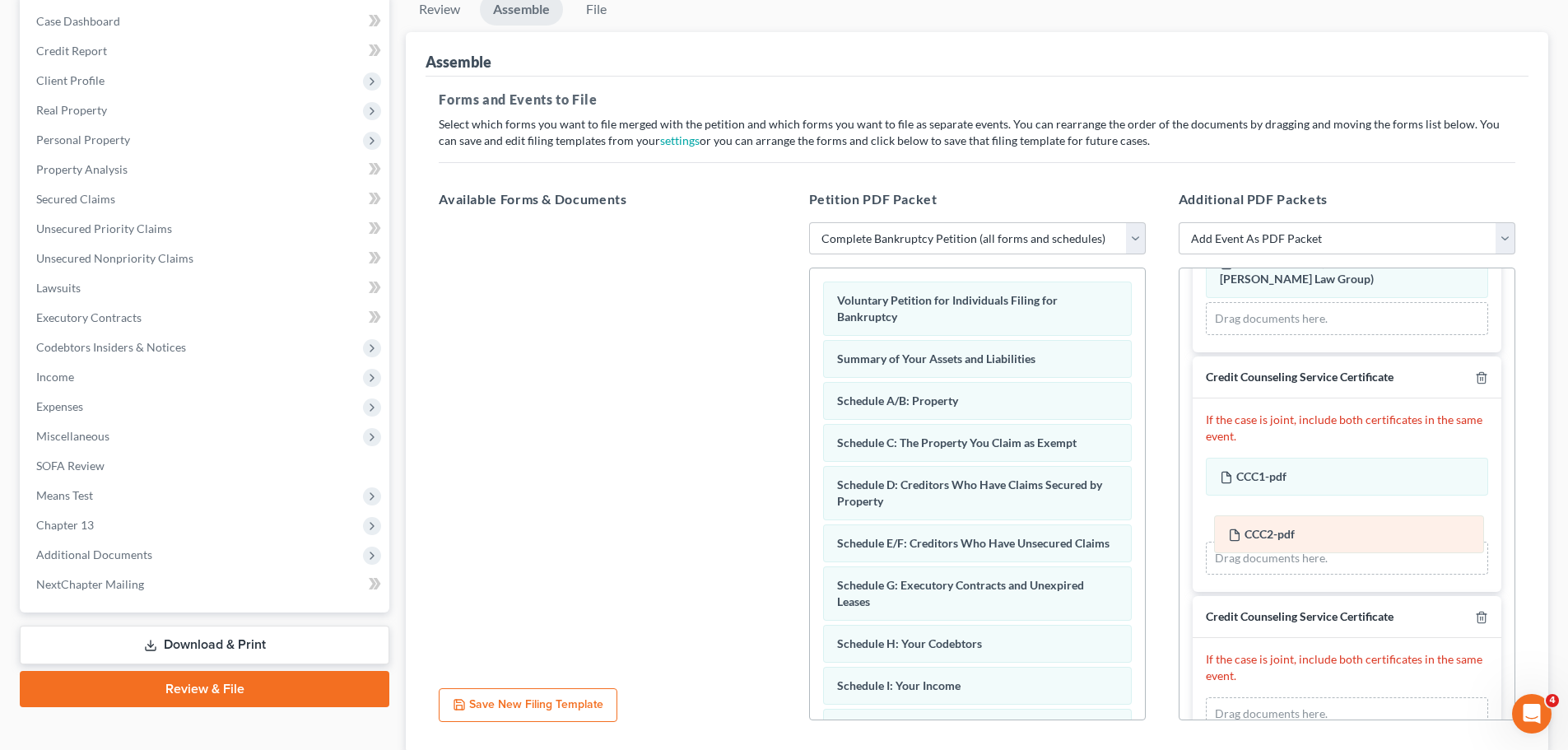
drag, startPoint x: 1269, startPoint y: 669, endPoint x: 1278, endPoint y: 529, distance: 140.3
click at [1278, 697] on div "CCC2-pdf Amended CCC2-pdf CCC2-pdf Amended CCC2-pdf Drag documents here." at bounding box center [1346, 714] width 282 height 33
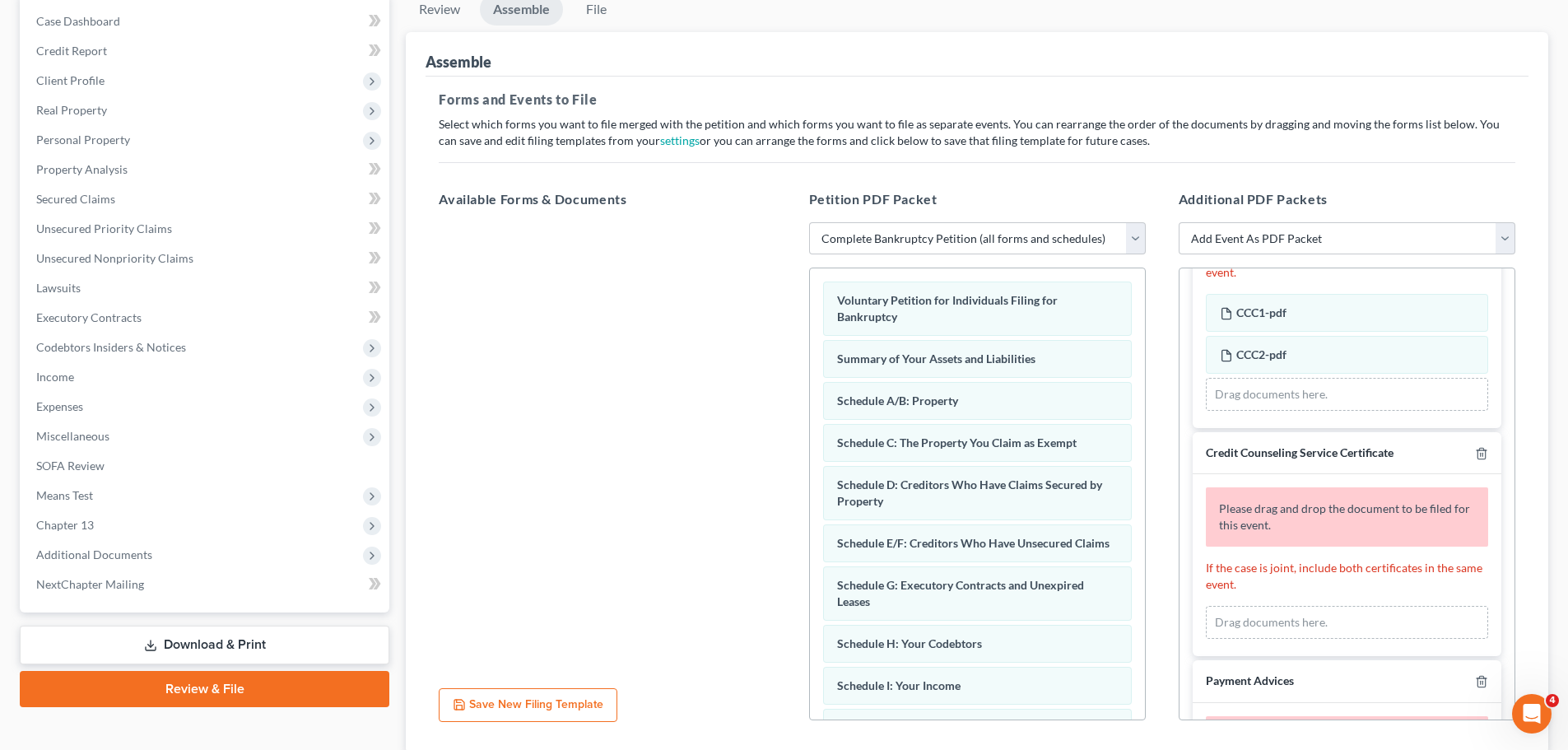
scroll to position [685, 0]
click at [1474, 453] on icon "button" at bounding box center [1480, 452] width 13 height 13
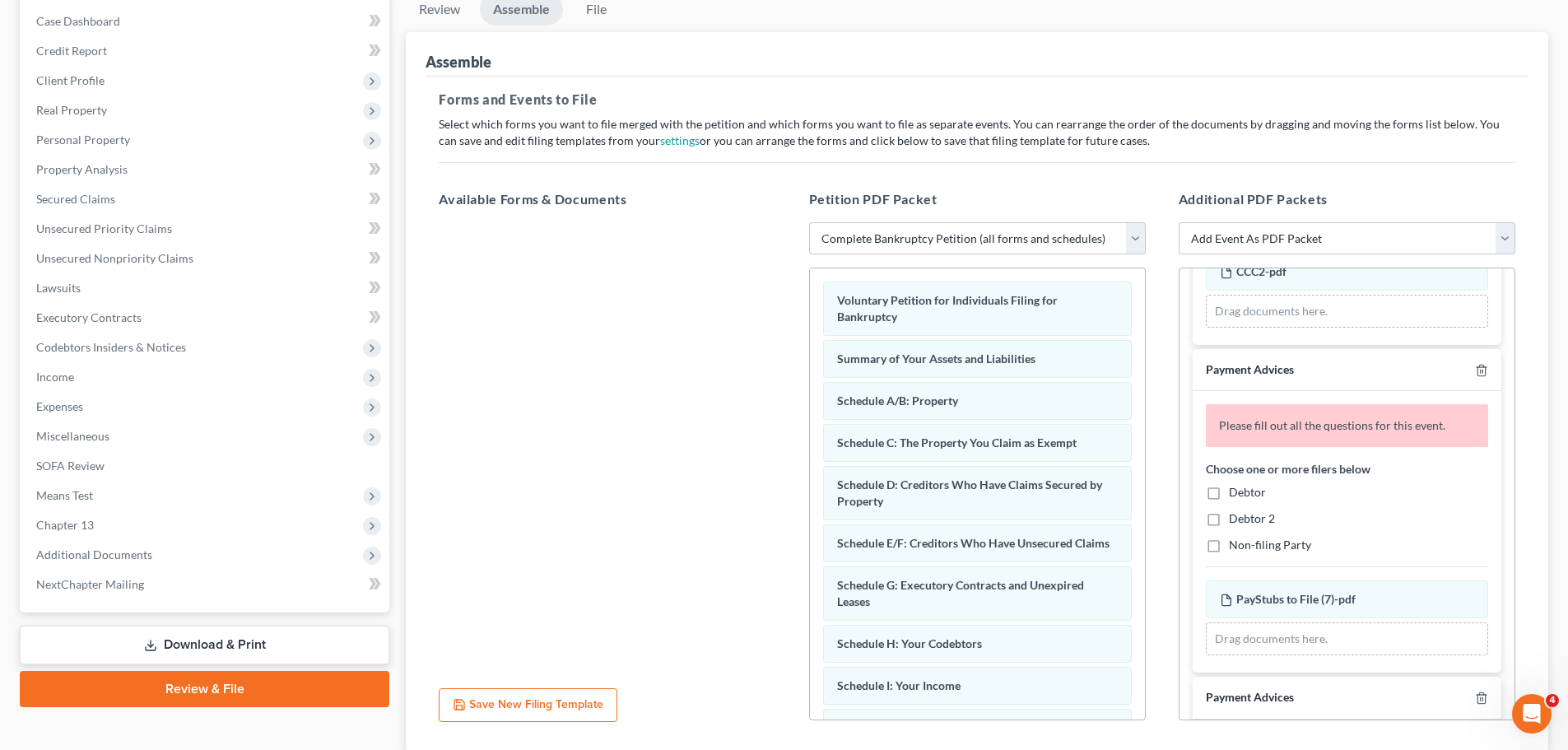
scroll to position [850, 0]
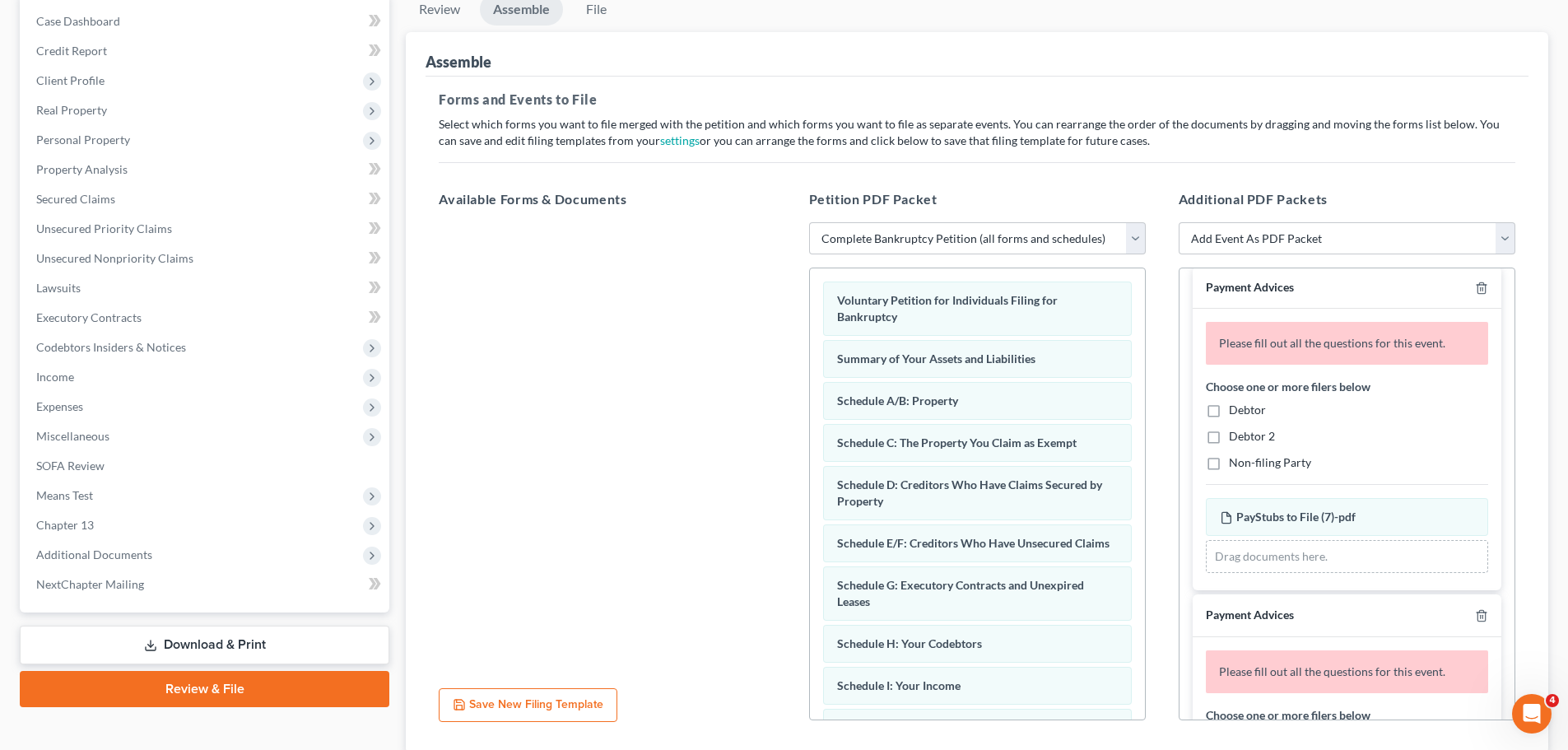
click at [1228, 438] on label "Debtor 2" at bounding box center [1251, 436] width 46 height 17
click at [1235, 438] on input "Debtor 2" at bounding box center [1240, 433] width 11 height 11
checkbox input "true"
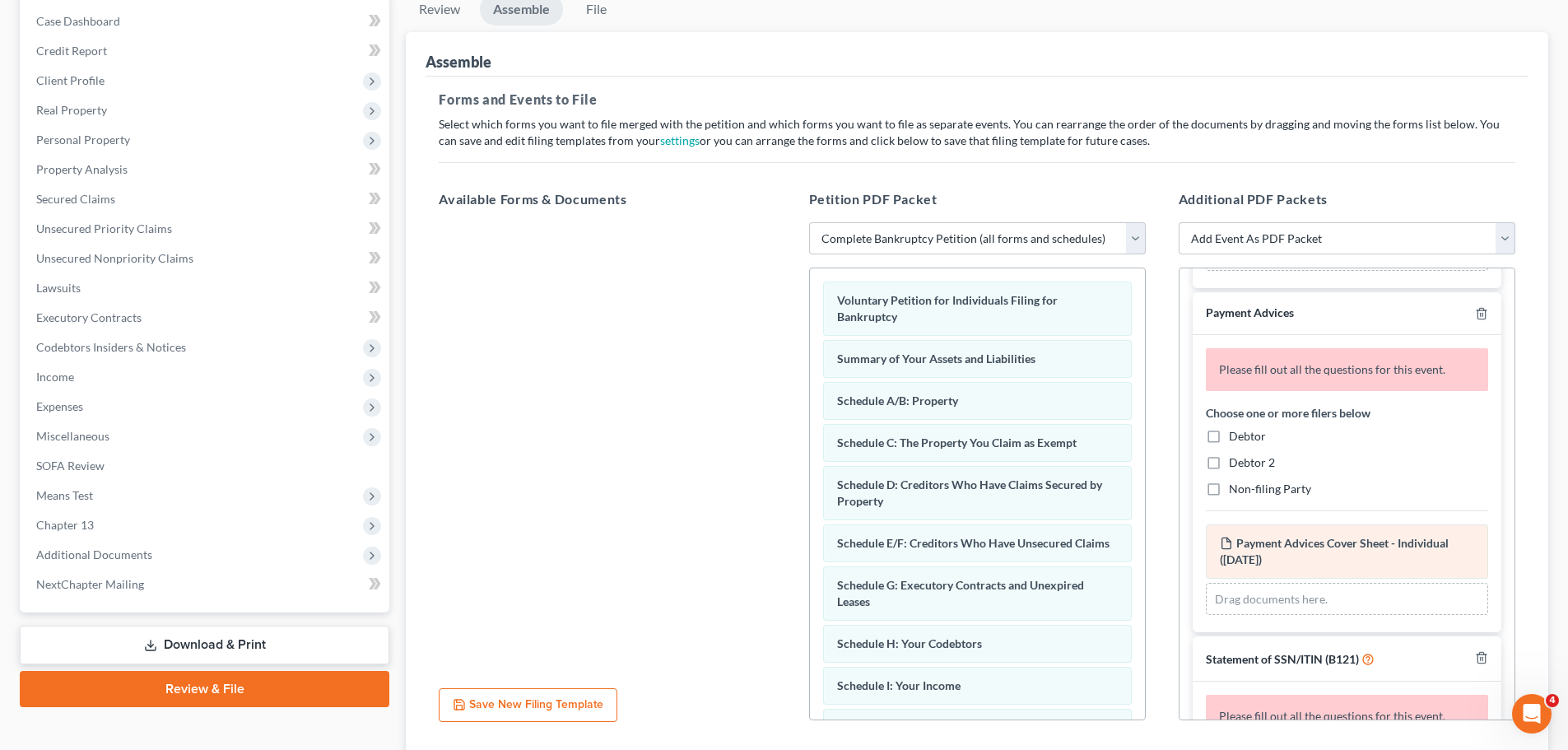
scroll to position [1097, 0]
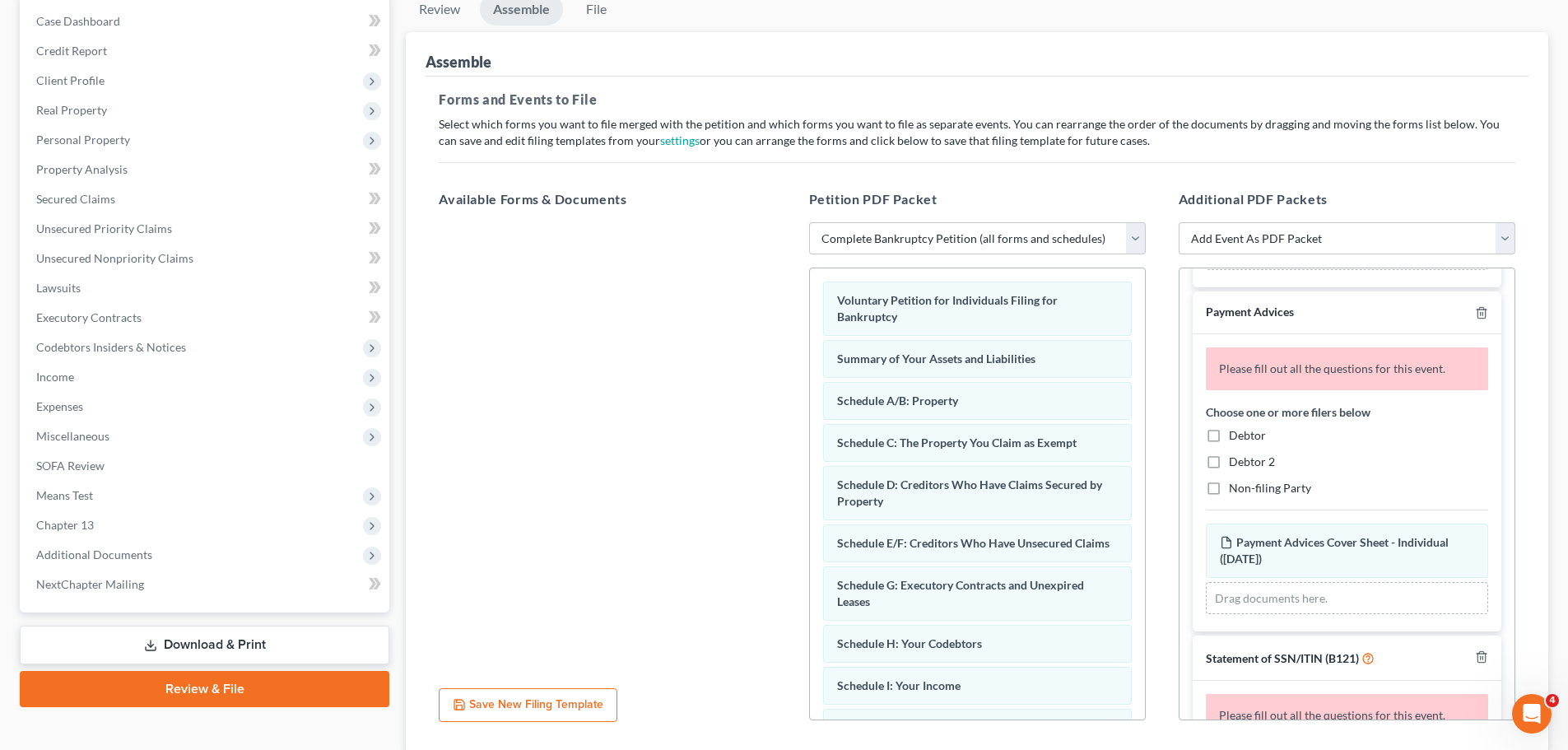
click at [1228, 436] on label "Debtor" at bounding box center [1247, 435] width 37 height 17
click at [1235, 436] on input "Debtor" at bounding box center [1240, 432] width 11 height 11
checkbox input "true"
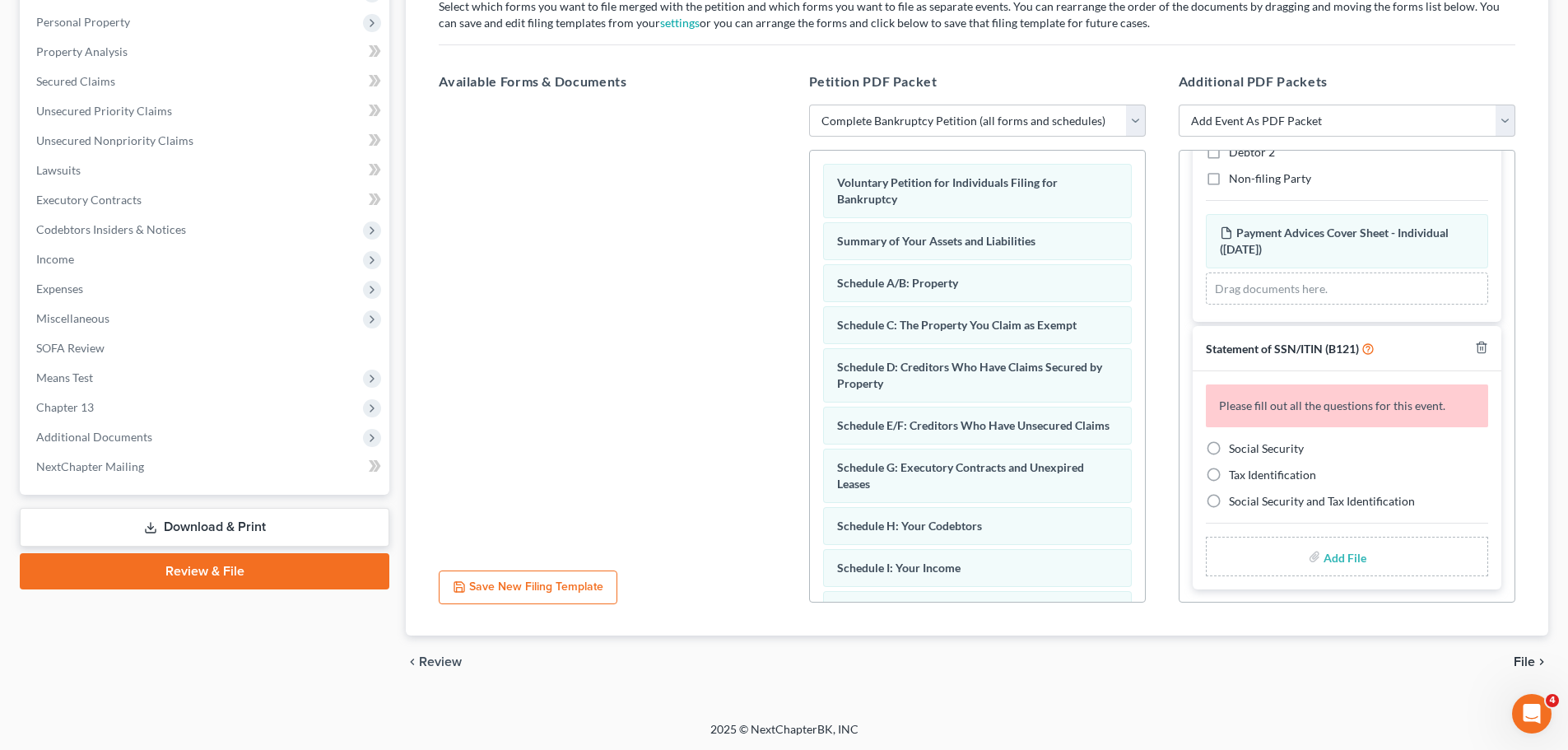
scroll to position [283, 0]
drag, startPoint x: 1207, startPoint y: 442, endPoint x: 1257, endPoint y: 474, distance: 59.4
click at [1228, 442] on label "Social Security" at bounding box center [1265, 447] width 75 height 17
click at [1235, 442] on input "Social Security" at bounding box center [1240, 444] width 11 height 11
radio input "true"
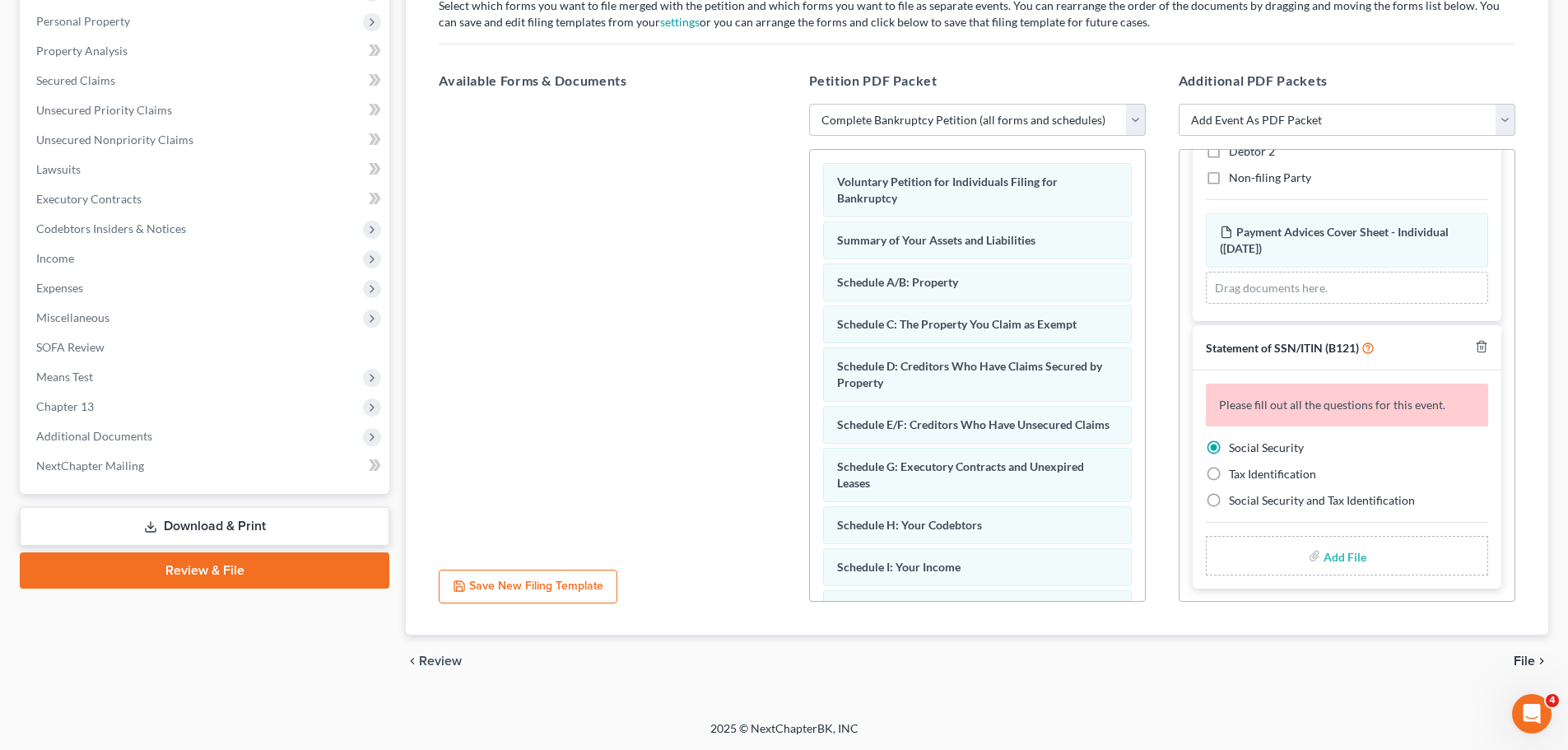
scroll to position [1176, 0]
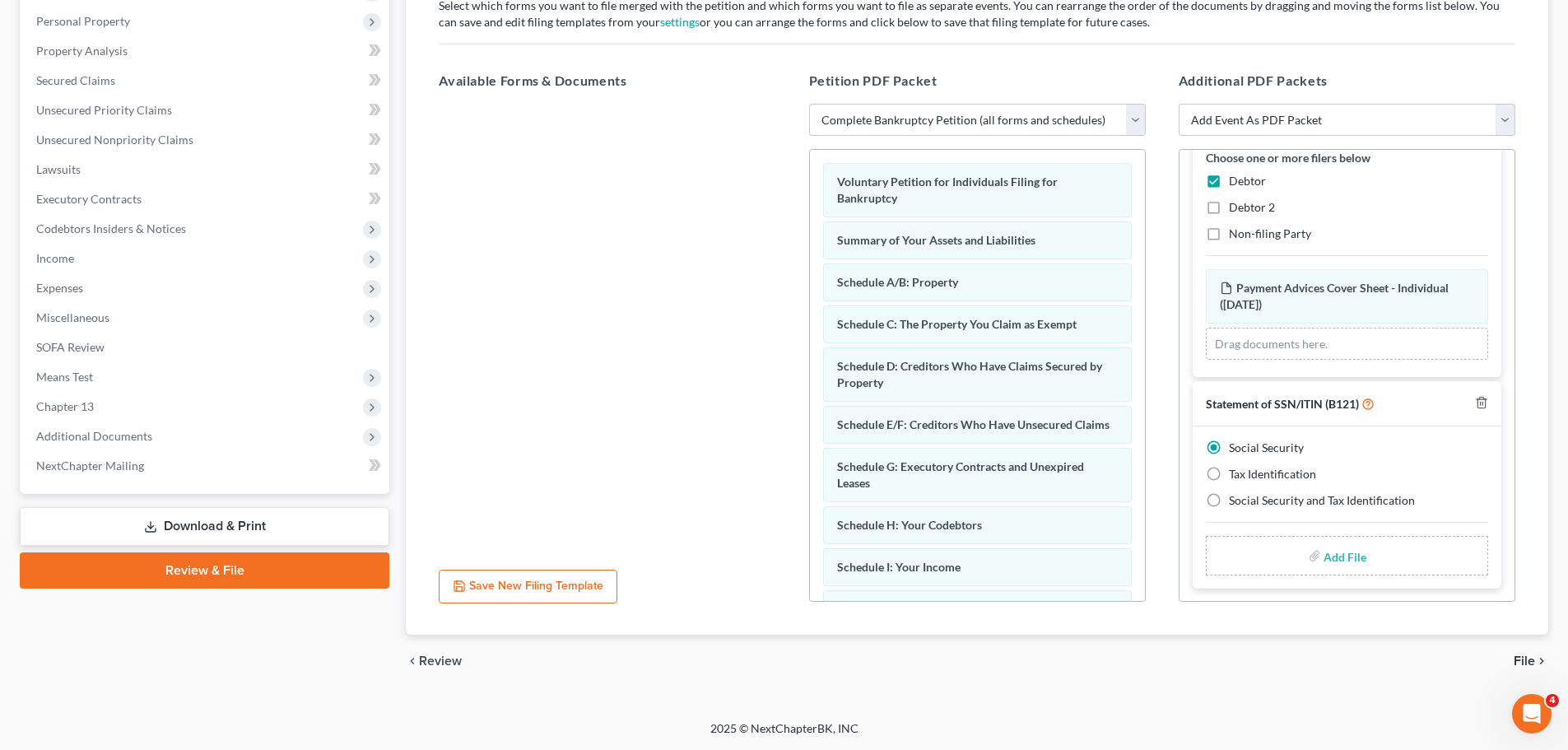
click at [1323, 546] on input "file" at bounding box center [1342, 556] width 39 height 29
type input "C:\fakepath\SSN to file in case VENTUS.pdf"
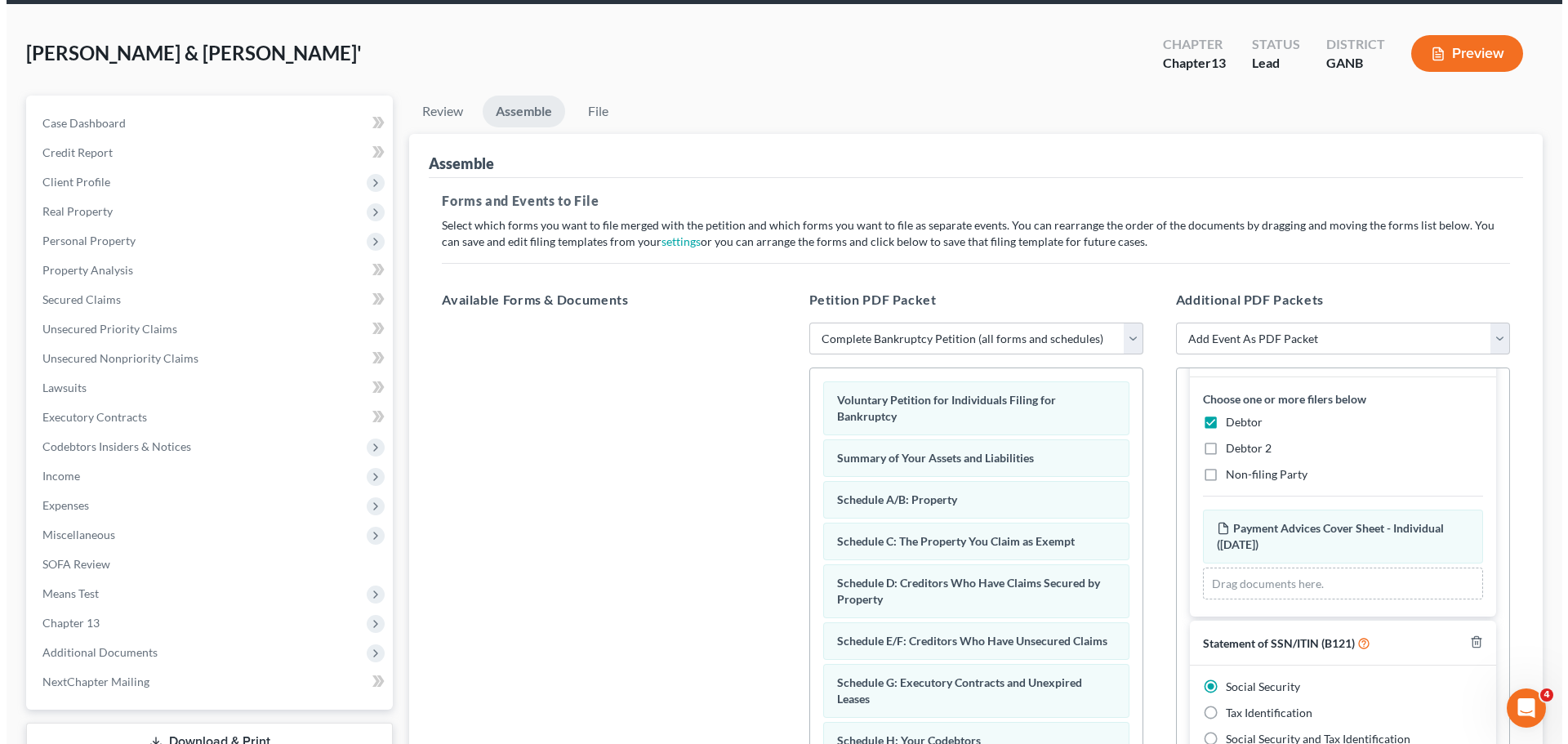
scroll to position [0, 0]
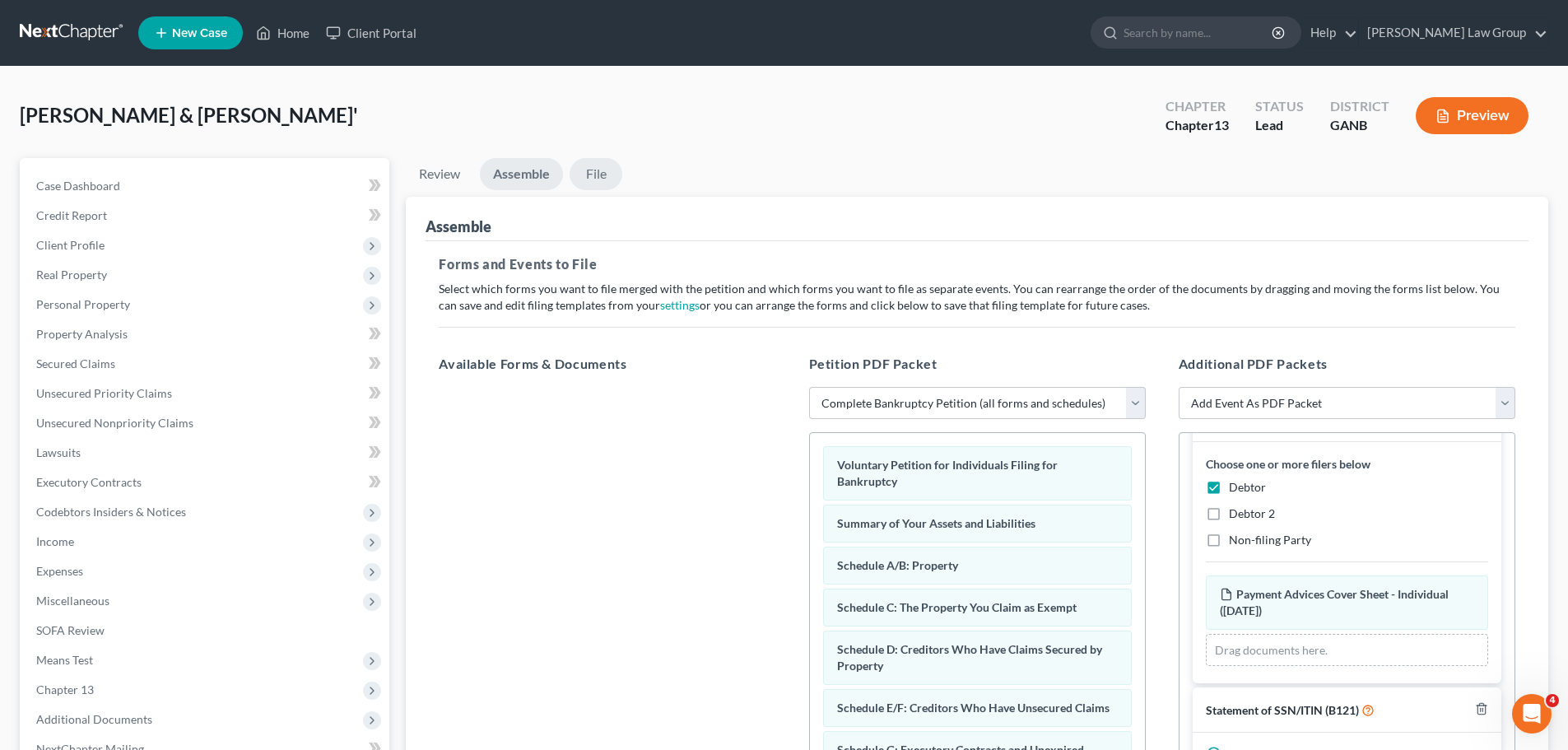
click at [589, 176] on link "File" at bounding box center [596, 174] width 53 height 32
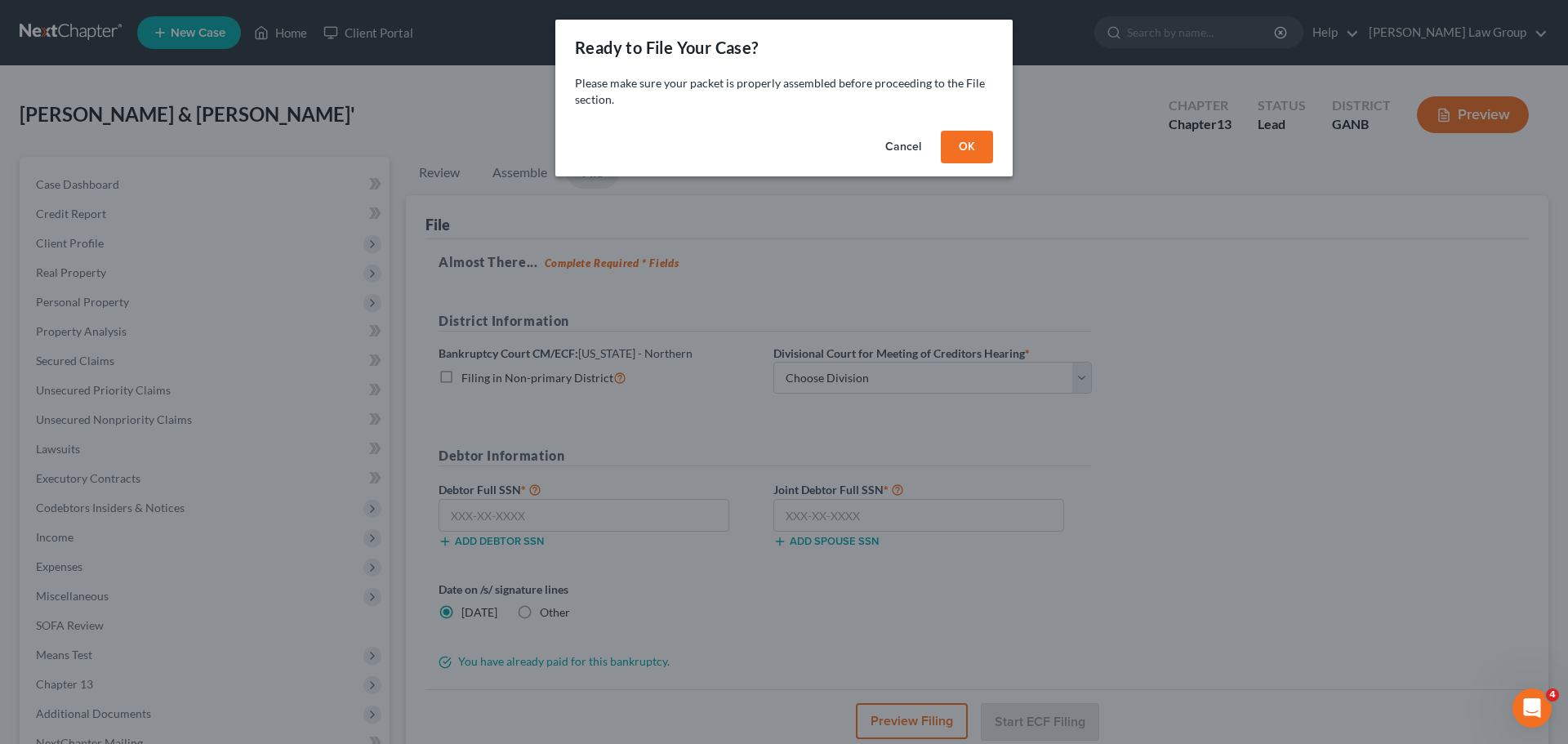
click at [973, 145] on button "OK" at bounding box center [967, 147] width 52 height 33
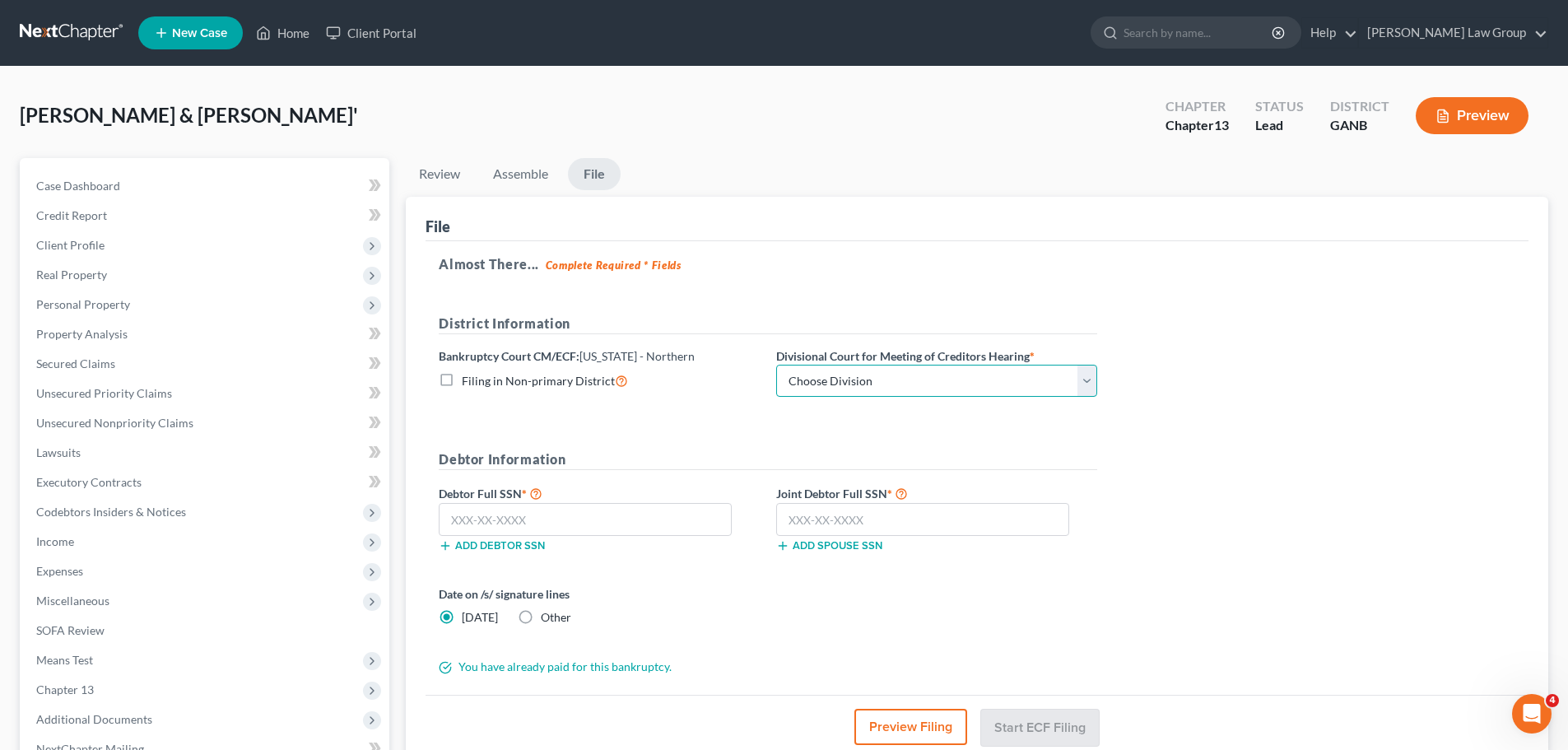
click at [830, 382] on select "Choose Division [GEOGRAPHIC_DATA] [GEOGRAPHIC_DATA] [GEOGRAPHIC_DATA] [GEOGRAPH…" at bounding box center [936, 381] width 321 height 33
select select "0"
click at [776, 364] on select "Choose Division [GEOGRAPHIC_DATA] [GEOGRAPHIC_DATA] [GEOGRAPHIC_DATA] [GEOGRAPH…" at bounding box center [936, 381] width 321 height 33
click at [508, 515] on input "text" at bounding box center [585, 520] width 293 height 33
paste input "281-70-1880"
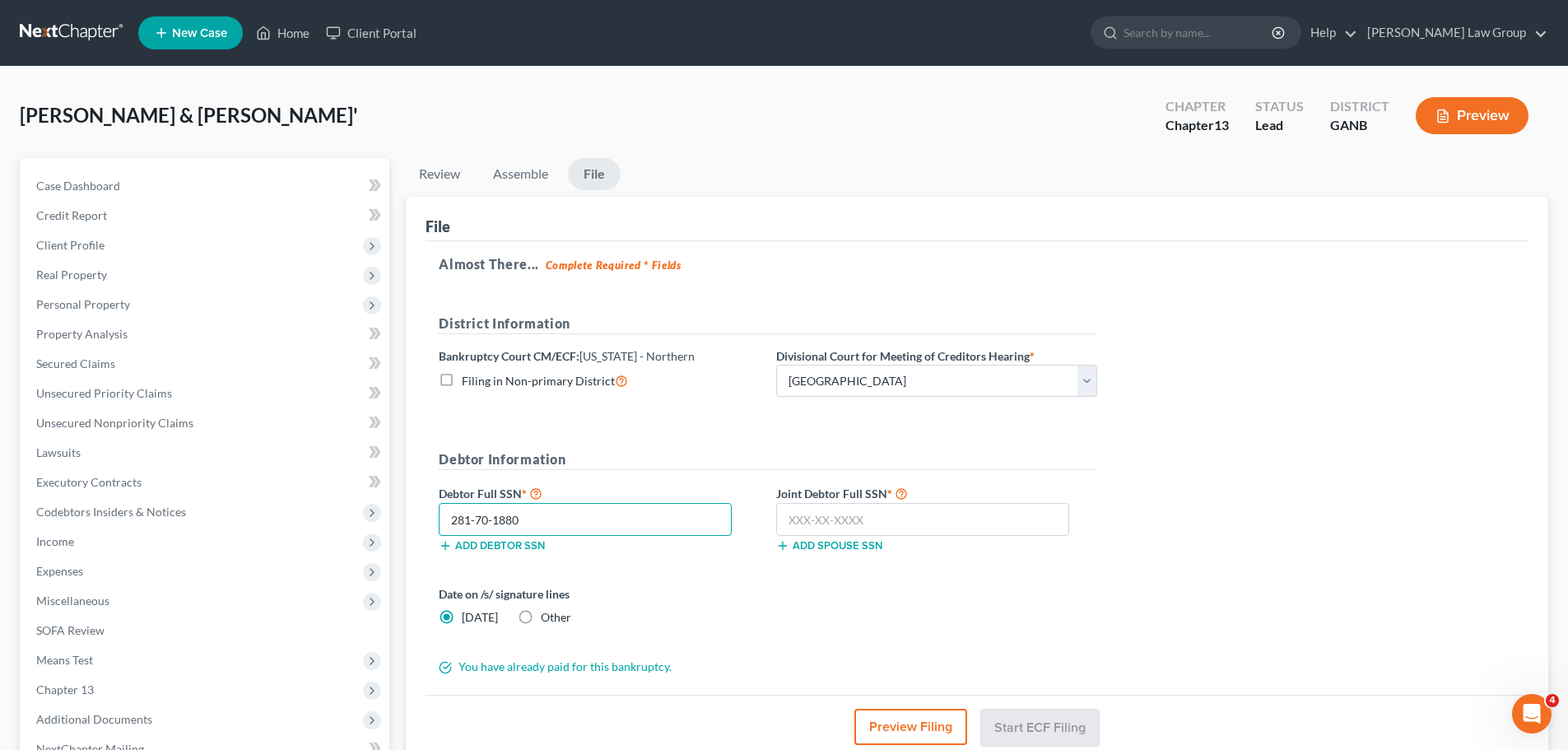
type input "281-70-1880"
click at [824, 522] on input "text" at bounding box center [923, 520] width 293 height 33
paste input "366-98-5107"
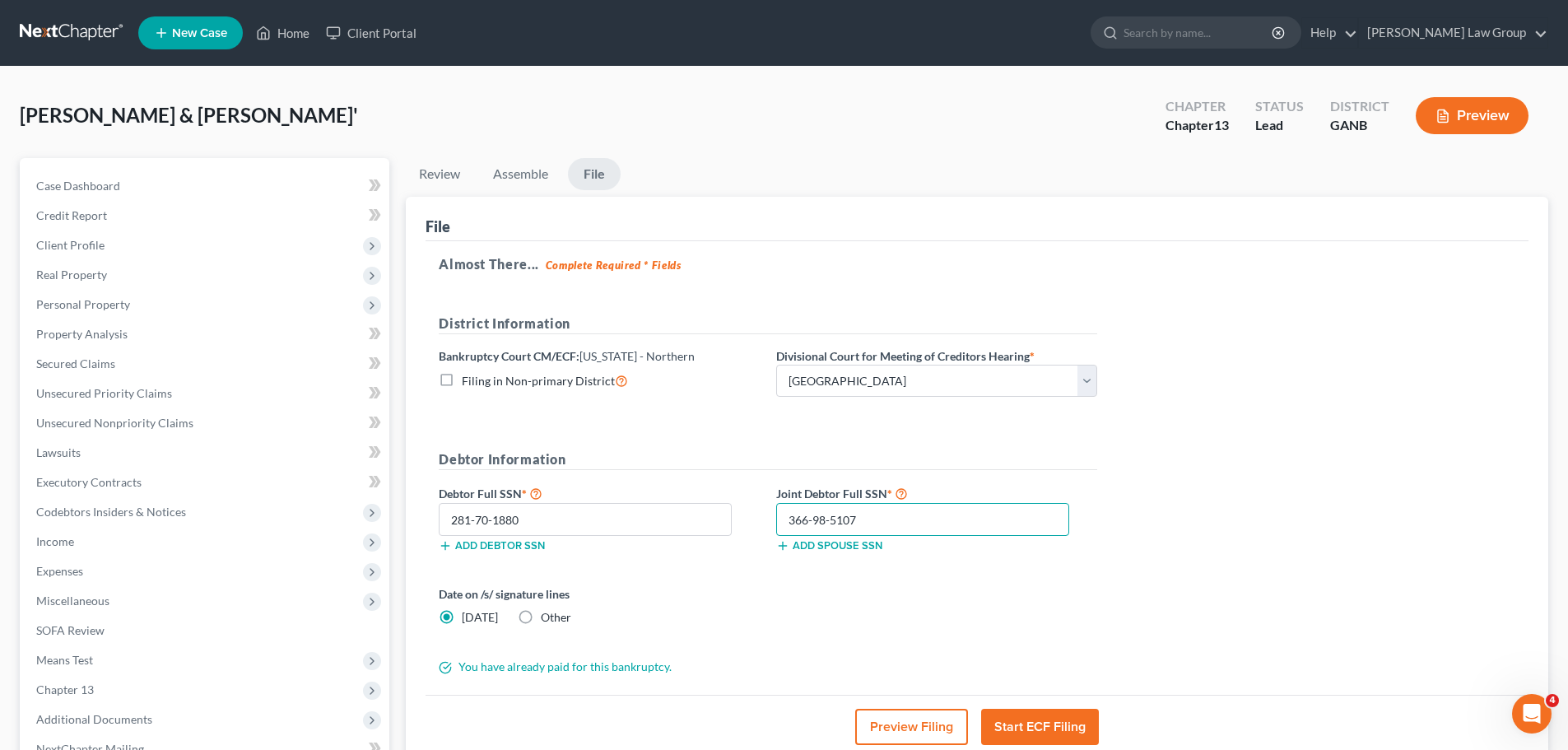
type input "366-98-5107"
click at [1039, 729] on button "Start ECF Filing" at bounding box center [1040, 727] width 118 height 36
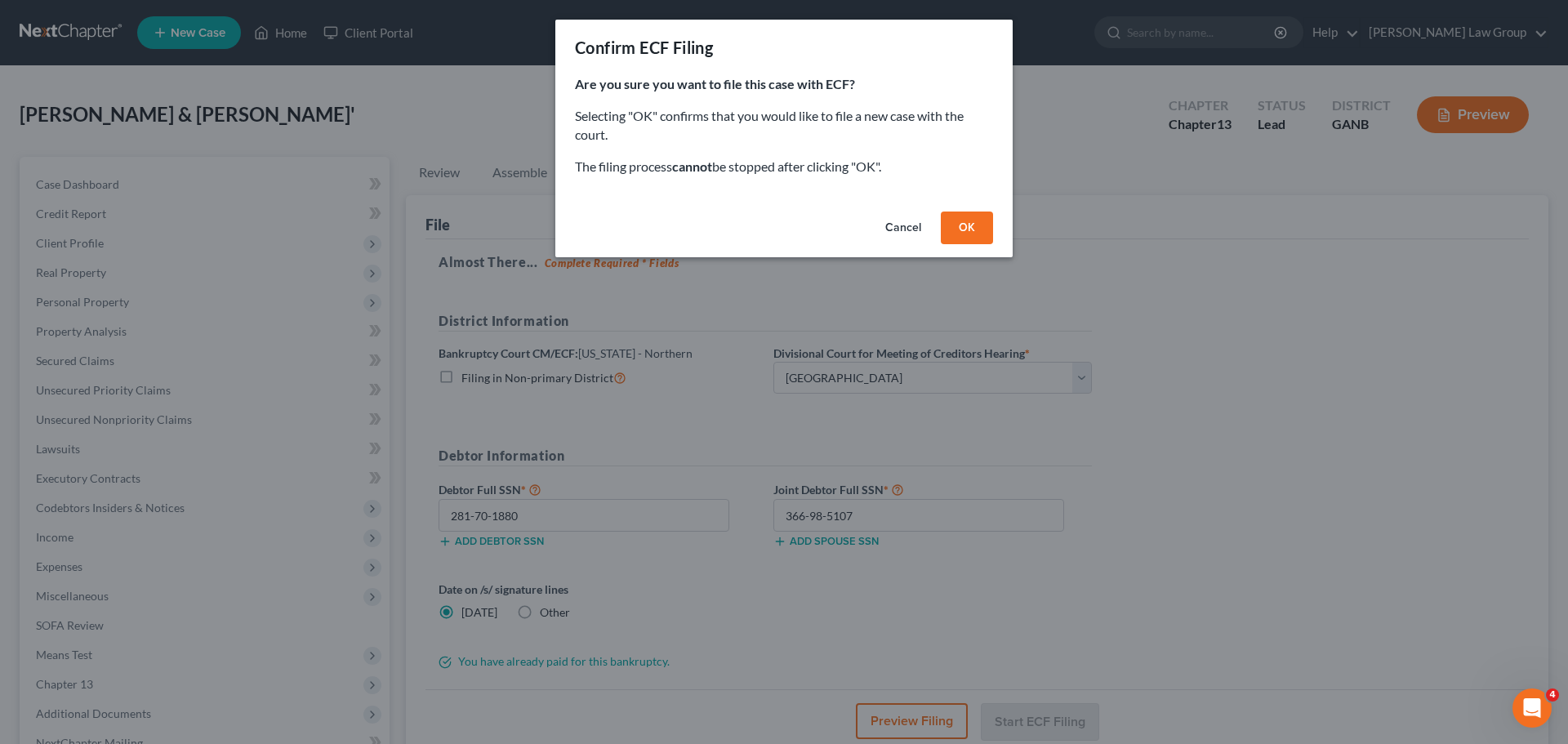
click at [971, 225] on button "OK" at bounding box center [967, 228] width 52 height 33
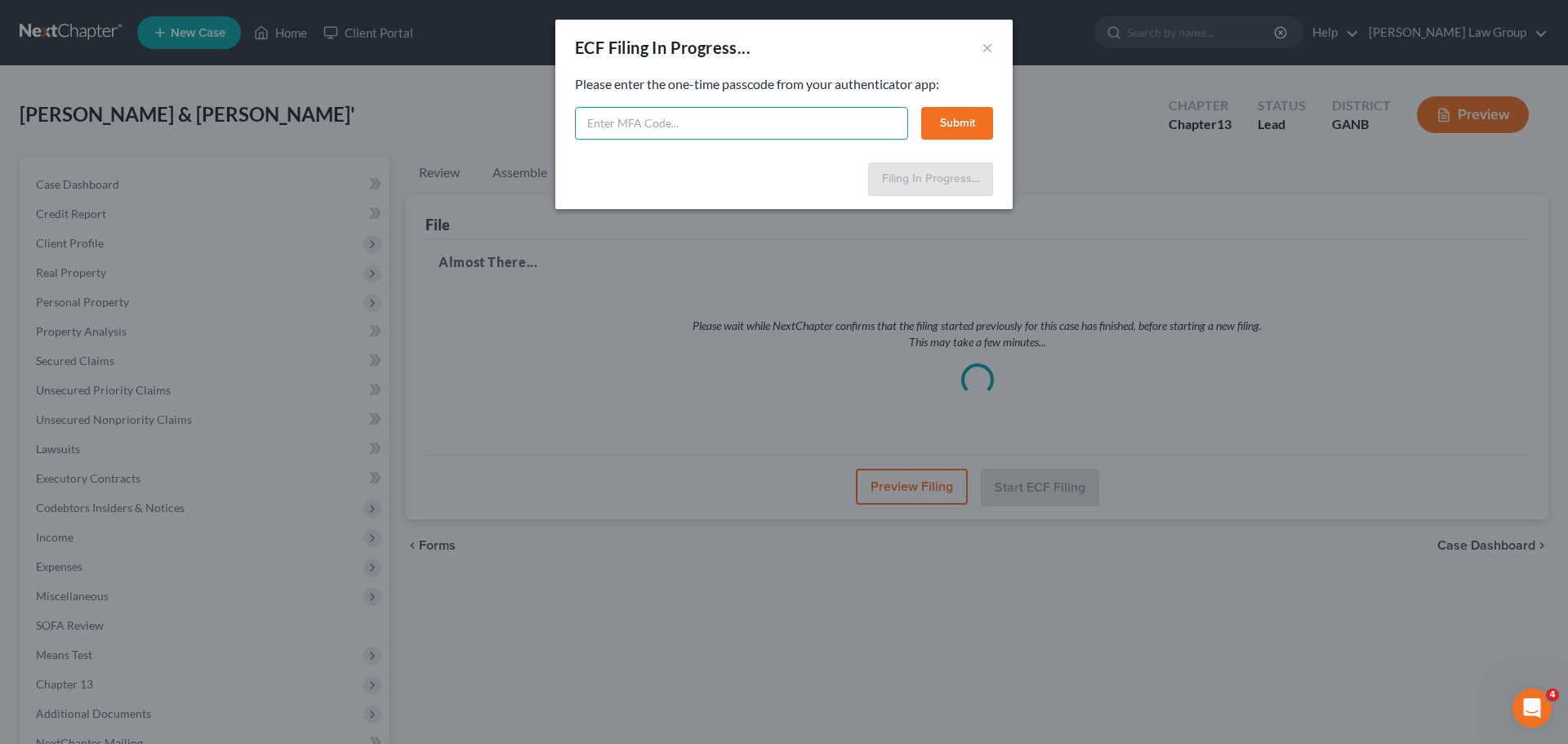
click at [709, 127] on input "text" at bounding box center [741, 123] width 333 height 33
click at [645, 122] on input "text" at bounding box center [741, 123] width 333 height 33
type input "293465"
click at [970, 117] on button "Submit" at bounding box center [957, 123] width 72 height 33
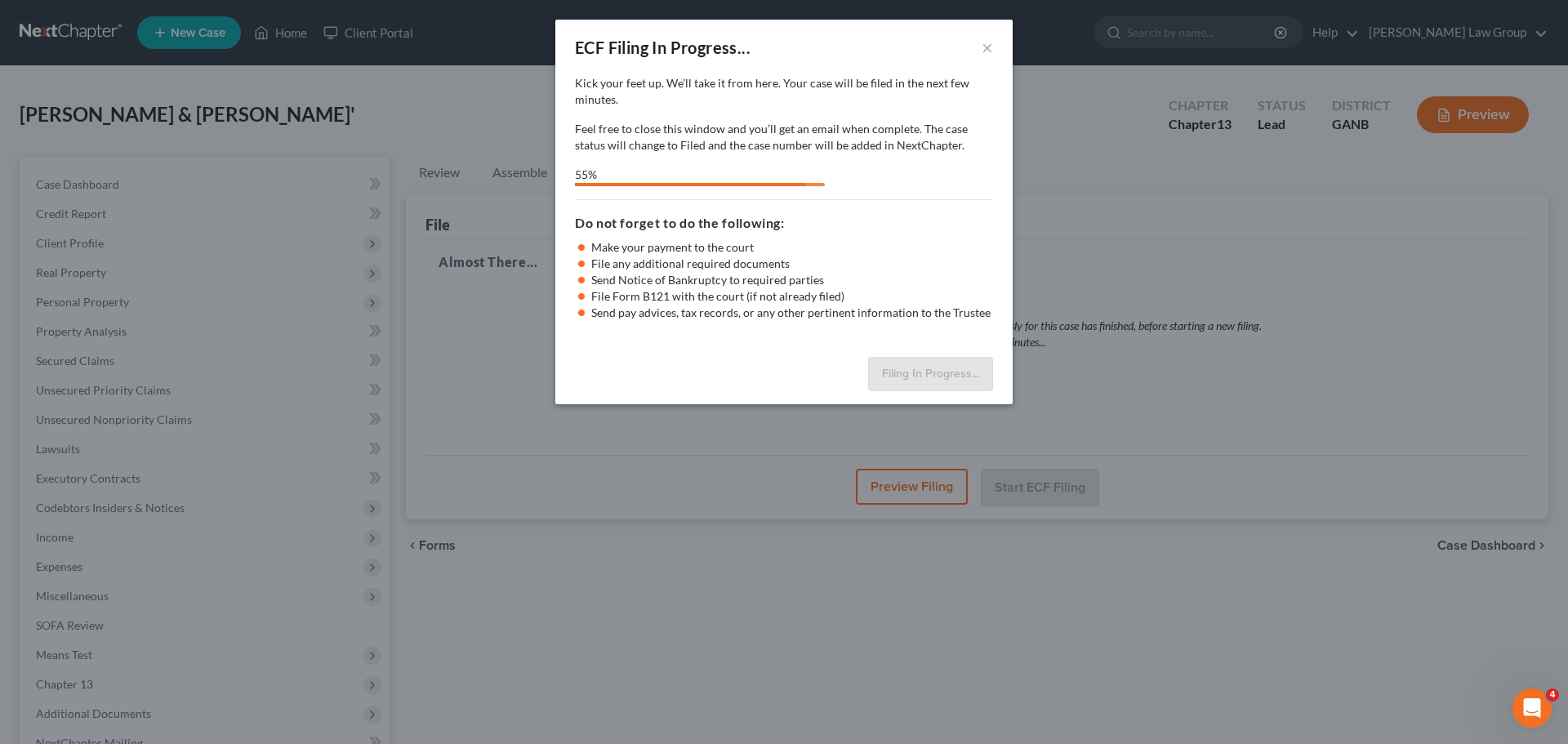
select select "0"
